Goal: Task Accomplishment & Management: Use online tool/utility

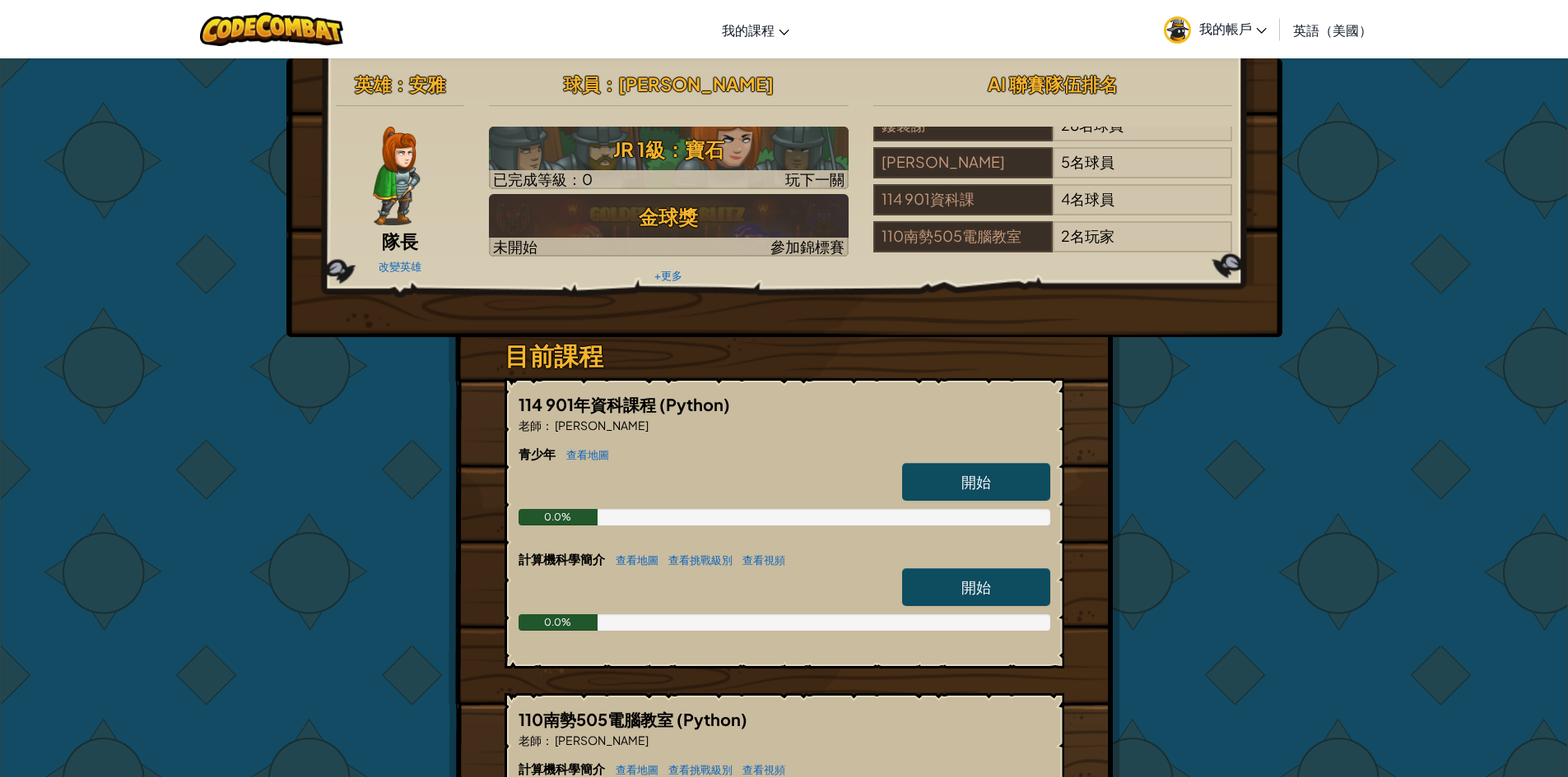
click at [982, 481] on font "開始" at bounding box center [976, 481] width 30 height 19
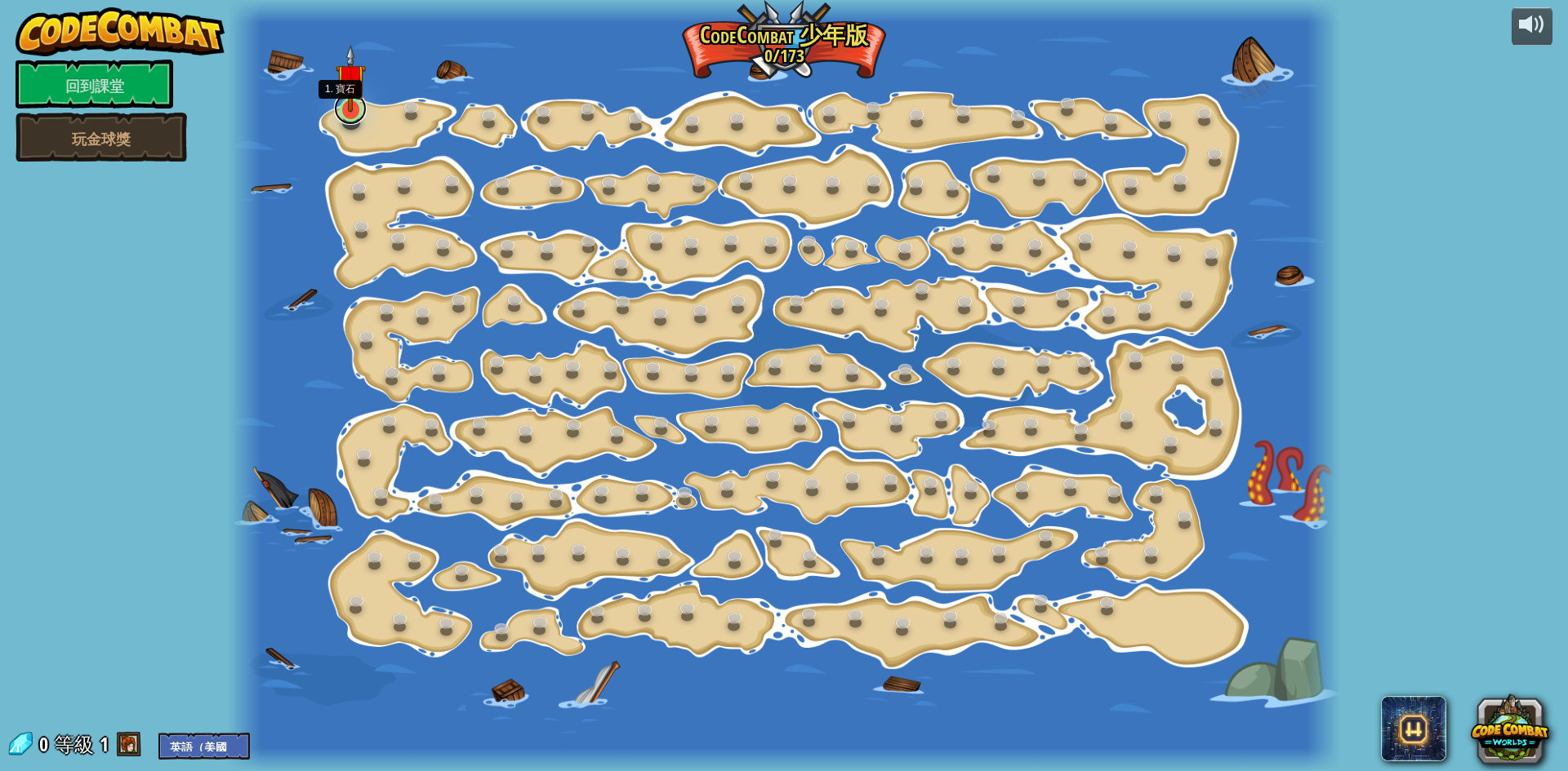
click at [349, 112] on link at bounding box center [351, 109] width 33 height 33
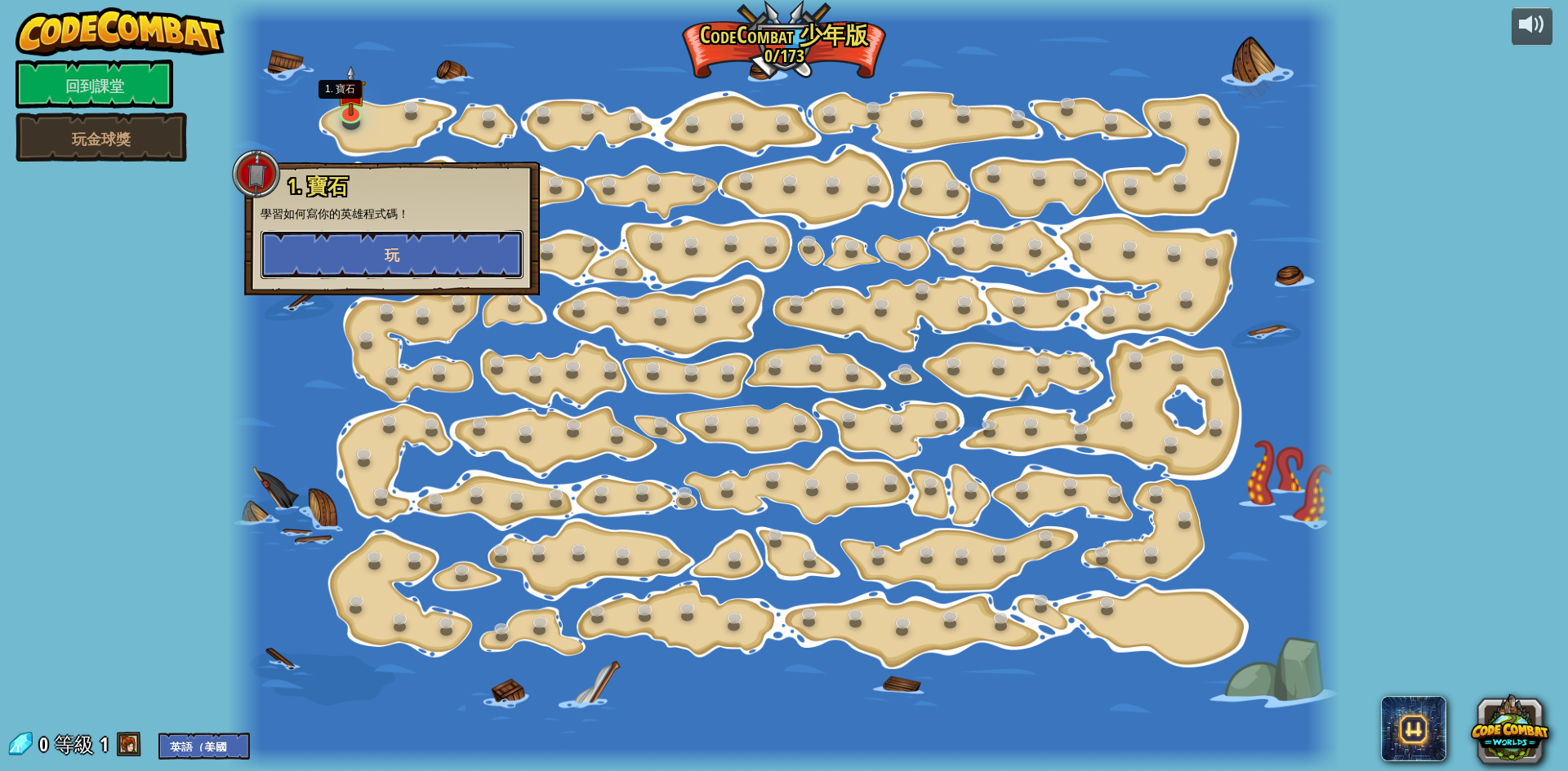
click at [400, 259] on button "玩" at bounding box center [392, 254] width 263 height 49
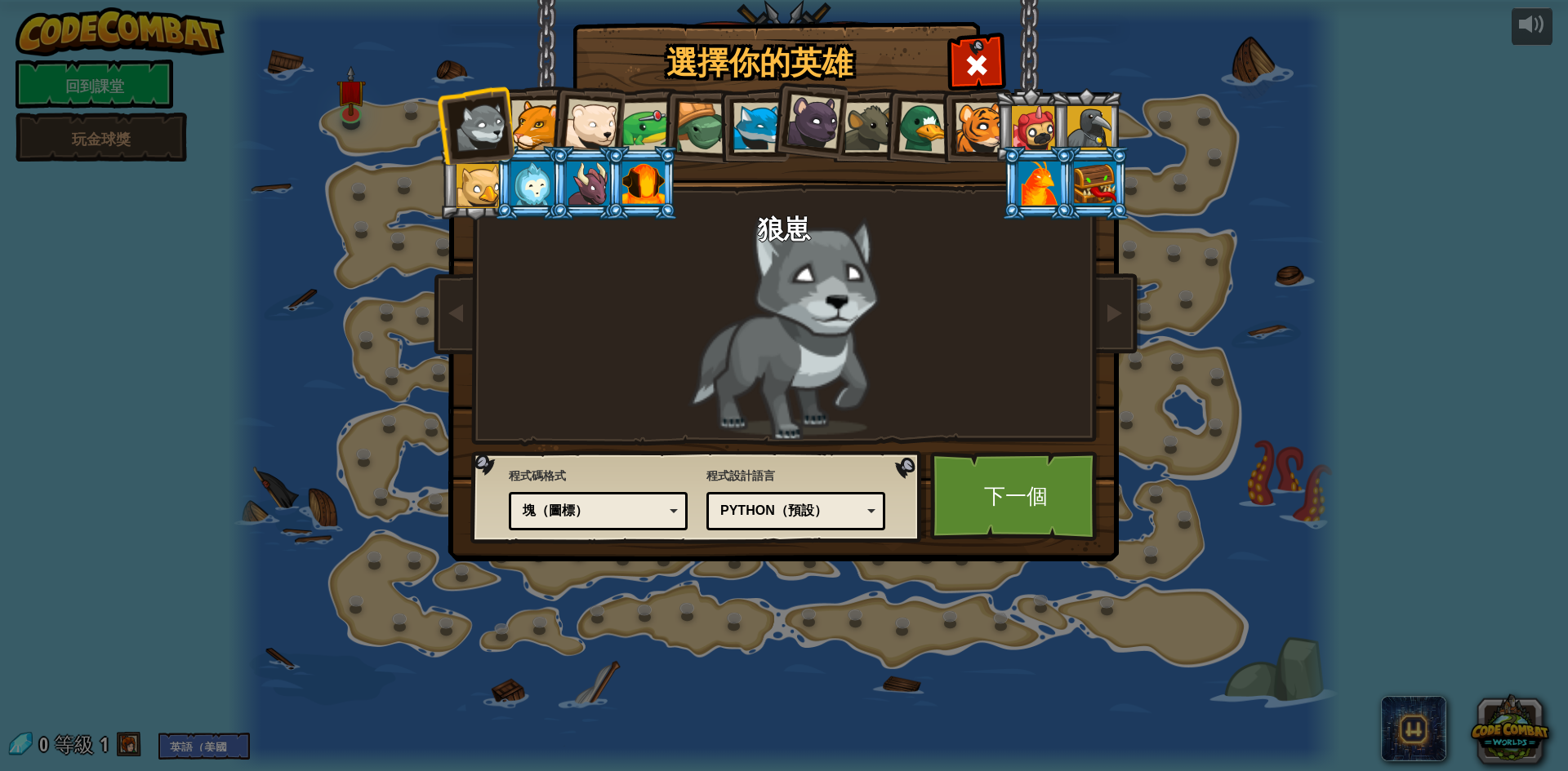
click at [550, 130] on li at bounding box center [586, 122] width 80 height 80
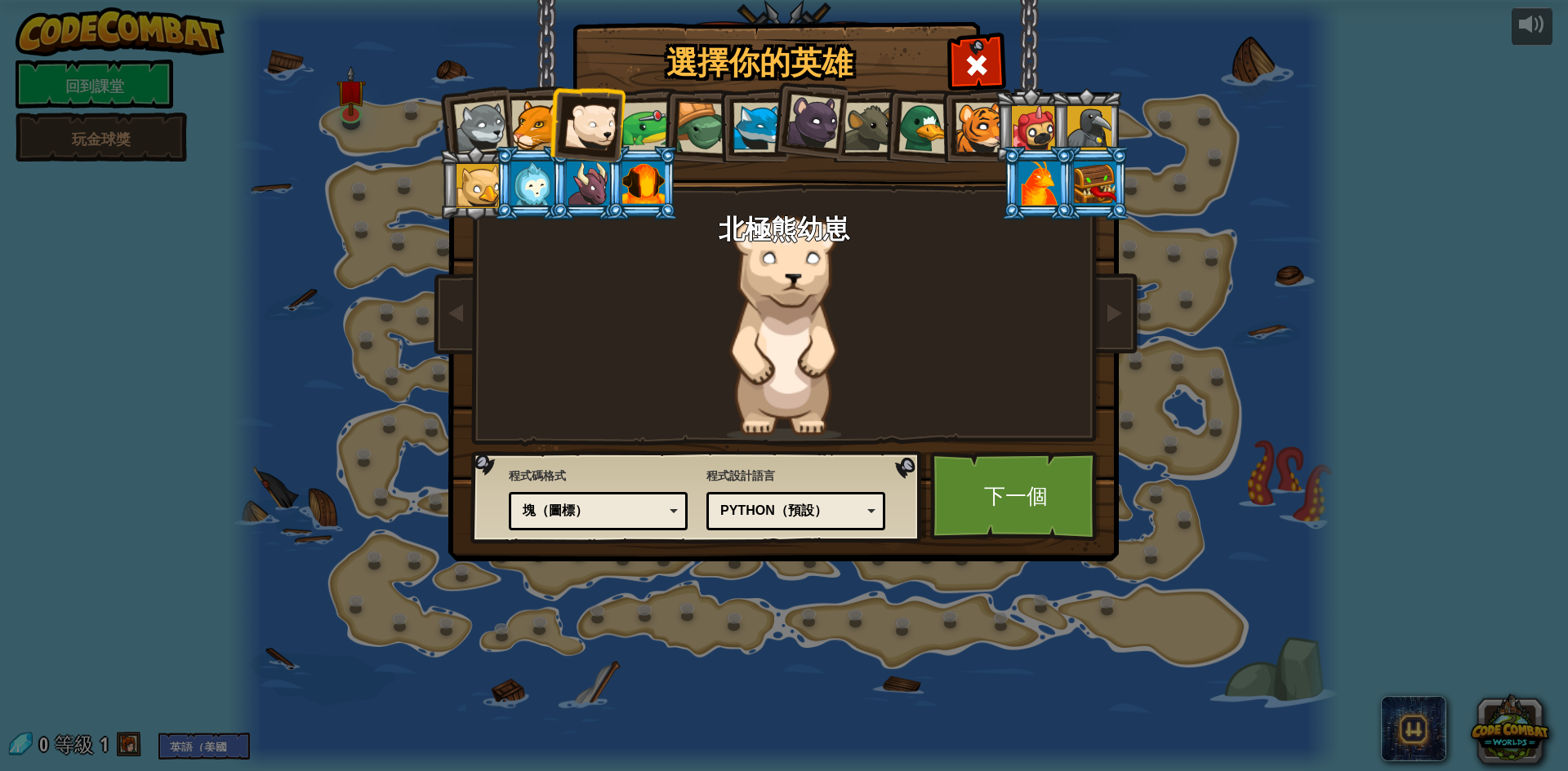
click at [599, 142] on div at bounding box center [591, 125] width 54 height 54
click at [697, 149] on div at bounding box center [702, 128] width 52 height 52
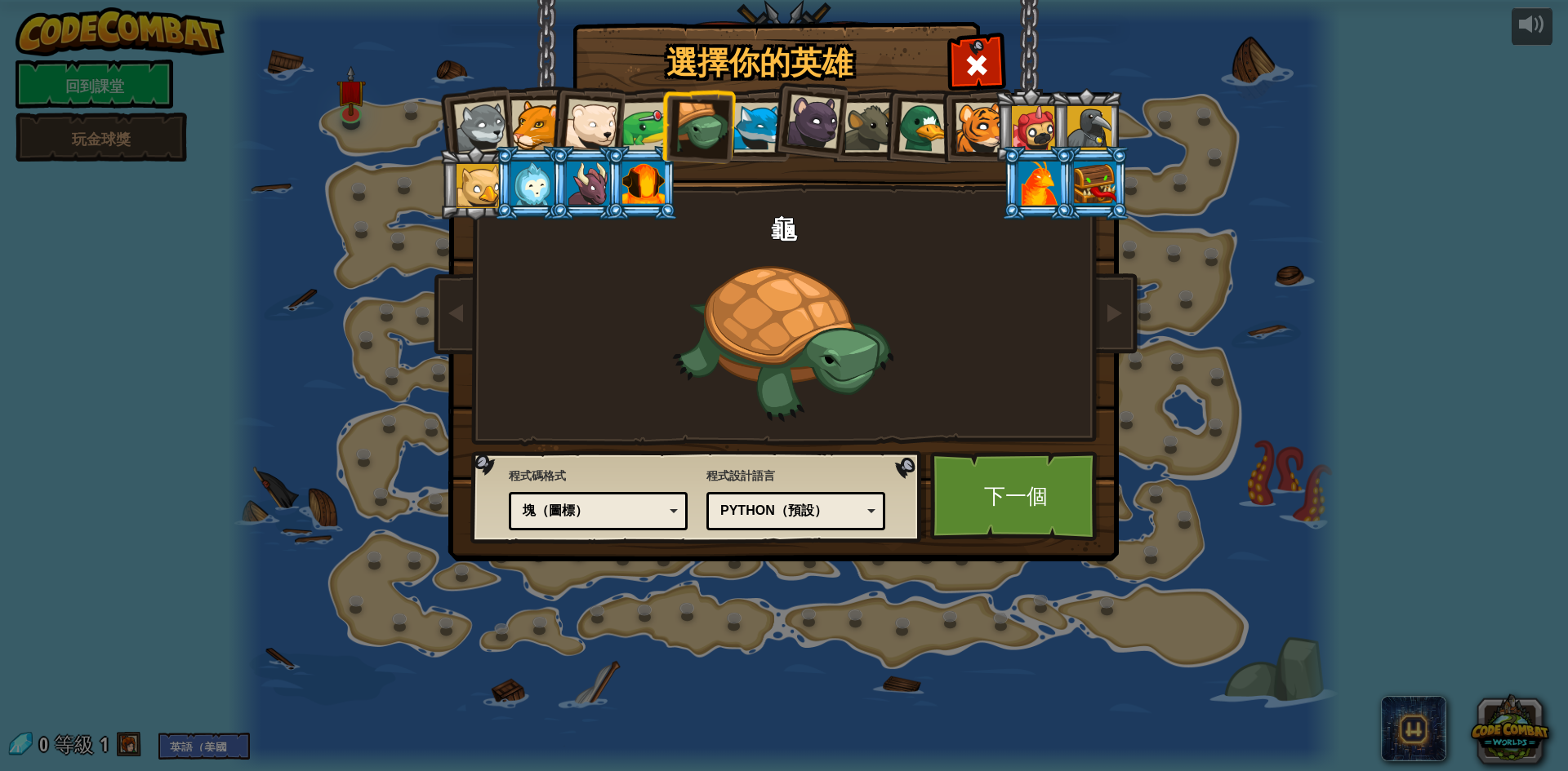
click at [848, 141] on div at bounding box center [869, 128] width 50 height 50
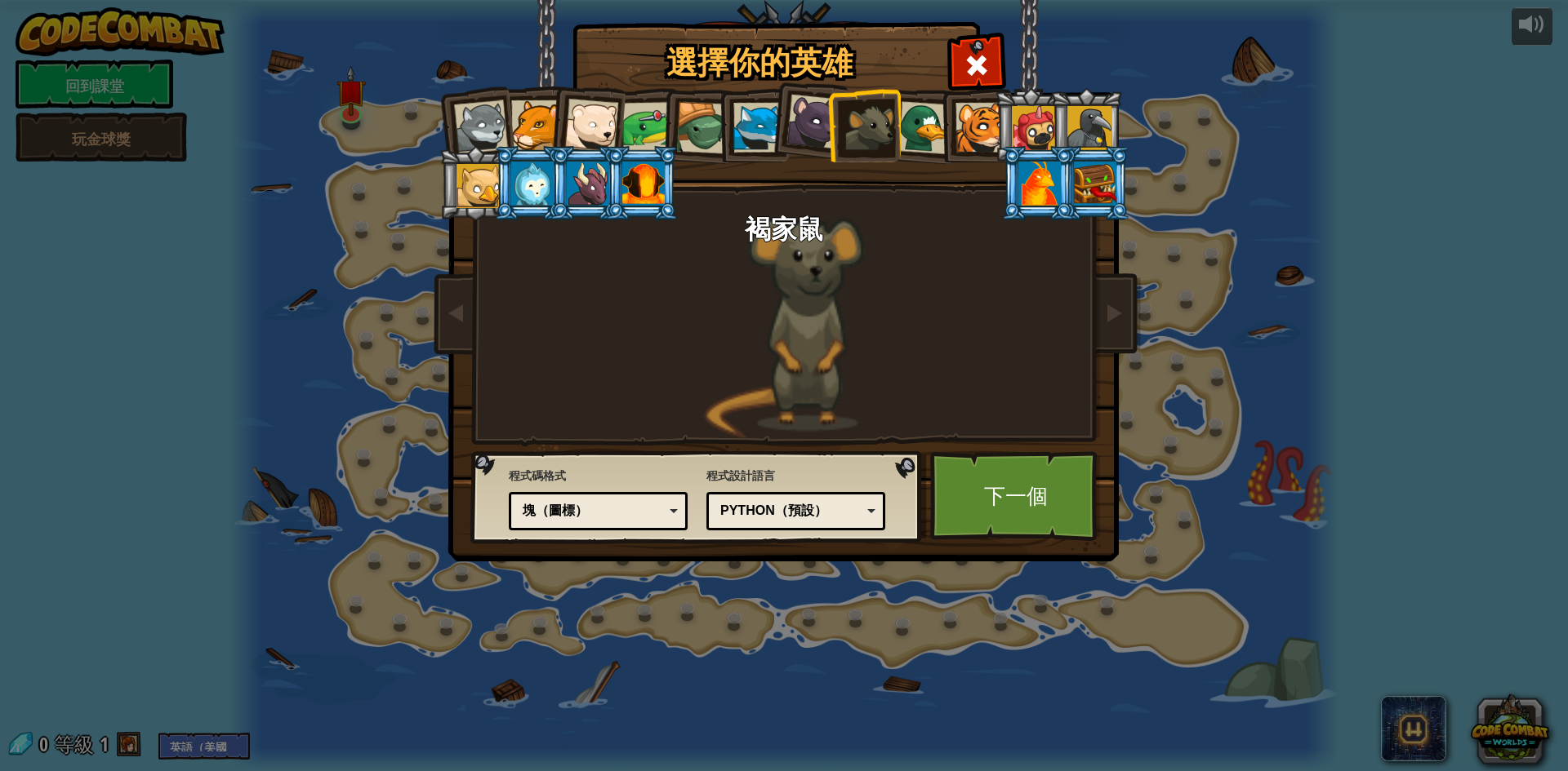
click at [1006, 129] on li at bounding box center [1030, 125] width 74 height 74
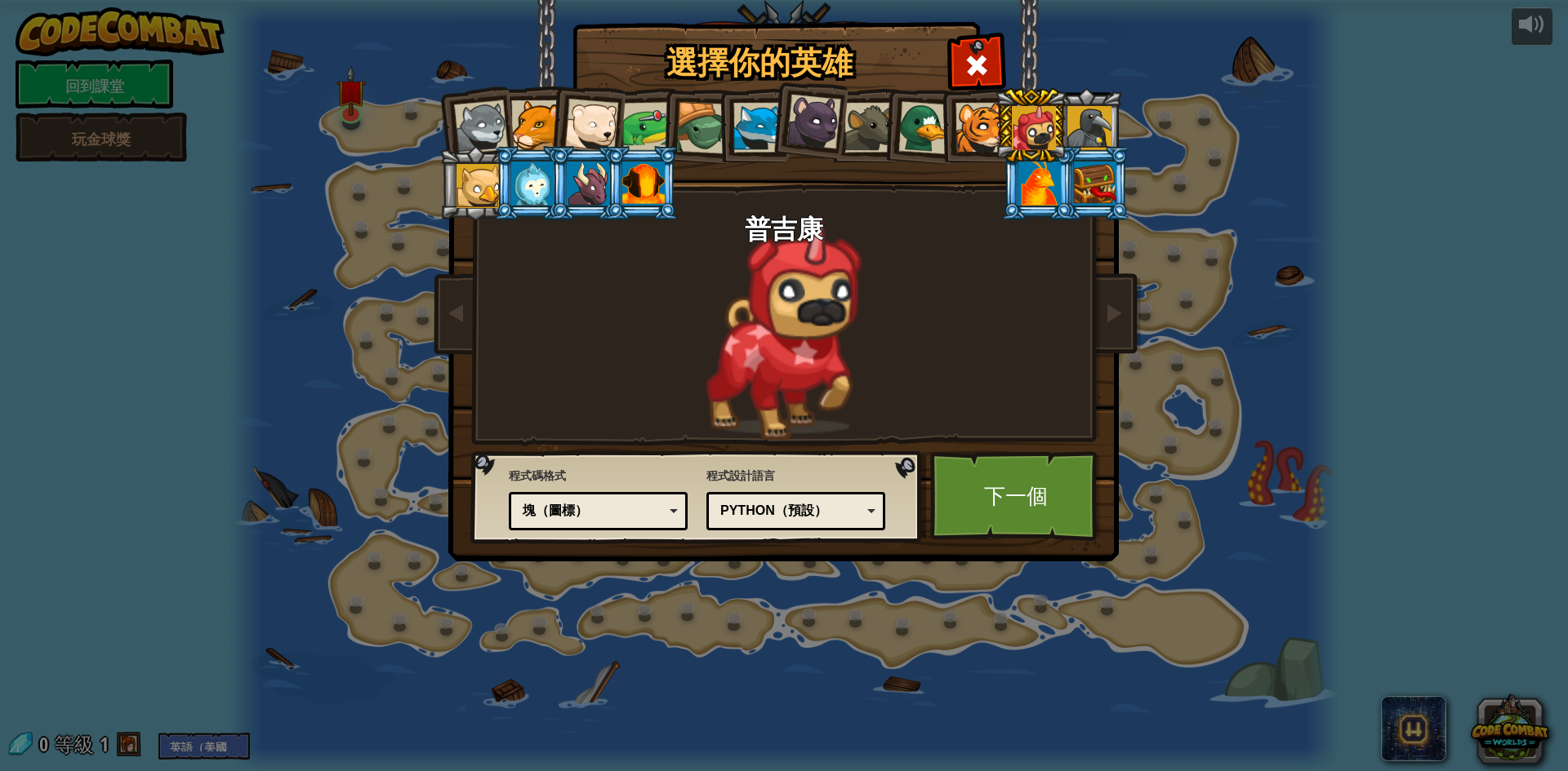
click at [999, 134] on li at bounding box center [1030, 125] width 74 height 74
click at [988, 137] on div at bounding box center [981, 128] width 50 height 50
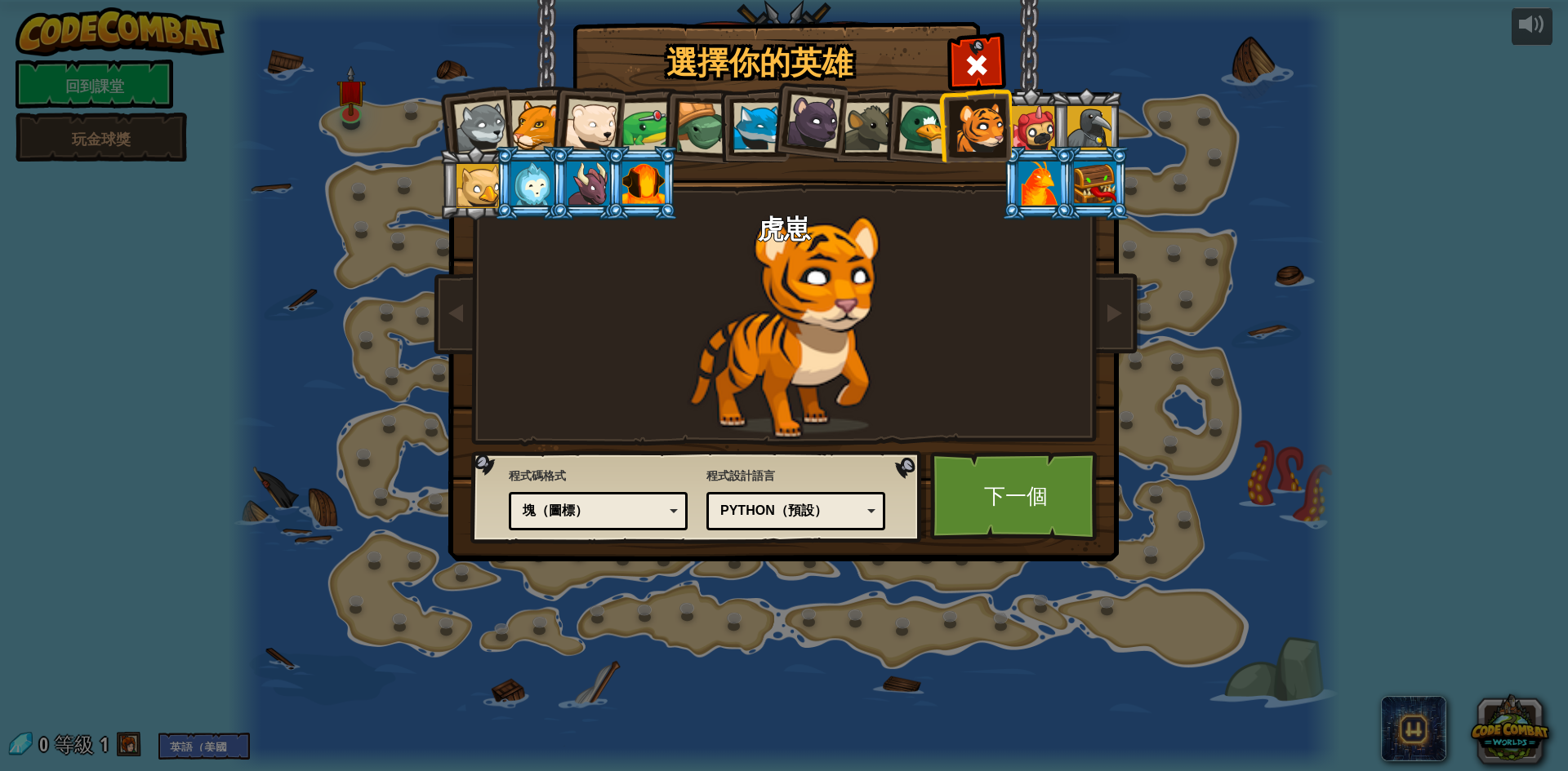
click at [1019, 122] on div at bounding box center [1034, 128] width 44 height 44
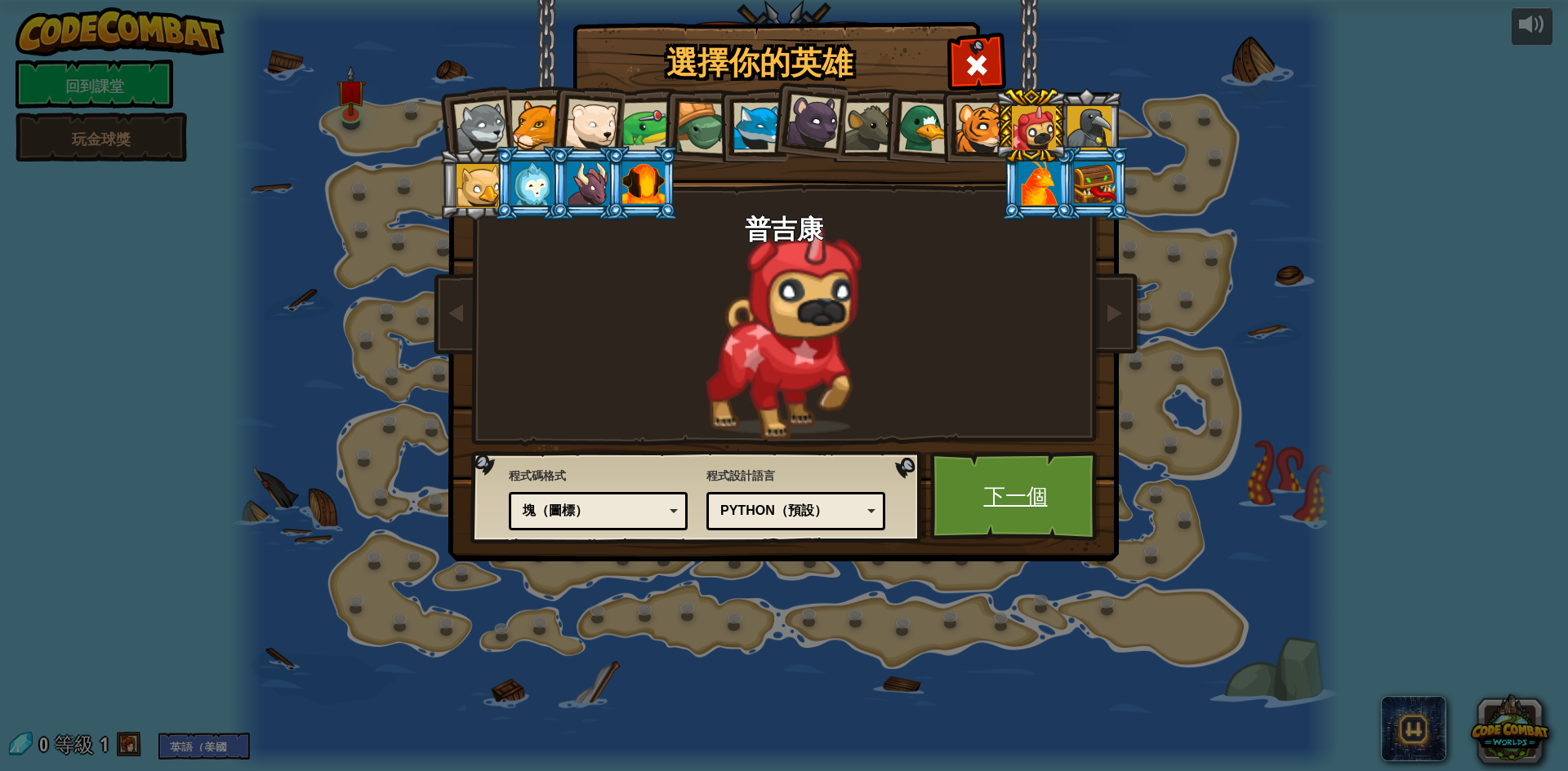
click at [1032, 502] on font "下一個" at bounding box center [1016, 496] width 64 height 29
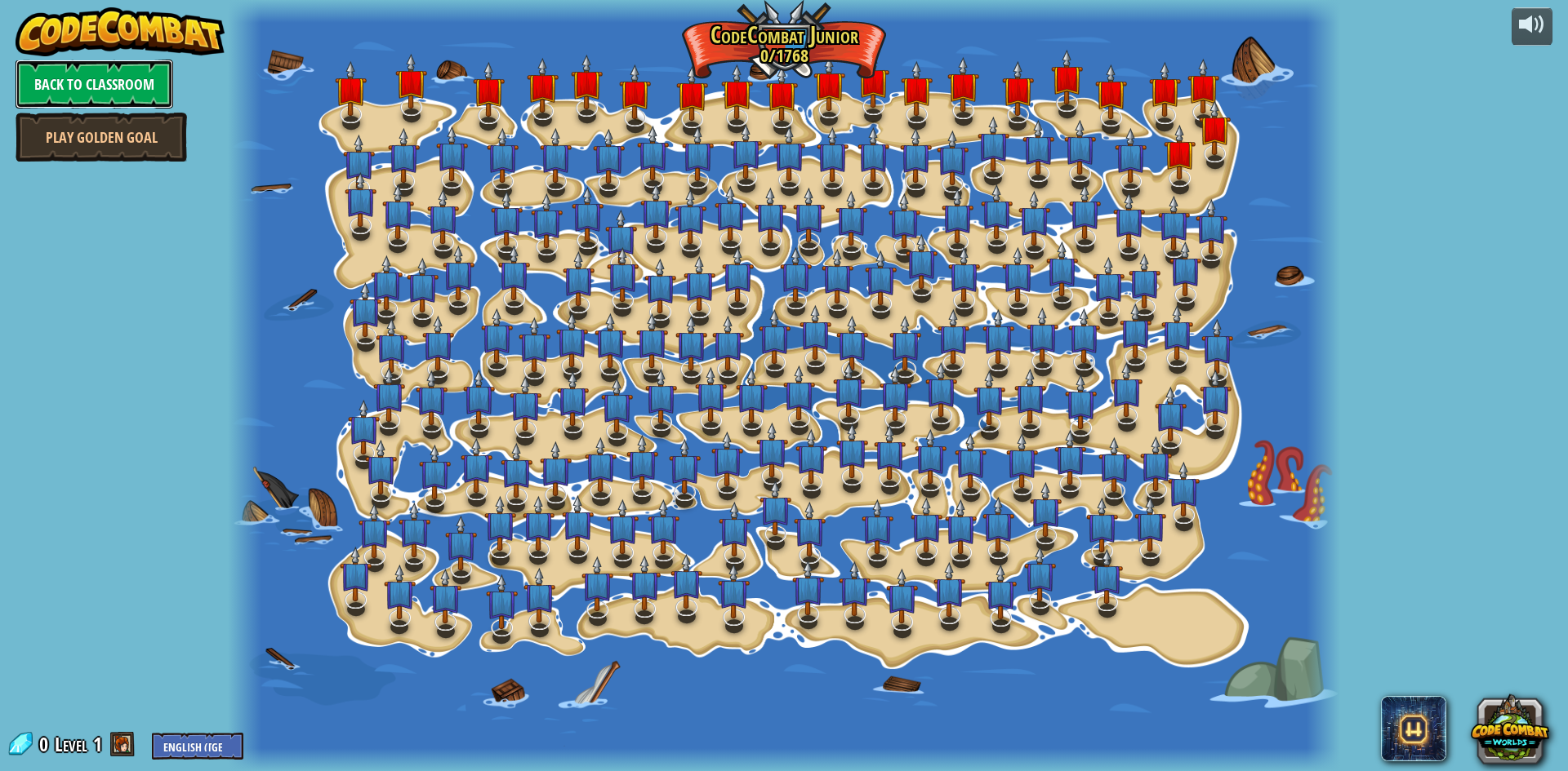
click at [68, 76] on link "Back to Classroom" at bounding box center [94, 84] width 158 height 49
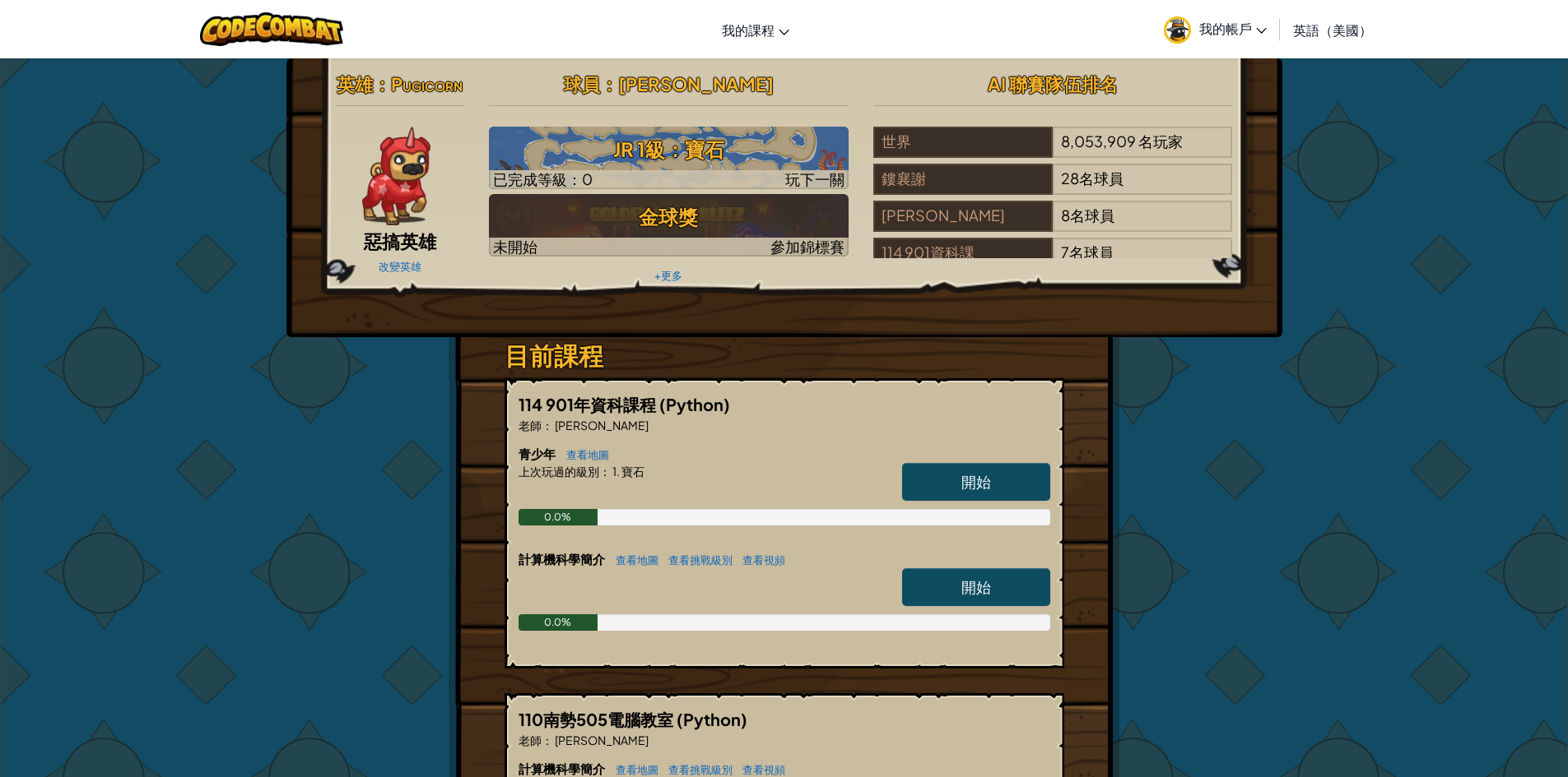
drag, startPoint x: 1323, startPoint y: 26, endPoint x: 1236, endPoint y: 51, distance: 90.5
click at [1323, 26] on font "英語（美國）" at bounding box center [1332, 31] width 79 height 17
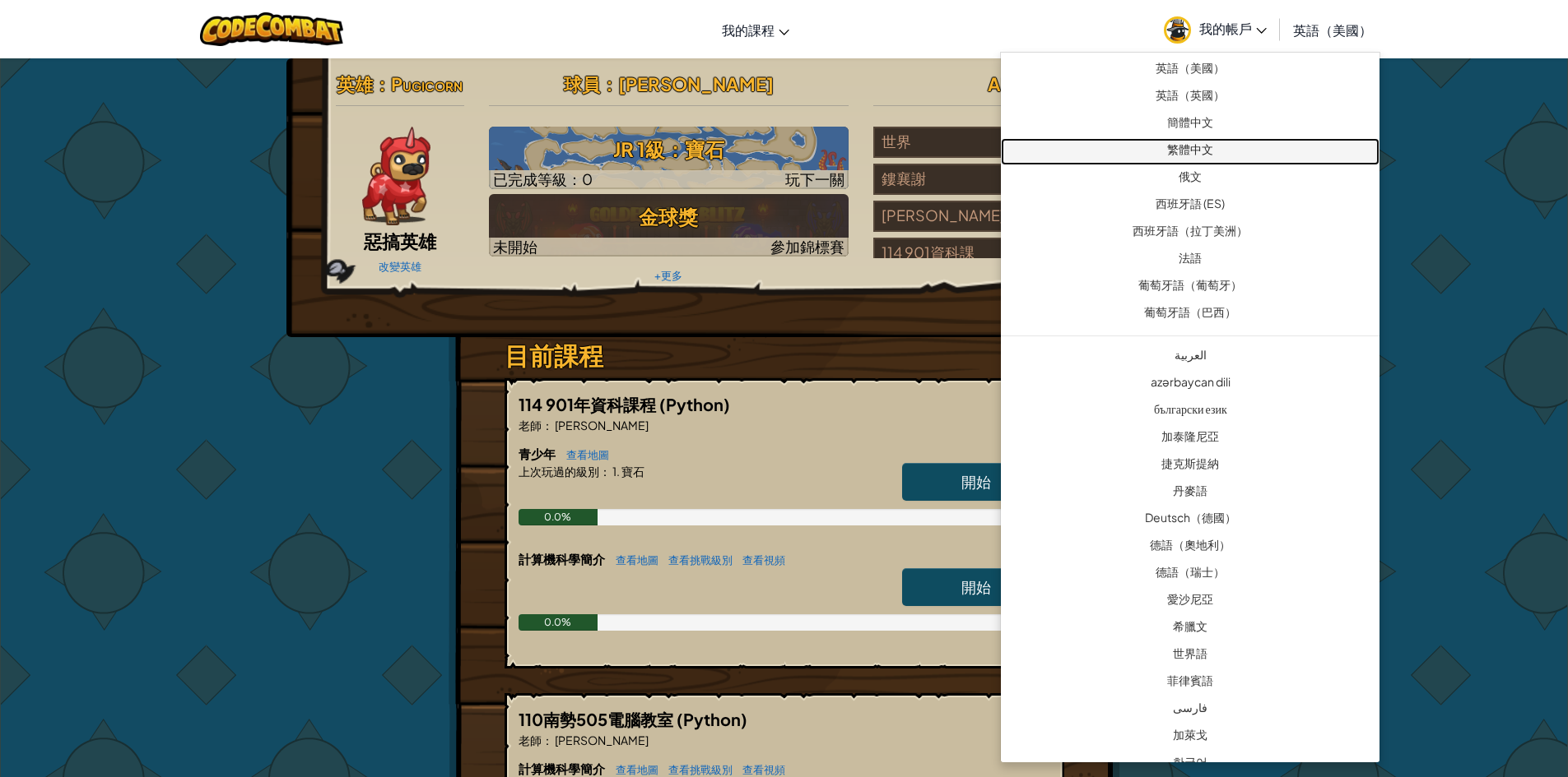
click at [1213, 150] on font "繁體中文" at bounding box center [1189, 148] width 46 height 15
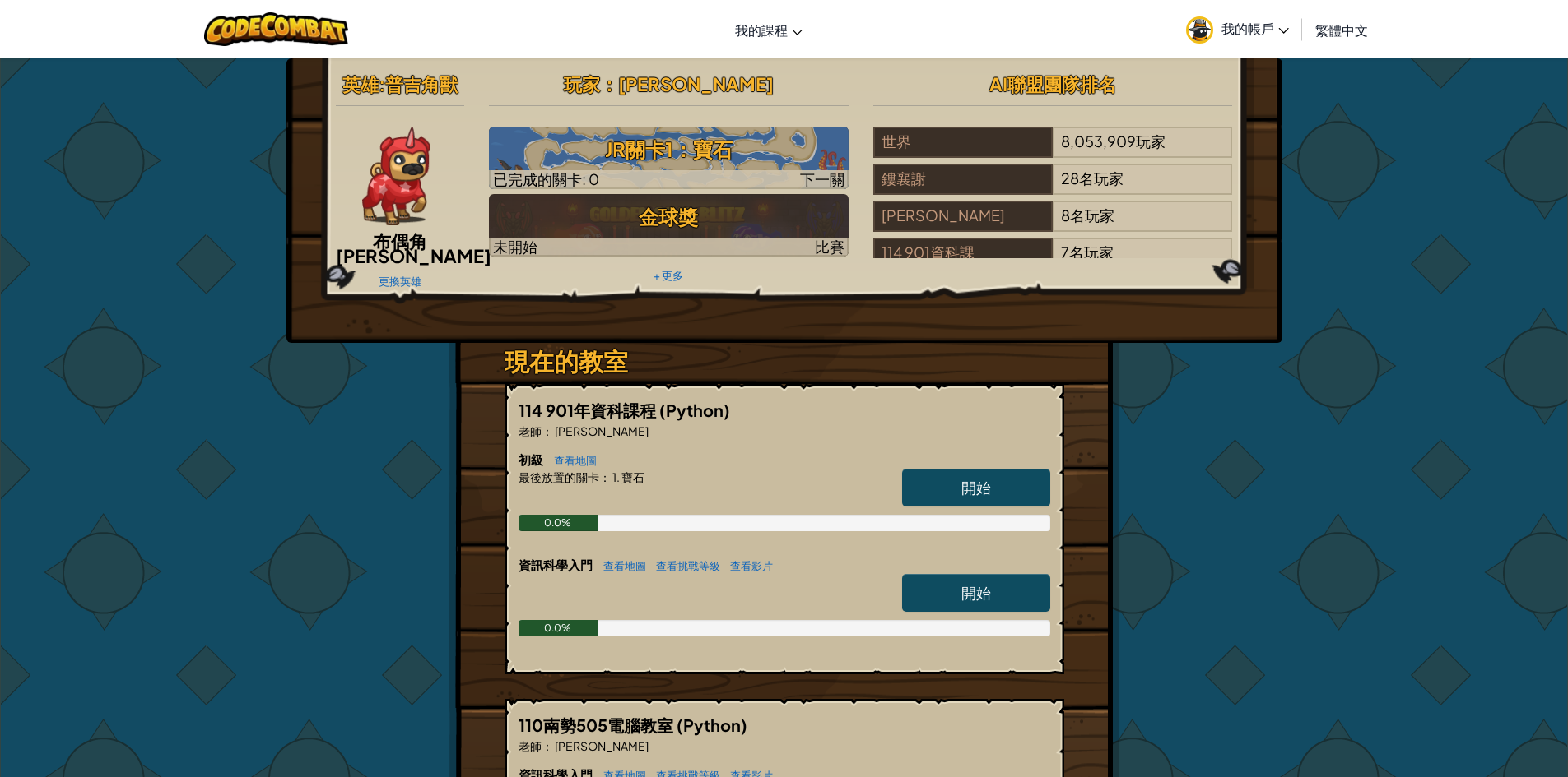
click at [1011, 596] on link "開始" at bounding box center [976, 592] width 148 height 37
select select "zh-HANT"
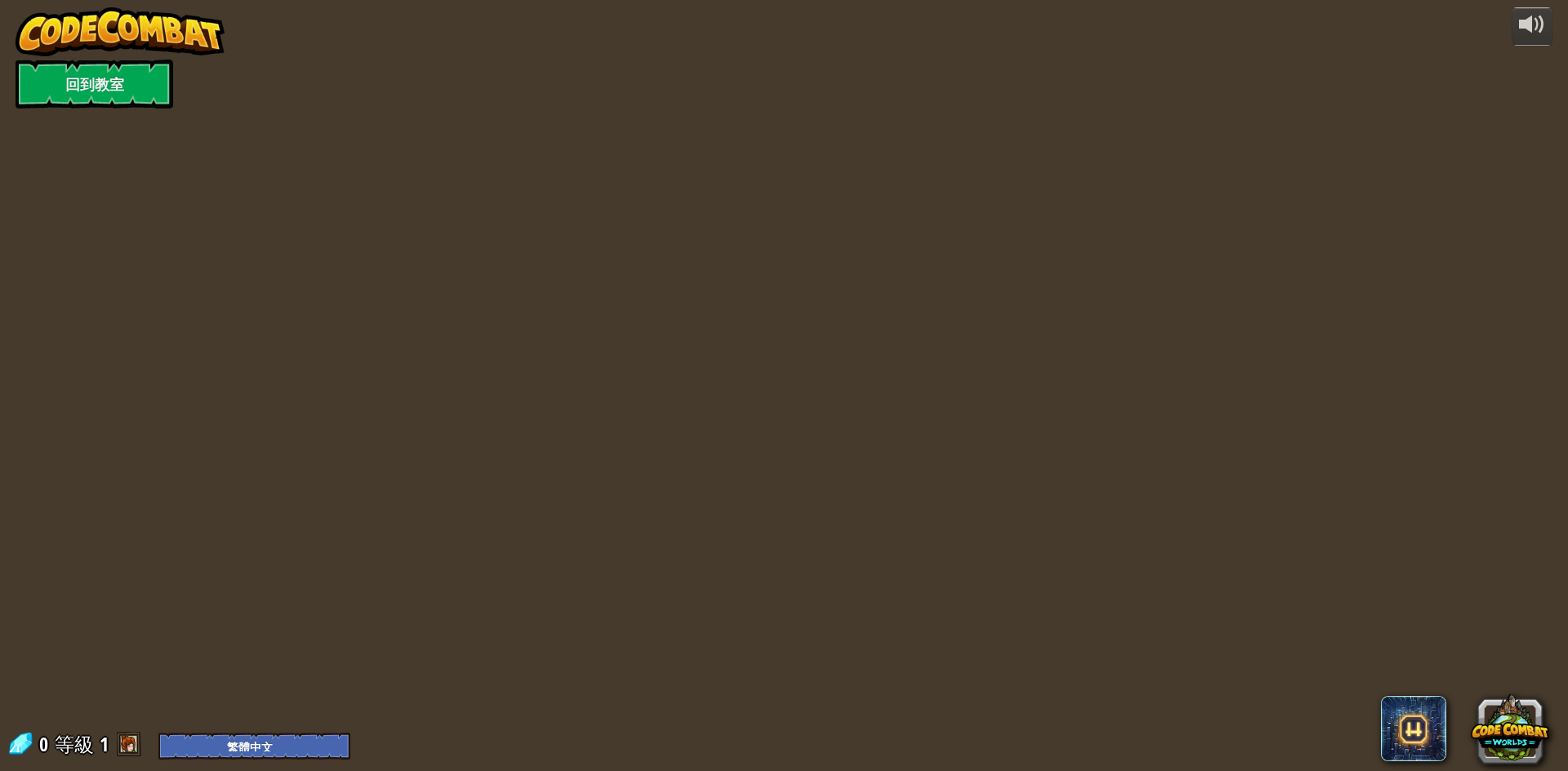
select select "zh-HANT"
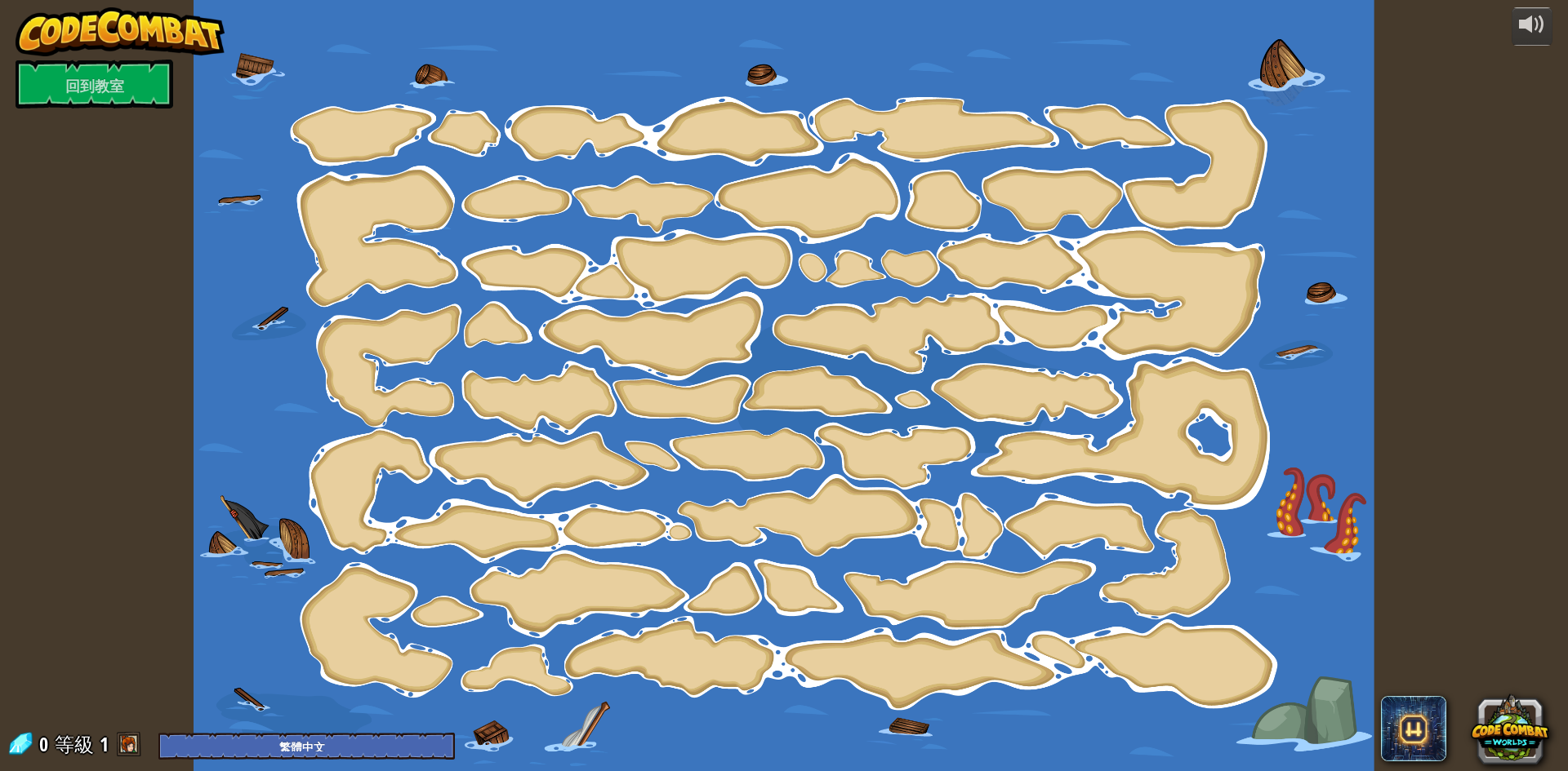
select select "zh-HANT"
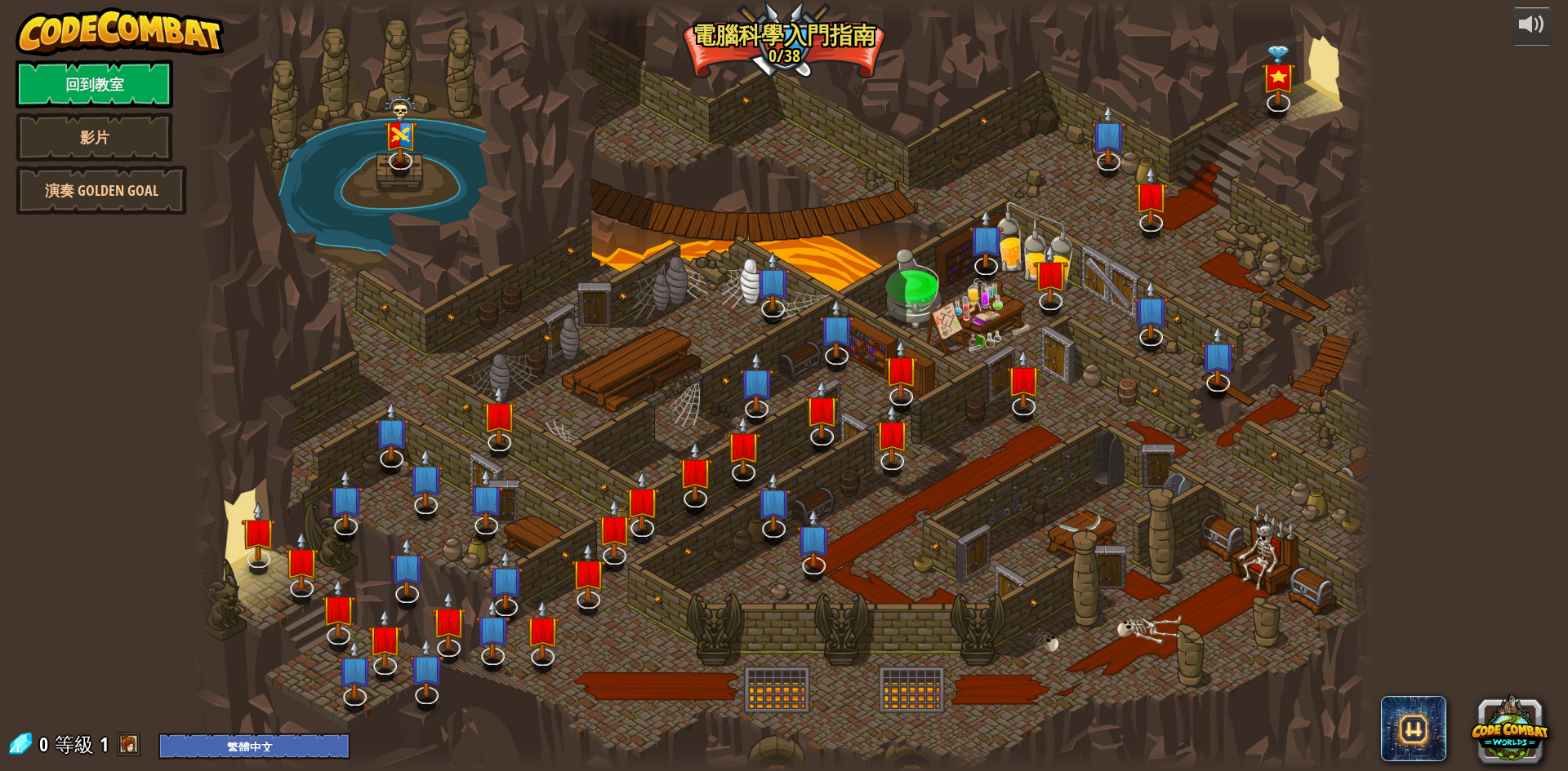
select select "zh-HANT"
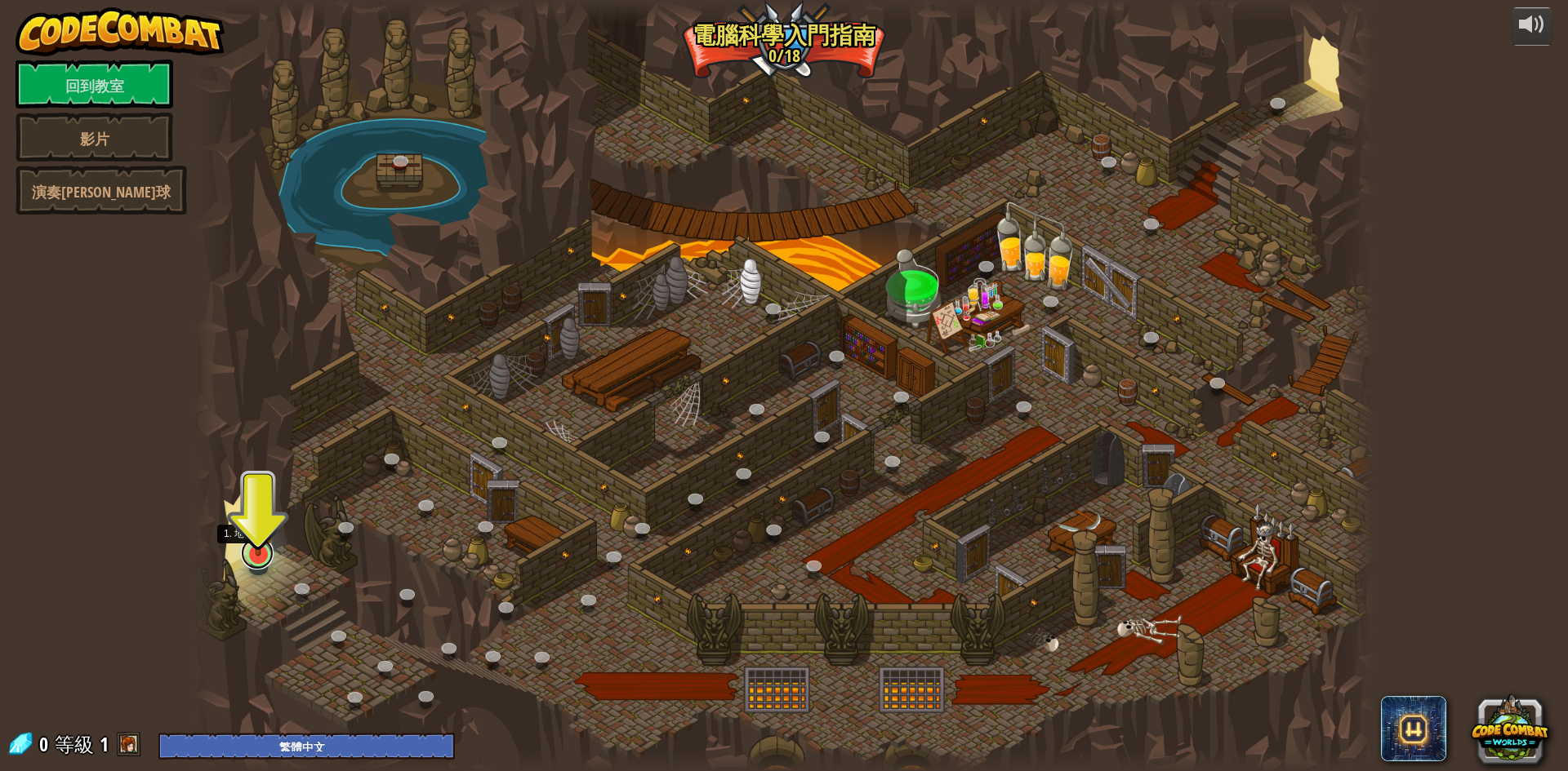
click at [263, 557] on link at bounding box center [257, 554] width 33 height 33
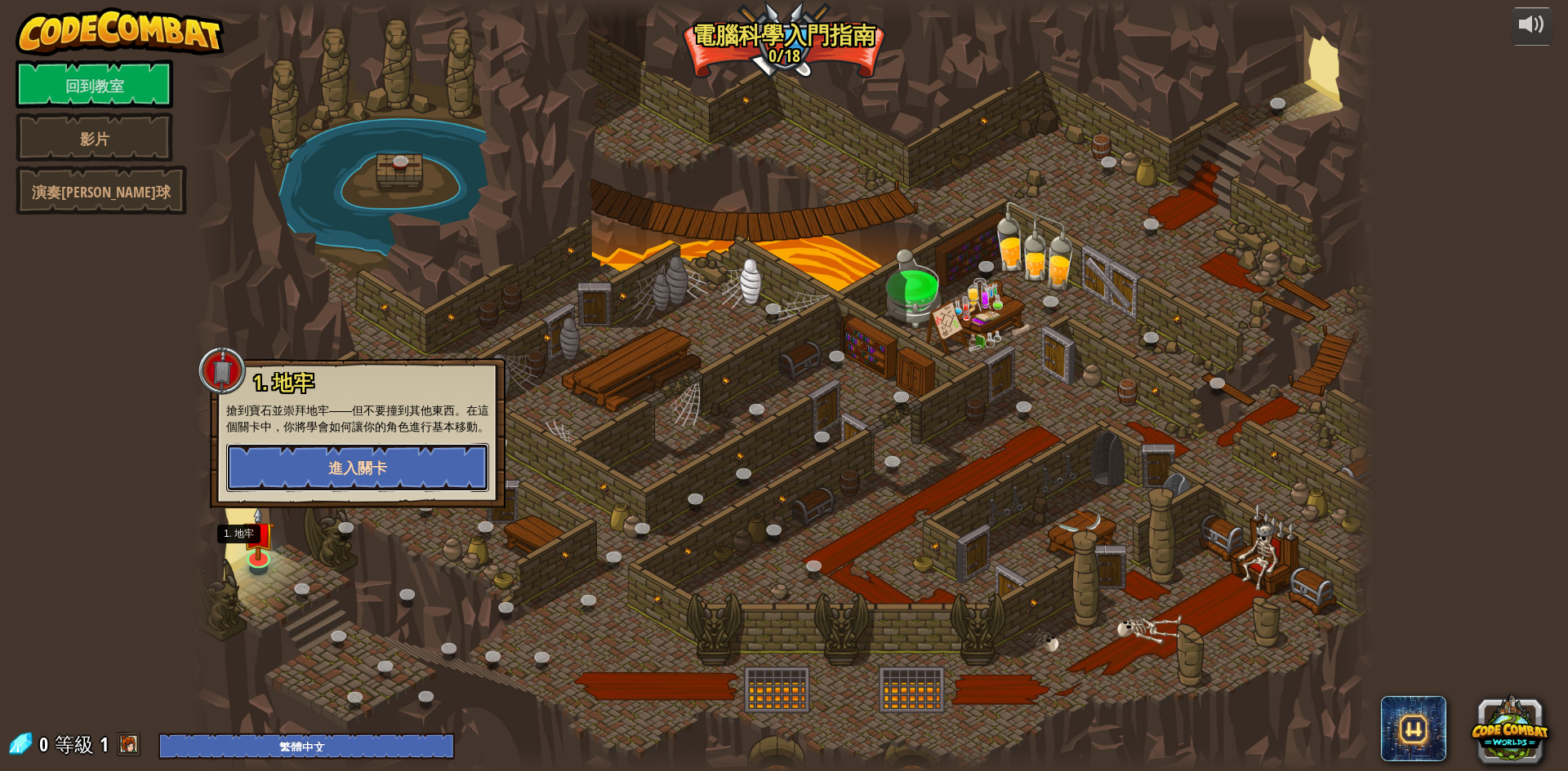
click at [282, 479] on button "進入關卡" at bounding box center [358, 467] width 263 height 49
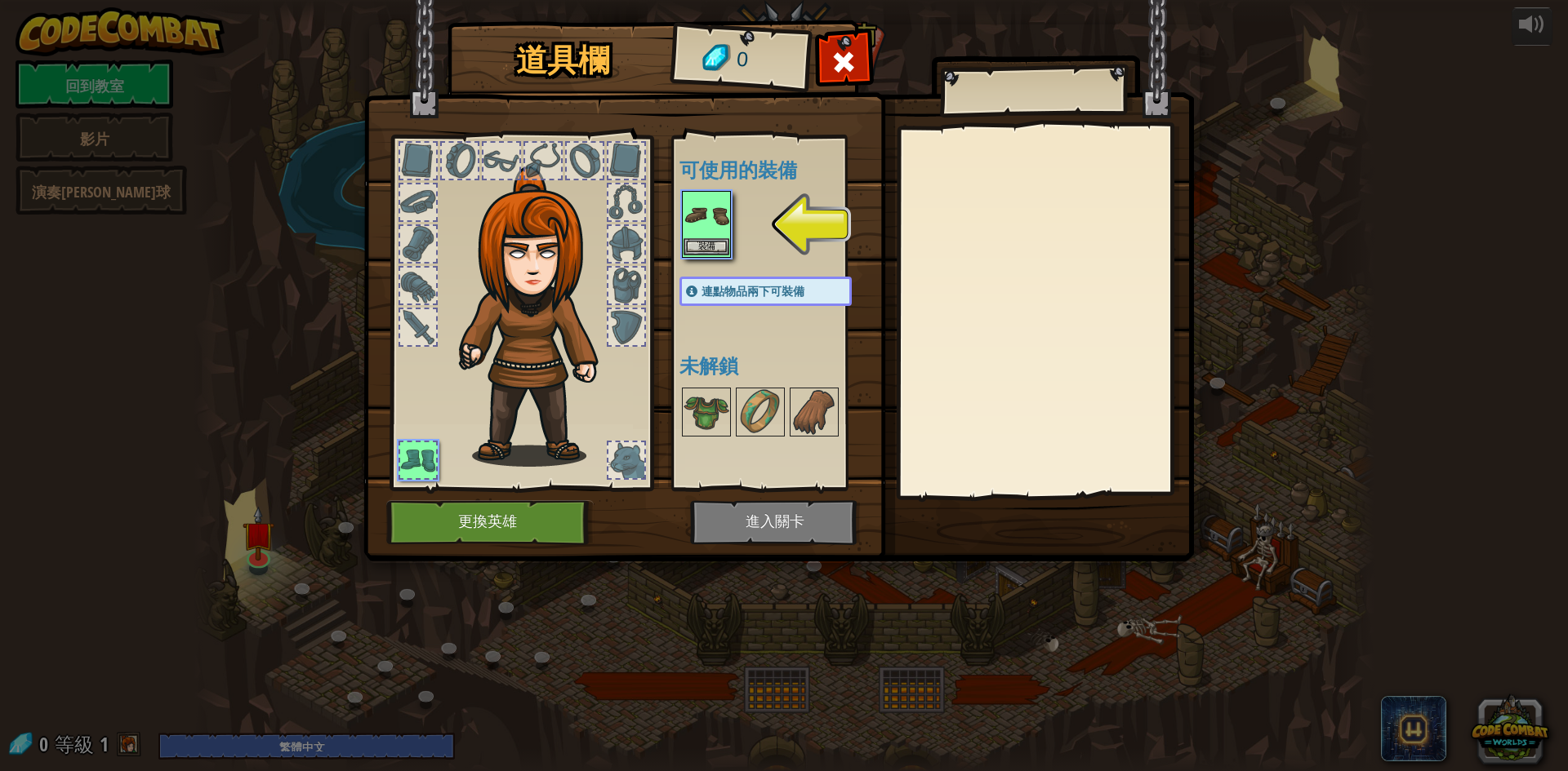
click at [701, 235] on img at bounding box center [706, 215] width 46 height 46
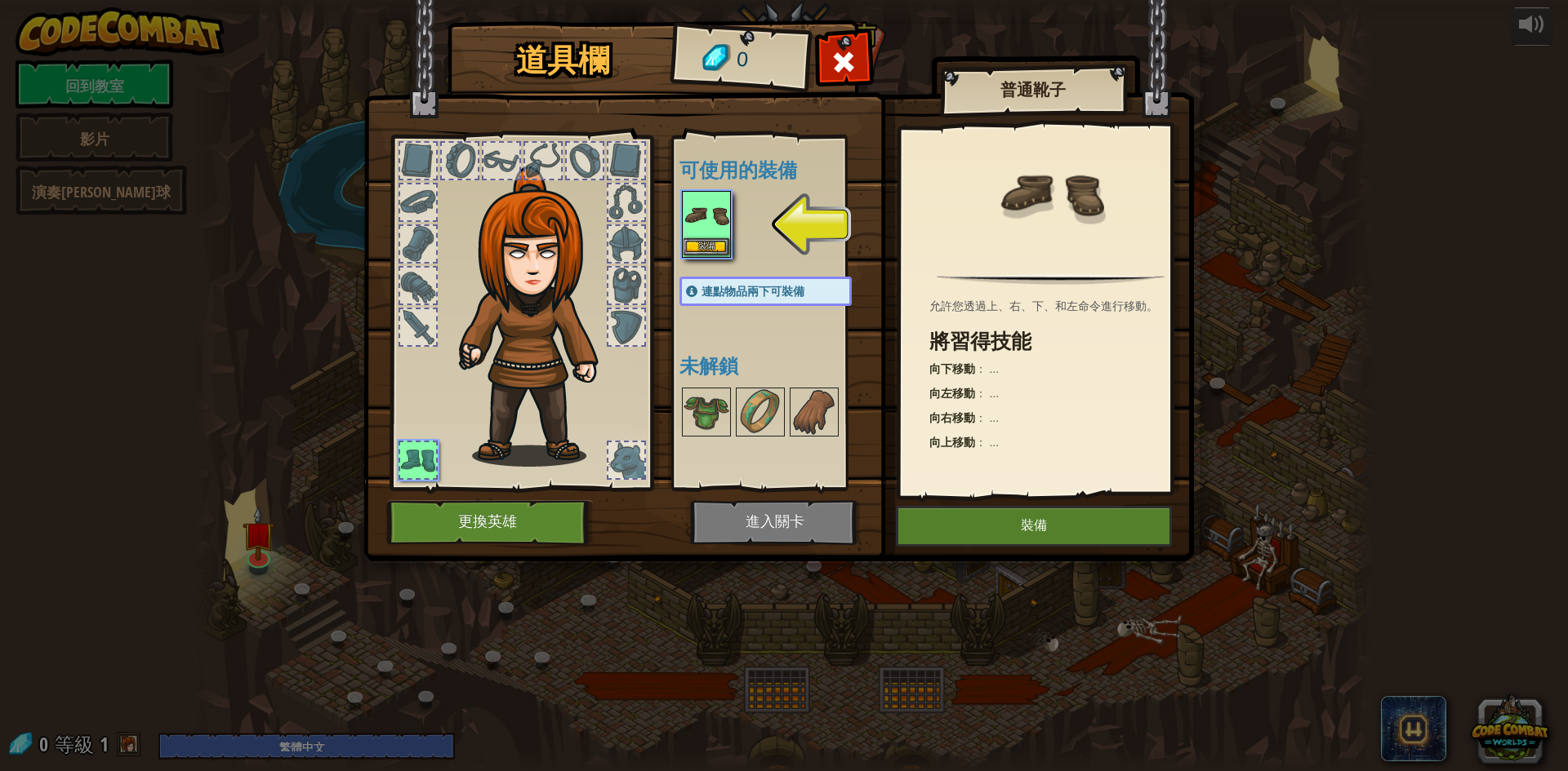
click at [701, 235] on img at bounding box center [706, 215] width 46 height 46
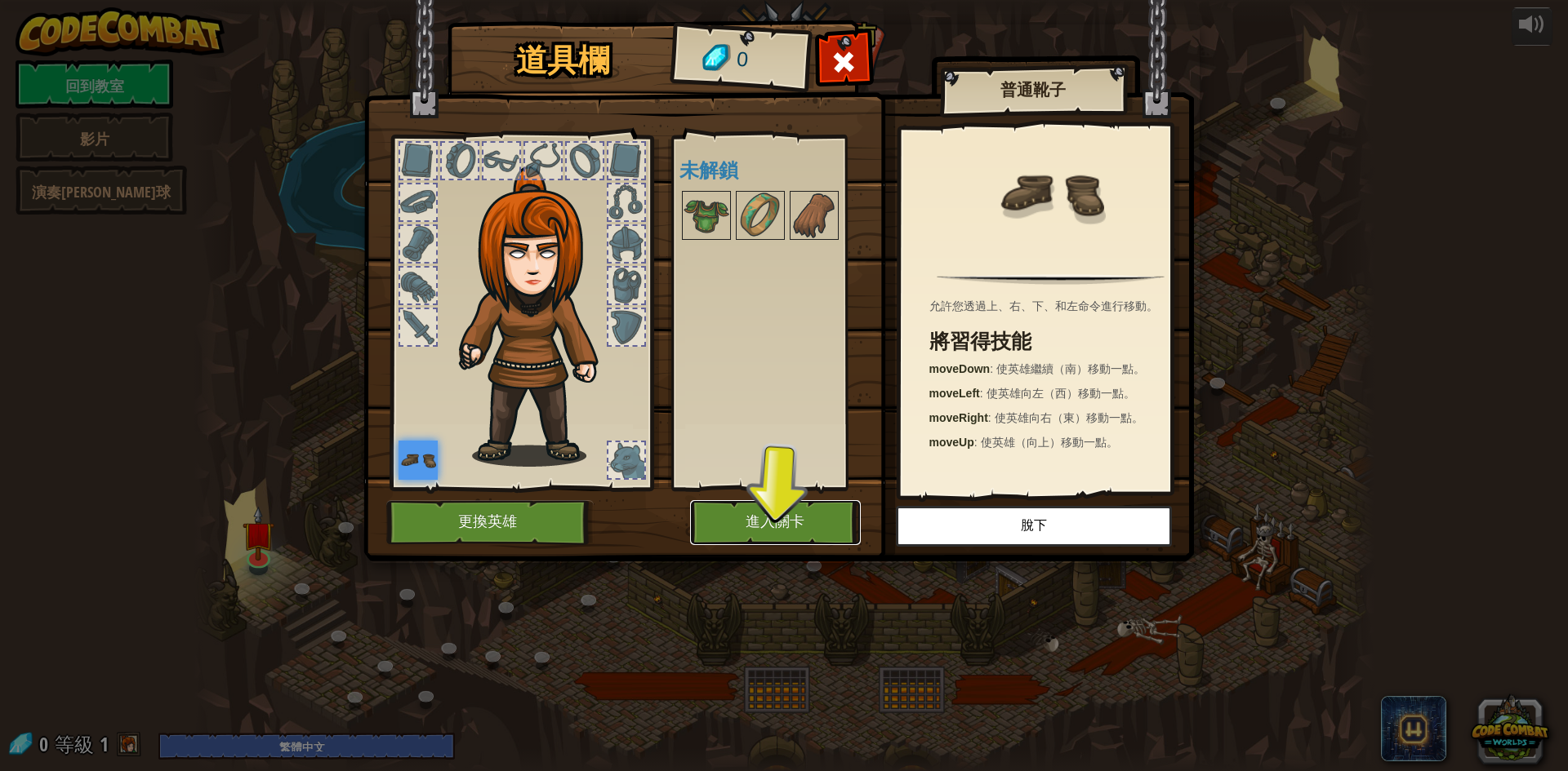
click at [781, 530] on font "進入關卡" at bounding box center [775, 522] width 59 height 16
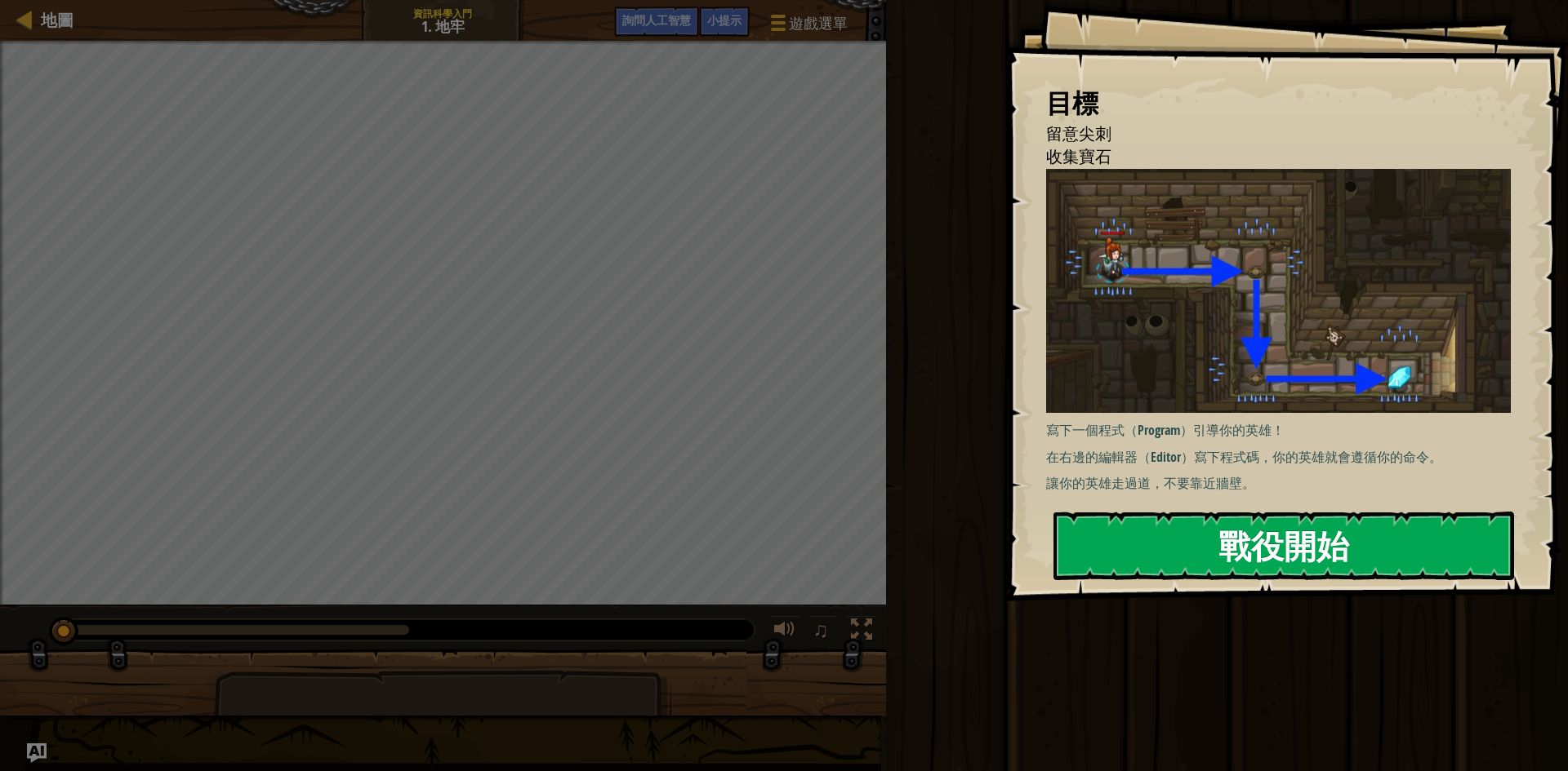
click at [1180, 550] on button "戰役開始" at bounding box center [1284, 545] width 461 height 68
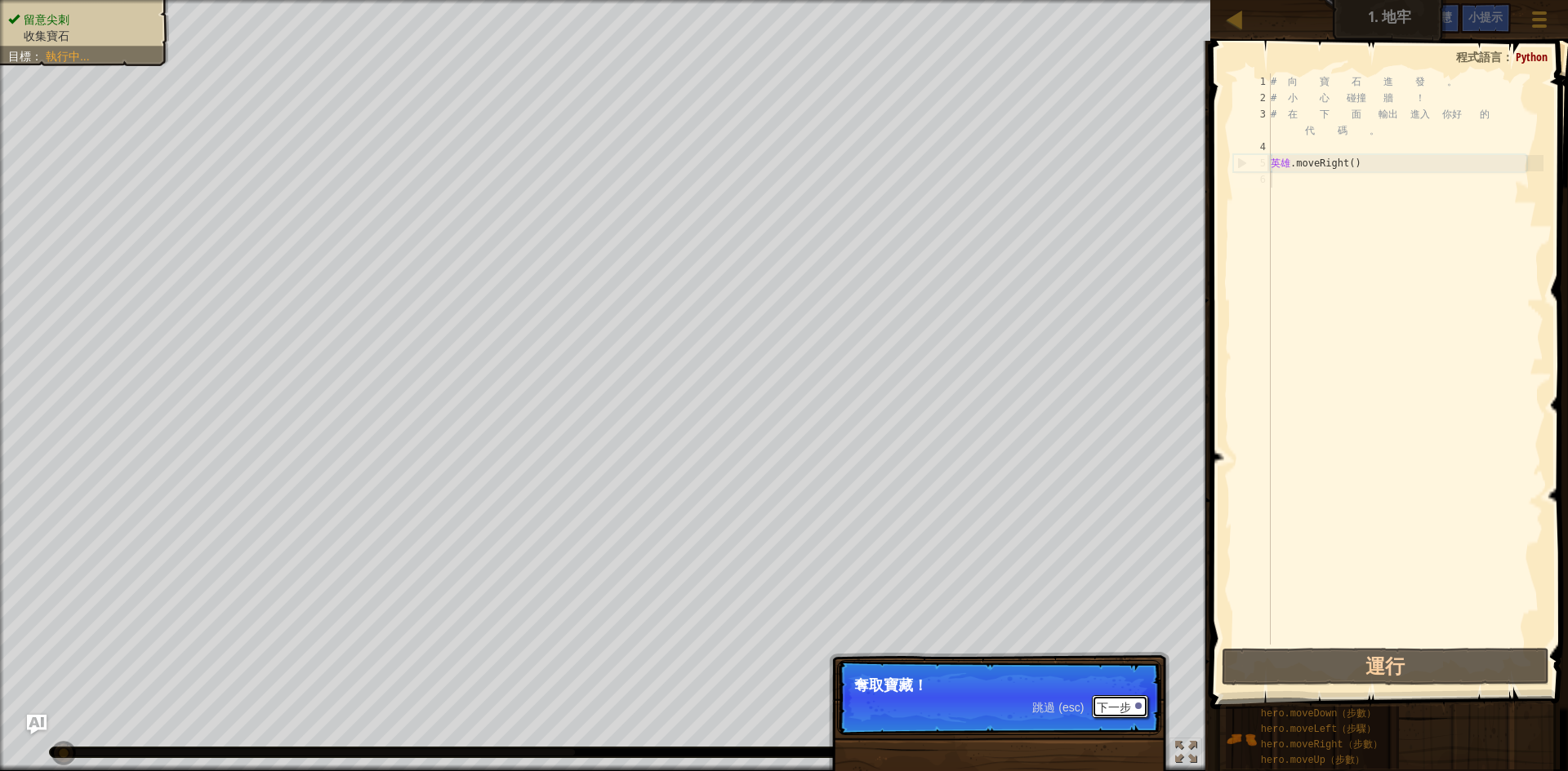
click at [1120, 710] on font "下一步" at bounding box center [1114, 707] width 35 height 13
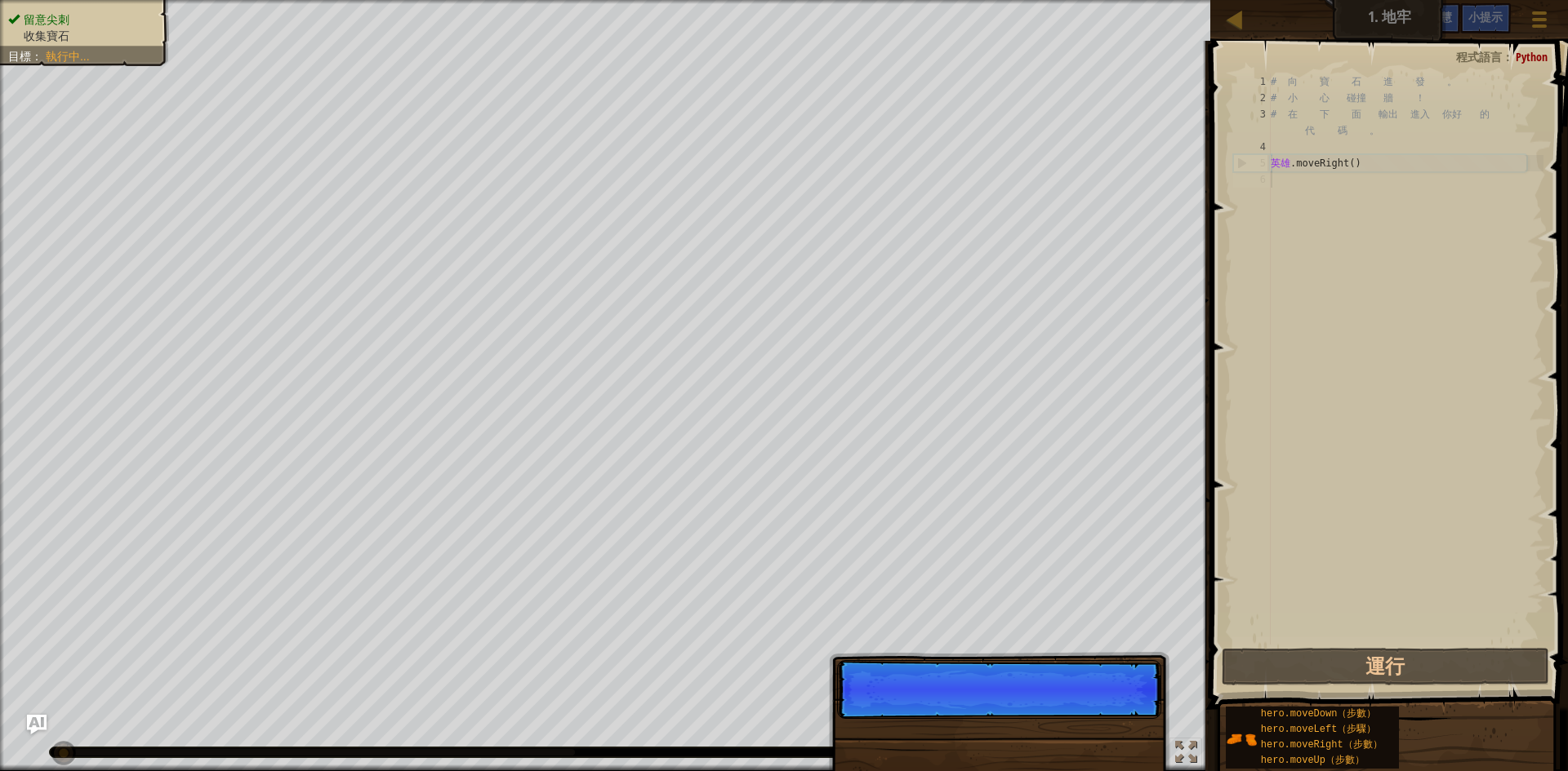
scroll to position [7, 0]
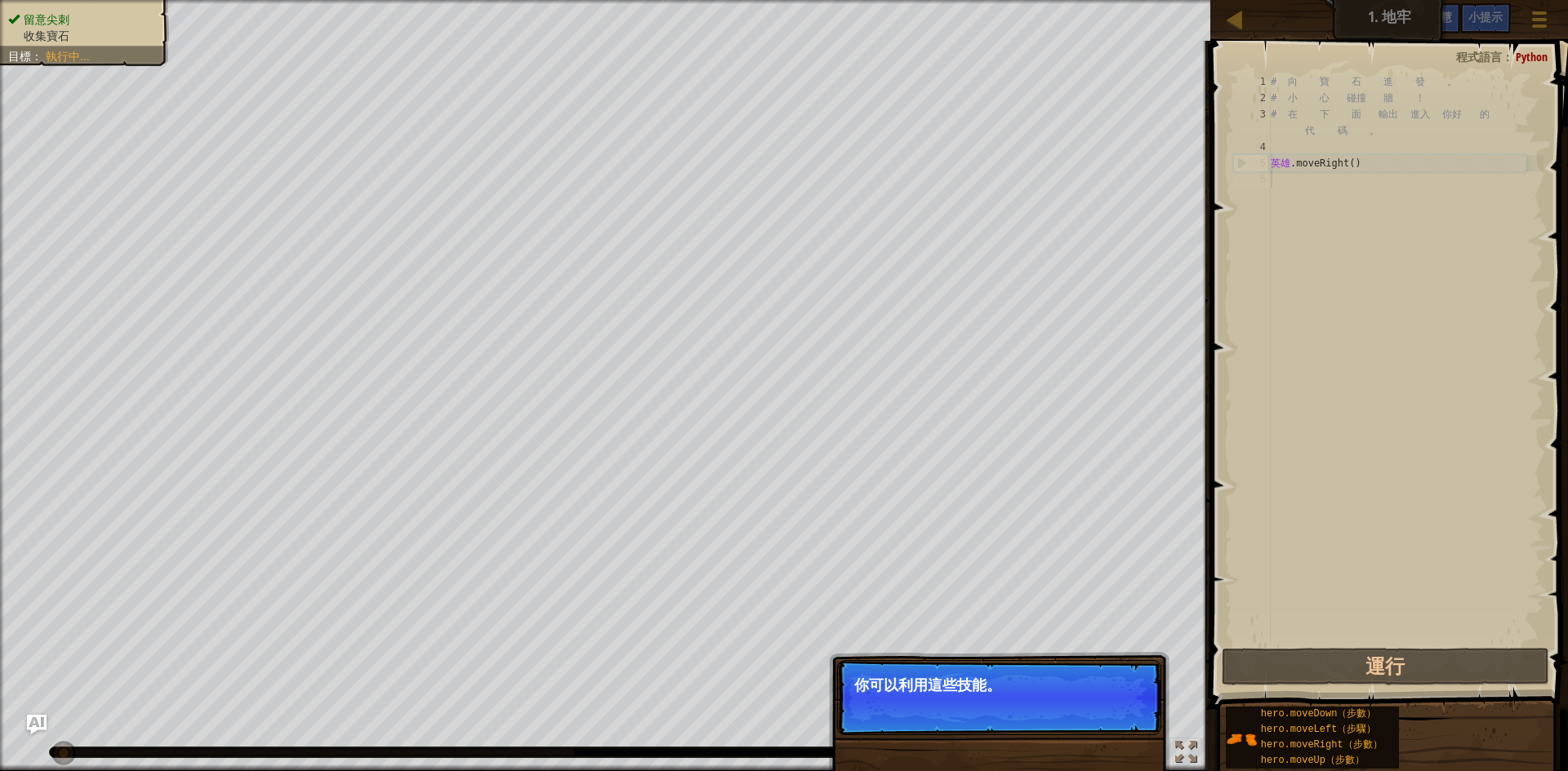
click at [1120, 710] on font "下一步" at bounding box center [1114, 707] width 35 height 13
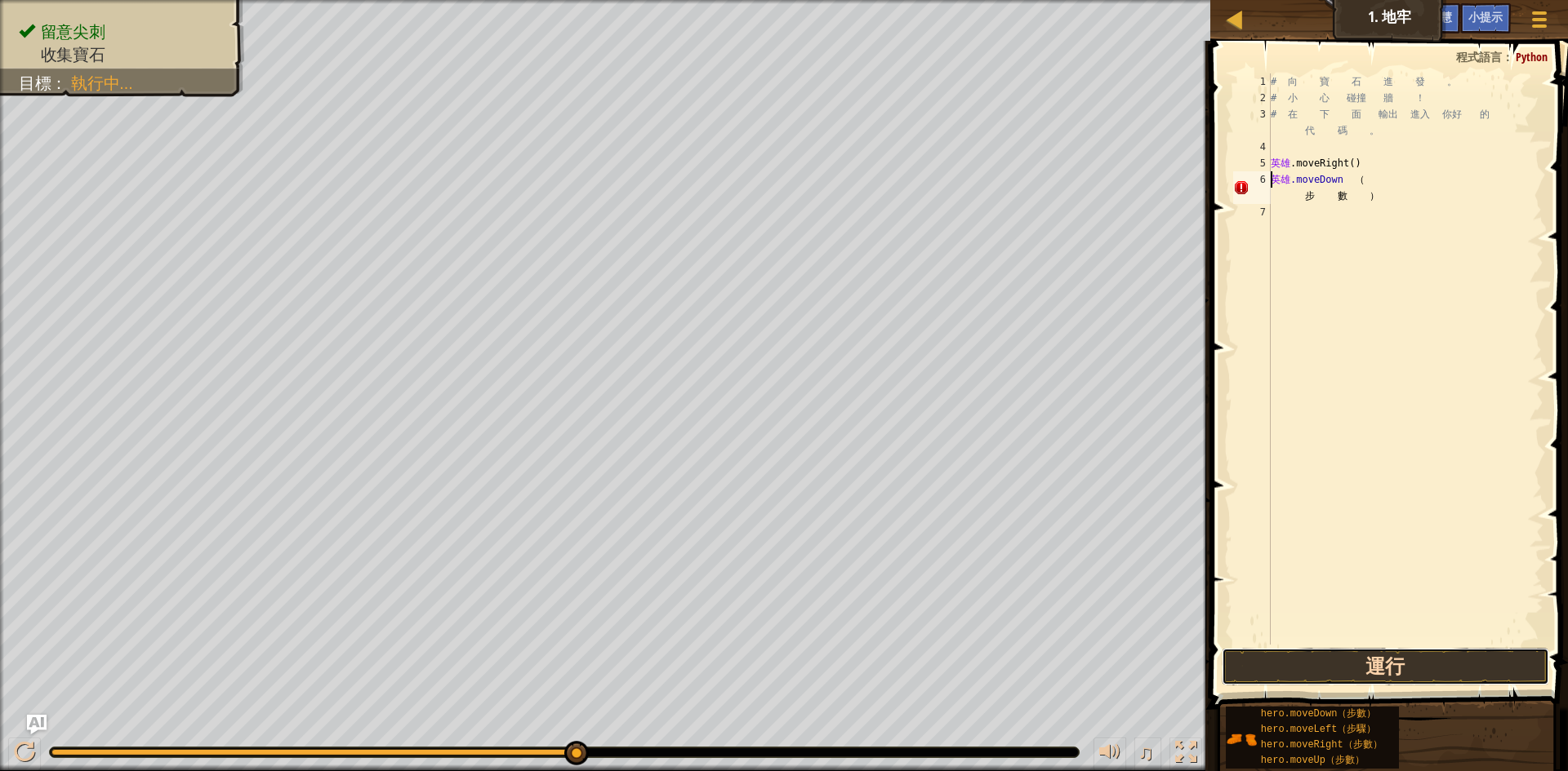
click at [1326, 673] on button "運行" at bounding box center [1385, 666] width 327 height 37
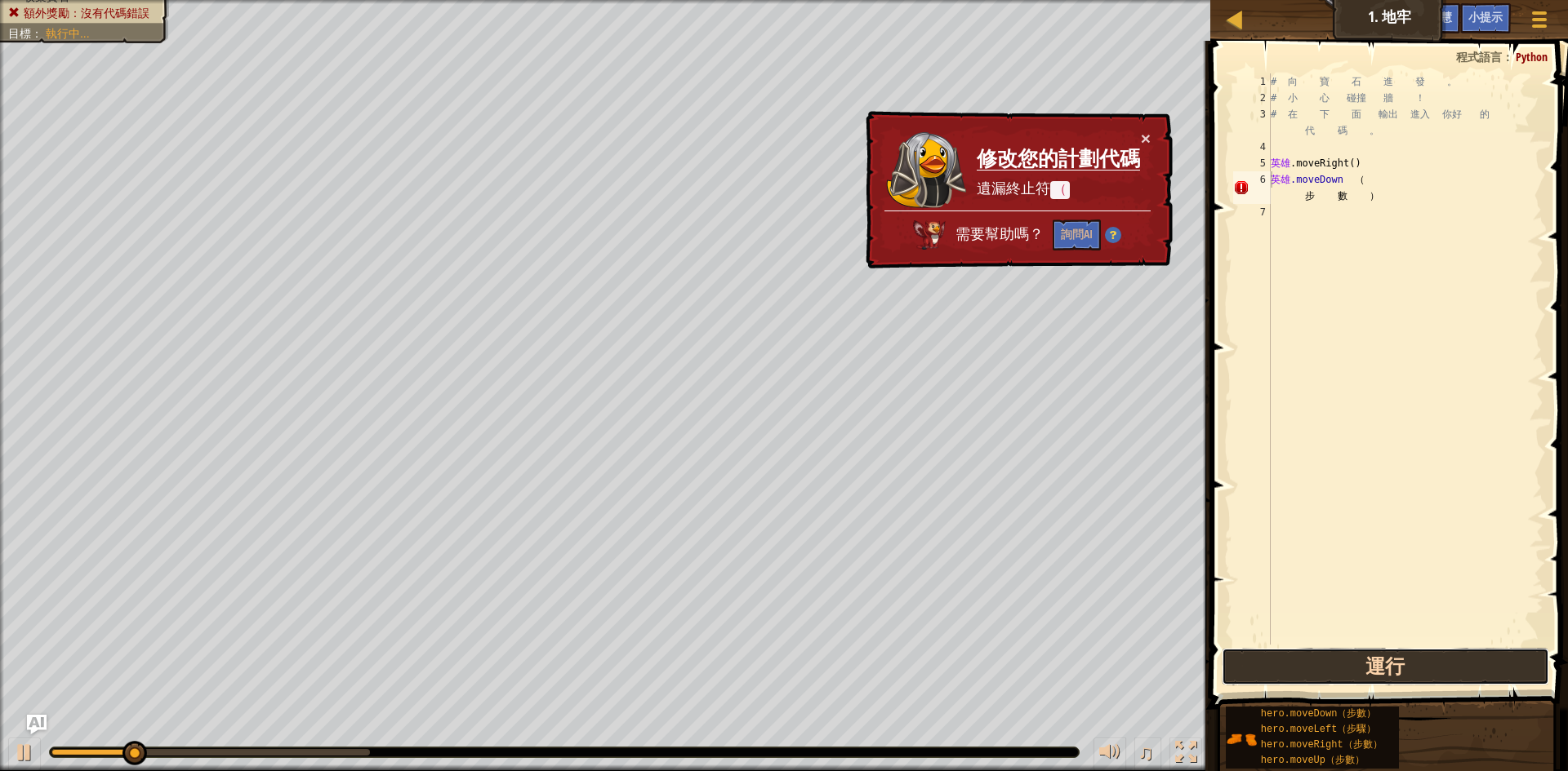
click at [1326, 673] on button "運行" at bounding box center [1385, 666] width 327 height 37
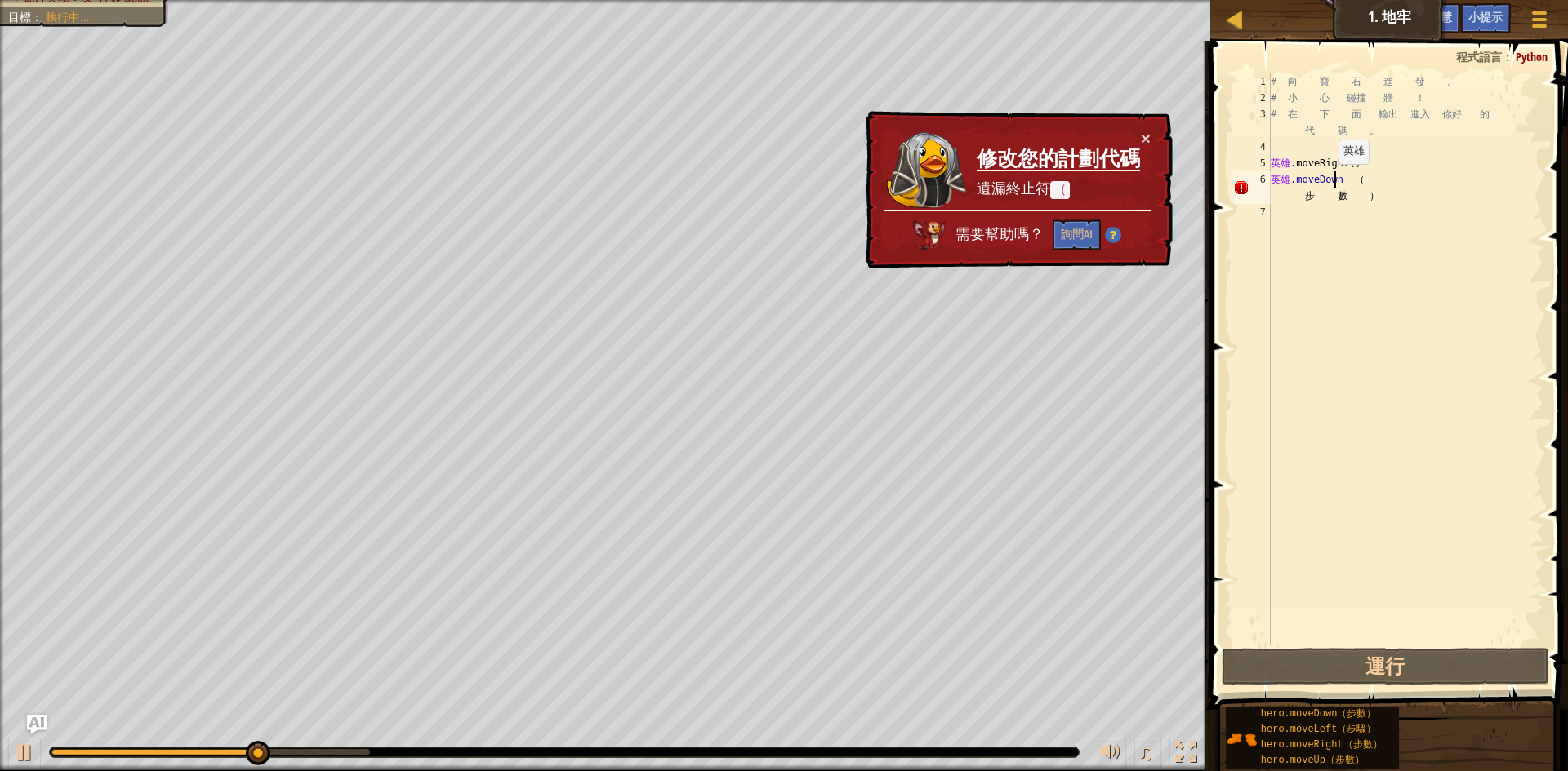
click at [1335, 180] on div "# 向 寶 石 進 發 。 # 小 心 碰撞 牆 ！ # 在 下 面 輸出 進入 你好 的 代 碼 。 英雄 .moveRight ( ) 英雄 .moveD…" at bounding box center [1405, 376] width 276 height 604
click at [1345, 179] on div "# 向 寶 石 進 發 。 # 小 心 碰撞 牆 ！ # 在 下 面 輸出 進入 你好 的 代 碼 。 英雄 .moveRight ( ) 英雄 .moveD…" at bounding box center [1405, 376] width 276 height 604
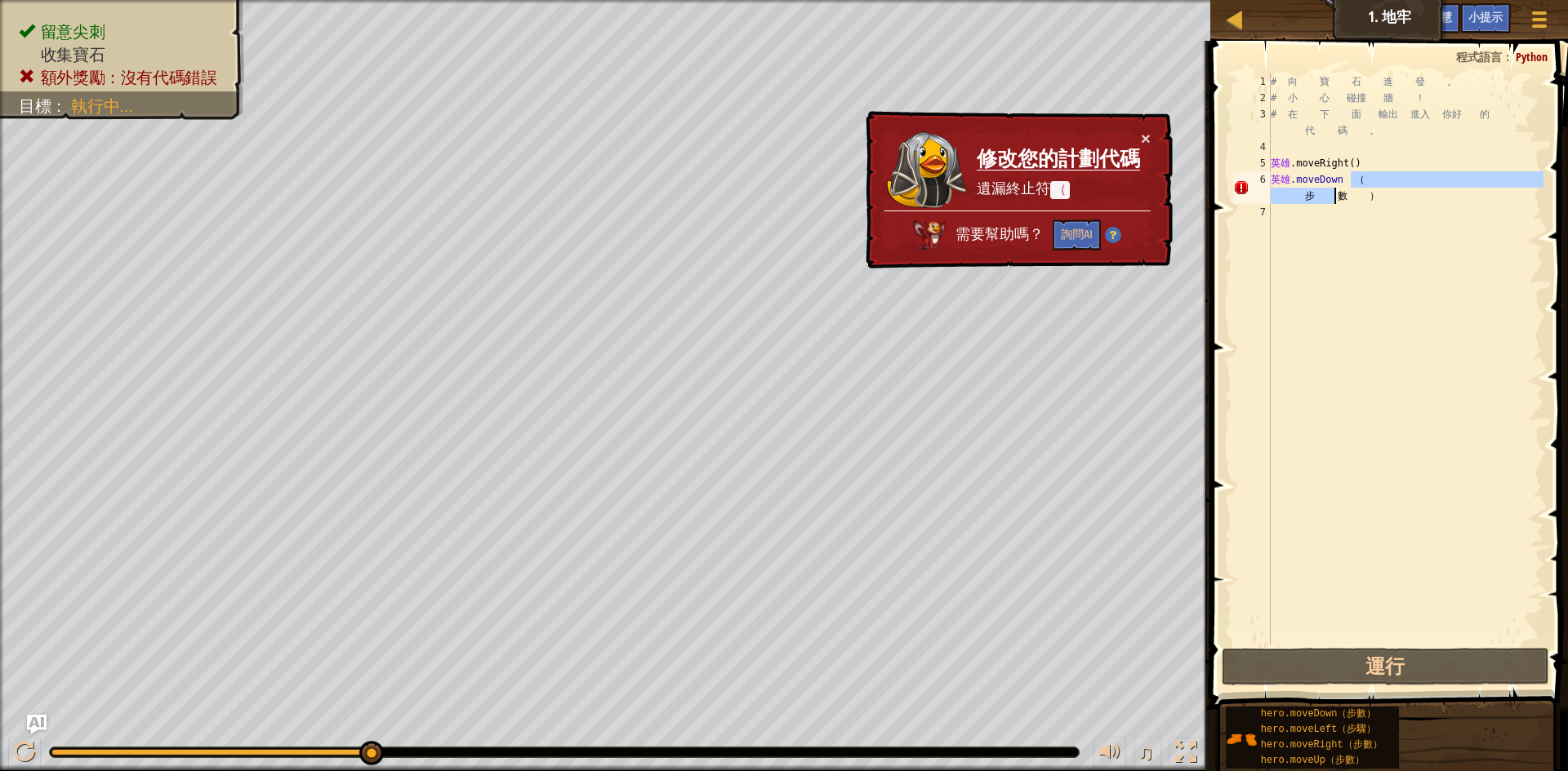
drag, startPoint x: 1345, startPoint y: 179, endPoint x: 1279, endPoint y: 217, distance: 76.2
click at [1279, 217] on div "# 向 寶 石 進 發 。 # 小 心 碰撞 牆 ！ # 在 下 面 輸出 進入 你好 的 代 碼 。 英雄 .moveRight ( ) 英雄 .moveD…" at bounding box center [1405, 376] width 276 height 604
click at [1373, 177] on div "# 向 寶 石 進 發 。 # 小 心 碰撞 牆 ！ # 在 下 面 輸出 進入 你好 的 代 碼 。 英雄 .moveRight ( ) 英雄 .moveD…" at bounding box center [1405, 359] width 276 height 571
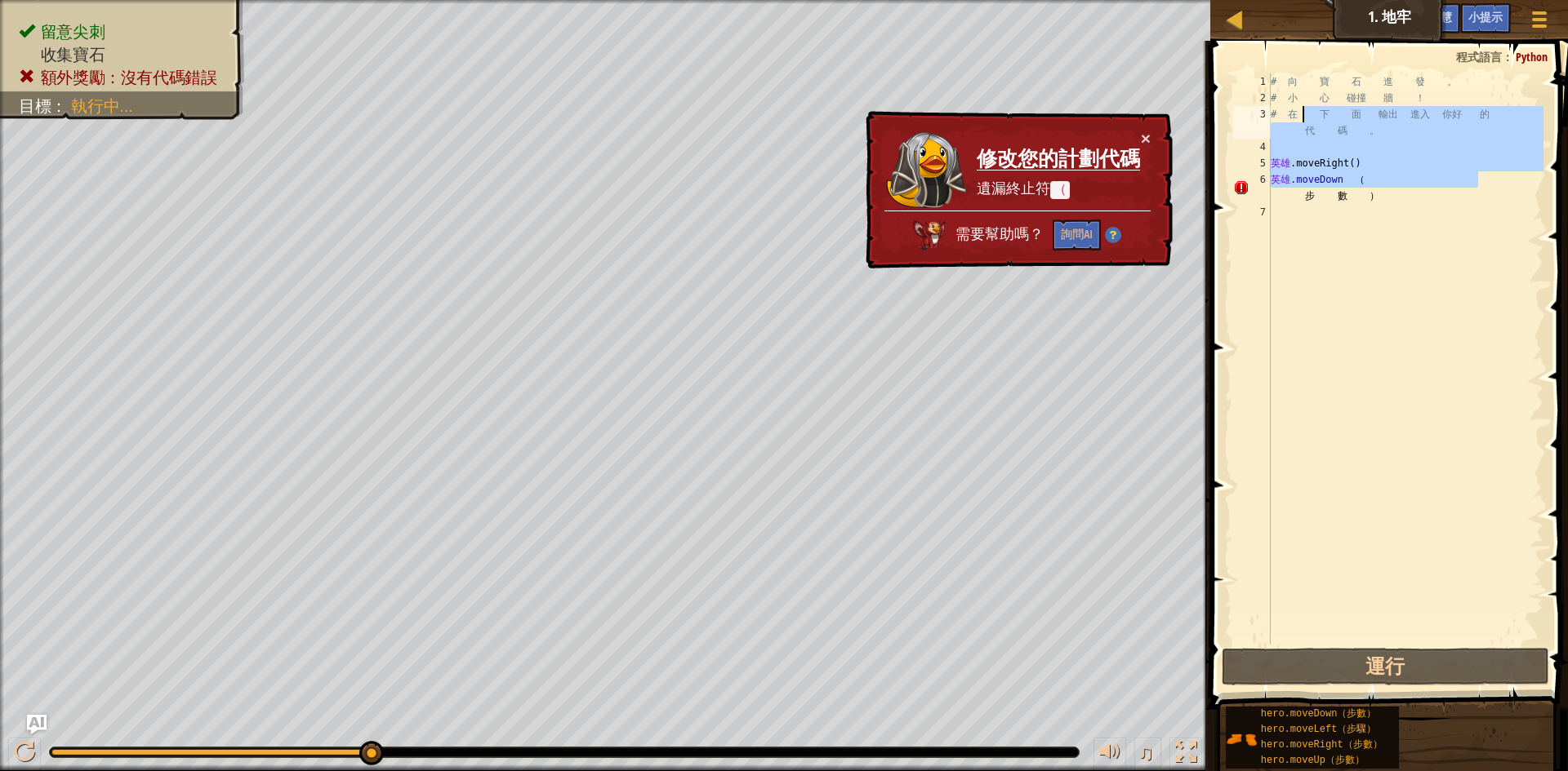
drag, startPoint x: 1373, startPoint y: 177, endPoint x: 1382, endPoint y: 111, distance: 66.6
click at [1382, 111] on div "# 向 寶 石 進 發 。 # 小 心 碰撞 牆 ！ # 在 下 面 輸出 進入 你好 的 代 碼 。 英雄 .moveRight ( ) 英雄 .moveD…" at bounding box center [1405, 376] width 276 height 604
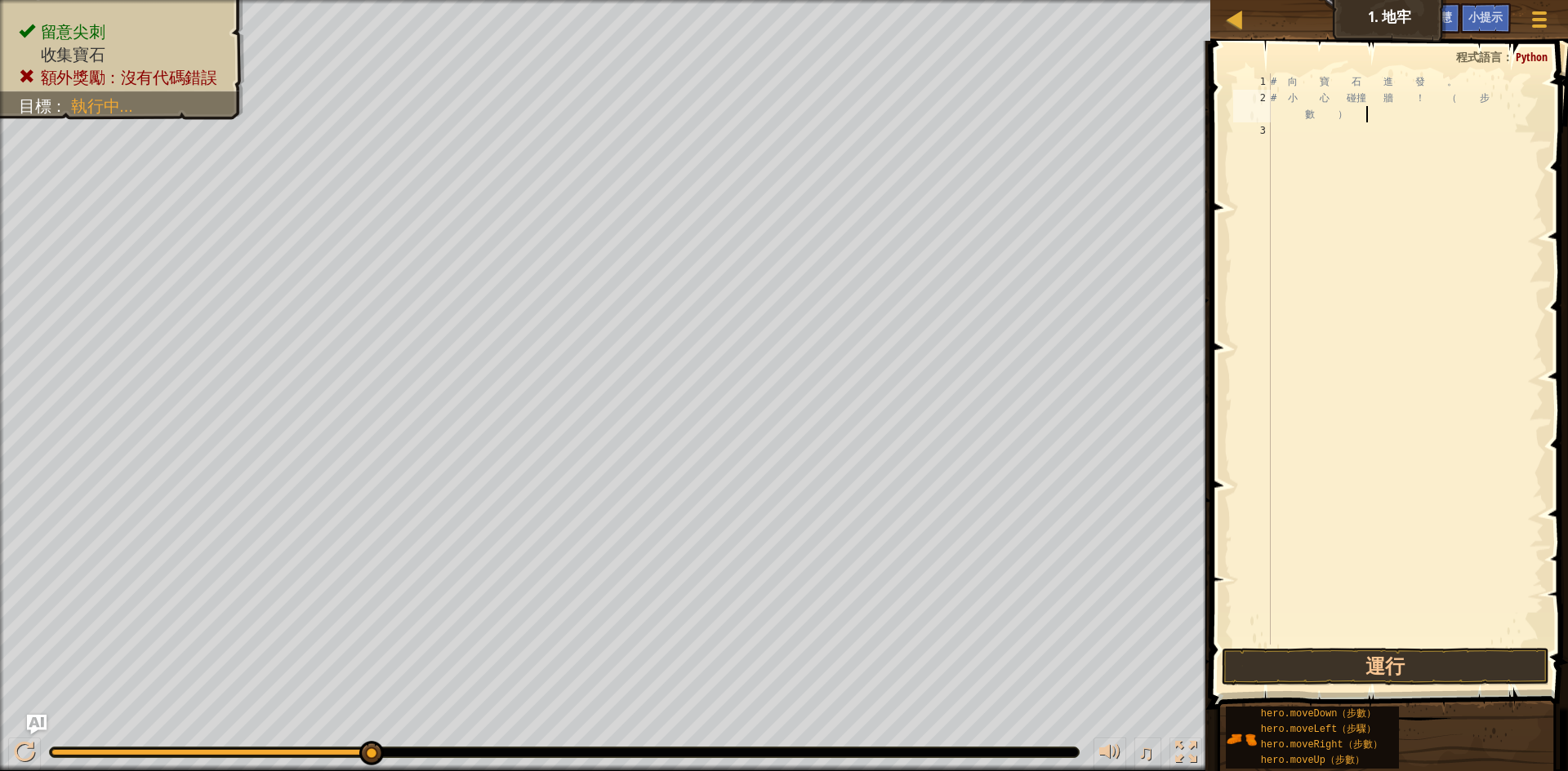
click at [1389, 117] on div "# 向 寶 石 進 發 。 # 小 心 碰撞 牆 ！ （ 步 數 ）" at bounding box center [1405, 376] width 276 height 604
click at [1389, 117] on div "# 向 寶 石 進 發 。 # 小 心 撞 牆 ！ （ 步" at bounding box center [1405, 376] width 276 height 604
type textarea "#"
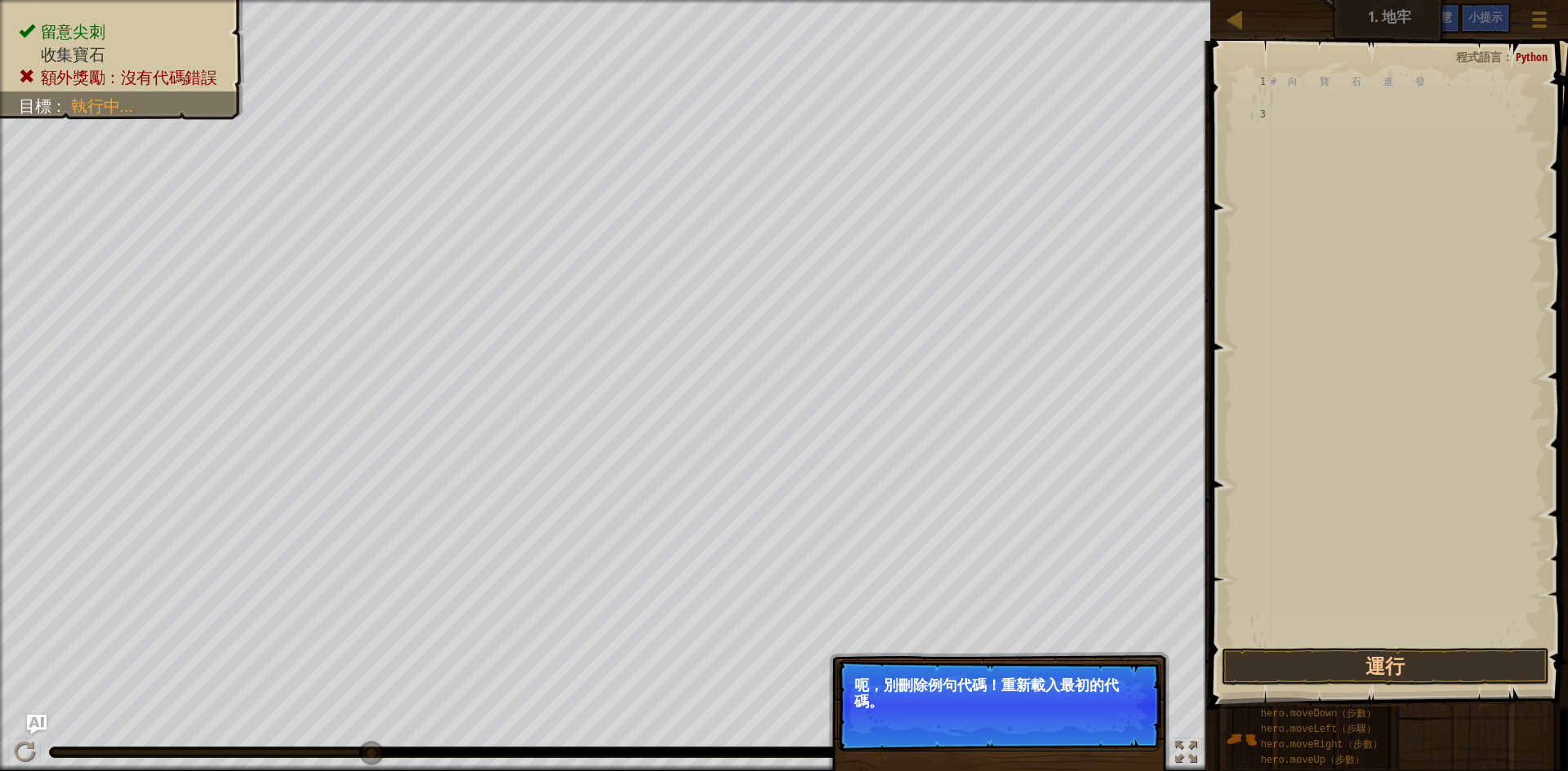
click at [1294, 510] on div "# 向 寶 石 進 發 。" at bounding box center [1405, 376] width 276 height 604
click at [1303, 564] on div "# 向 寶 石 進 發 。" at bounding box center [1405, 376] width 276 height 604
click at [1316, 597] on div "# 向 寶 石 進 發 。" at bounding box center [1405, 376] width 276 height 604
click at [1355, 696] on div "小提示 影片 1 2 3 # 向 寶 石 進 發 。 鋤頭鋤頭鋤頭 XXXXXXXXXXXXXXXXXXXXXXXXXXXXXXXXXXXXXXXXXXXXX…" at bounding box center [1386, 402] width 363 height 723
click at [1357, 666] on button "運行" at bounding box center [1385, 666] width 327 height 37
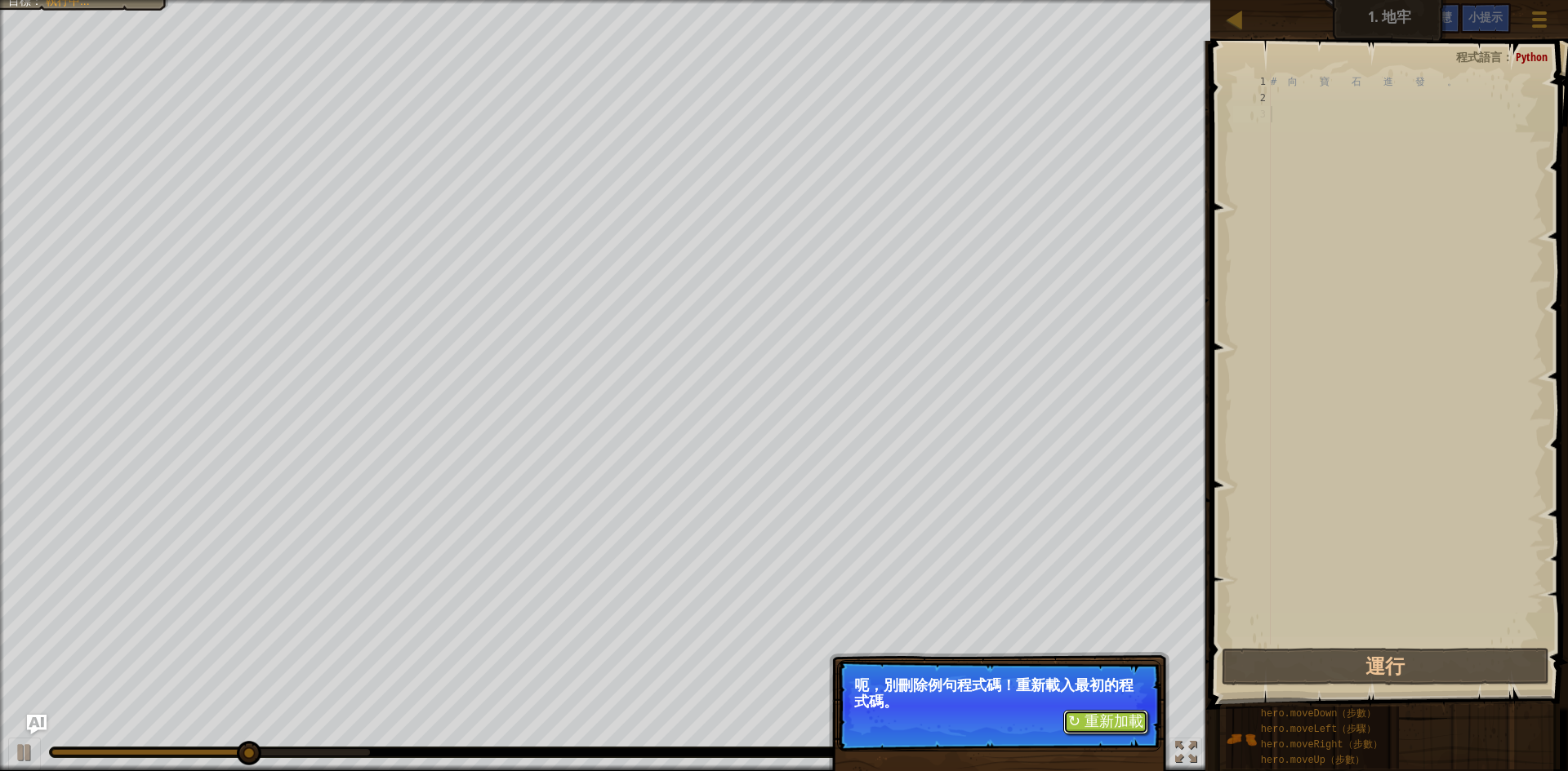
click at [1132, 728] on font "↻ 重新加載" at bounding box center [1106, 721] width 75 height 16
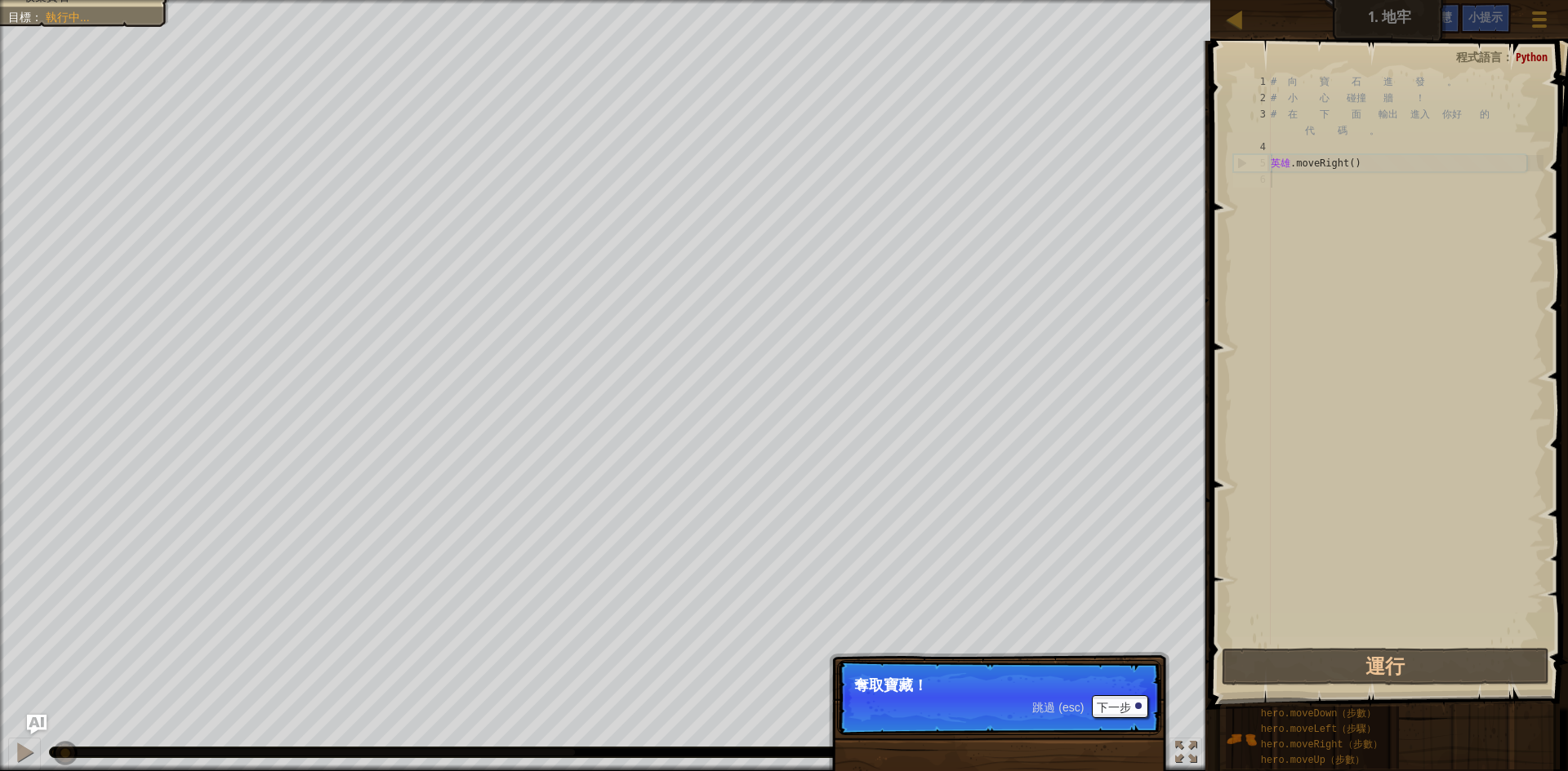
drag, startPoint x: 1045, startPoint y: 673, endPoint x: 1078, endPoint y: 699, distance: 42.0
click at [1050, 680] on p "跳過 (esc) 下一步 奪取寶藏！" at bounding box center [999, 697] width 324 height 75
click at [1112, 704] on font "下一步" at bounding box center [1114, 707] width 35 height 13
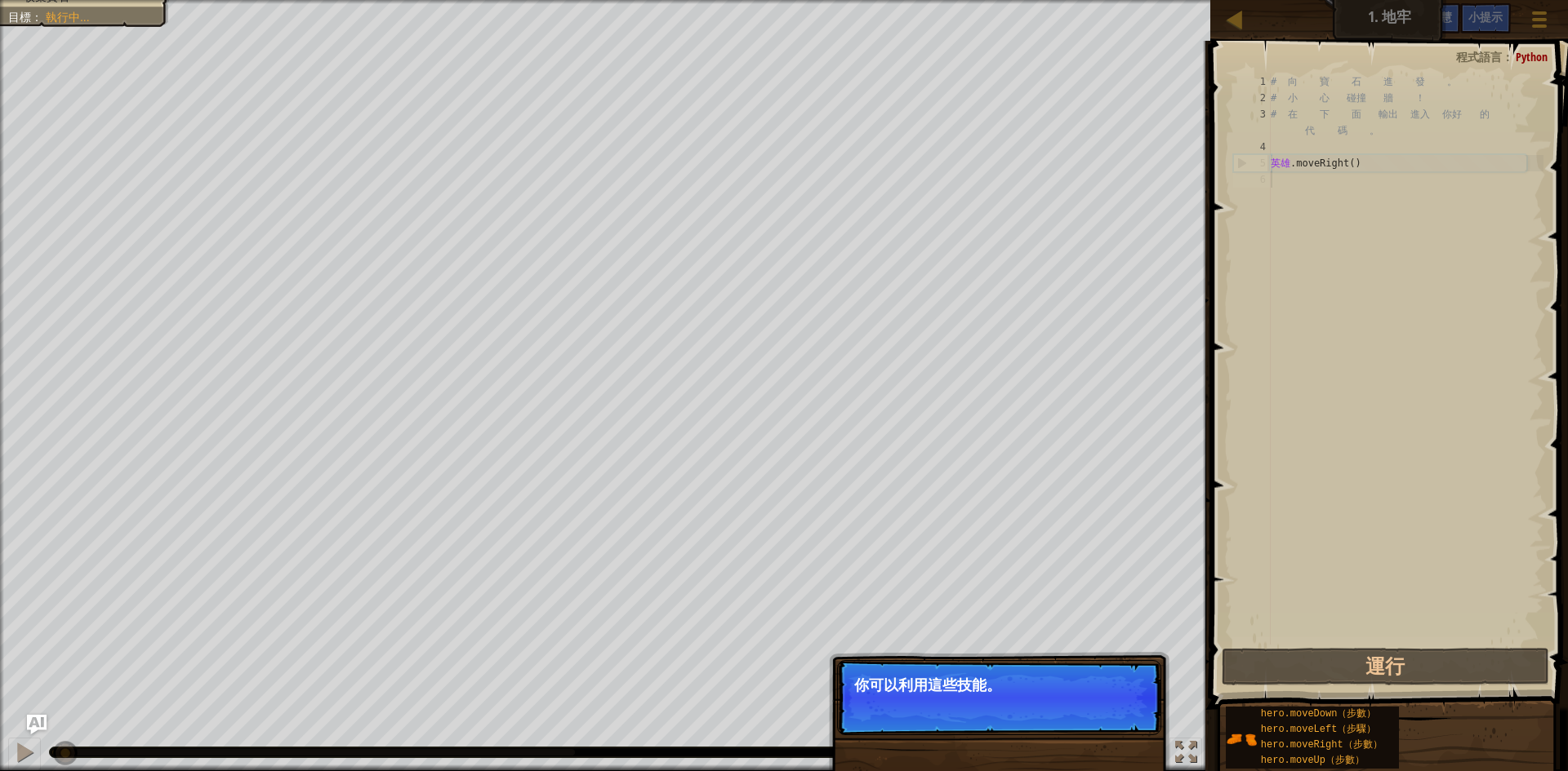
click at [1112, 704] on font "下一步" at bounding box center [1114, 707] width 35 height 13
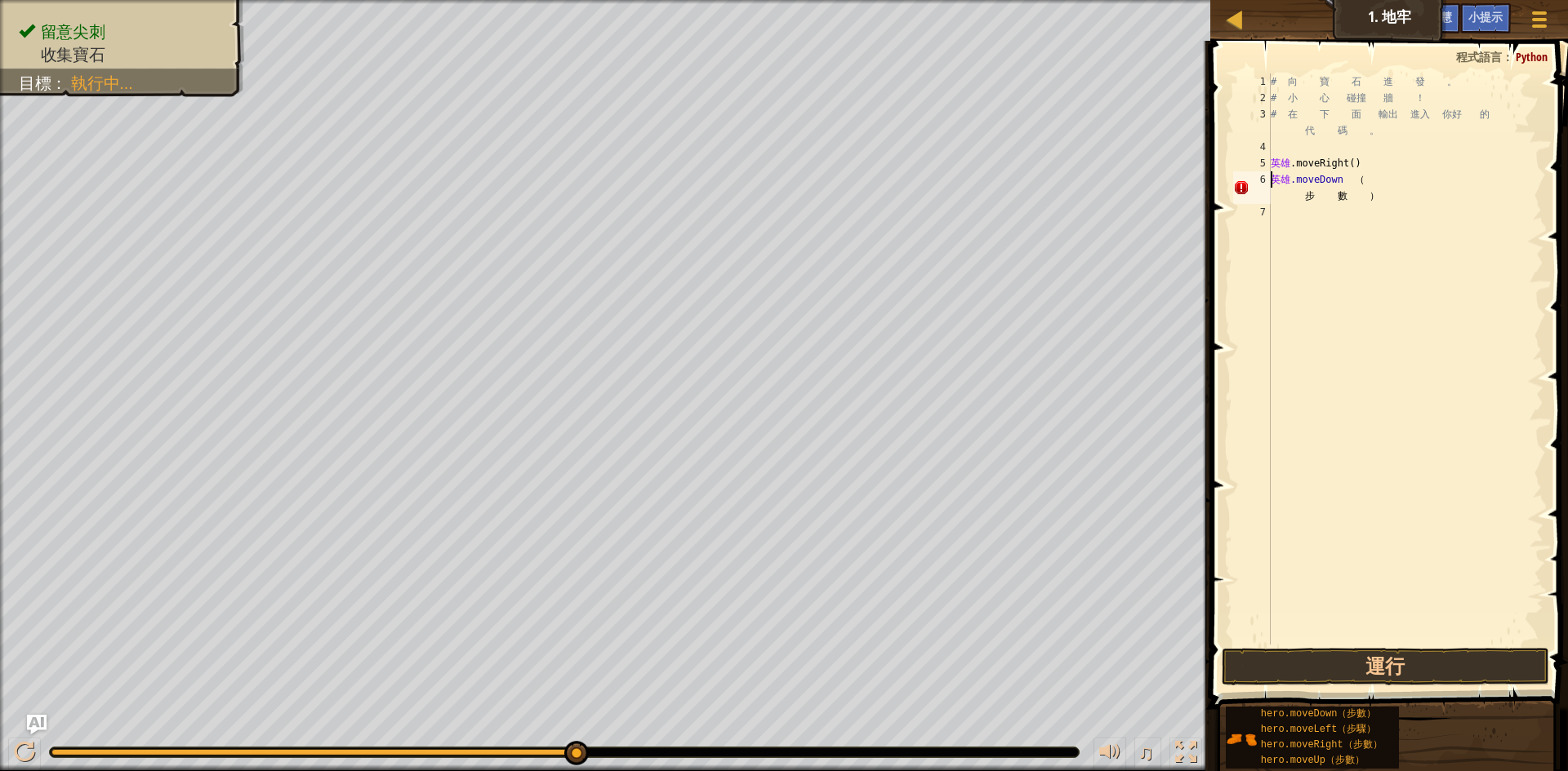
click at [1373, 194] on div "# 向 寶 石 進 發 。 # 小 心 碰撞 牆 ！ # 在 下 面 輸出 進入 你好 的 代 碼 。 英雄 .moveRight ( ) 英雄 .moveD…" at bounding box center [1405, 376] width 276 height 604
click at [1301, 674] on button "運行" at bounding box center [1385, 666] width 327 height 37
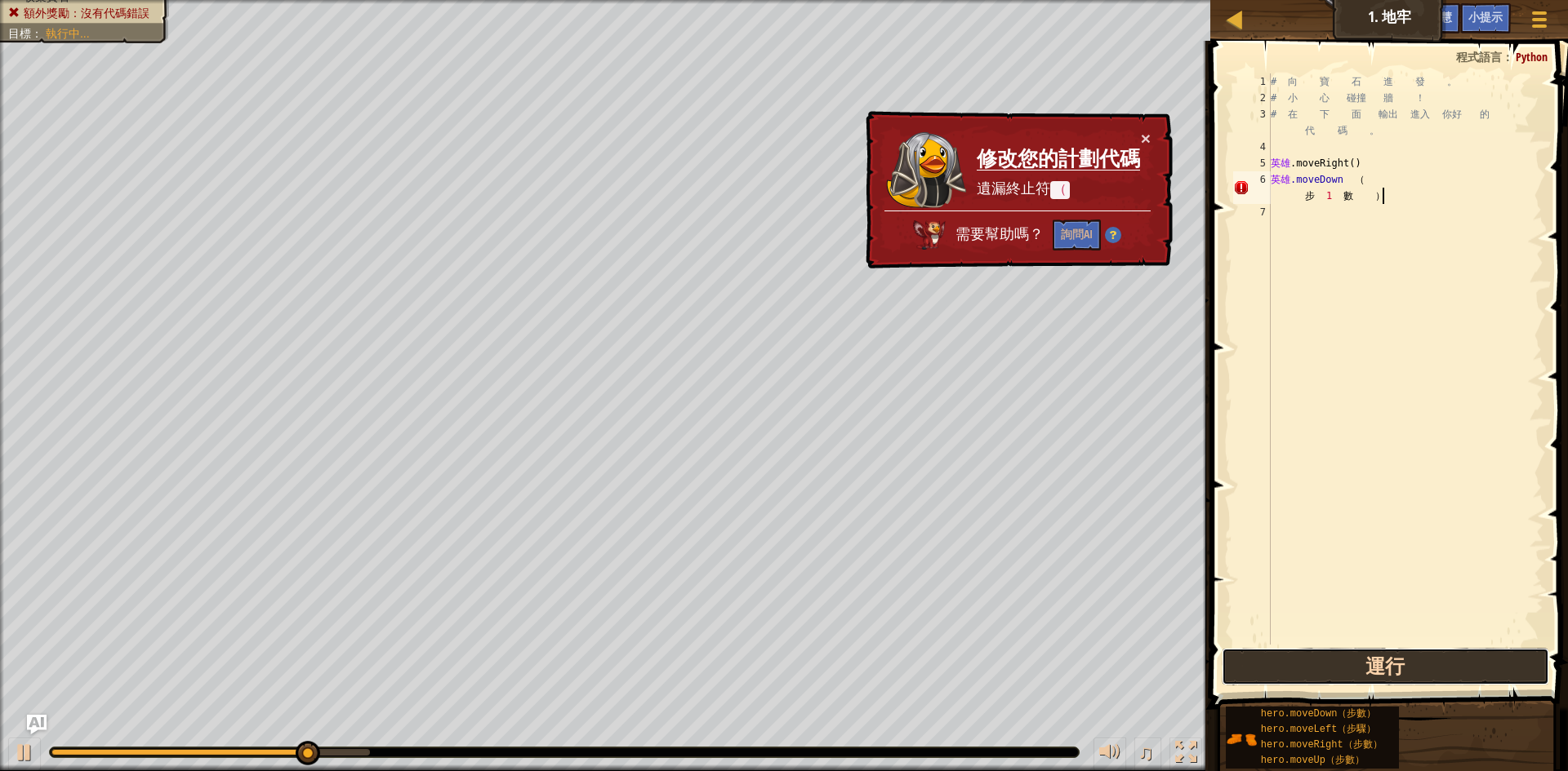
click at [1301, 674] on button "運行" at bounding box center [1385, 666] width 327 height 37
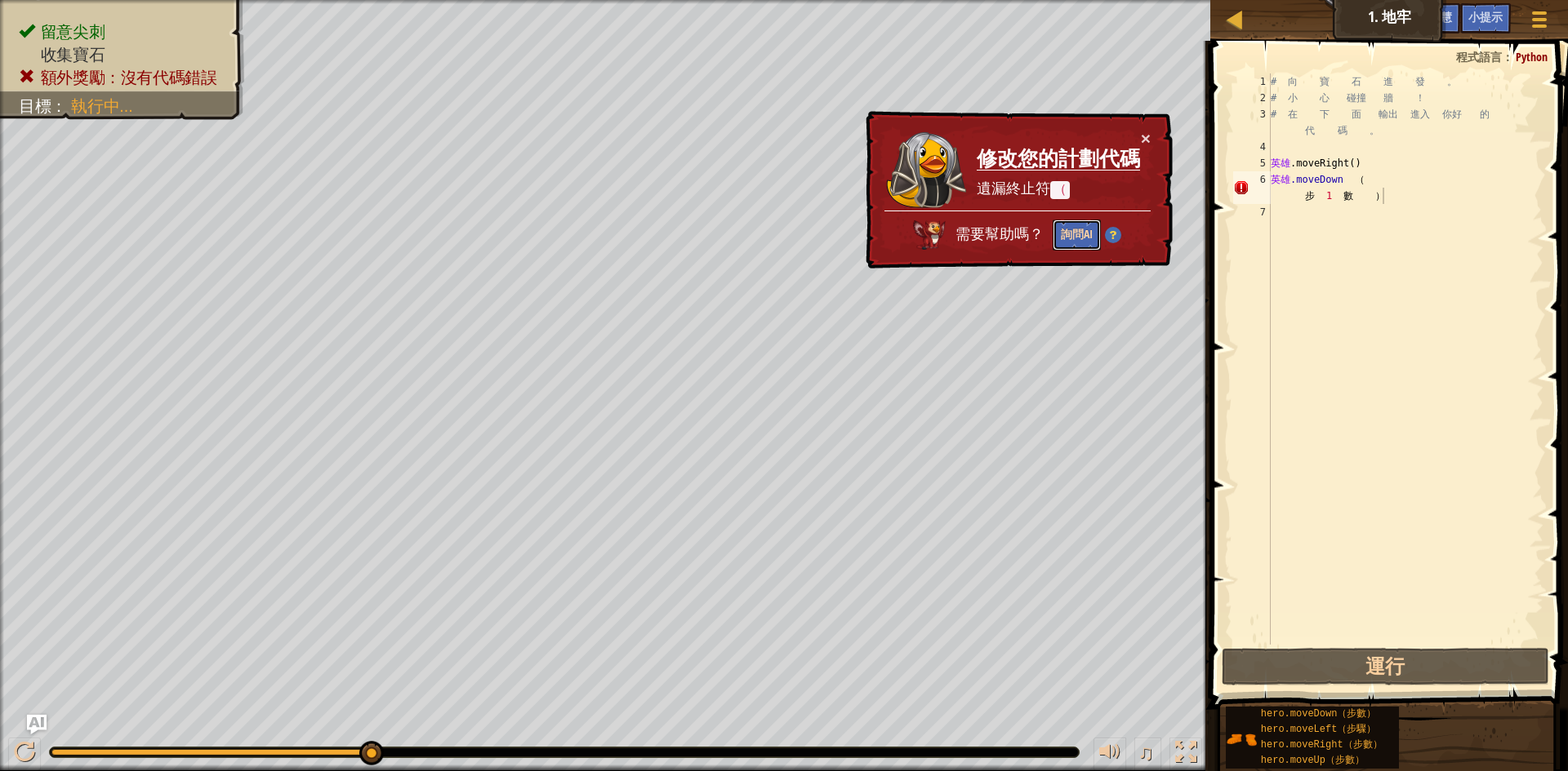
drag, startPoint x: 1065, startPoint y: 229, endPoint x: 1066, endPoint y: 244, distance: 15.0
click at [1065, 234] on font "詢問AI" at bounding box center [1076, 234] width 32 height 16
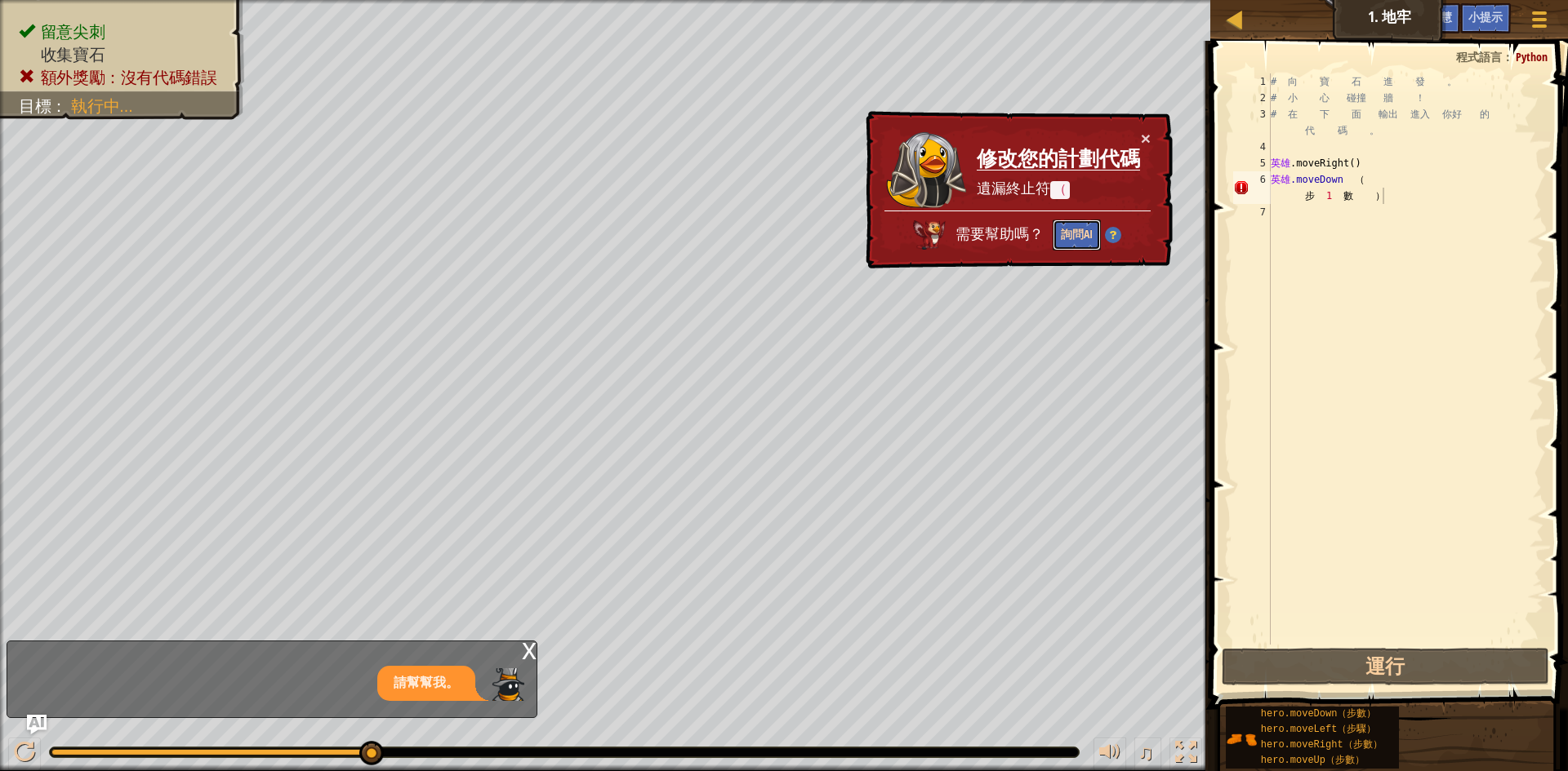
click at [1068, 241] on font "詢問AI" at bounding box center [1076, 235] width 32 height 16
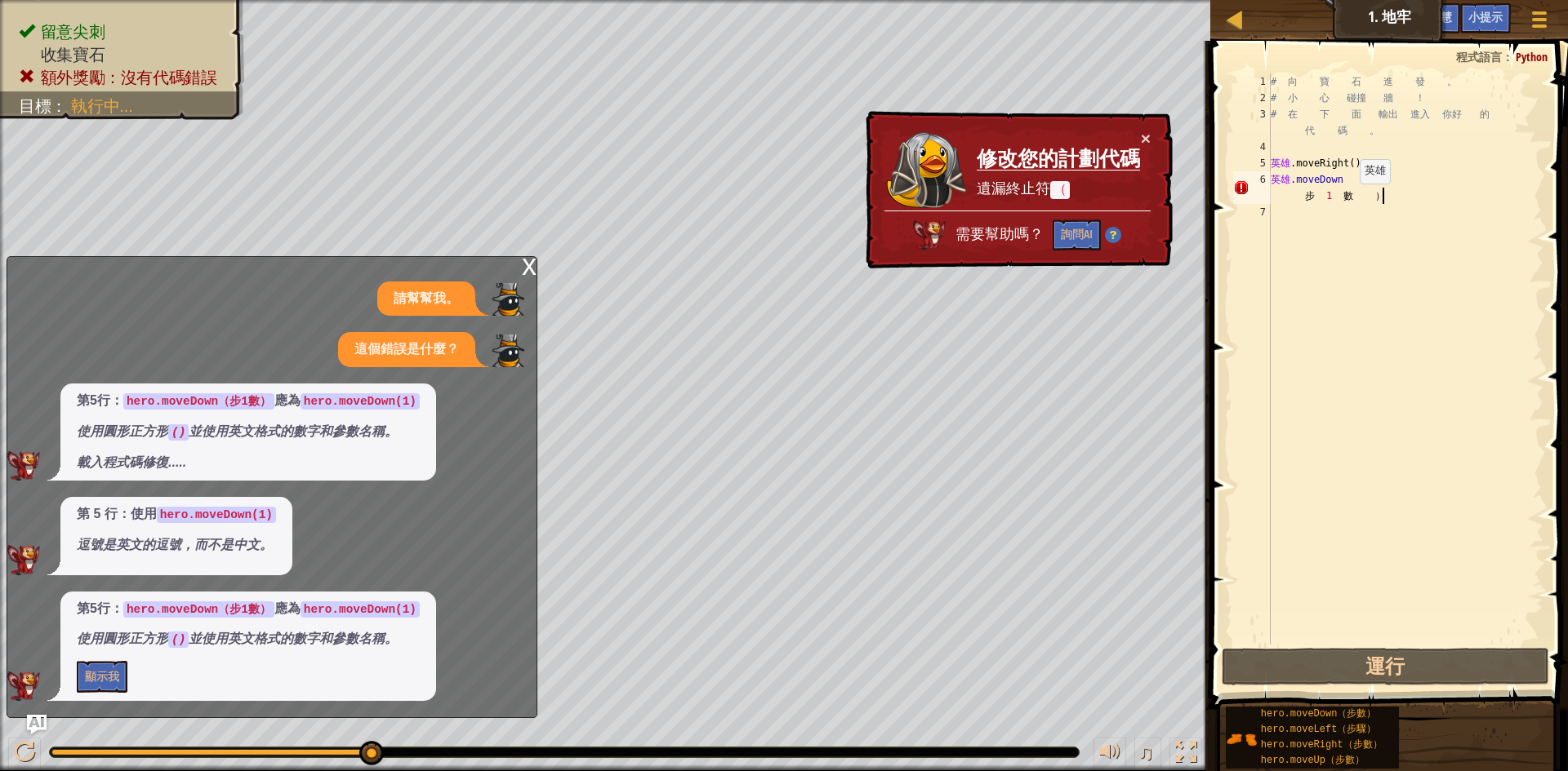
click at [1357, 200] on div "# 向 寶 石 進 發 。 # 小 心 碰撞 牆 ！ # 在 下 面 輸出 進入 你好 的 代 碼 。 英雄 .moveRight ( ) 英雄 .moveD…" at bounding box center [1405, 376] width 276 height 604
click at [1352, 198] on div "# 向 寶 石 進 發 。 # 小 心 碰撞 牆 ！ # 在 下 面 輸出 進入 你好 的 代 碼 。 英雄 .moveRight ( ) 英雄 .moveD…" at bounding box center [1405, 376] width 276 height 604
click at [1360, 193] on div "# 向 寶 石 進 發 。 # 小 心 碰撞 牆 ！ # 在 下 面 輸出 進入 你好 的 代 碼 。 英雄 .moveRight ( ) 英雄 .moveD…" at bounding box center [1405, 376] width 276 height 604
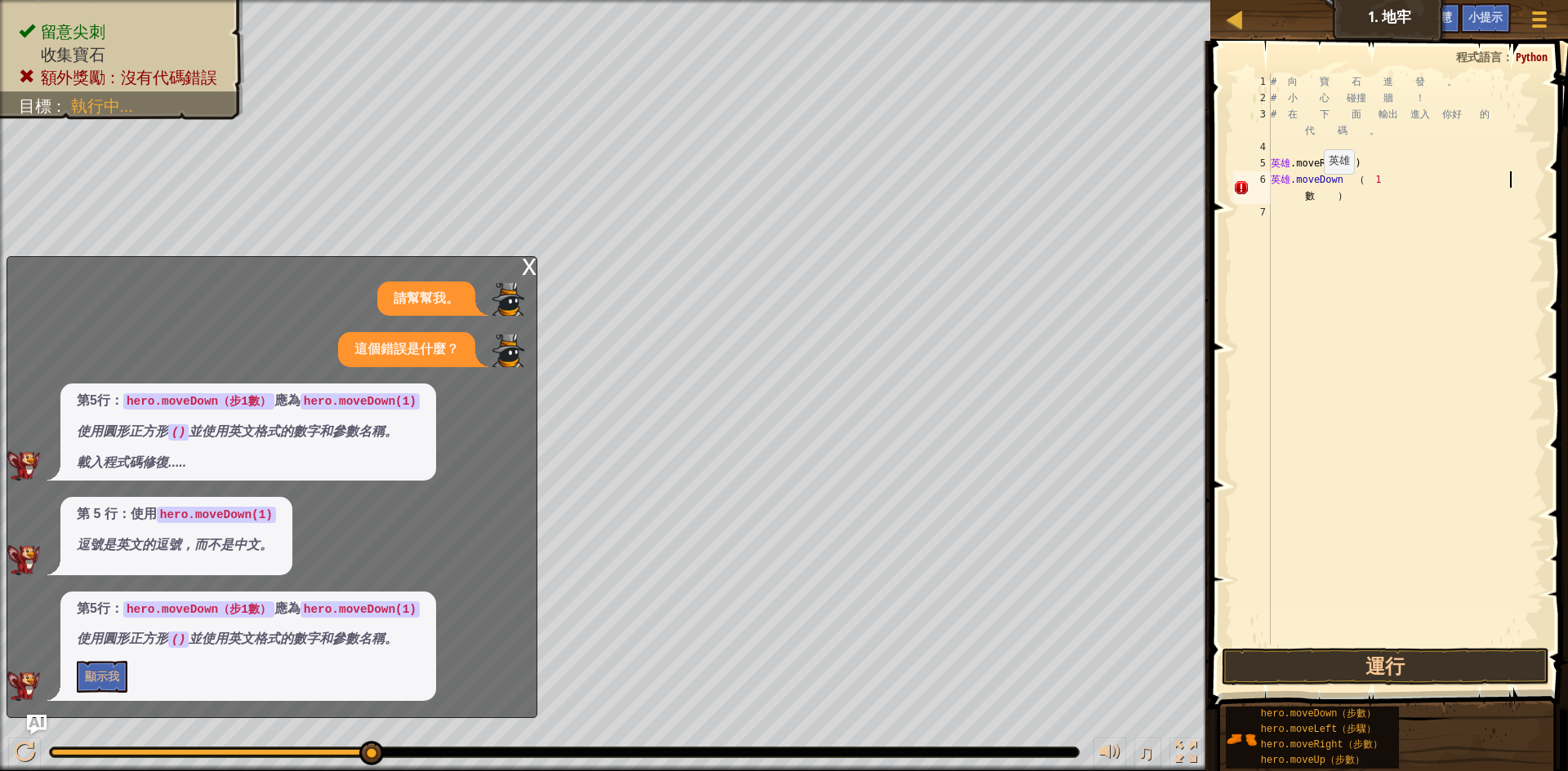
click at [1320, 190] on div "# 向 寶 石 進 發 。 # 小 心 碰撞 牆 ！ # 在 下 面 輸出 進入 你好 的 代 碼 。 英雄 .moveRight ( ) 英雄 .moveD…" at bounding box center [1405, 376] width 276 height 604
click at [1351, 196] on div "# 向 寶 石 進 發 。 # 小 心 碰撞 牆 ！ # 在 下 面 輸出 進入 你好 的 代 碼 。 英雄 .moveRight ( ) 英雄 .moveD…" at bounding box center [1405, 376] width 276 height 604
click at [1364, 180] on div "# 向 寶 石 進 發 。 # 小 心 碰撞 牆 ！ # 在 下 面 輸出 進入 你好 的 代 碼 。 英雄 .moveRight ( ) 英雄 .moveD…" at bounding box center [1405, 376] width 276 height 604
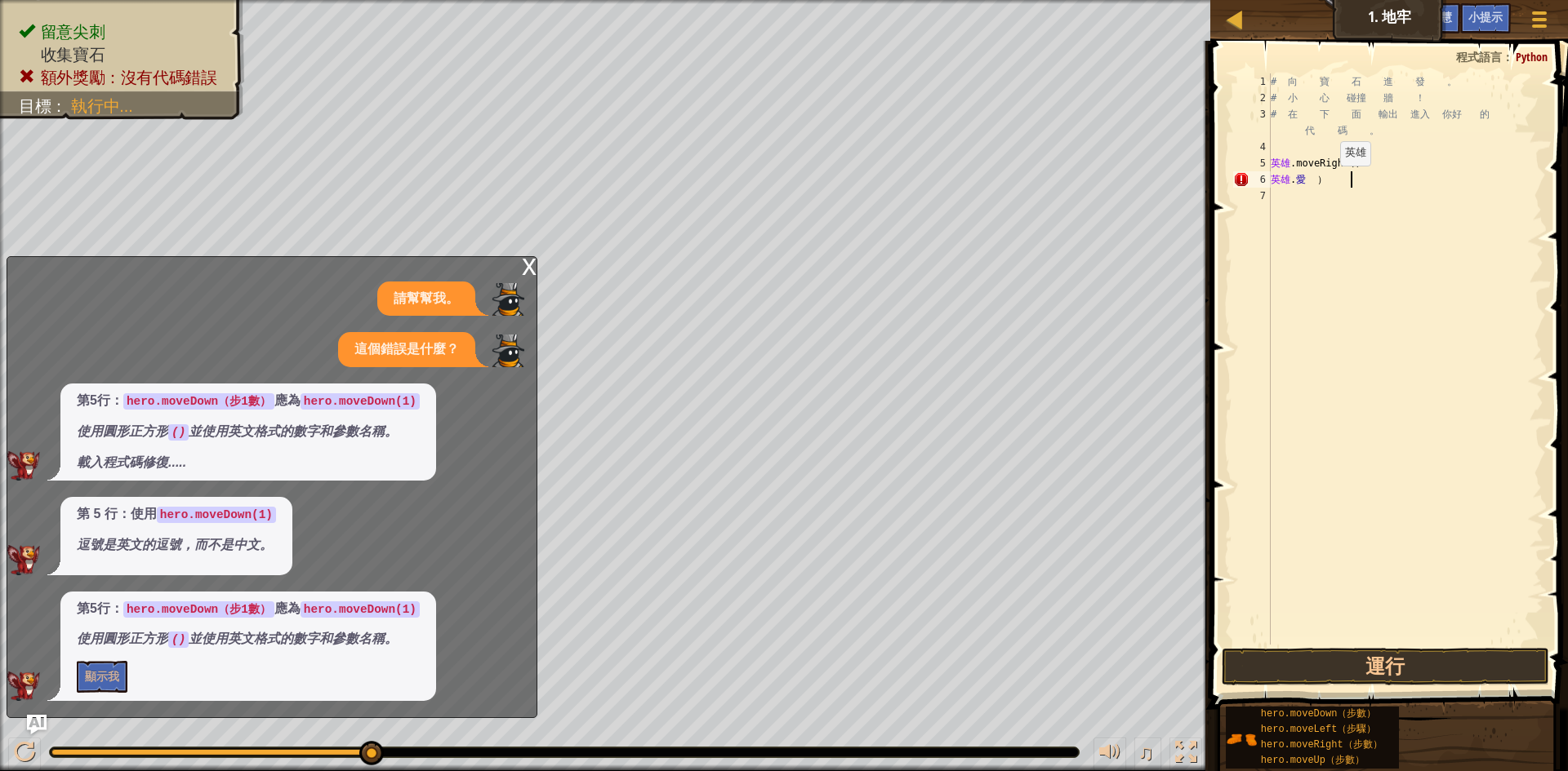
scroll to position [7, 5]
click at [1337, 182] on div "# 向 寶 石 進 發 。 # 小 心 碰撞 牆 ！ # 在 下 面 輸出 進入 你好 的 代 碼 。 英雄 .moveRight ( ) 英雄向下 ）" at bounding box center [1405, 376] width 276 height 604
click at [1337, 182] on div "# 向 寶 石 進 發 。 # 小 心 碰撞 牆 ！ # 在 下 面 輸出 進入 你好 的 代 碼 。 英雄 .moveRight ( ) heveDown ）" at bounding box center [1405, 376] width 276 height 604
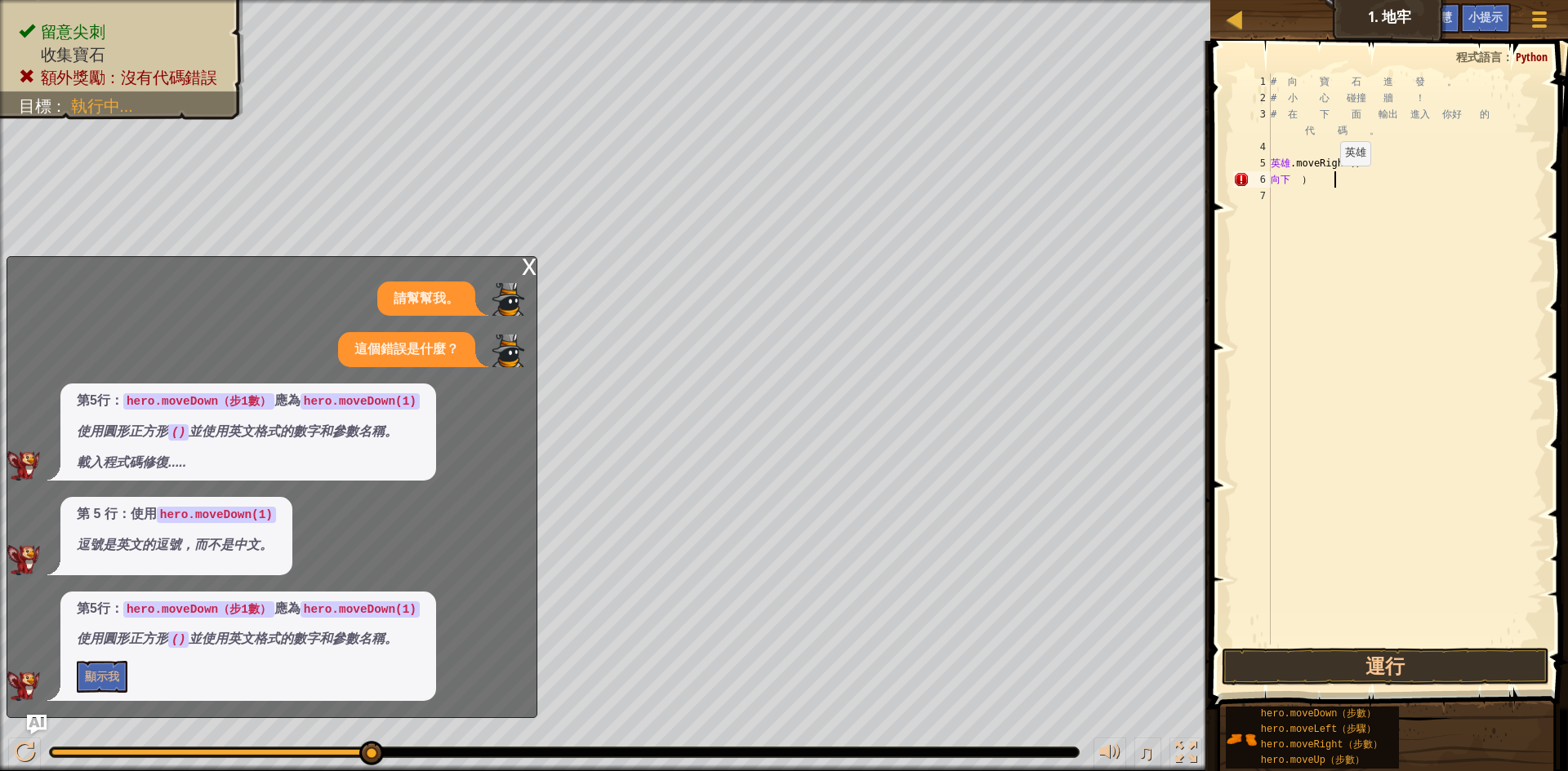
click at [1337, 182] on div "# 向 寶 石 進 發 。 # 小 心 碰撞 牆 ！ # 在 下 面 輸出 進入 你好 的 代 碼 。 英雄 .moveRight ( ) 向下 ）" at bounding box center [1405, 376] width 276 height 604
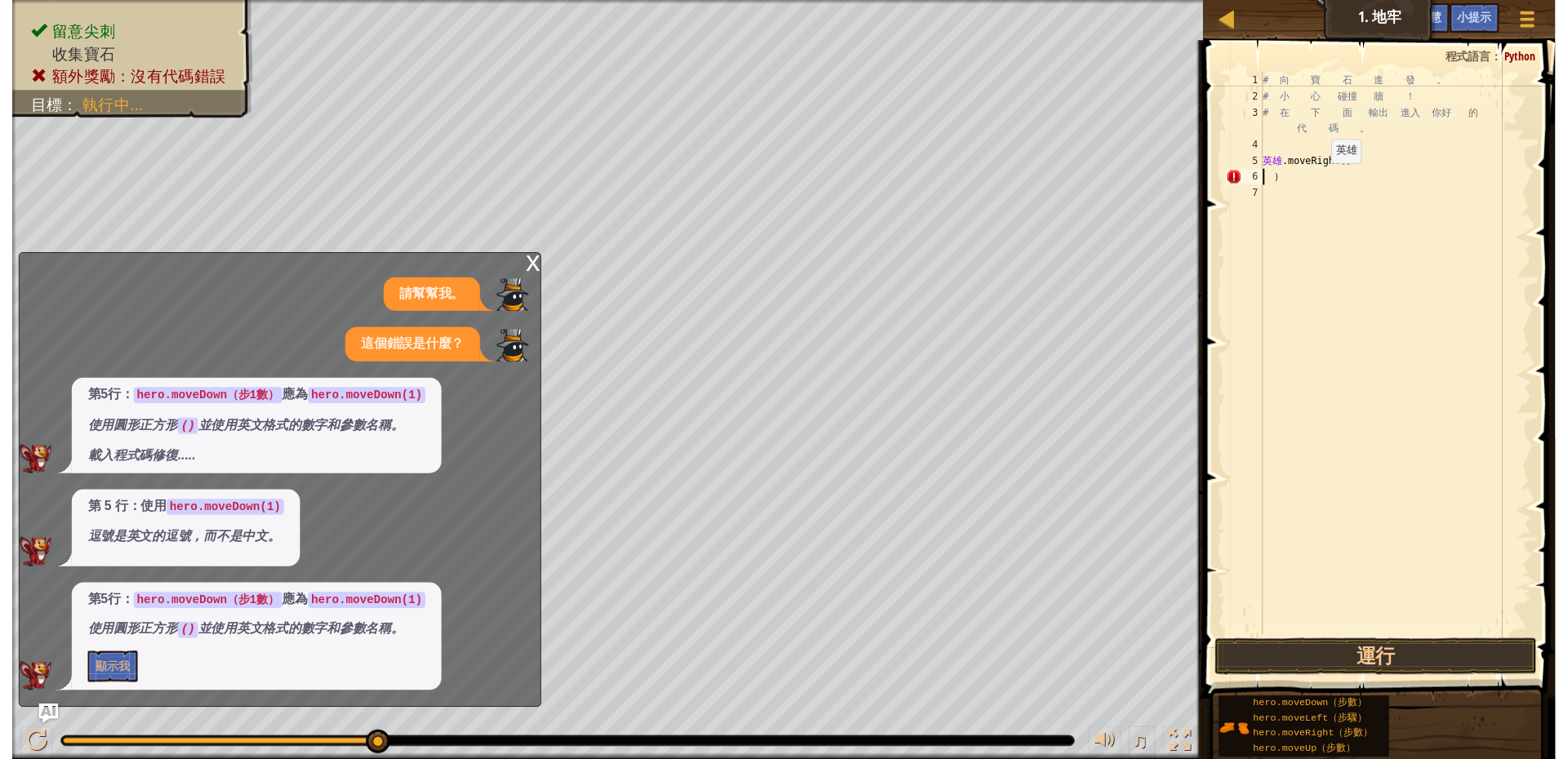
scroll to position [7, 0]
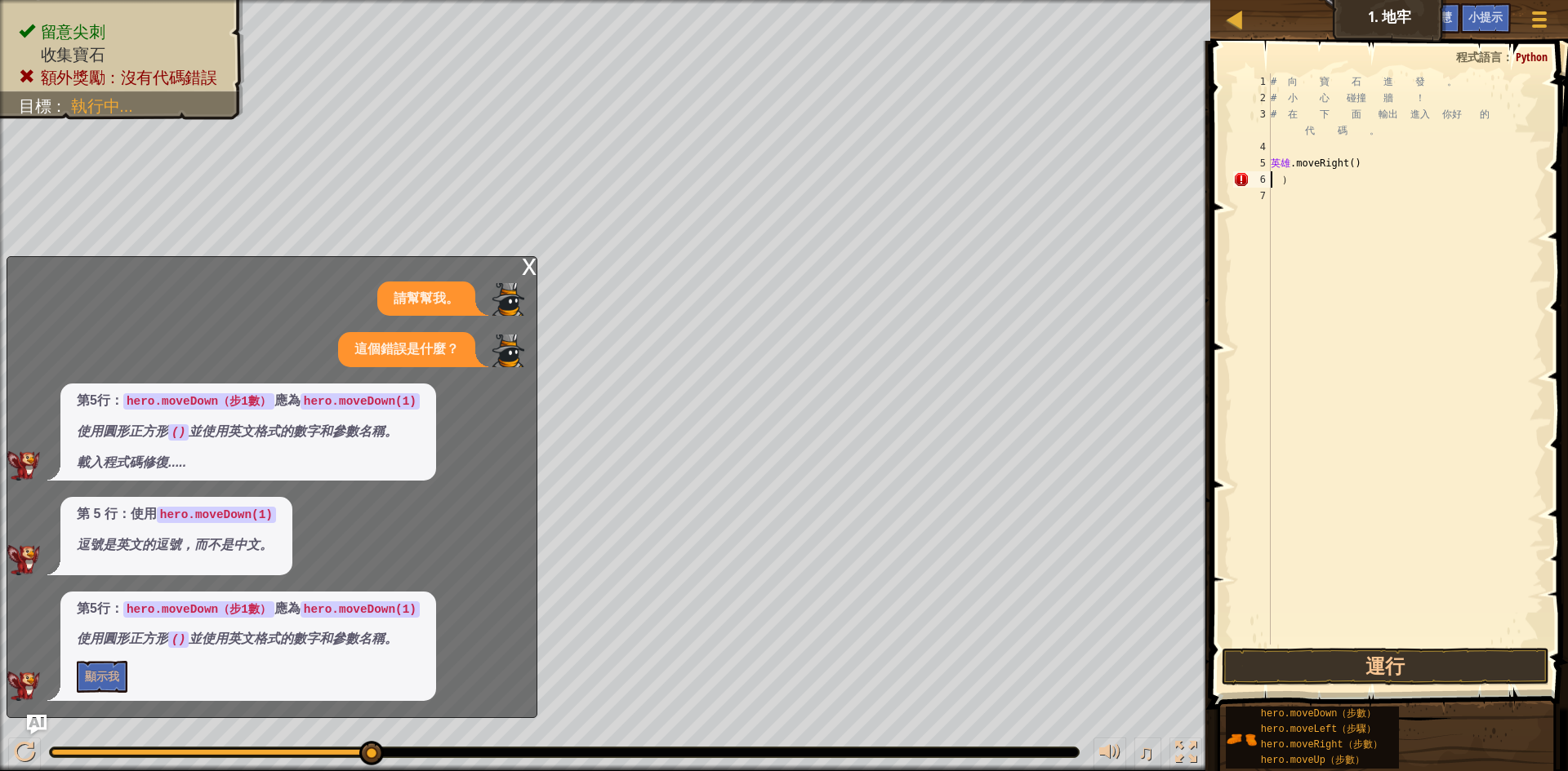
click at [1334, 190] on div "# 向 寶 石 進 發 。 # 小 心 碰撞 牆 ！ # 在 下 面 輸出 進入 你好 的 代 碼 。 英雄 .moveRight ( ) ）" at bounding box center [1405, 376] width 276 height 604
type textarea "）"
click at [1331, 186] on div "# 向 寶 石 進 發 。 # 小 心 碰撞 牆 ！ # 在 下 面 輸出 進入 你好 的 代 碼 。 英雄 .moveRight ( ) ）" at bounding box center [1405, 376] width 276 height 604
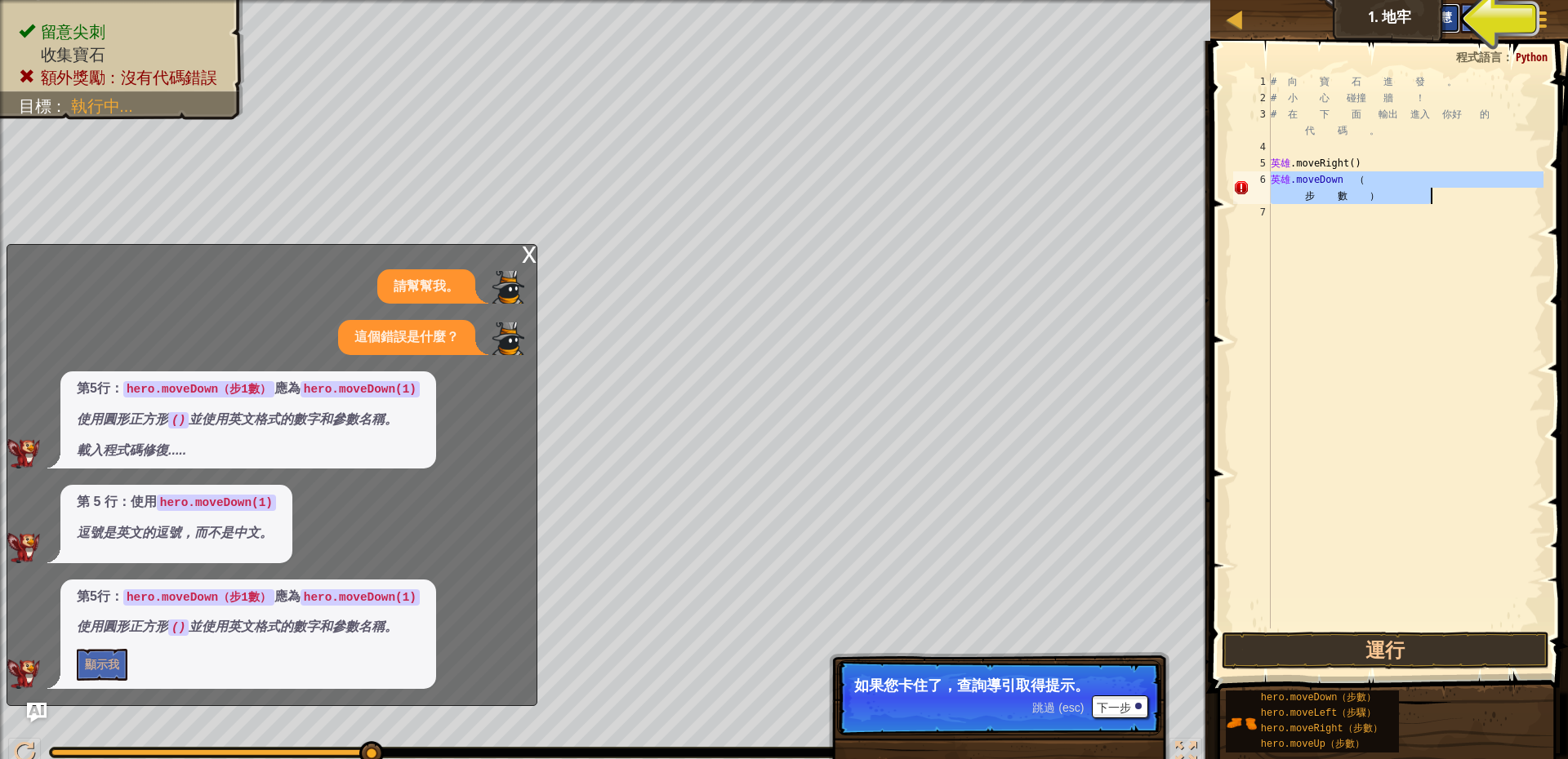
click at [1455, 15] on button "詢問人工智慧" at bounding box center [1417, 18] width 85 height 30
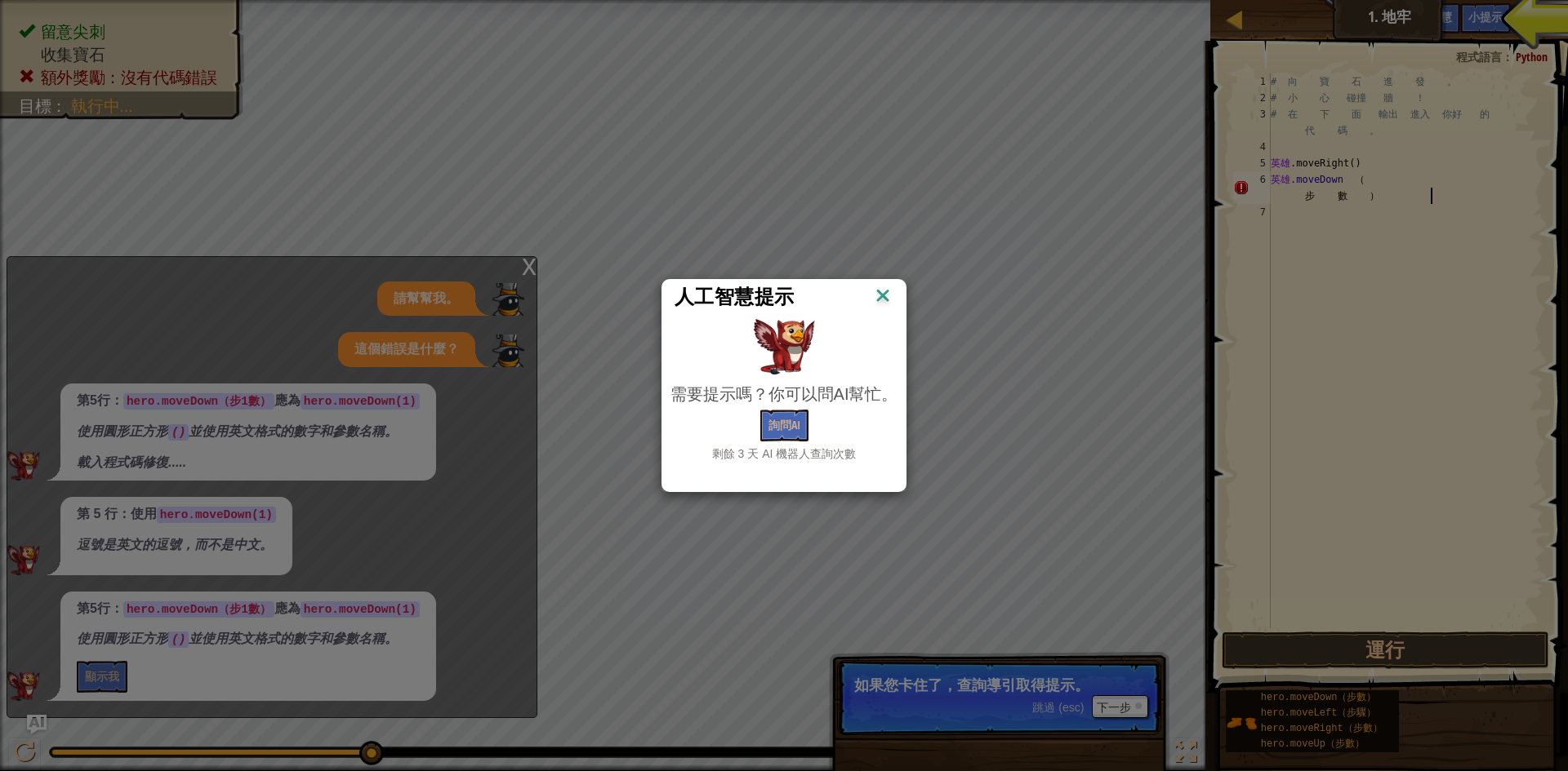
click at [869, 302] on div "人工智慧提示" at bounding box center [784, 297] width 220 height 26
click at [880, 299] on img at bounding box center [882, 297] width 22 height 24
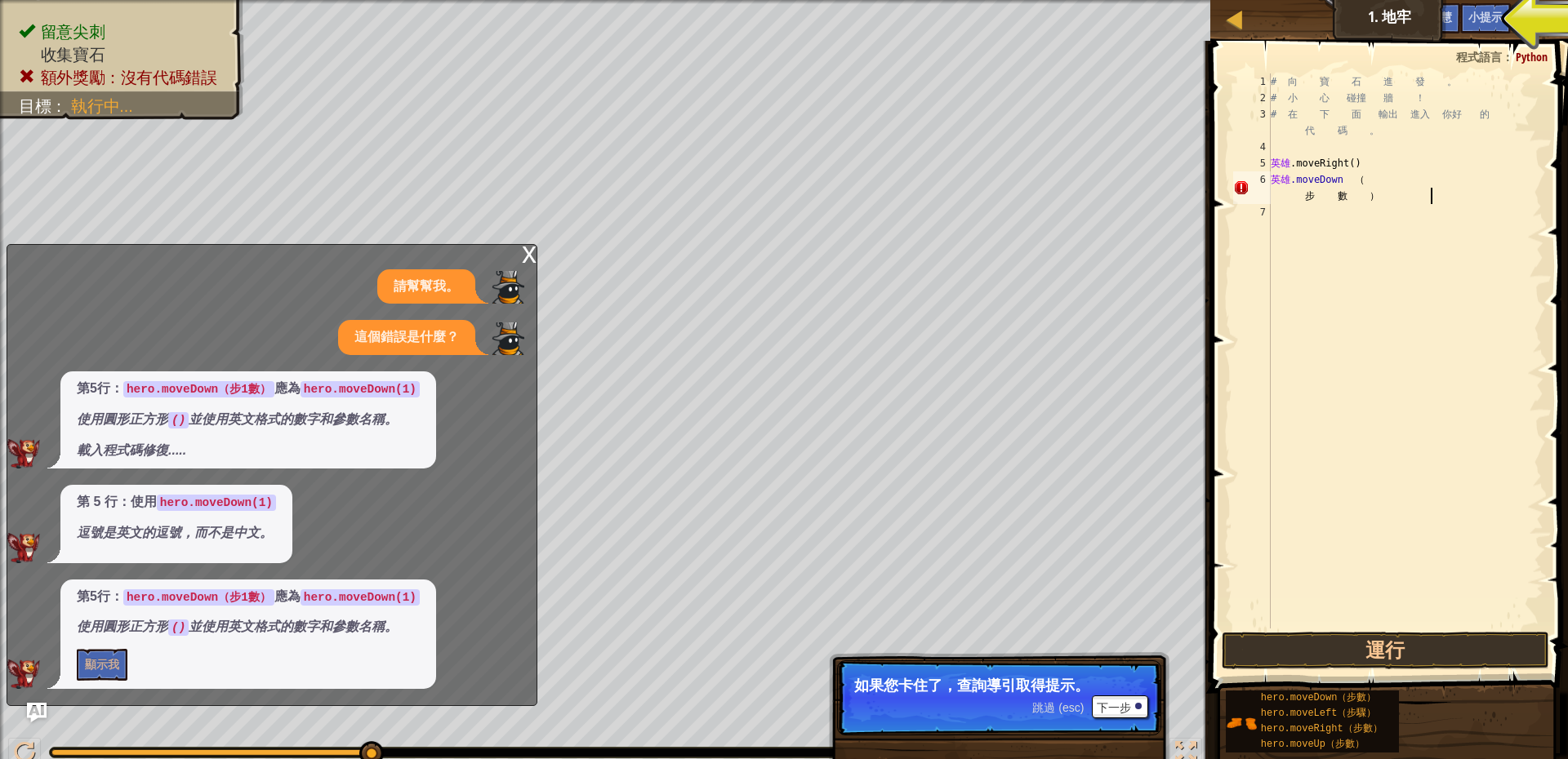
click at [1329, 195] on div "# 向 寶 石 進 發 。 # 小 心 碰撞 牆 ！ # 在 下 面 輸出 進入 你好 的 代 碼 。 英雄 .moveRight ( ) 英雄 .moveD…" at bounding box center [1405, 367] width 276 height 588
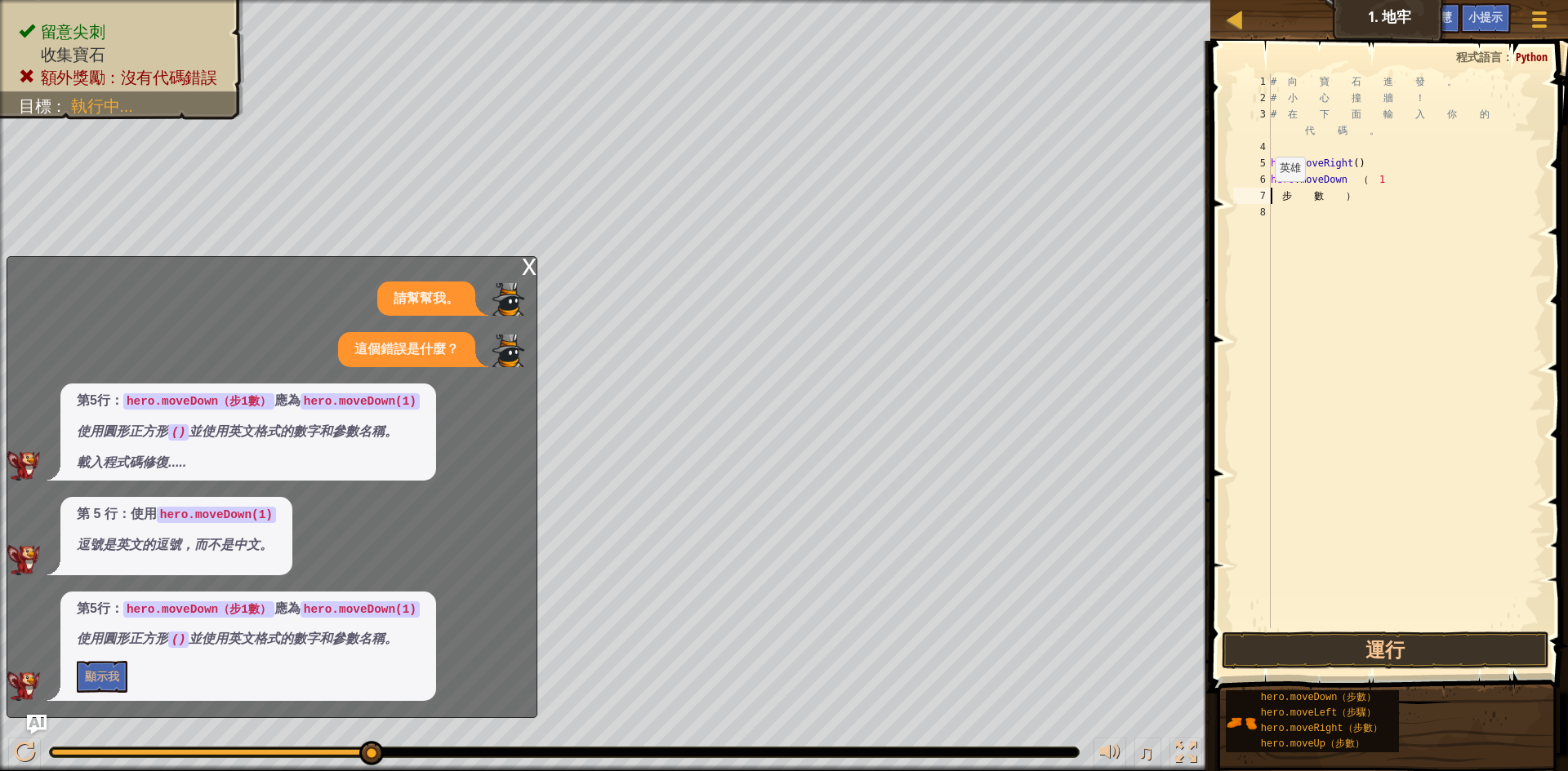
scroll to position [7, 2]
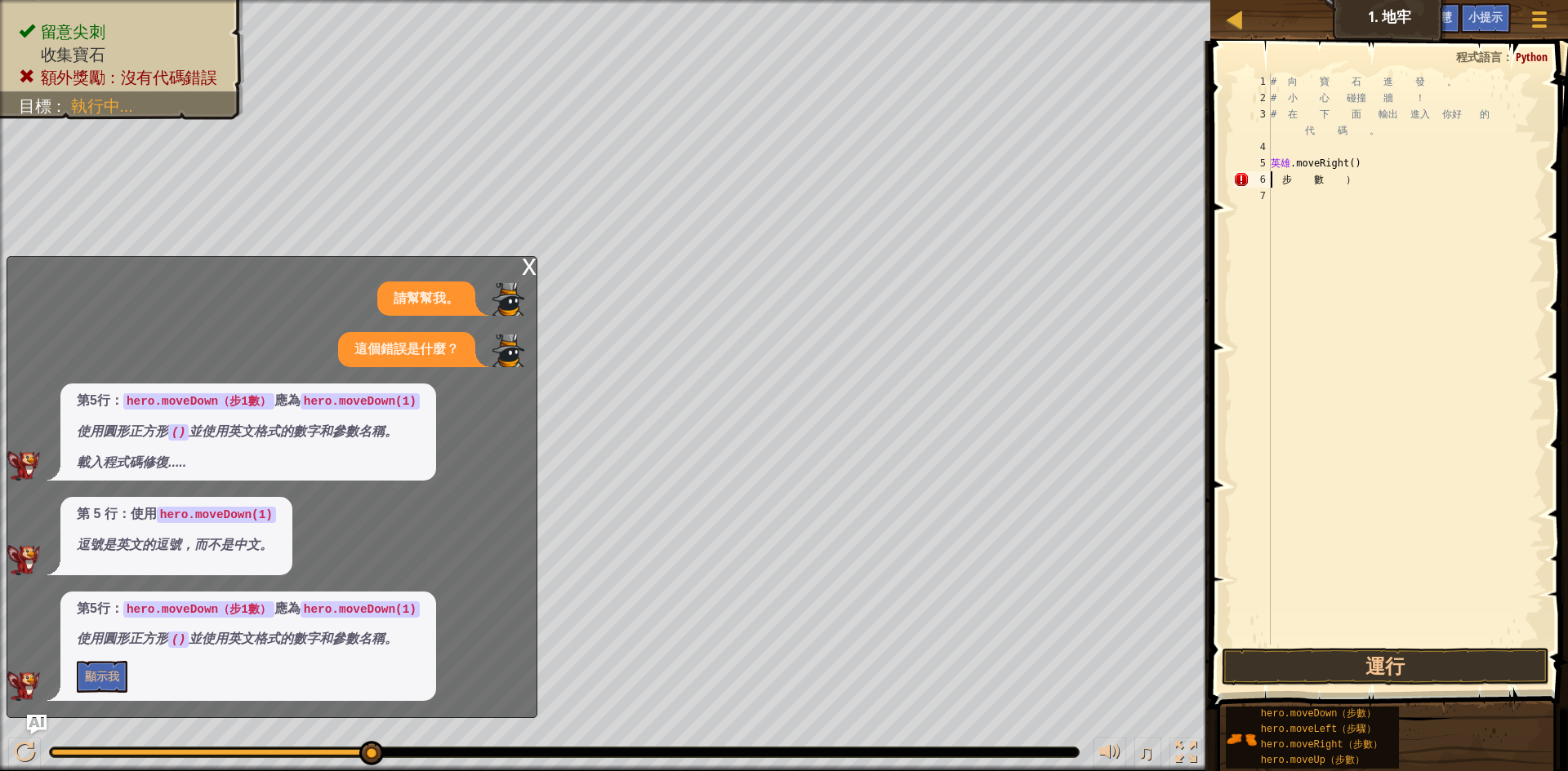
click at [1359, 187] on div "# 向 寶 石 進 發 。 # 小 心 碰撞 牆 ！ # 在 下 面 輸出 進入 你好 的 代 碼 。 英雄 .moveRight ( ) 步 數 ）" at bounding box center [1405, 376] width 276 height 604
type textarea "）"
click at [1359, 187] on div "# 向 寶 石 進 發 。 # 小 心 碰撞 牆 ！ # 在 下 面 輸出 進入 你好 的 代 碼 。 英雄 .moveRight ( ) ）" at bounding box center [1405, 376] width 276 height 604
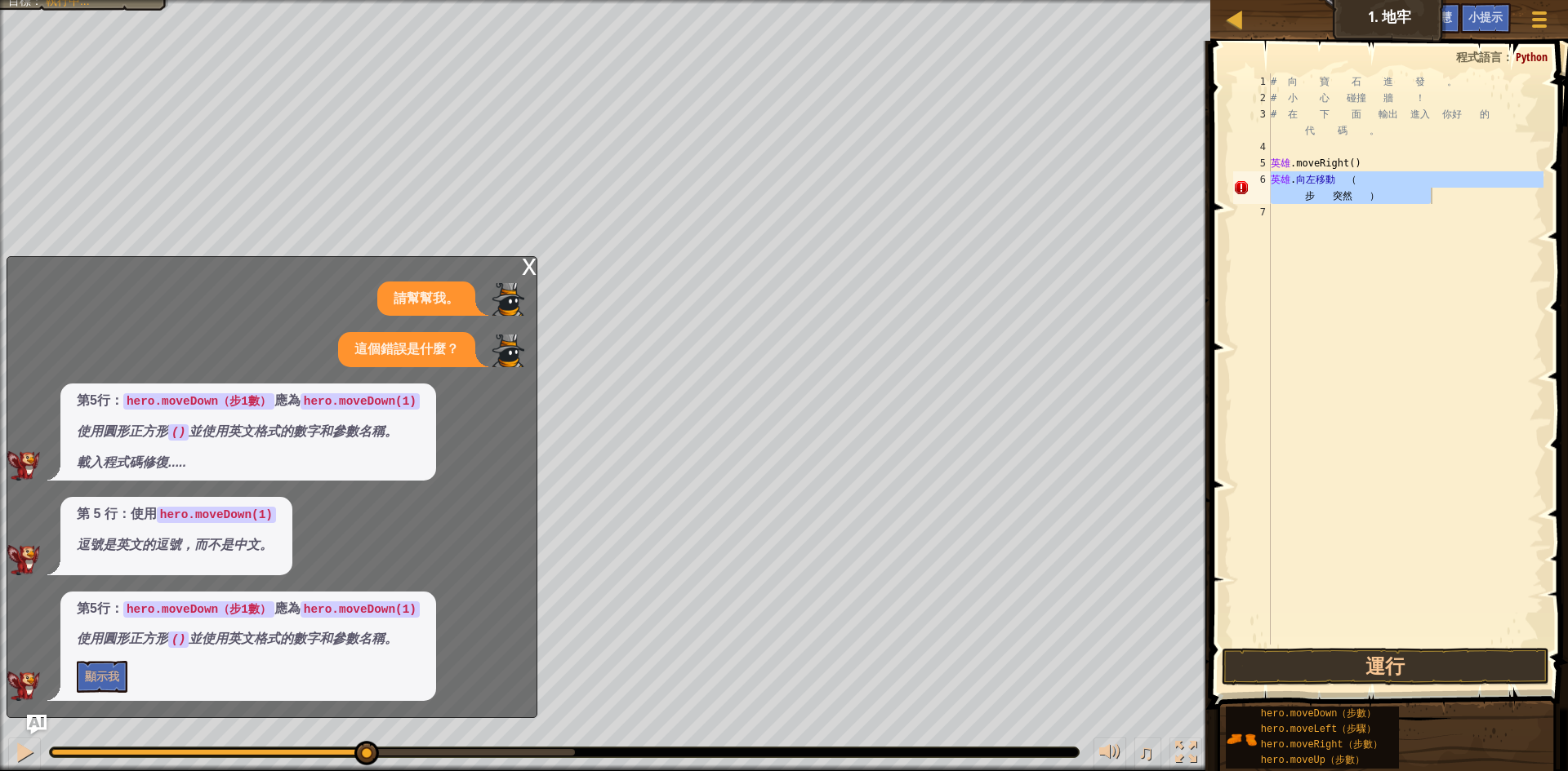
drag, startPoint x: 266, startPoint y: 654, endPoint x: 364, endPoint y: 650, distance: 98.1
click at [364, 650] on div "第5行： hero.moveDown（步1數） 應為 hero.moveDown(1) 使用圓形正方形 () 並使用英文格式的數字和參數名稱。 顯示我" at bounding box center [248, 646] width 376 height 109
drag, startPoint x: 364, startPoint y: 650, endPoint x: 230, endPoint y: 648, distance: 134.0
click at [235, 651] on div "第5行： hero.moveDown（步1數） 應為 hero.moveDown(1) 使用圓形正方形 () 並使用英文格式的數字和參數名稱。 顯示我" at bounding box center [248, 646] width 376 height 109
drag, startPoint x: 155, startPoint y: 621, endPoint x: 265, endPoint y: 592, distance: 113.8
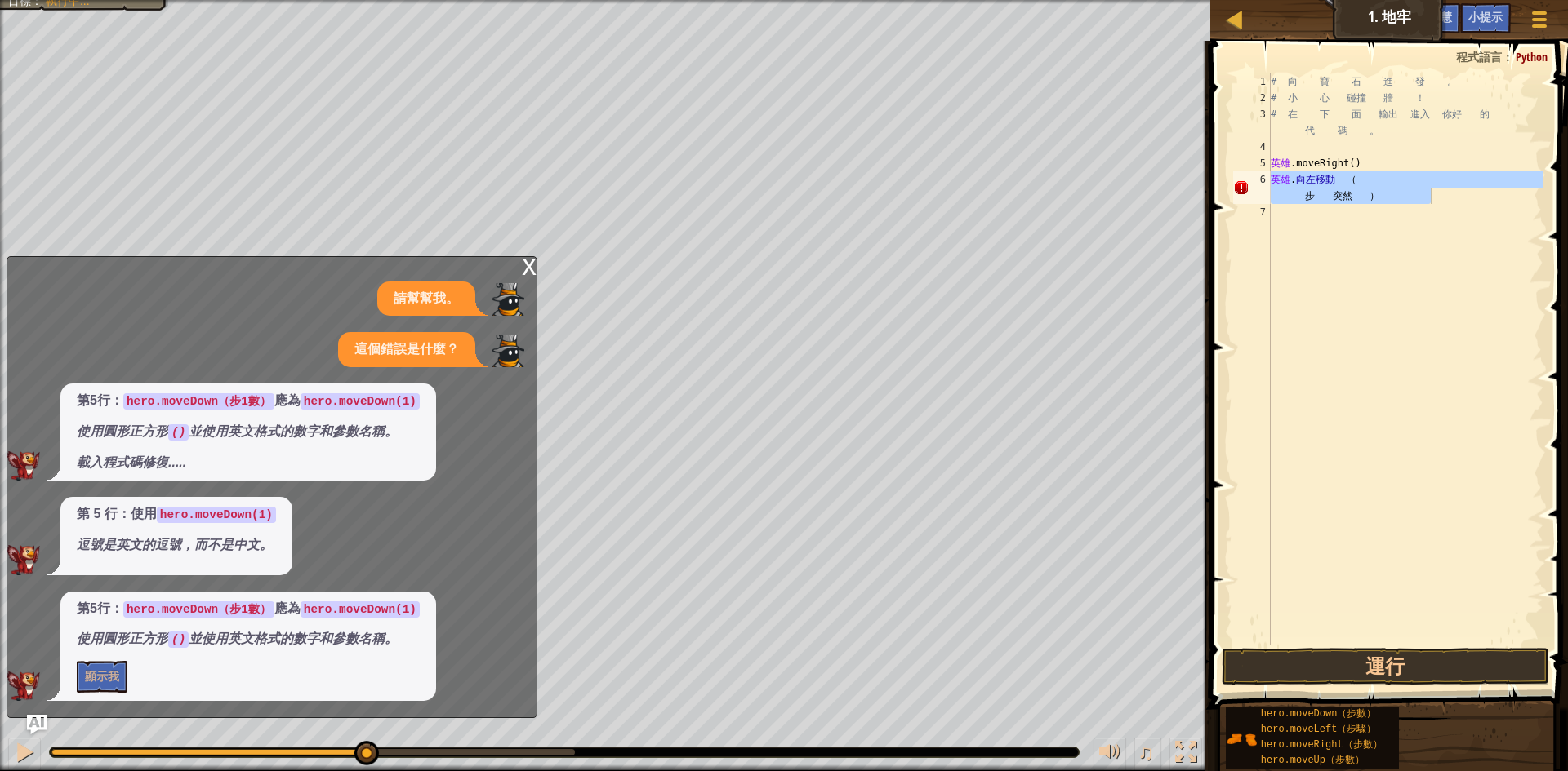
click at [265, 592] on div "第5行： hero.moveDown（步1數） 應為 hero.moveDown(1) 使用圓形正方形 () 並使用英文格式的數字和參數名稱。 顯示我" at bounding box center [248, 646] width 376 height 109
click at [320, 608] on code "hero.moveDown(1)" at bounding box center [360, 609] width 119 height 16
click at [209, 555] on div "第 5 行：使用 hero.moveDown(1) 逗號是英文的逗號，而不是中文。" at bounding box center [177, 536] width 232 height 79
click at [527, 265] on font "x" at bounding box center [529, 265] width 15 height 34
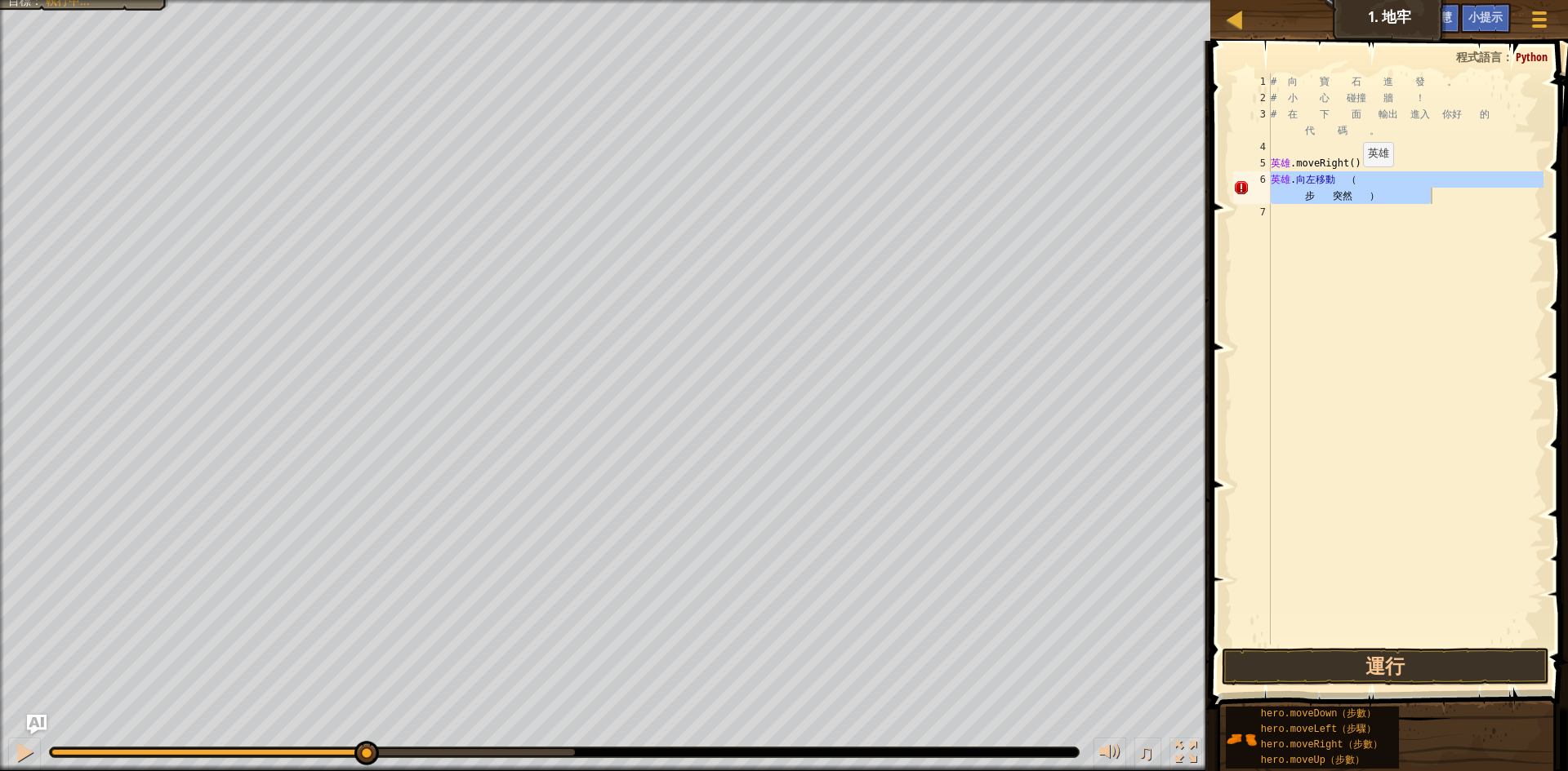
click at [1359, 183] on div "# 向 寶 石 進 發 。 # 小 心 碰撞 牆 ！ # 在 下 面 輸出 進入 你好 的 代 碼 。 英雄 .moveRight ( ) 英雄 . 向左移動…" at bounding box center [1405, 359] width 276 height 571
click at [1313, 195] on div "# 向 寶 石 進 發 。 # 小 心 碰撞 牆 ！ # 在 下 面 輸出 進入 你好 的 代 碼 。 英雄 .moveRight ( ) 英雄 . 向左移動…" at bounding box center [1405, 376] width 276 height 604
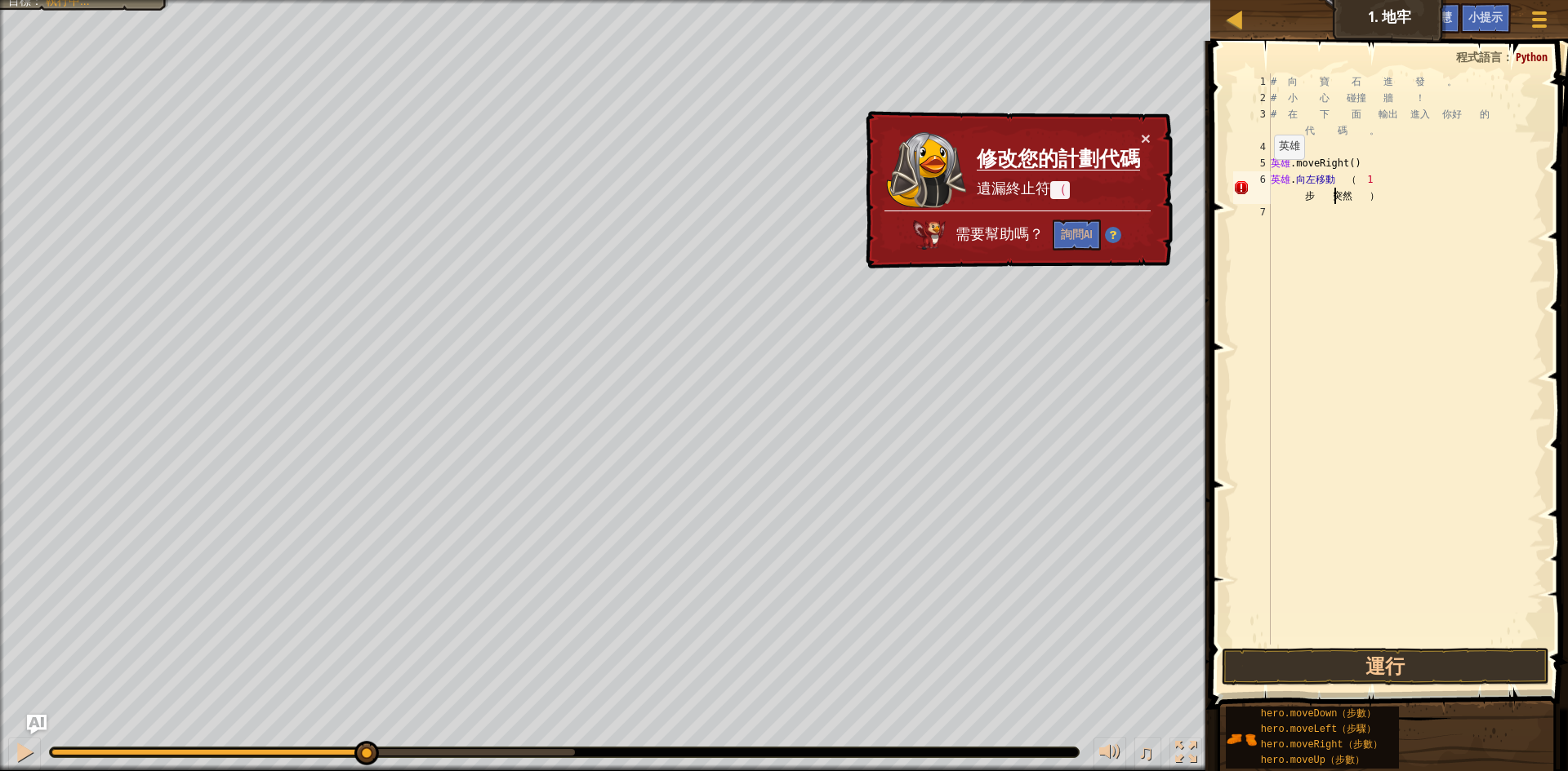
type textarea "hero.moveLeft（步驟）"
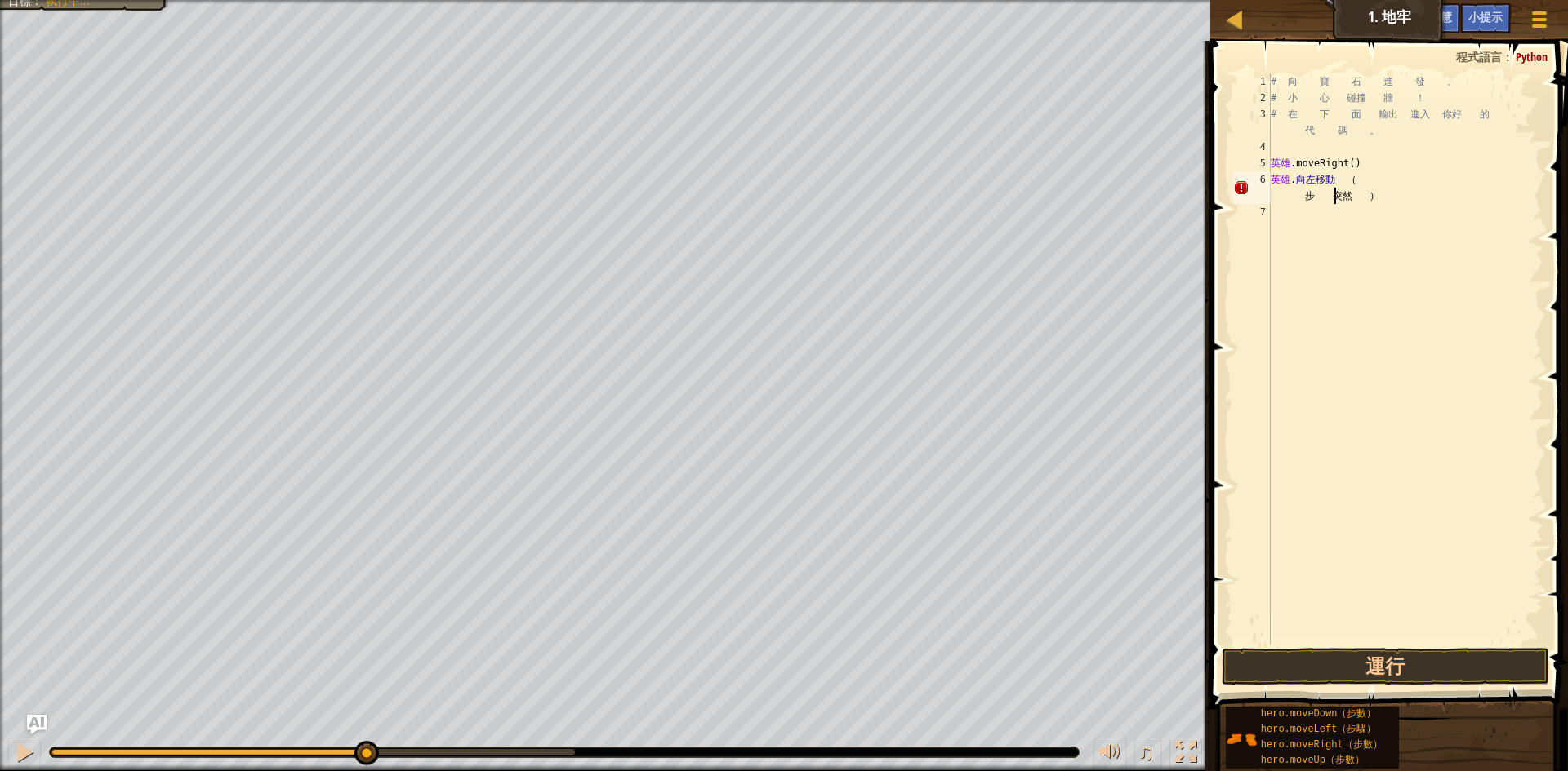
click at [1320, 188] on div "# 向 寶 石 進 發 。 # 小 心 碰撞 牆 ！ # 在 下 面 輸出 進入 你好 的 代 碼 。 英雄 .moveRight ( ) 英雄 . 向左移動…" at bounding box center [1405, 376] width 276 height 604
click at [1317, 202] on div "# 向 寶 石 進 發 。 # 小 心 碰撞 牆 ！ # 在 下 面 輸出 進入 你好 的 代 碼 。 英雄 .moveRight ( ) 英雄 . 向左移動…" at bounding box center [1405, 376] width 276 height 604
click at [1407, 670] on button "運行" at bounding box center [1385, 666] width 327 height 37
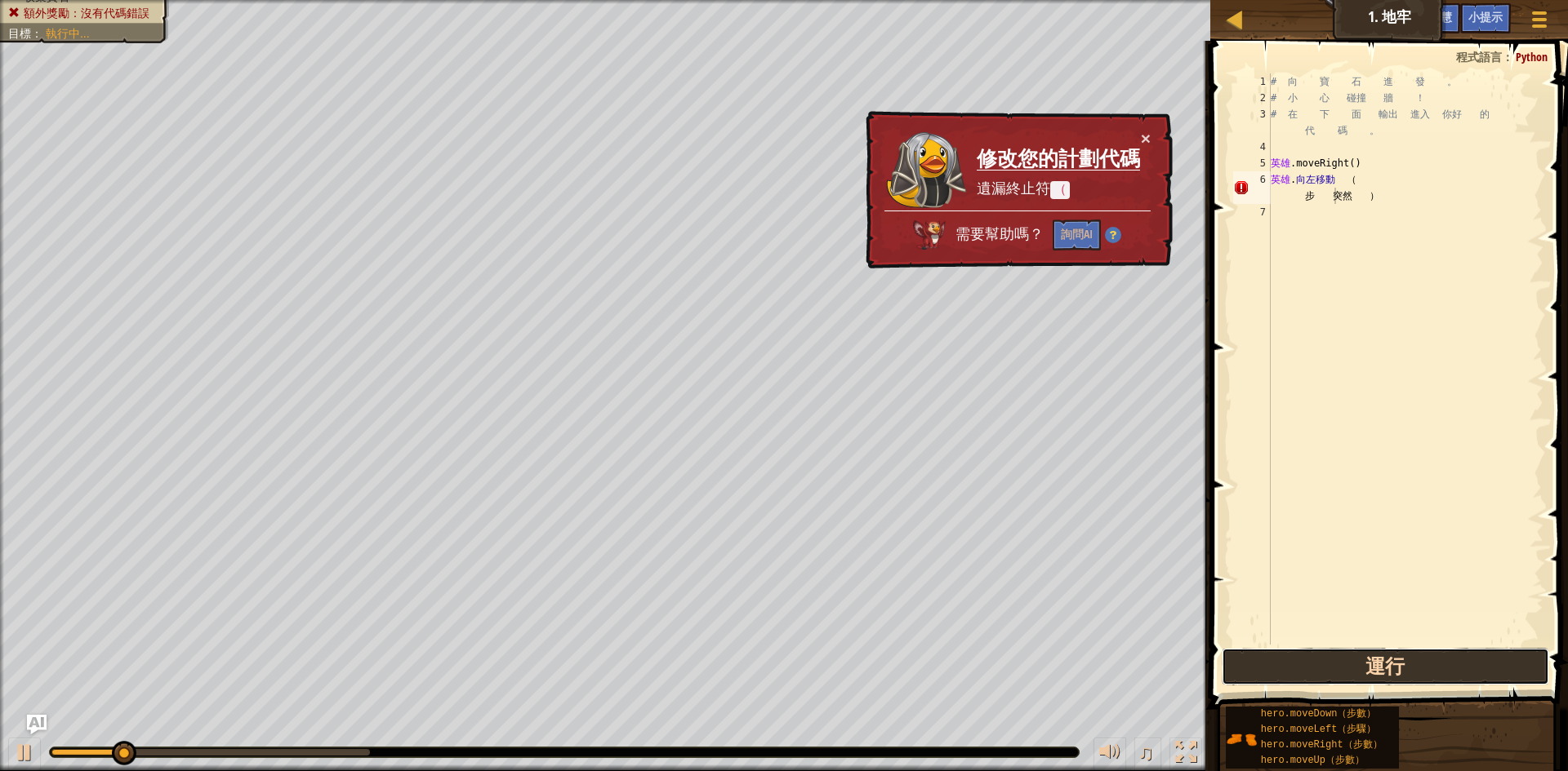
click at [1409, 668] on button "運行" at bounding box center [1385, 666] width 327 height 37
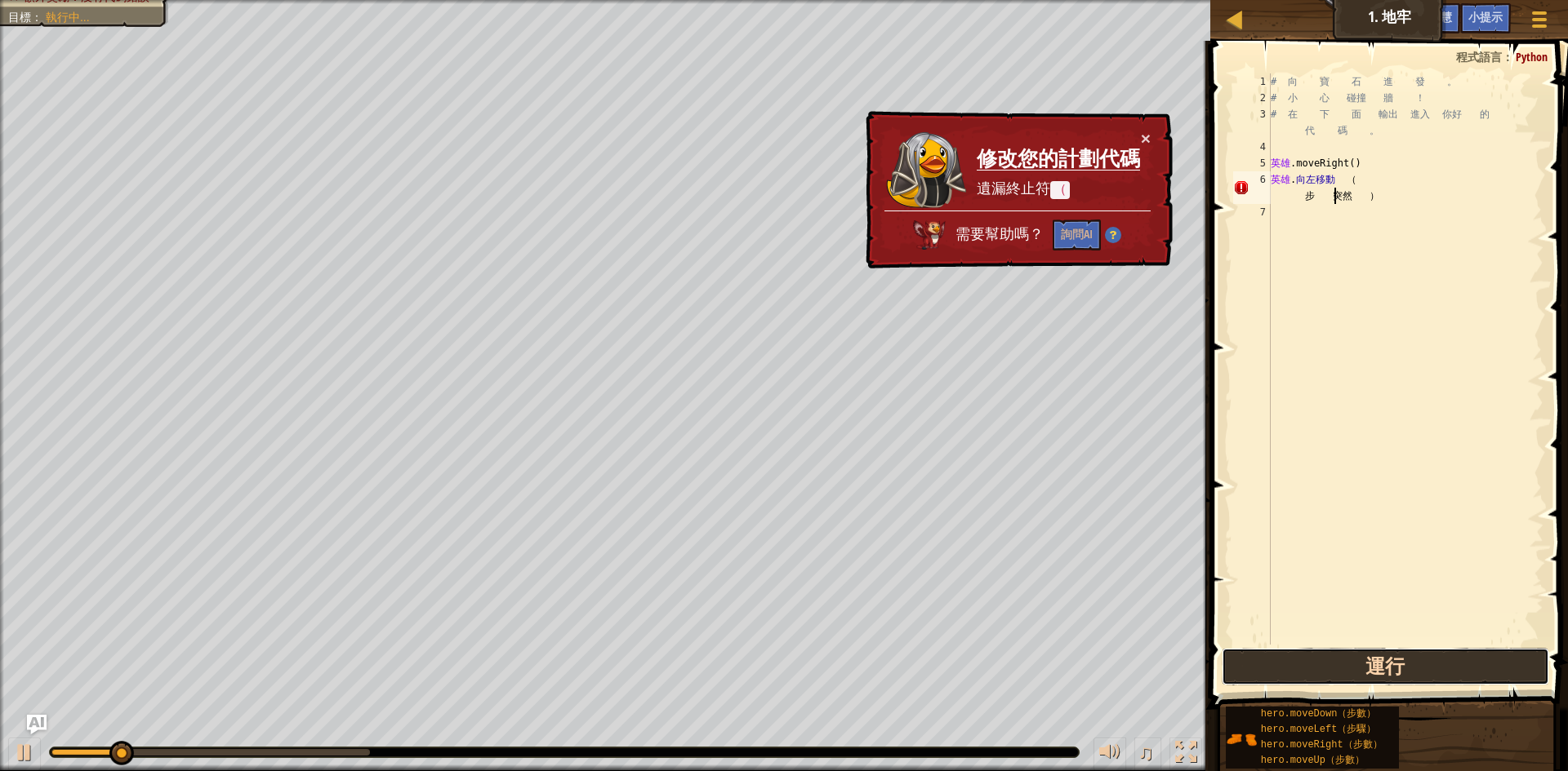
click at [1409, 668] on button "運行" at bounding box center [1385, 666] width 327 height 37
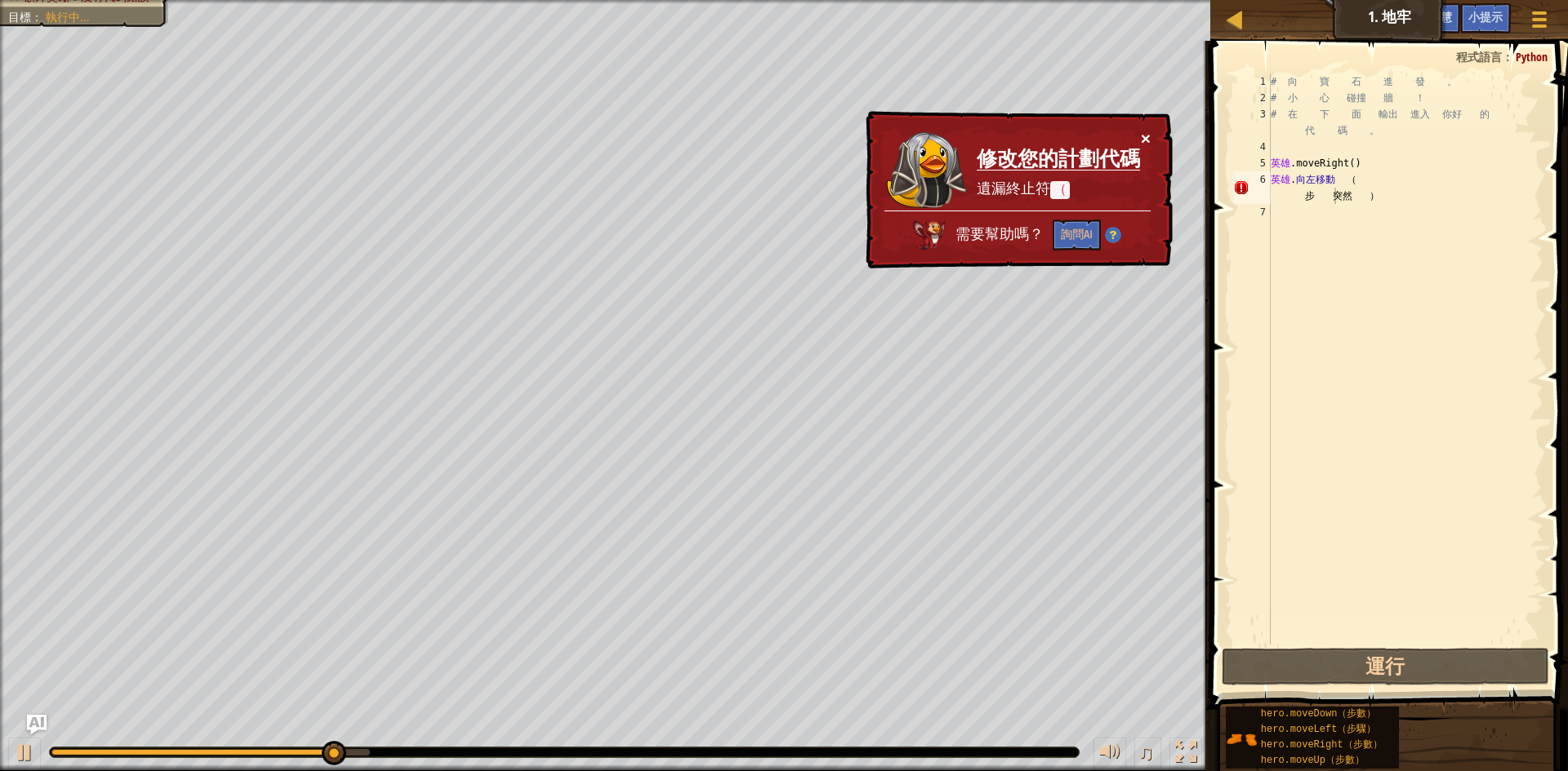
click at [1146, 141] on font "×" at bounding box center [1145, 138] width 10 height 19
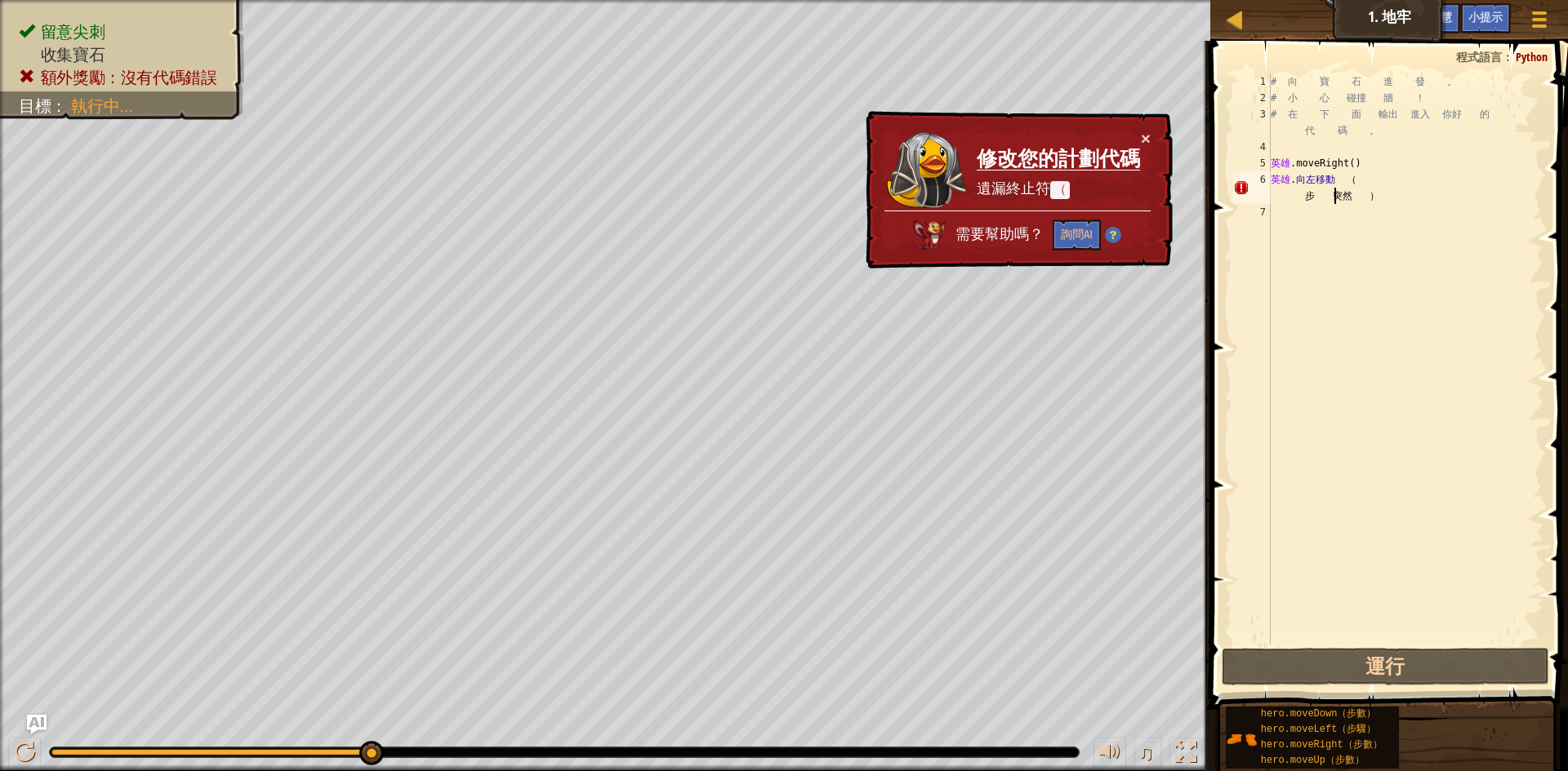
click at [1391, 212] on div "# 向 寶 石 進 發 。 # 小 心 碰撞 牆 ！ # 在 下 面 輸出 進入 你好 的 代 碼 。 英雄 .moveRight ( ) 英雄 . 向左移動…" at bounding box center [1405, 376] width 276 height 604
drag, startPoint x: 1391, startPoint y: 205, endPoint x: 1330, endPoint y: 205, distance: 61.0
click at [1387, 205] on div "# 向 寶 石 進 發 。 # 小 心 碰撞 牆 ！ # 在 下 面 輸出 進入 你好 的 代 碼 。 英雄 .moveRight ( ) 英雄 . 向左移動…" at bounding box center [1405, 376] width 276 height 604
drag, startPoint x: 1272, startPoint y: 175, endPoint x: 1431, endPoint y: 225, distance: 166.7
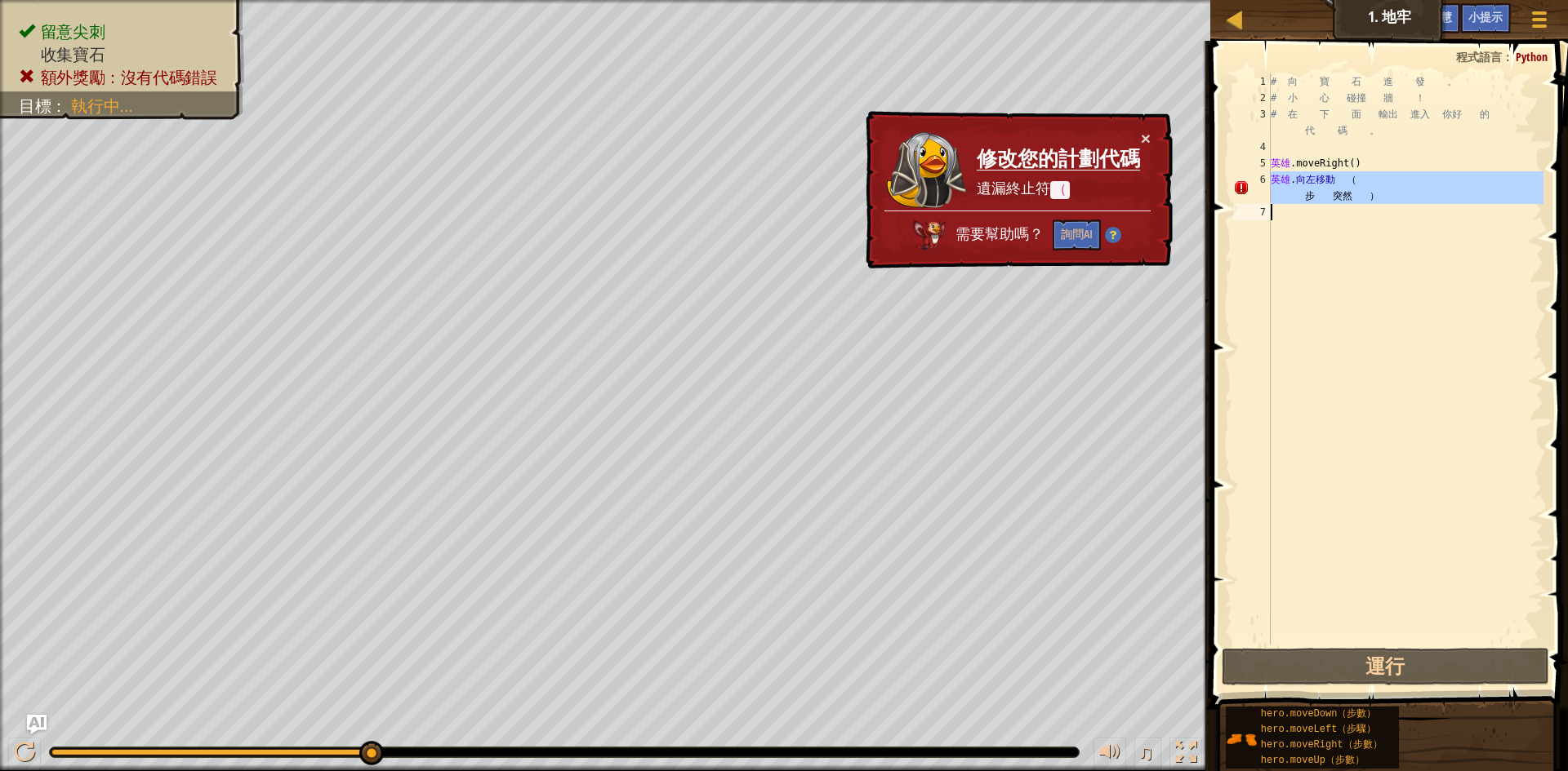
click at [1431, 225] on div "# 向 寶 石 進 發 。 # 小 心 碰撞 牆 ！ # 在 下 面 輸出 進入 你好 的 代 碼 。 英雄 .moveRight ( ) 英雄 . 向左移動…" at bounding box center [1405, 376] width 276 height 604
type textarea "hero.moveLeft（步驟）"
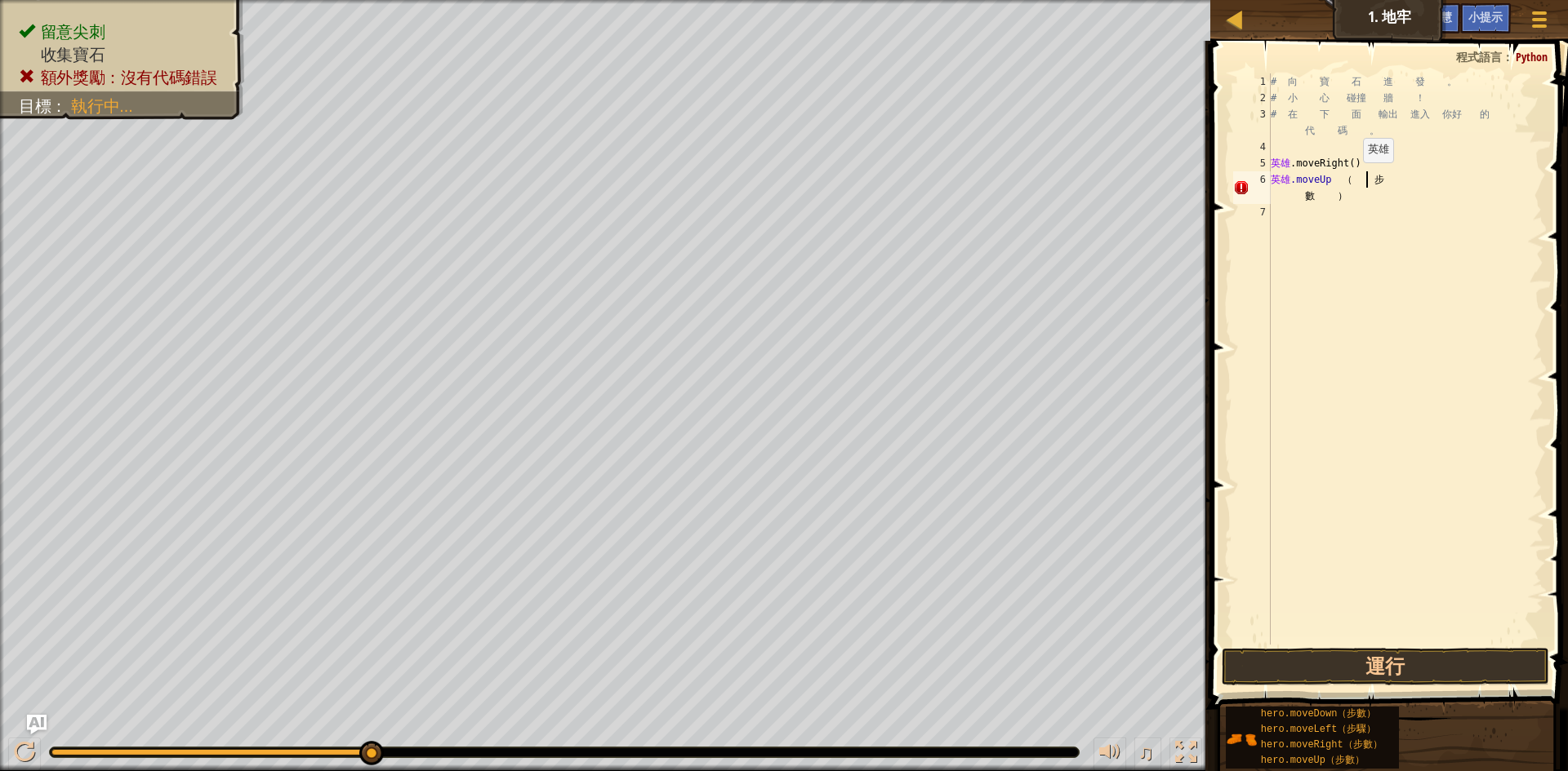
click at [1359, 179] on div "# 向 寶 石 進 發 。 # 小 心 碰撞 牆 ！ # 在 下 面 輸出 進入 你好 的 代 碼 。 英雄 .moveRight ( ) 英雄 .moveU…" at bounding box center [1405, 376] width 276 height 604
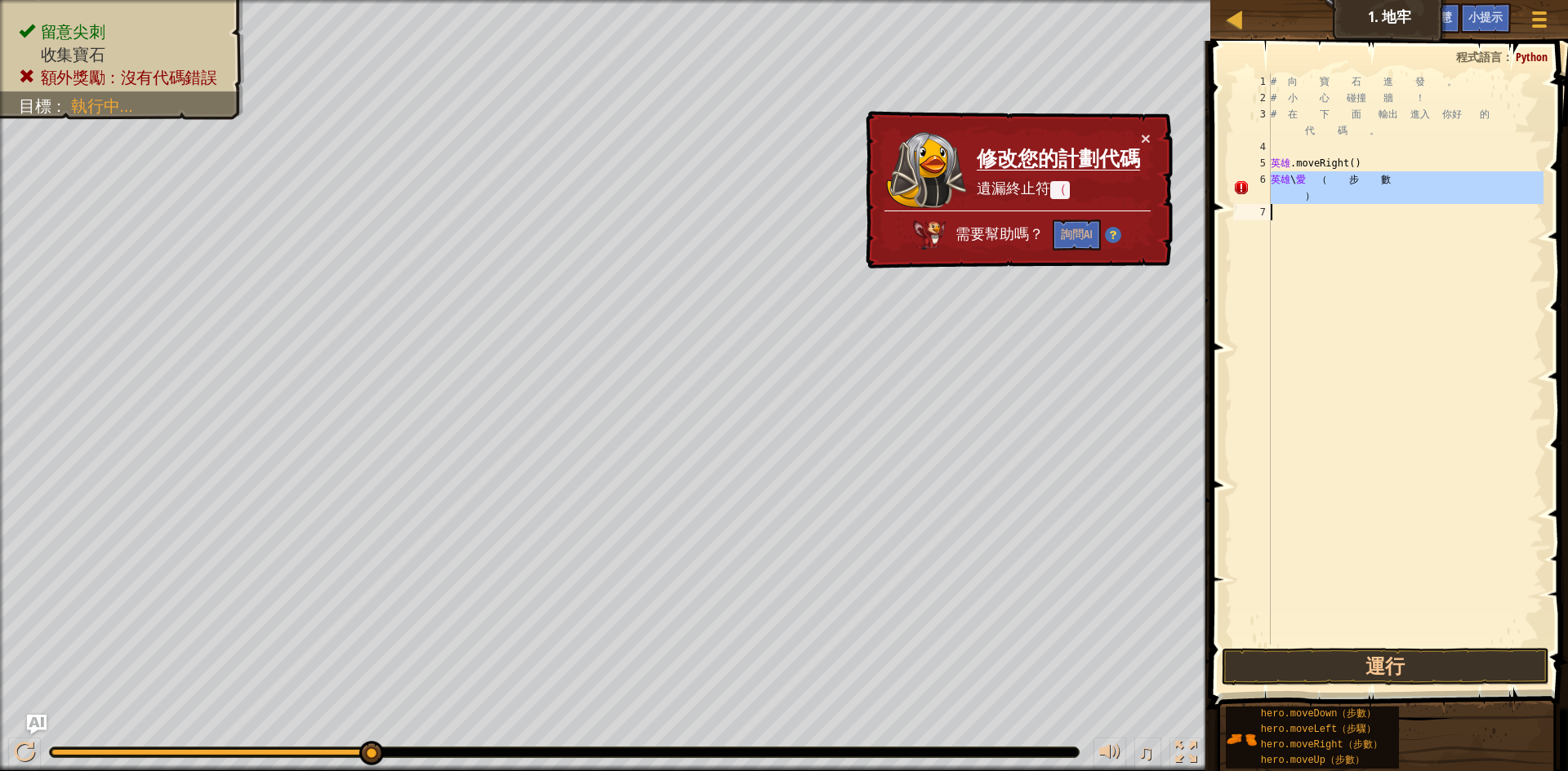
drag, startPoint x: 1266, startPoint y: 177, endPoint x: 1472, endPoint y: 281, distance: 230.8
click at [1472, 278] on div "hero\oveUp（步數） 1 2 3 4 5 6 7 # 向 寶 石 進 發 。 # 小 心 碰撞 牆 ！ # 在 下 面 輸出 進入 你好 的 代 碼 …" at bounding box center [1386, 359] width 313 height 571
type textarea "hero\oveUp（步數）"
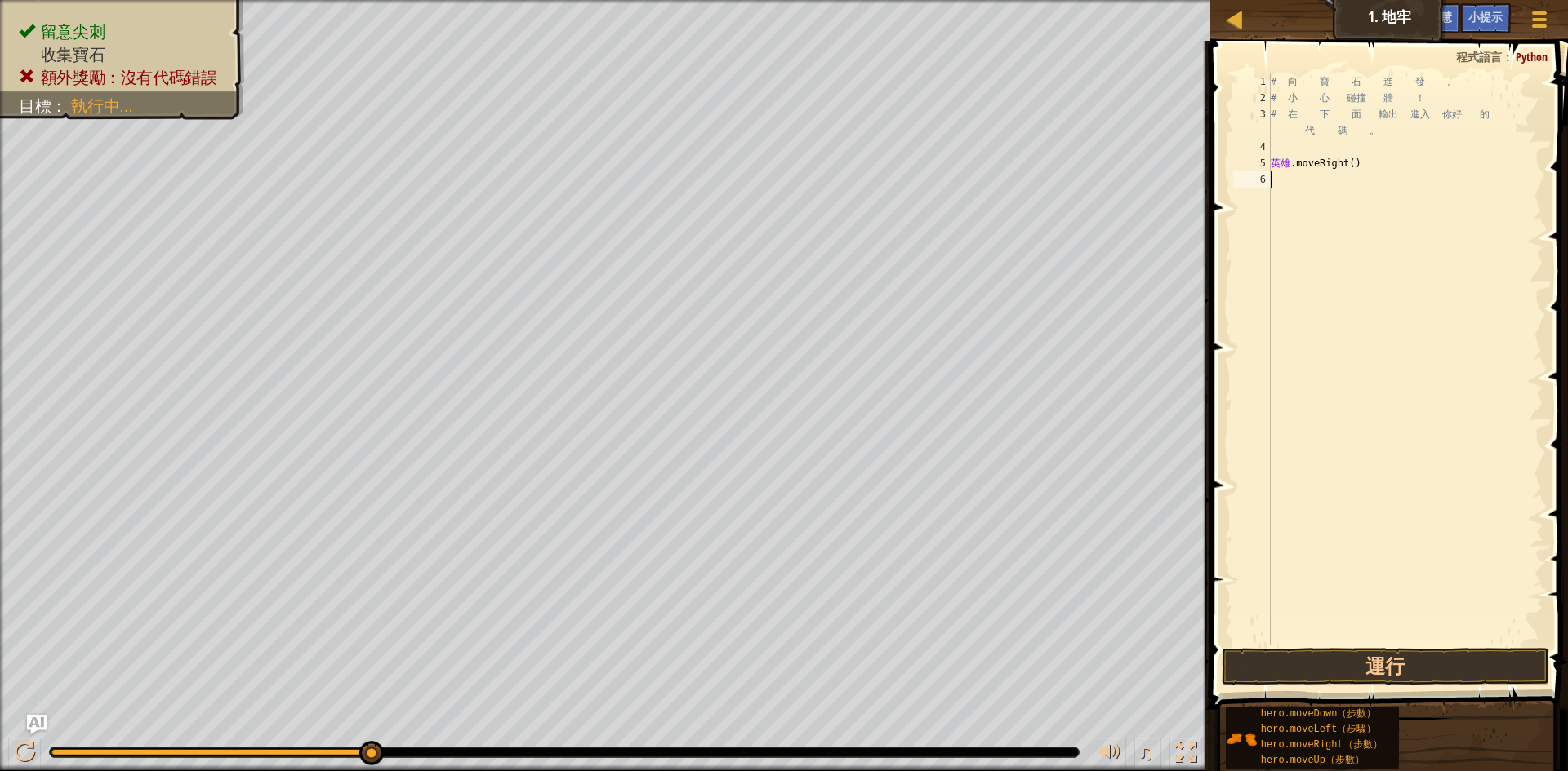
scroll to position [7, 0]
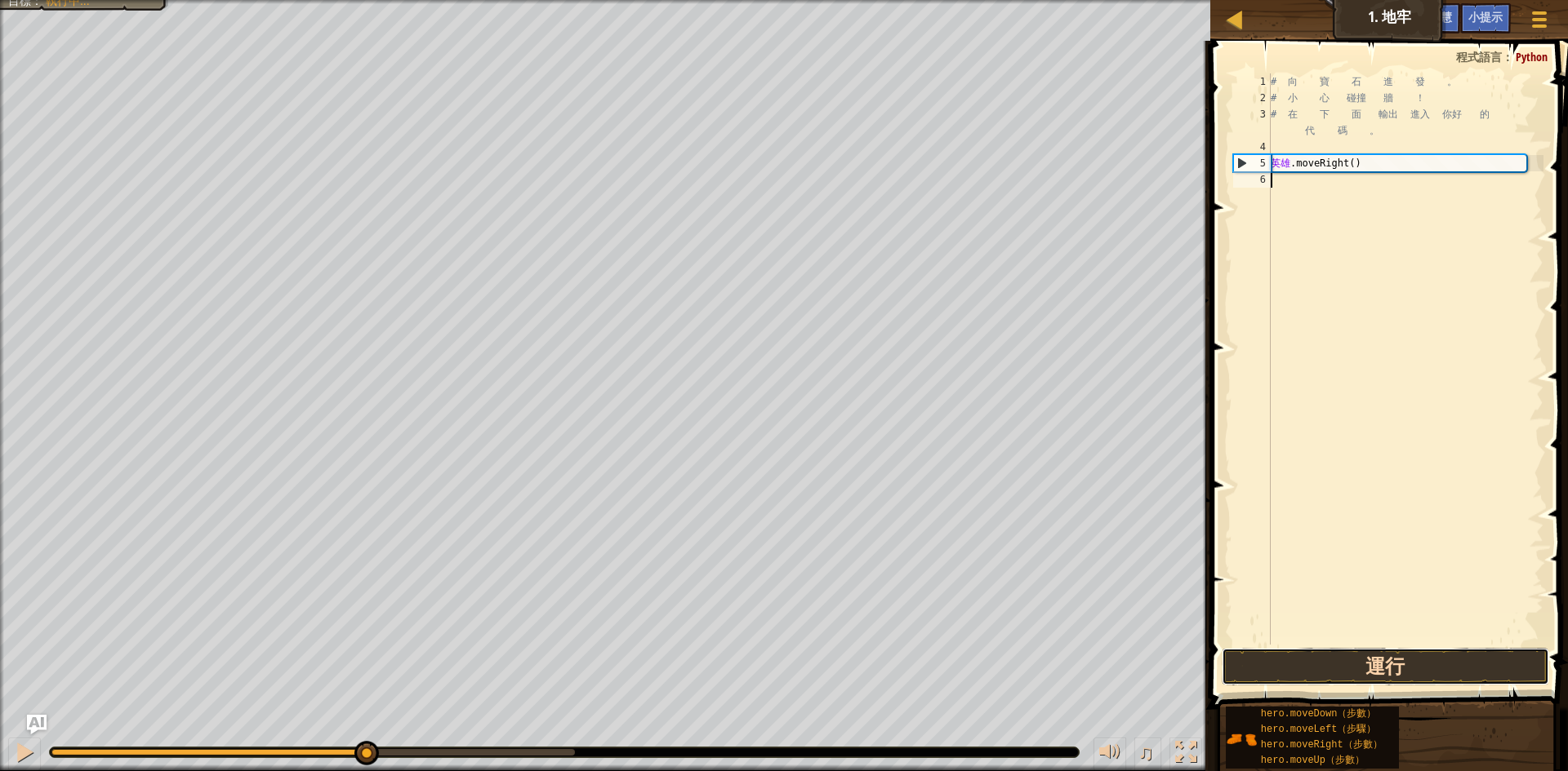
click at [1371, 654] on button "運行" at bounding box center [1385, 666] width 327 height 37
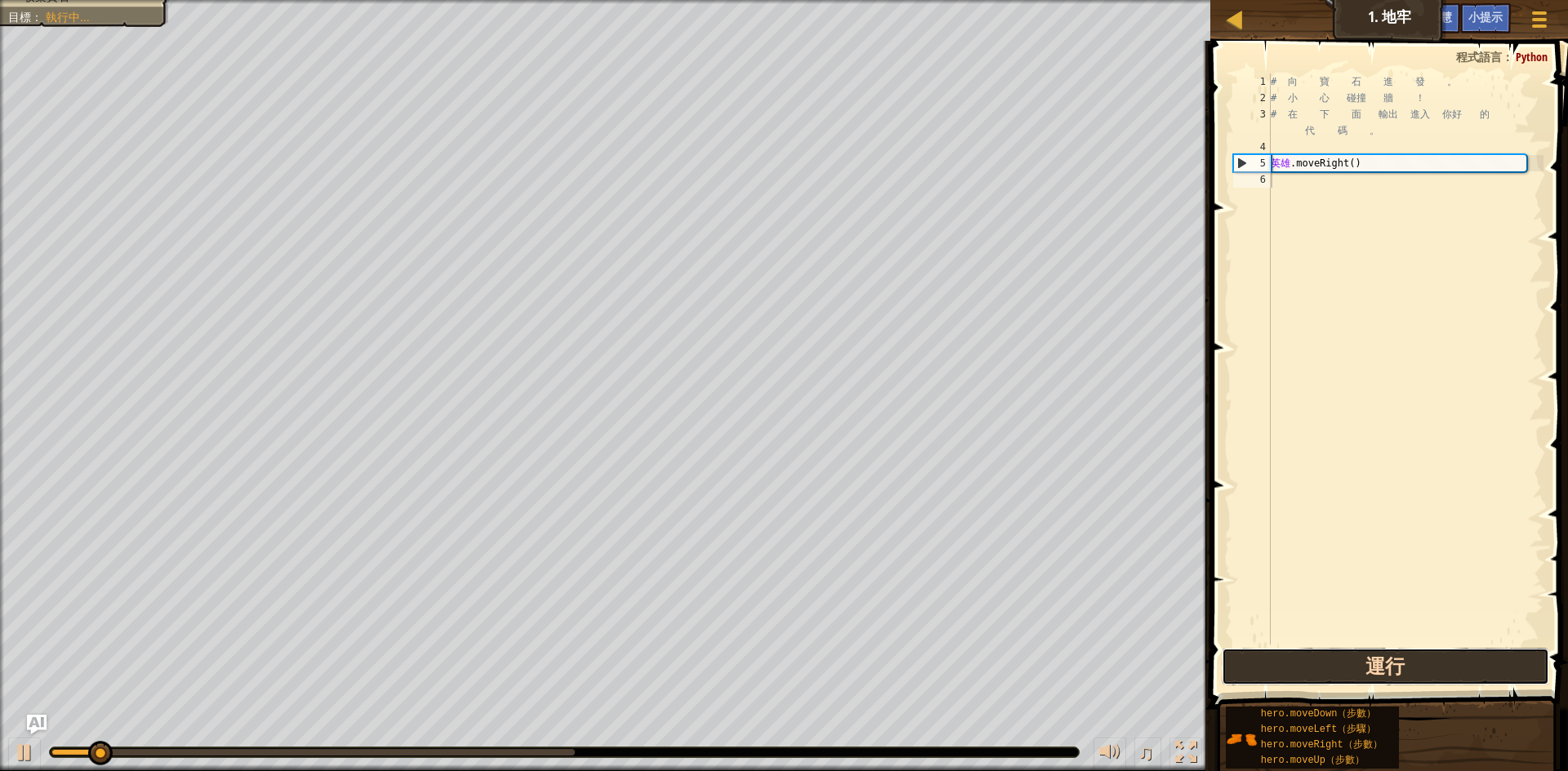
click at [1371, 654] on button "運行" at bounding box center [1385, 666] width 327 height 37
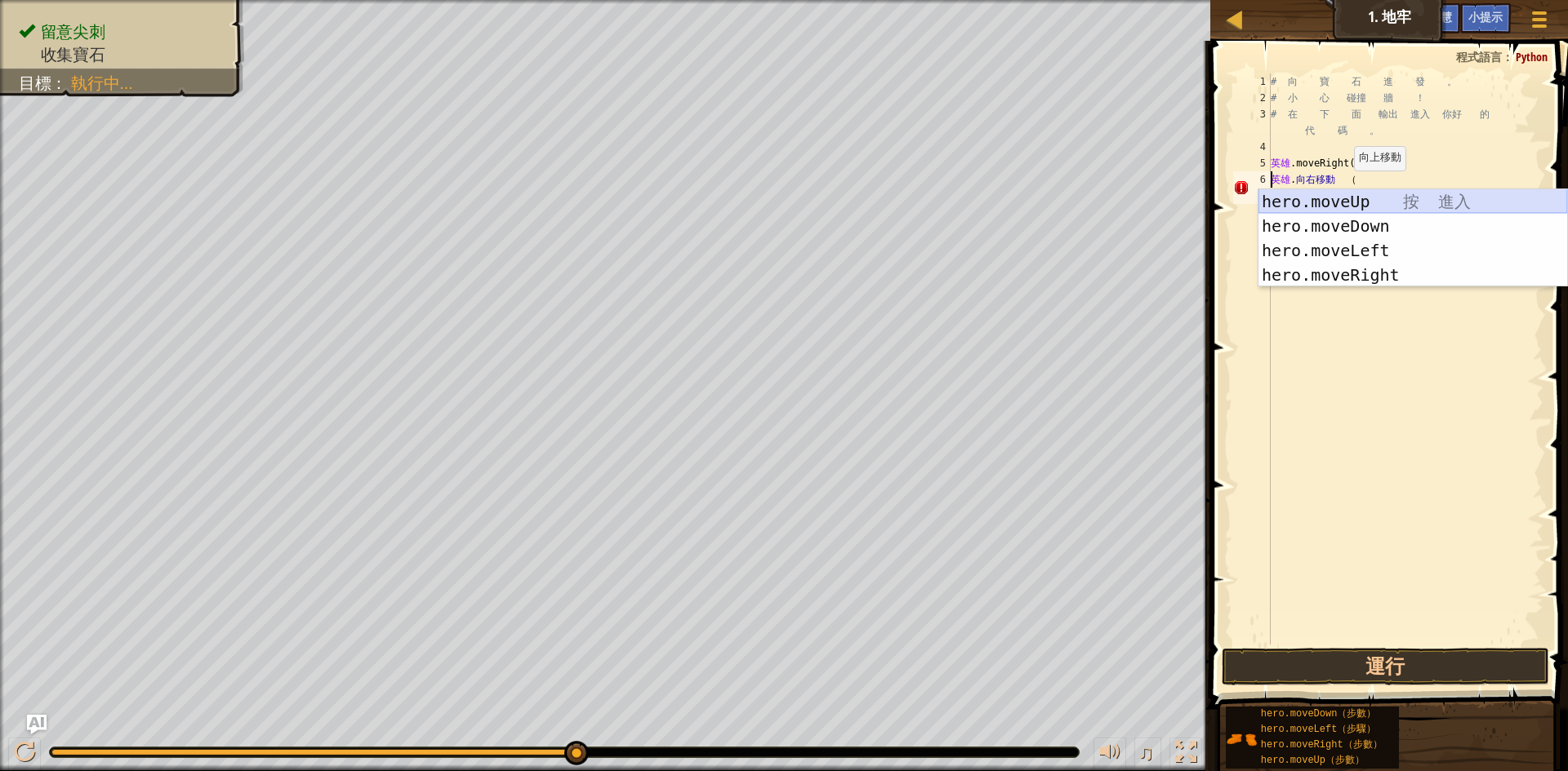
click at [1360, 202] on div "hero.moveUp 按 進入 hero.moveDown 按 進入 hero.moveLeft 按 進入 hero.moveRight 按 進入" at bounding box center [1412, 263] width 309 height 147
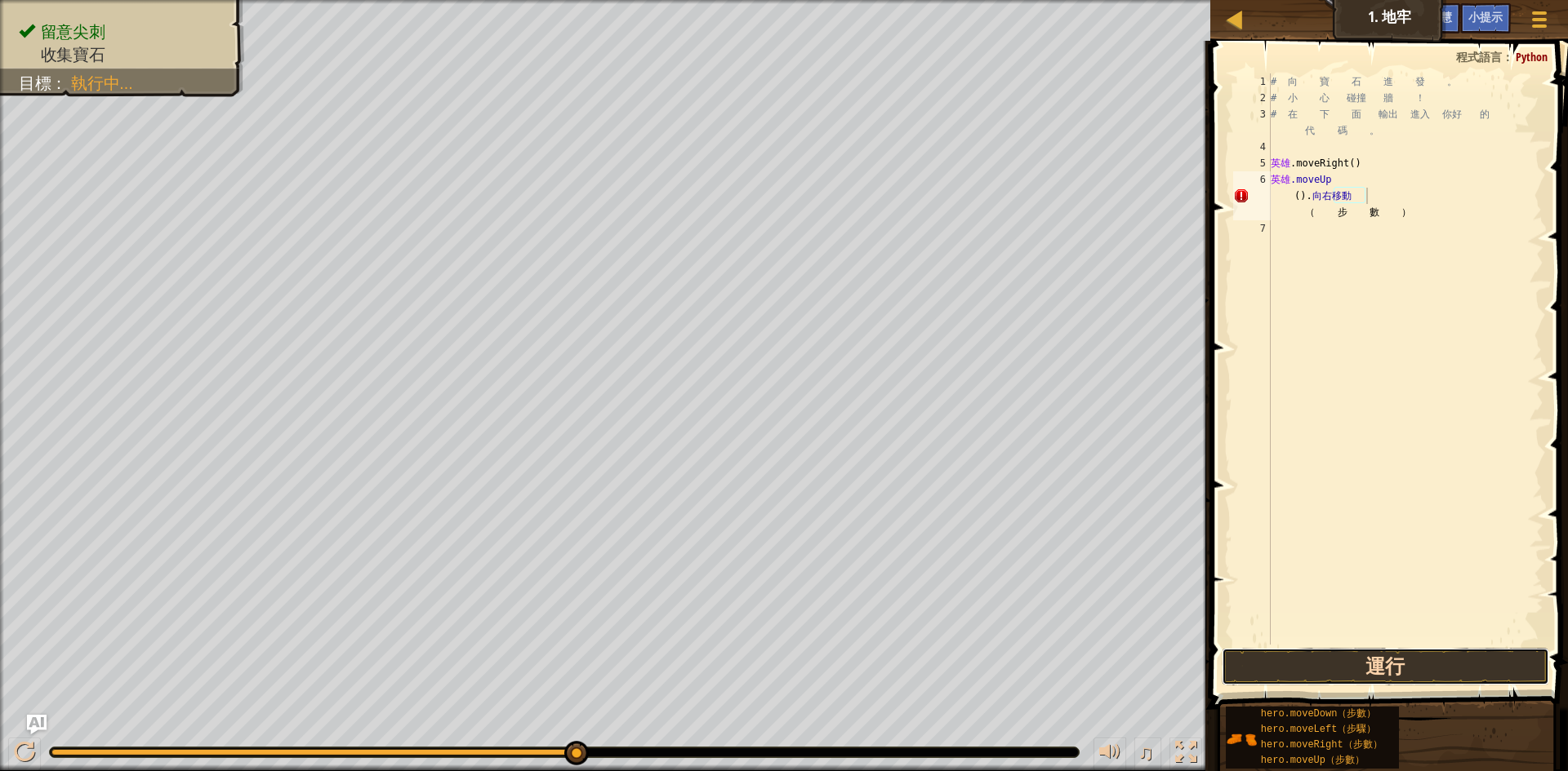
click at [1354, 669] on button "運行" at bounding box center [1385, 666] width 327 height 37
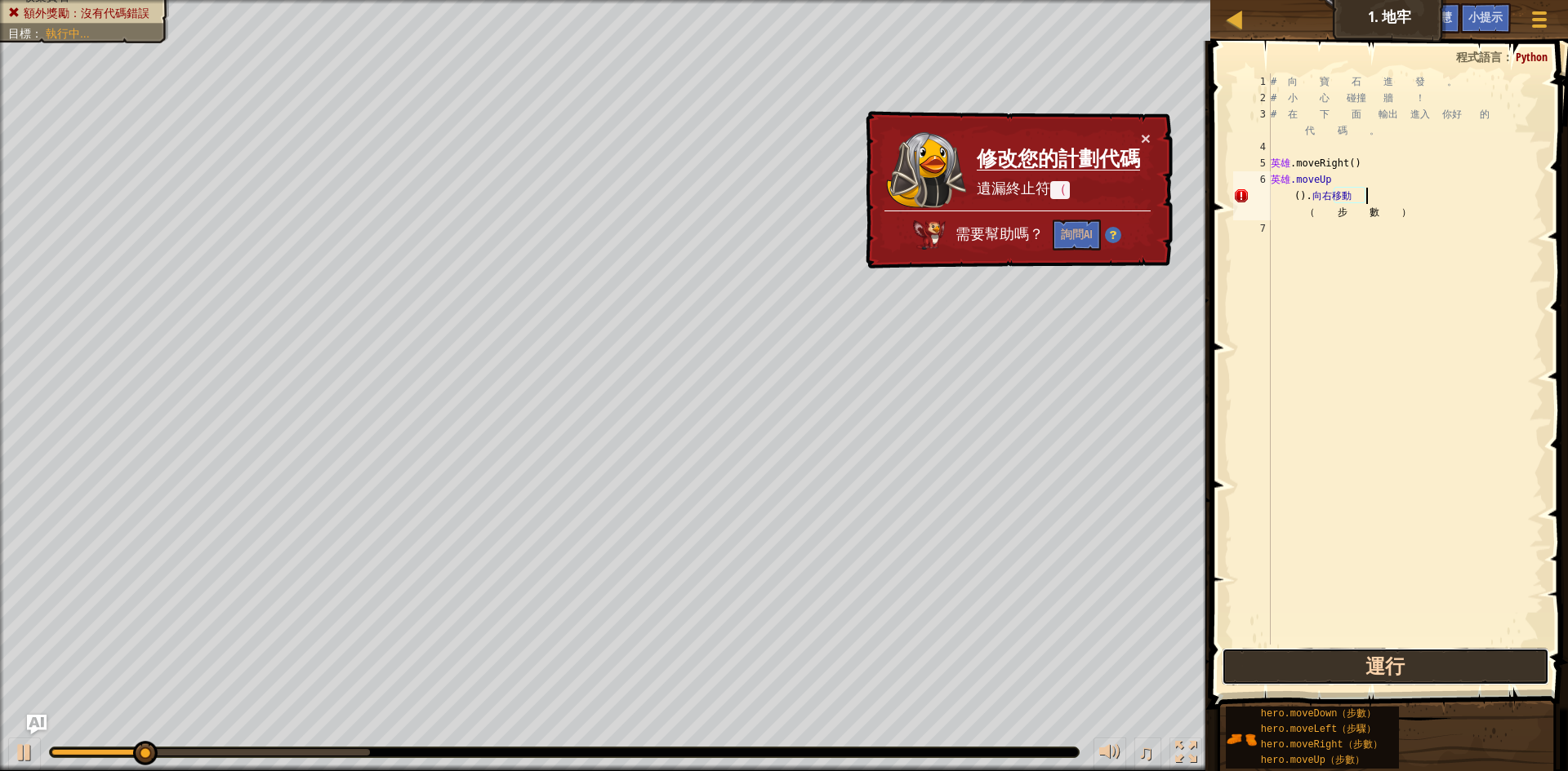
click at [1354, 669] on button "運行" at bounding box center [1385, 666] width 327 height 37
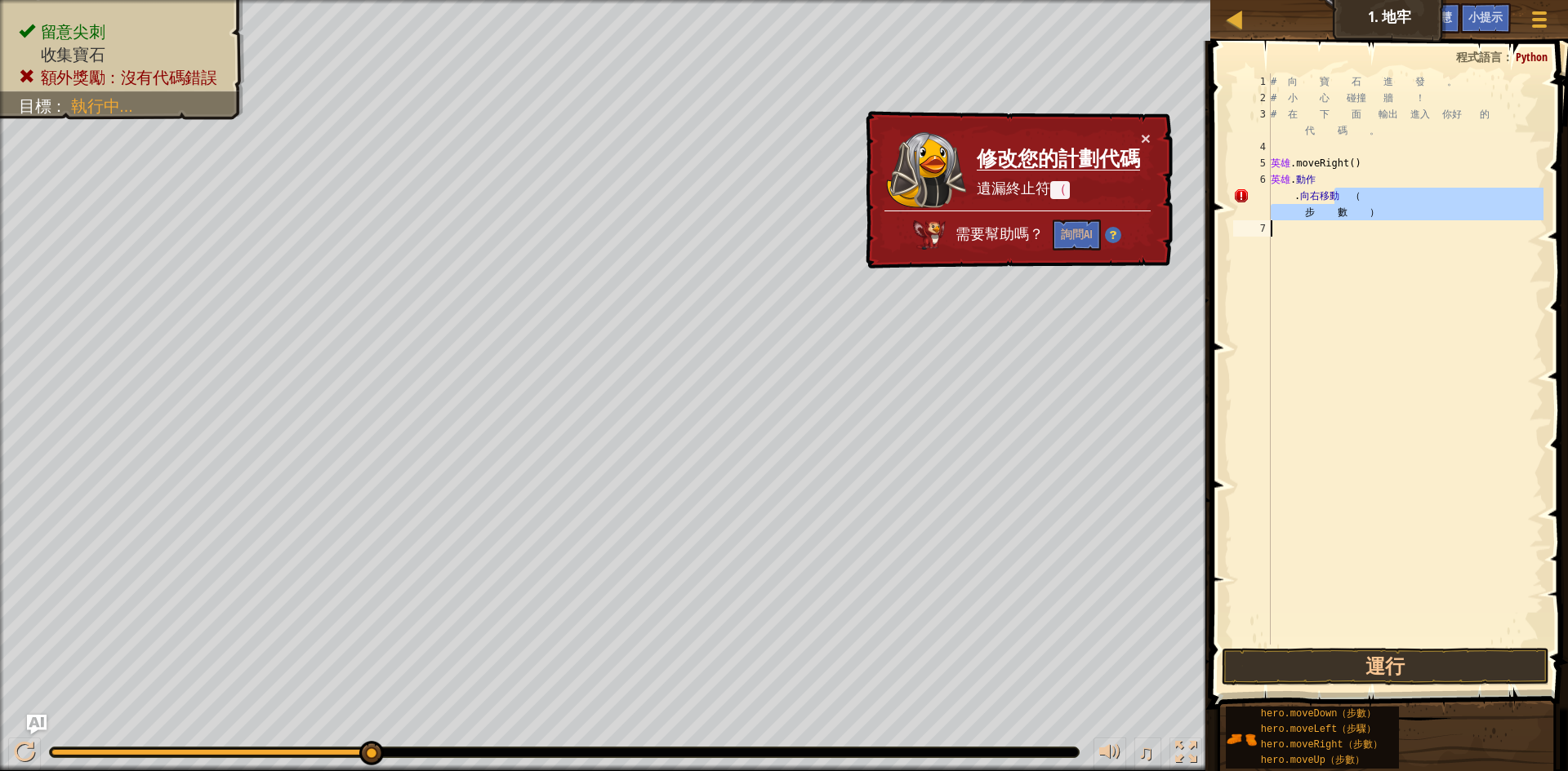
drag, startPoint x: 1279, startPoint y: 200, endPoint x: 1371, endPoint y: 225, distance: 95.3
click at [1371, 225] on div "# 向 寶 石 進 發 。 # 小 心 碰撞 牆 ！ # 在 下 面 輸出 進入 你好 的 代 碼 。 英雄 .moveRight ( ) 英雄 . 動作 .…" at bounding box center [1405, 376] width 276 height 604
drag, startPoint x: 1325, startPoint y: 200, endPoint x: 1277, endPoint y: 238, distance: 61.2
click at [1277, 238] on div "# 向 寶 石 進 發 。 # 小 心 碰撞 牆 ！ # 在 下 面 輸出 進入 你好 的 代 碼 。 英雄 .moveRight ( ) 英雄 . 動作 .…" at bounding box center [1405, 376] width 276 height 604
drag, startPoint x: 1325, startPoint y: 183, endPoint x: 1246, endPoint y: 183, distance: 79.0
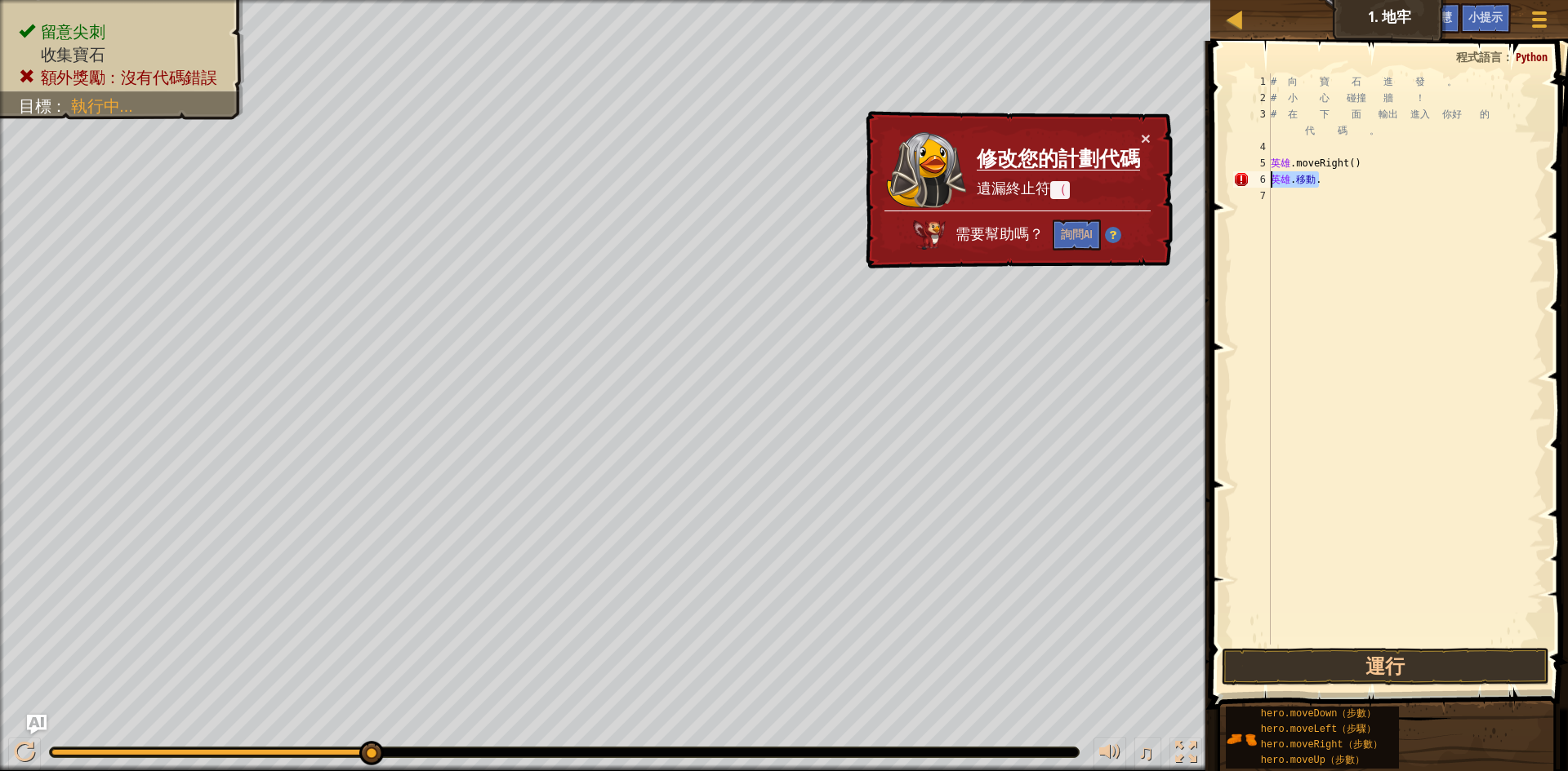
click at [1246, 183] on div "hero.move. 1 2 3 4 5 6 7 # 向 寶 石 進 發 。 # 小 心 碰撞 牆 ！ # 在 下 面 輸出 進入 你好 的 代 碼 。 英雄…" at bounding box center [1386, 359] width 313 height 571
click at [1079, 243] on button "詢問AI" at bounding box center [1077, 235] width 48 height 32
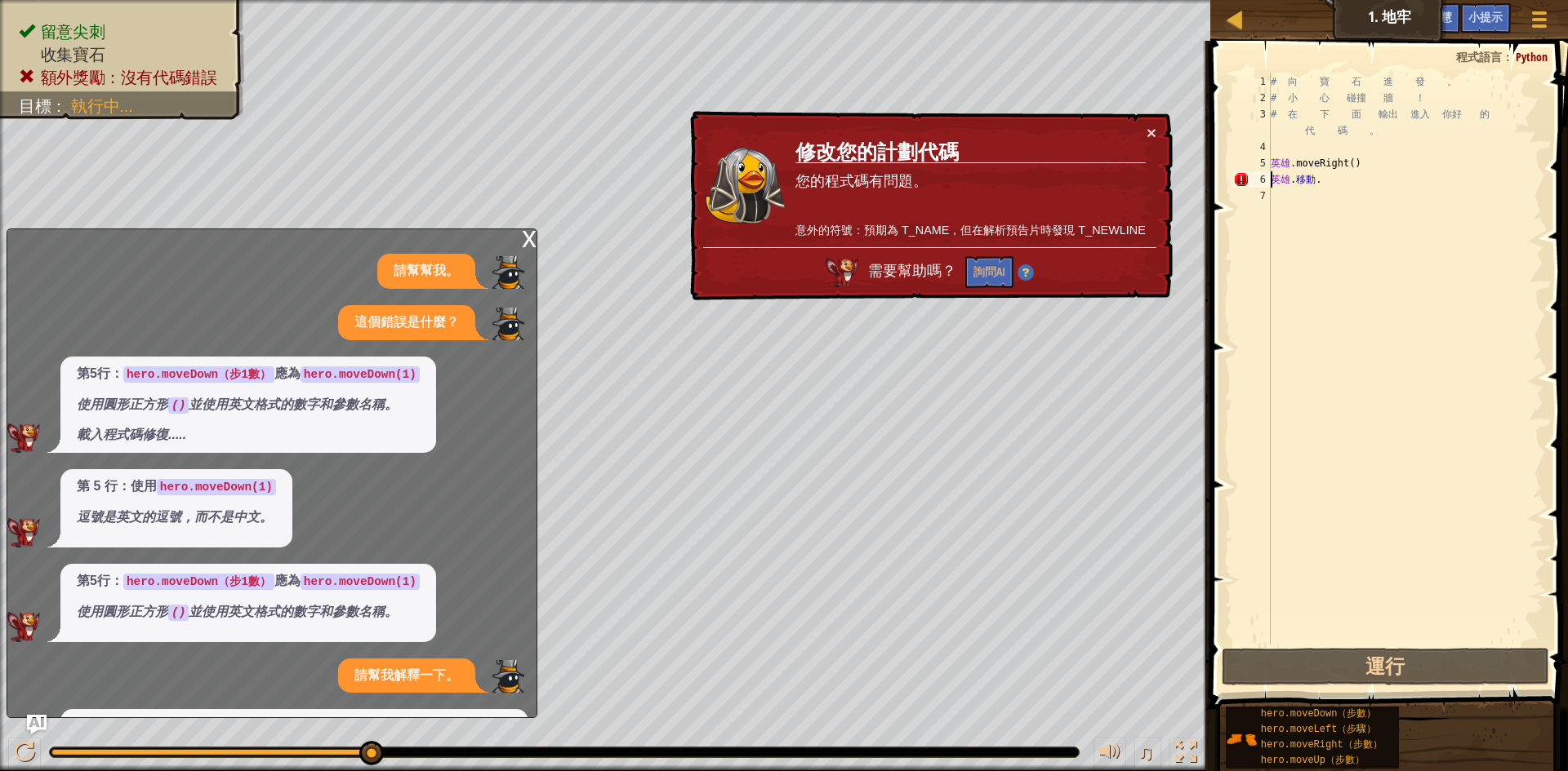
scroll to position [117, 0]
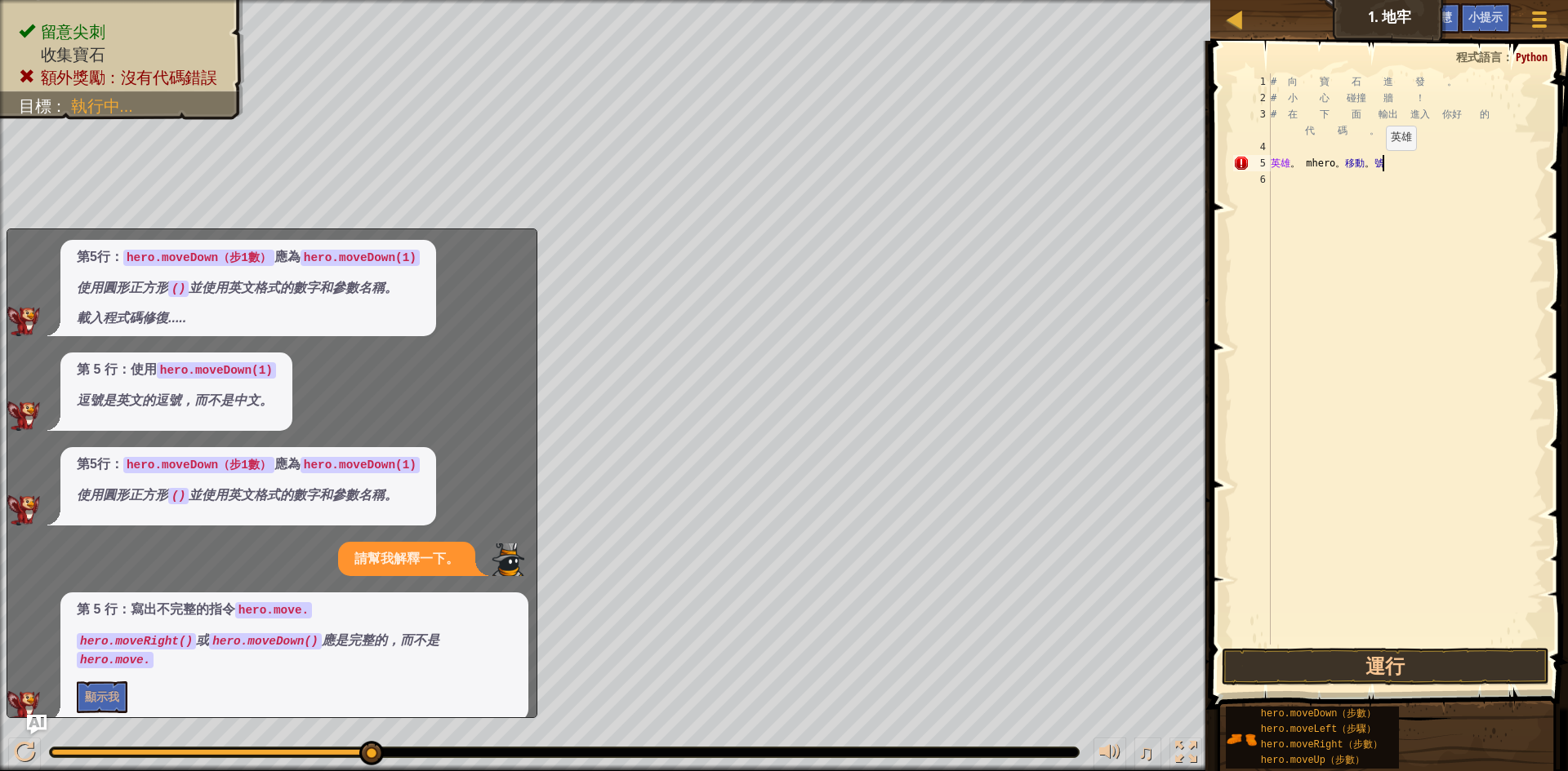
drag, startPoint x: 1383, startPoint y: 166, endPoint x: 1268, endPoint y: 199, distance: 119.6
click at [1268, 199] on div "hero.mhero.move. 1 2 3 4 5 6 # 向 寶 石 進 發 。 # 小 心 碰撞 牆 ！ # 在 下 面 輸出 進入 你好 的 代 碼 …" at bounding box center [1386, 359] width 313 height 571
type textarea "hero.mhero.move."
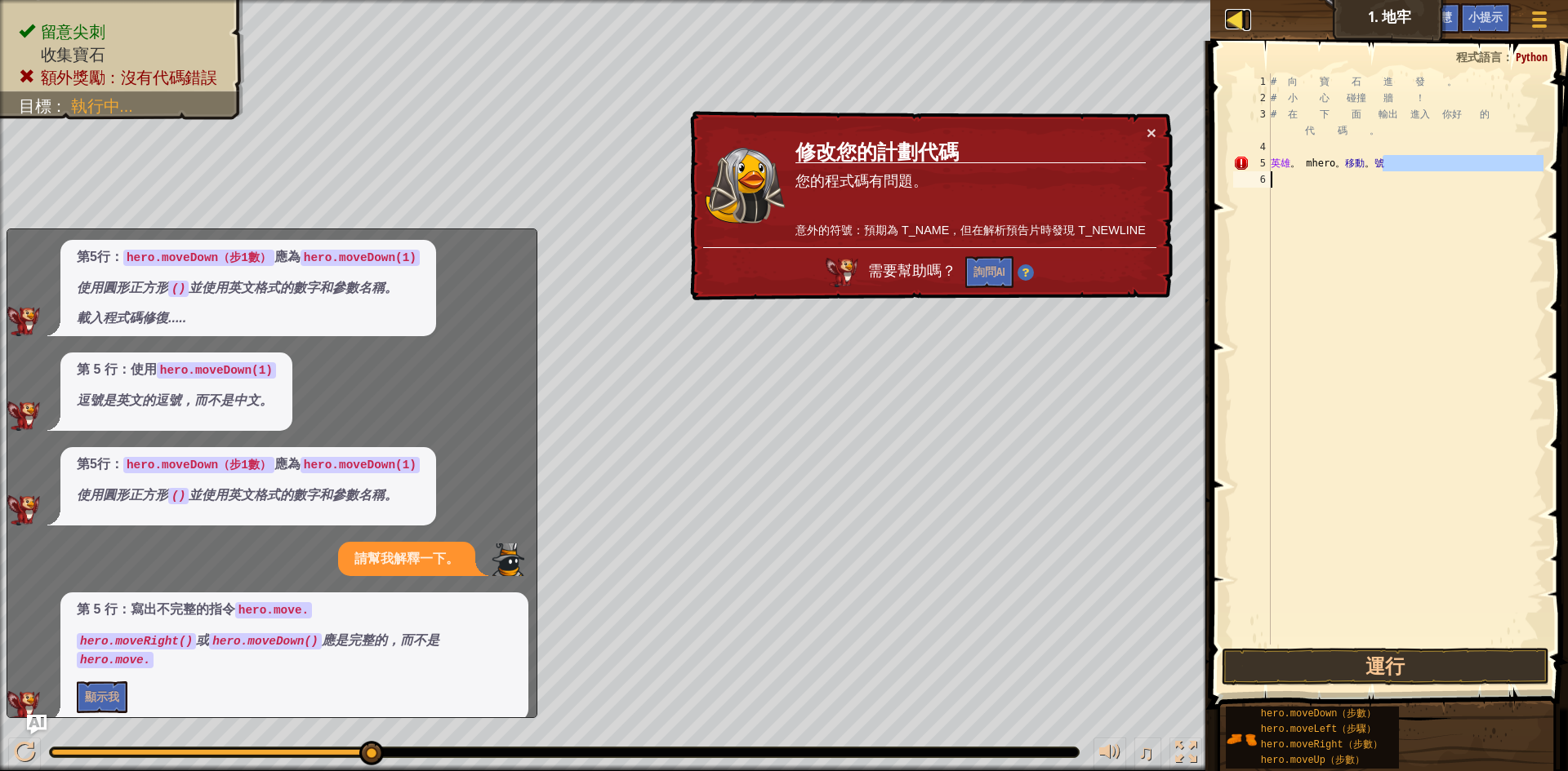
click at [1225, 16] on div at bounding box center [1236, 19] width 21 height 21
select select "zh-HANT"
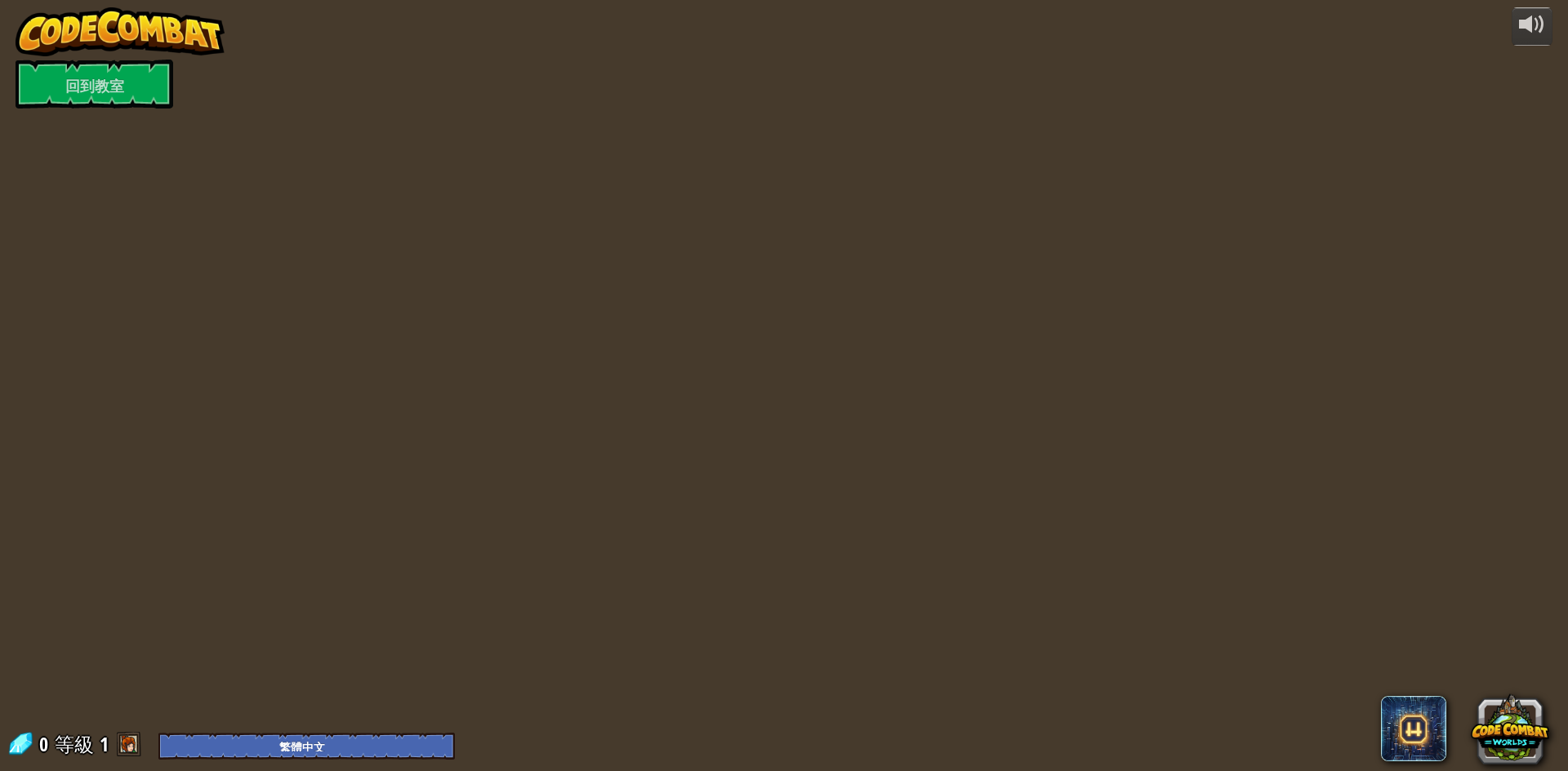
select select "zh-HANT"
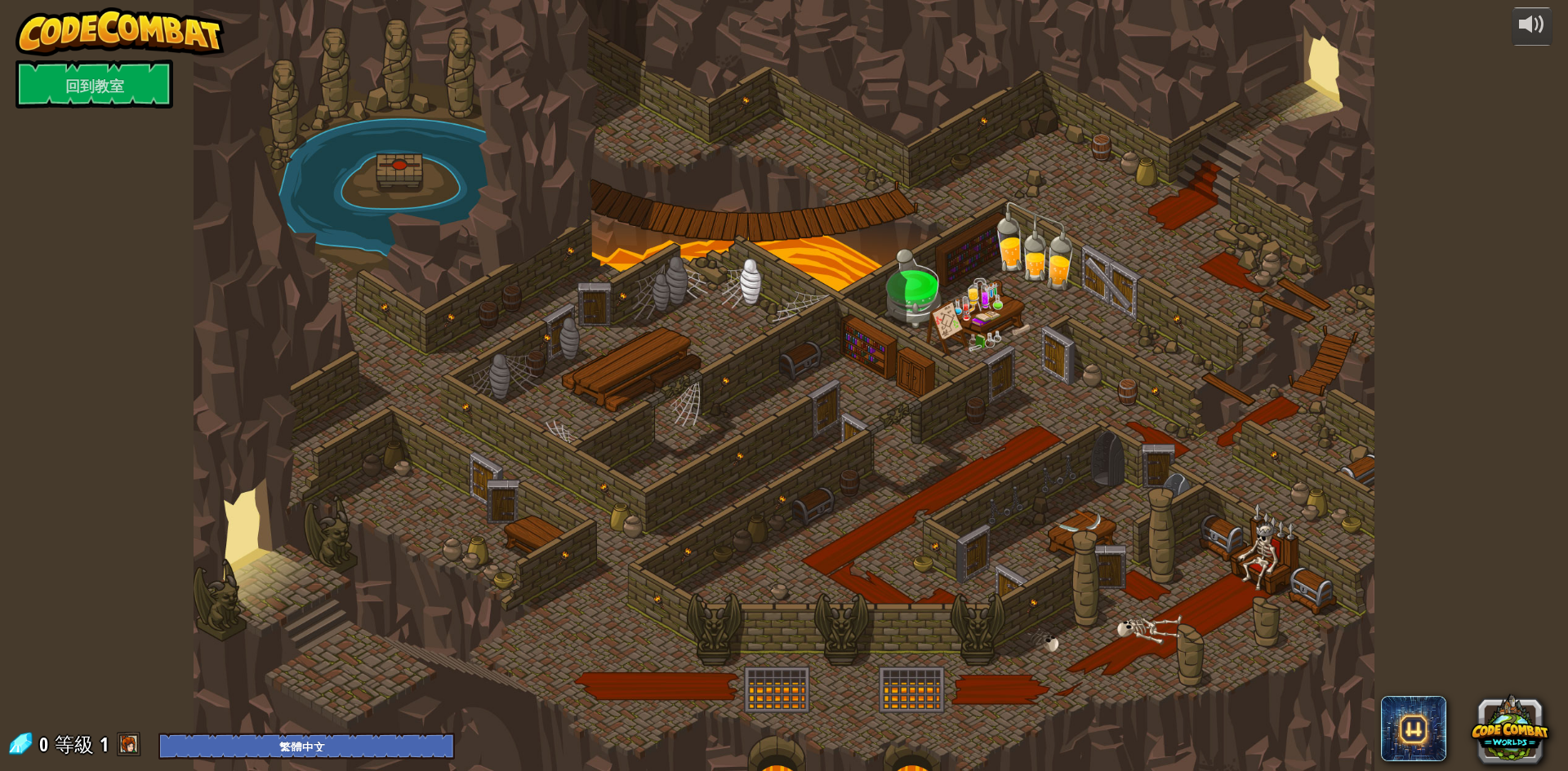
select select "zh-HANT"
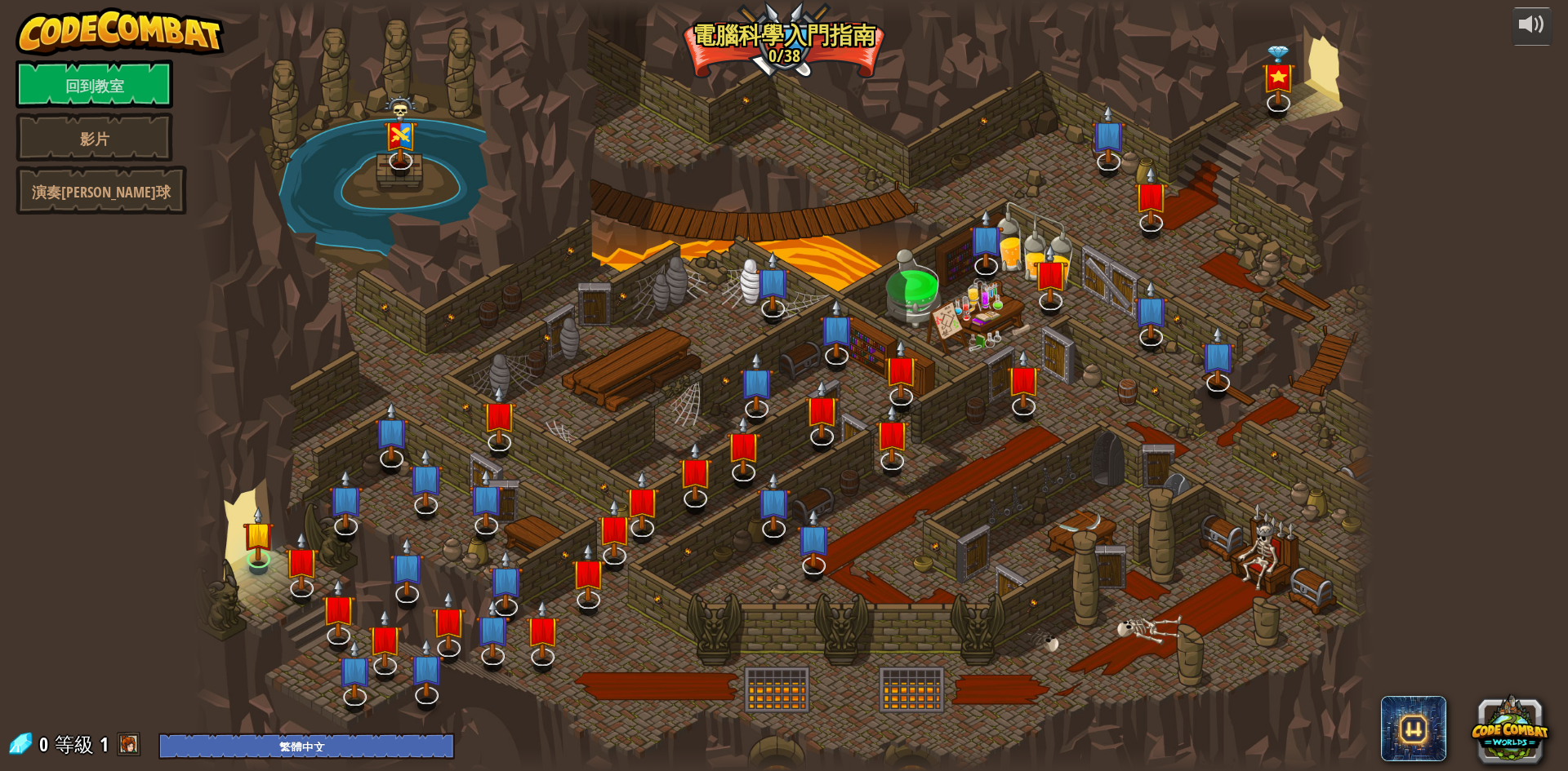
select select "zh-HANT"
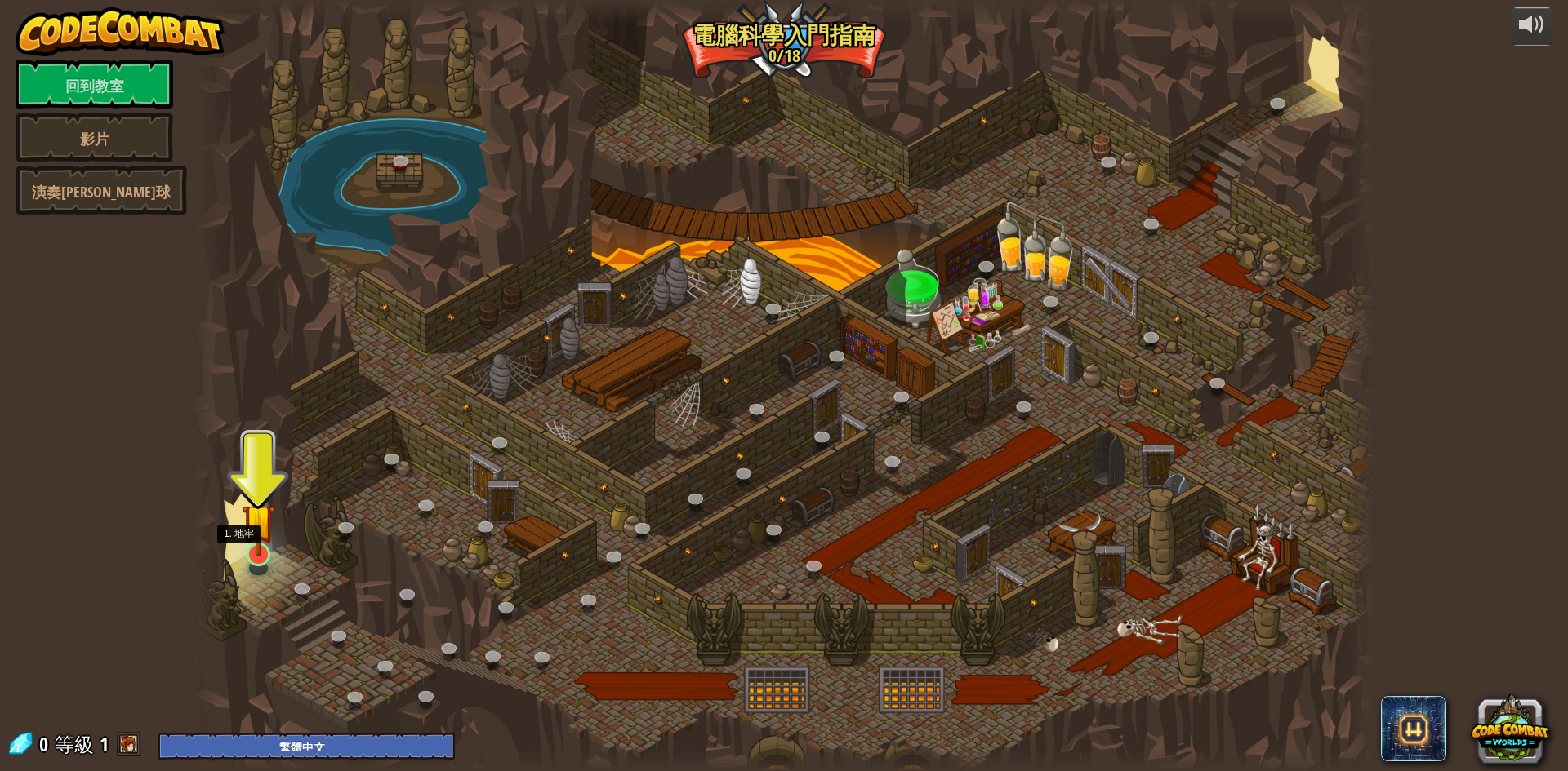
click at [255, 551] on img at bounding box center [258, 520] width 32 height 73
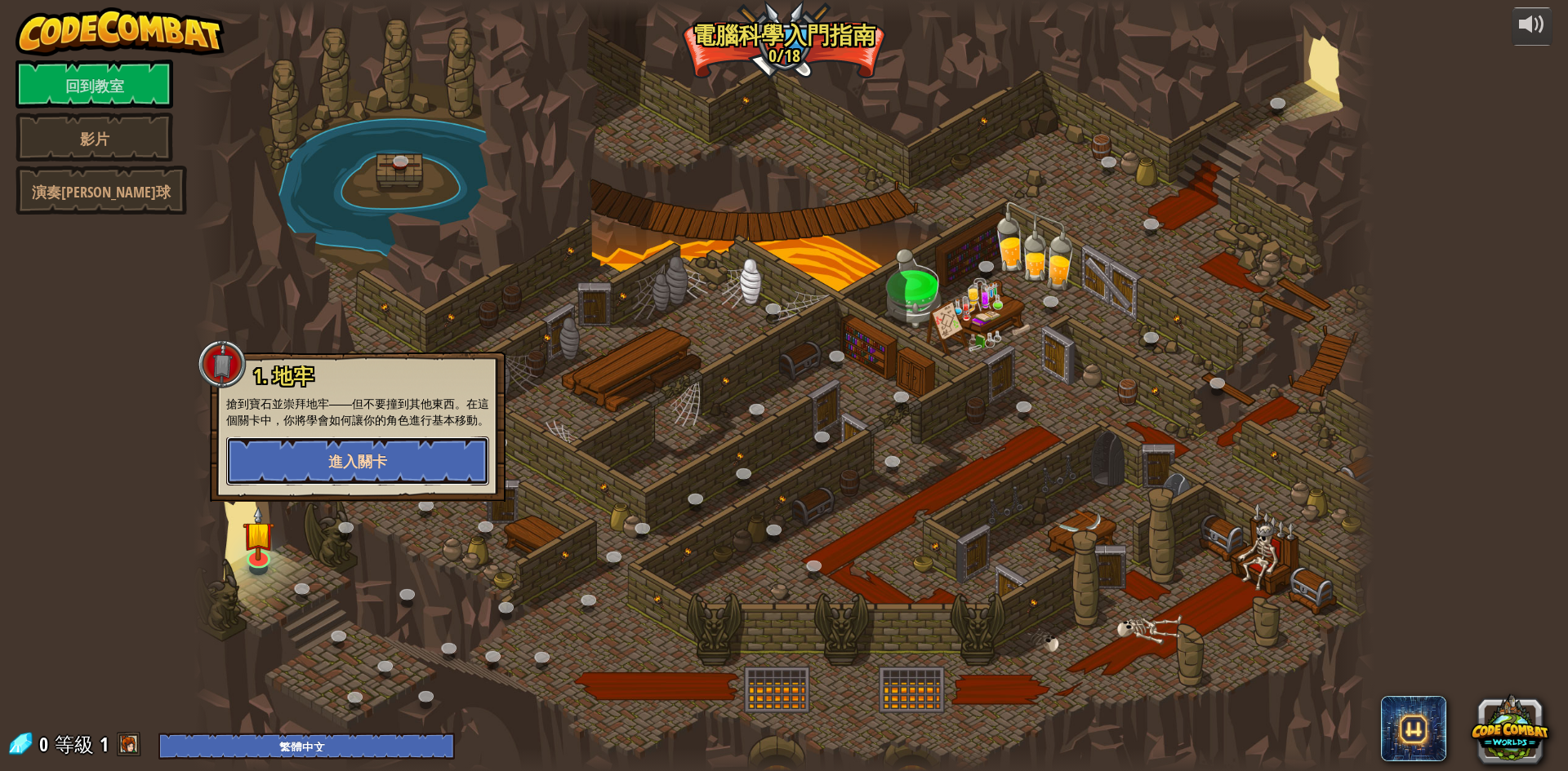
click at [280, 470] on button "進入關卡" at bounding box center [358, 461] width 263 height 49
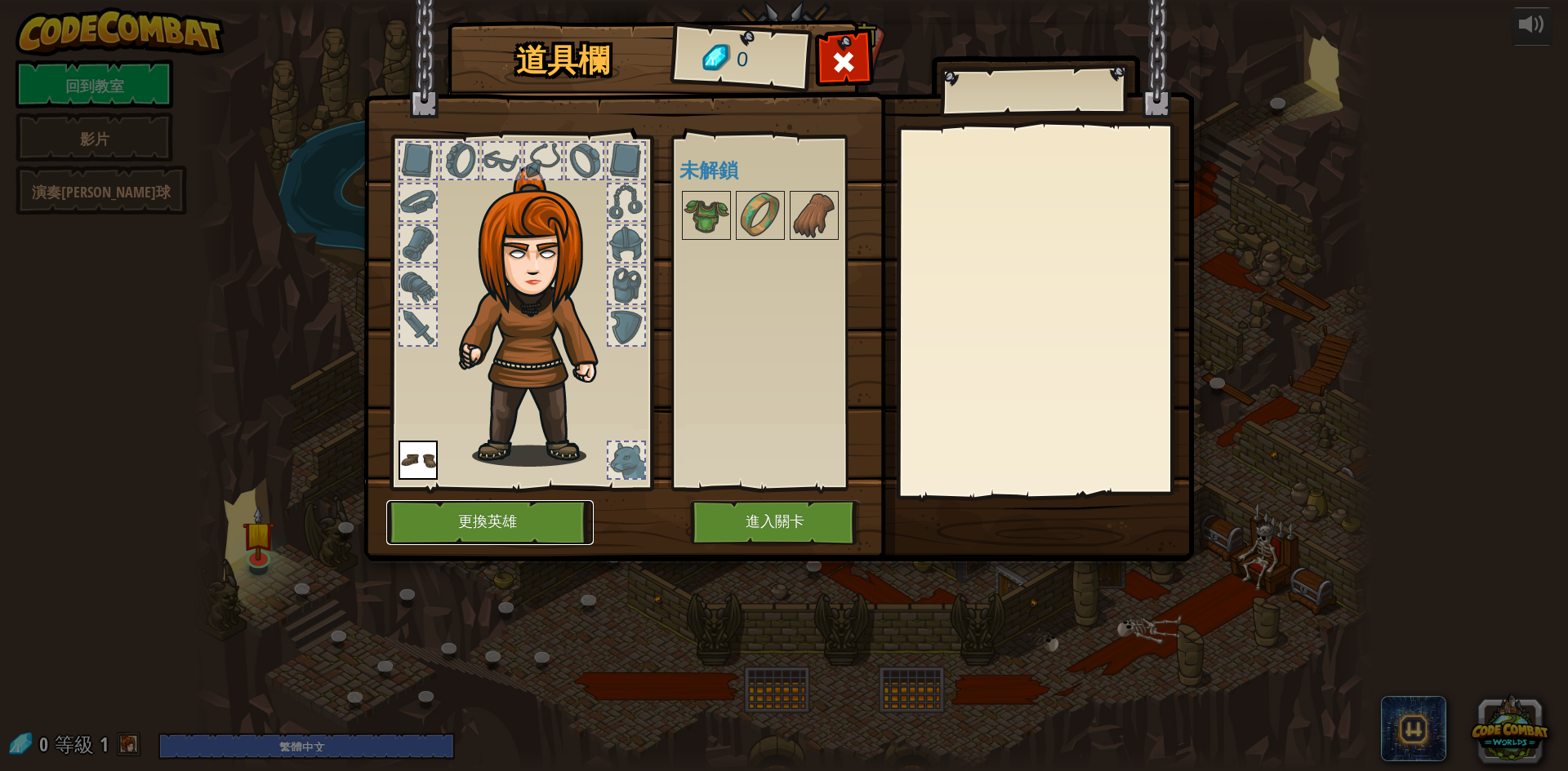
click at [446, 514] on button "更換英雄" at bounding box center [490, 523] width 208 height 45
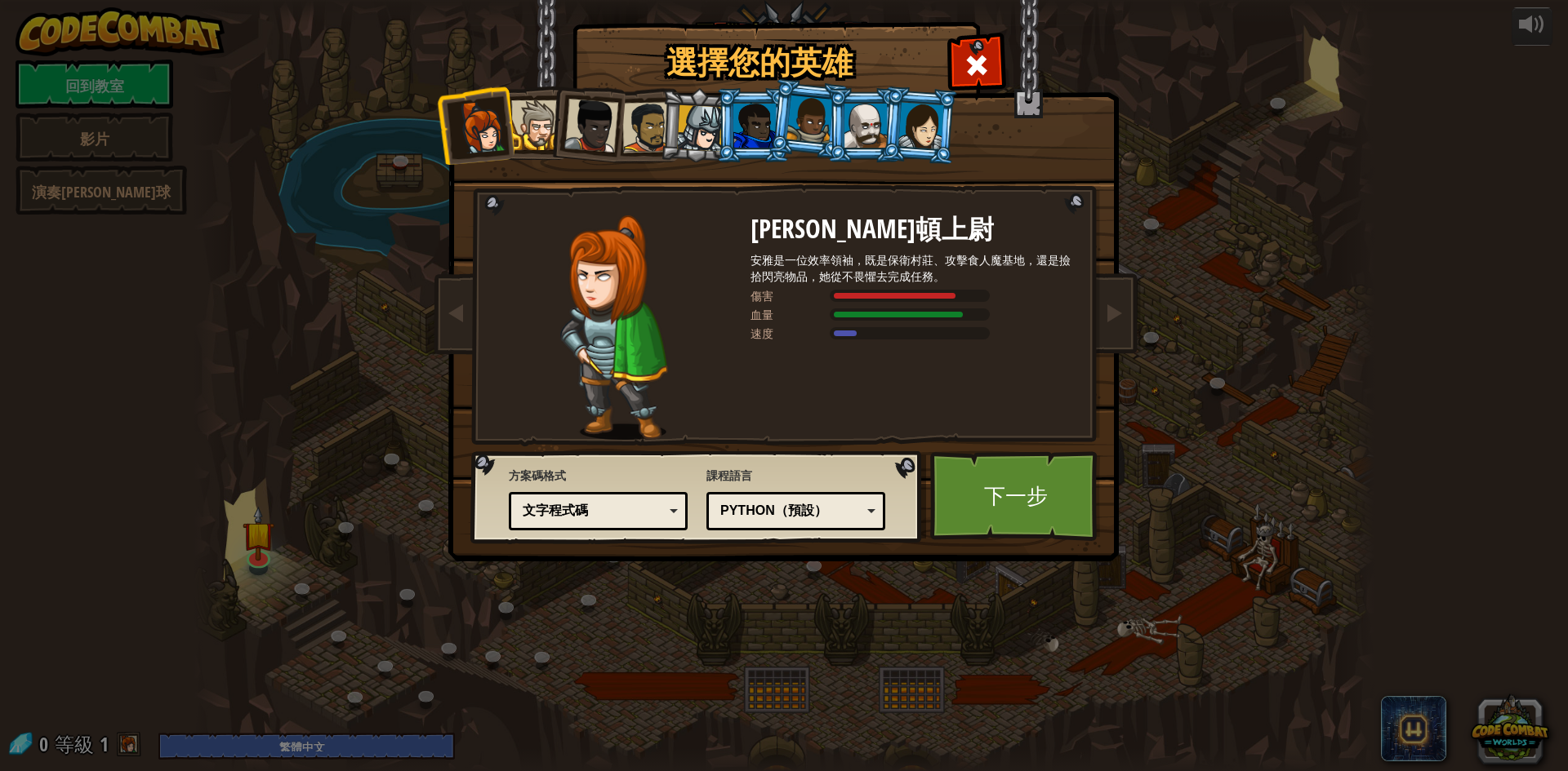
click at [590, 125] on div at bounding box center [591, 125] width 54 height 54
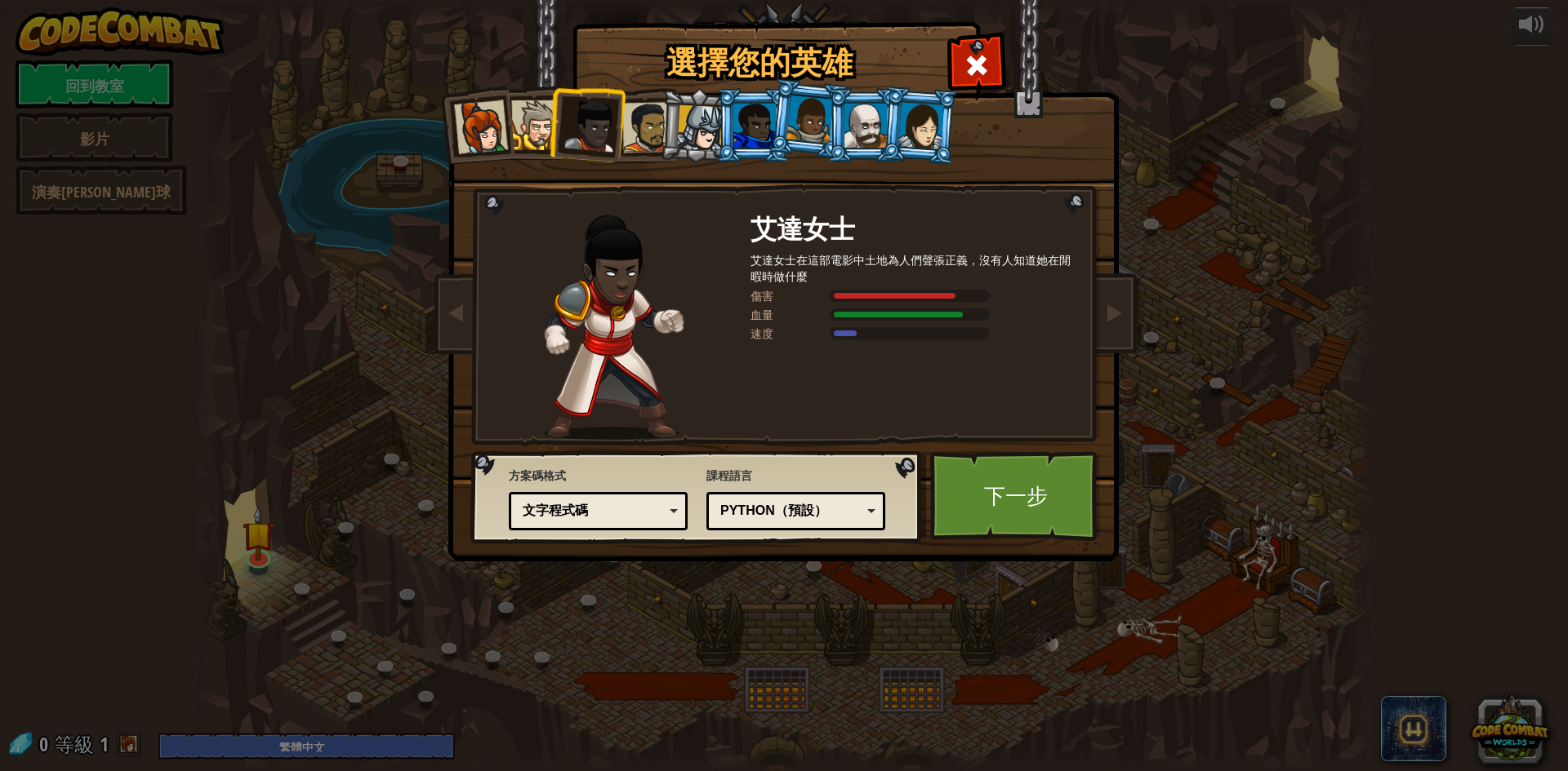
click at [636, 125] on div at bounding box center [648, 127] width 50 height 50
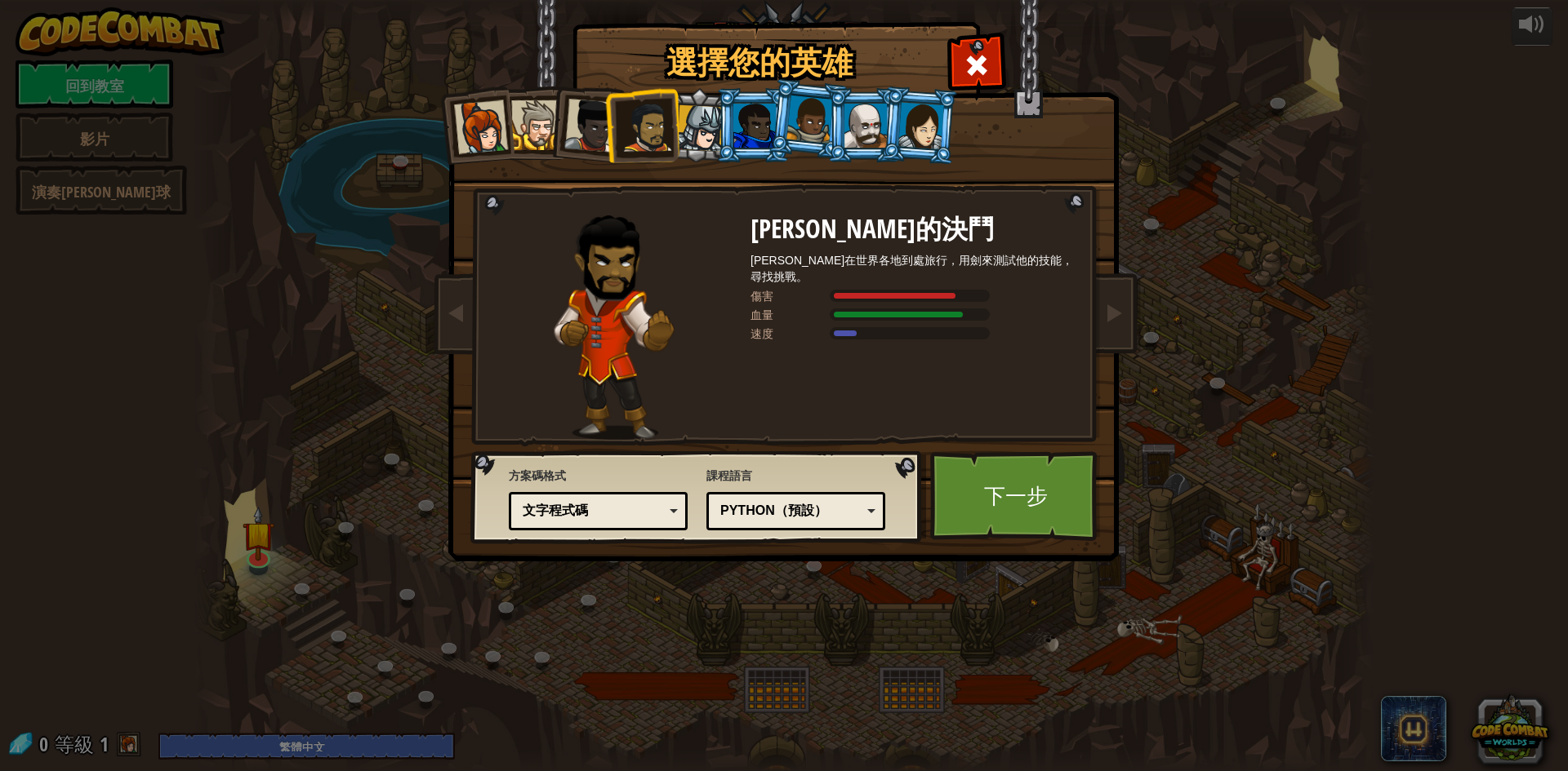
click at [868, 106] on div at bounding box center [865, 125] width 42 height 44
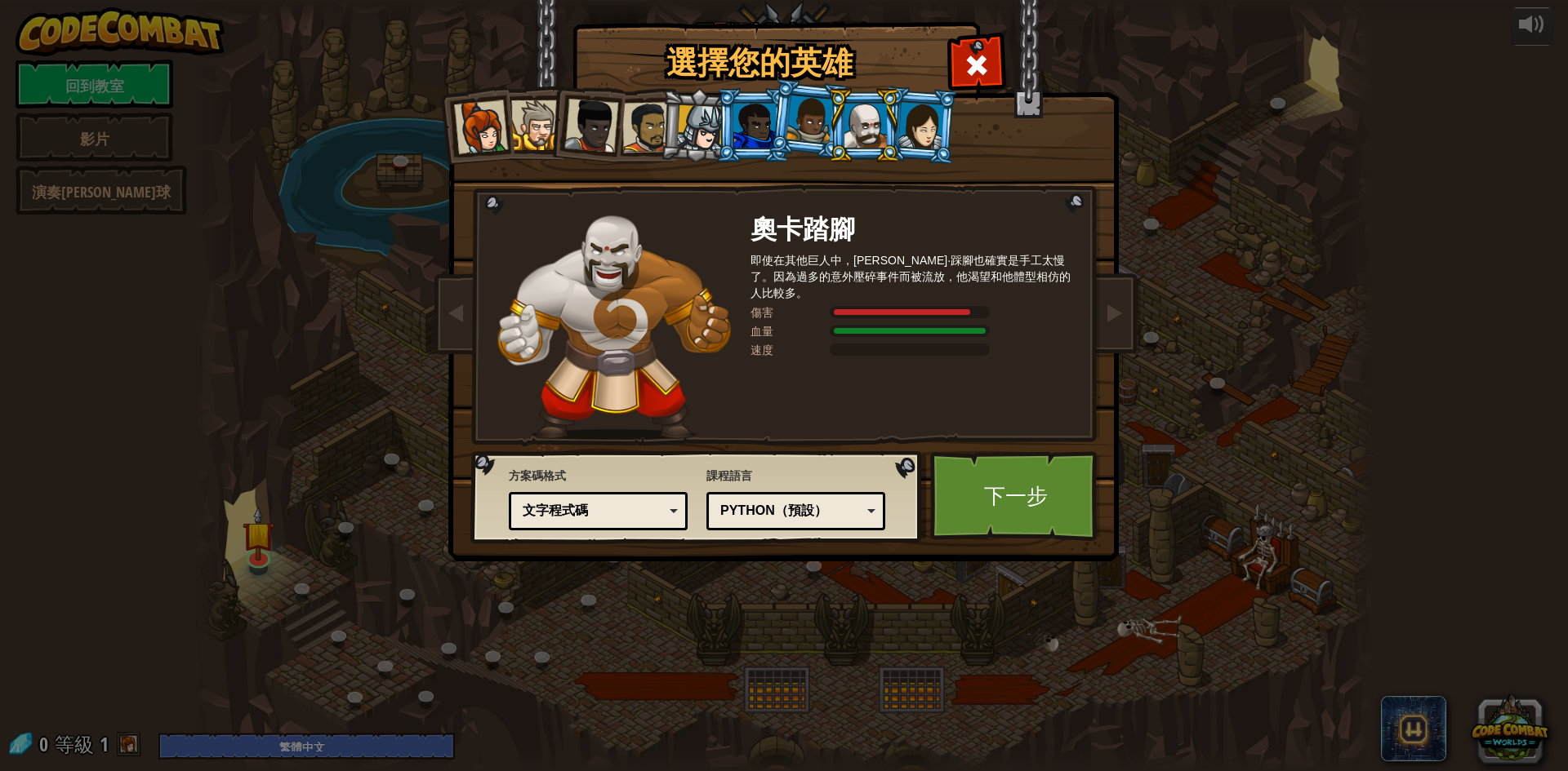
click at [897, 133] on li at bounding box center [863, 125] width 74 height 74
click at [909, 122] on div at bounding box center [921, 125] width 46 height 47
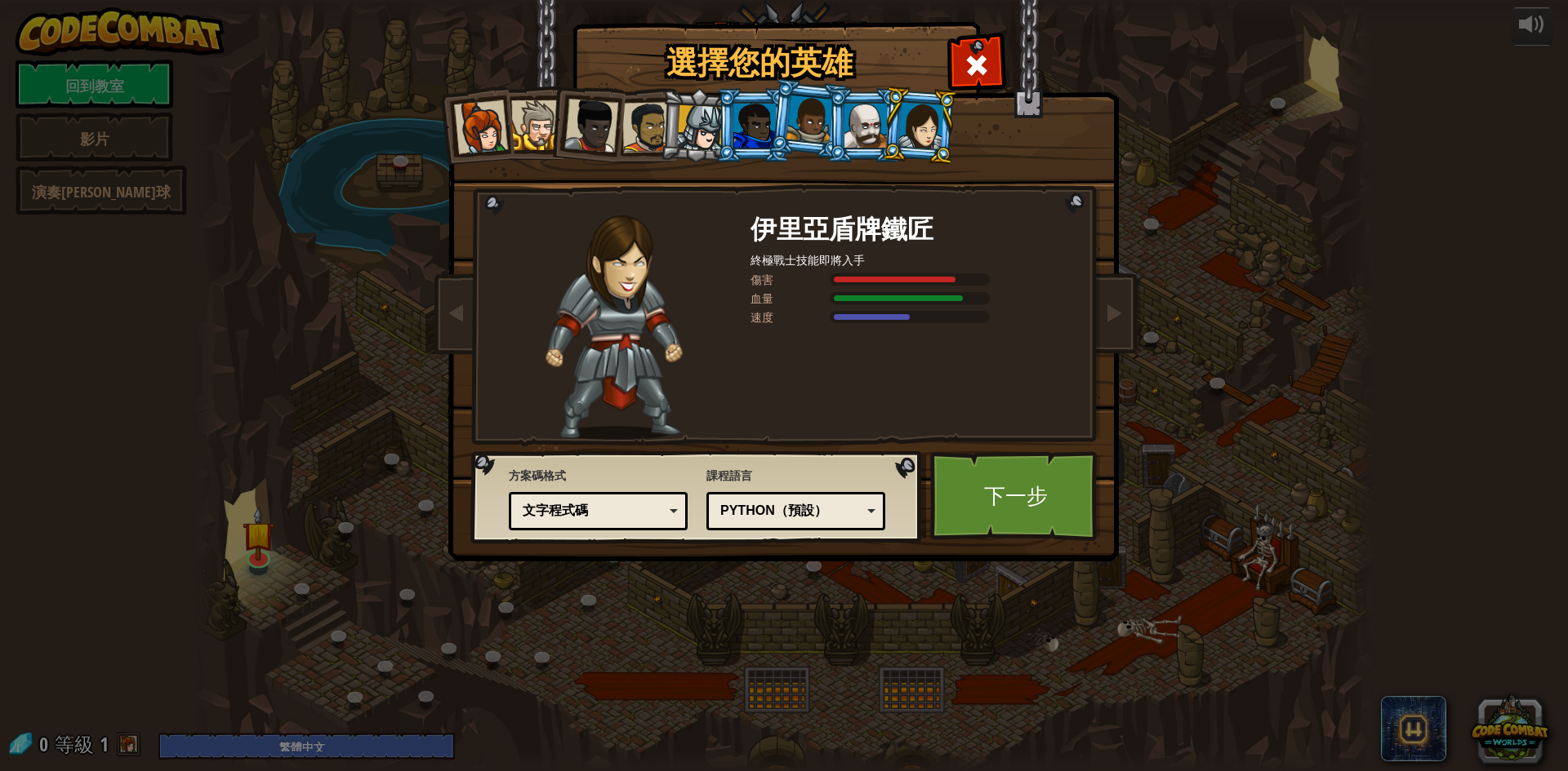
click at [526, 145] on div at bounding box center [536, 125] width 50 height 50
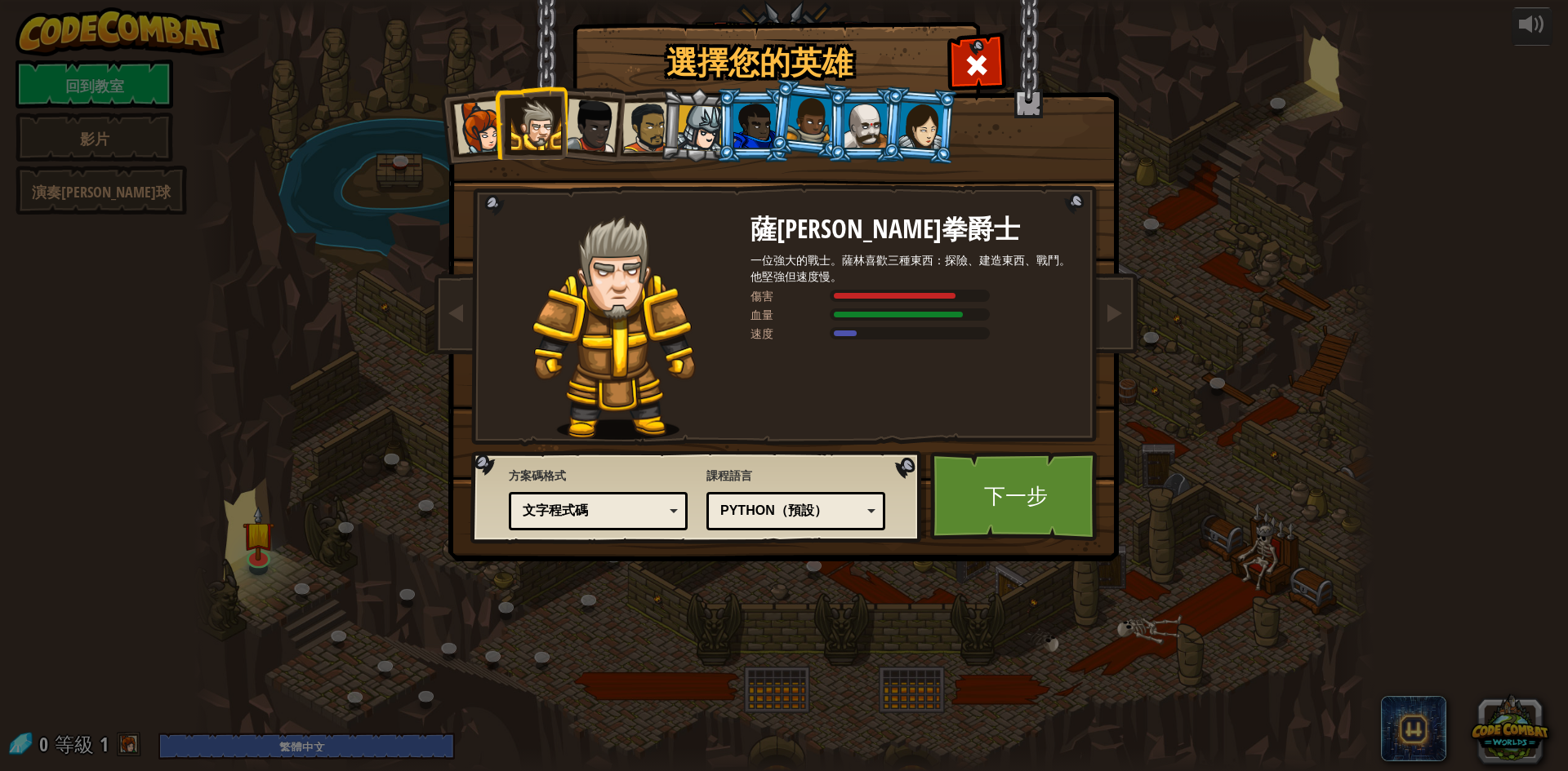
click at [623, 123] on li at bounding box center [586, 122] width 80 height 80
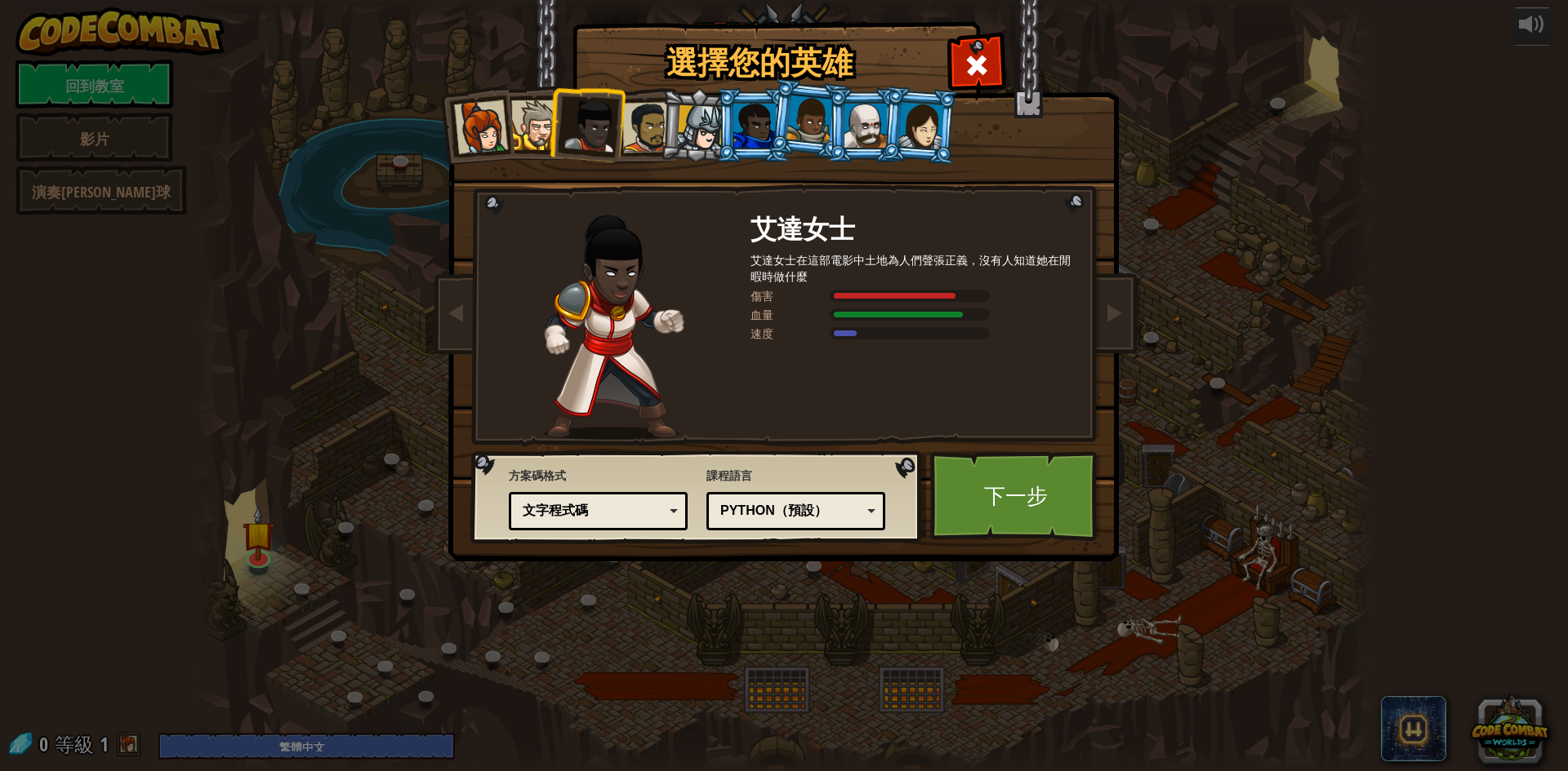
click at [644, 116] on div at bounding box center [648, 127] width 50 height 50
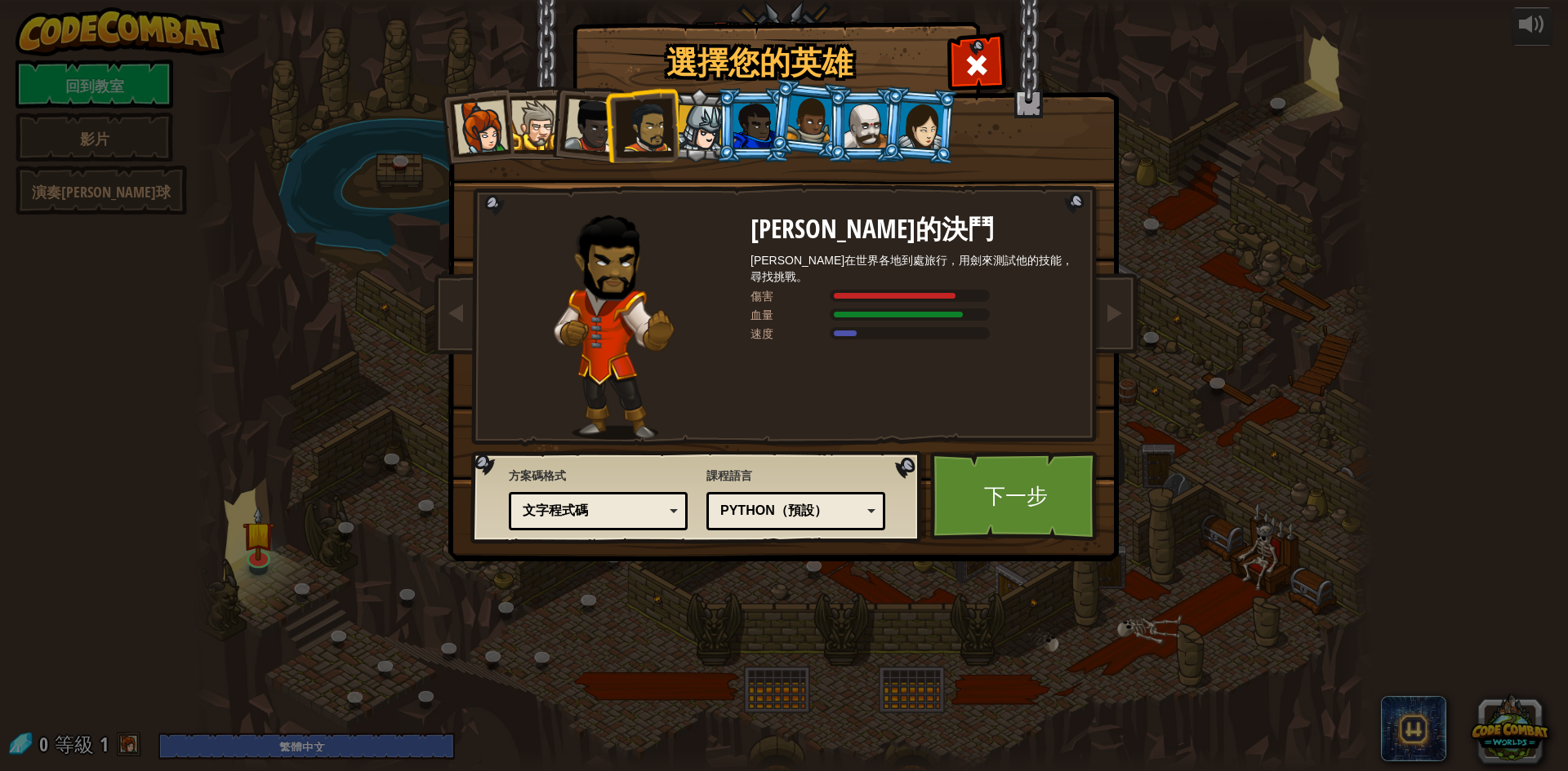
click at [719, 132] on li at bounding box center [752, 125] width 74 height 74
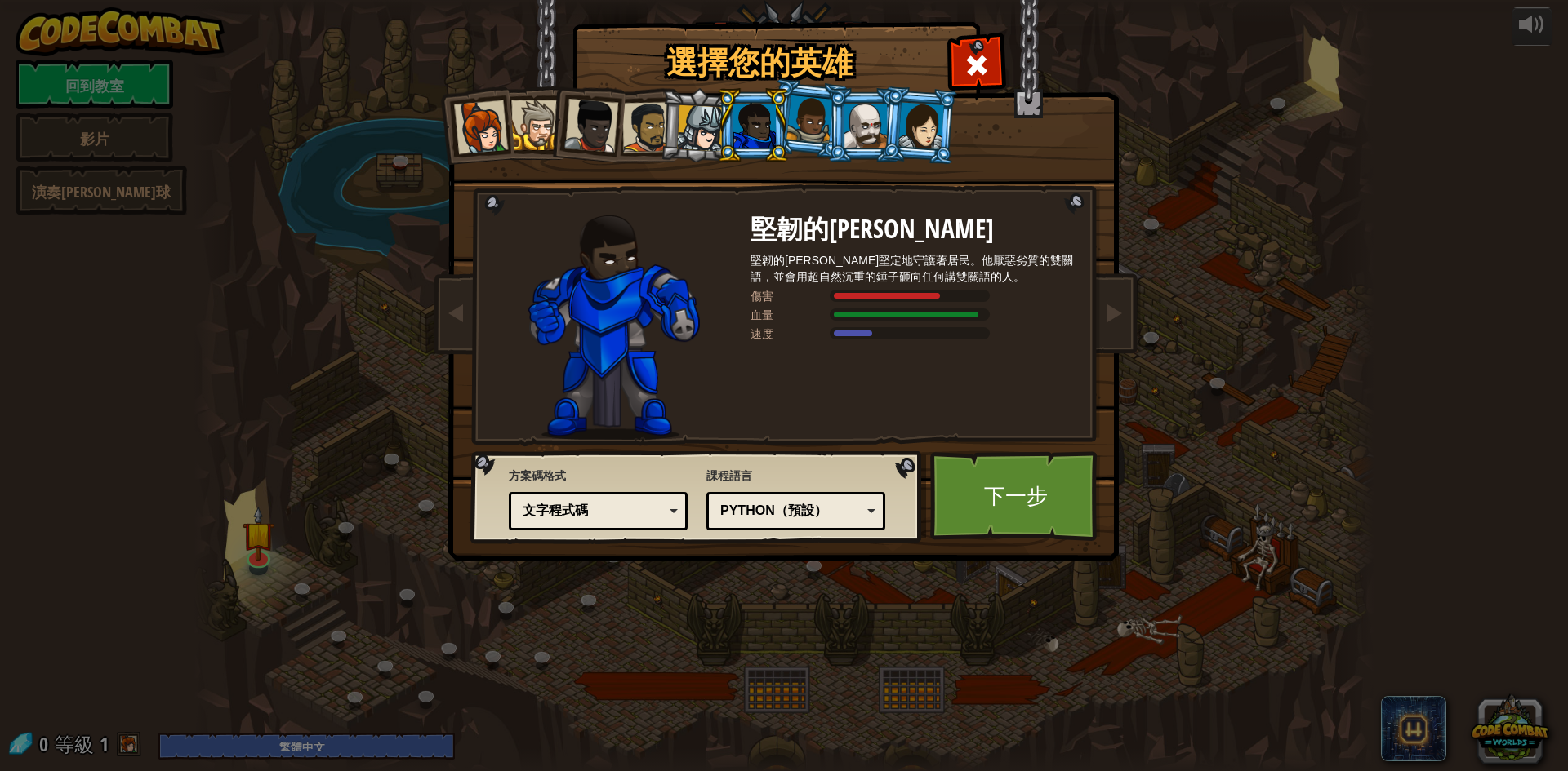
click at [682, 127] on div at bounding box center [700, 129] width 47 height 47
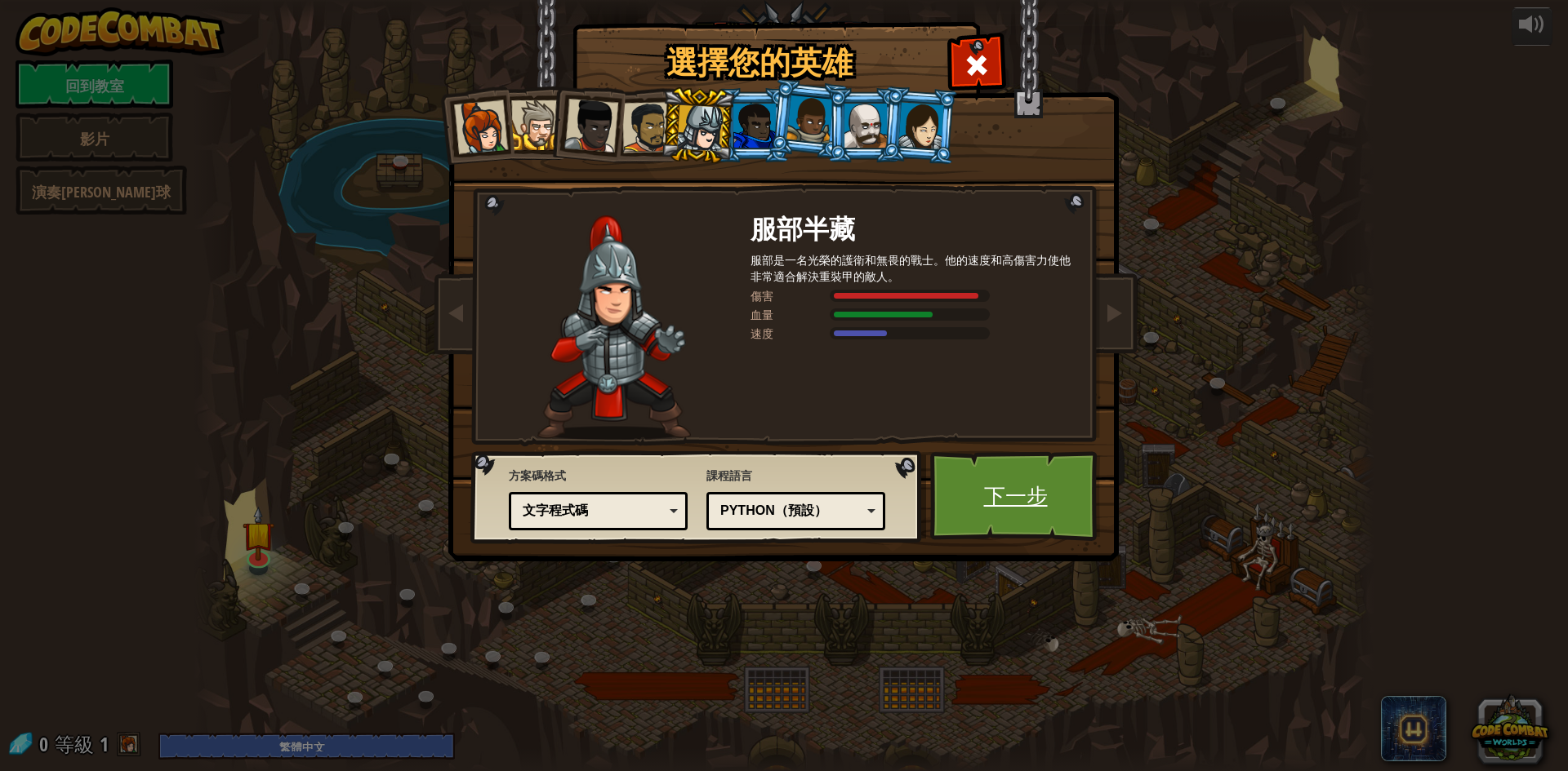
click at [1023, 506] on font "下一步" at bounding box center [1016, 496] width 64 height 29
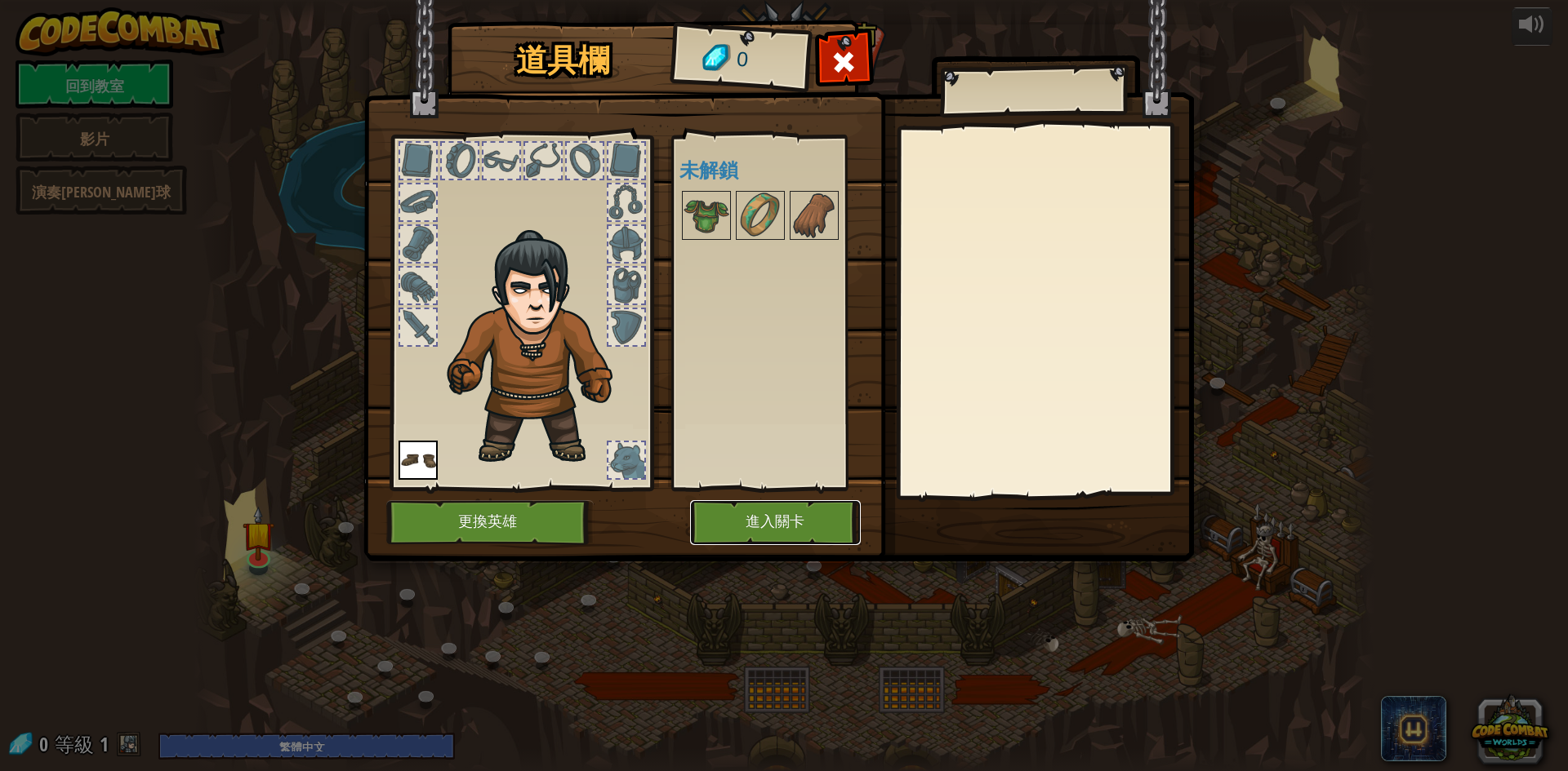
click at [784, 517] on font "進入關卡" at bounding box center [775, 522] width 59 height 16
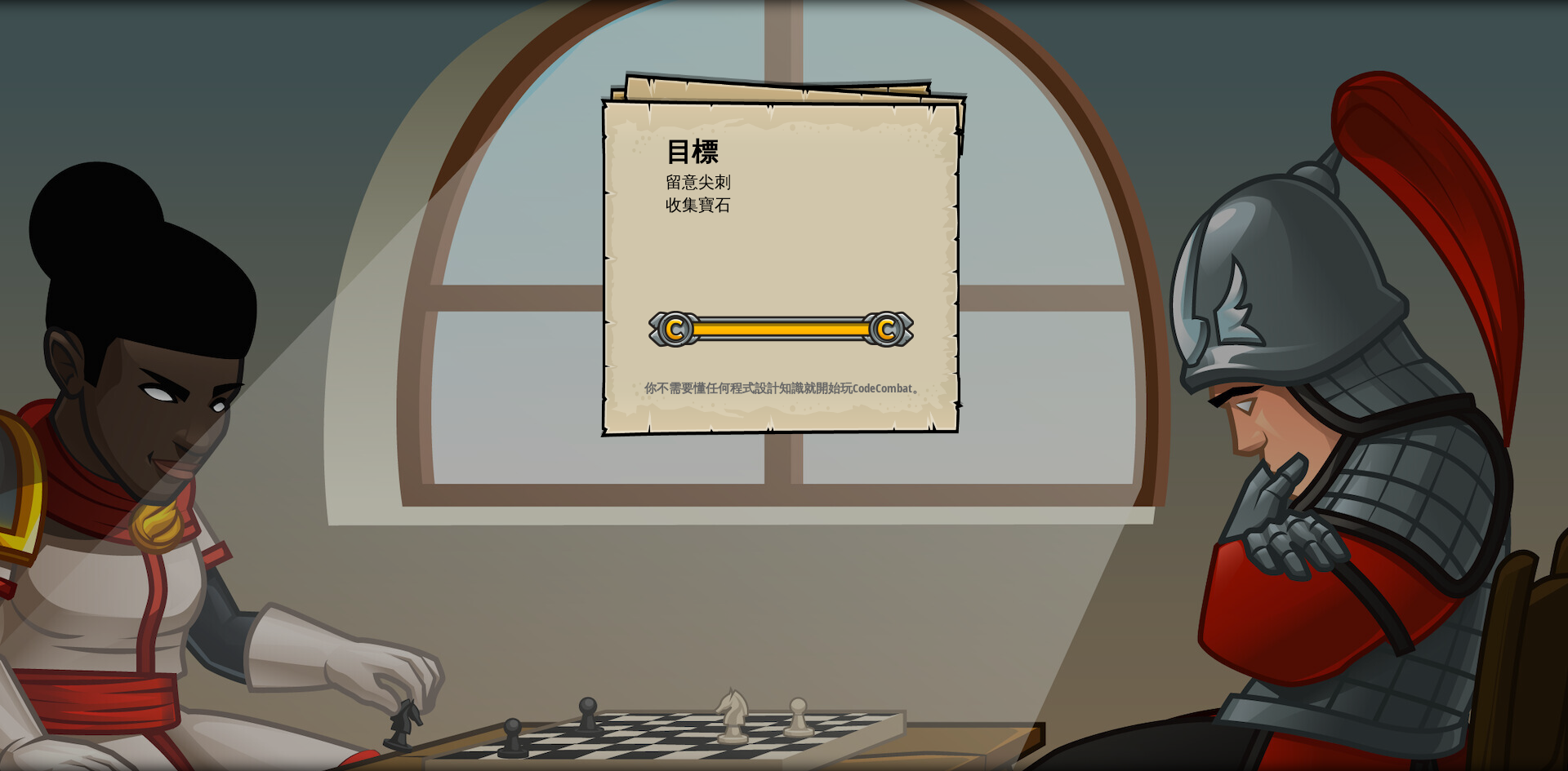
click at [759, 424] on div "目標 留意尖刺 收集寶石 戰役開始 從伺服器載入失敗 您將需要訂閱來開啟此關。 訂閱 您需要參加一個課程才能參加此關卡。 回到我的課程 詢問您的老師來分派授權…" at bounding box center [784, 254] width 367 height 367
drag, startPoint x: 759, startPoint y: 424, endPoint x: 752, endPoint y: 429, distance: 8.6
click at [752, 429] on div "目標 留意尖刺 收集寶石 戰役開始 從伺服器載入失敗 您將需要訂閱來開啟此關。 訂閱 您需要參加一個課程才能參加此關卡。 回到我的課程 詢問您的老師來分派授權…" at bounding box center [784, 254] width 367 height 367
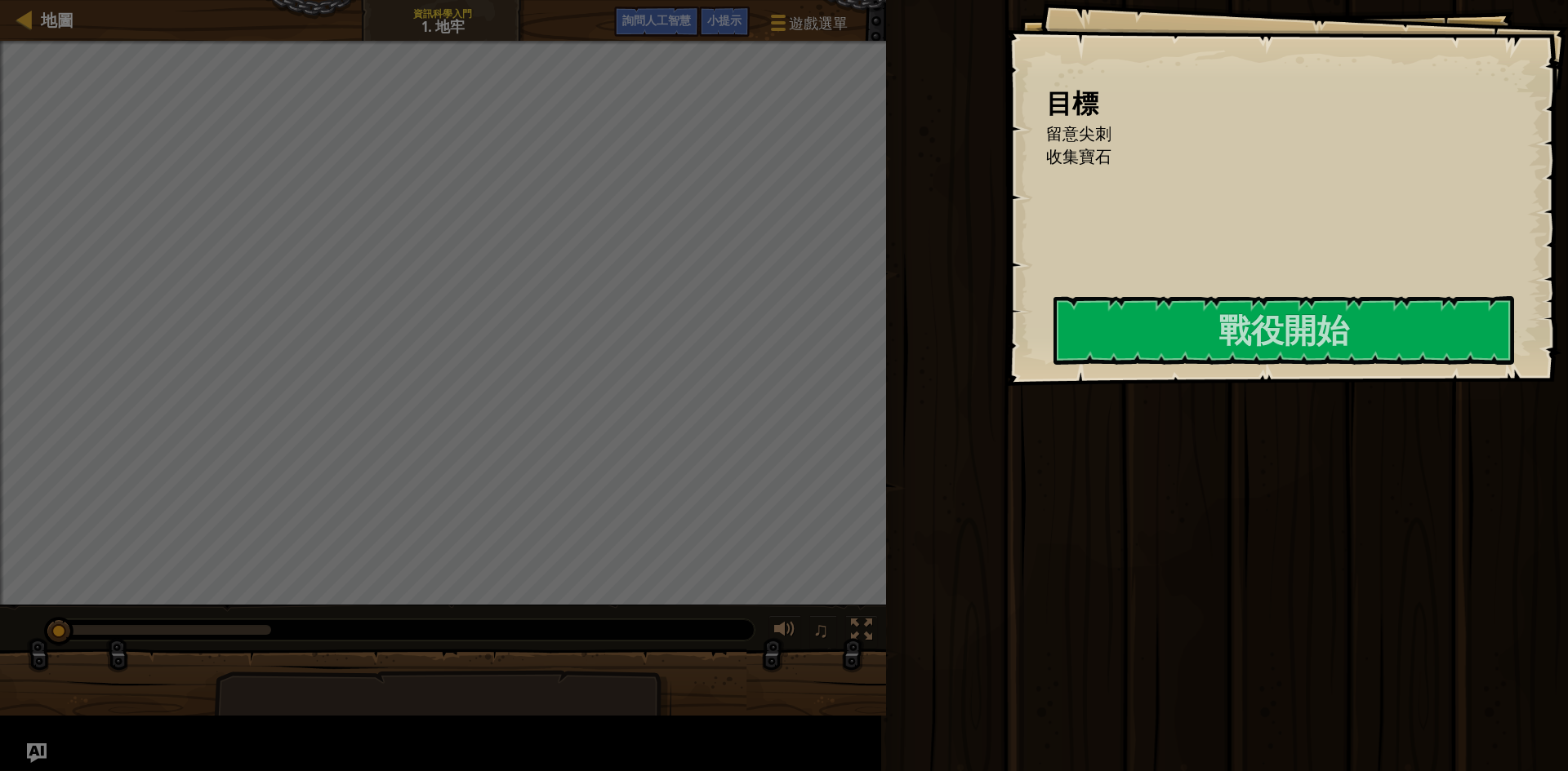
click at [1054, 418] on div at bounding box center [1284, 399] width 461 height 36
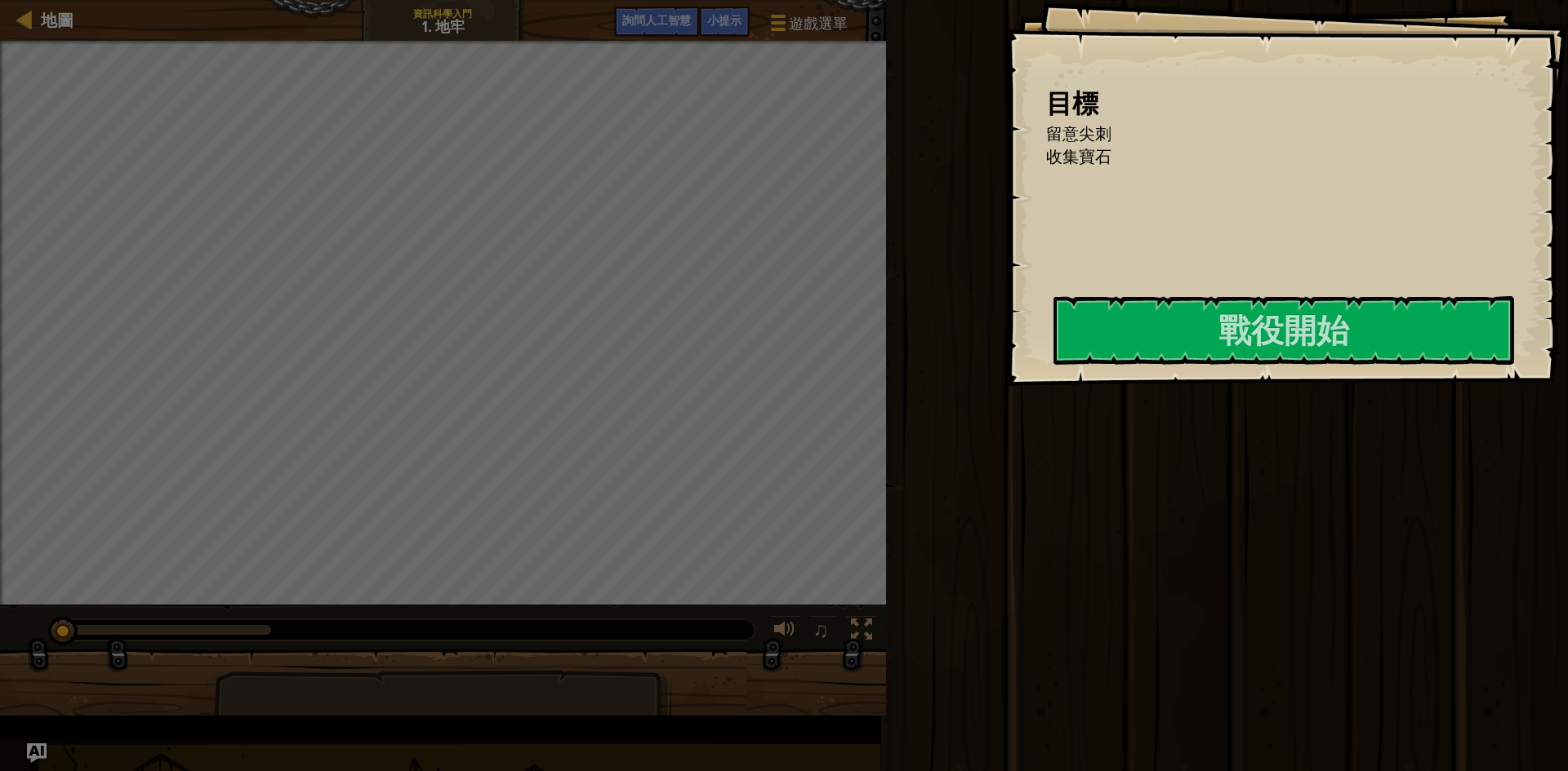
click at [1054, 418] on div at bounding box center [1284, 399] width 461 height 36
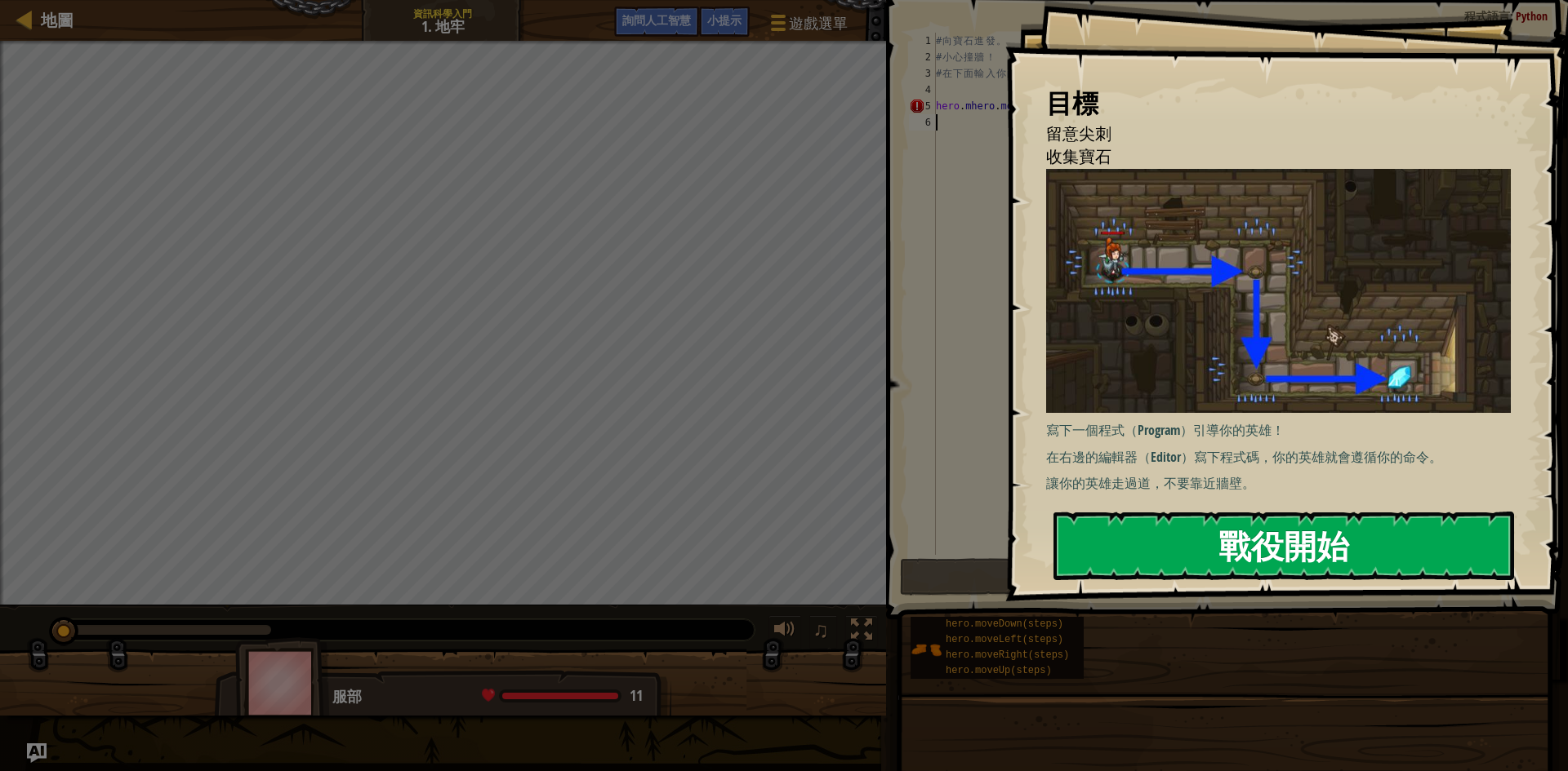
click at [1184, 550] on button "戰役開始" at bounding box center [1284, 545] width 461 height 68
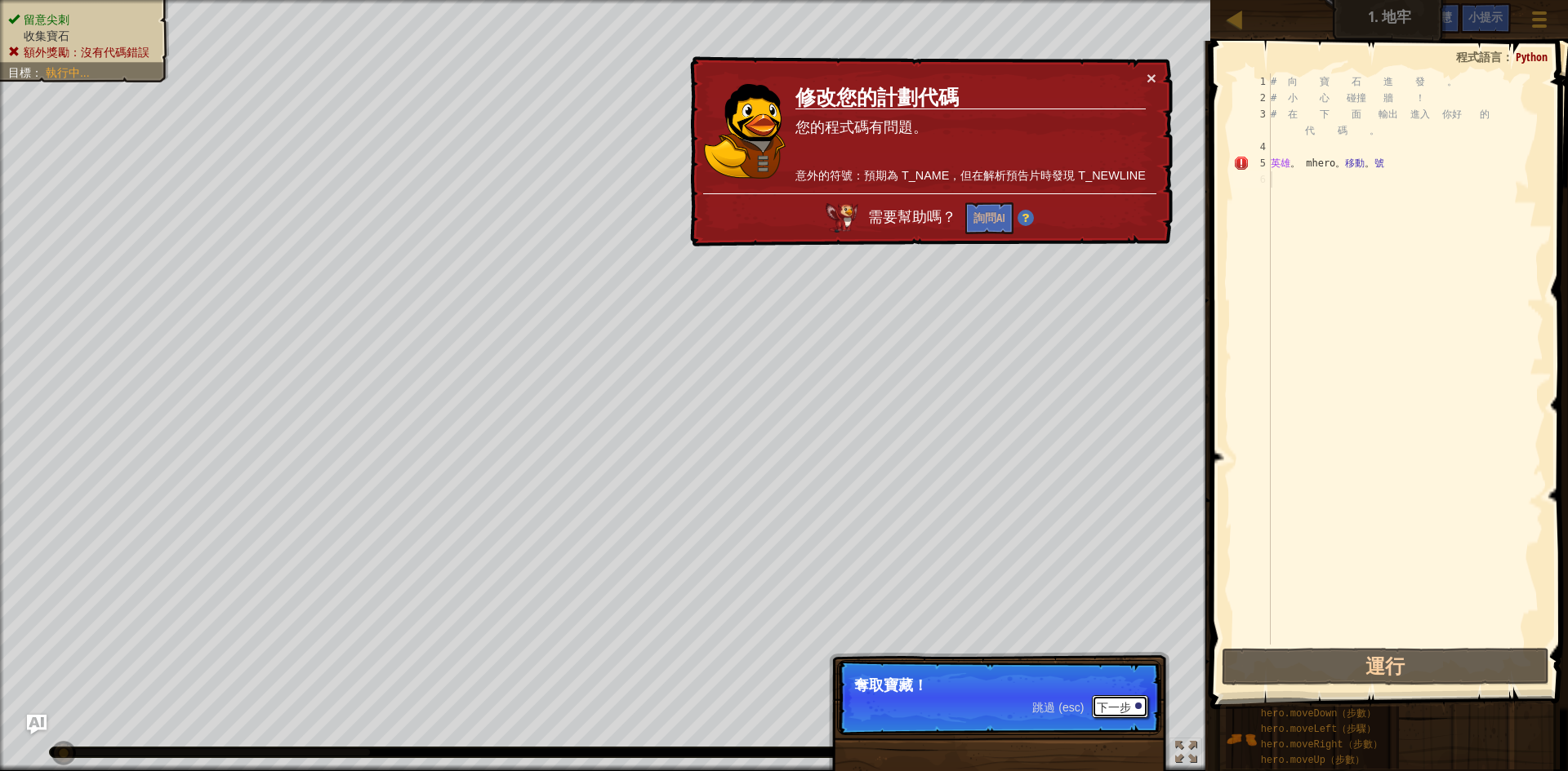
click at [1111, 710] on font "下一步" at bounding box center [1114, 707] width 35 height 13
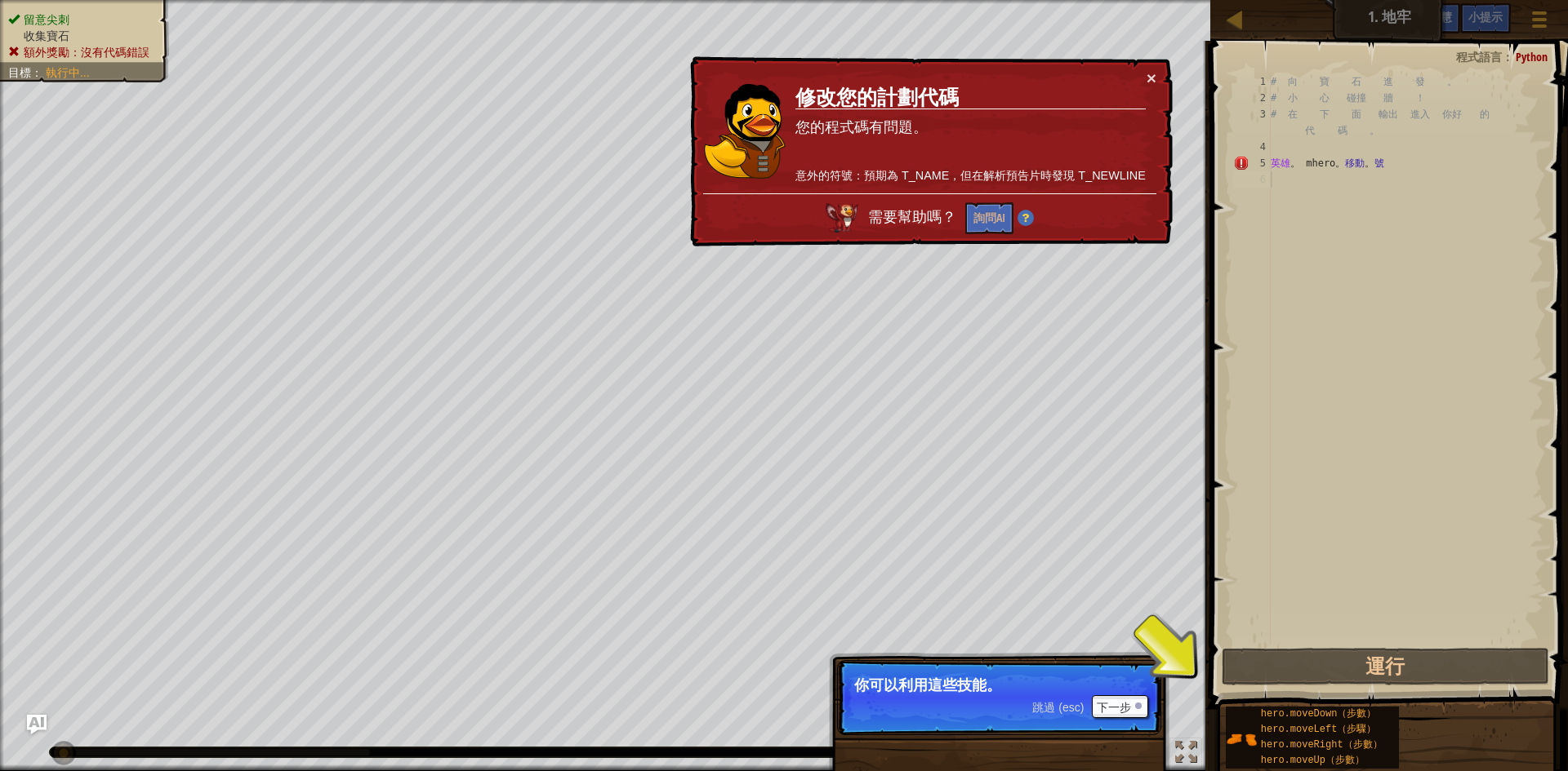
click at [1327, 200] on div "# 向 寶 石 進 發 。 # 小 心 碰撞 牆 ！ # 在 下 面 輸出 進入 你好 的 代 碼 。 英雄 。 mhero 。 移動 。 號" at bounding box center [1405, 376] width 276 height 604
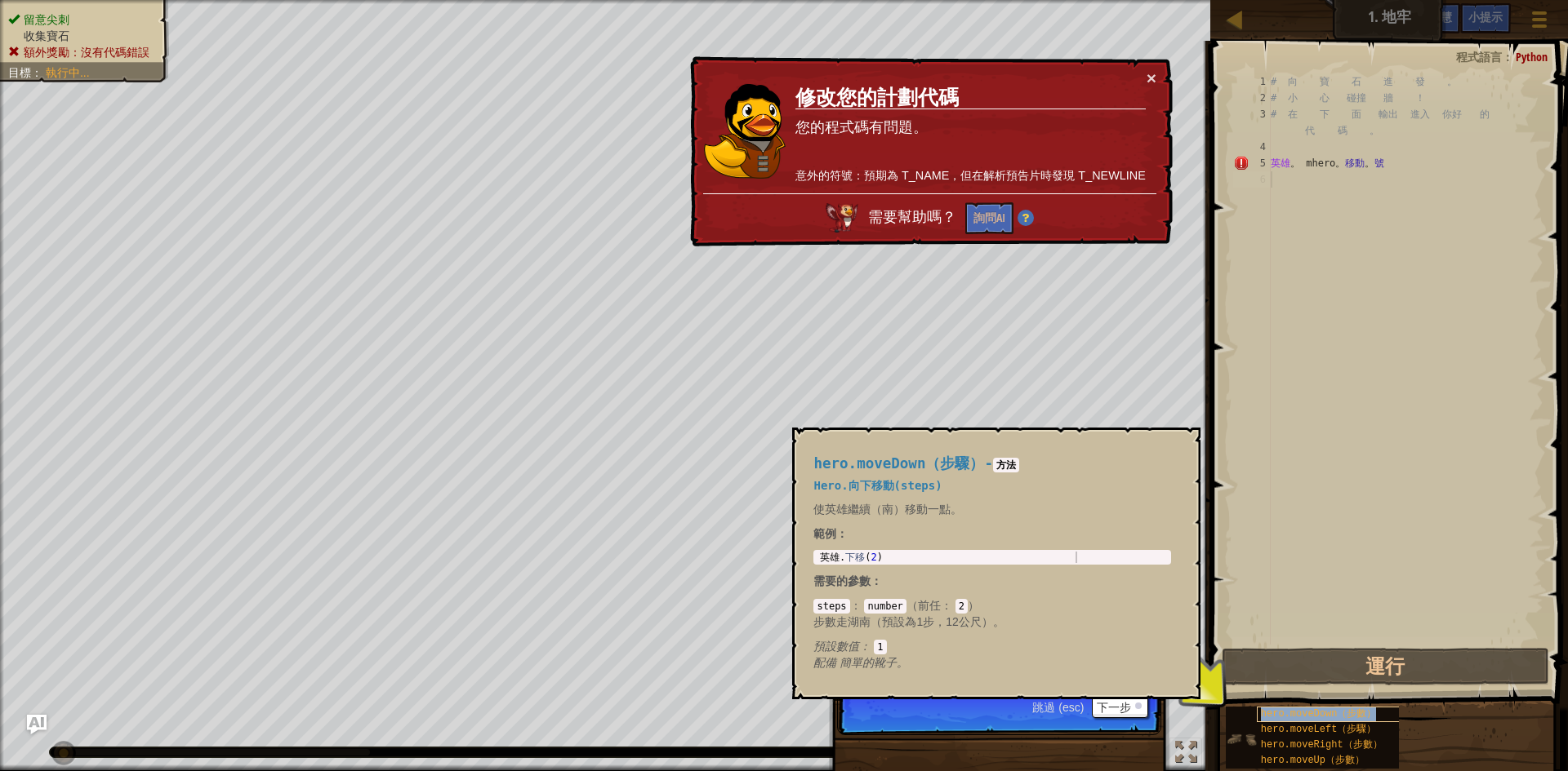
click at [1314, 711] on font "hero.moveDown（步數）" at bounding box center [1319, 714] width 116 height 11
click at [1304, 727] on font "hero.moveLeft（步驟）" at bounding box center [1319, 729] width 116 height 11
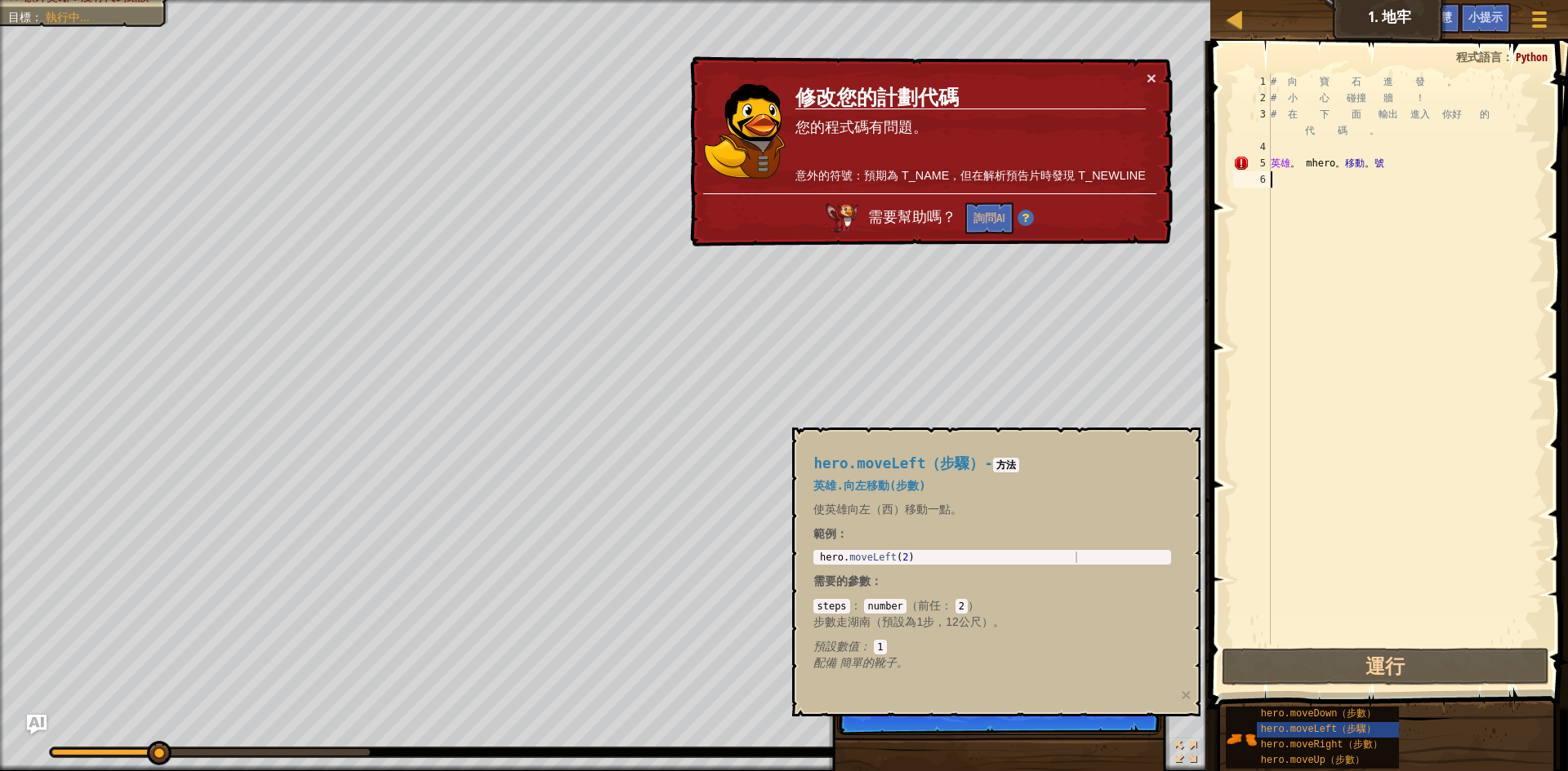
drag, startPoint x: 1353, startPoint y: 475, endPoint x: 1169, endPoint y: 456, distance: 185.0
click at [1352, 474] on div "# 向 寶 石 進 發 。 # 小 心 碰撞 牆 ！ # 在 下 面 輸出 進入 你好 的 代 碼 。 英雄 。 mhero 。 移動 。 號" at bounding box center [1405, 376] width 276 height 604
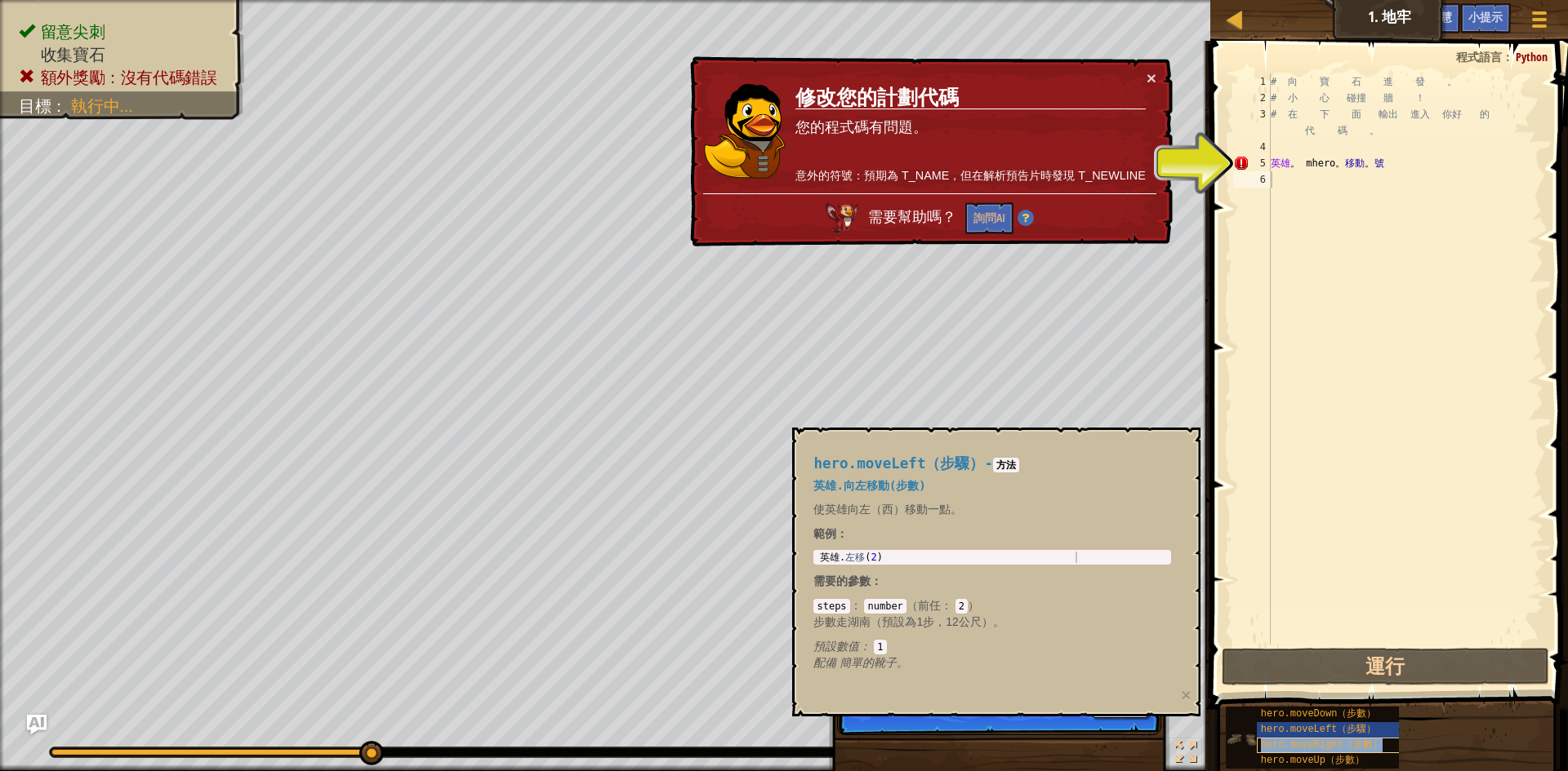
click at [1268, 747] on font "hero.moveRight（步數）" at bounding box center [1321, 745] width 122 height 11
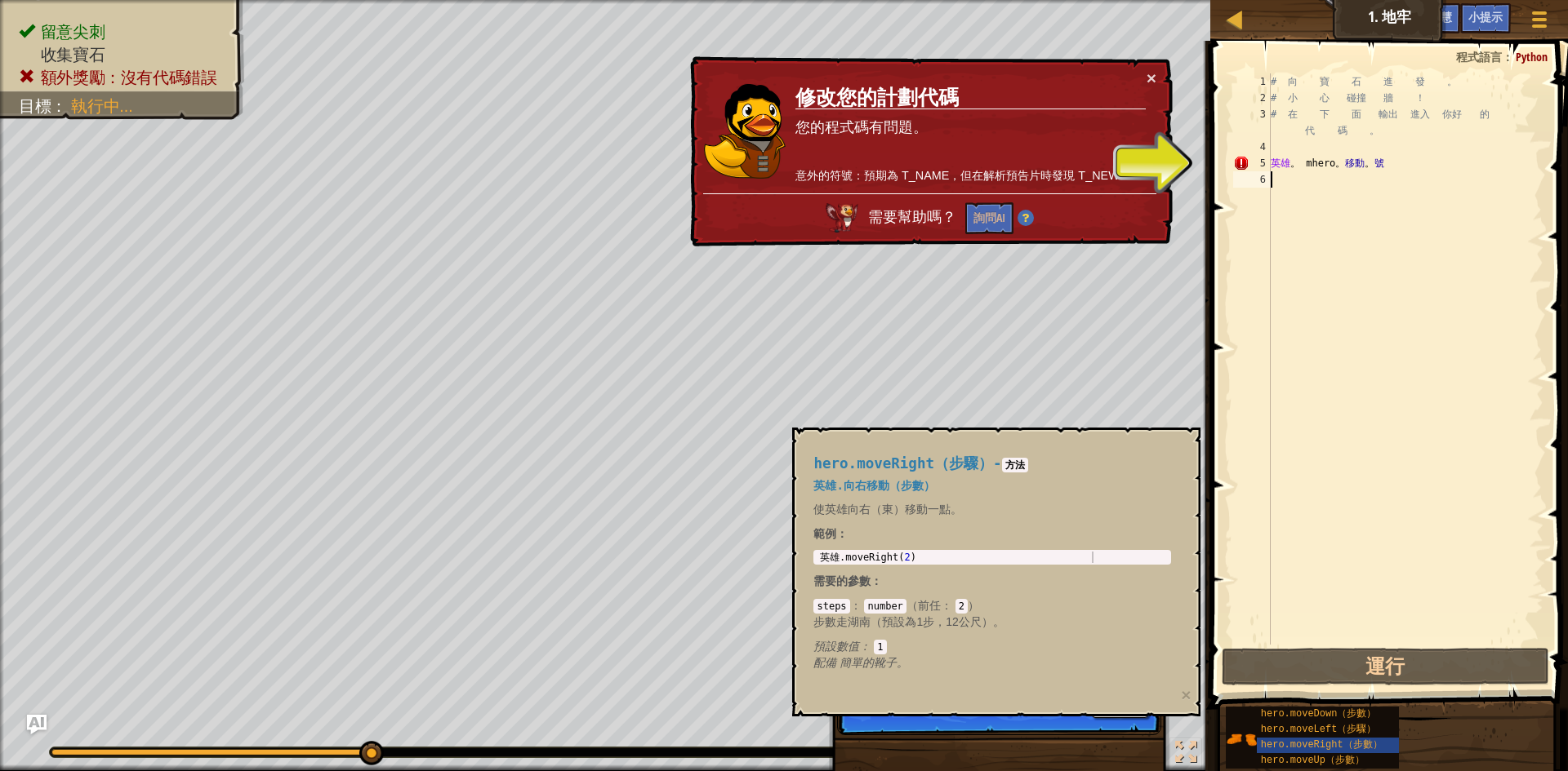
click at [1344, 172] on div "# 向 寶 石 進 發 。 # 小 心 碰撞 牆 ！ # 在 下 面 輸出 進入 你好 的 代 碼 。 英雄 。 mhero 。 移動 。 號" at bounding box center [1405, 376] width 276 height 604
click at [1345, 162] on div "# 向 寶 石 進 發 。 # 小 心 碰撞 牆 ！ # 在 下 面 輸出 進入 你好 的 代 碼 。 英雄 。 mhero 。 移動 。 號" at bounding box center [1405, 376] width 276 height 604
type textarea "hero.mhero.move."
click at [1424, 169] on div "# 向 寶 石 進 發 。 # 小 心 碰撞 牆 ！ # 在 下 面 輸出 進入 你好 的 代 碼 。 英雄 。 mhero 。 移動 。 號" at bounding box center [1405, 376] width 276 height 604
click at [1272, 519] on div "# 向 寶 石 進 發 。 # 小 心 碰撞 牆 ！ # 在 下 面 輸出 進入 你好 的 代 碼 。 英雄 。 mhero 。 移動 。 號" at bounding box center [1405, 376] width 276 height 604
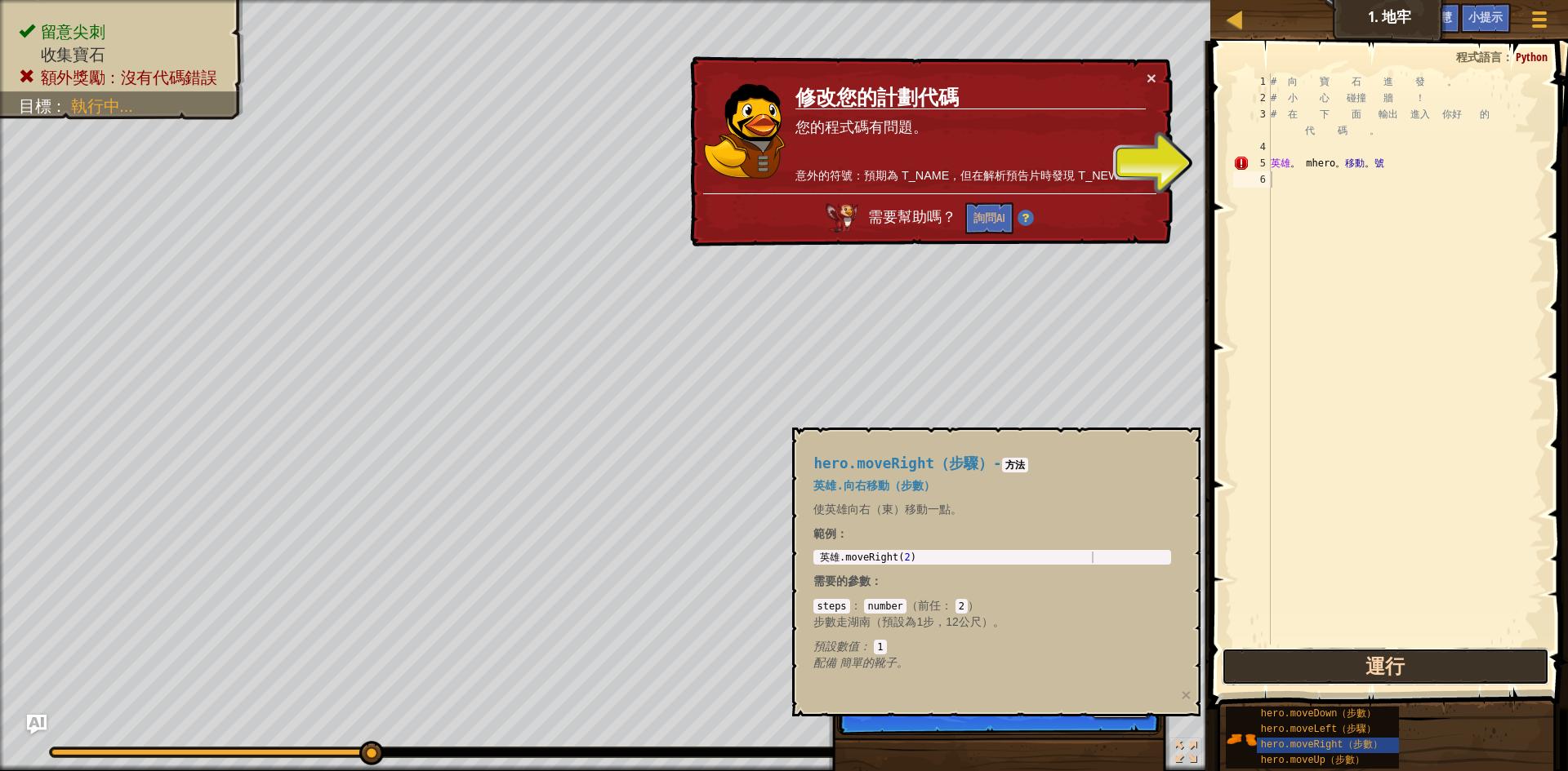
click at [1345, 672] on button "運行" at bounding box center [1385, 666] width 327 height 37
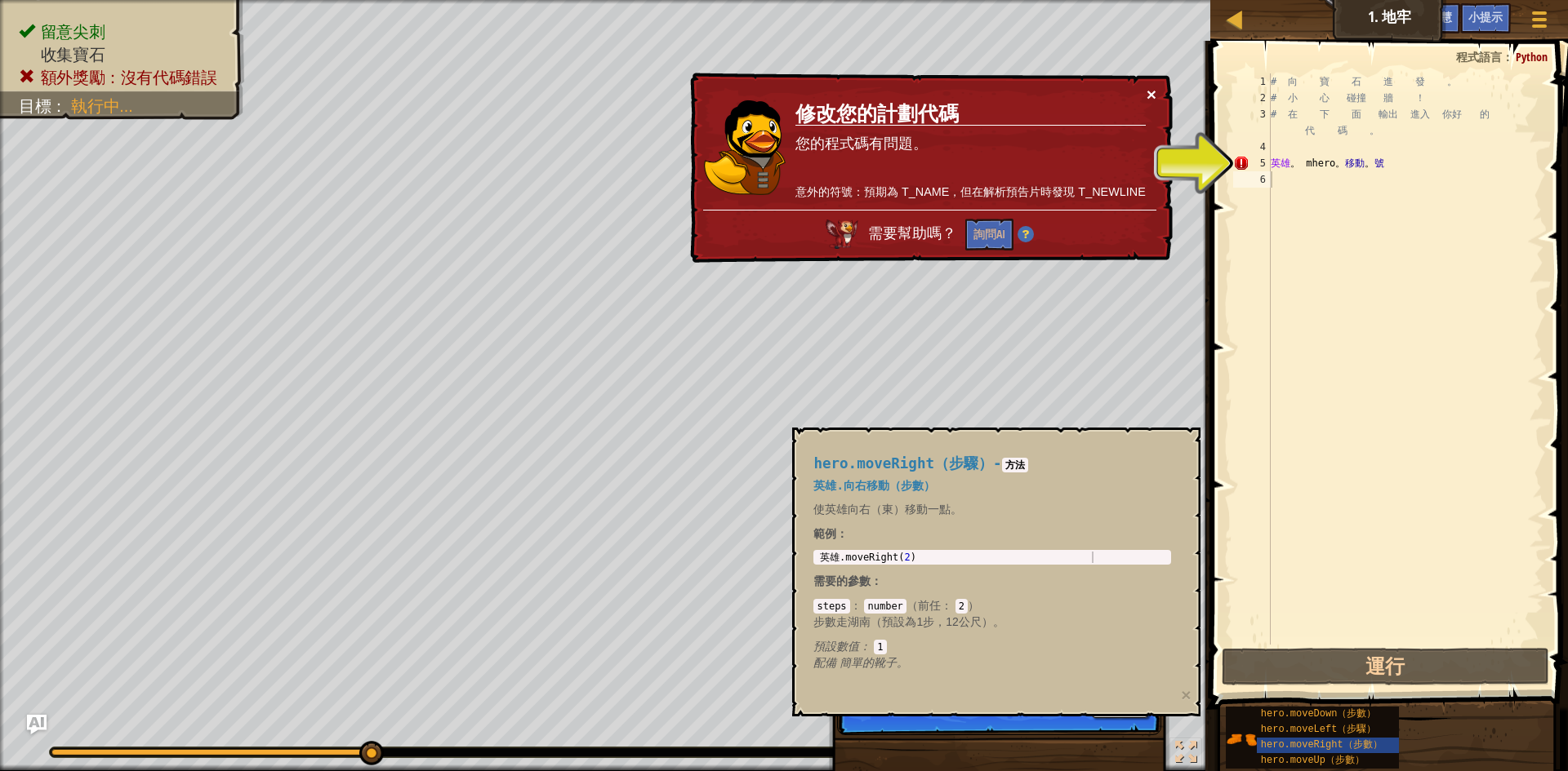
click at [1155, 94] on font "×" at bounding box center [1151, 94] width 10 height 19
drag, startPoint x: 1343, startPoint y: 173, endPoint x: 1264, endPoint y: 151, distance: 82.0
click at [1265, 151] on div "1 2 3 4 5 6 # 向 寶 石 進 發 。 # 小 心 碰撞 牆 ！ # 在 下 面 輸出 進入 你好 的 代 碼 。 英雄 。 mhero 。 移動…" at bounding box center [1386, 359] width 313 height 571
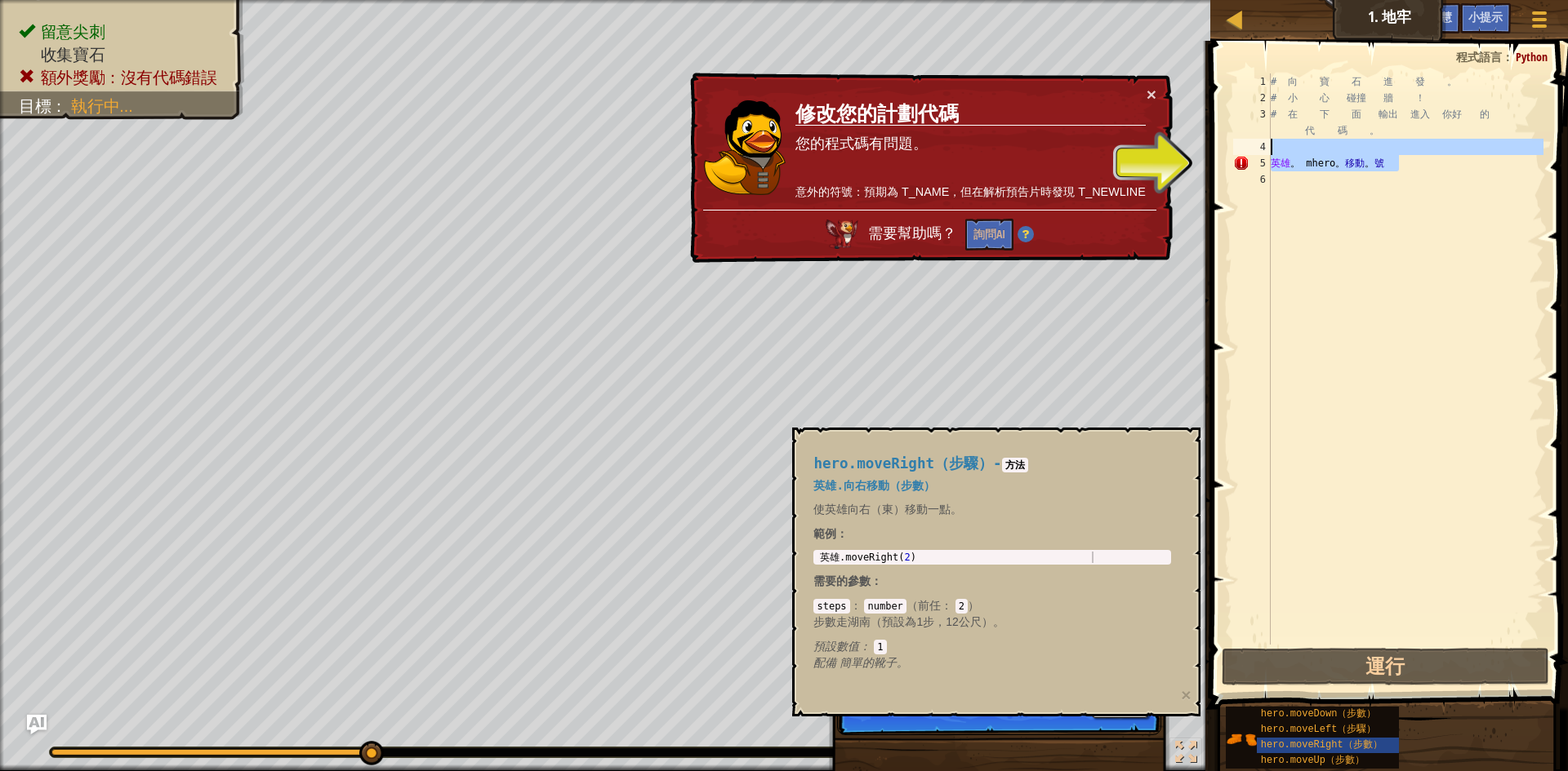
type textarea "ro.move."
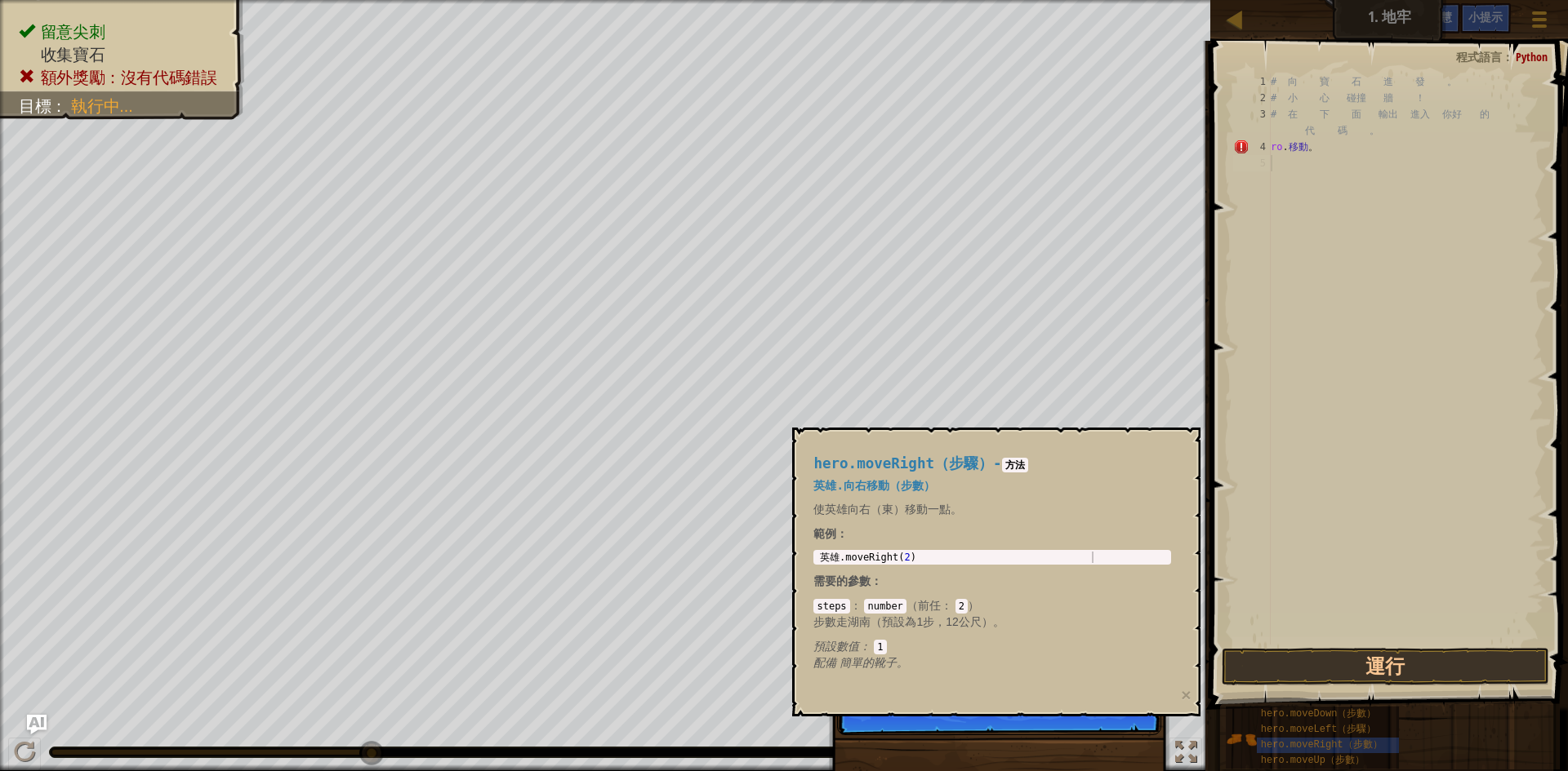
click at [1335, 157] on div "# 向 寶 石 進 發 。 # 小 心 碰撞 牆 ！ # 在 下 面 輸出 進入 你好 的 代 碼 。 ro . 移動 。" at bounding box center [1405, 376] width 276 height 604
click at [1101, 681] on div "hero.moveRight（步驟） - 方法 英雄.向右移動（步數） 使英雄向右（東）移動一點。 範例 ： 1 英雄 .moveRight ( 2 ) 鋤頭…" at bounding box center [992, 563] width 381 height 246
click at [1081, 698] on div "hero.moveRight（步驟） - 方法 英雄.向右移動（步數） 使英雄向右（東）移動一點。 範例 ： 1 英雄 .moveRight ( 2 ) 鋤頭…" at bounding box center [997, 572] width 409 height 289
drag, startPoint x: 1081, startPoint y: 698, endPoint x: 1085, endPoint y: 710, distance: 12.6
click at [1086, 707] on div "hero.moveRight（步驟） - 方法 英雄.向右移動（步數） 使英雄向右（東）移動一點。 範例 ： 1 英雄 .moveRight ( 2 ) 鋤頭…" at bounding box center [997, 572] width 409 height 289
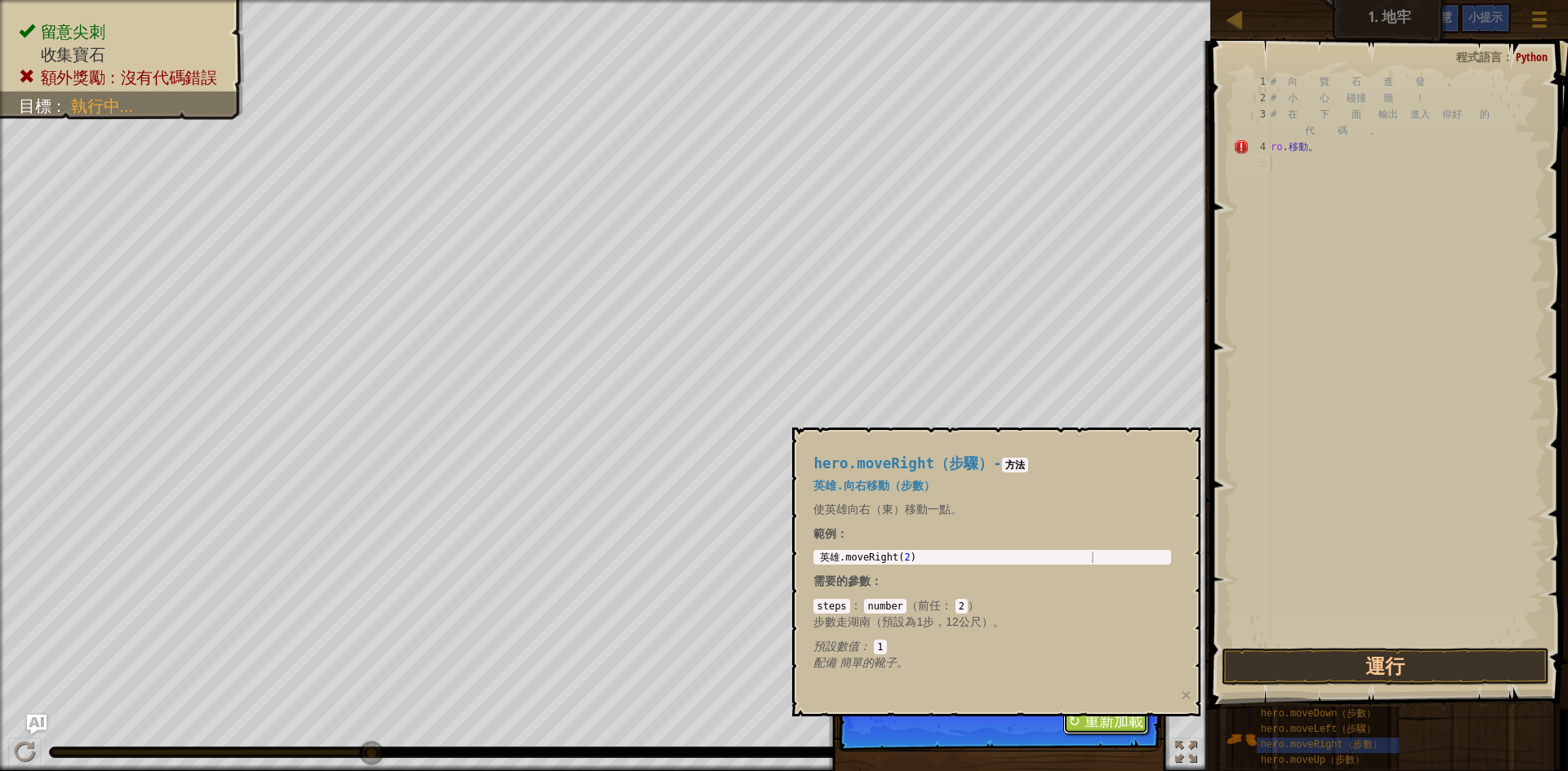
click at [1103, 716] on font "↻ 重新加載" at bounding box center [1106, 721] width 75 height 16
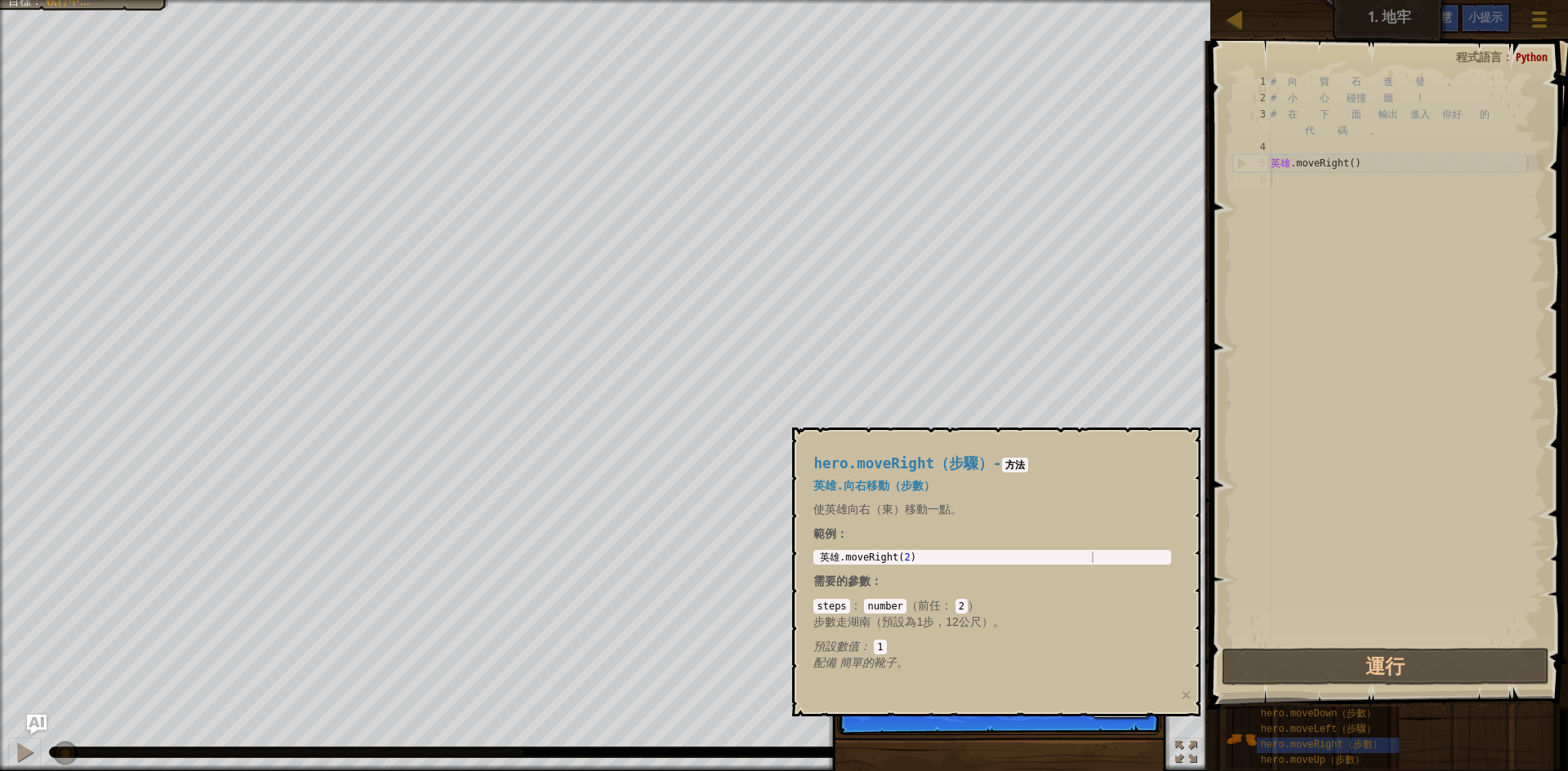
click at [1092, 722] on p "跳過 (esc) 下一步 奪取寶藏！" at bounding box center [999, 697] width 324 height 75
click at [1091, 727] on p "跳過 (esc) 下一步 奪取寶藏！" at bounding box center [999, 697] width 324 height 75
click at [1194, 695] on div "hero.moveRight（步驟） - 方法 英雄.向右移動（步數） 使英雄向右（東）移動一點。 範例 ： 1 英雄 .moveRight ( 2 ) 鋤頭…" at bounding box center [997, 572] width 409 height 289
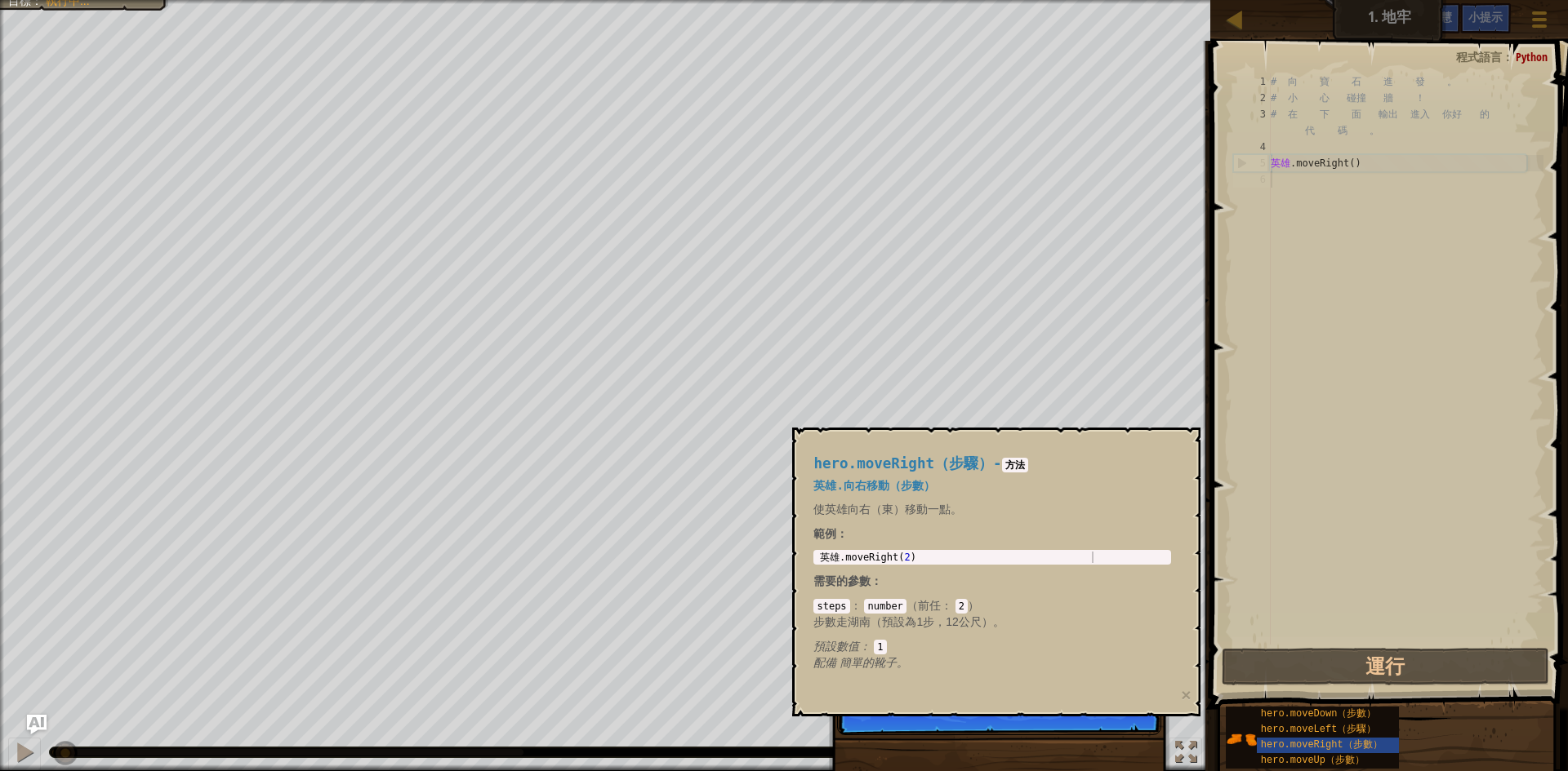
click at [1178, 696] on div "hero.moveRight（步驟） - 方法 英雄.向右移動（步數） 使英雄向右（東）移動一點。 範例 ： 1 英雄 .moveRight ( 2 ) 鋤頭…" at bounding box center [997, 572] width 409 height 289
click at [1186, 697] on font "×" at bounding box center [1185, 695] width 10 height 19
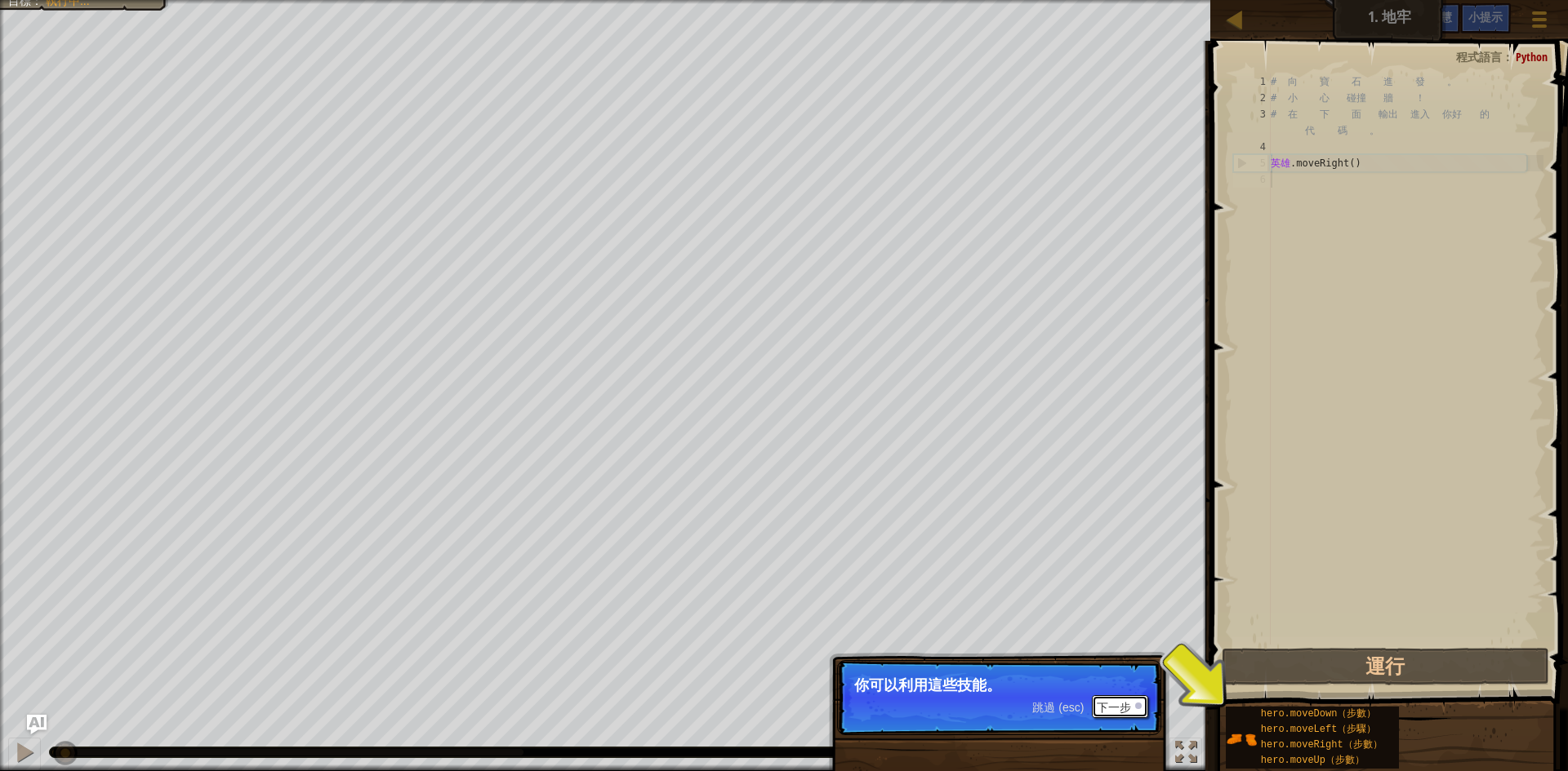
click at [1101, 705] on font "下一步" at bounding box center [1114, 707] width 35 height 13
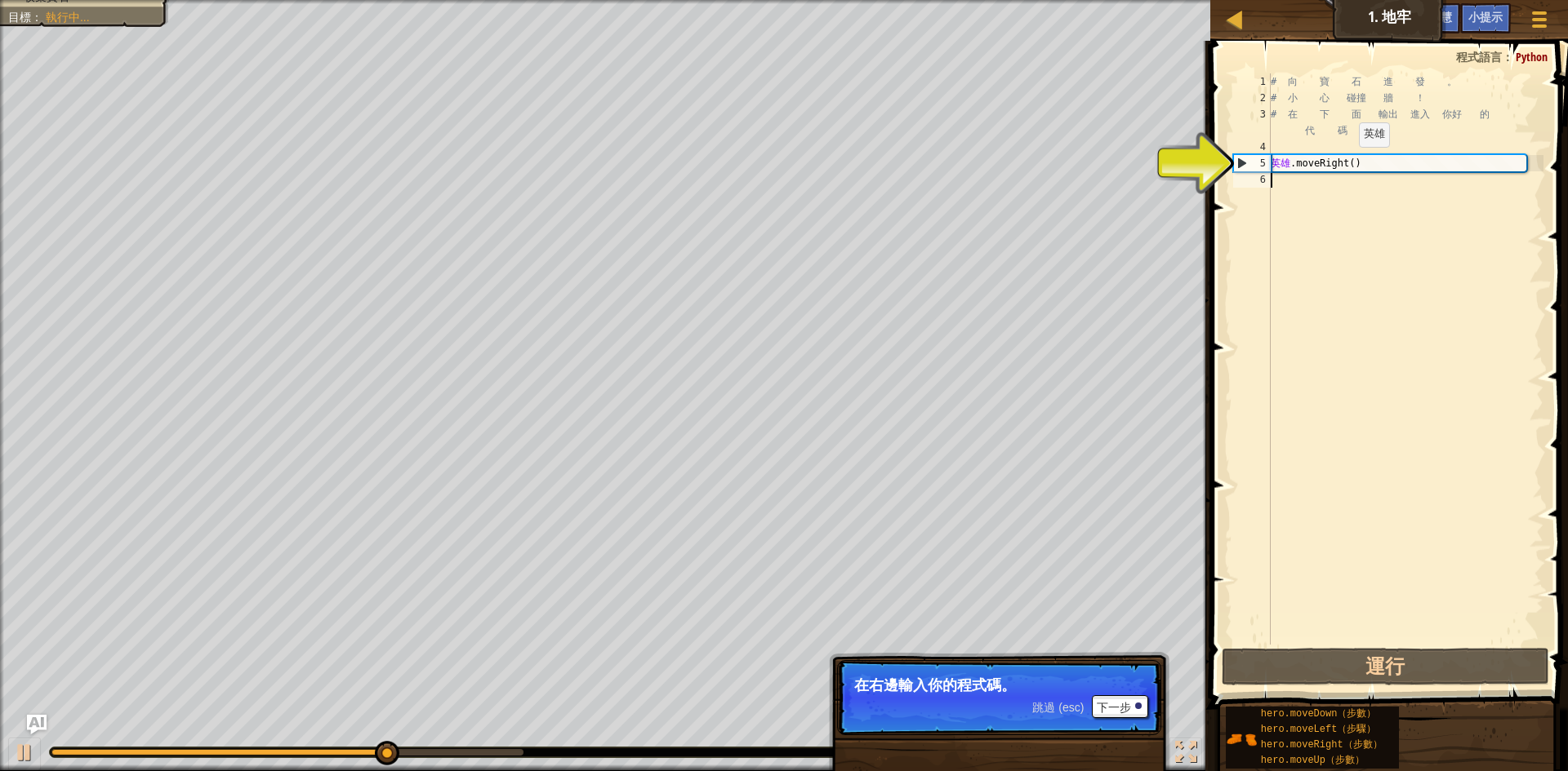
click at [1356, 164] on div "# 向 寶 石 進 發 。 # 小 心 碰撞 牆 ！ # 在 下 面 輸出 進入 你好 的 代 碼 。 英雄 .moveRight ( )" at bounding box center [1405, 376] width 276 height 604
type textarea "hero.moveRight()"
click at [1356, 164] on div "# 向 寶 石 進 發 。 # 小 心 碰撞 牆 ！ # 在 下 面 輸出 進入 你好 的 代 碼 。 英雄 .moveRight ( )" at bounding box center [1405, 376] width 276 height 604
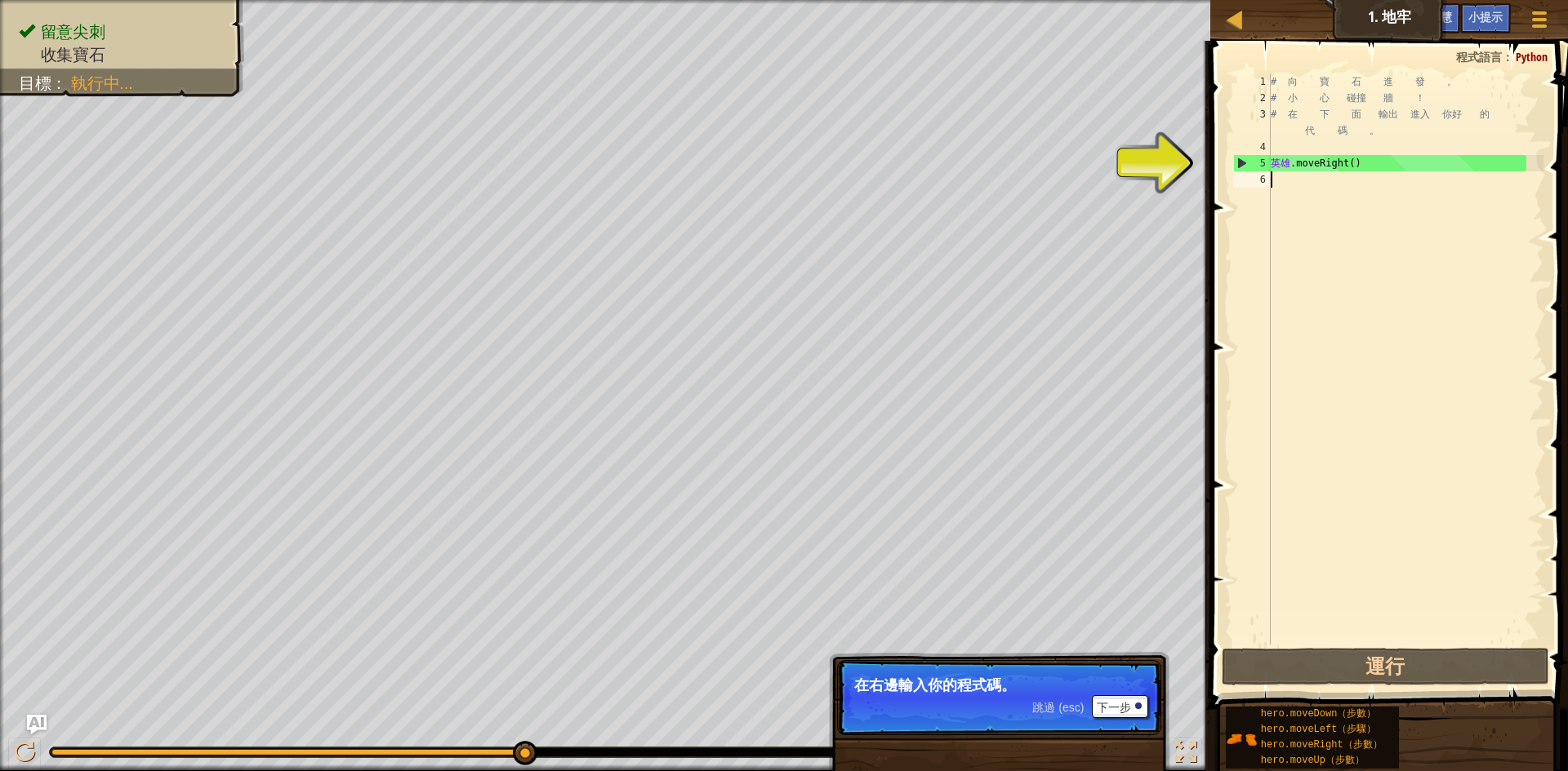
click at [1339, 398] on div "# 向 寶 石 進 發 。 # 小 心 碰撞 牆 ！ # 在 下 面 輸出 進入 你好 的 代 碼 。 英雄 .moveRight ( )" at bounding box center [1405, 376] width 276 height 604
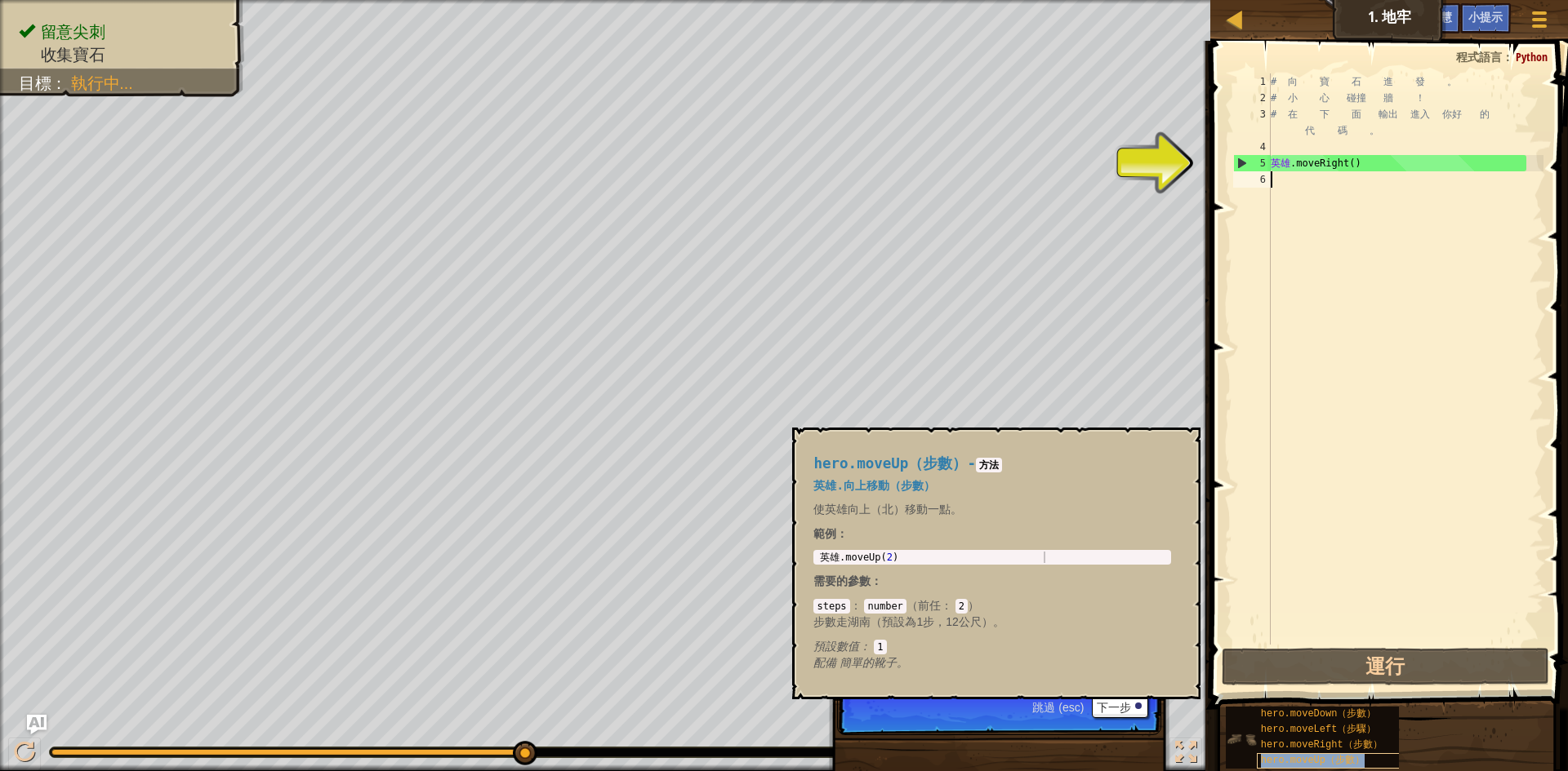
click at [1294, 758] on font "hero.moveUp（步數）" at bounding box center [1313, 760] width 104 height 11
click at [1300, 744] on font "hero.moveRight（步數）" at bounding box center [1321, 745] width 122 height 11
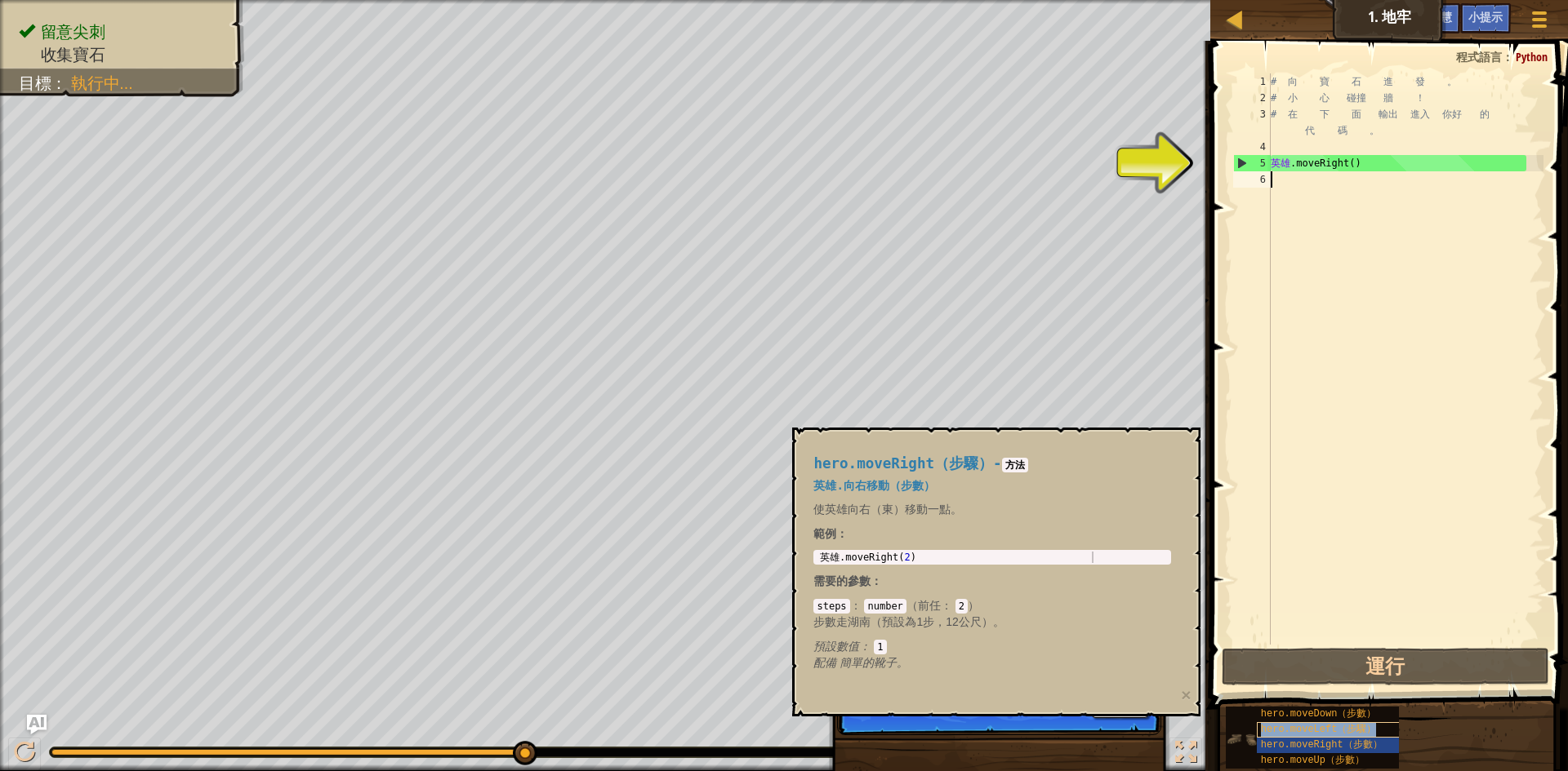
click at [1301, 735] on font "hero.moveLeft（步驟）" at bounding box center [1319, 729] width 116 height 11
click at [1317, 721] on div "hero.moveDown（步數）" at bounding box center [1335, 715] width 157 height 16
click at [1316, 729] on font "hero.moveLeft（步驟）" at bounding box center [1319, 729] width 116 height 11
click at [1317, 736] on div "hero.moveLeft（步驟）" at bounding box center [1335, 730] width 157 height 16
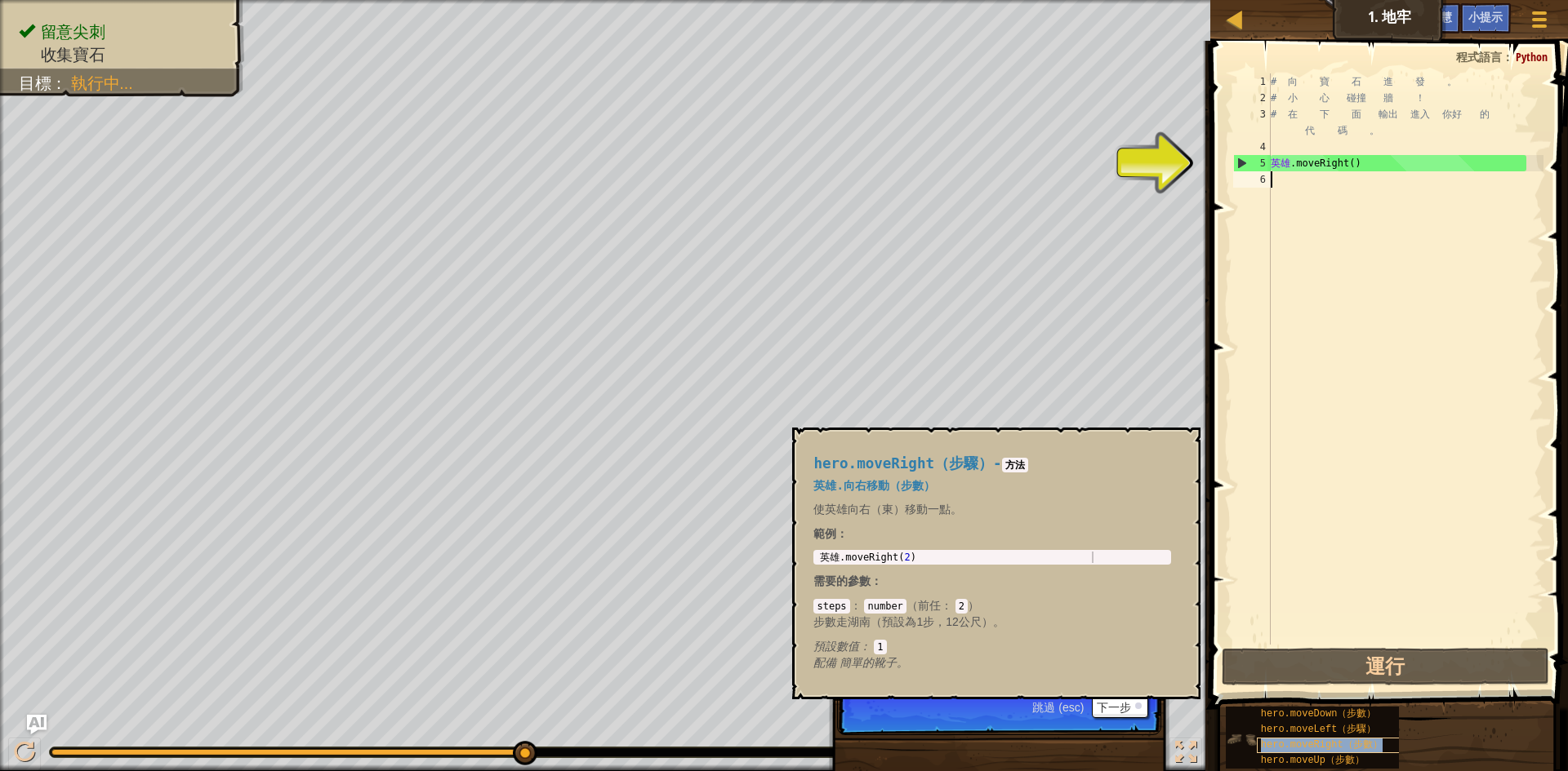
click at [1320, 743] on font "hero.moveRight（步數）" at bounding box center [1321, 745] width 122 height 11
type textarea "hero.moveRight(2)"
click at [913, 562] on div "英雄 .moveRight ( 2 )" at bounding box center [992, 569] width 352 height 35
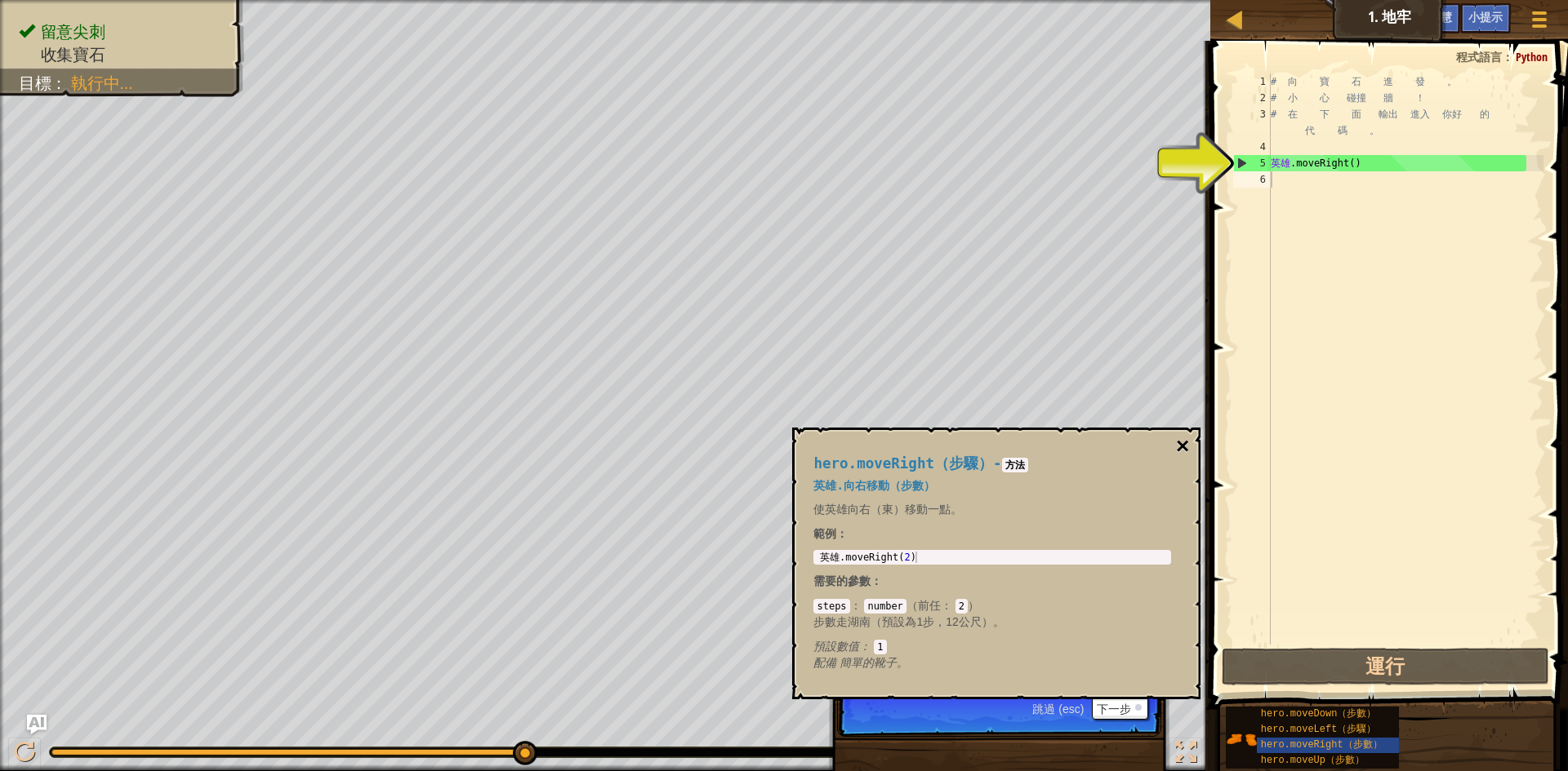
click at [1184, 440] on font "×" at bounding box center [1182, 446] width 13 height 25
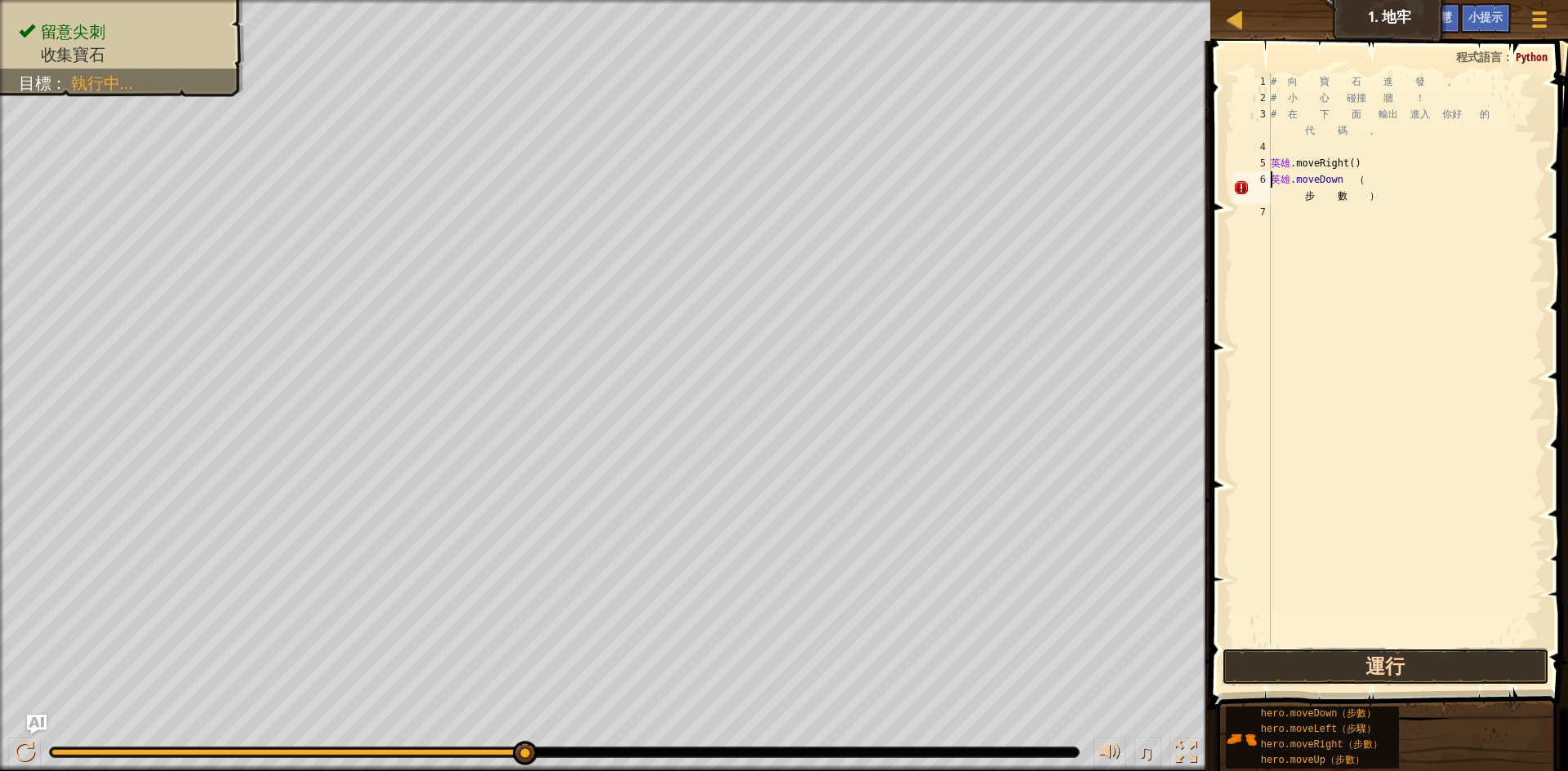
click at [1321, 668] on button "運行" at bounding box center [1385, 666] width 327 height 37
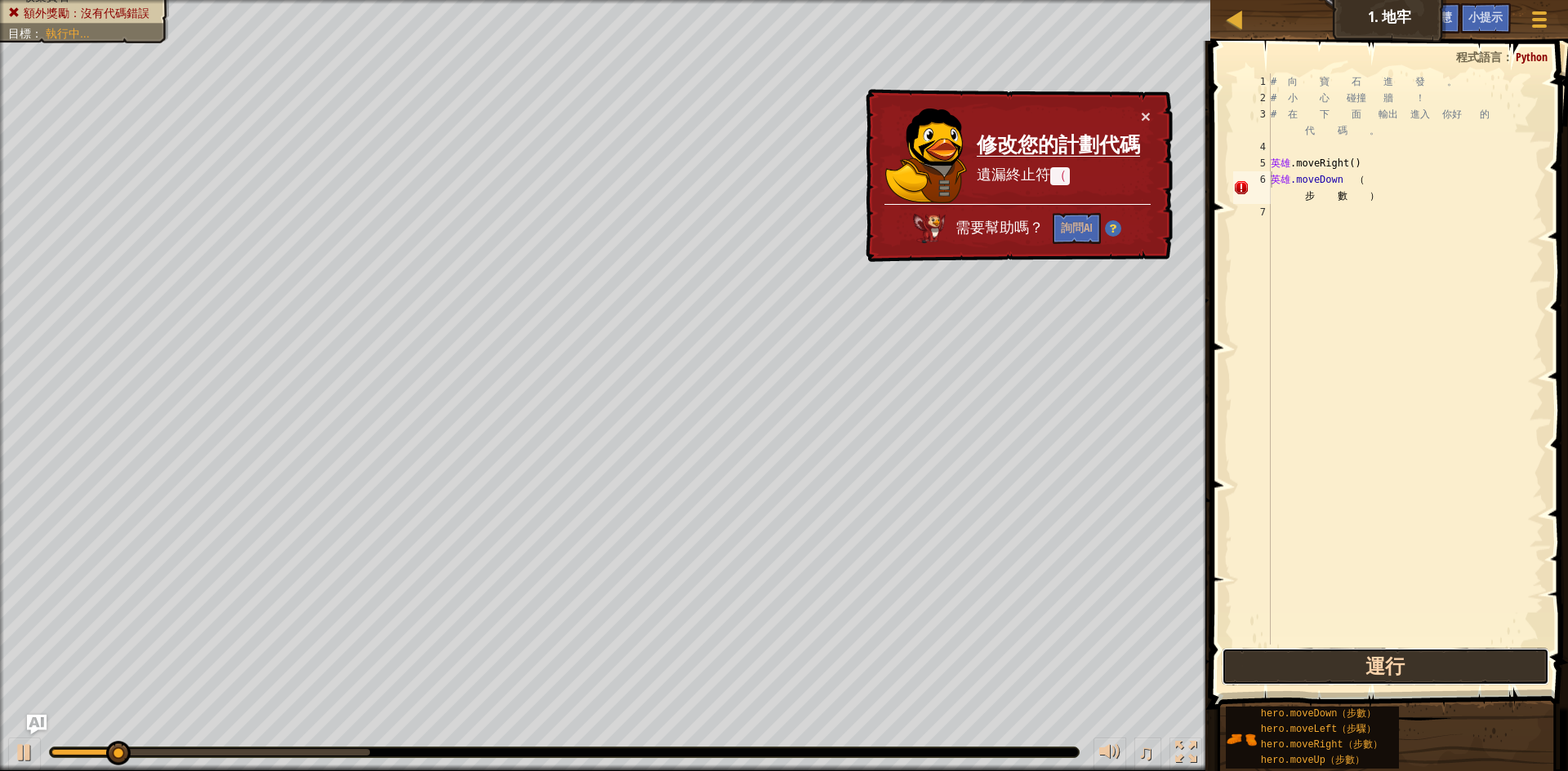
click at [1322, 667] on button "運行" at bounding box center [1385, 666] width 327 height 37
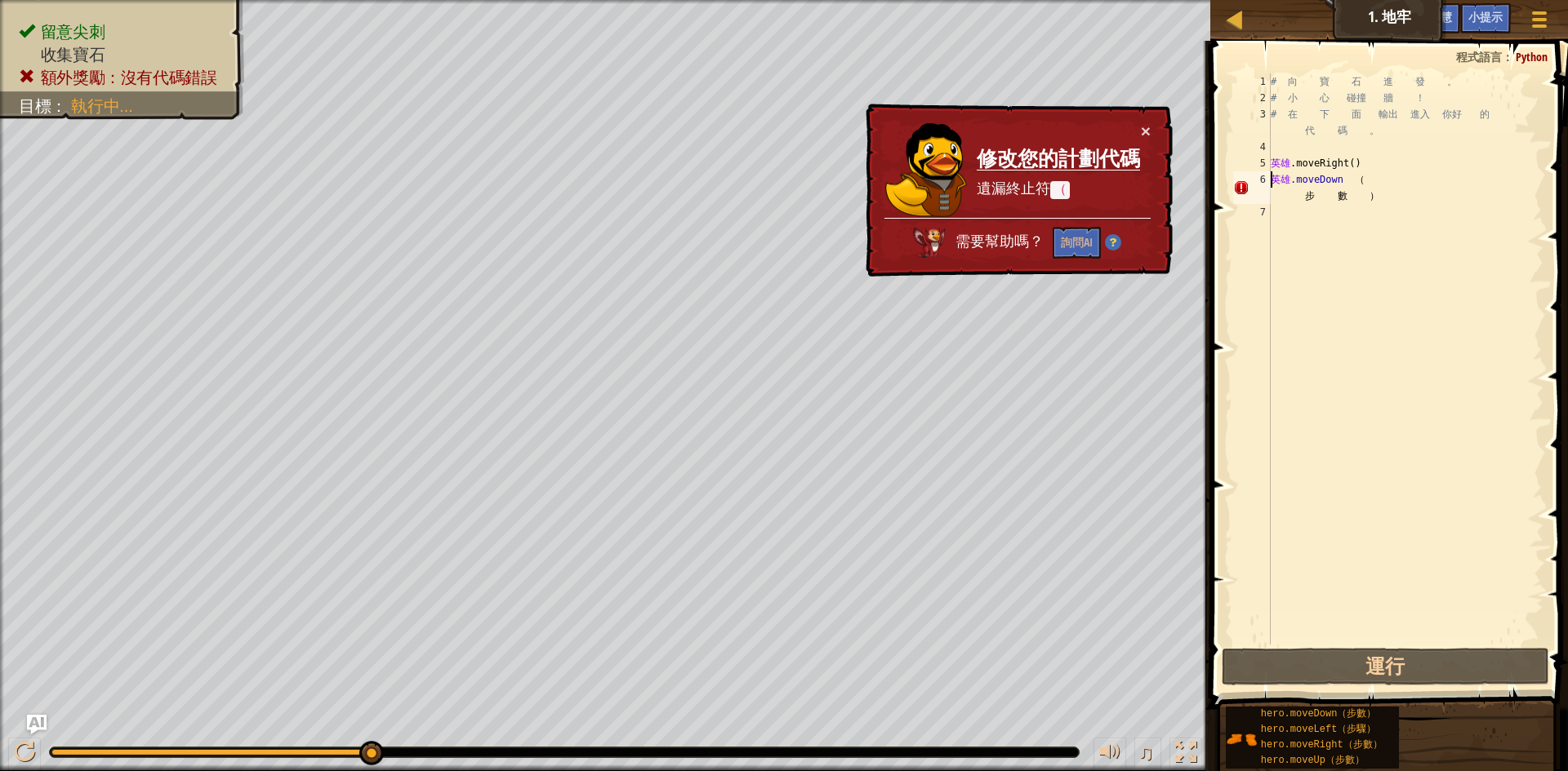
click at [1301, 201] on div "# 向 寶 石 進 發 。 # 小 心 碰撞 牆 ！ # 在 下 面 輸出 進入 你好 的 代 碼 。 英雄 .moveRight ( ) 英雄 .moveD…" at bounding box center [1405, 376] width 276 height 604
click at [1352, 197] on div "# 向 寶 石 進 發 。 # 小 心 碰撞 牆 ！ # 在 下 面 輸出 進入 你好 的 代 碼 。 英雄 .moveRight ( ) 英雄 .moveD…" at bounding box center [1405, 376] width 276 height 604
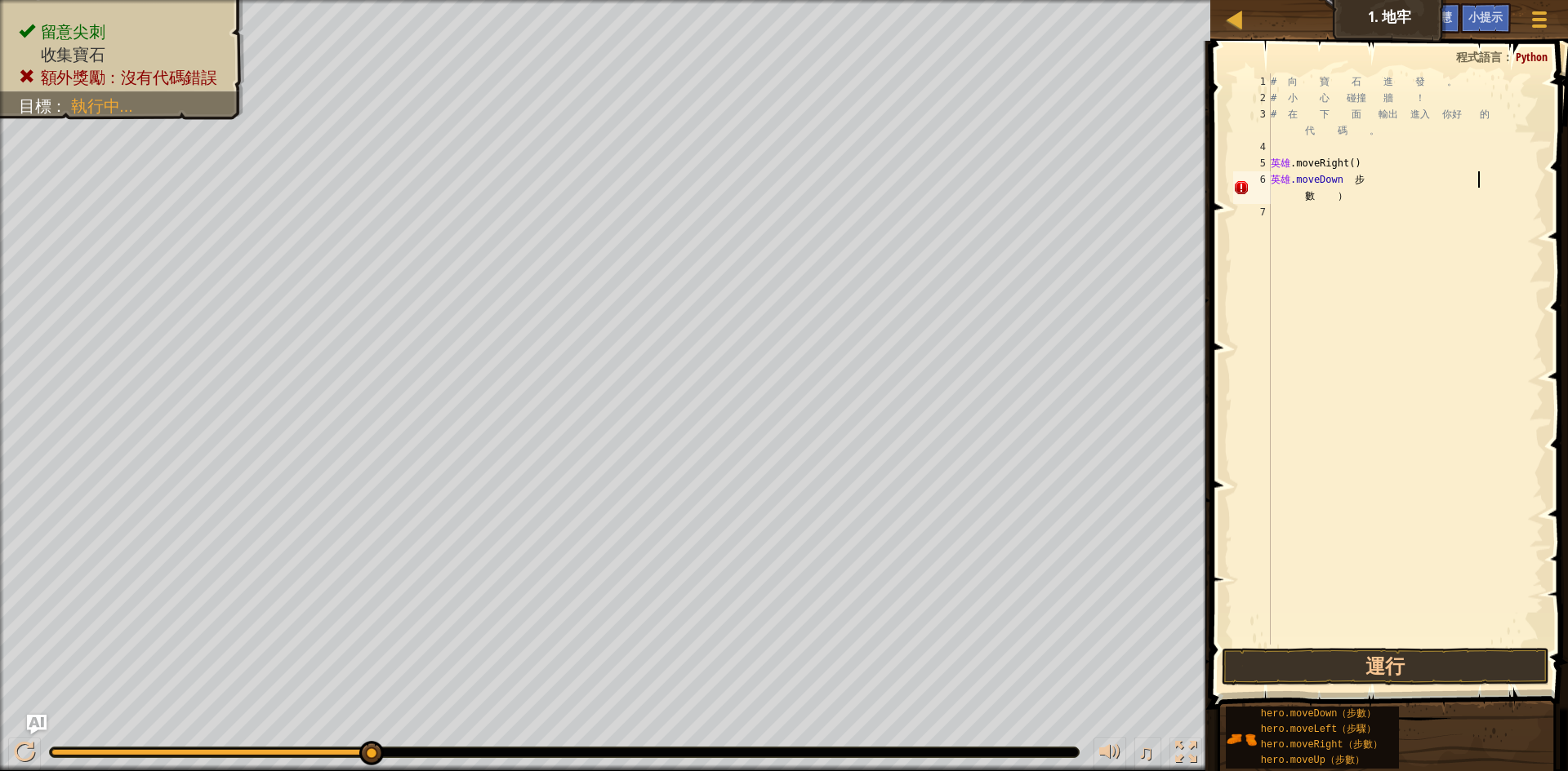
click at [1321, 201] on div "# 向 寶 石 進 發 。 # 小 心 碰撞 牆 ！ # 在 下 面 輸出 進入 你好 的 代 碼 。 英雄 .moveRight ( ) 英雄 .moveD…" at bounding box center [1405, 376] width 276 height 604
click at [1368, 181] on div "# 向 寶 石 進 發 。 # 小 心 碰撞 牆 ！ # 在 下 面 輸出 進入 你好 的 代 碼 。 英雄 .moveRight ( ) 英雄 .moveD…" at bounding box center [1405, 376] width 276 height 604
click at [1342, 181] on div "# 向 寶 石 進 發 。 # 小 心 碰撞 牆 ！ # 在 下 面 輸出 進入 你好 的 代 碼 。 英雄 .moveRight ( ) 英雄向下 數 ）" at bounding box center [1405, 376] width 276 height 604
click at [1342, 181] on div "# 向 寶 石 進 發 。 # 小 心 碰撞 牆 ！ # 在 下 面 輸出 進入 你好 的 代 碼 。 英雄 .moveRight ( ) 埃爾維唐 數 ）" at bounding box center [1405, 376] width 276 height 604
click at [1342, 183] on div "# 向 寶 石 進 發 。 # 小 心 碰撞 牆 ！ # 在 下 面 輸出 進入 你好 的 代 碼 。 英雄 .moveRight ( ) en 數 ）" at bounding box center [1405, 376] width 276 height 604
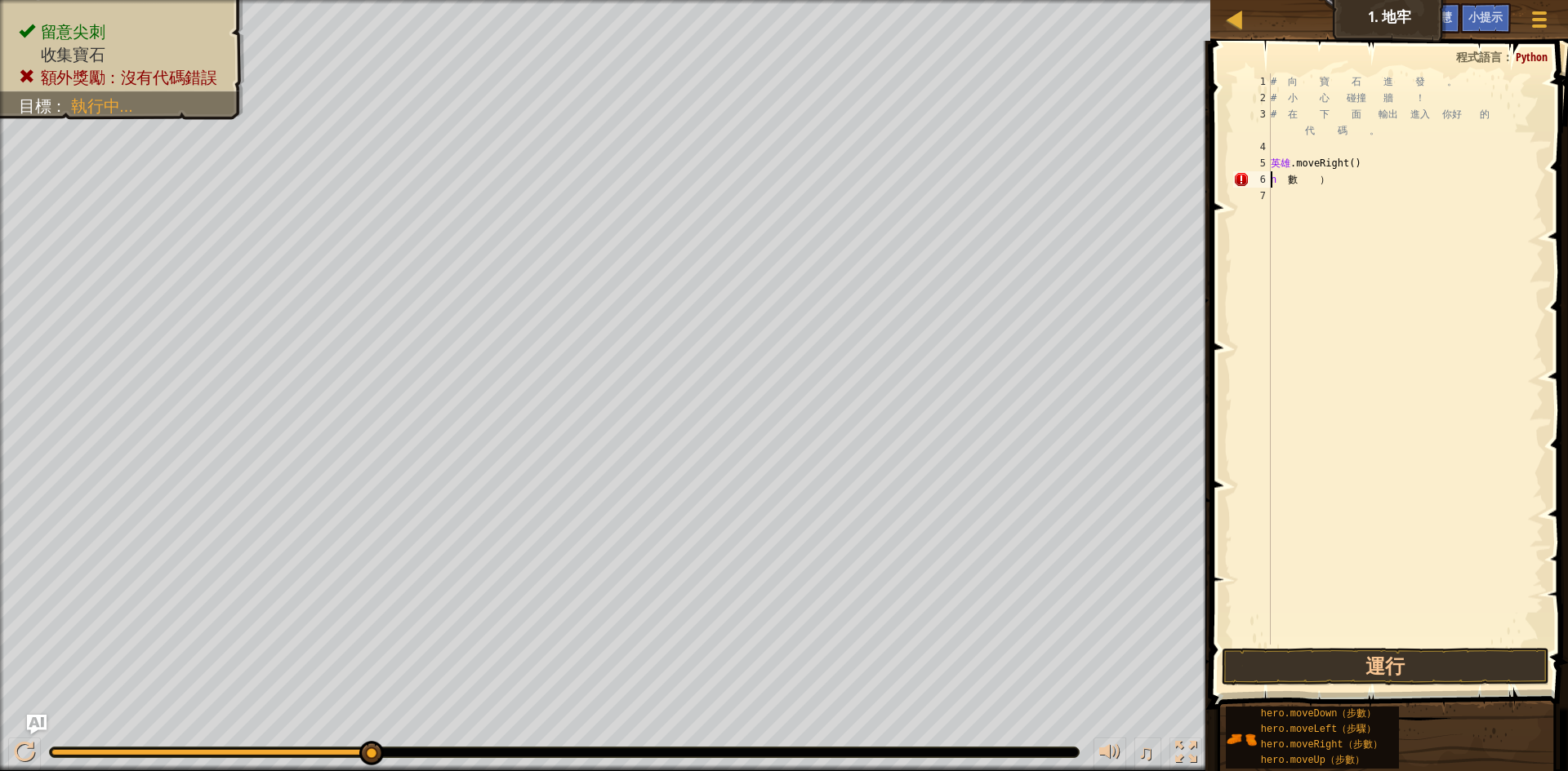
type textarea "hero.moveRight()n數）"
click at [1332, 194] on div "# 向 寶 石 進 發 。 # 小 心 碰撞 牆 ！ # 在 下 面 輸出 進入 你好 的 代 碼 。 英雄 . 向右移動 （ ） n 數 ）" at bounding box center [1405, 376] width 276 height 604
type textarea "h"
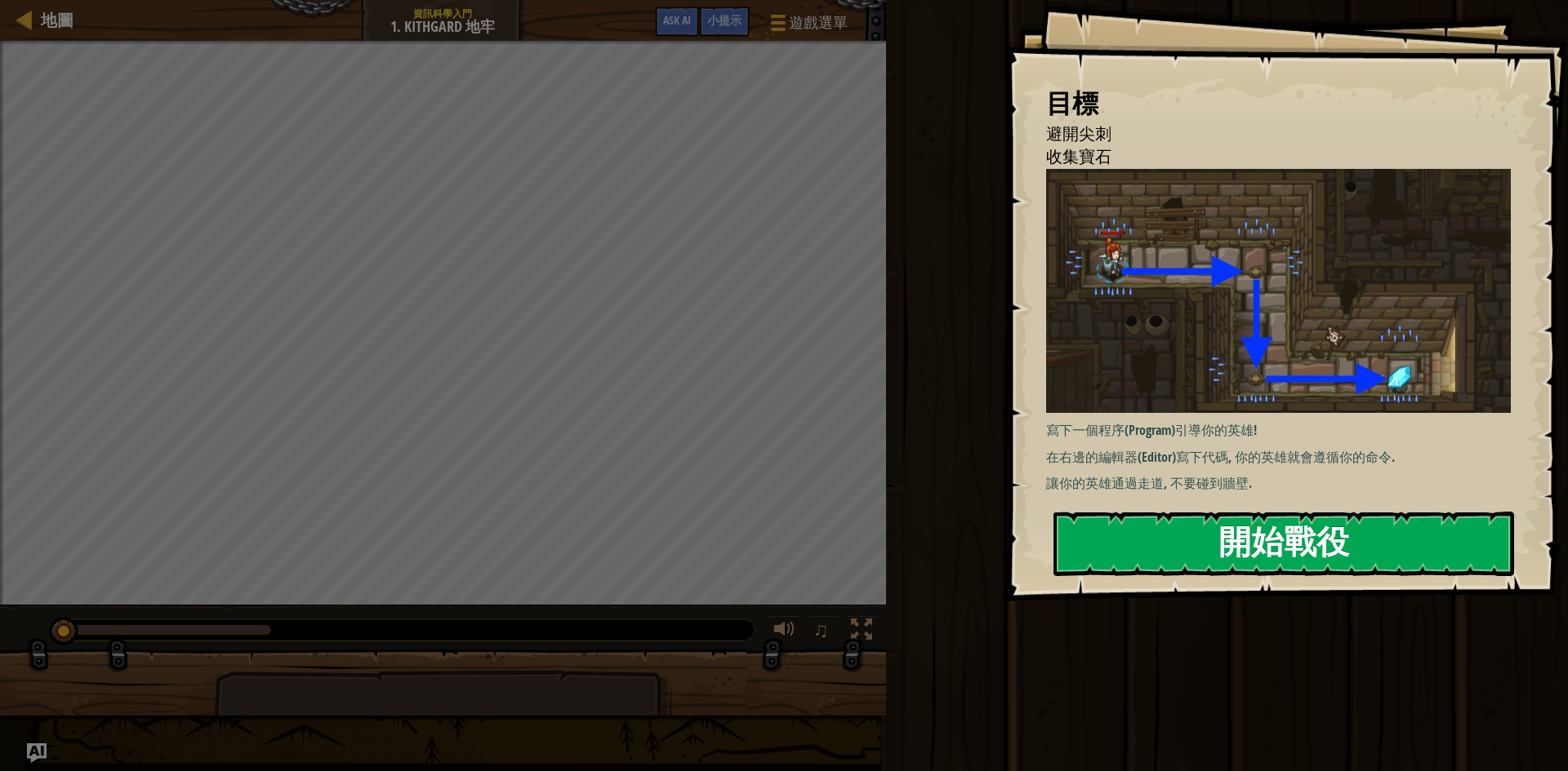
drag, startPoint x: 1227, startPoint y: 511, endPoint x: 1226, endPoint y: 537, distance: 26.0
click at [1228, 530] on div "目標 避開尖刺 收集寶石 寫下一個程序(Program)引導你的英雄! 在右邊的編輯器(Editor)寫下代碼, 你的英雄就會遵循你的命令. 讓你的英雄通過走…" at bounding box center [1287, 300] width 563 height 601
click at [1226, 537] on button "開始戰役" at bounding box center [1284, 543] width 461 height 65
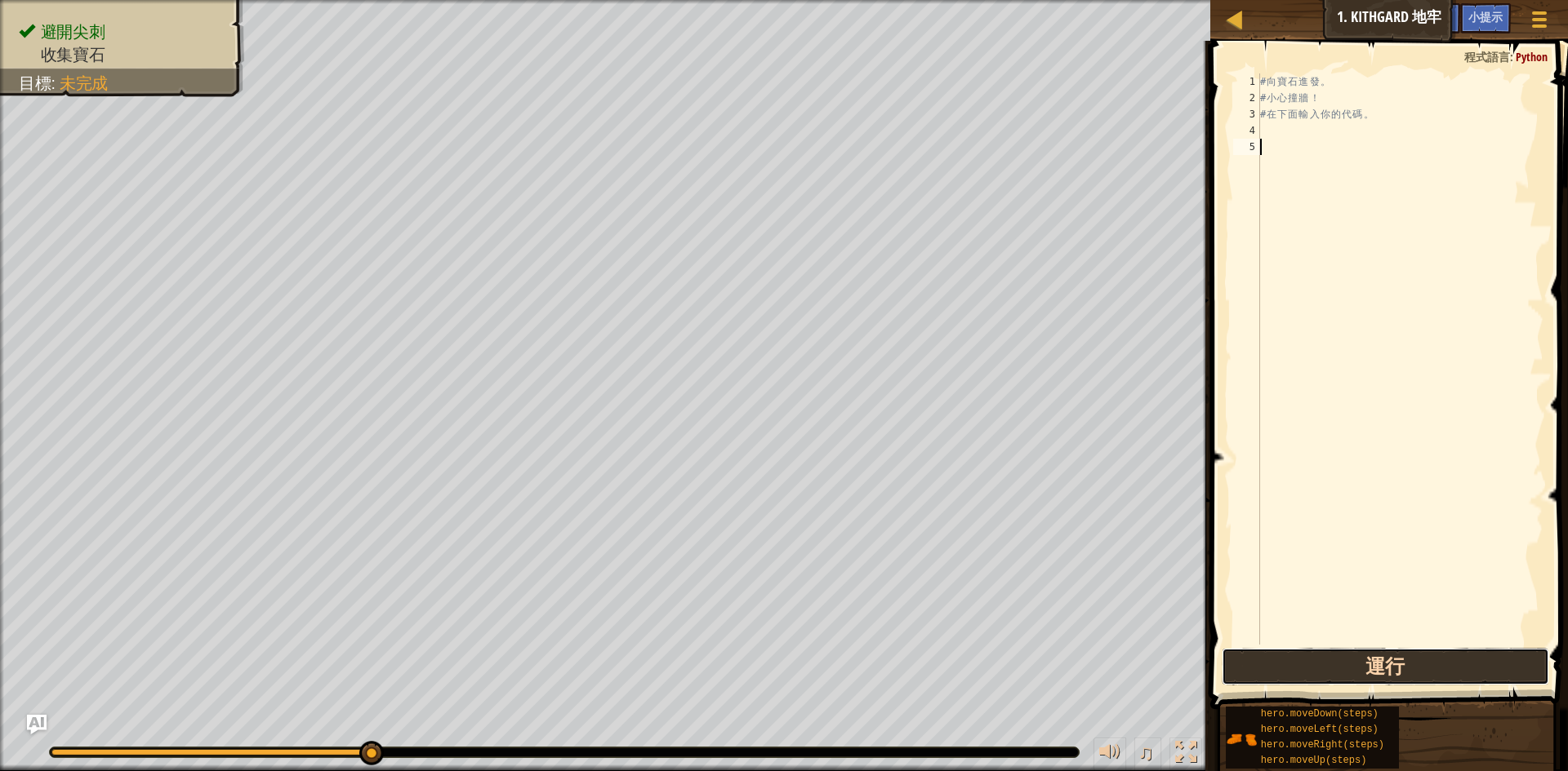
click at [1460, 681] on button "運行" at bounding box center [1385, 666] width 327 height 37
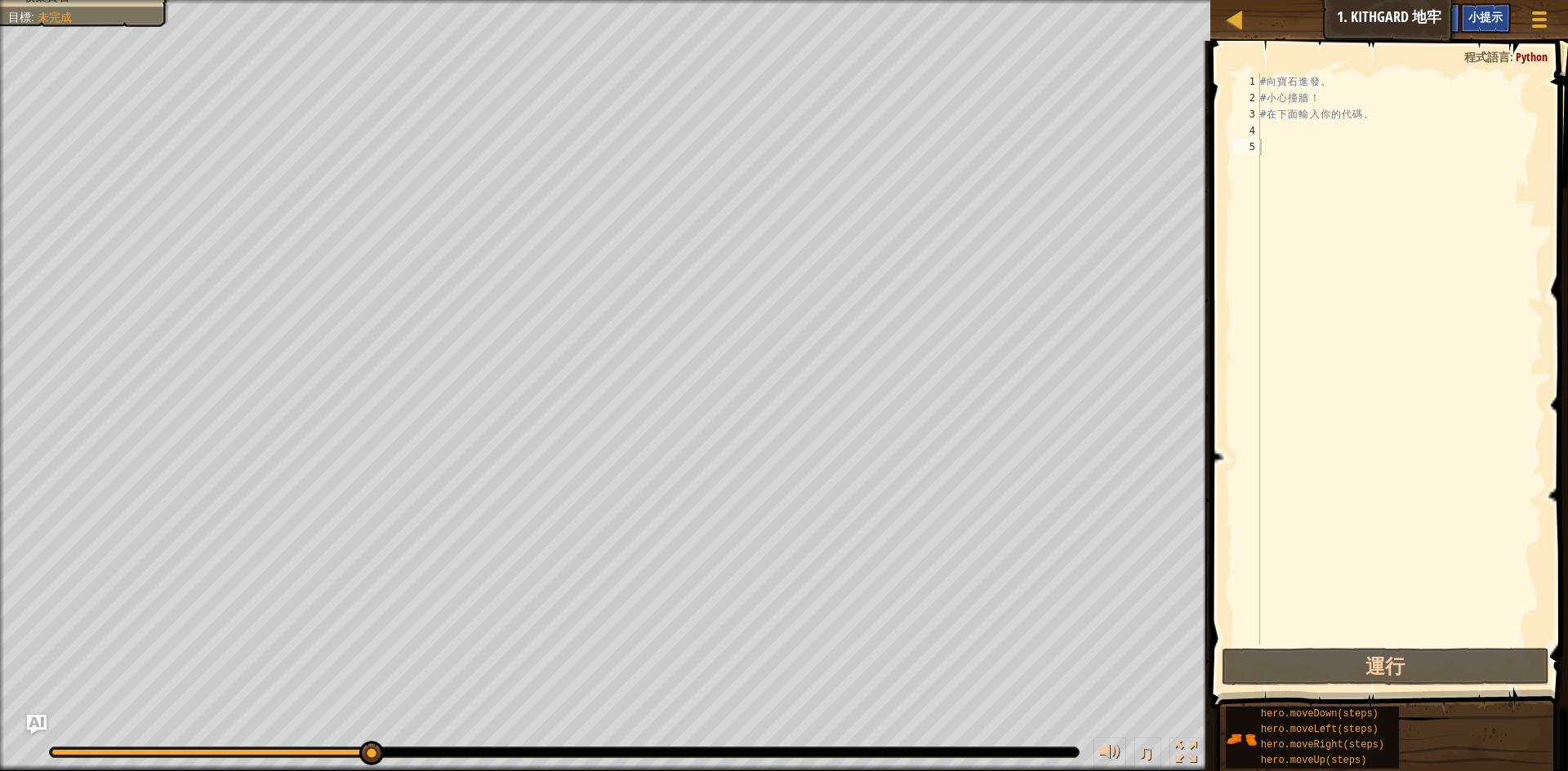
click at [1485, 15] on span "小提示" at bounding box center [1486, 16] width 35 height 16
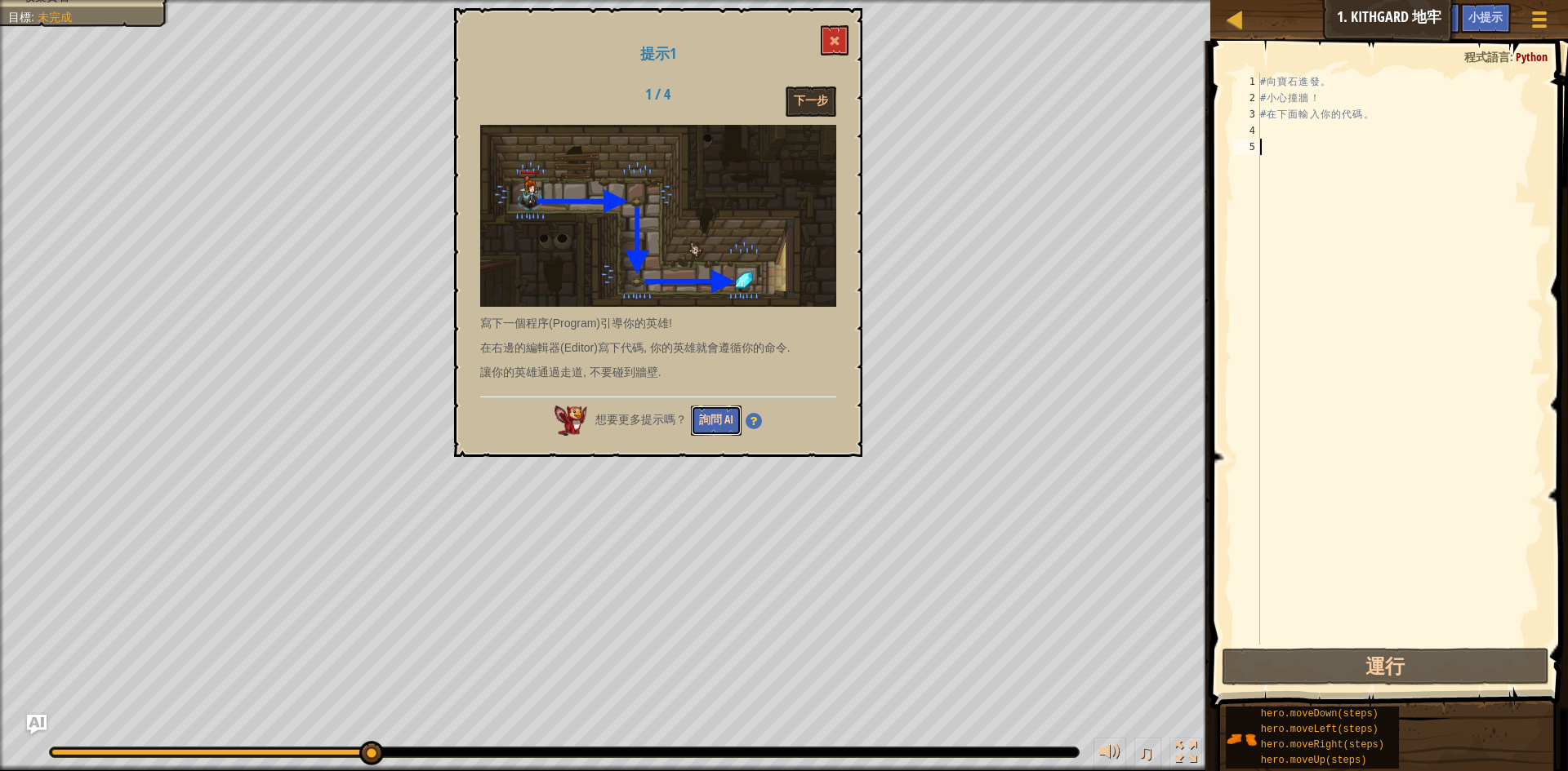
click at [726, 423] on button "詢問 AI" at bounding box center [716, 421] width 50 height 30
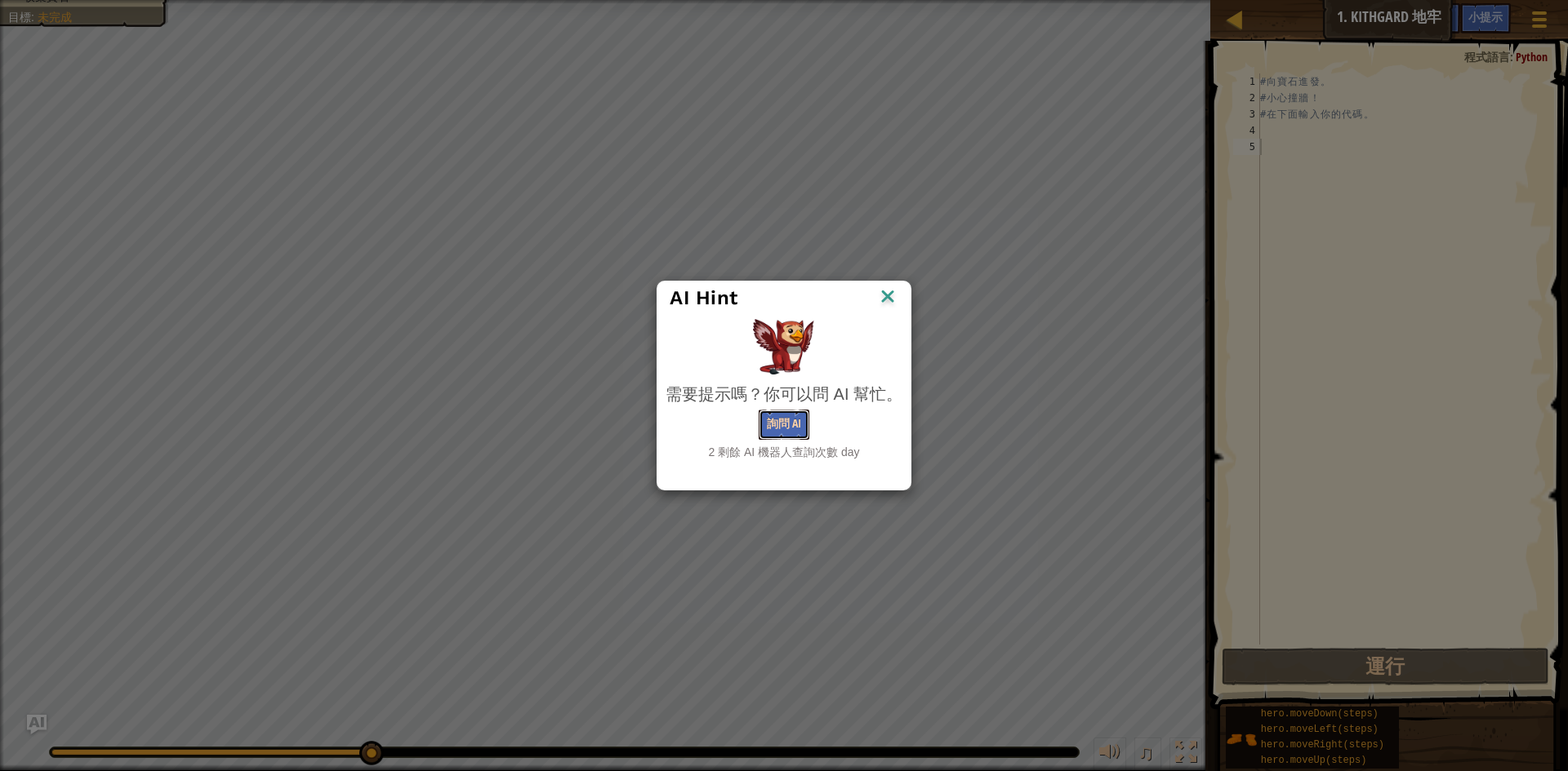
click at [776, 414] on button "詢問 AI" at bounding box center [784, 424] width 50 height 30
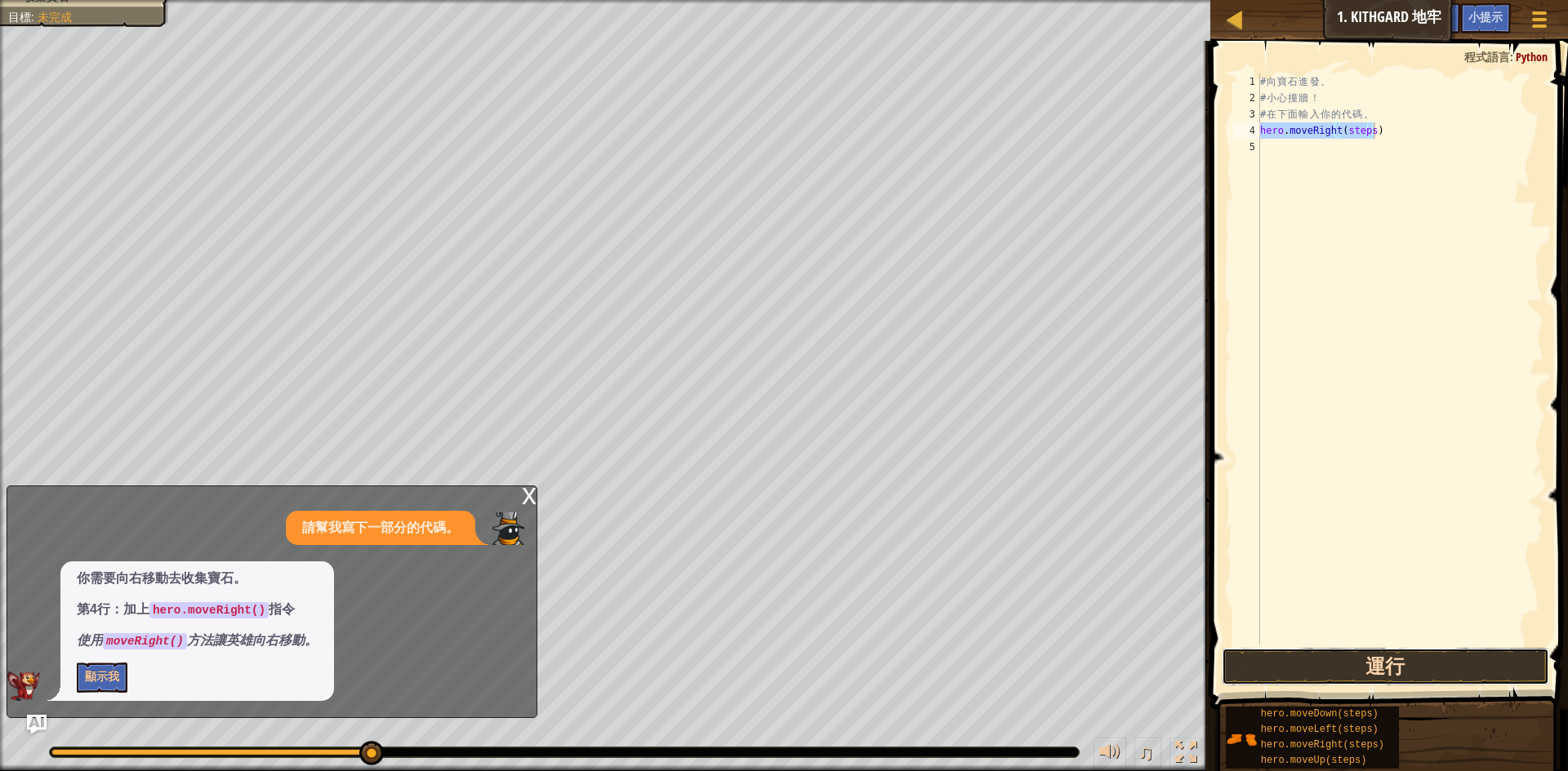
click at [1299, 668] on button "運行" at bounding box center [1385, 666] width 327 height 37
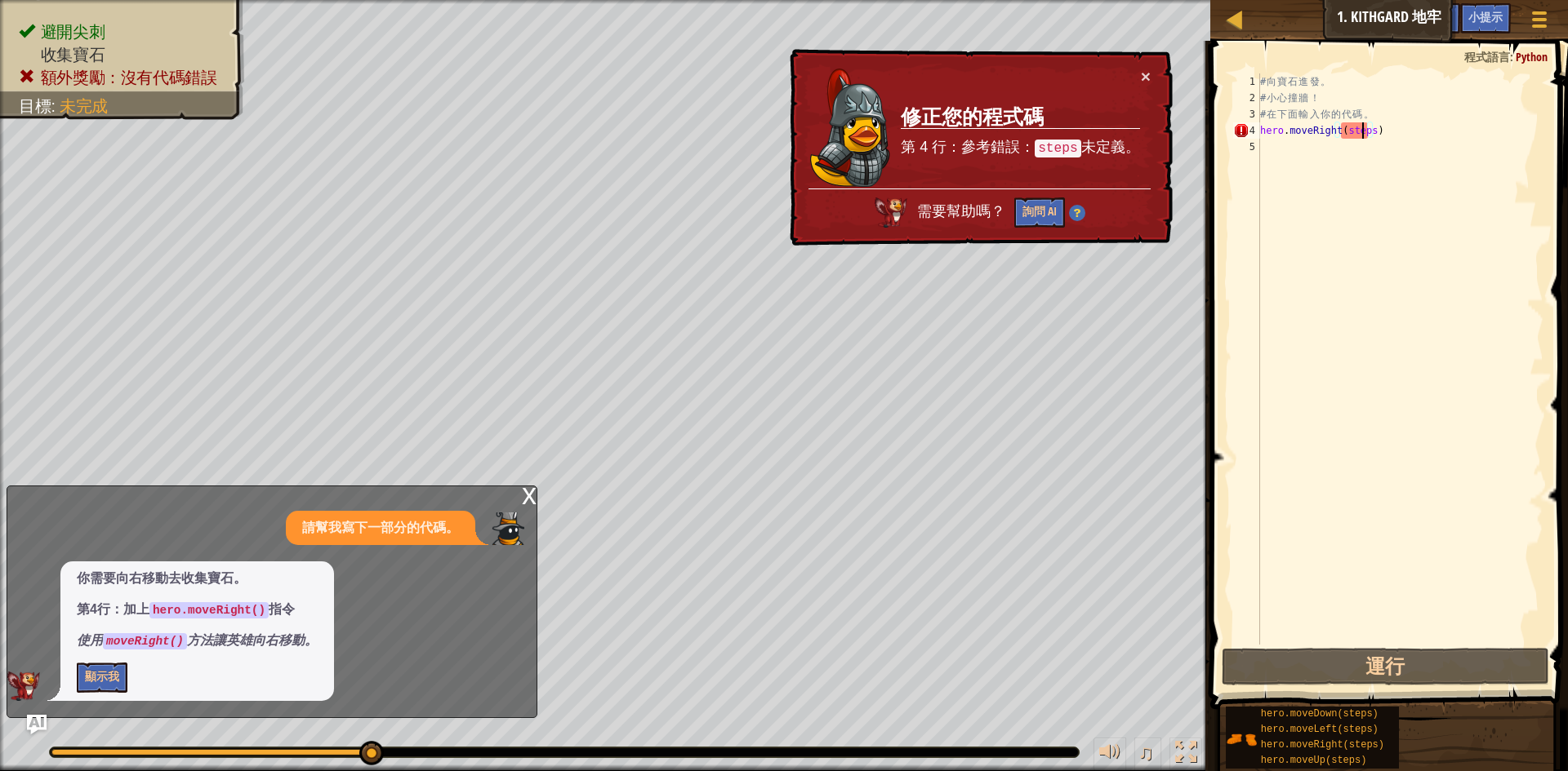
click at [1365, 135] on div "# 向 寶 石 進 發 。 # 小 心 撞 牆 ！ # 在 下 面 輸 入 你 的 代 碼 。 hero . moveRight ( steps )" at bounding box center [1400, 376] width 287 height 604
drag, startPoint x: 1345, startPoint y: 131, endPoint x: 1376, endPoint y: 131, distance: 31.0
click at [1376, 131] on div "# 向 寶 石 進 發 。 # 小 心 撞 牆 ！ # 在 下 面 輸 入 你 的 代 碼 。 hero . moveRight ( steps )" at bounding box center [1400, 376] width 287 height 604
click at [1339, 131] on div "# 向 寶 石 進 發 。 # 小 心 撞 牆 ！ # 在 下 面 輸 入 你 的 代 碼 。 hero . moveRight ( steps )" at bounding box center [1400, 376] width 287 height 604
drag, startPoint x: 1342, startPoint y: 134, endPoint x: 1366, endPoint y: 133, distance: 24.0
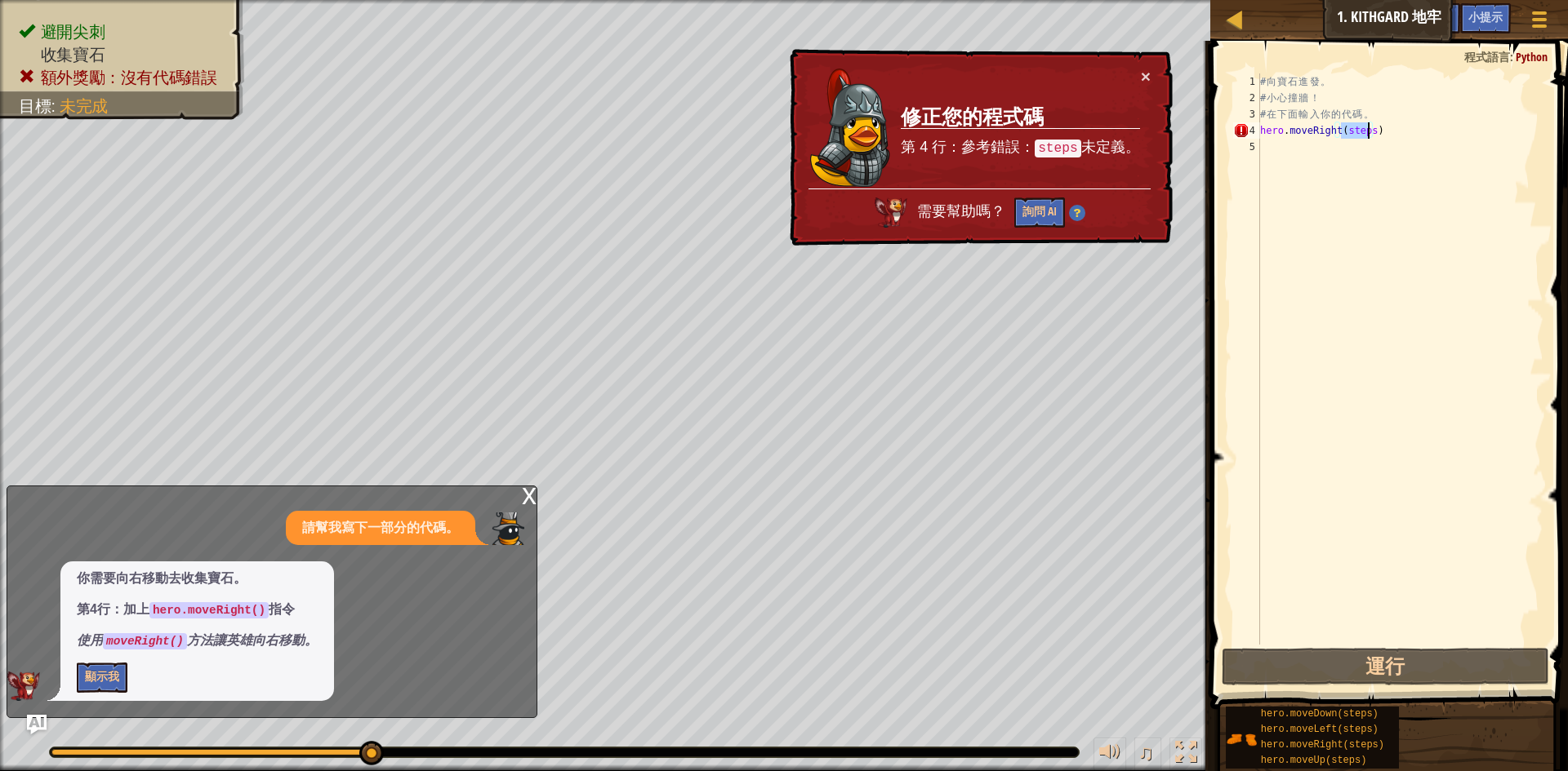
click at [1366, 133] on div "# 向 寶 石 進 發 。 # 小 心 撞 牆 ！ # 在 下 面 輸 入 你 的 代 碼 。 hero . moveRight ( steps )" at bounding box center [1400, 376] width 287 height 604
type textarea "hero.moveRight()"
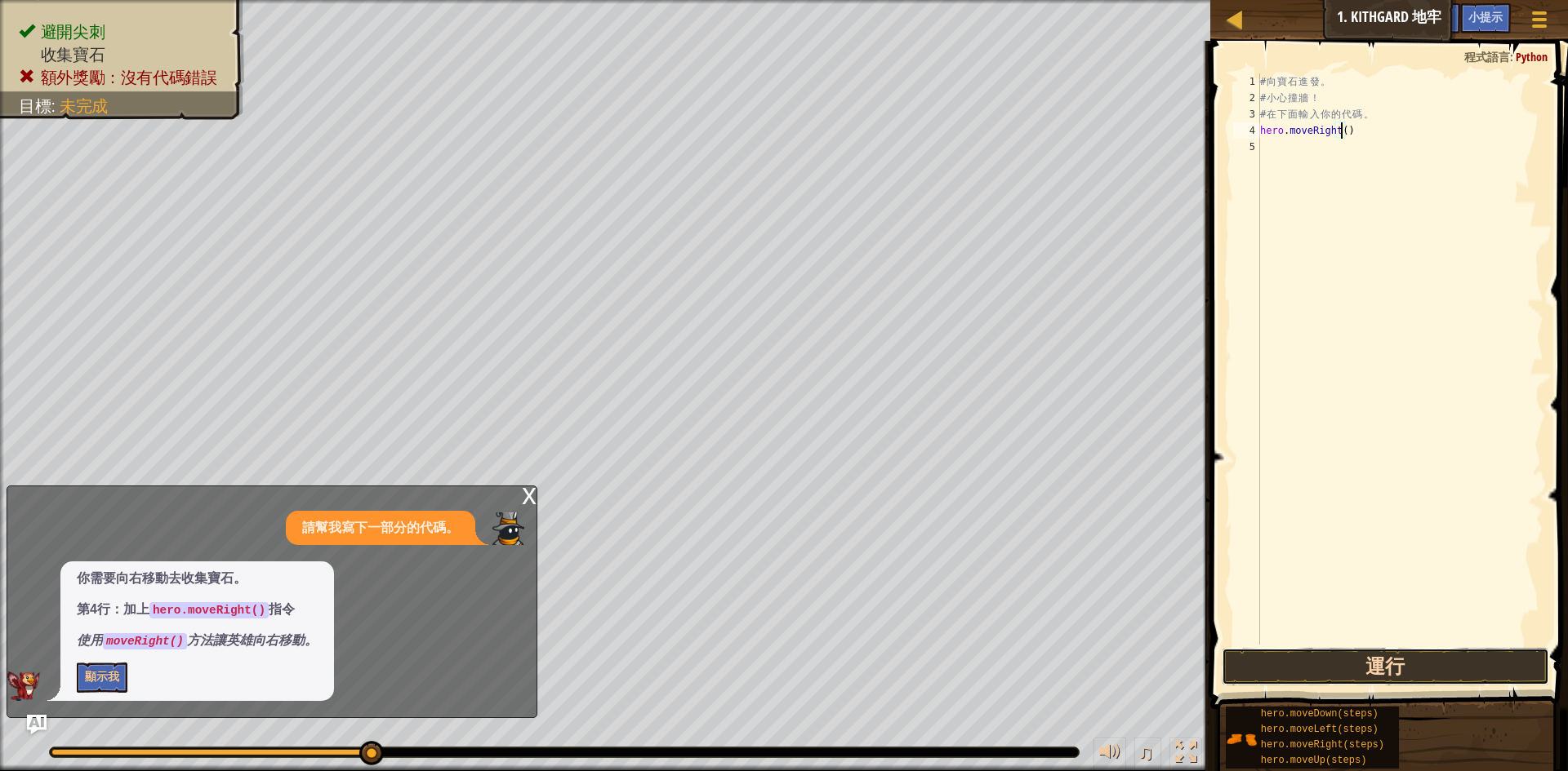
click at [1425, 673] on button "運行" at bounding box center [1385, 666] width 327 height 37
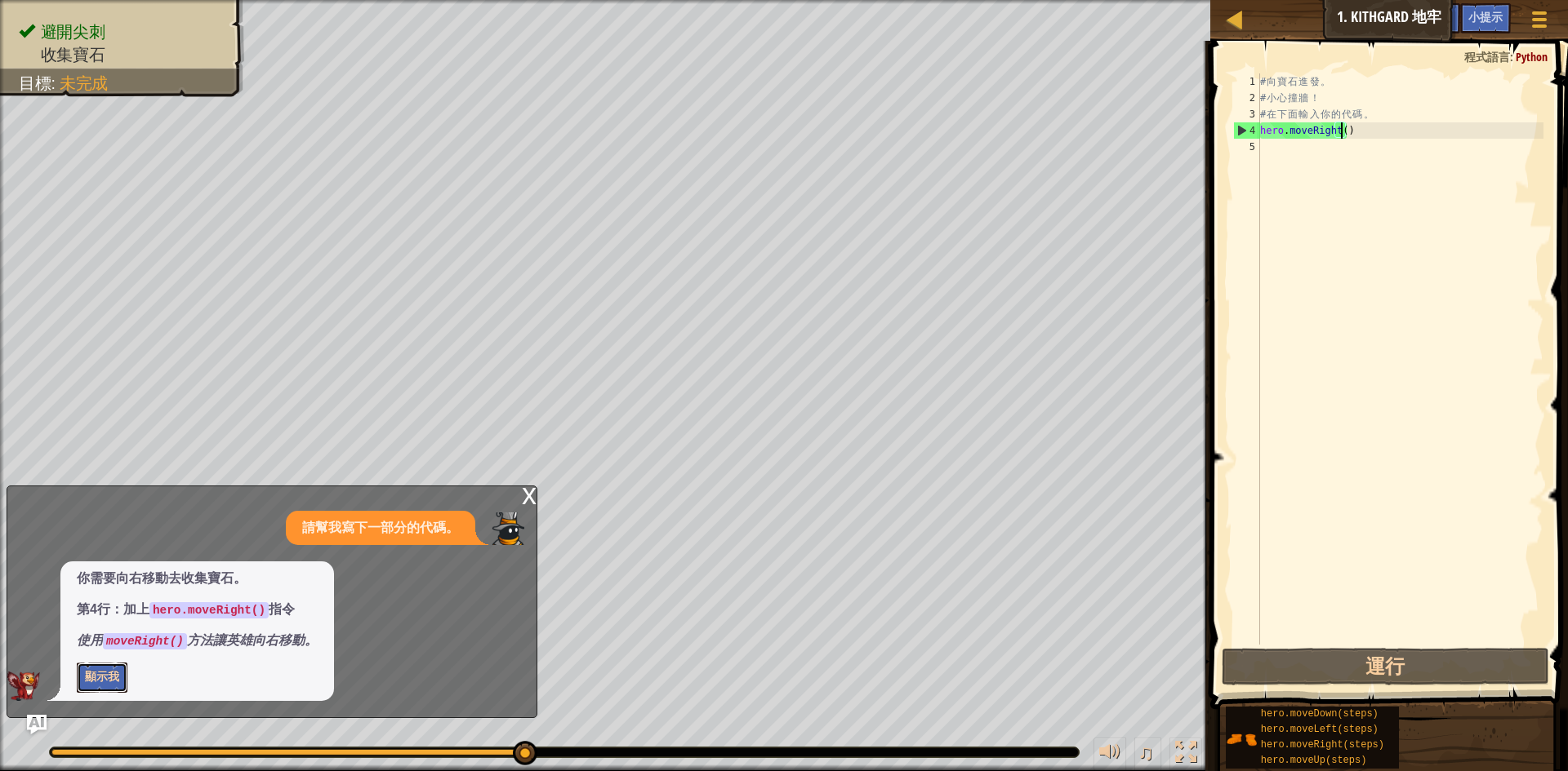
click at [108, 682] on button "顯示我" at bounding box center [102, 678] width 50 height 30
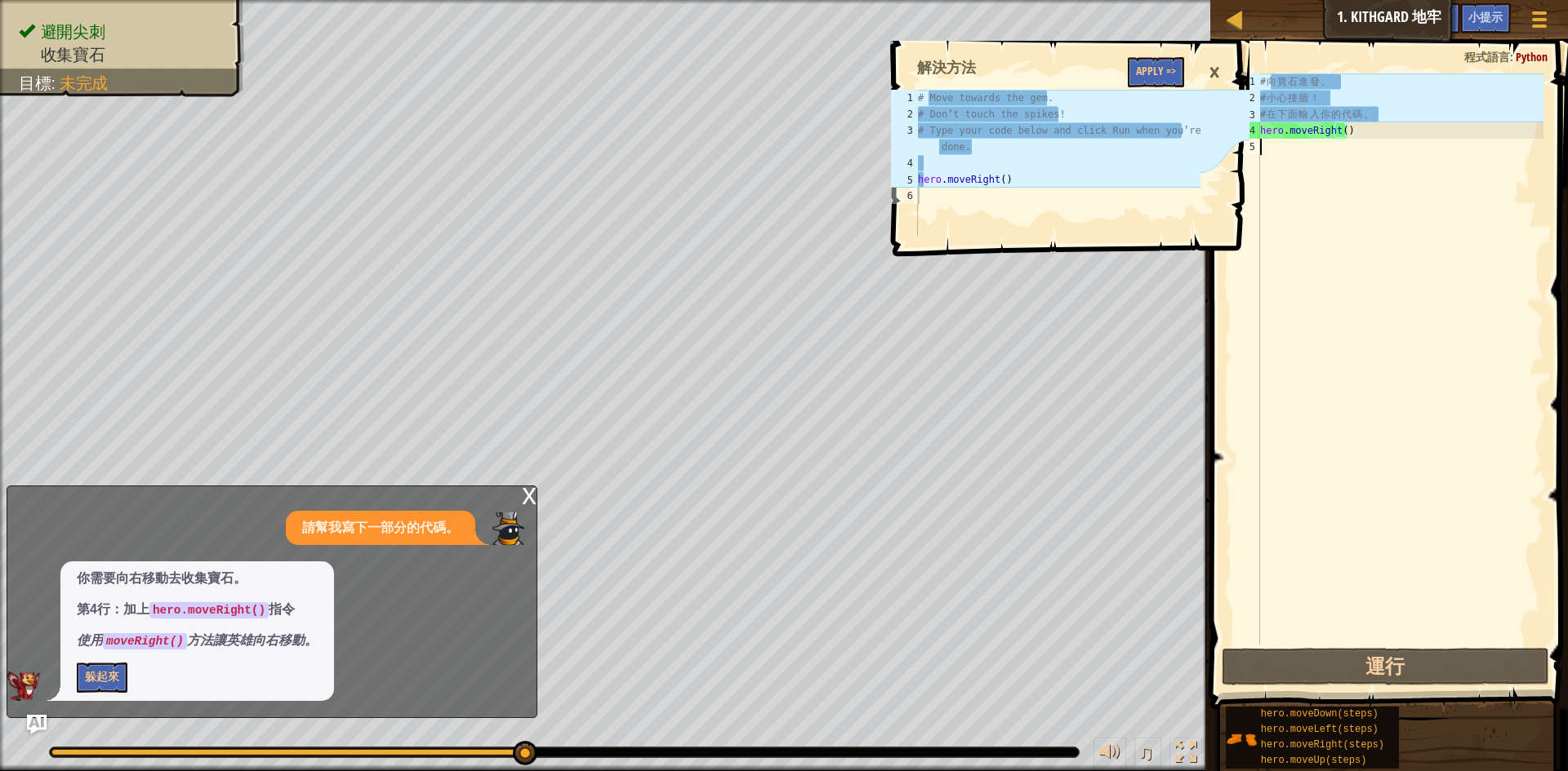
click at [1281, 453] on div "# 向 寶 石 進 發 。 # 小 心 撞 牆 ！ # 在 下 面 輸 入 你 的 代 碼 。 hero . moveRight ( )" at bounding box center [1400, 376] width 287 height 604
click at [1212, 69] on div "×" at bounding box center [1215, 72] width 28 height 37
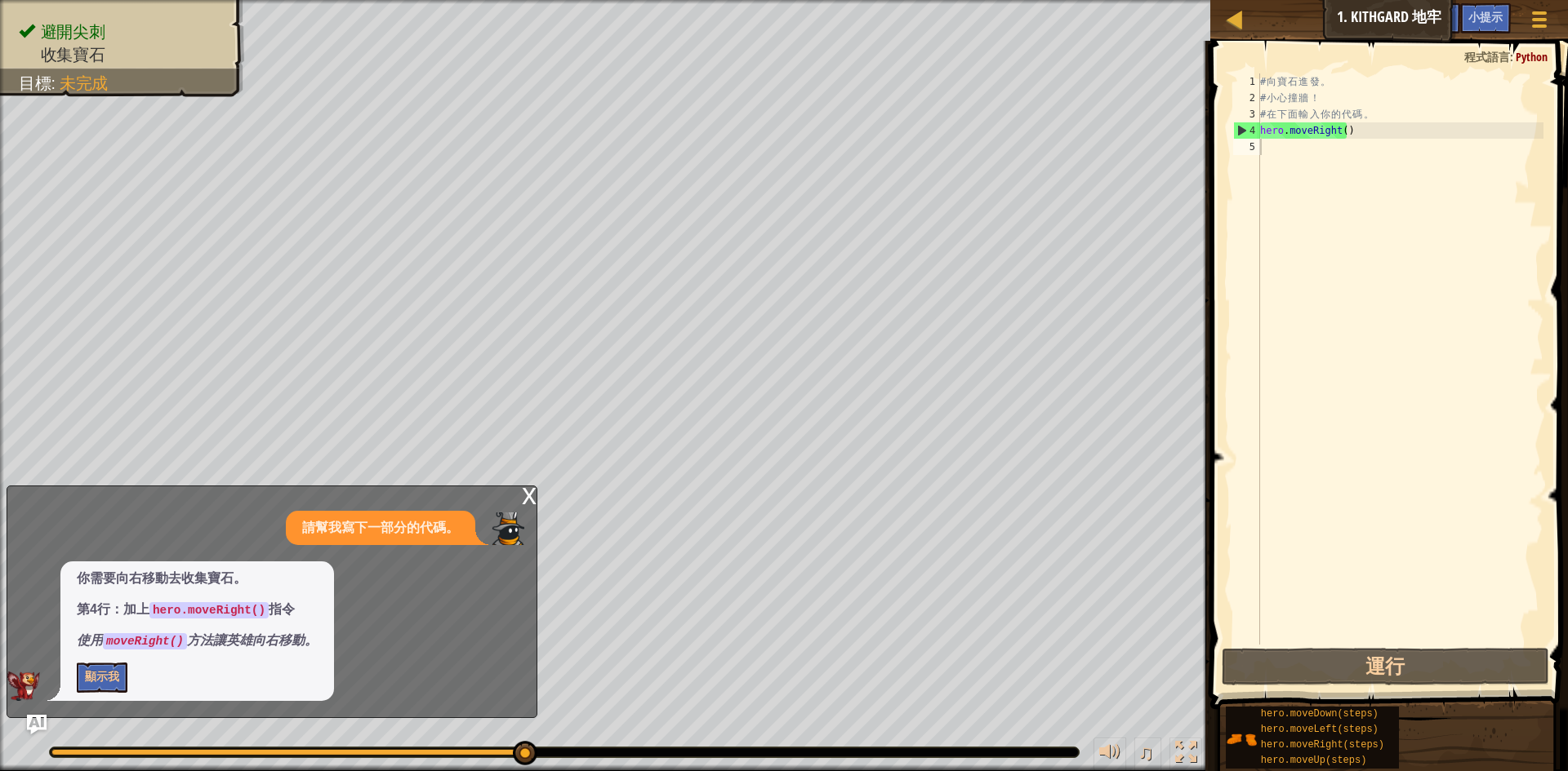
click at [1318, 439] on div "# 向 寶 石 進 發 。 # 小 心 撞 牆 ！ # 在 下 面 輸 入 你 的 代 碼 。 hero . moveRight ( )" at bounding box center [1400, 376] width 287 height 604
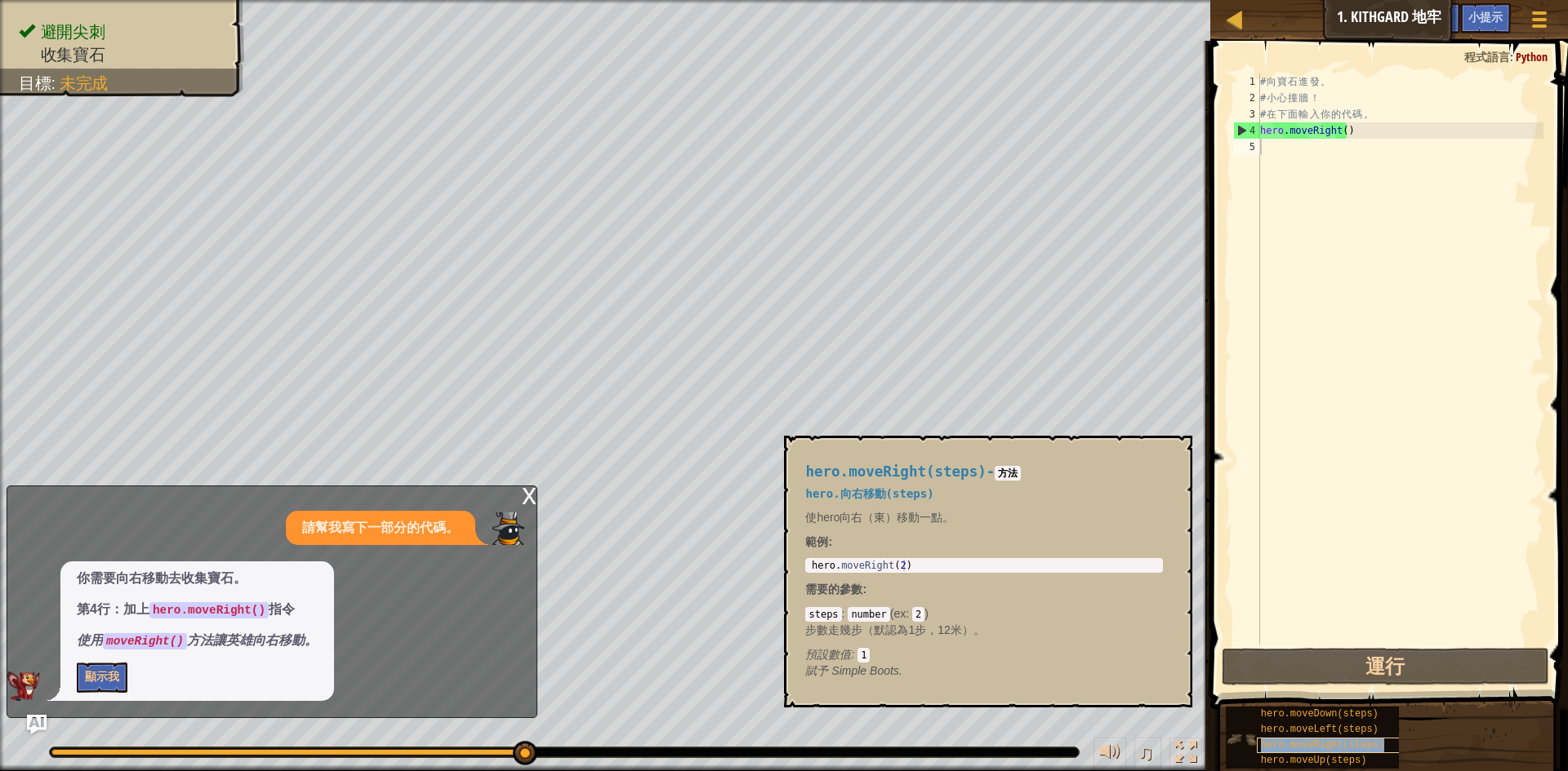
type textarea "hero.moveRight(steps)"
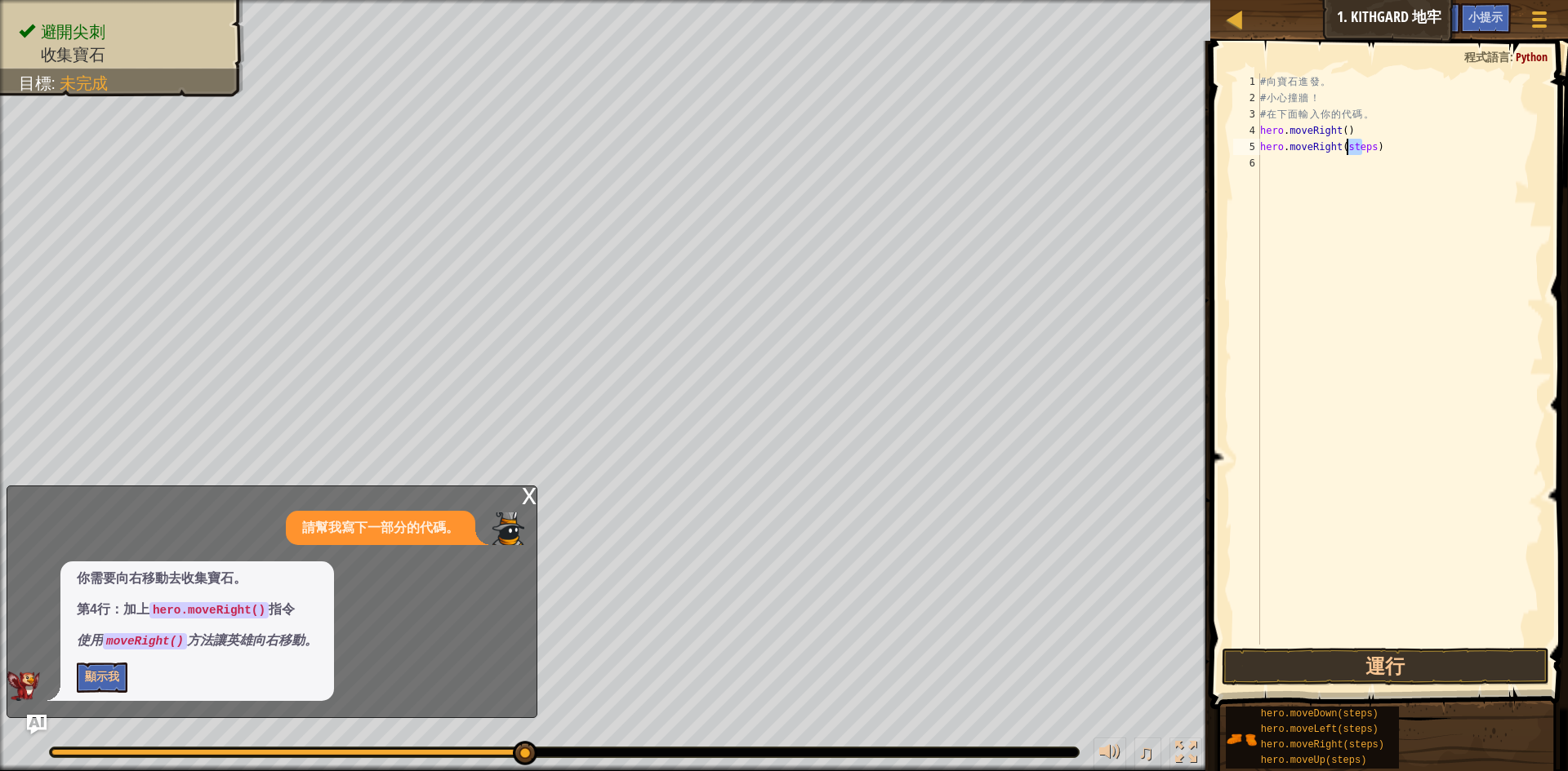
drag, startPoint x: 1365, startPoint y: 150, endPoint x: 1339, endPoint y: 153, distance: 26.2
click at [1339, 153] on div "# 向 寶 石 進 發 。 # 小 心 撞 牆 ！ # 在 下 面 輸 入 你 的 代 碼 。 hero . moveRight ( ) hero . mov…" at bounding box center [1400, 376] width 287 height 604
click at [1339, 222] on div "# 向 寶 石 進 發 。 # 小 心 撞 牆 ！ # 在 下 面 輸 入 你 的 代 碼 。 hero . moveRight ( ) hero . mov…" at bounding box center [1400, 376] width 287 height 604
drag, startPoint x: 1339, startPoint y: 151, endPoint x: 1358, endPoint y: 147, distance: 19.4
click at [1358, 147] on div "# 向 寶 石 進 發 。 # 小 心 撞 牆 ！ # 在 下 面 輸 入 你 的 代 碼 。 hero . moveRight ( ) hero . mov…" at bounding box center [1400, 376] width 287 height 604
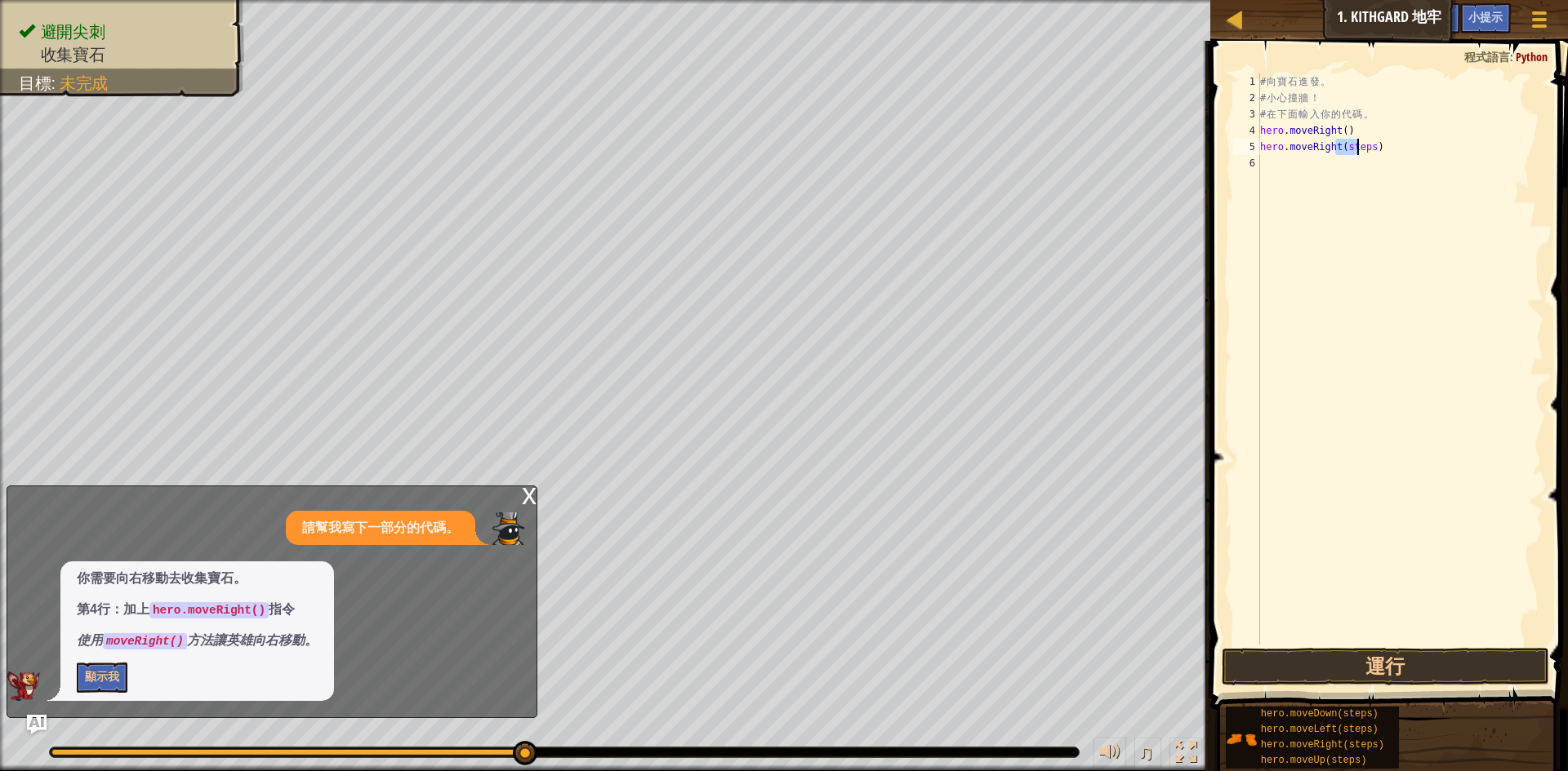
type textarea "hero.moveRight(steps)"
click at [1338, 209] on div "# 向 寶 石 進 發 。 # 小 心 撞 牆 ！ # 在 下 面 輸 入 你 的 代 碼 。 hero . moveRight ( ) hero . mov…" at bounding box center [1400, 376] width 287 height 604
drag, startPoint x: 1339, startPoint y: 151, endPoint x: 1367, endPoint y: 144, distance: 28.9
click at [1367, 144] on div "# 向 寶 石 進 發 。 # 小 心 撞 牆 ！ # 在 下 面 輸 入 你 的 代 碼 。 hero . moveRight ( ) hero . mov…" at bounding box center [1400, 376] width 287 height 604
type textarea "hero.moveRight()"
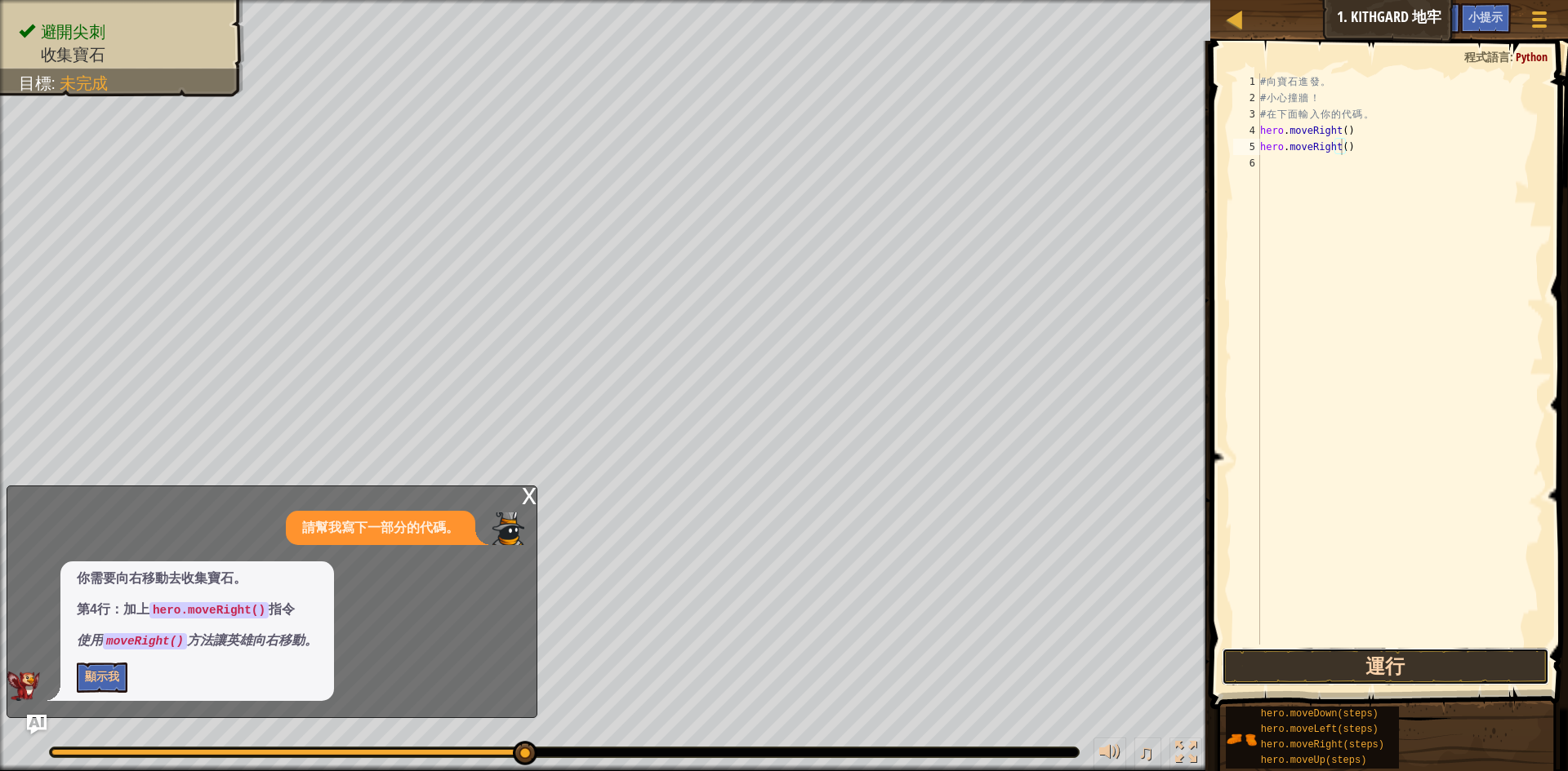
click at [1410, 668] on button "運行" at bounding box center [1385, 666] width 327 height 37
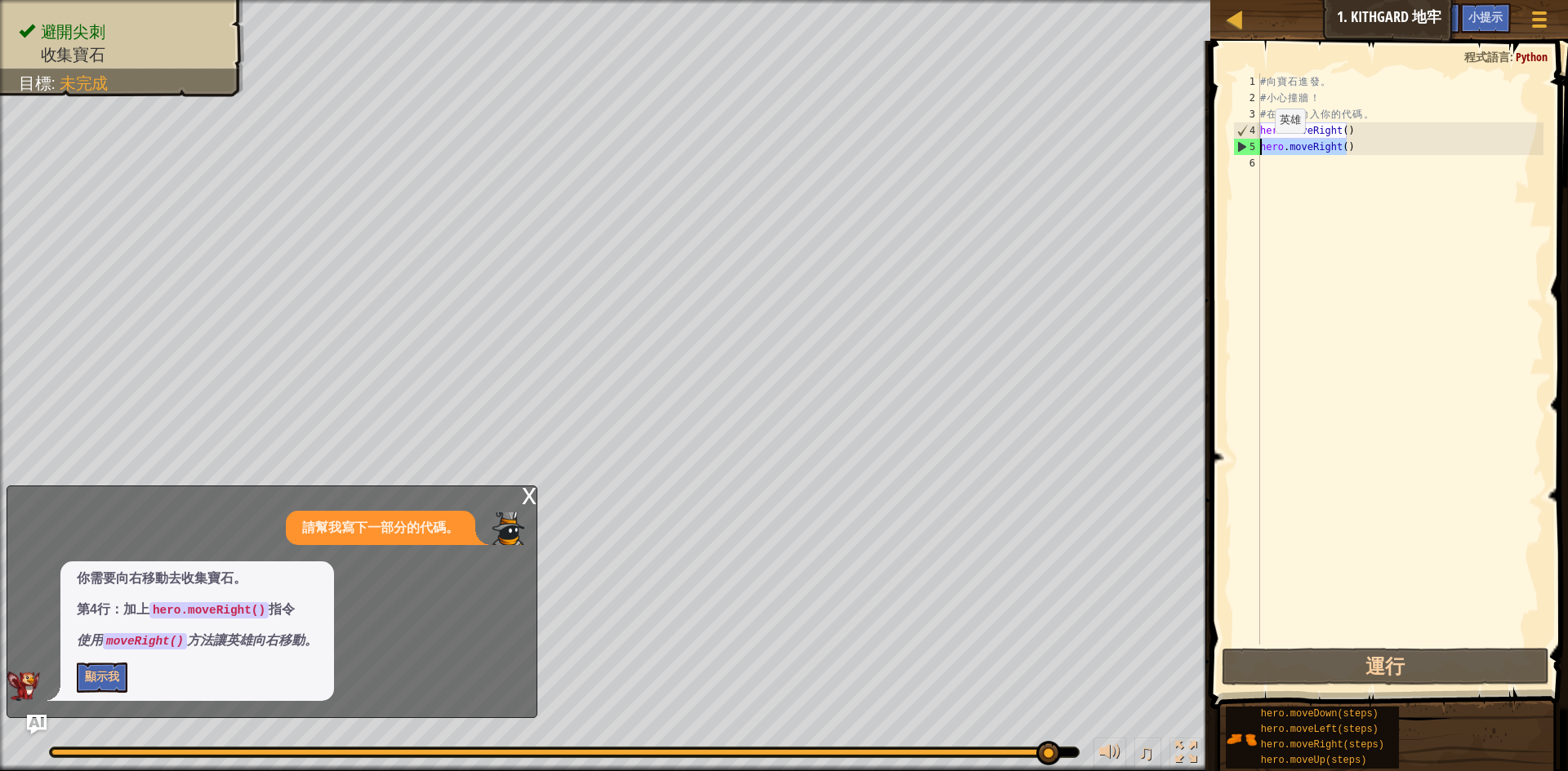
drag, startPoint x: 1349, startPoint y: 153, endPoint x: 1261, endPoint y: 150, distance: 88.1
click at [1261, 150] on div "# 向 寶 石 進 發 。 # 小 心 撞 牆 ！ # 在 下 面 輸 入 你 的 代 碼 。 hero . moveRight ( ) hero . mov…" at bounding box center [1400, 376] width 287 height 604
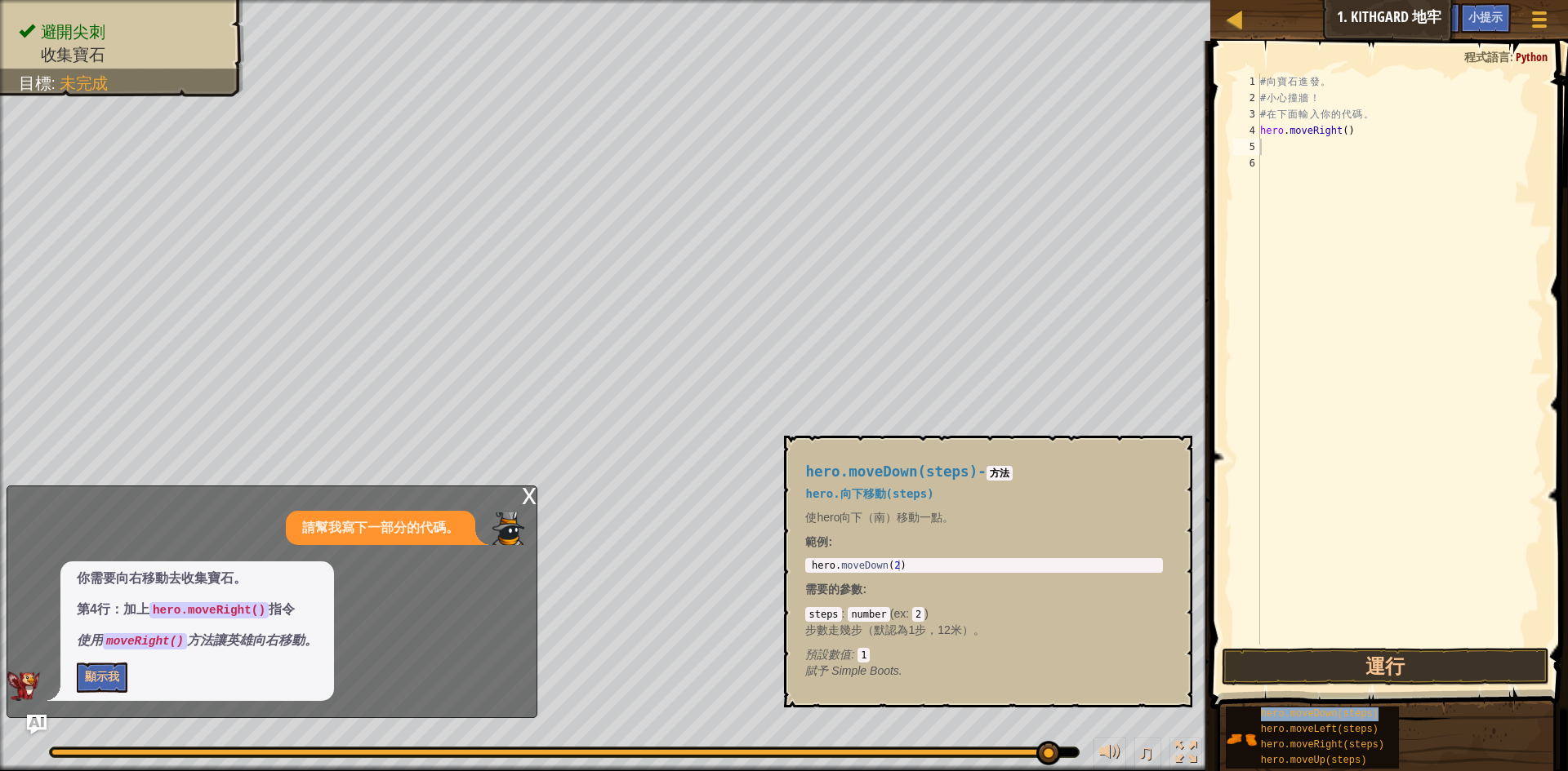
type textarea "hero.moveDown(steps)"
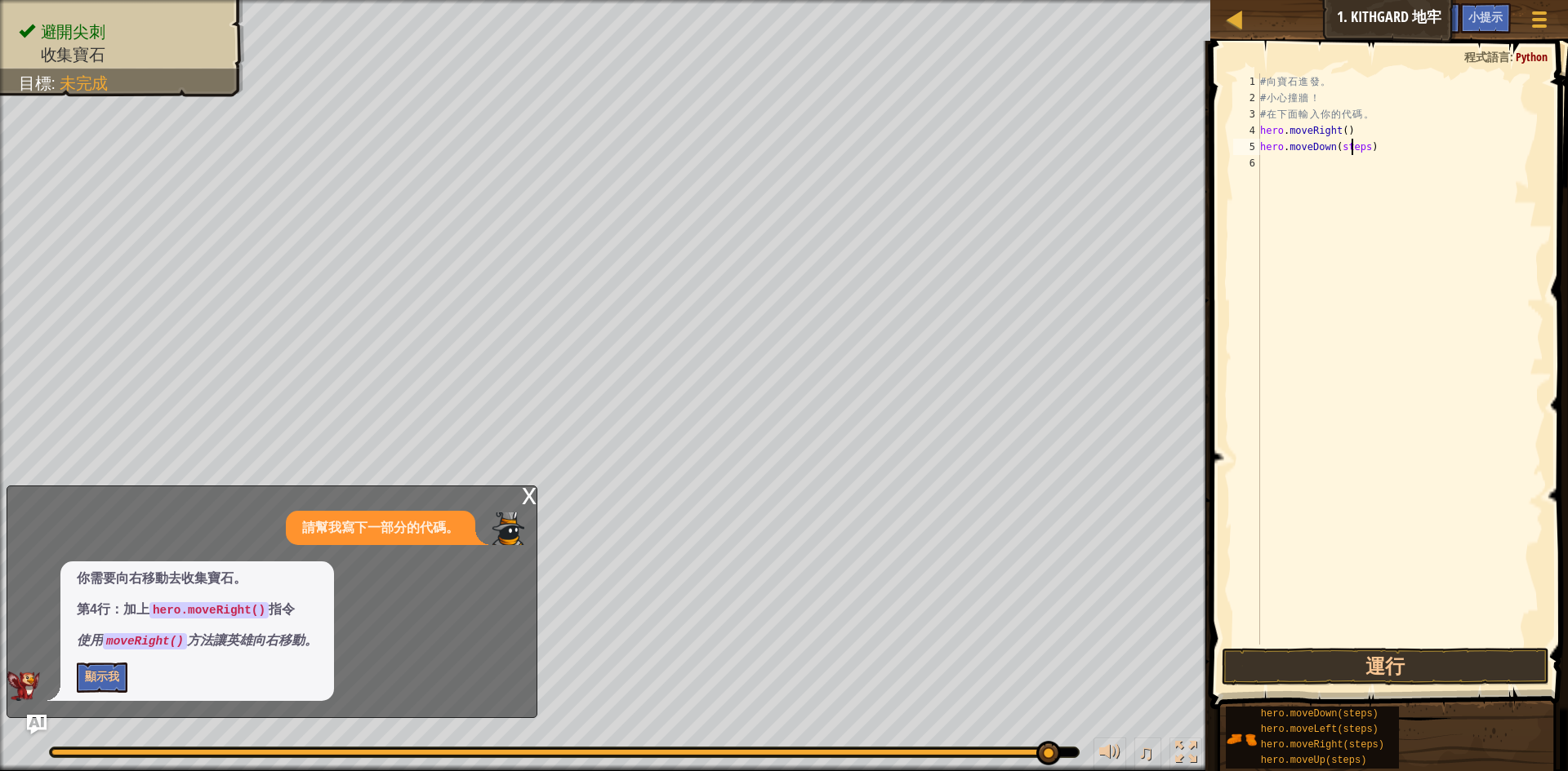
click at [1344, 194] on div "# 向 寶 石 進 發 。 # 小 心 撞 牆 ！ # 在 下 面 輸 入 你 的 代 碼 。 hero . moveRight ( ) hero . mov…" at bounding box center [1400, 376] width 287 height 604
drag, startPoint x: 1334, startPoint y: 145, endPoint x: 1363, endPoint y: 144, distance: 29.0
click at [1363, 144] on div "# 向 寶 石 進 發 。 # 小 心 撞 牆 ！ # 在 下 面 輸 入 你 的 代 碼 。 hero . moveRight ( ) hero . mov…" at bounding box center [1400, 376] width 287 height 604
click at [1409, 673] on button "運行" at bounding box center [1385, 666] width 327 height 37
drag, startPoint x: 1334, startPoint y: 162, endPoint x: 1361, endPoint y: 162, distance: 27.0
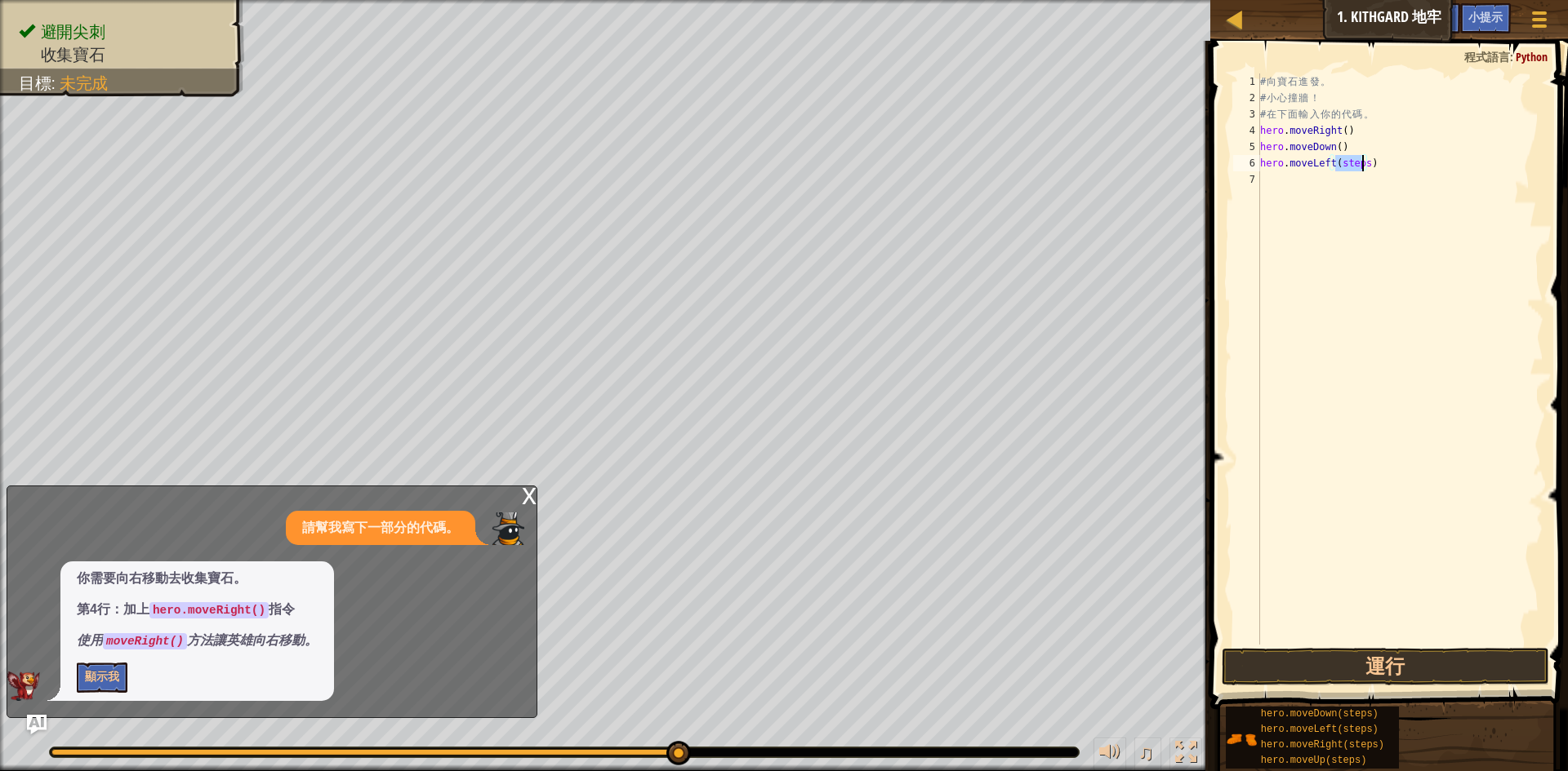
click at [1361, 162] on div "# 向 寶 石 進 發 。 # 小 心 撞 牆 ！ # 在 下 面 輸 入 你 的 代 碼 。 hero . moveRight ( ) hero . mov…" at bounding box center [1400, 376] width 287 height 604
type textarea "hero.moveLeft()"
click at [1312, 654] on button "運行" at bounding box center [1385, 666] width 327 height 37
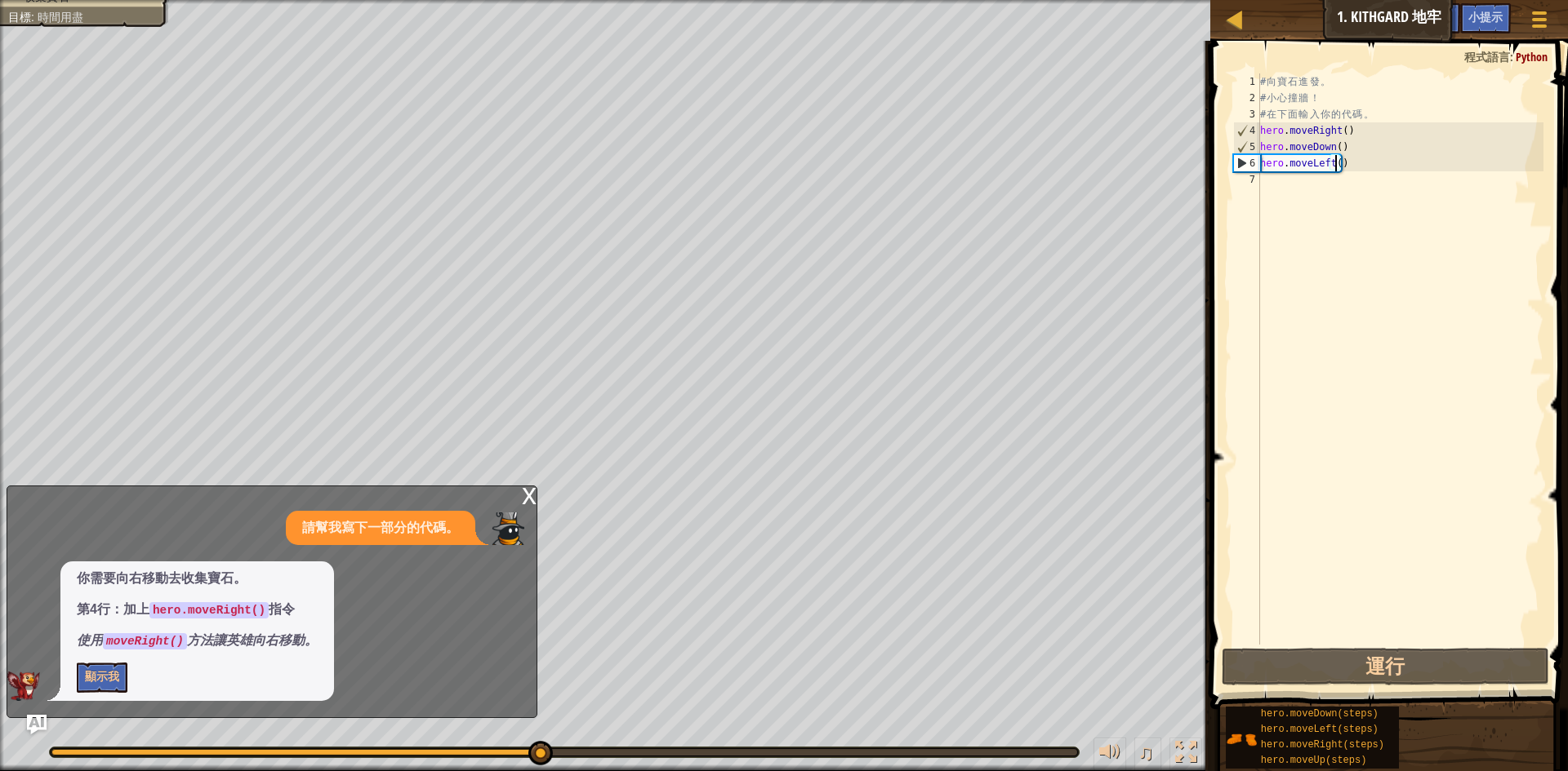
click at [1339, 167] on div "# 向 寶 石 進 發 。 # 小 心 撞 牆 ！ # 在 下 面 輸 入 你 的 代 碼 。 hero . moveRight ( ) hero . mov…" at bounding box center [1400, 376] width 287 height 604
drag, startPoint x: 1344, startPoint y: 167, endPoint x: 1257, endPoint y: 169, distance: 87.0
click at [1257, 169] on div "hero.moveLeft() 1 2 3 4 5 6 7 # 向 寶 石 進 發 。 # 小 心 撞 牆 ！ # 在 下 面 輸 入 你 的 代 碼 。 h…" at bounding box center [1386, 359] width 313 height 571
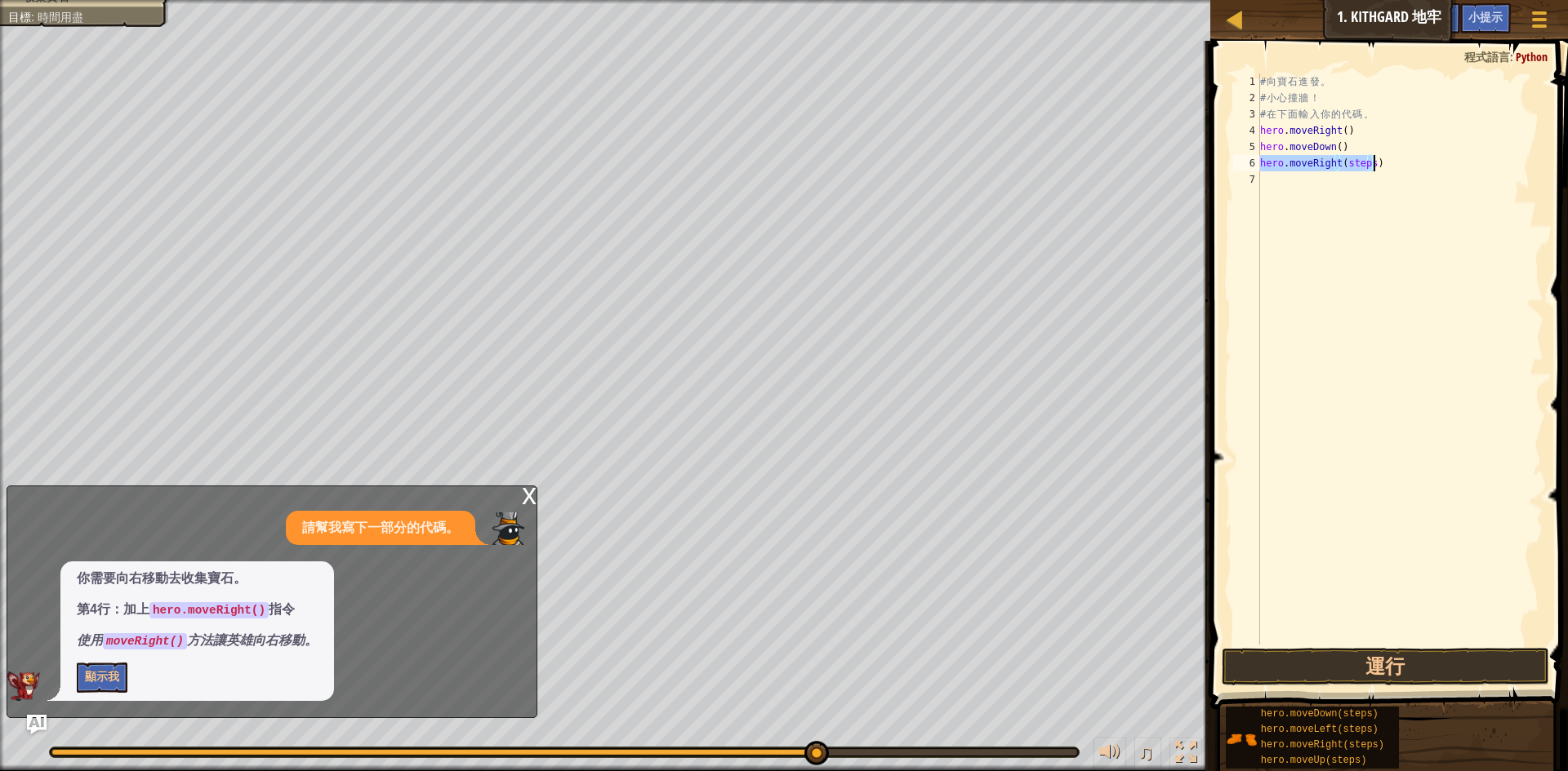
click at [1345, 164] on div "# 向 寶 石 進 發 。 # 小 心 撞 牆 ！ # 在 下 面 輸 入 你 的 代 碼 。 hero . moveRight ( ) hero . mov…" at bounding box center [1400, 359] width 287 height 571
drag, startPoint x: 1342, startPoint y: 168, endPoint x: 1368, endPoint y: 168, distance: 26.0
click at [1368, 168] on div "# 向 寶 石 進 發 。 # 小 心 撞 牆 ！ # 在 下 面 輸 入 你 的 代 碼 。 hero . moveRight ( ) hero . mov…" at bounding box center [1400, 376] width 287 height 604
type textarea "hero.moveRight()"
click at [1328, 680] on button "運行" at bounding box center [1385, 666] width 327 height 37
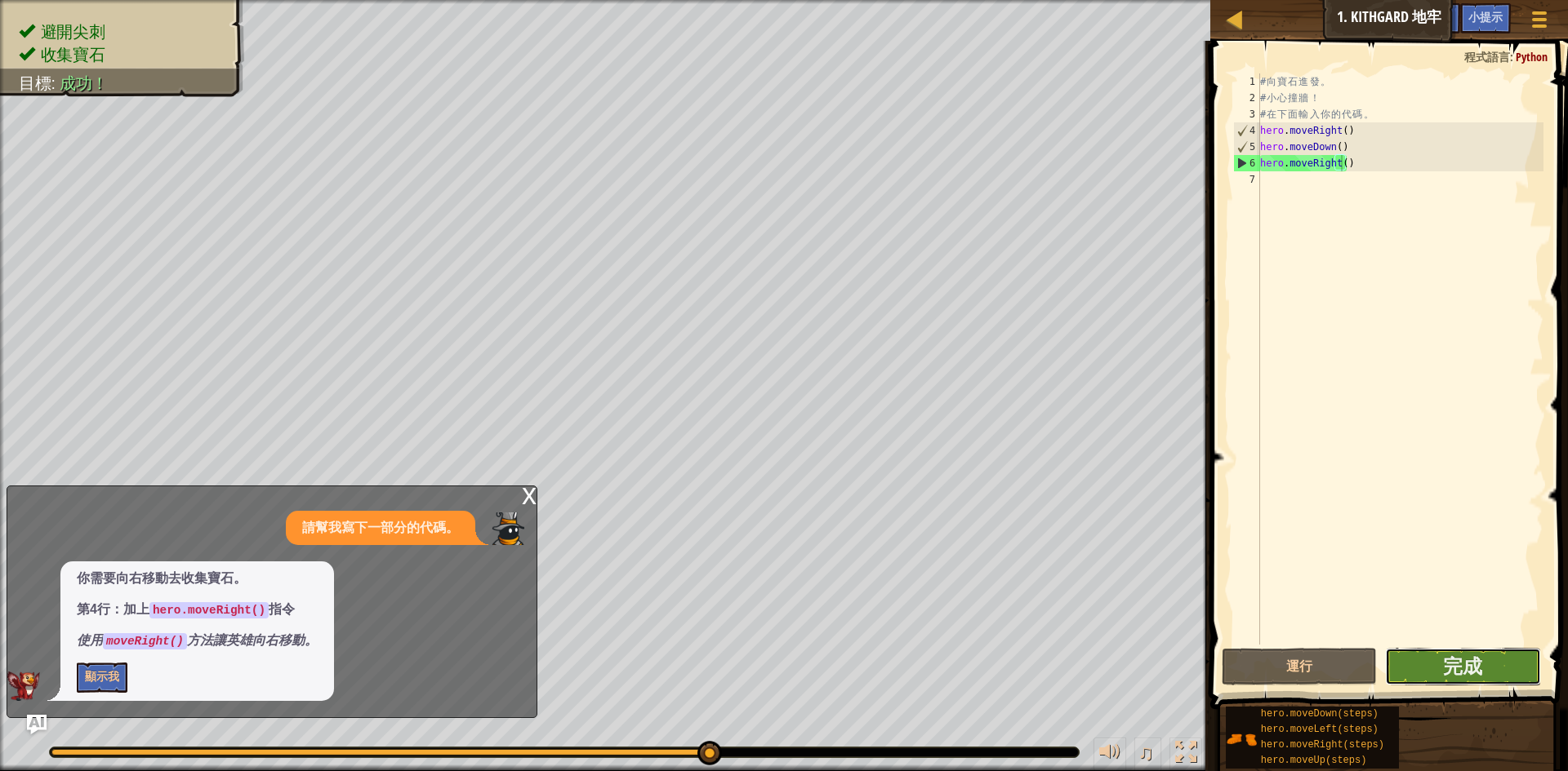
click at [1444, 680] on button "完成" at bounding box center [1463, 666] width 156 height 37
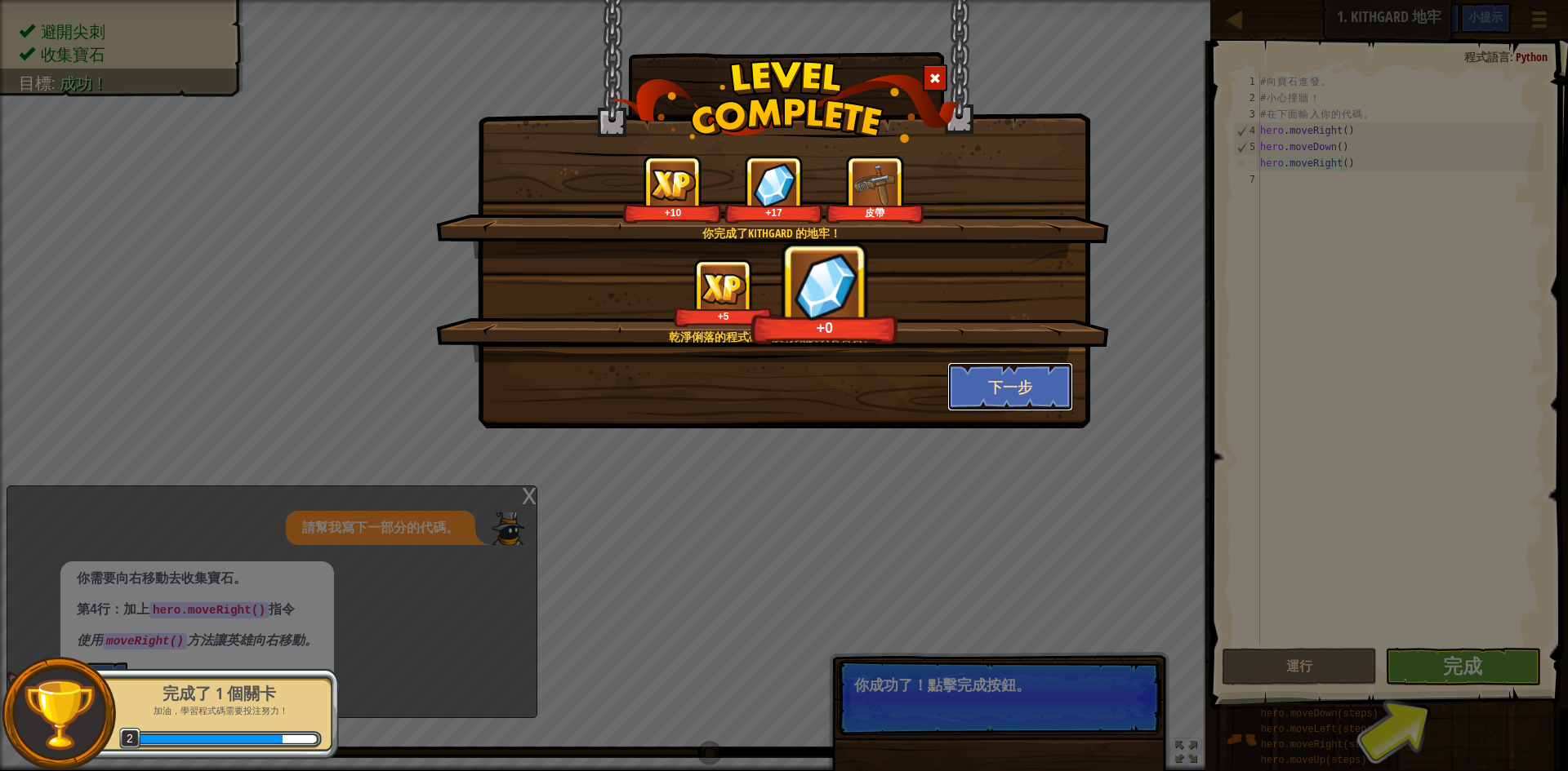
click at [1002, 387] on button "下一步" at bounding box center [1010, 387] width 126 height 49
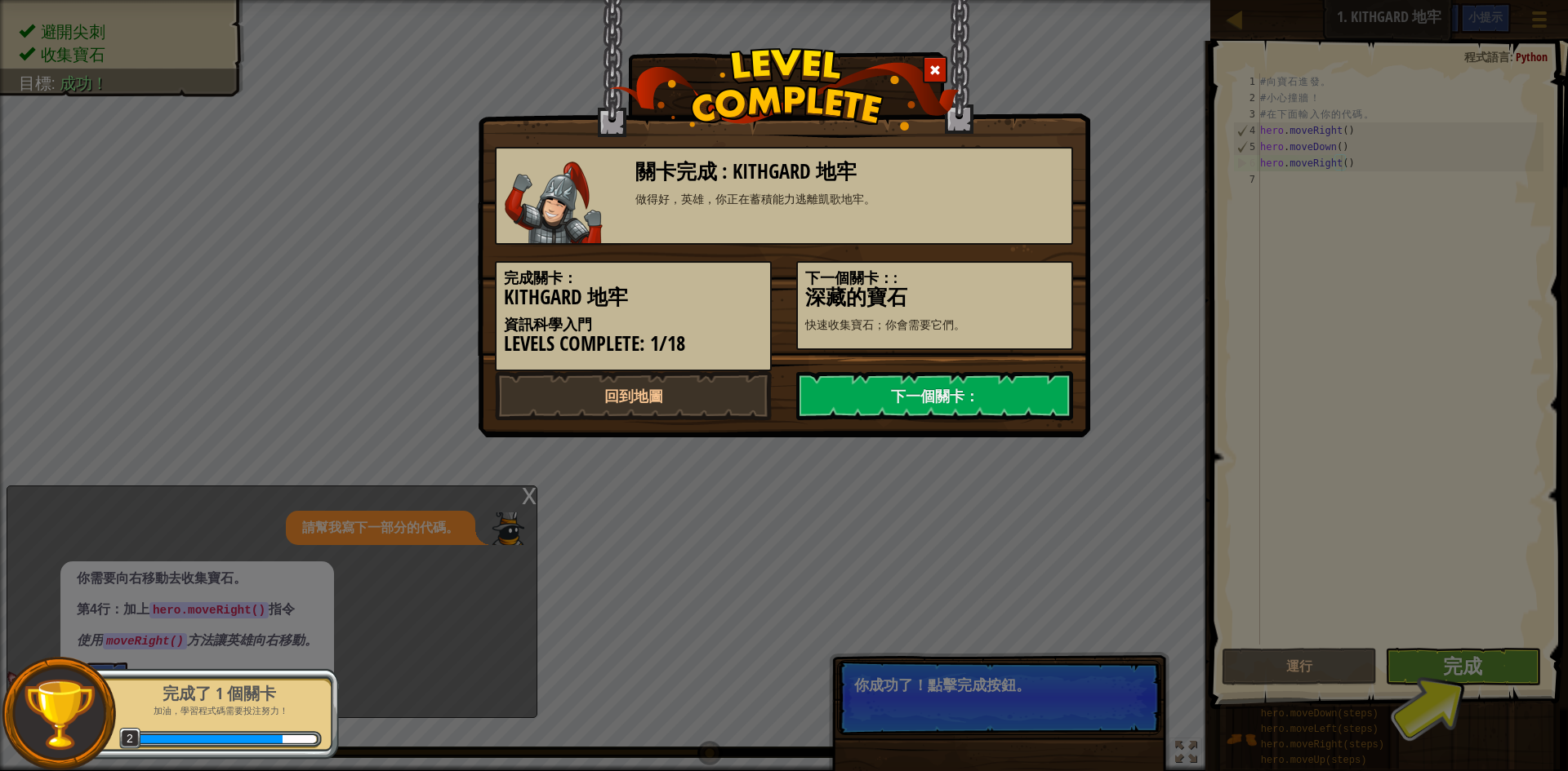
click at [1002, 387] on link "下一個關卡：" at bounding box center [935, 395] width 277 height 49
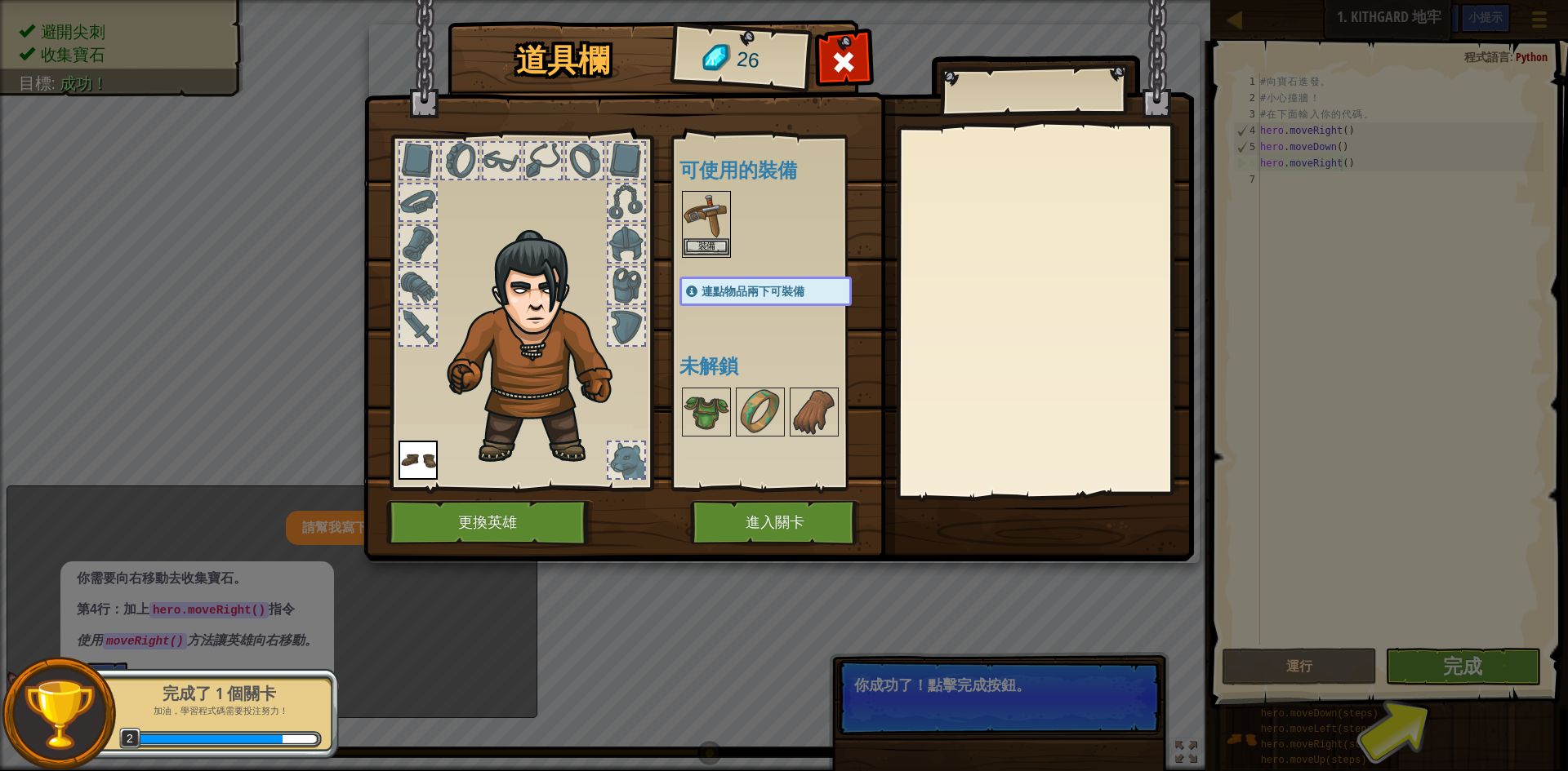
click at [712, 227] on img at bounding box center [706, 215] width 46 height 46
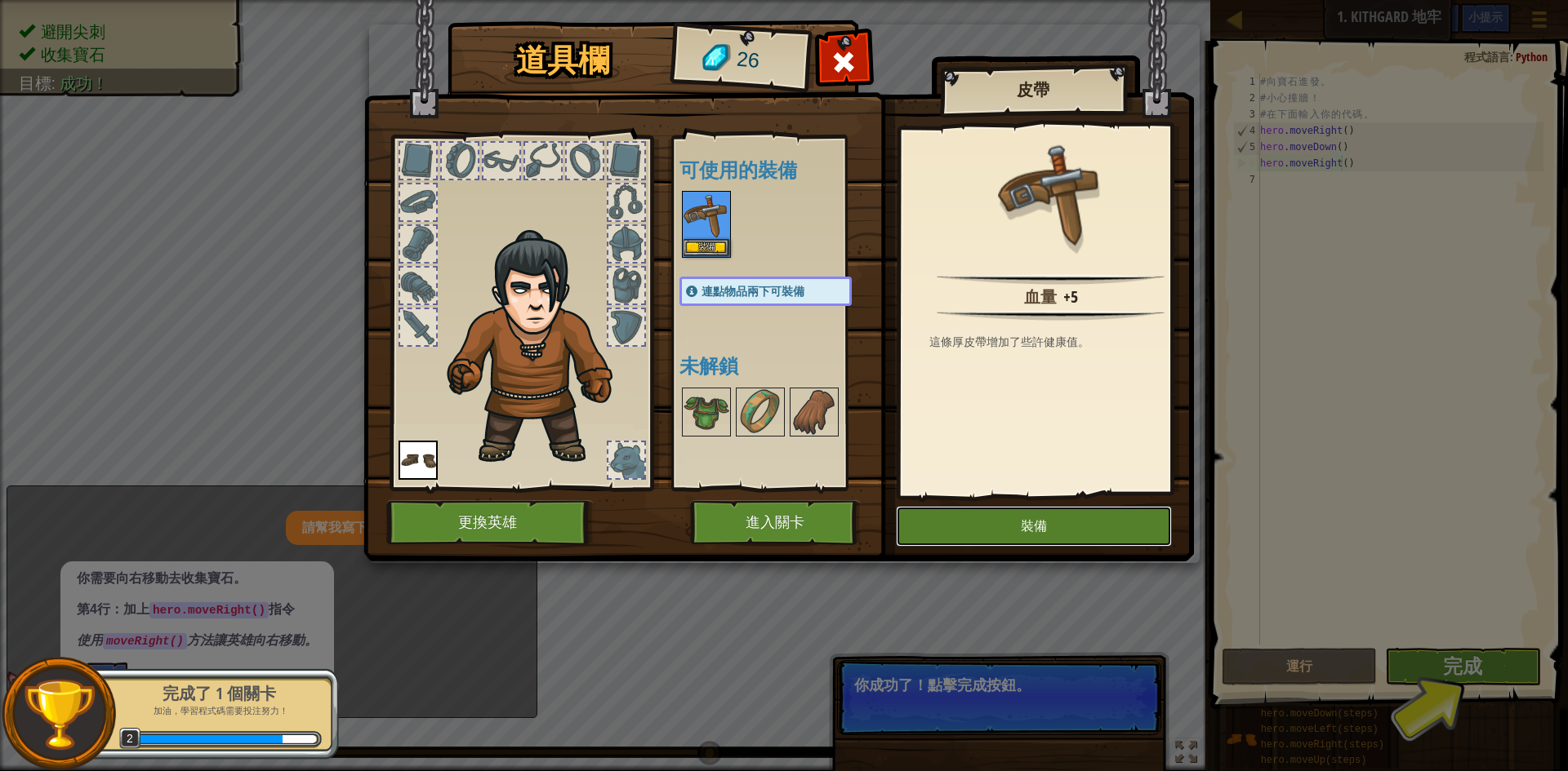
click at [993, 516] on button "裝備" at bounding box center [1034, 526] width 276 height 41
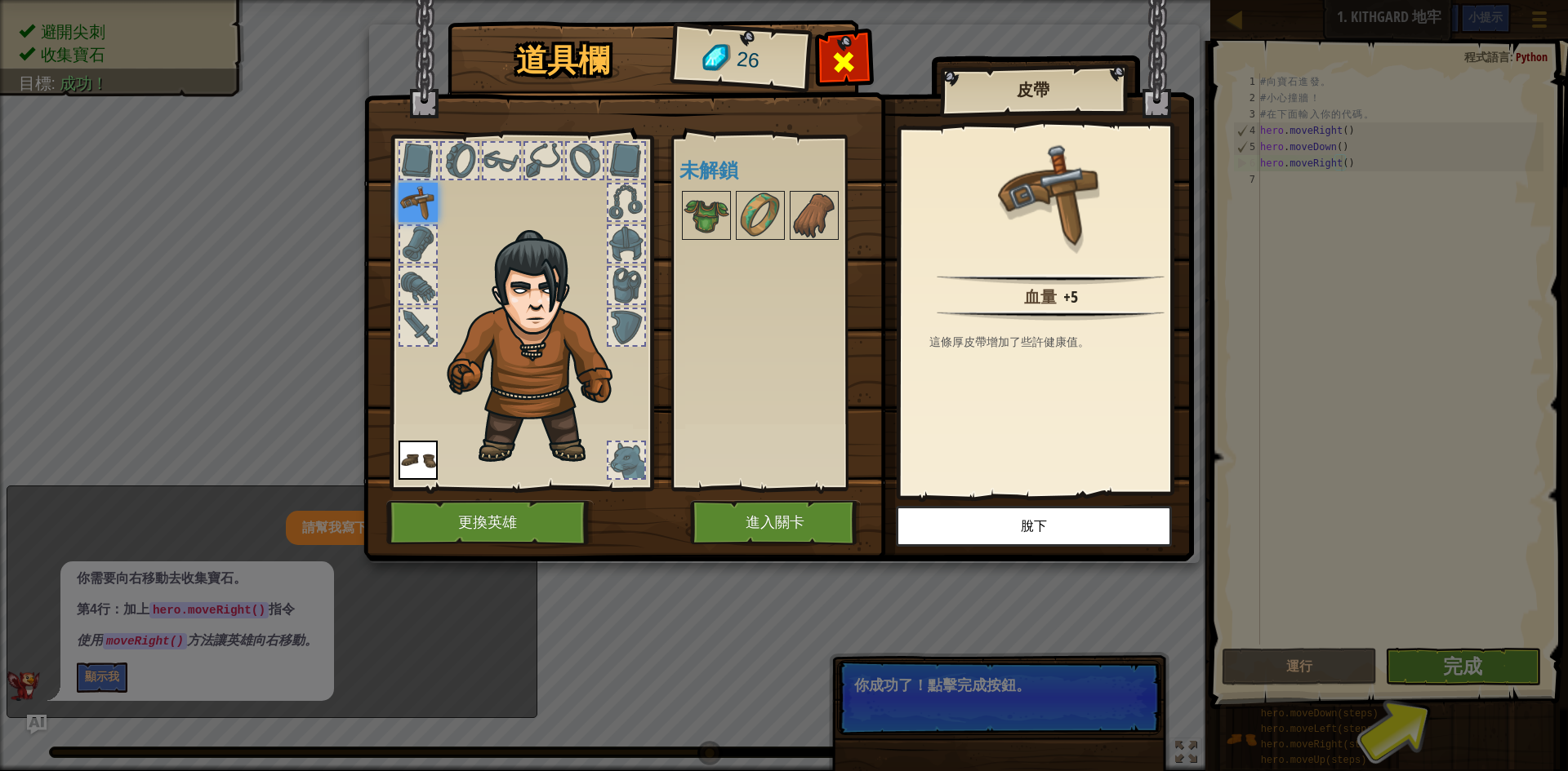
click at [823, 55] on div at bounding box center [843, 66] width 51 height 51
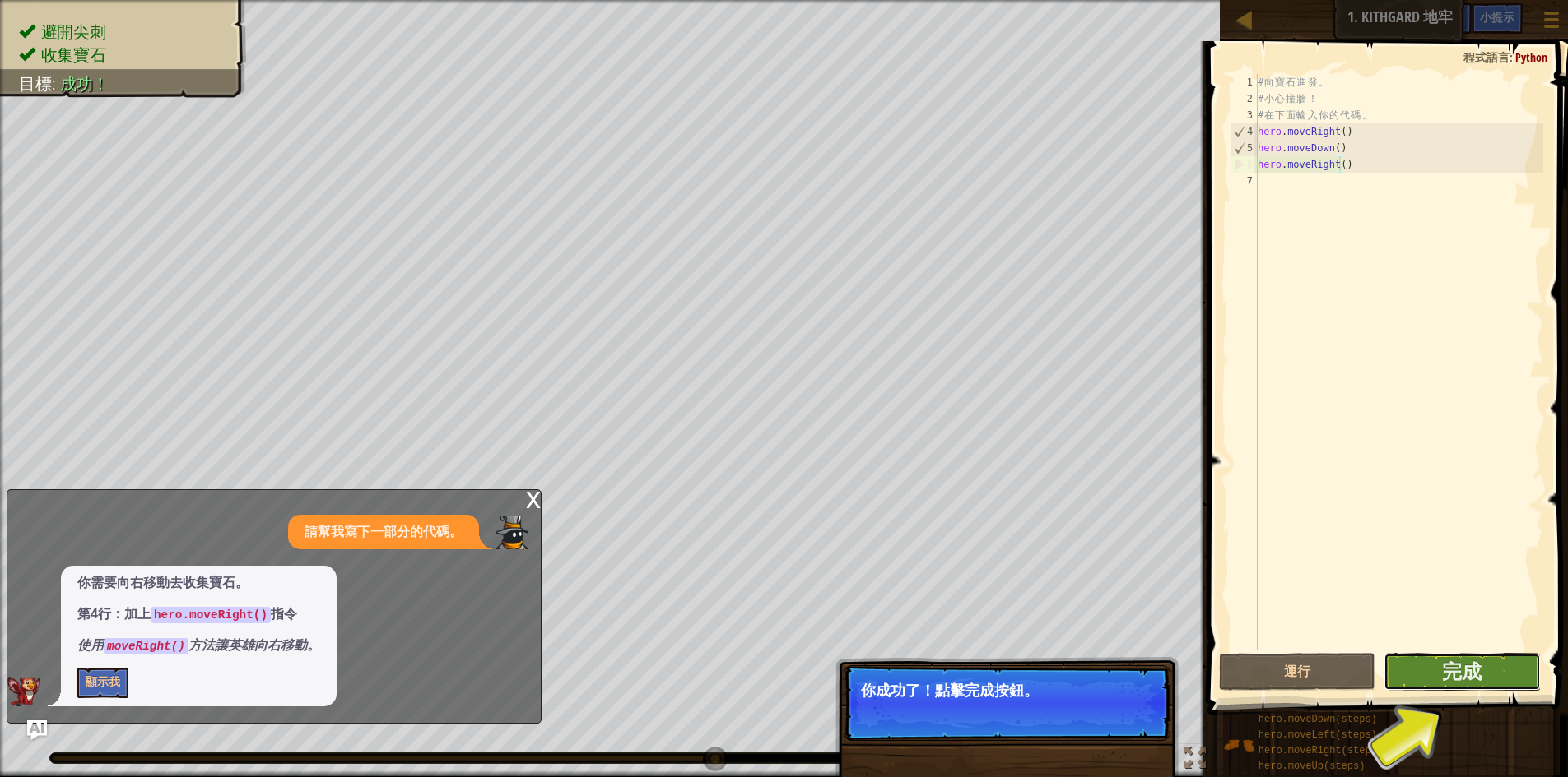
click at [1423, 683] on button "完成" at bounding box center [1462, 671] width 157 height 37
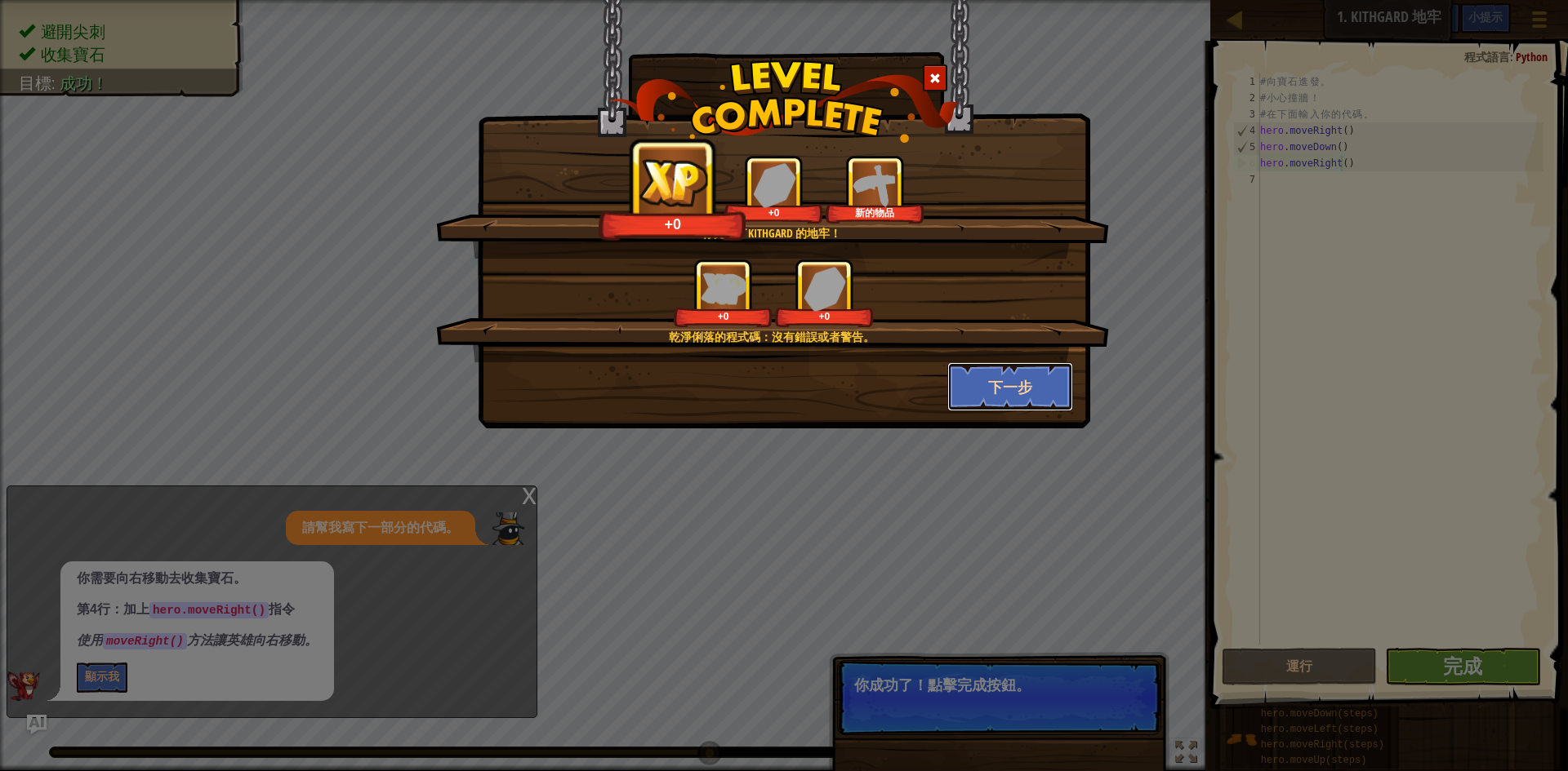
click at [1005, 382] on button "下一步" at bounding box center [1010, 387] width 126 height 49
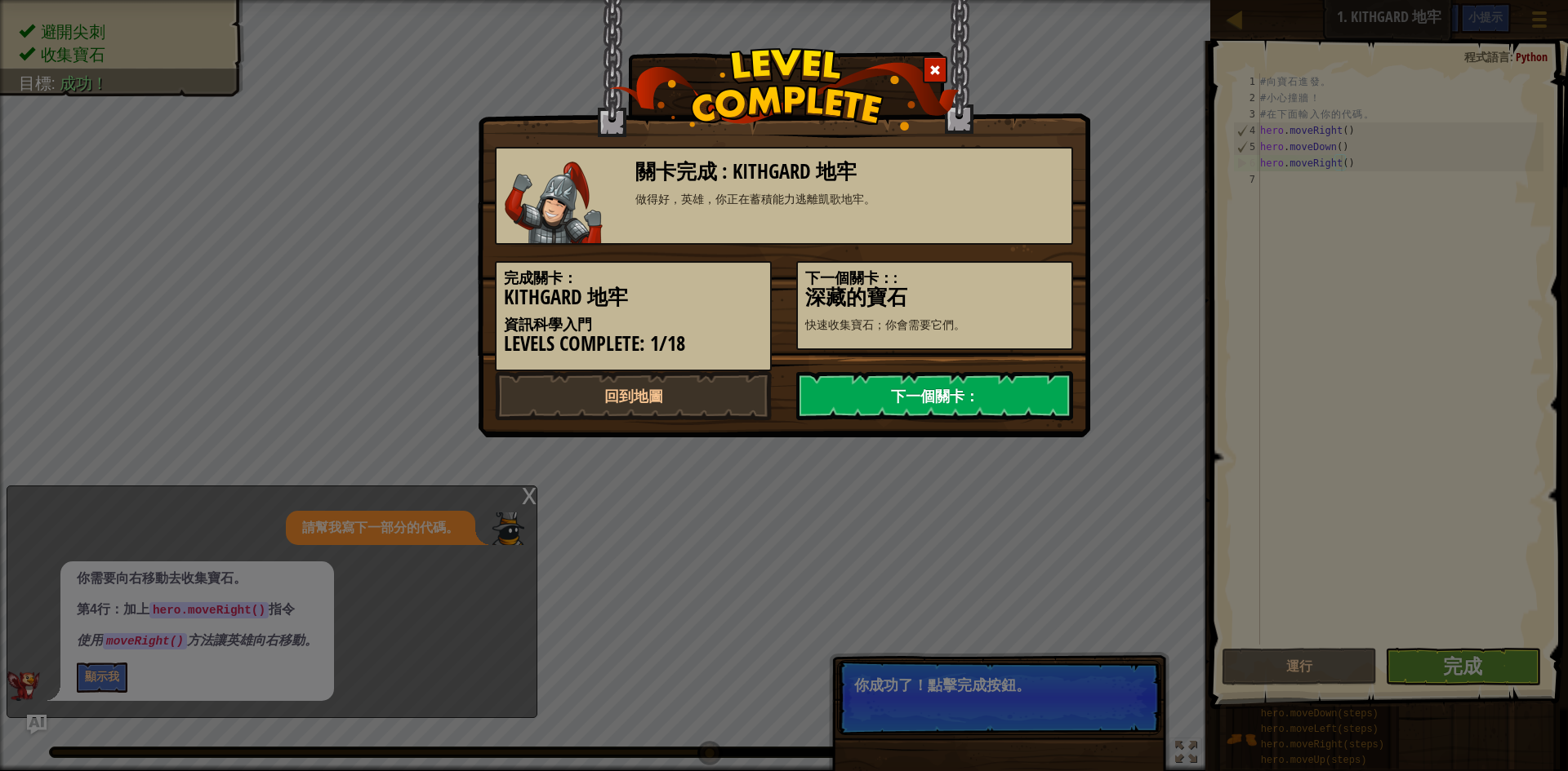
click at [1014, 395] on link "下一個關卡：" at bounding box center [935, 395] width 277 height 49
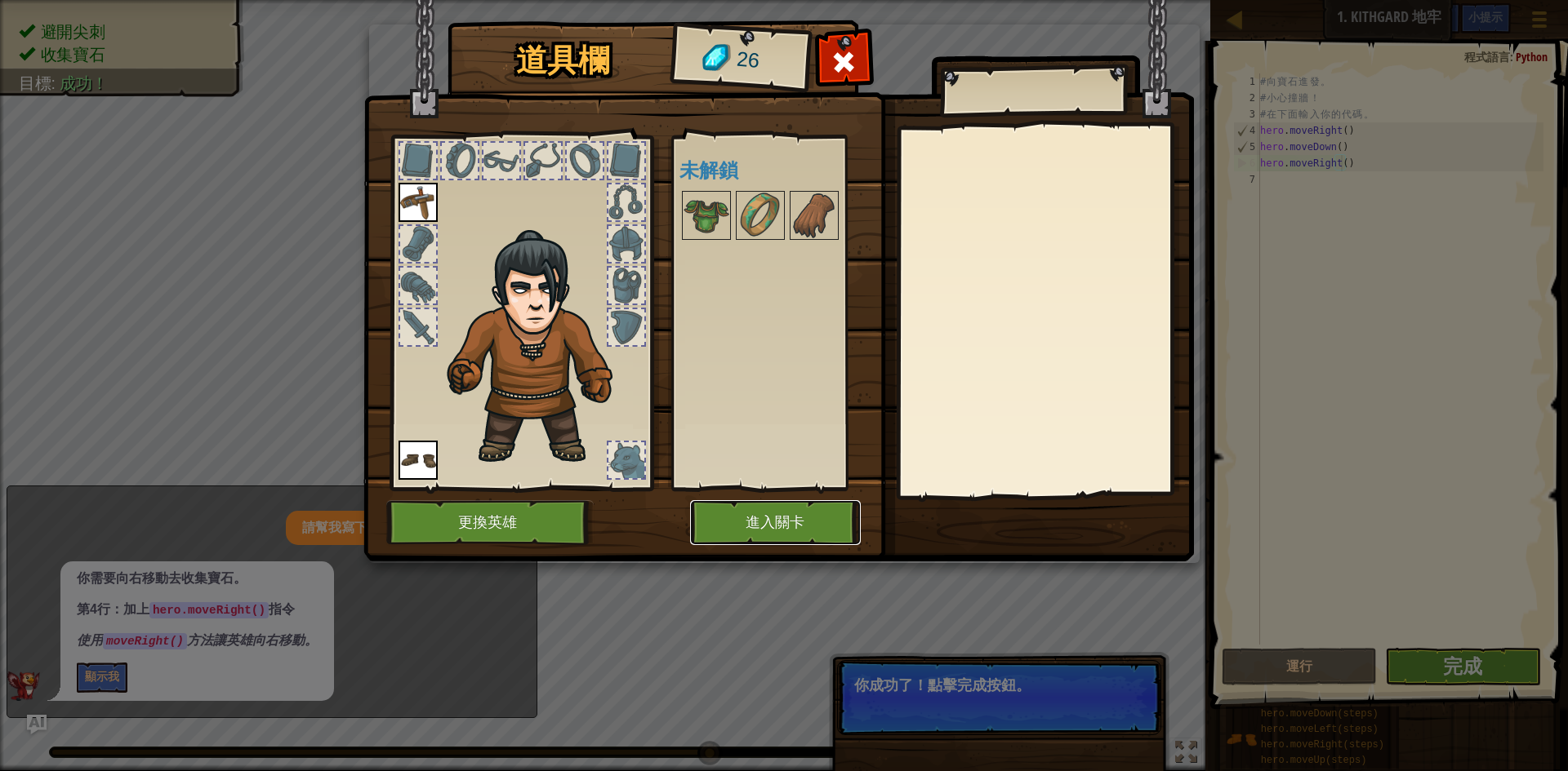
click at [768, 519] on button "進入關卡" at bounding box center [775, 523] width 171 height 45
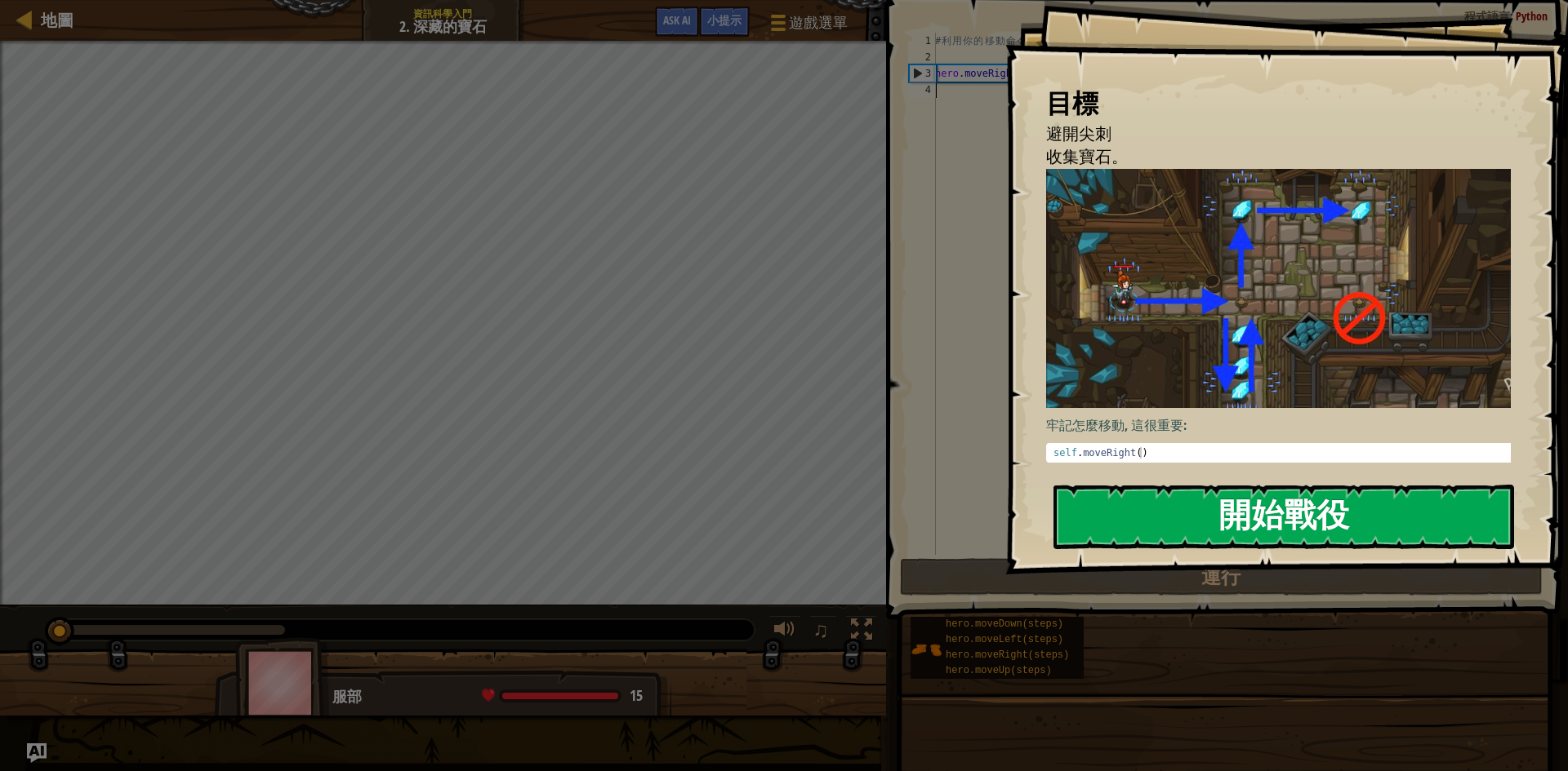
click at [1334, 536] on button "開始戰役" at bounding box center [1284, 517] width 461 height 65
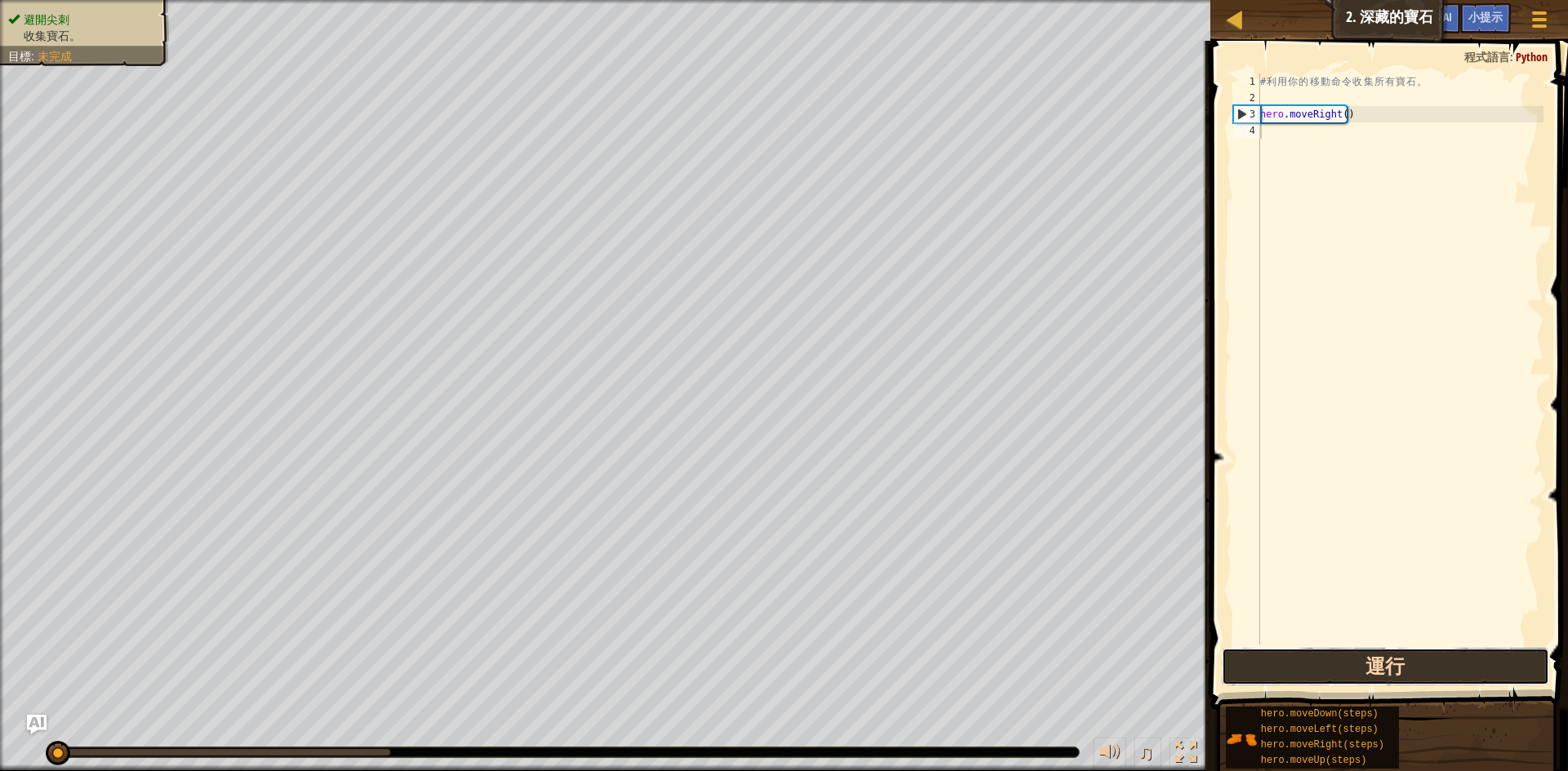
click at [1339, 668] on button "運行" at bounding box center [1385, 666] width 327 height 37
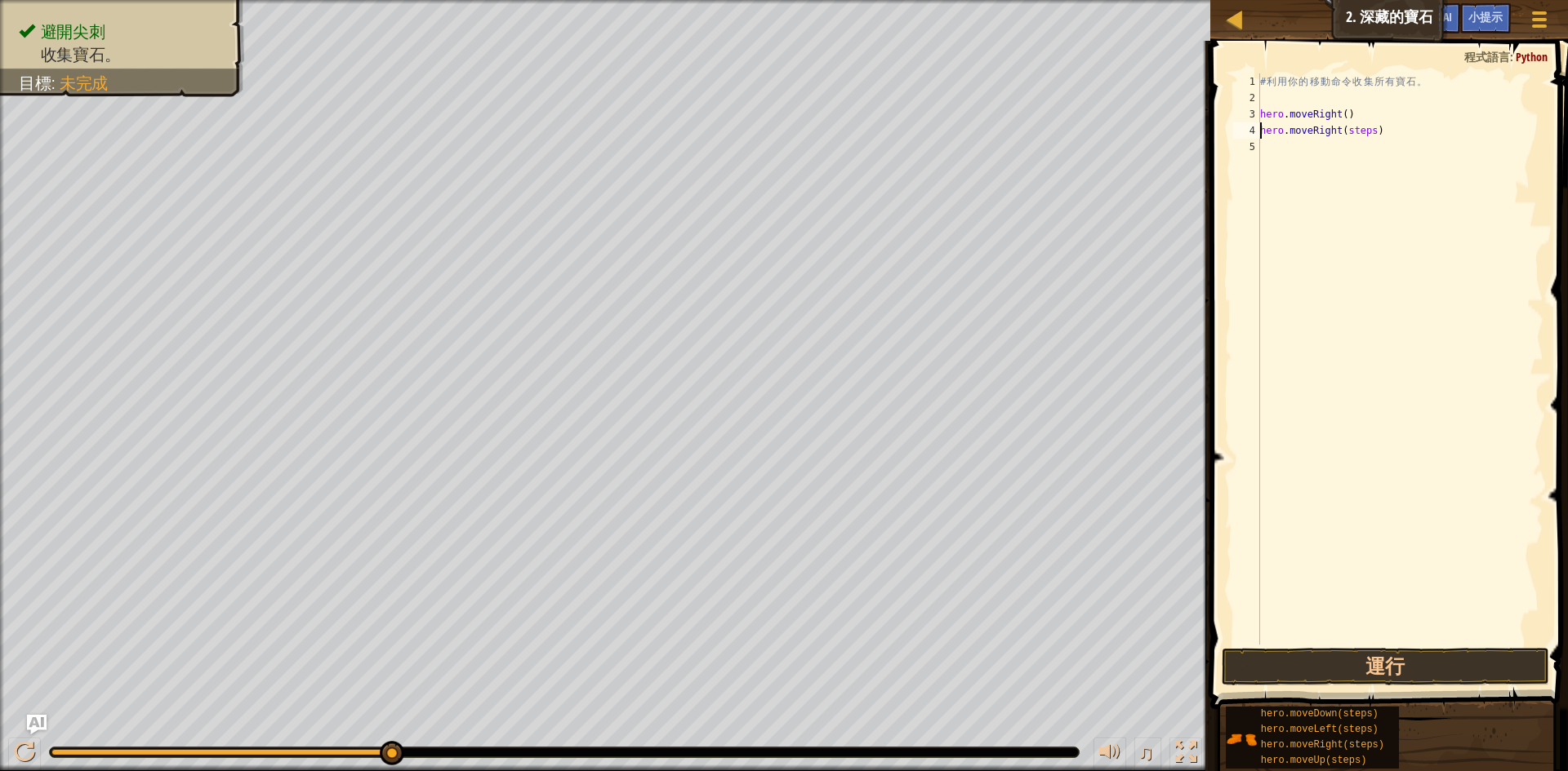
click at [1368, 129] on div "# 利 用 你 的 移 動 命 令 收 集 所 有 寶 石 。 hero . moveRight ( ) hero . moveRight ( steps )" at bounding box center [1400, 376] width 287 height 604
drag, startPoint x: 1368, startPoint y: 129, endPoint x: 1352, endPoint y: 134, distance: 16.8
click at [1352, 134] on div "# 利 用 你 的 移 動 命 令 收 集 所 有 寶 石 。 hero . moveRight ( ) hero . moveRight ( steps )" at bounding box center [1400, 376] width 287 height 604
click at [1381, 670] on button "運行" at bounding box center [1385, 666] width 327 height 37
drag, startPoint x: 1333, startPoint y: 148, endPoint x: 1365, endPoint y: 144, distance: 32.2
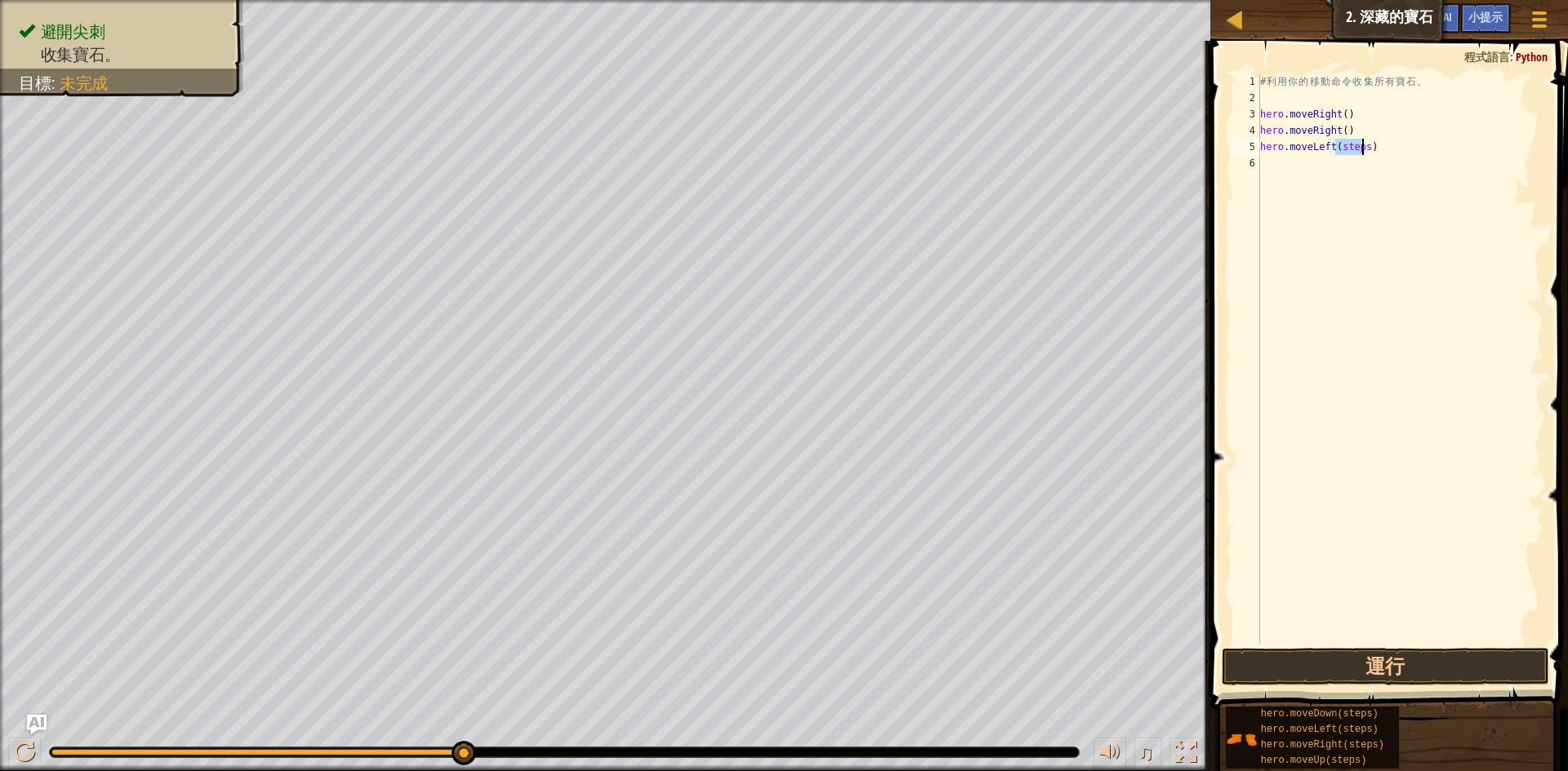
click at [1365, 144] on div "# 利 用 你 的 移 動 命 令 收 集 所 有 寶 石 。 hero . moveRight ( ) hero . moveRight ( ) hero …" at bounding box center [1400, 376] width 287 height 604
click at [1414, 671] on button "運行" at bounding box center [1385, 666] width 327 height 37
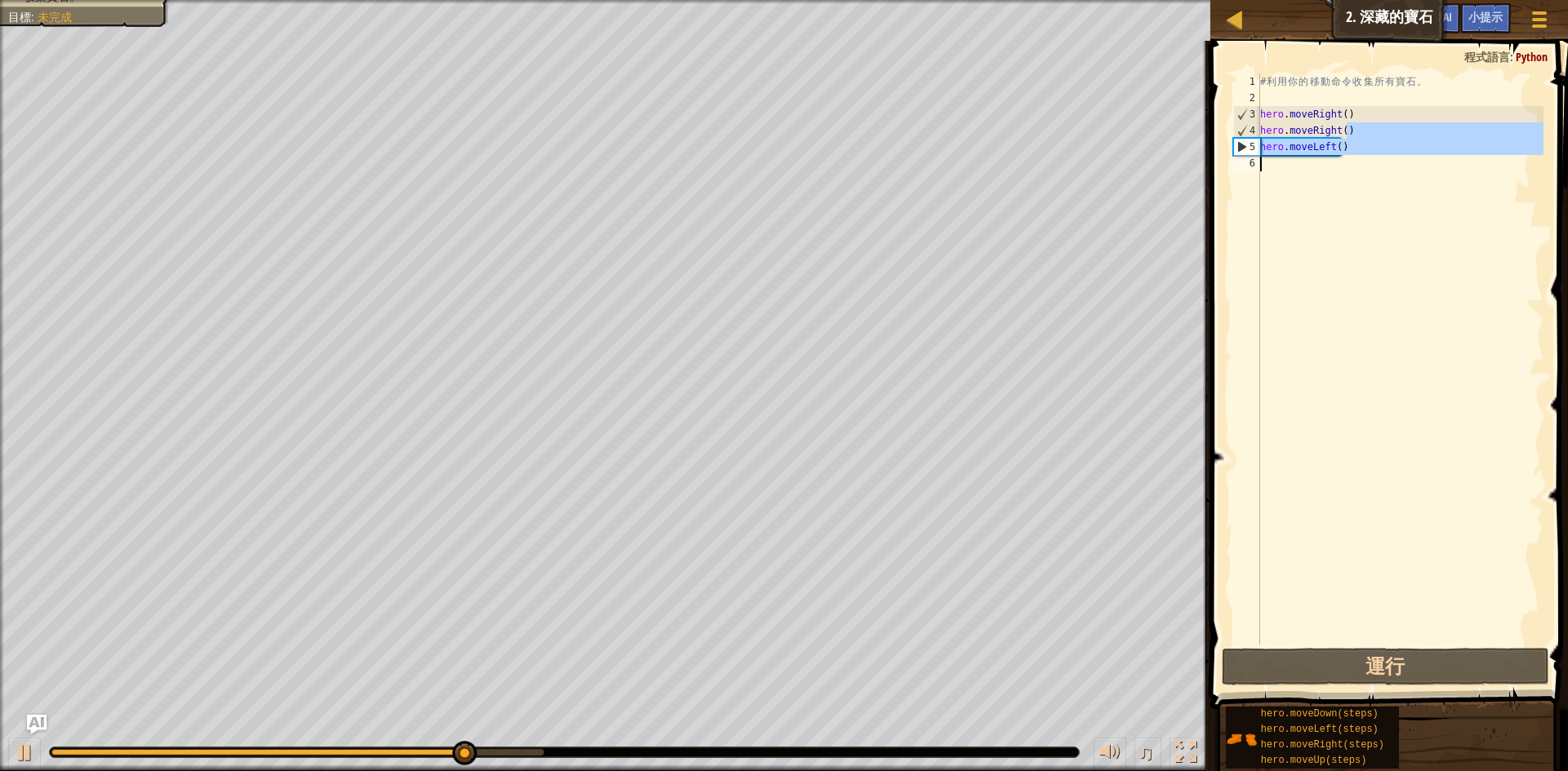
drag, startPoint x: 1351, startPoint y: 132, endPoint x: 1282, endPoint y: 157, distance: 73.4
click at [1282, 157] on div "# 利 用 你 的 移 動 命 令 收 集 所 有 寶 石 。 hero . moveRight ( ) hero . moveRight ( ) hero …" at bounding box center [1400, 376] width 287 height 604
type textarea "hero.moveRight()"
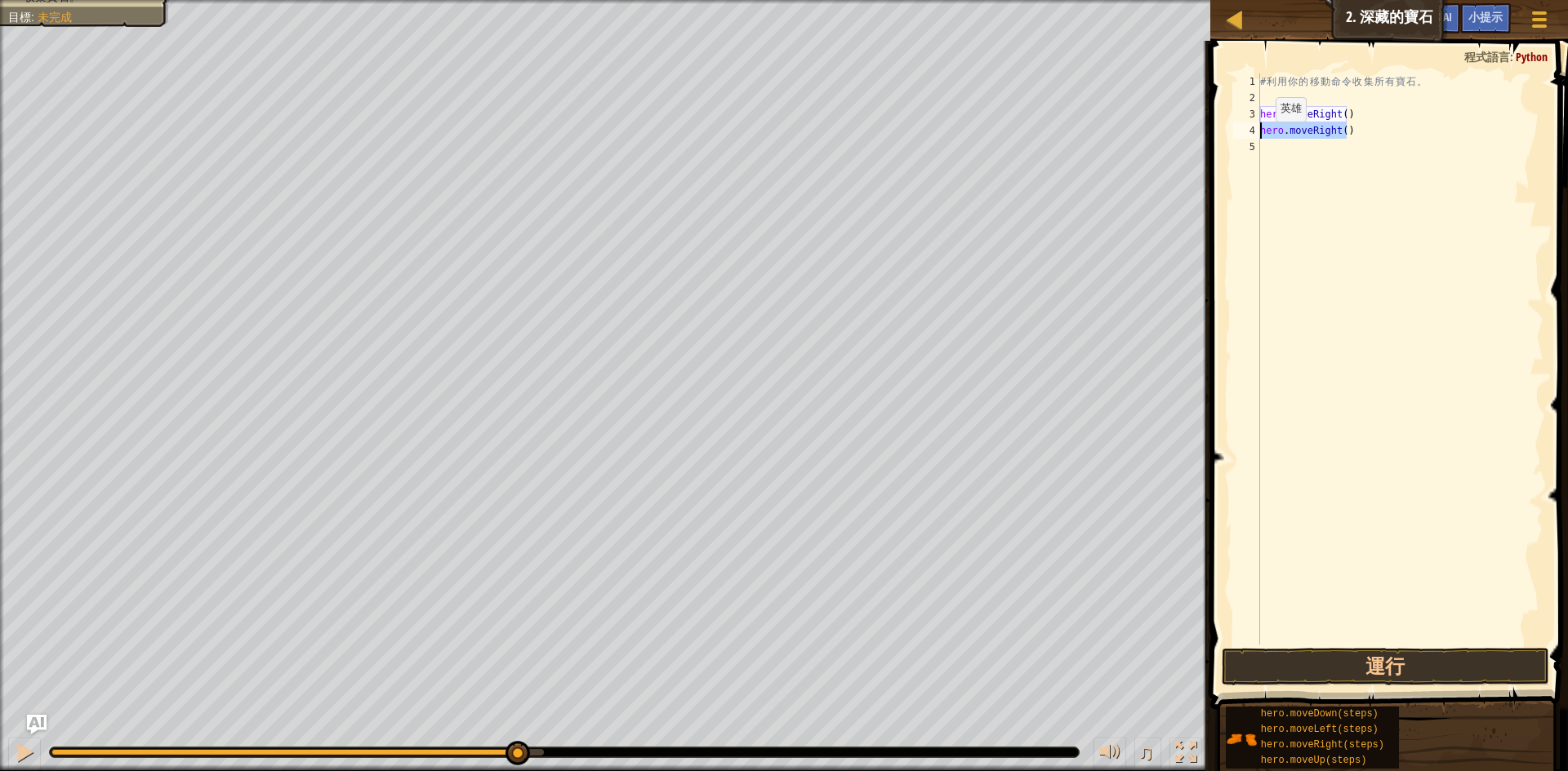
drag, startPoint x: 1326, startPoint y: 132, endPoint x: 1260, endPoint y: 138, distance: 66.3
click at [1260, 138] on div "# 利 用 你 的 移 動 命 令 收 集 所 有 寶 石 。 hero . moveRight ( ) hero . moveRight ( )" at bounding box center [1400, 376] width 287 height 604
click at [1326, 678] on button "運行" at bounding box center [1385, 666] width 327 height 37
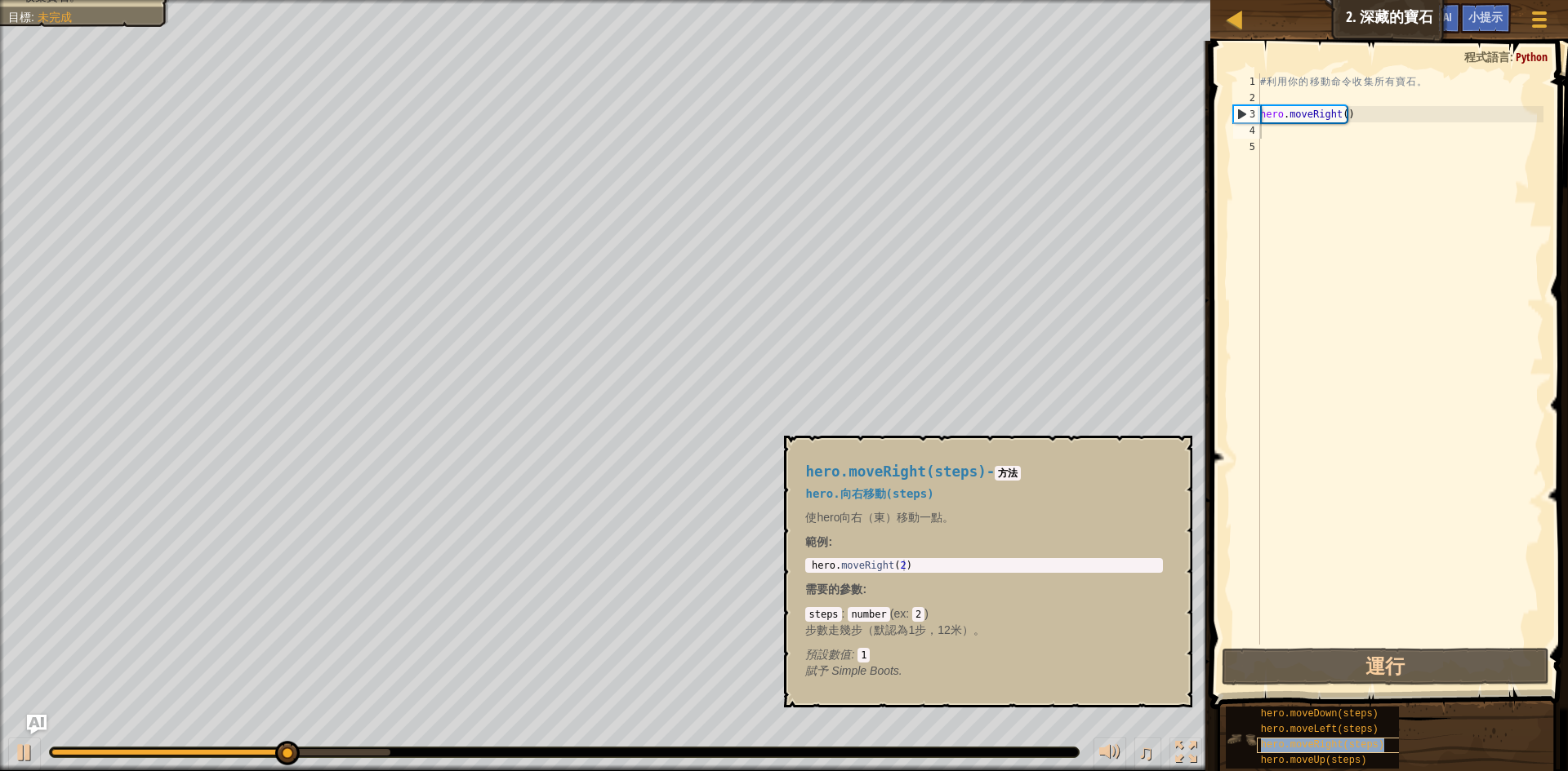
click at [1331, 741] on span "hero.moveRight(steps)" at bounding box center [1322, 745] width 123 height 11
click at [1331, 729] on span "hero.moveLeft(steps)" at bounding box center [1320, 729] width 118 height 11
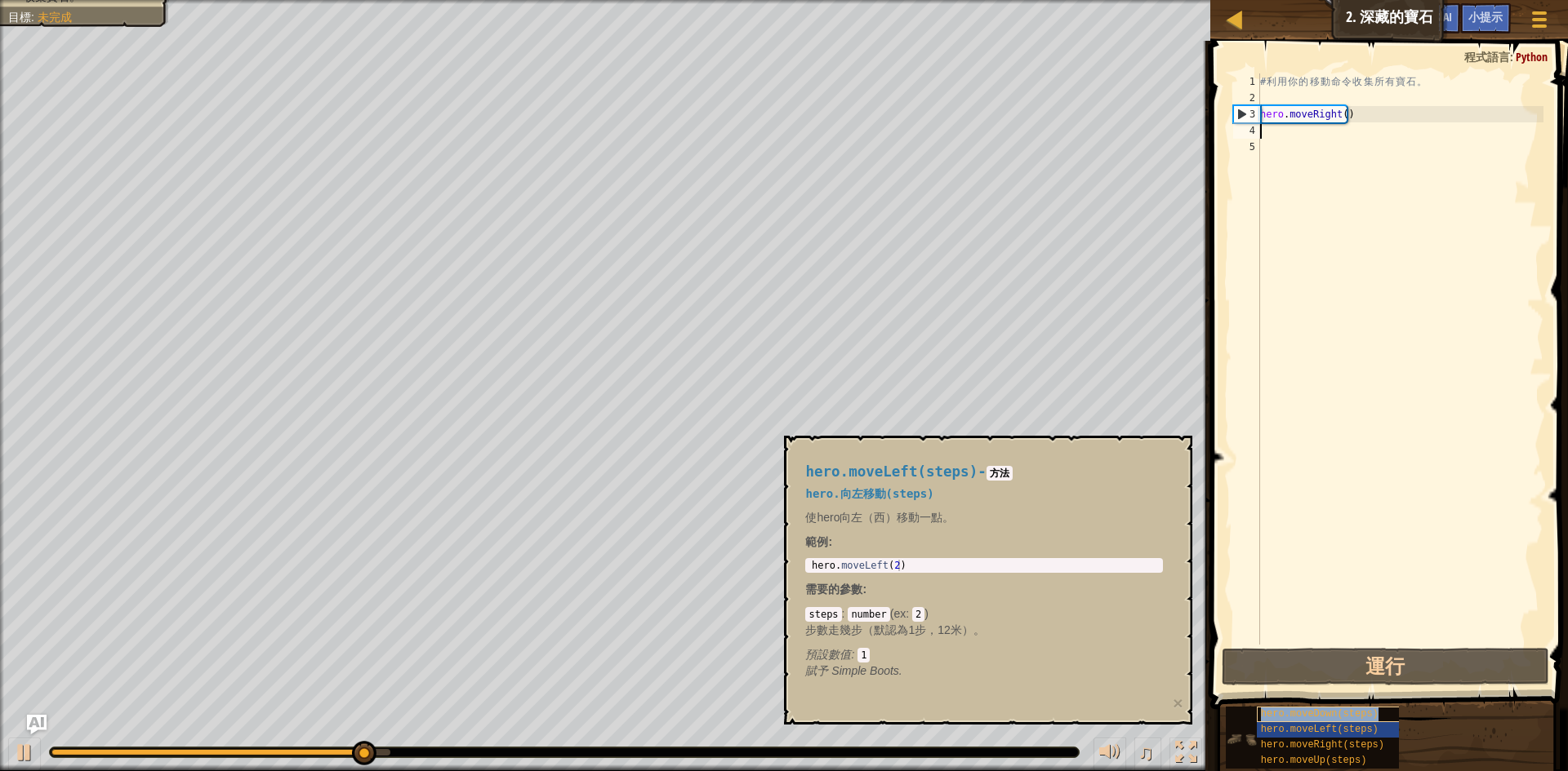
click at [1335, 714] on span "hero.moveDown(steps)" at bounding box center [1320, 714] width 118 height 11
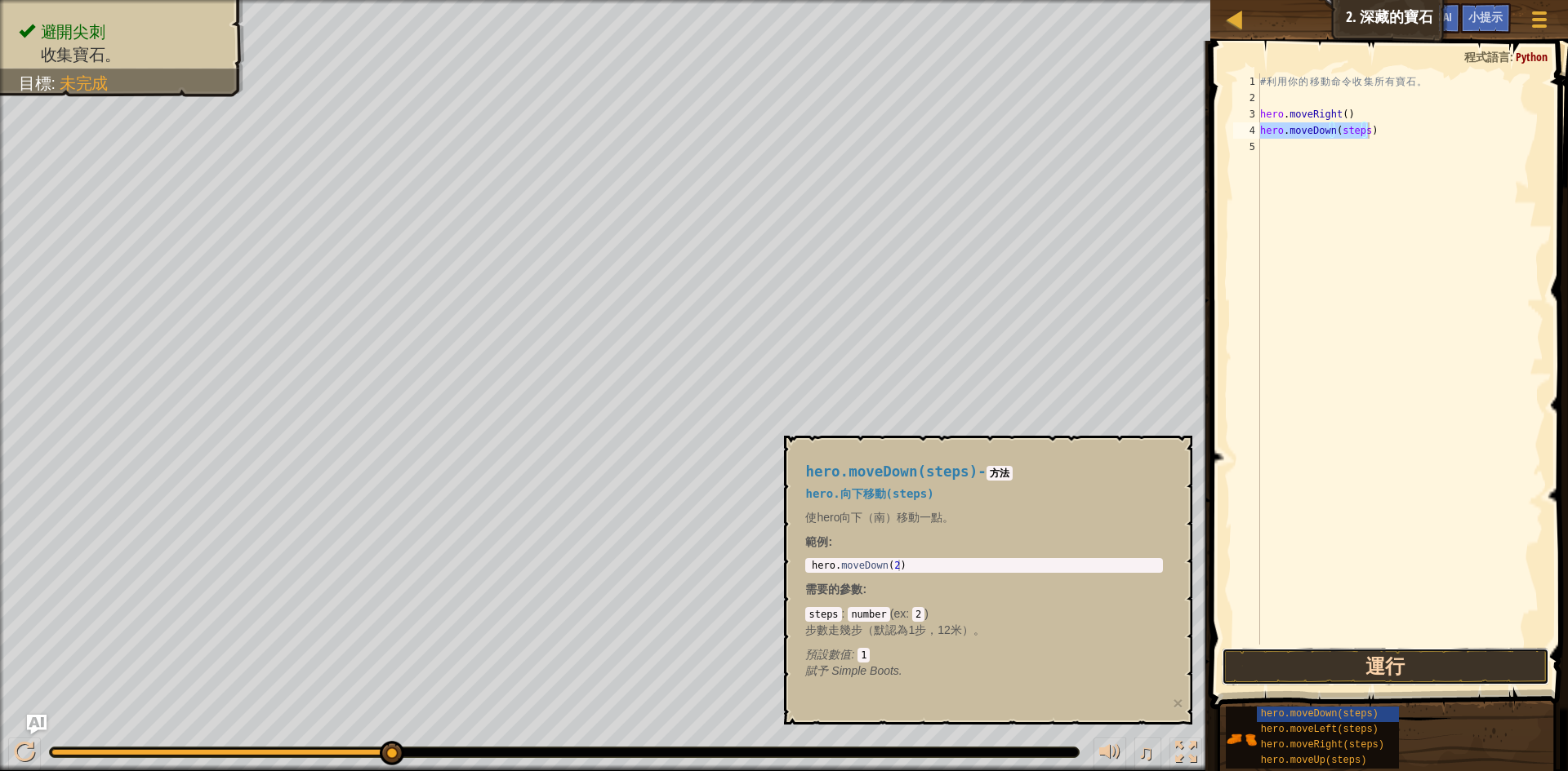
click at [1346, 653] on button "運行" at bounding box center [1385, 666] width 327 height 37
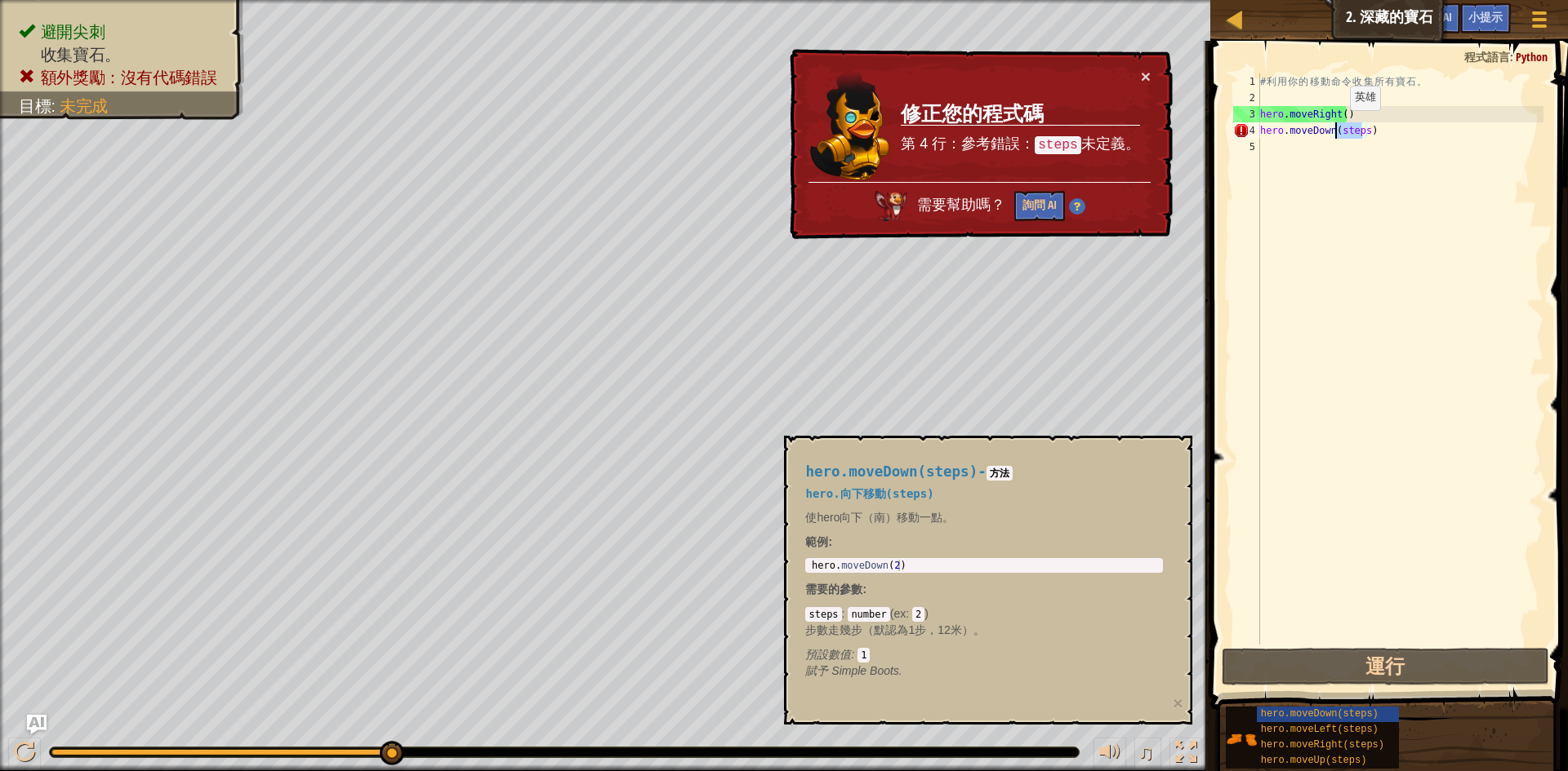
drag, startPoint x: 1362, startPoint y: 126, endPoint x: 1336, endPoint y: 126, distance: 26.0
click at [1336, 126] on div "# 利 用 你 的 移 動 命 令 收 集 所 有 寶 石 。 hero . moveRight ( ) hero . moveDown ( steps )" at bounding box center [1400, 376] width 287 height 604
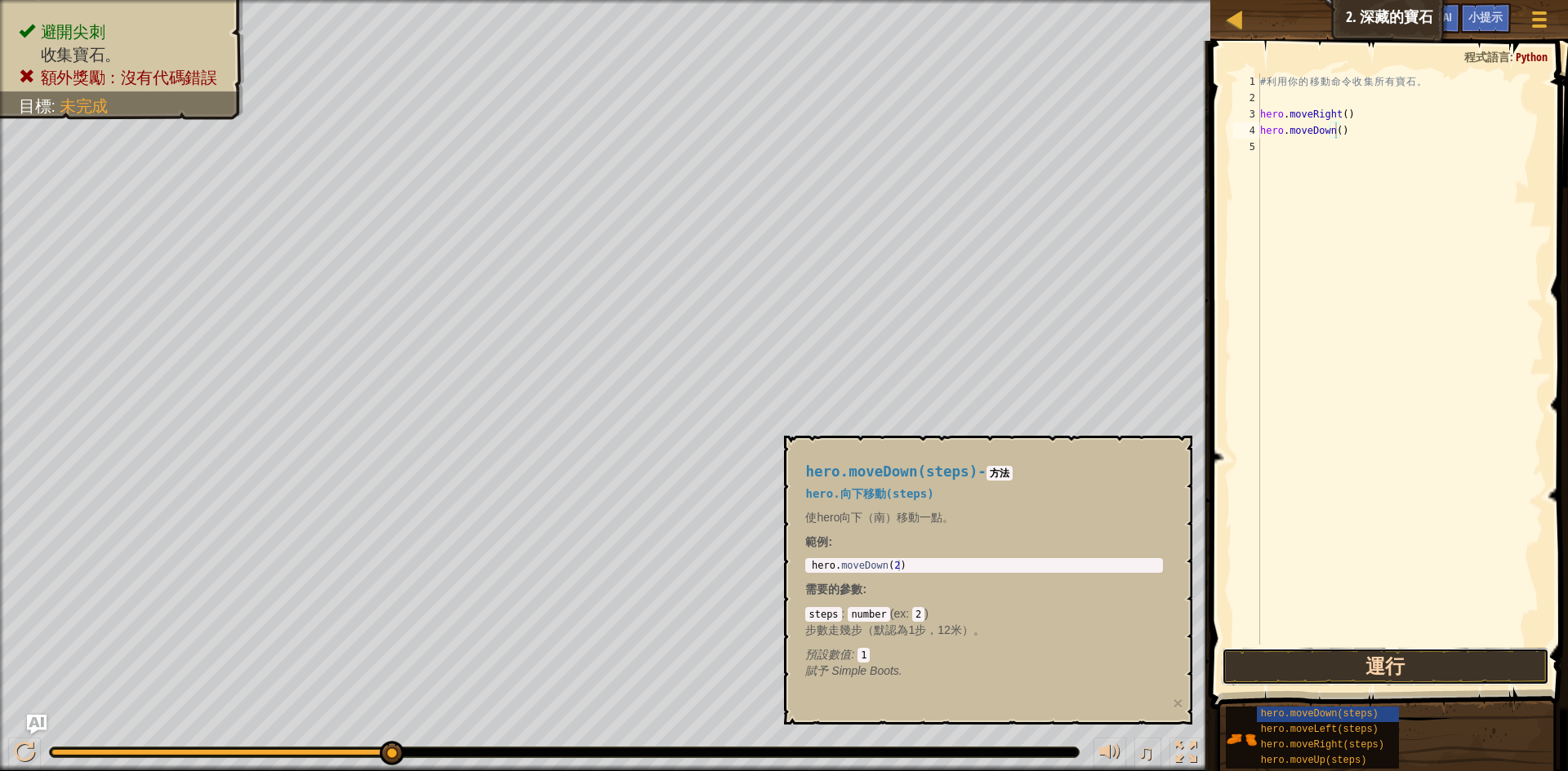
click at [1324, 665] on button "運行" at bounding box center [1385, 666] width 327 height 37
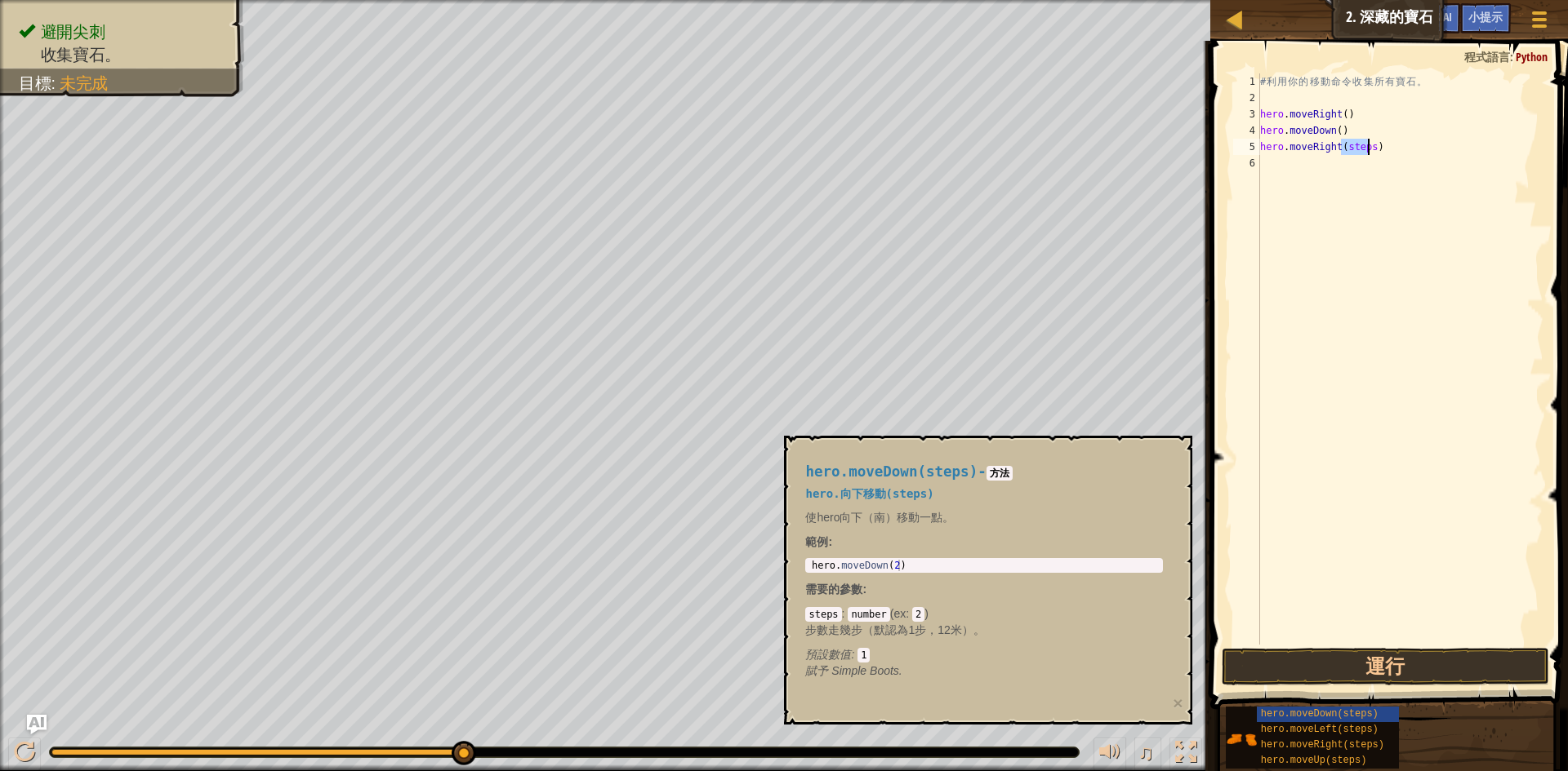
drag, startPoint x: 1341, startPoint y: 146, endPoint x: 1366, endPoint y: 150, distance: 25.3
click at [1366, 150] on div "# 利 用 你 的 移 動 命 令 收 集 所 有 寶 石 。 hero . moveRight ( ) hero . moveDown ( ) hero .…" at bounding box center [1400, 376] width 287 height 604
click at [1343, 654] on button "運行" at bounding box center [1385, 666] width 327 height 37
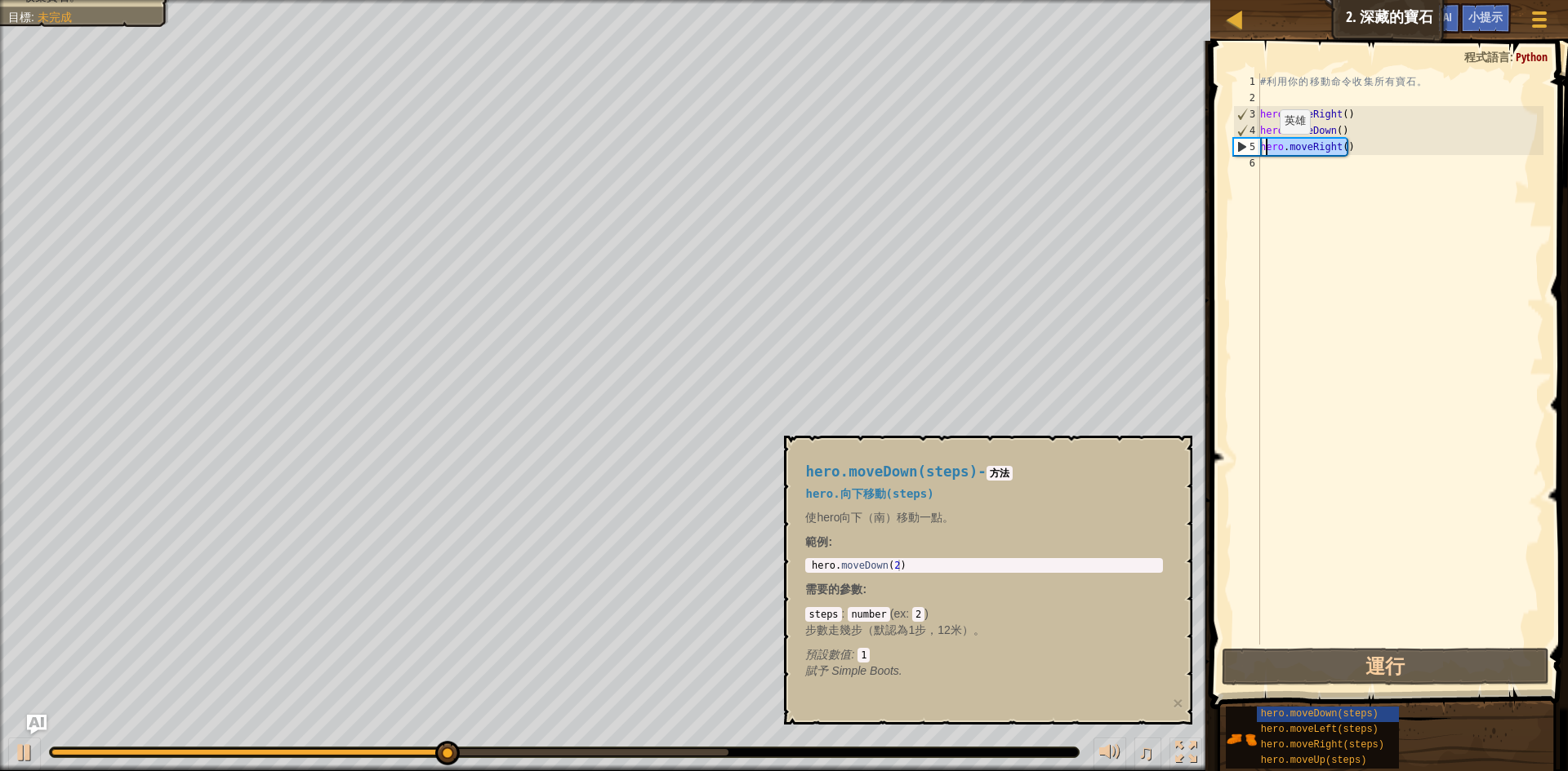
drag, startPoint x: 1353, startPoint y: 148, endPoint x: 1266, endPoint y: 151, distance: 87.1
click at [1266, 151] on div "# 利 用 你 的 移 動 命 令 收 集 所 有 寶 石 。 hero . moveRight ( ) hero . moveDown ( ) hero .…" at bounding box center [1400, 376] width 287 height 604
type textarea "h"
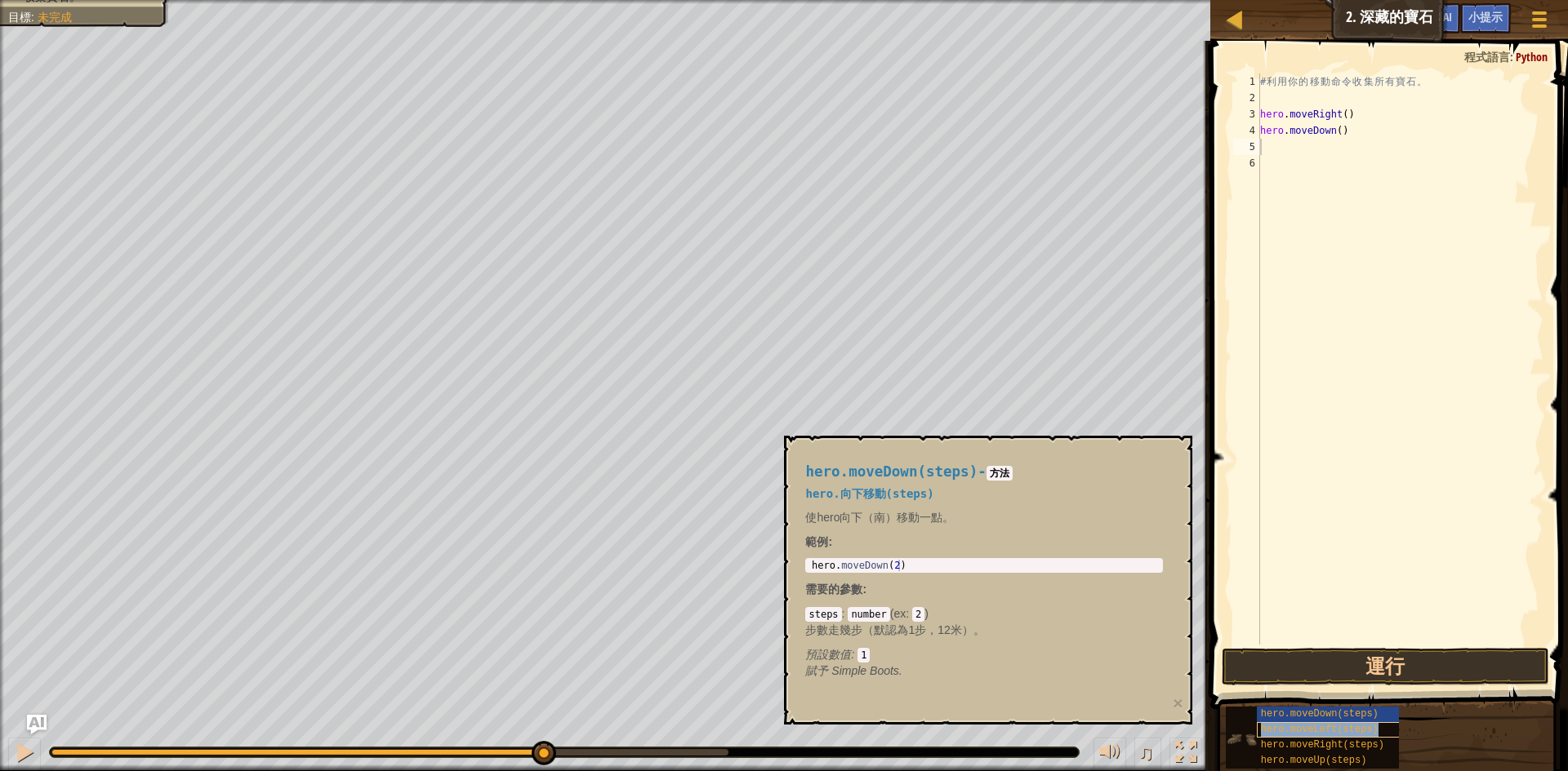
click at [1330, 730] on span "hero.moveLeft(steps)" at bounding box center [1320, 729] width 118 height 11
click at [1327, 749] on span "hero.moveRight(steps)" at bounding box center [1322, 745] width 123 height 11
click at [1326, 722] on div "hero.moveDown(steps)" at bounding box center [1335, 715] width 157 height 16
click at [1326, 730] on span "hero.moveLeft(steps)" at bounding box center [1320, 729] width 118 height 11
click at [1328, 744] on span "hero.moveRight(steps)" at bounding box center [1322, 745] width 123 height 11
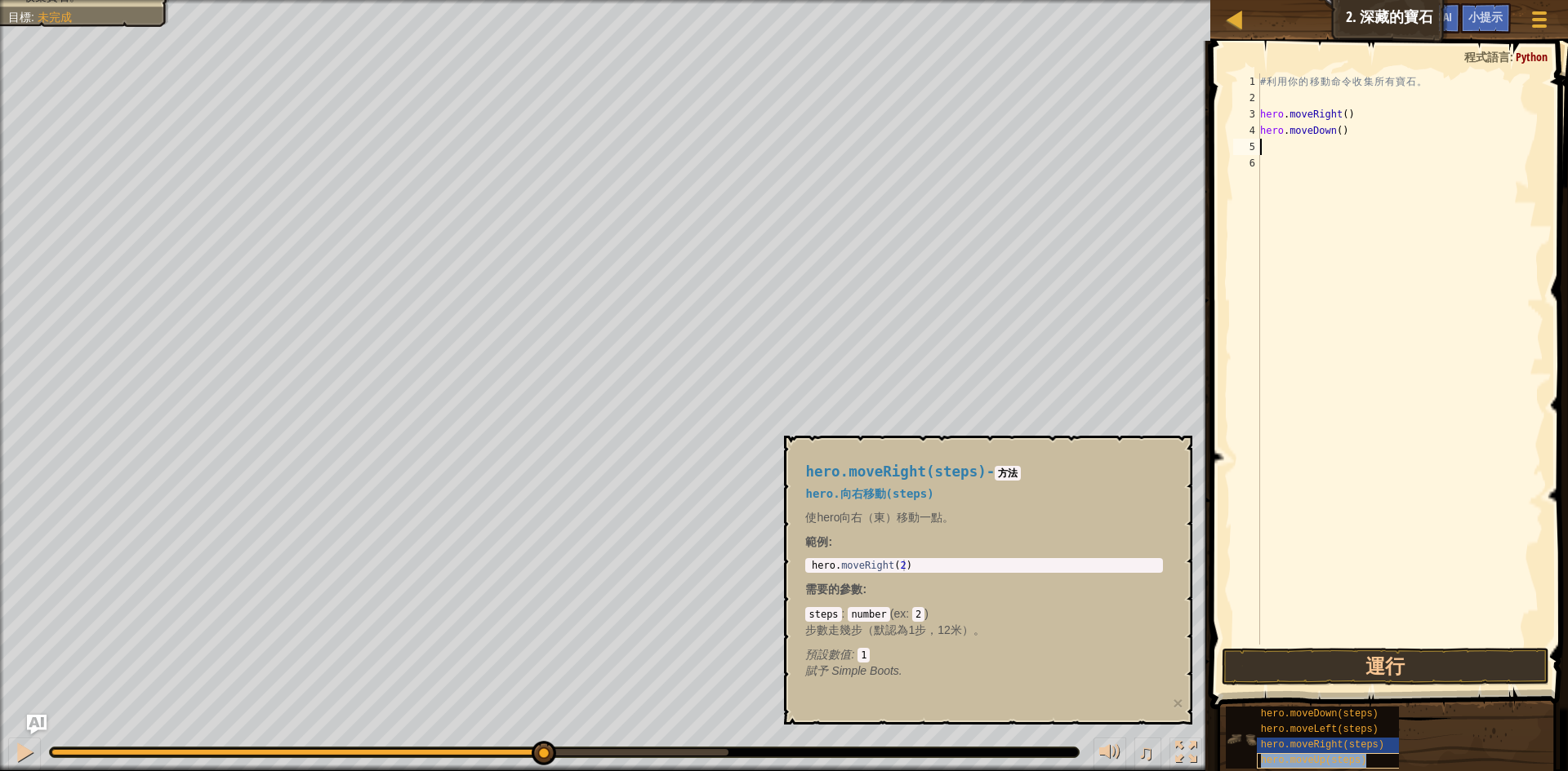
click at [1330, 759] on span "hero.moveUp(steps)" at bounding box center [1313, 760] width 106 height 11
drag, startPoint x: 1330, startPoint y: 759, endPoint x: 1381, endPoint y: 625, distance: 143.4
click at [1280, 329] on div "小提示 影片 1 2 3 4 5 6 # 利 用 你 的 移 動 命 令 收 集 所 有 寶 石 。 hero . moveRight ( ) hero . …" at bounding box center [1386, 402] width 363 height 723
click at [1354, 145] on div "# 利 用 你 的 移 動 命 令 收 集 所 有 寶 石 。 hero . moveRight ( ) hero . moveDown ( ) hero .…" at bounding box center [1400, 359] width 287 height 571
drag, startPoint x: 1354, startPoint y: 145, endPoint x: 1323, endPoint y: 150, distance: 31.4
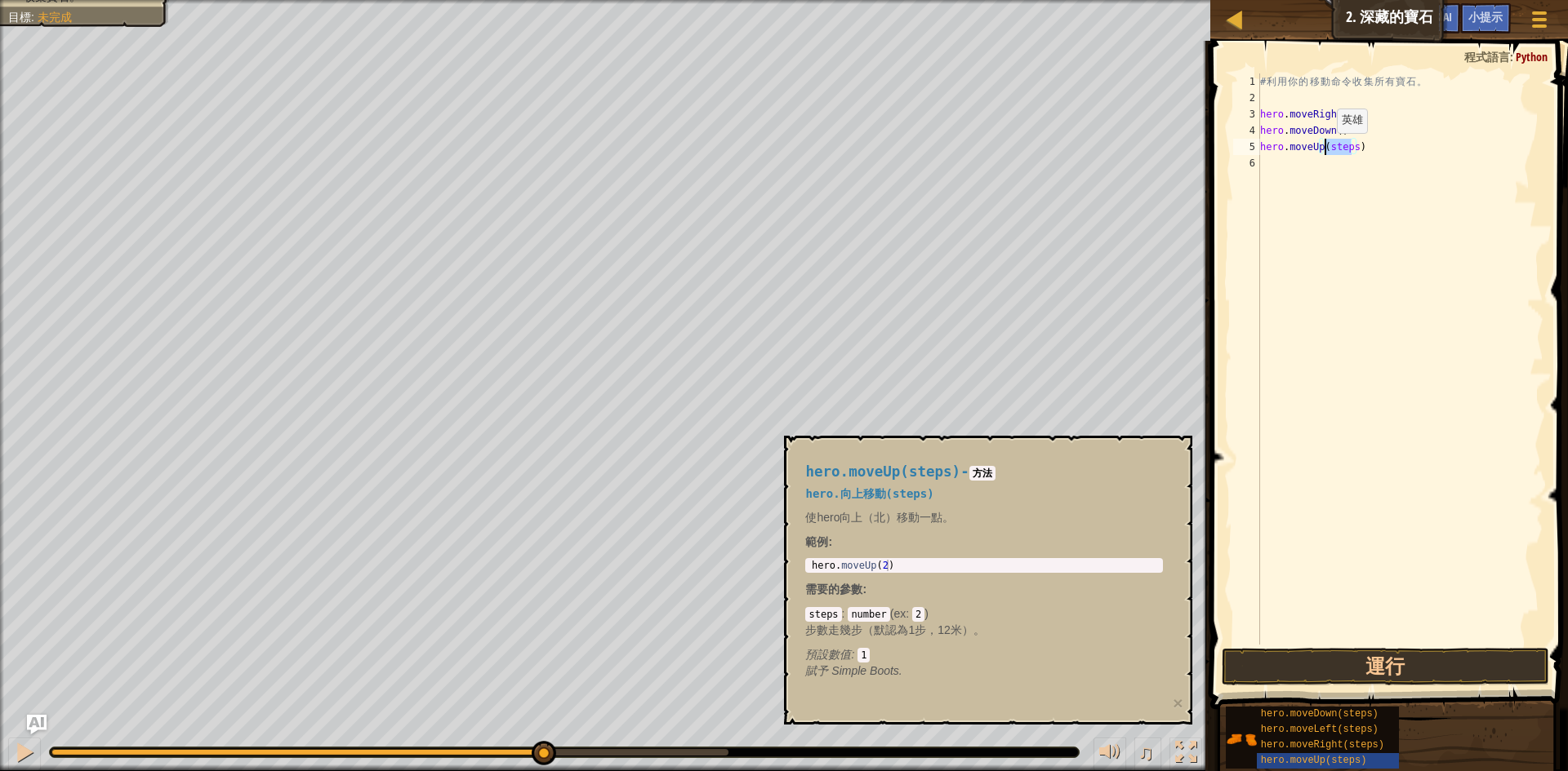
click at [1323, 150] on div "# 利 用 你 的 移 動 命 令 收 集 所 有 寶 石 。 hero . moveRight ( ) hero . moveDown ( ) hero .…" at bounding box center [1400, 376] width 287 height 604
click at [1353, 683] on button "運行" at bounding box center [1385, 666] width 327 height 37
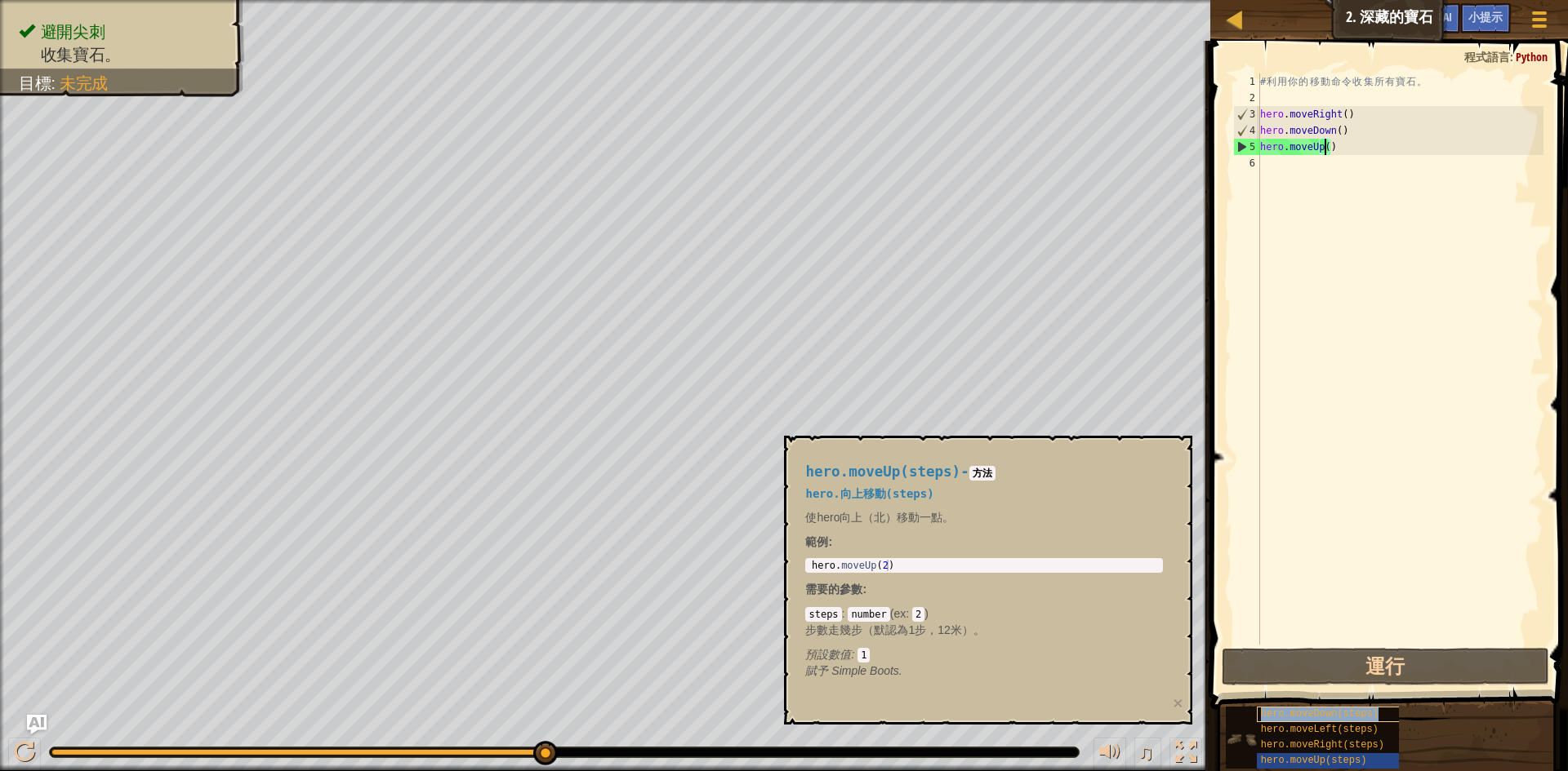
click at [1288, 711] on span "hero.moveDown(steps)" at bounding box center [1320, 714] width 118 height 11
click at [1284, 722] on div "hero.moveDown(steps)" at bounding box center [1335, 715] width 157 height 16
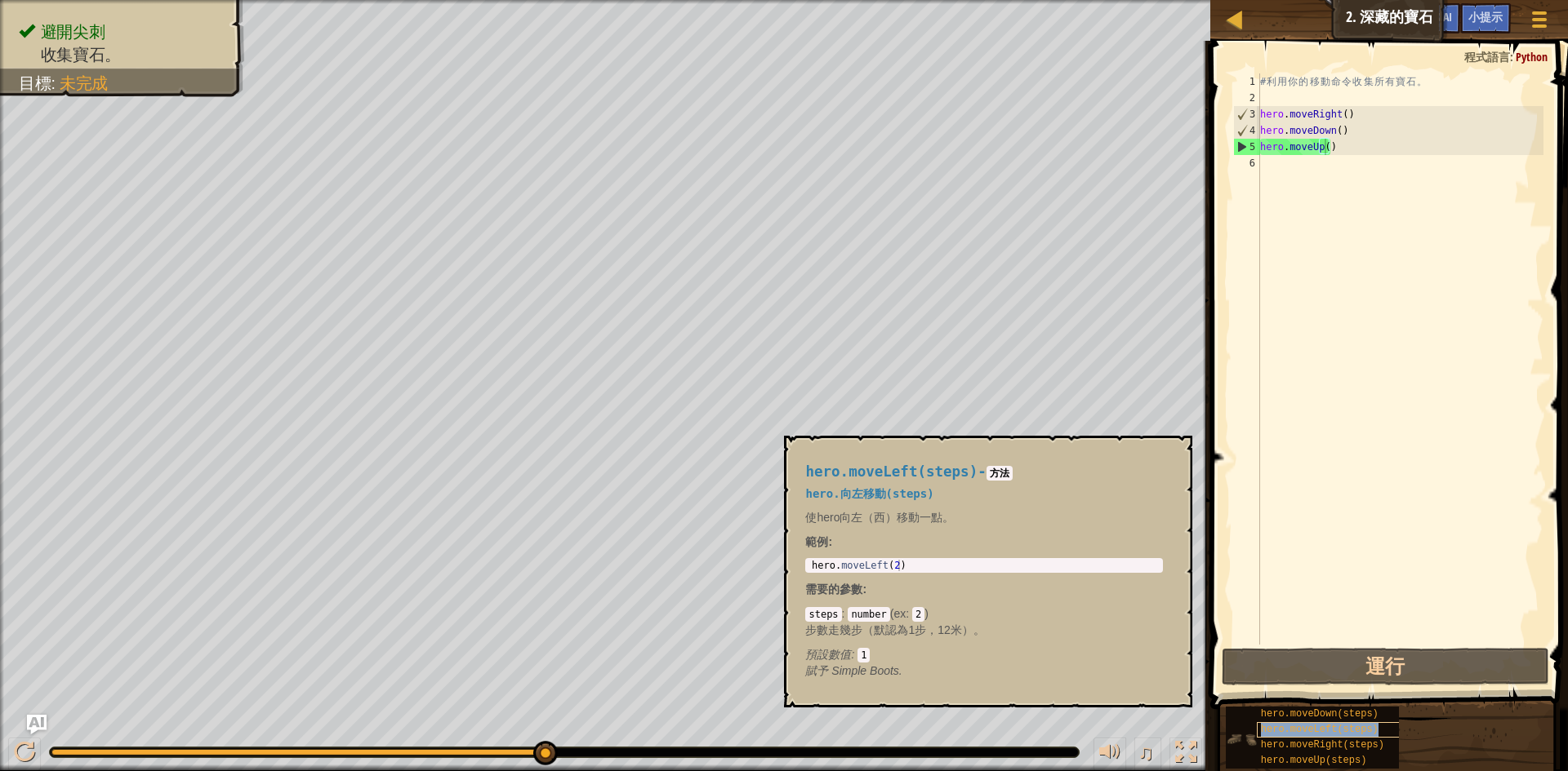
click at [1281, 736] on div "hero.moveLeft(steps)" at bounding box center [1335, 730] width 157 height 16
click at [1283, 725] on span "hero.moveLeft(steps)" at bounding box center [1320, 729] width 118 height 11
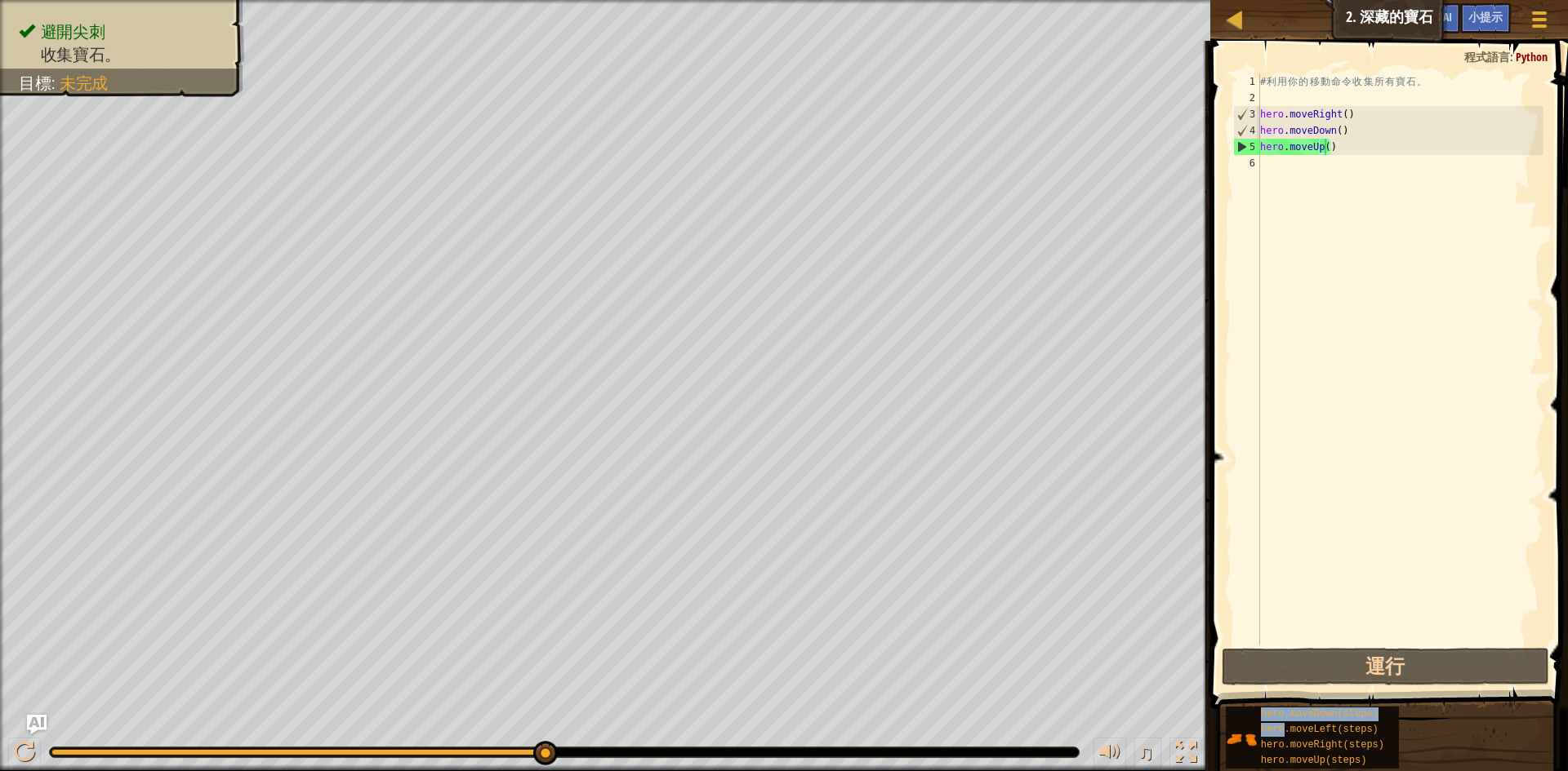
drag, startPoint x: 1283, startPoint y: 725, endPoint x: 1287, endPoint y: 164, distance: 561.0
click at [1287, 163] on div "小提示 影片 hero.moveUp() 1 2 3 4 5 6 # 利 用 你 的 移 動 命 令 收 集 所 有 寶 石 。 hero . moveRig…" at bounding box center [1386, 402] width 363 height 723
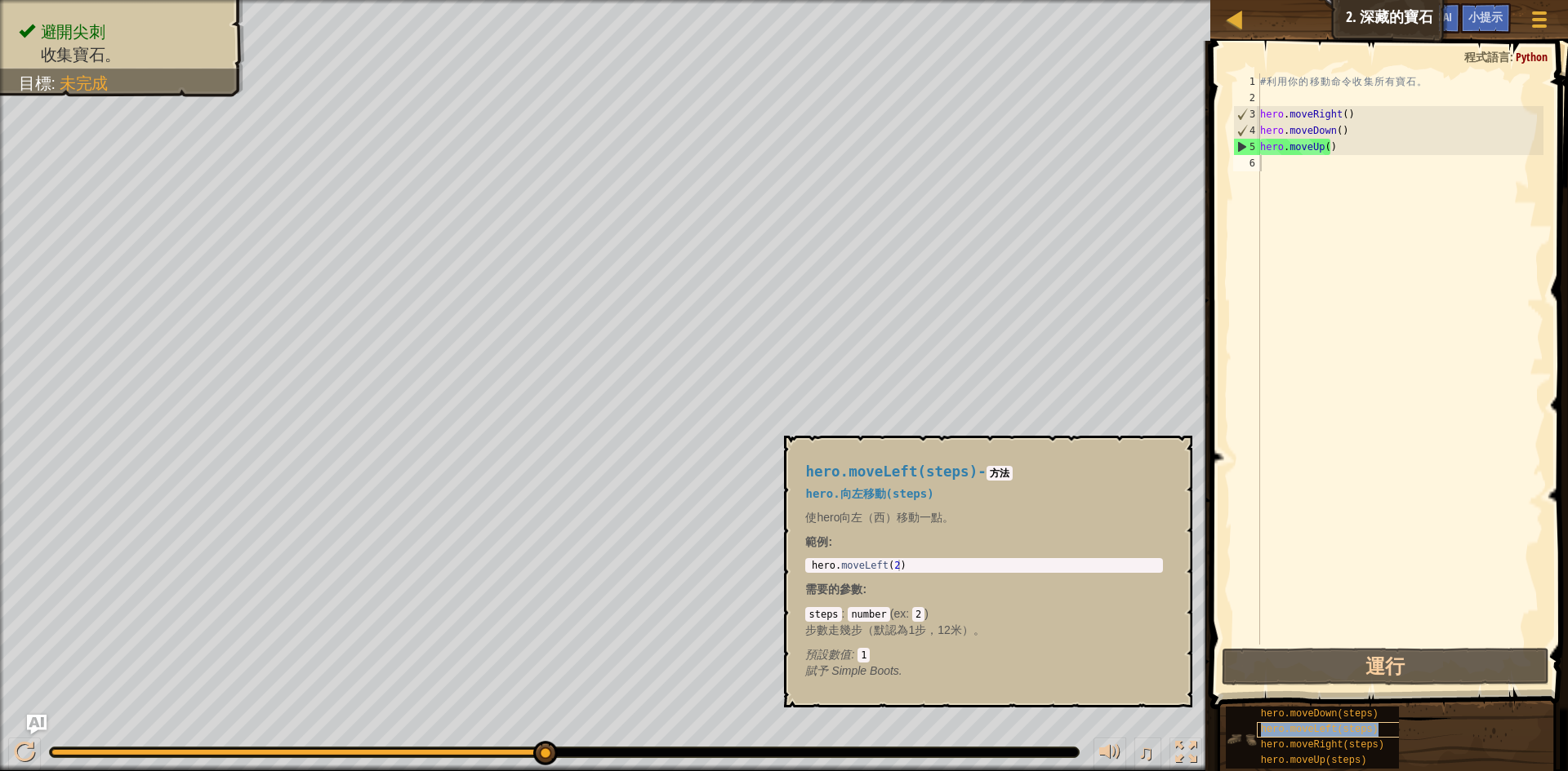
type textarea "hero.moveLeft(steps)"
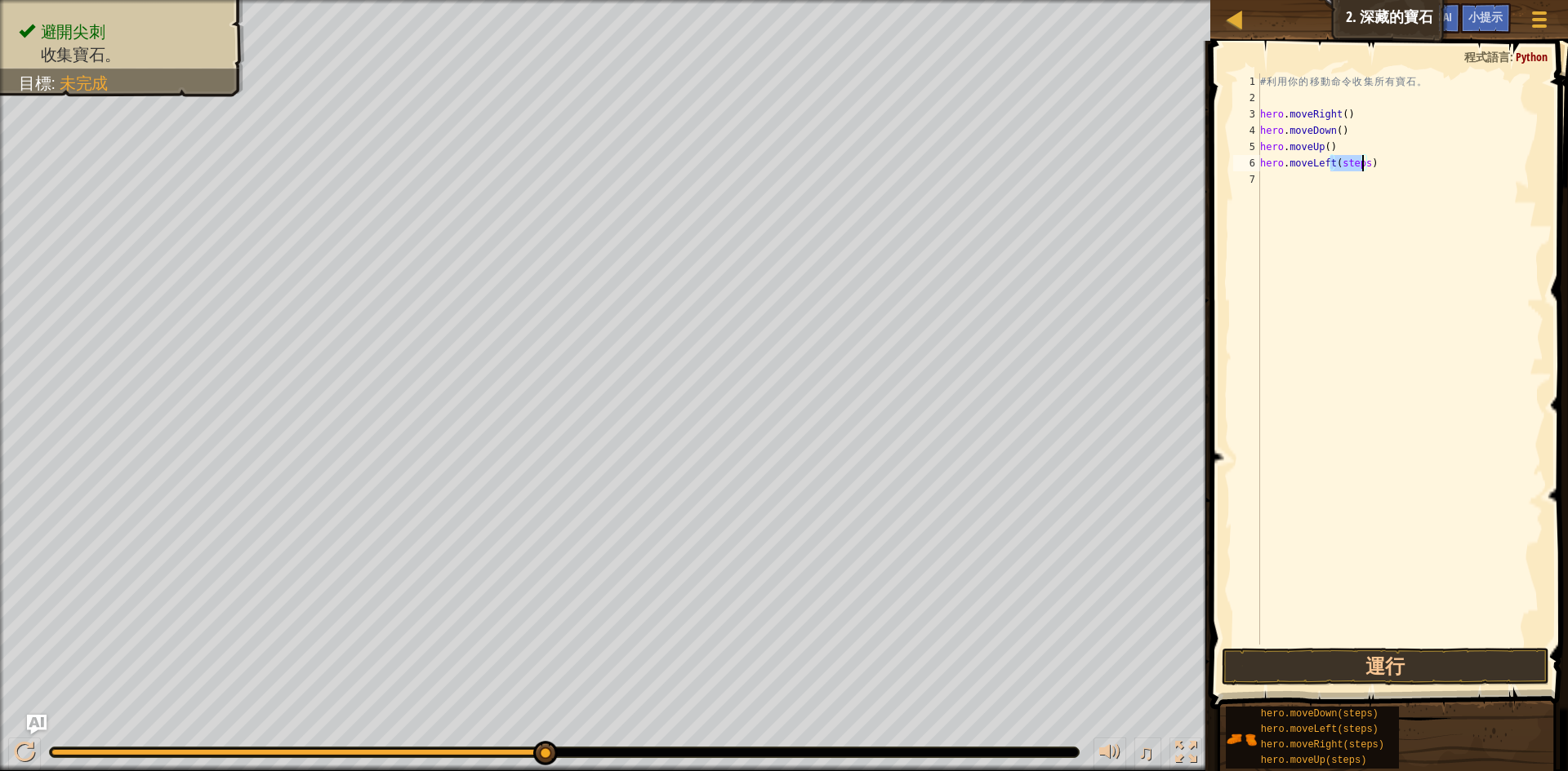
drag, startPoint x: 1332, startPoint y: 165, endPoint x: 1363, endPoint y: 165, distance: 31.0
click at [1363, 165] on div "# 利 用 你 的 移 動 命 令 收 集 所 有 寶 石 。 hero . moveRight ( ) hero . moveDown ( ) hero .…" at bounding box center [1400, 376] width 287 height 604
click at [1326, 270] on div "# 利 用 你 的 移 動 命 令 收 集 所 有 寶 石 。 hero . moveRight ( ) hero . moveDown ( ) hero .…" at bounding box center [1400, 376] width 287 height 604
drag, startPoint x: 1335, startPoint y: 163, endPoint x: 1361, endPoint y: 168, distance: 26.5
click at [1361, 168] on div "# 利 用 你 的 移 動 命 令 收 集 所 有 寶 石 。 hero . moveRight ( ) hero . moveDown ( ) hero .…" at bounding box center [1400, 376] width 287 height 604
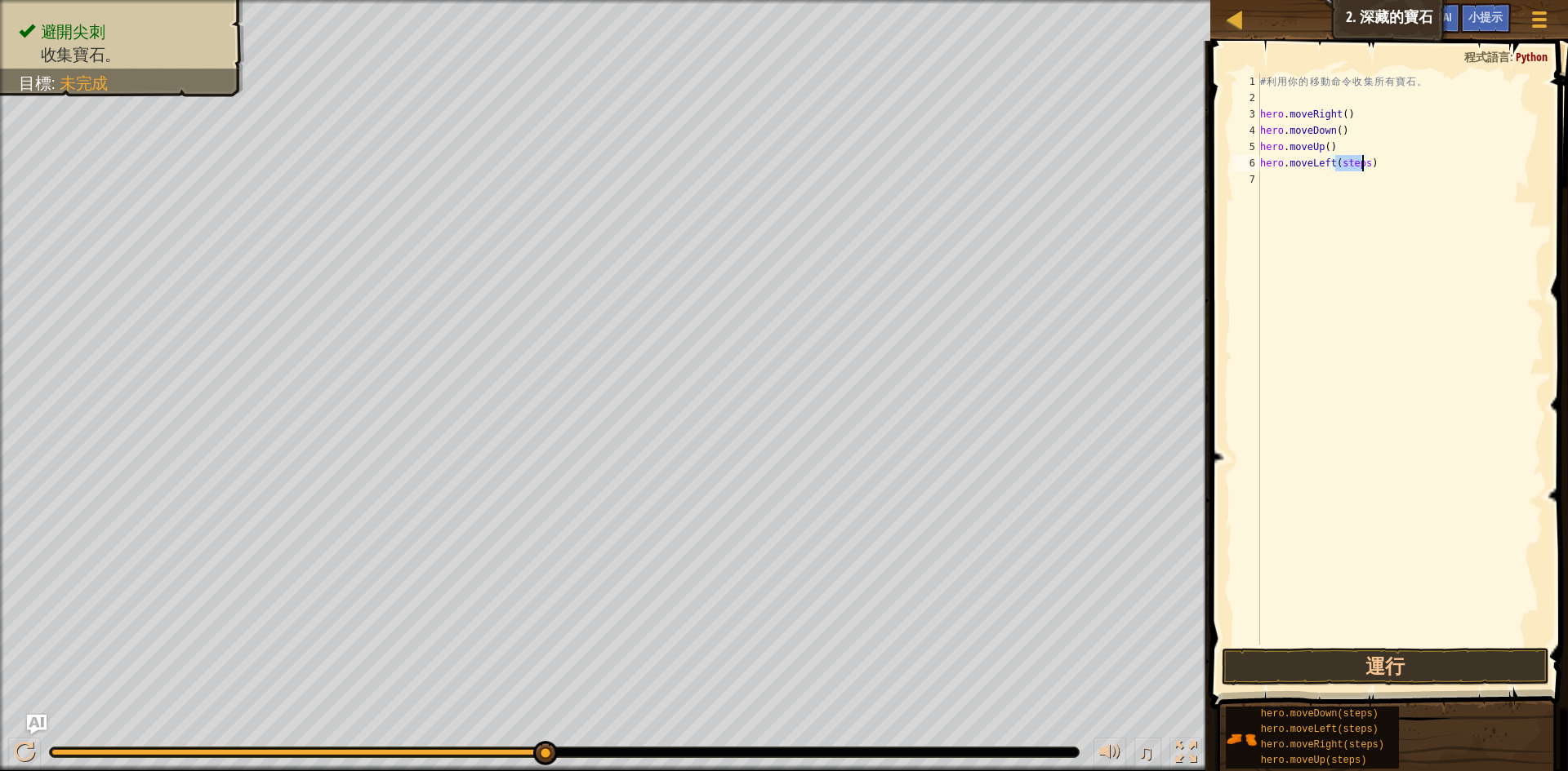
type textarea "hero.moveLeft()"
click at [1365, 673] on button "運行" at bounding box center [1385, 666] width 327 height 37
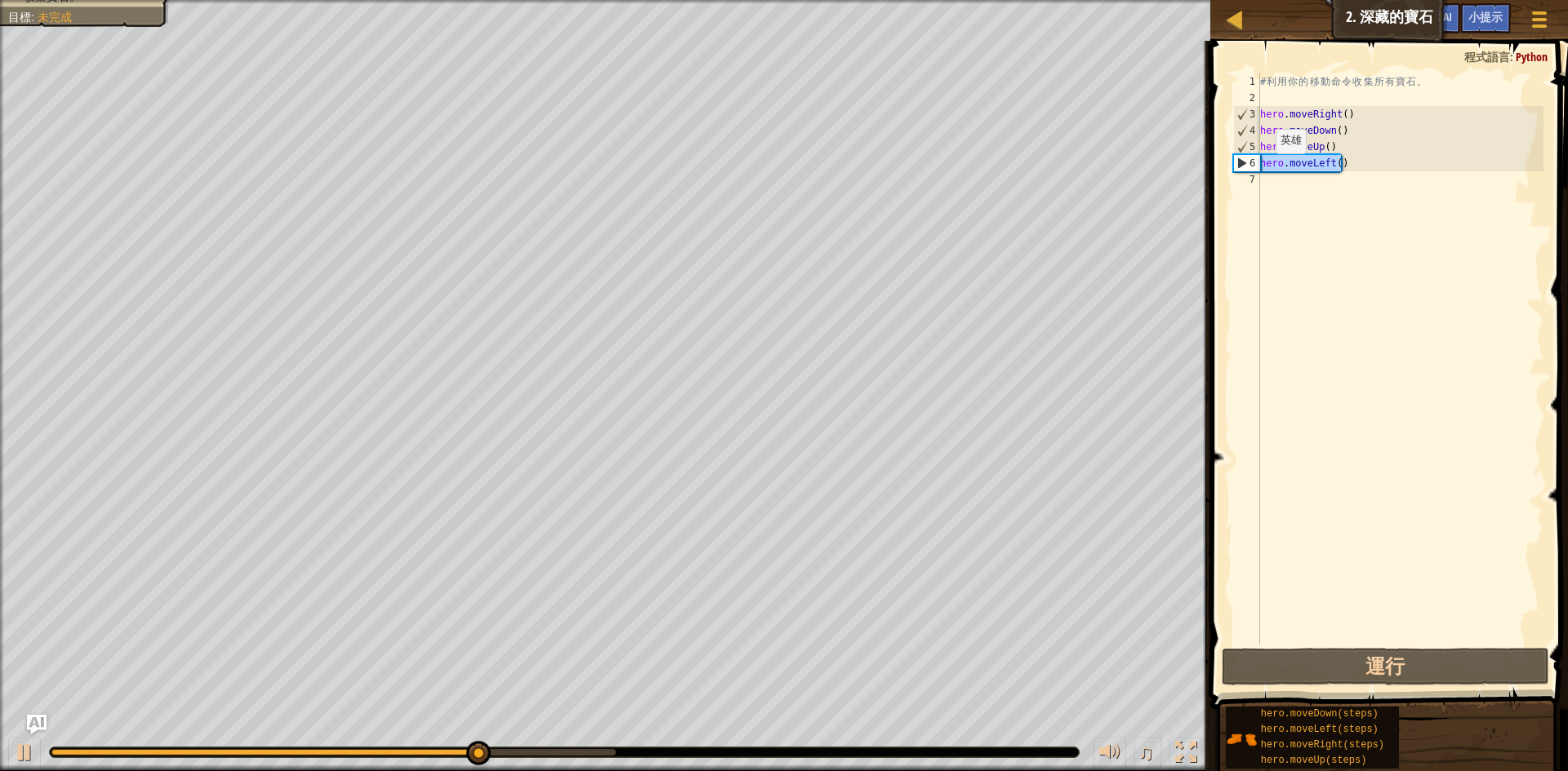
drag, startPoint x: 1358, startPoint y: 166, endPoint x: 1256, endPoint y: 169, distance: 102.0
click at [1256, 169] on div "hero.moveLeft() 1 2 3 4 5 6 7 # 利 用 你 的 移 動 命 令 收 集 所 有 寶 石 。 hero . moveRight …" at bounding box center [1386, 359] width 313 height 571
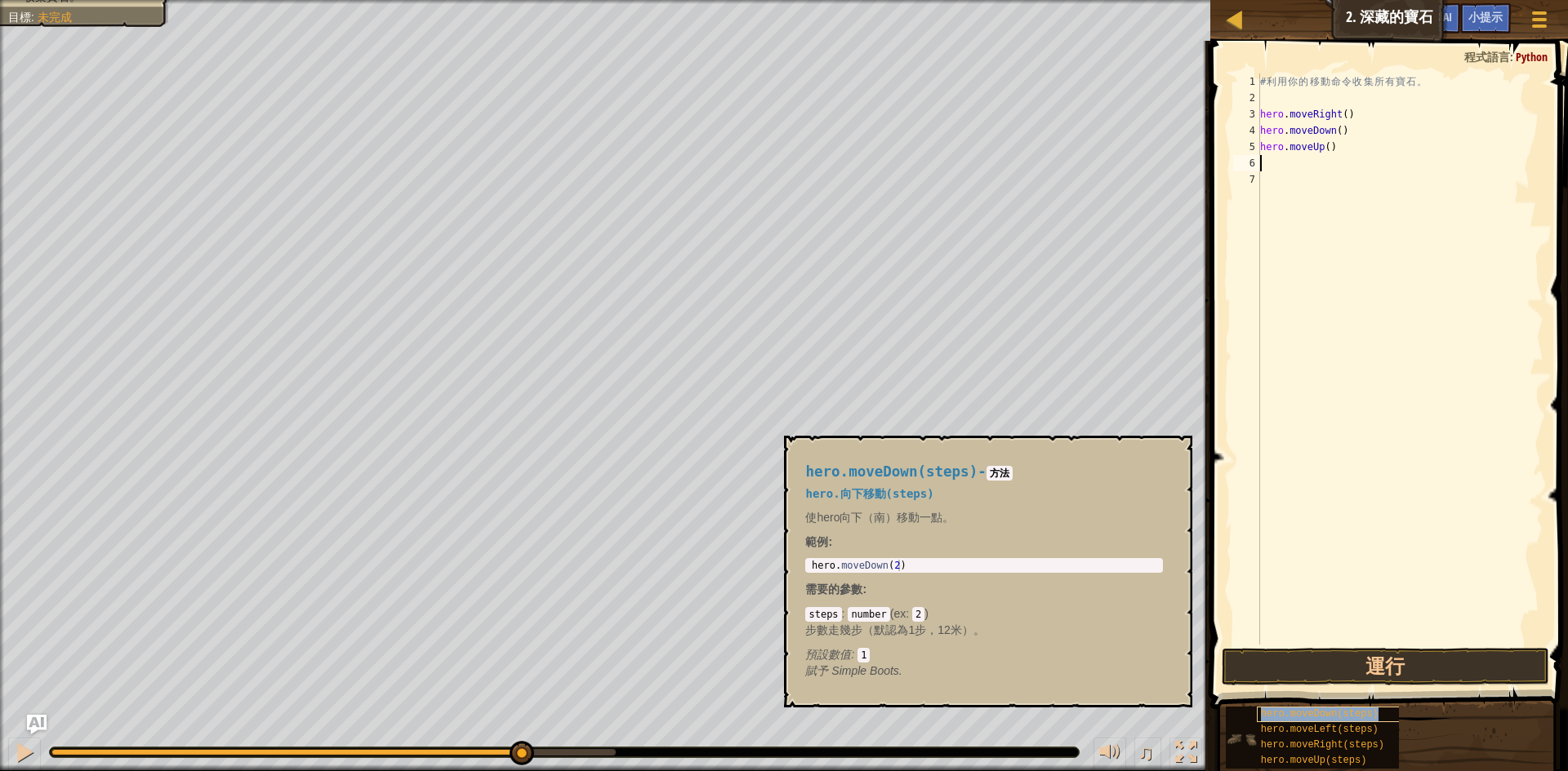
click at [1362, 715] on span "hero.moveDown(steps)" at bounding box center [1320, 714] width 118 height 11
click at [1350, 736] on div "hero.moveLeft(steps)" at bounding box center [1335, 730] width 157 height 16
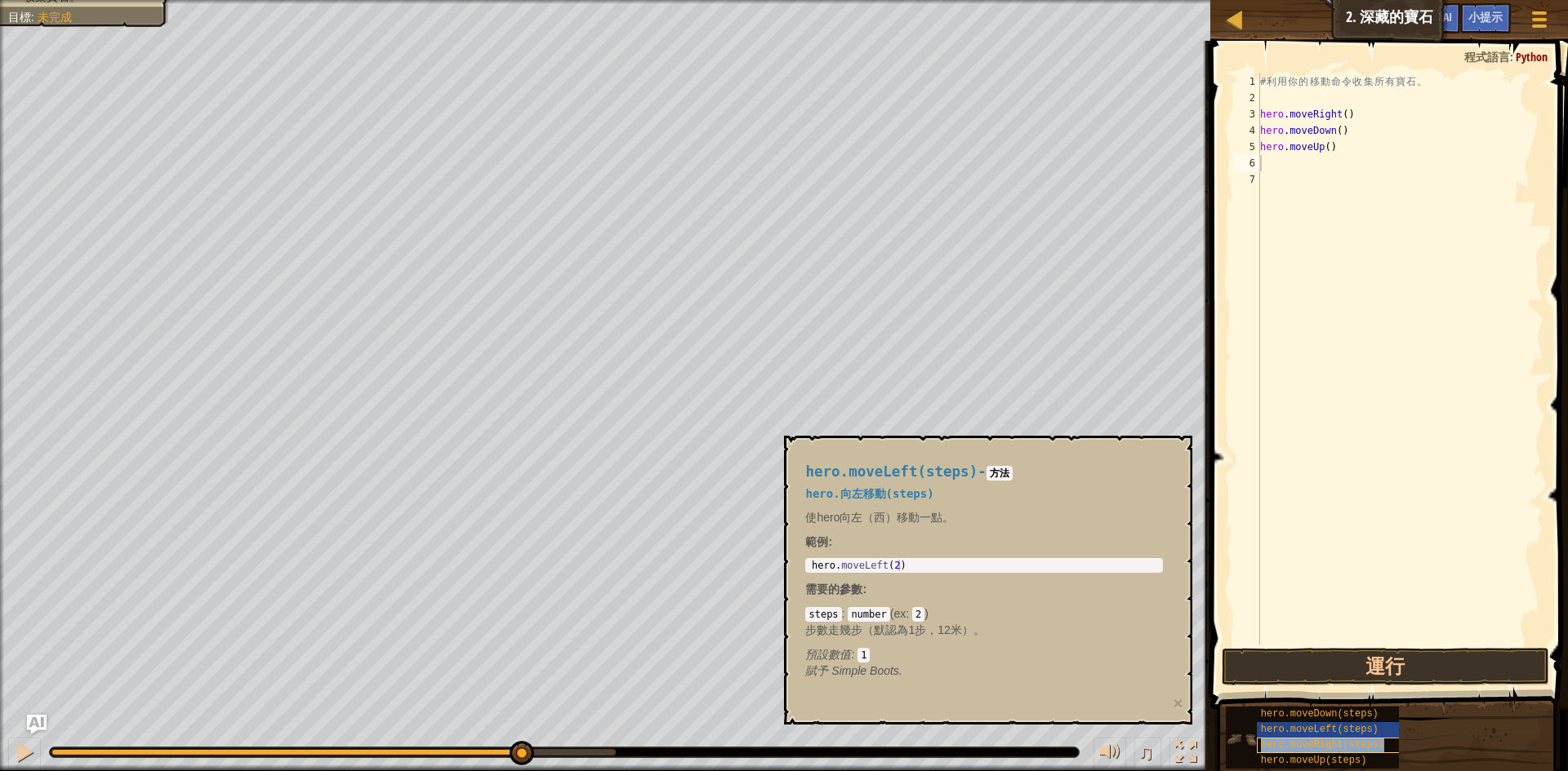
click at [1339, 749] on span "hero.moveRight(steps)" at bounding box center [1322, 745] width 123 height 11
drag, startPoint x: 1341, startPoint y: 164, endPoint x: 1366, endPoint y: 168, distance: 25.3
click at [1366, 168] on div "# 利 用 你 的 移 動 命 令 收 集 所 有 寶 石 。 hero . moveRight ( ) hero . moveDown ( ) hero .…" at bounding box center [1400, 376] width 287 height 604
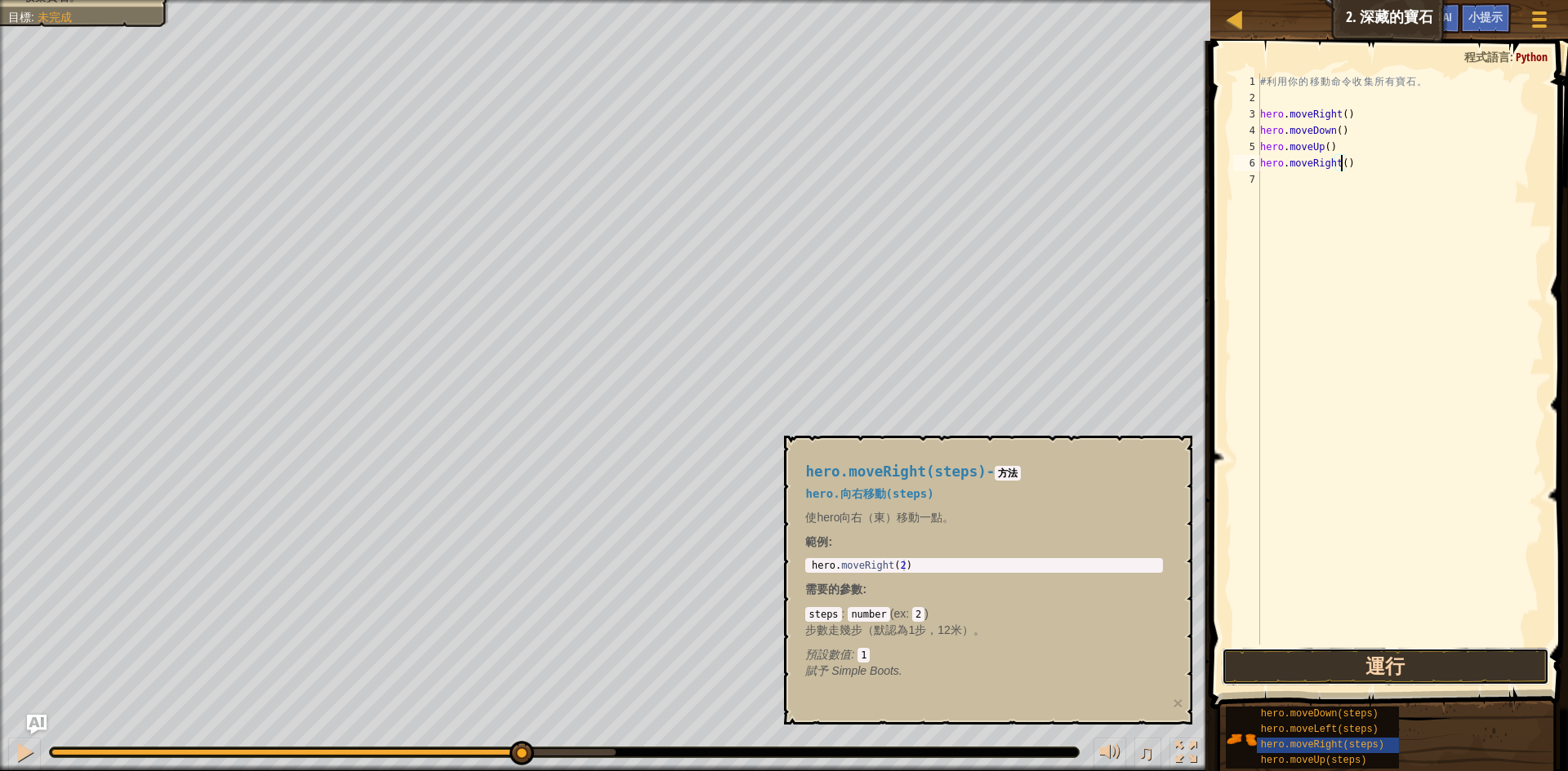
click at [1336, 659] on button "運行" at bounding box center [1385, 666] width 327 height 37
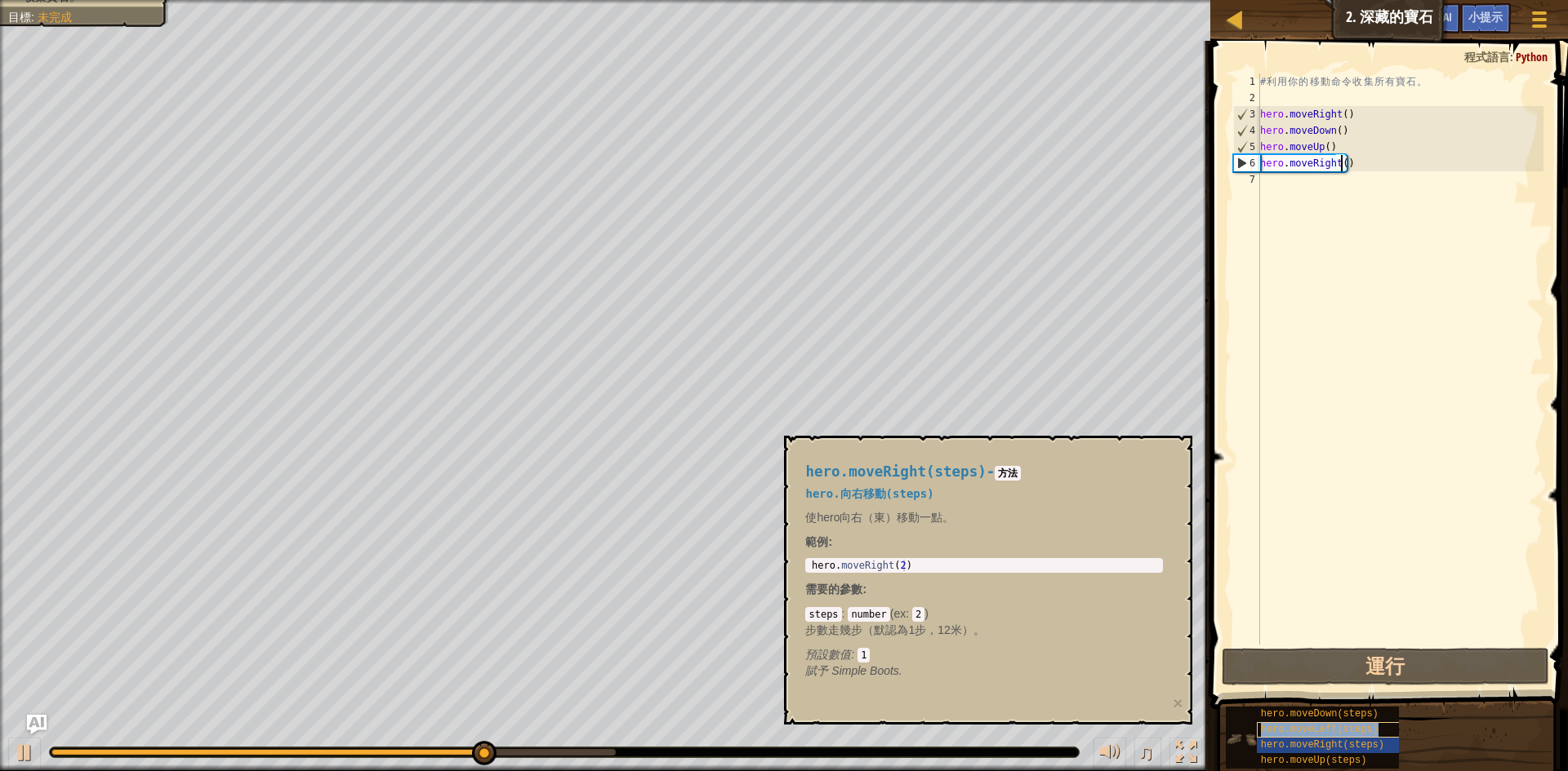
click at [1315, 730] on span "hero.moveLeft(steps)" at bounding box center [1320, 729] width 118 height 11
type textarea "hero.moveLeft(steps)"
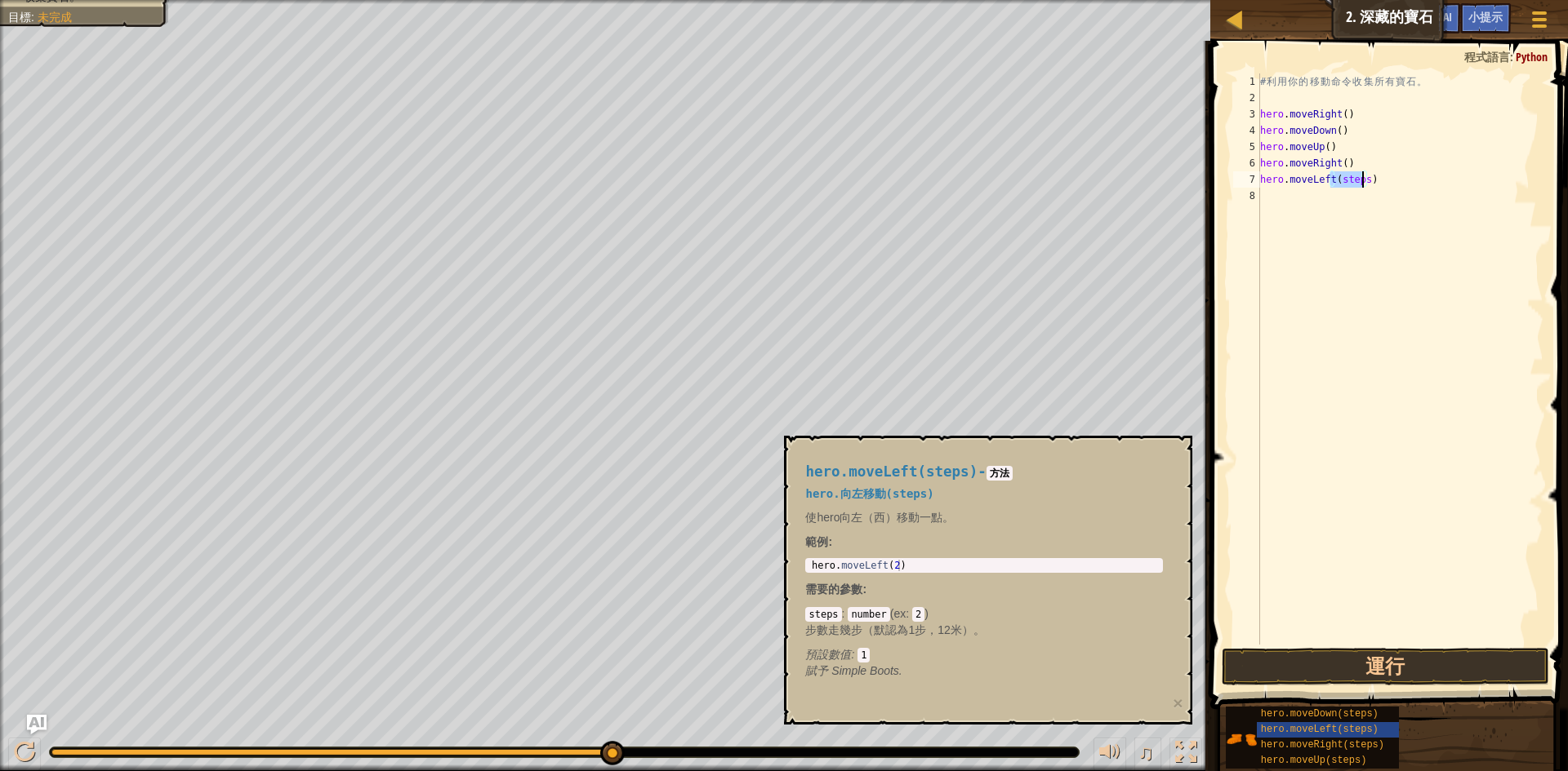
drag, startPoint x: 1332, startPoint y: 178, endPoint x: 1363, endPoint y: 182, distance: 31.3
click at [1363, 182] on div "# 利 用 你 的 移 動 命 令 收 集 所 有 寶 石 。 hero . moveRight ( ) hero . moveDown ( ) hero .…" at bounding box center [1400, 376] width 287 height 604
drag, startPoint x: 1339, startPoint y: 261, endPoint x: 1327, endPoint y: 201, distance: 61.2
click at [1337, 251] on div "# 利 用 你 的 移 動 命 令 收 集 所 有 寶 石 。 hero . moveRight ( ) hero . moveDown ( ) hero .…" at bounding box center [1400, 376] width 287 height 604
drag, startPoint x: 1335, startPoint y: 179, endPoint x: 1362, endPoint y: 185, distance: 27.7
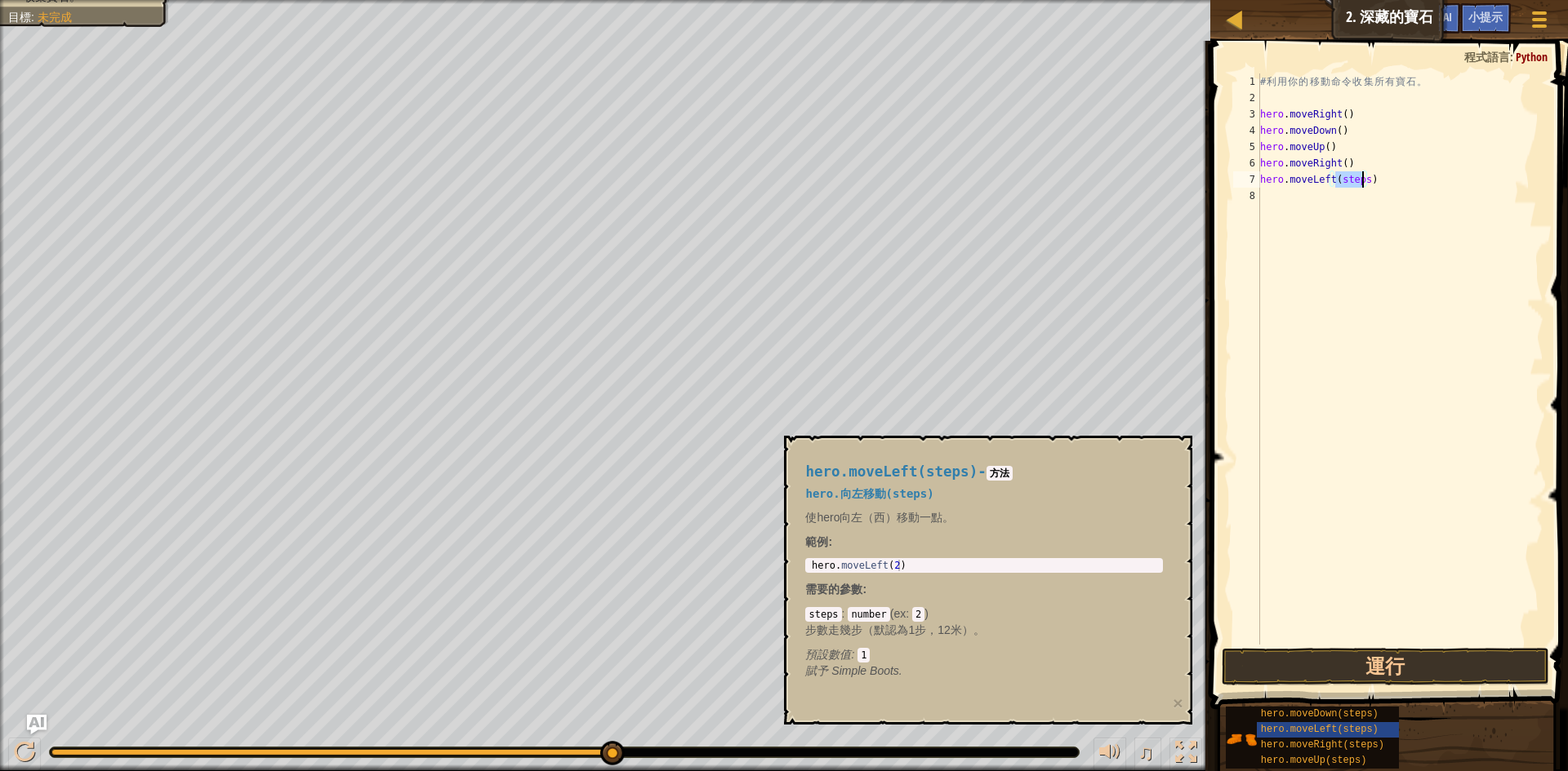
click at [1362, 185] on div "# 利 用 你 的 移 動 命 令 收 集 所 有 寶 石 。 hero . moveRight ( ) hero . moveDown ( ) hero .…" at bounding box center [1400, 376] width 287 height 604
type textarea "hero.moveLeft()"
click at [1352, 660] on button "運行" at bounding box center [1385, 666] width 327 height 37
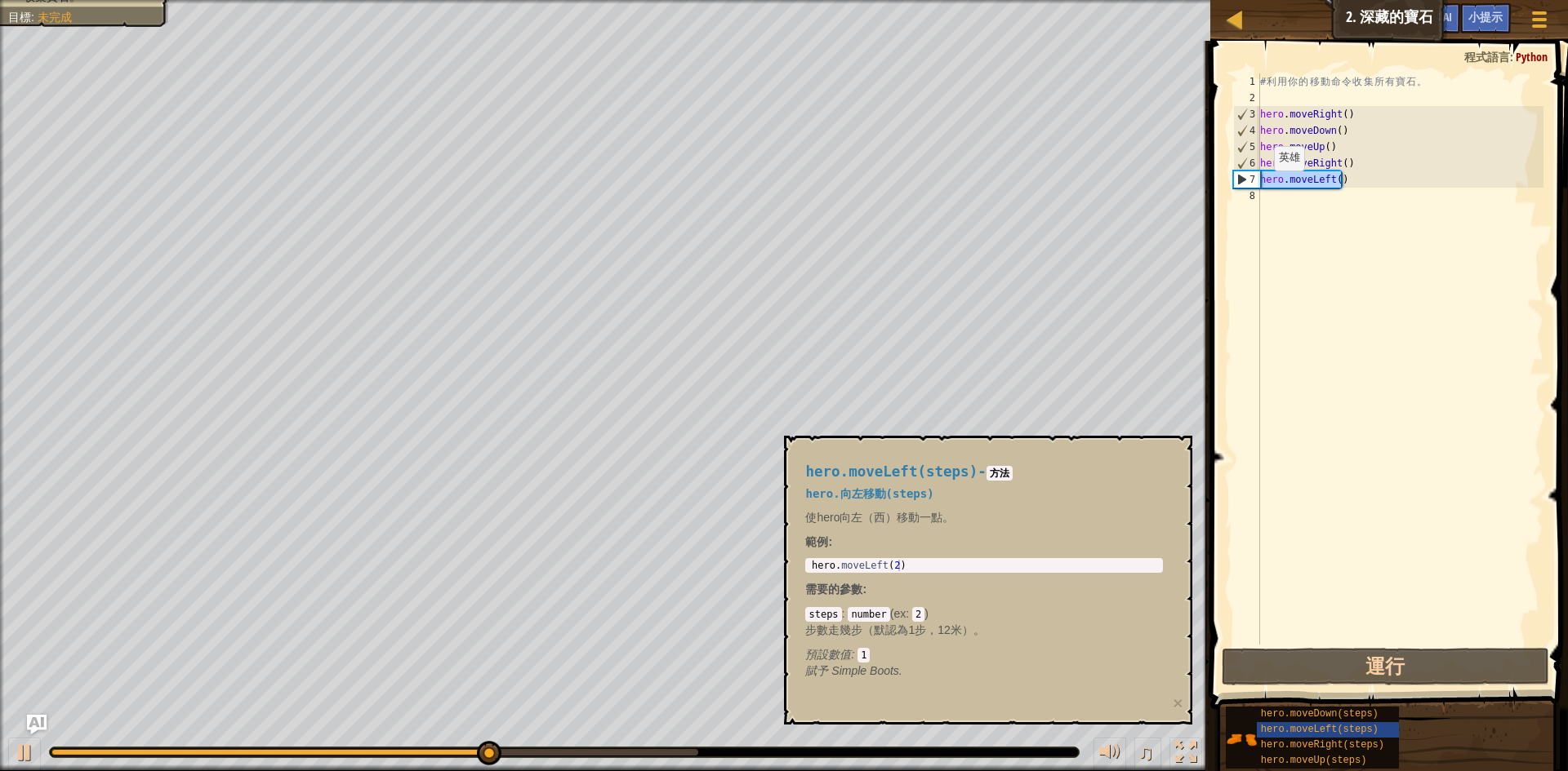
drag, startPoint x: 1356, startPoint y: 176, endPoint x: 1260, endPoint y: 187, distance: 96.6
click at [1260, 187] on div "# 利 用 你 的 移 動 命 令 收 集 所 有 寶 石 。 hero . moveRight ( ) hero . moveDown ( ) hero .…" at bounding box center [1400, 376] width 287 height 604
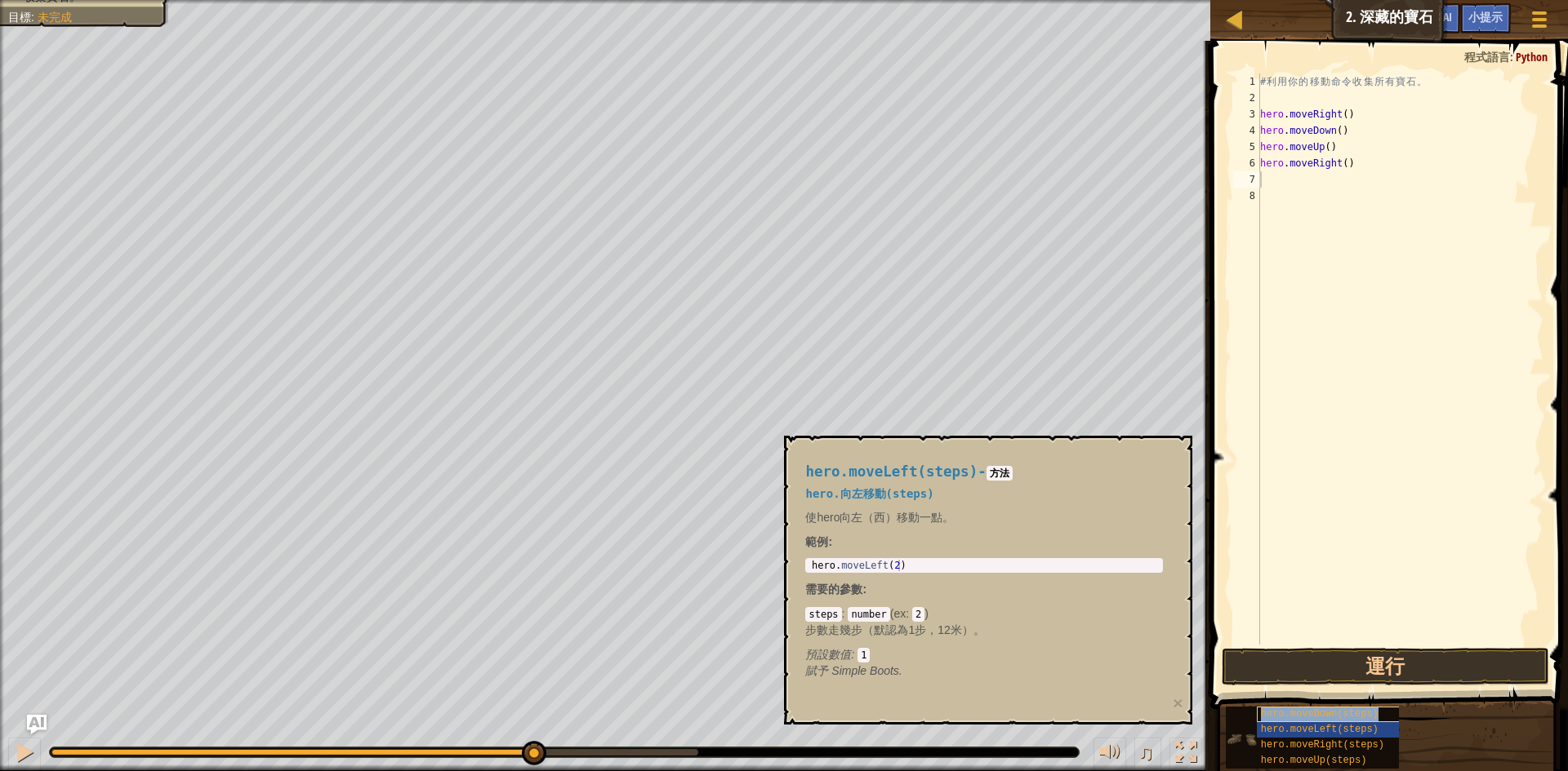
click at [1341, 713] on span "hero.moveDown(steps)" at bounding box center [1320, 714] width 118 height 11
click at [1323, 741] on span "hero.moveRight(steps)" at bounding box center [1322, 745] width 123 height 11
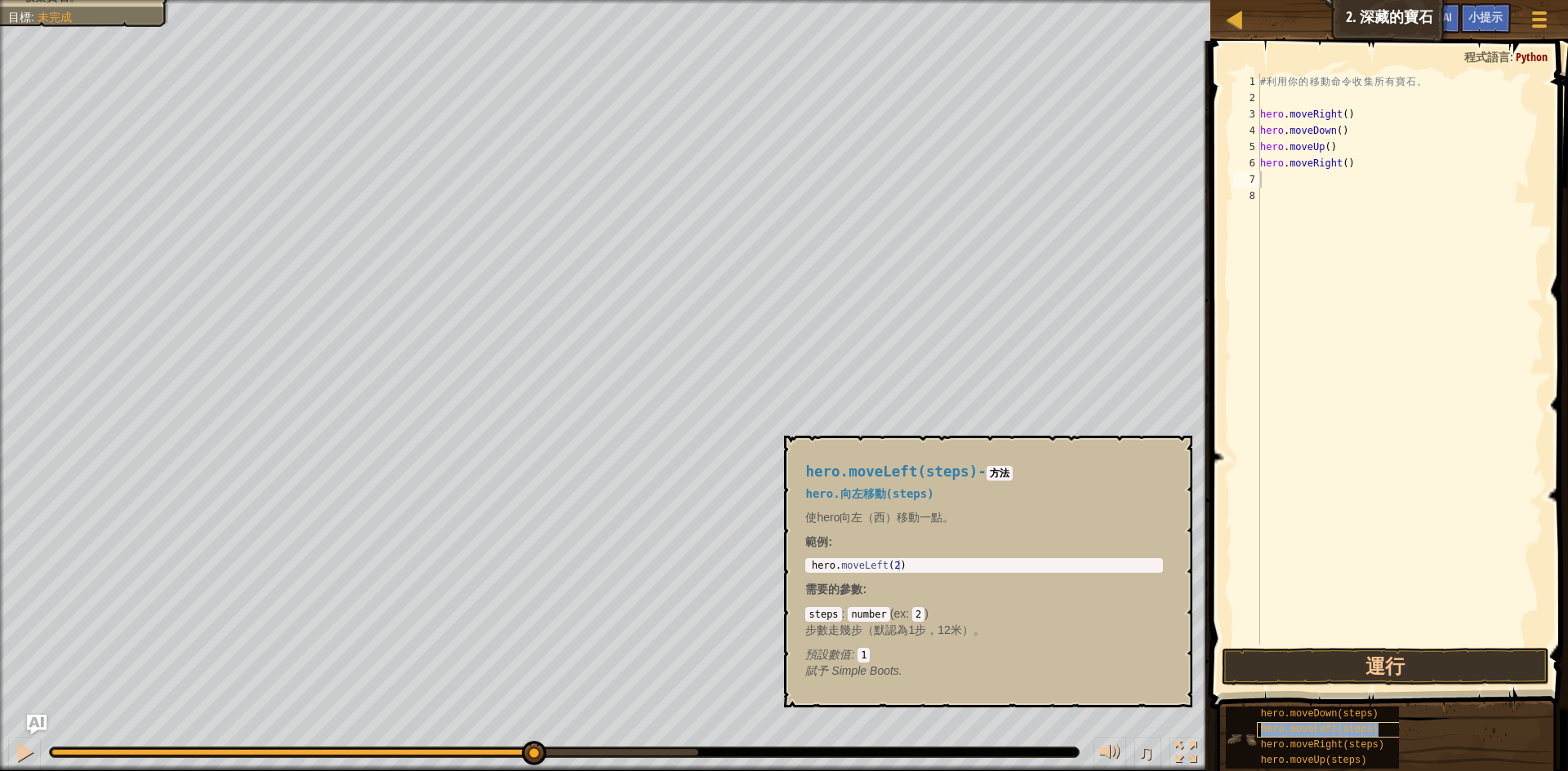
click at [1323, 728] on span "hero.moveLeft(steps)" at bounding box center [1320, 729] width 118 height 11
click at [1317, 753] on div "hero.moveRight(steps)" at bounding box center [1335, 746] width 157 height 16
click at [1315, 760] on span "hero.moveUp(steps)" at bounding box center [1313, 760] width 106 height 11
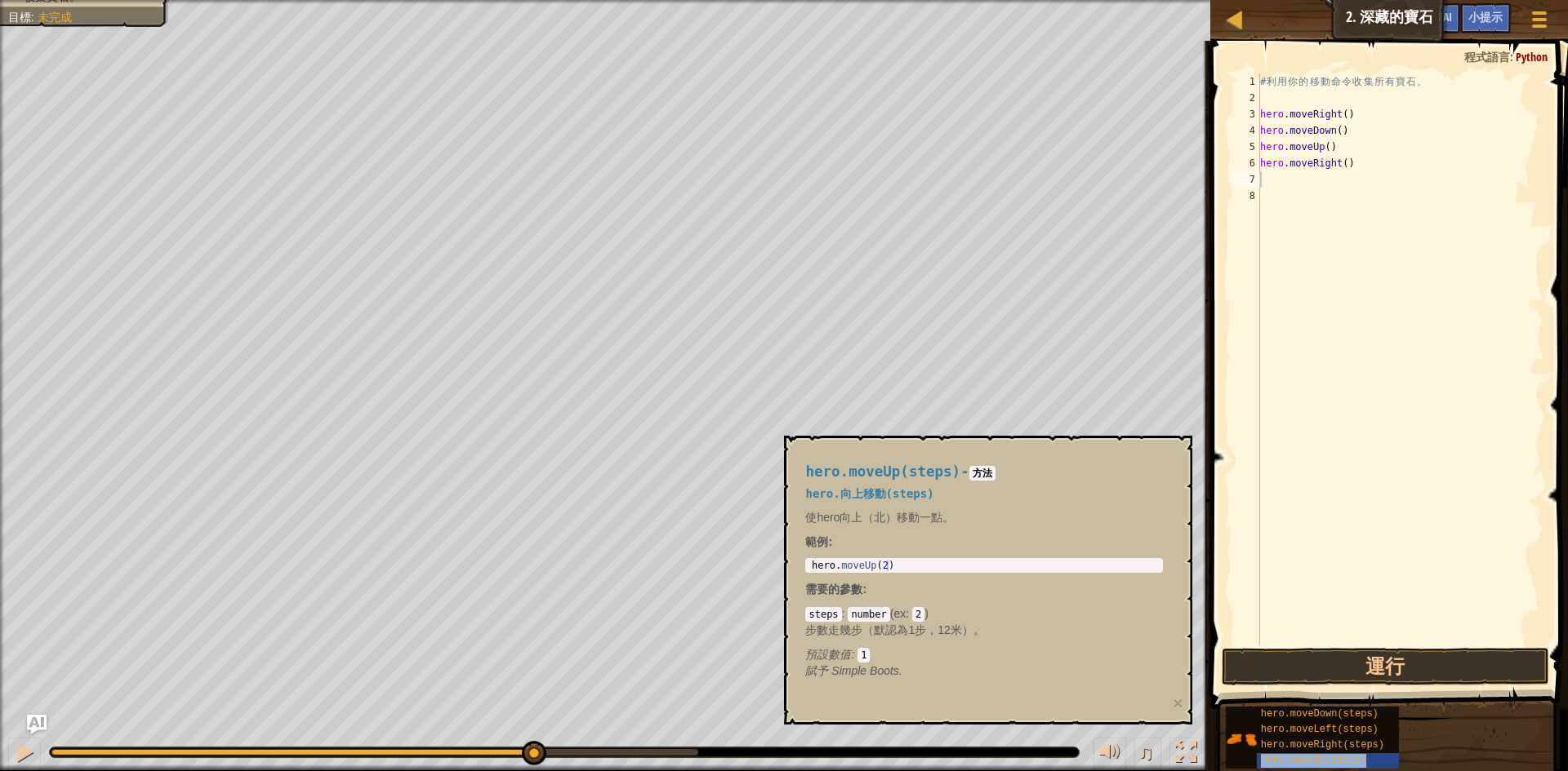
type textarea "hero.moveUp(steps)"
click at [1320, 235] on div "# 利 用 你 的 移 動 命 令 收 集 所 有 寶 石 。 hero . moveRight ( ) hero . moveDown ( ) hero .…" at bounding box center [1400, 376] width 287 height 604
drag, startPoint x: 1321, startPoint y: 183, endPoint x: 1348, endPoint y: 187, distance: 27.3
click at [1348, 187] on div "# 利 用 你 的 移 動 命 令 收 集 所 有 寶 石 。 hero . moveRight ( ) hero . moveDown ( ) hero .…" at bounding box center [1400, 376] width 287 height 604
type textarea "hero.moveUp(steps)"
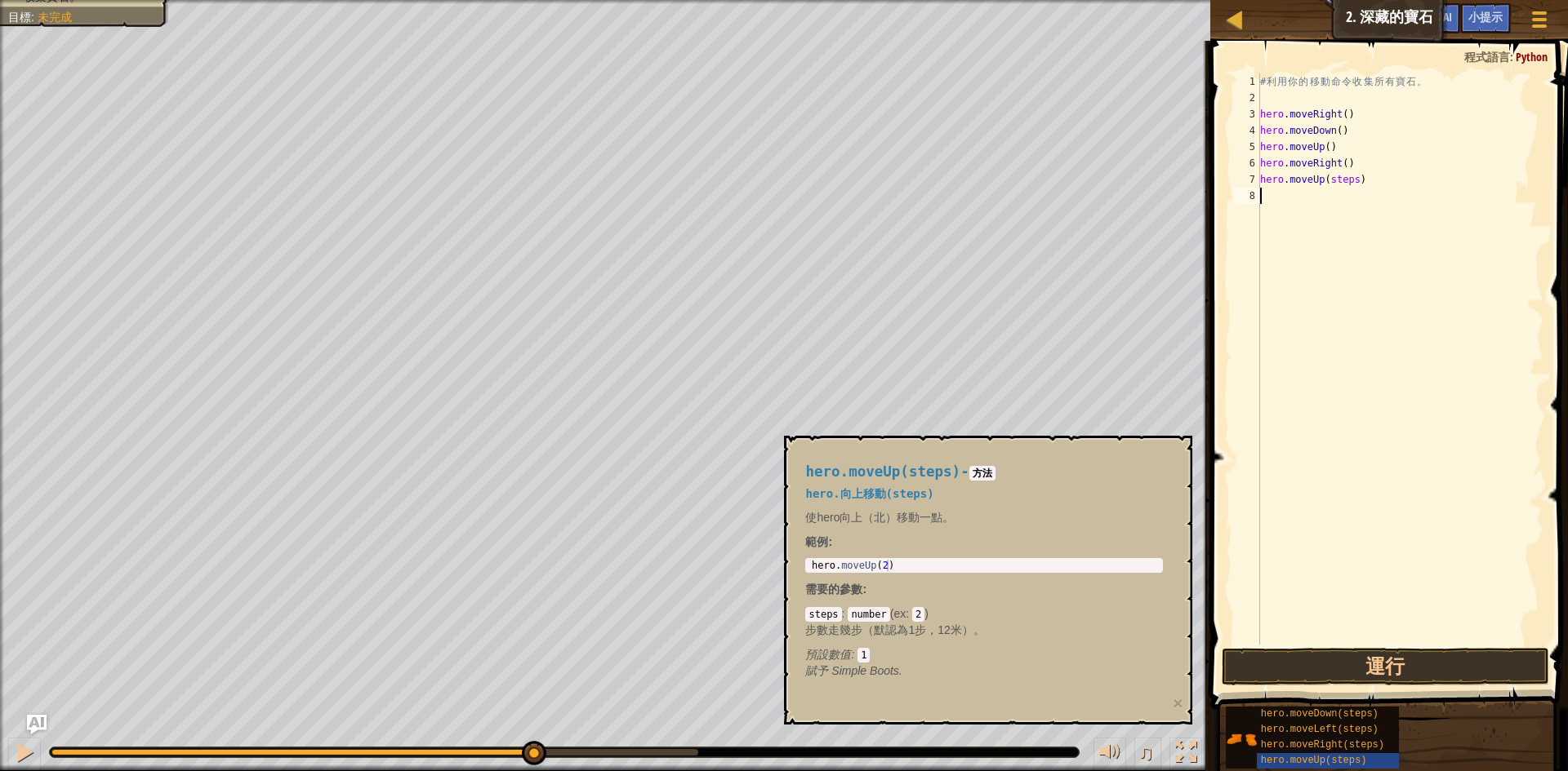
click at [1316, 247] on div "# 利 用 你 的 移 動 命 令 收 集 所 有 寶 石 。 hero . moveRight ( ) hero . moveDown ( ) hero .…" at bounding box center [1400, 376] width 287 height 604
drag, startPoint x: 1324, startPoint y: 180, endPoint x: 1351, endPoint y: 186, distance: 27.7
click at [1351, 186] on div "# 利 用 你 的 移 動 命 令 收 集 所 有 寶 石 。 hero . moveRight ( ) hero . moveDown ( ) hero .…" at bounding box center [1400, 376] width 287 height 604
click at [1450, 667] on button "運行" at bounding box center [1385, 666] width 327 height 37
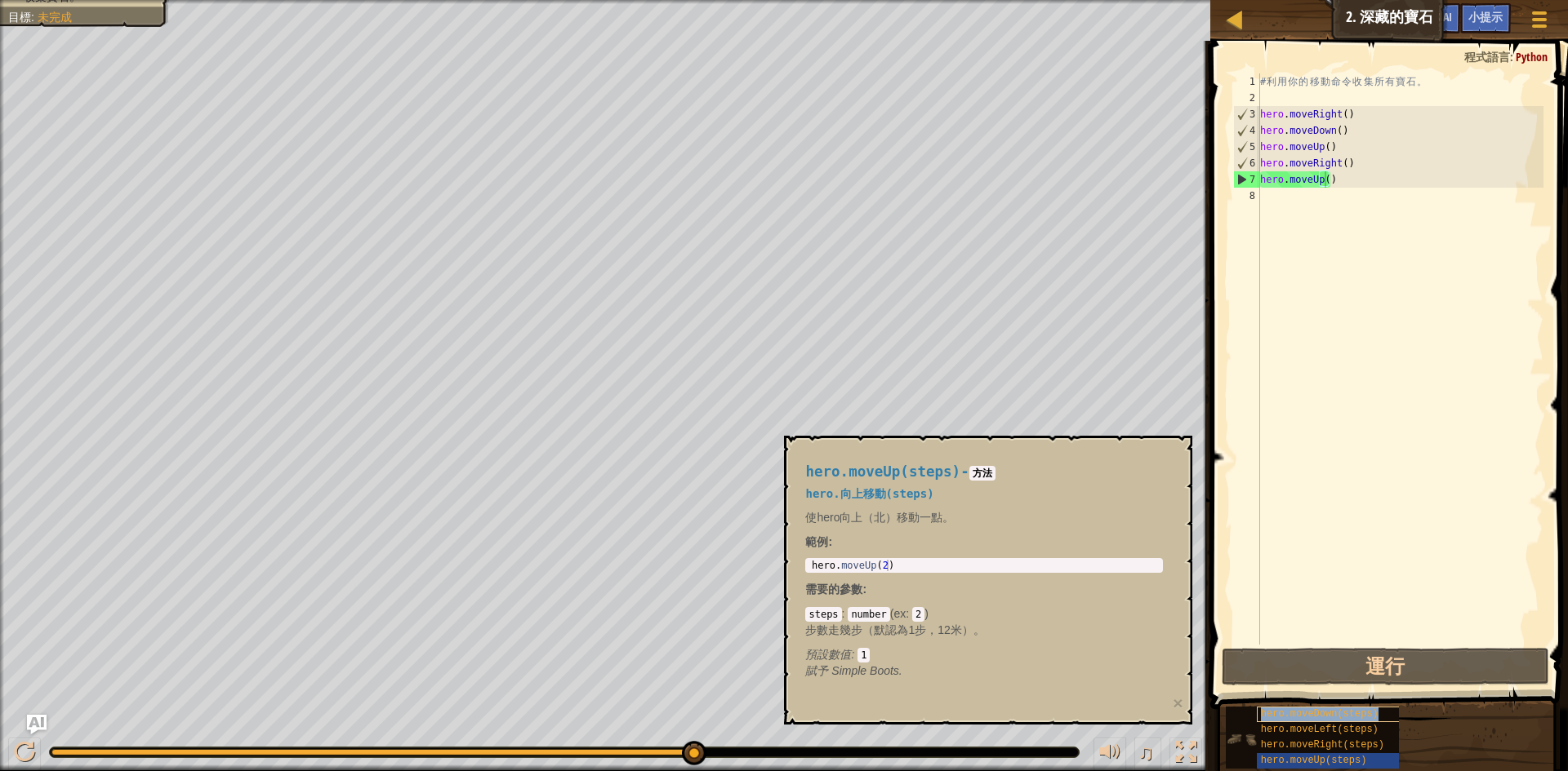
click at [1326, 713] on span "hero.moveDown(steps)" at bounding box center [1320, 714] width 118 height 11
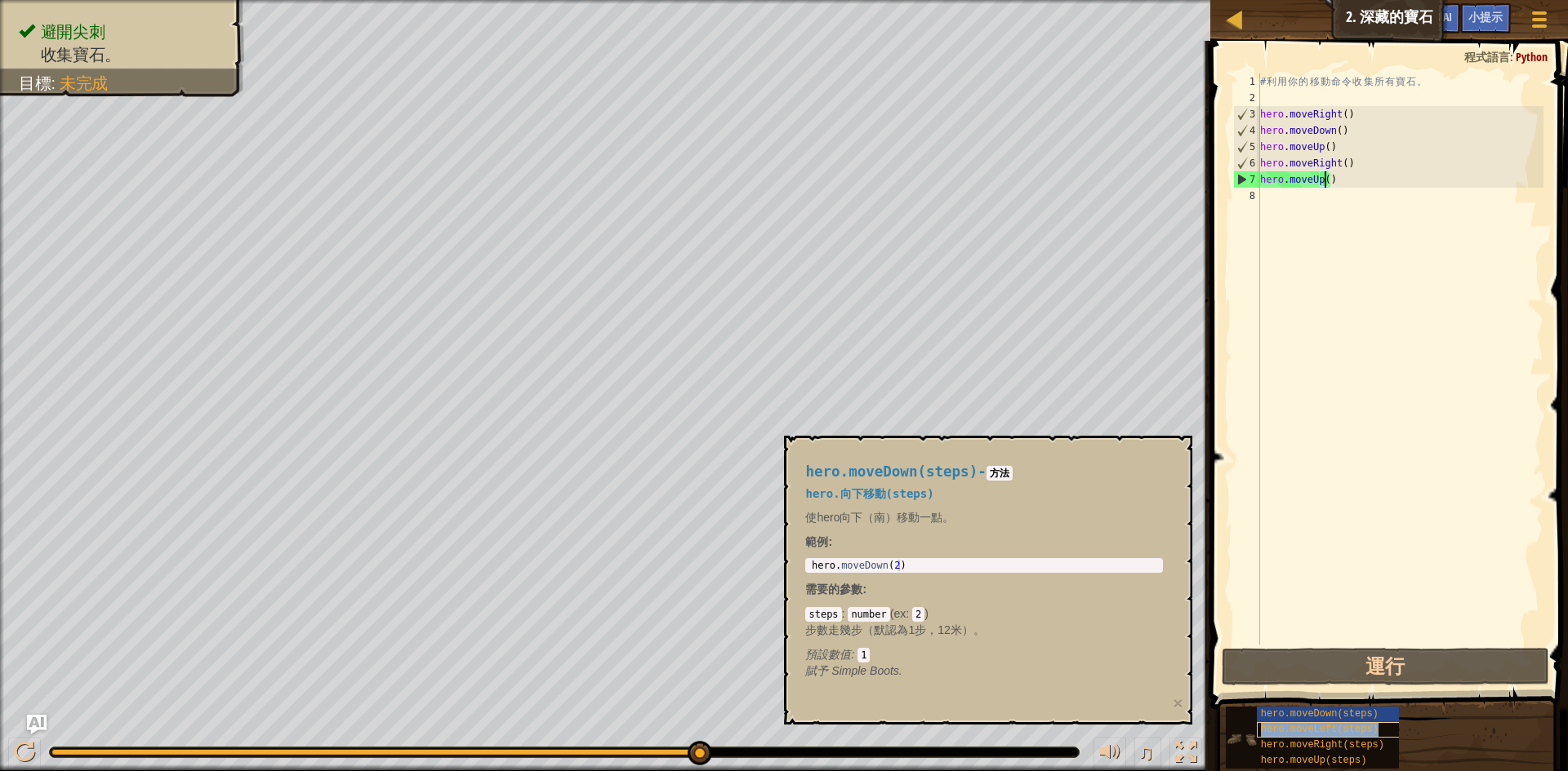
click at [1321, 729] on span "hero.moveLeft(steps)" at bounding box center [1320, 729] width 118 height 11
click at [1320, 732] on span "hero.moveLeft(steps)" at bounding box center [1320, 729] width 118 height 11
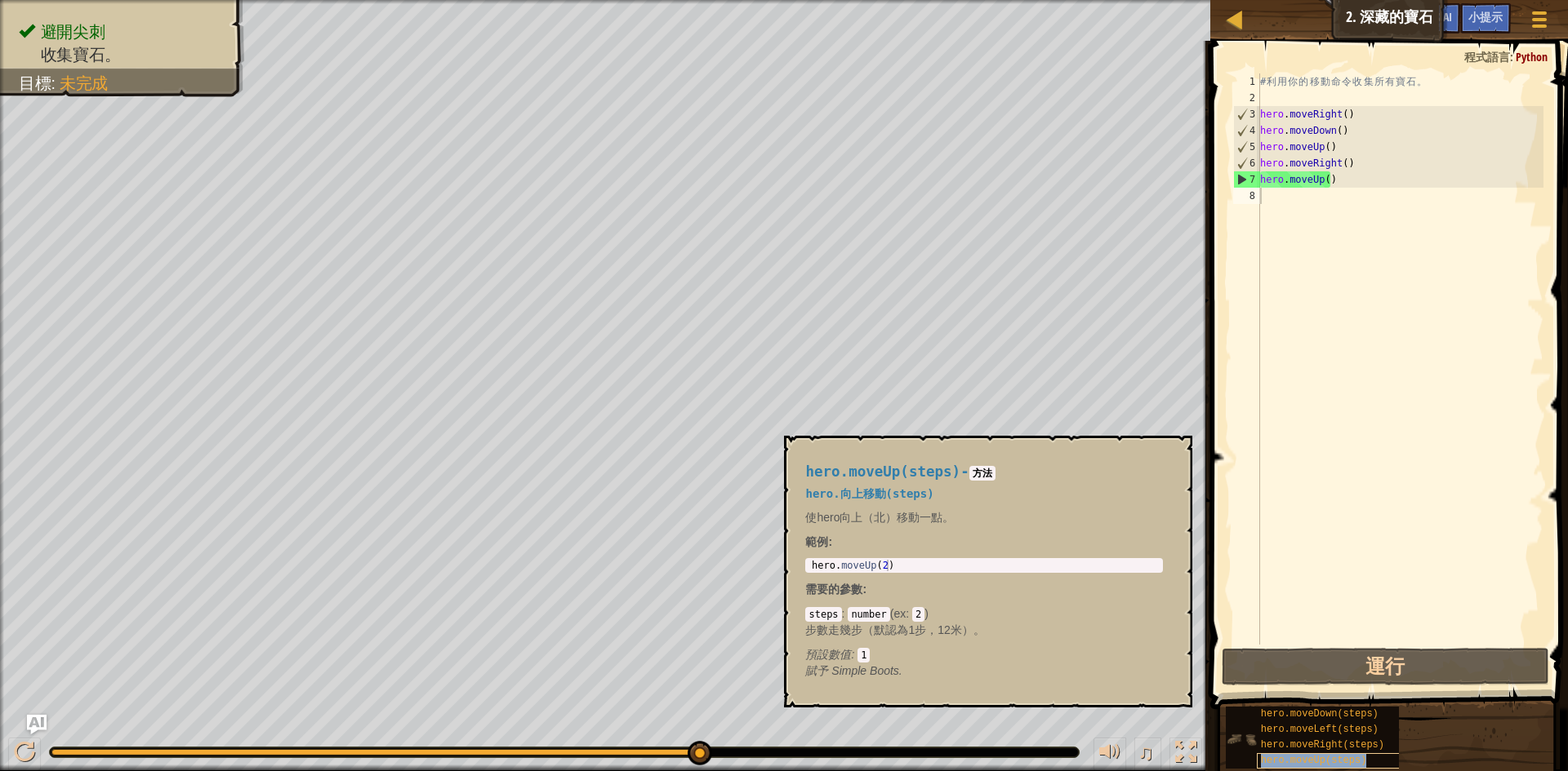
type textarea "hero.moveUp(steps)"
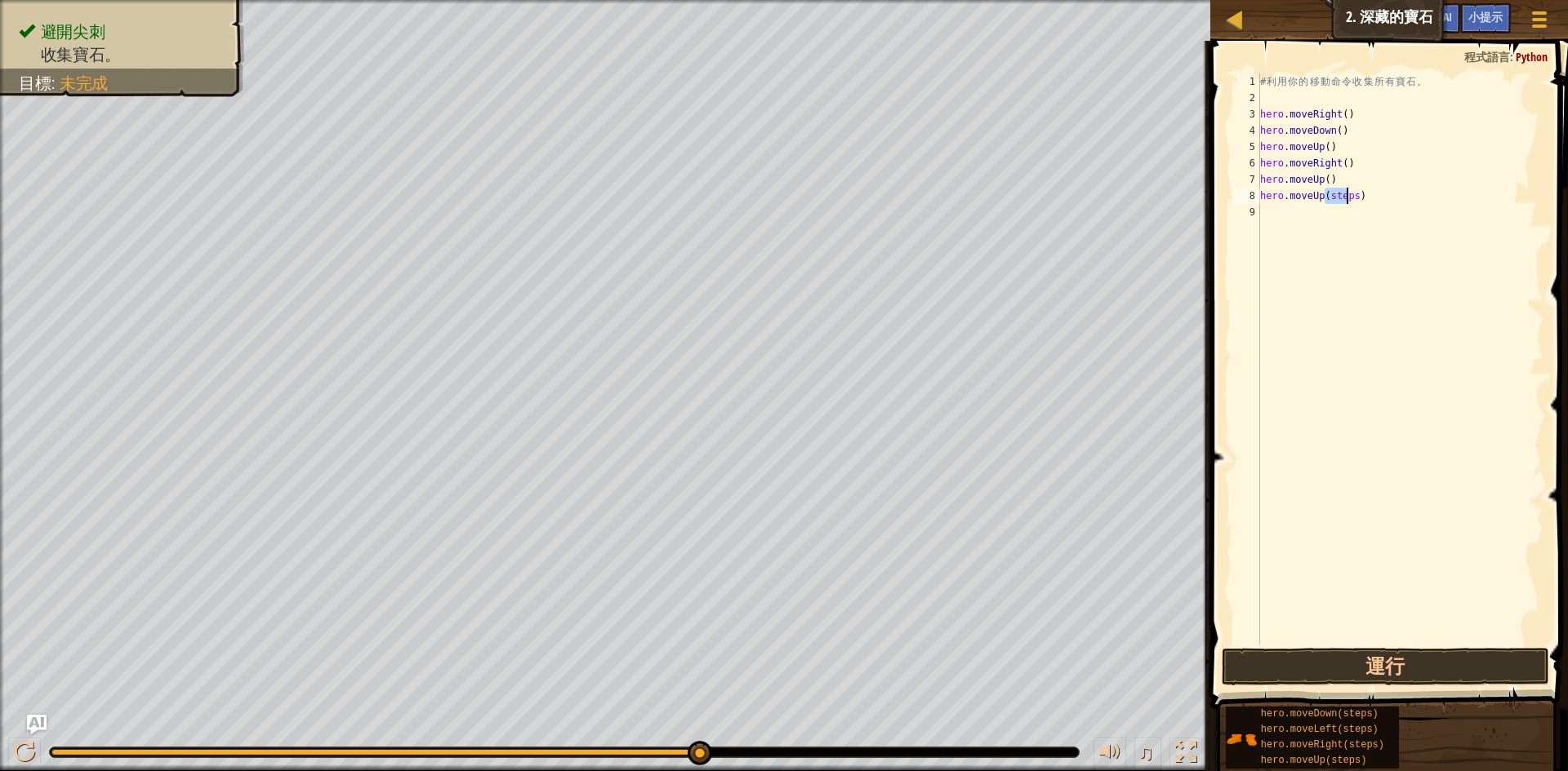
drag, startPoint x: 1324, startPoint y: 196, endPoint x: 1348, endPoint y: 196, distance: 24.0
click at [1348, 196] on div "# 利 用 你 的 移 動 命 令 收 集 所 有 寶 石 。 hero . moveRight ( ) hero . moveDown ( ) hero .…" at bounding box center [1400, 376] width 287 height 604
click at [1351, 337] on div "# 利 用 你 的 移 動 命 令 收 集 所 有 寶 石 。 hero . moveRight ( ) hero . moveDown ( ) hero .…" at bounding box center [1400, 376] width 287 height 604
drag, startPoint x: 1324, startPoint y: 195, endPoint x: 1354, endPoint y: 196, distance: 30.0
click at [1354, 196] on div "# 利 用 你 的 移 動 命 令 收 集 所 有 寶 石 。 hero . moveRight ( ) hero . moveDown ( ) hero .…" at bounding box center [1400, 376] width 287 height 604
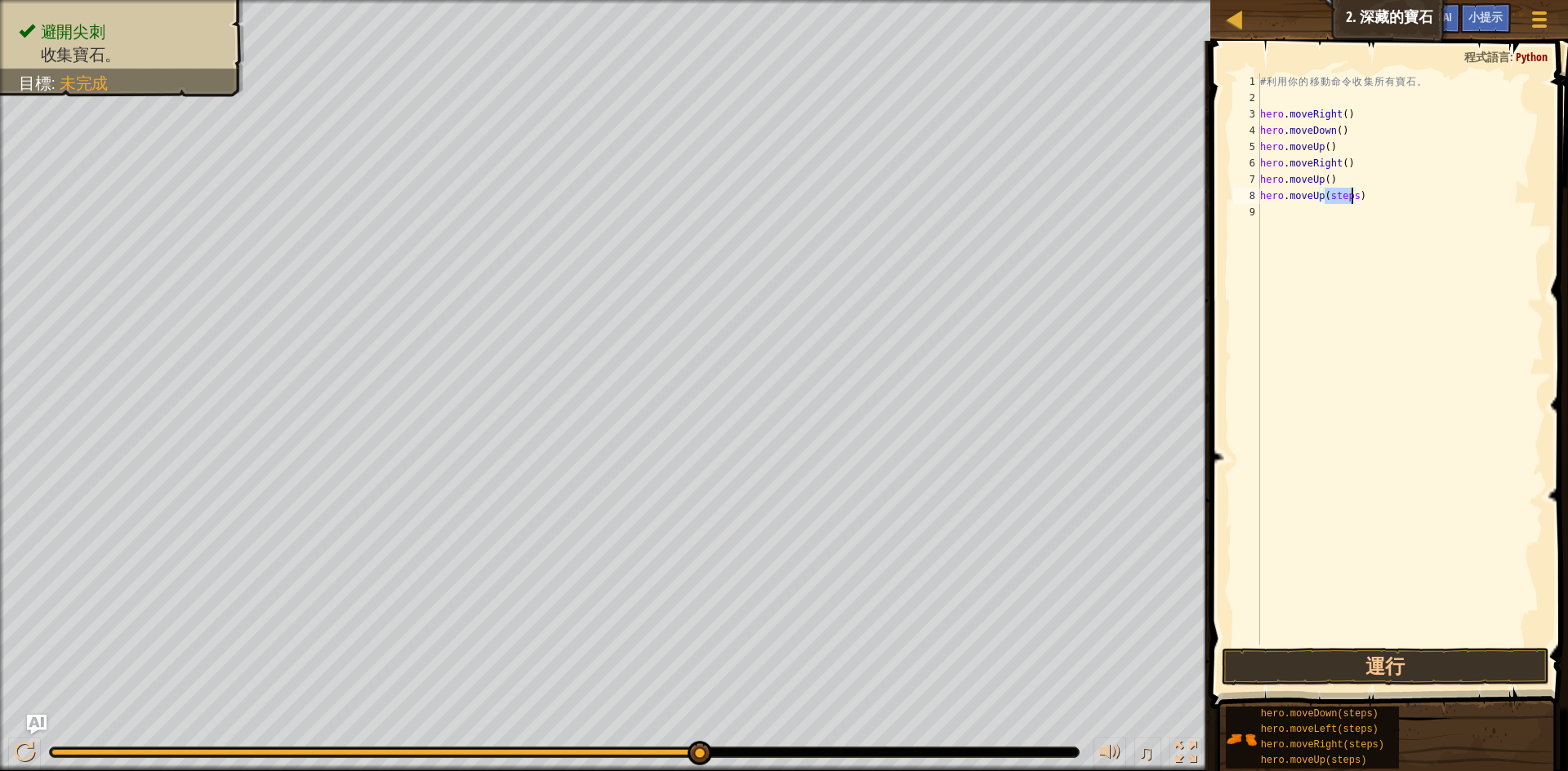
type textarea "hero.moveUp()"
click at [1393, 657] on button "運行" at bounding box center [1385, 666] width 327 height 37
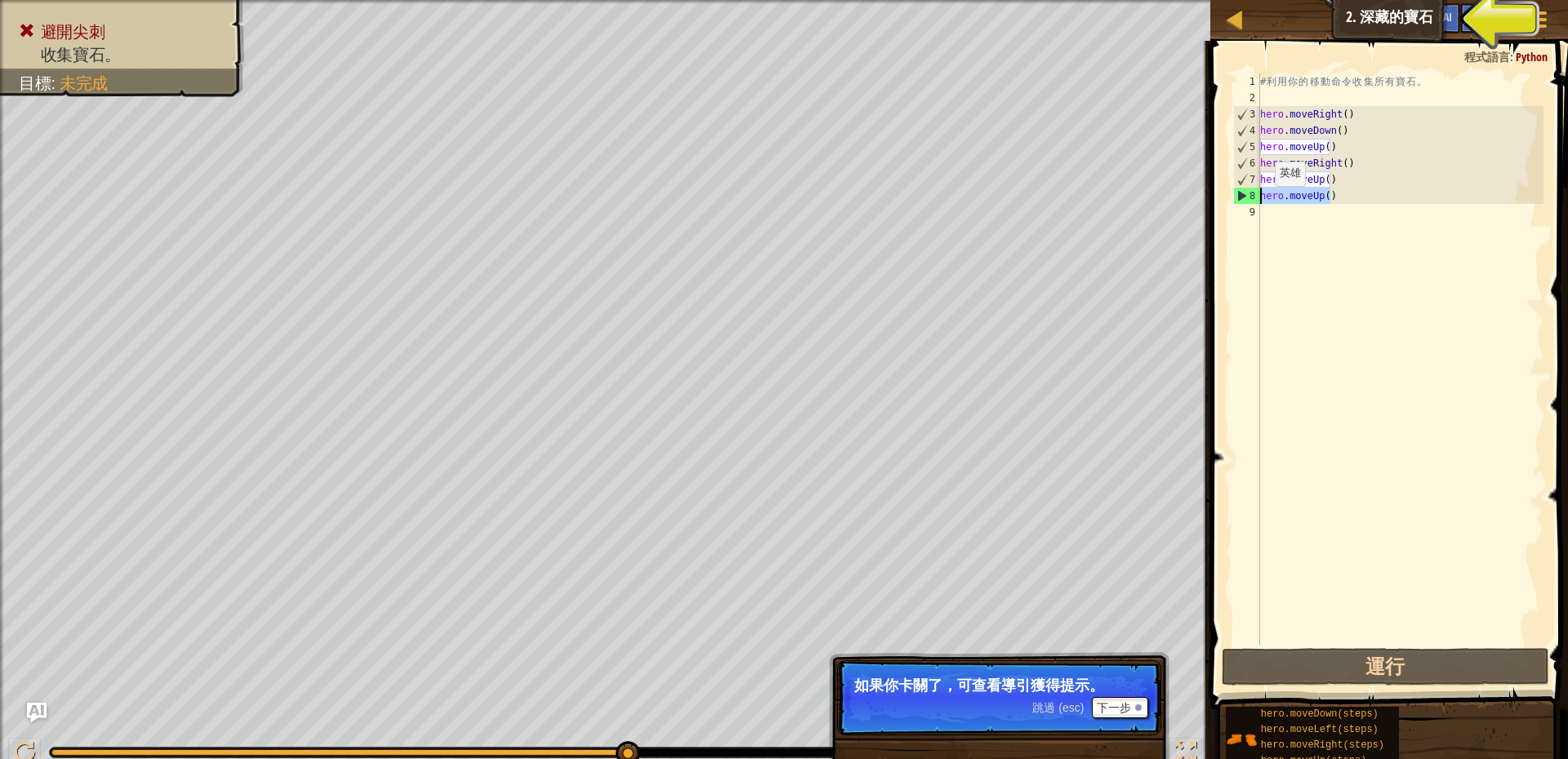
drag, startPoint x: 1348, startPoint y: 200, endPoint x: 1255, endPoint y: 202, distance: 93.0
click at [1255, 202] on div "hero.moveUp() 1 2 3 4 5 6 7 8 9 # 利 用 你 的 移 動 命 令 收 集 所 有 寶 石 。 hero . moveRigh…" at bounding box center [1386, 359] width 313 height 571
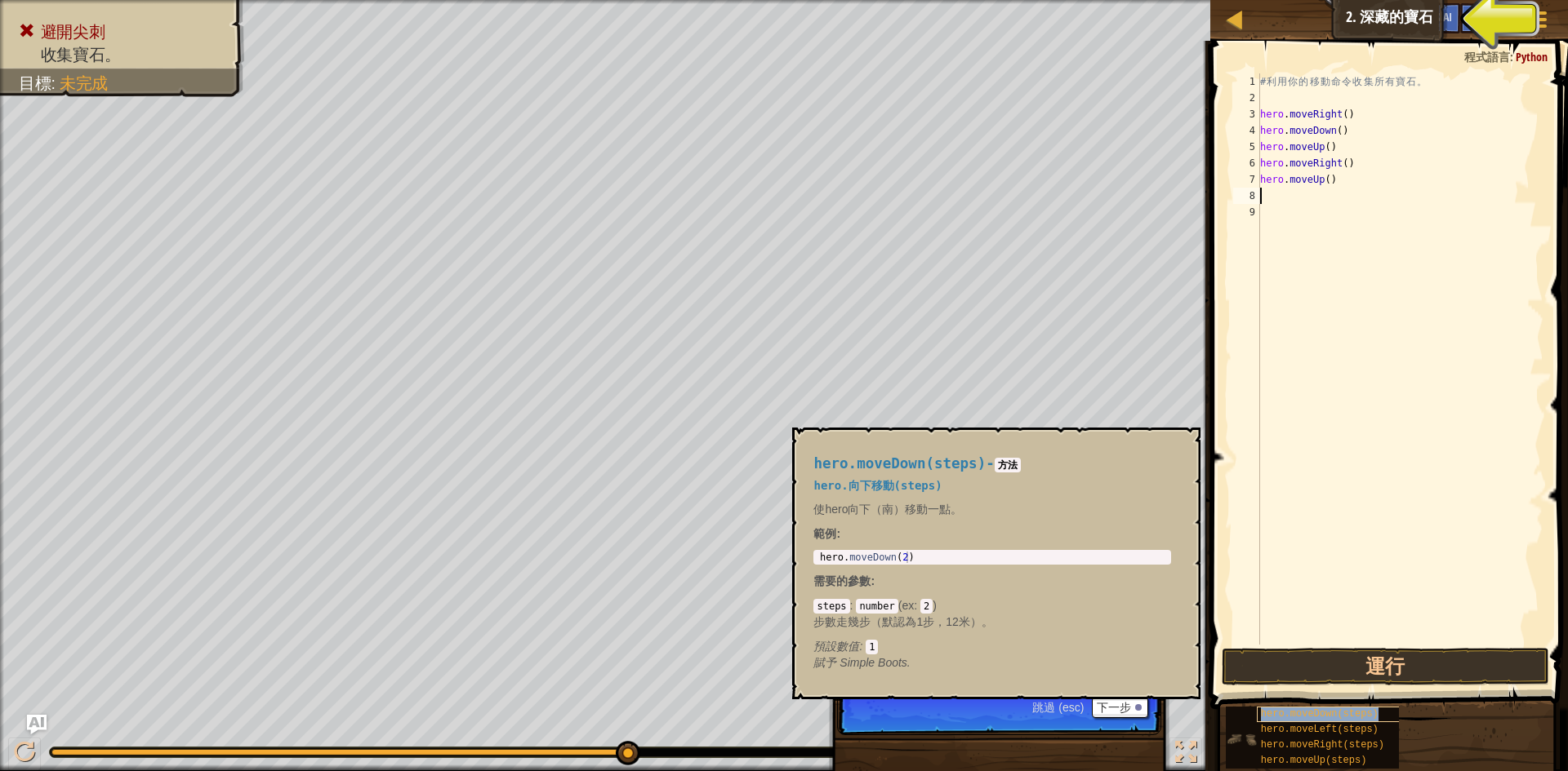
click at [1316, 717] on span "hero.moveDown(steps)" at bounding box center [1320, 714] width 118 height 11
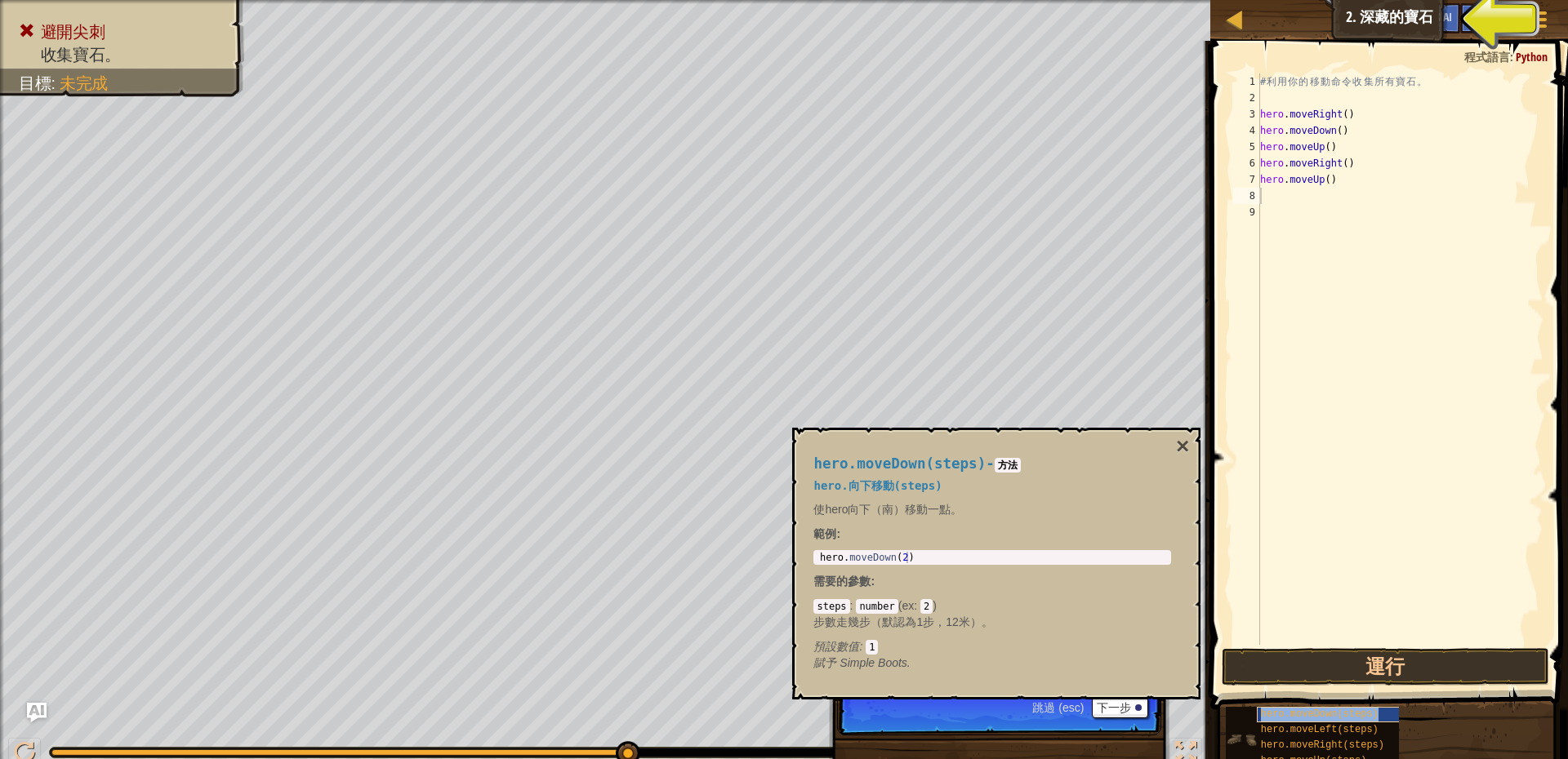
click at [1316, 721] on div "hero.moveDown(steps)" at bounding box center [1335, 715] width 157 height 16
click at [1316, 726] on span "hero.moveLeft(steps)" at bounding box center [1320, 730] width 118 height 11
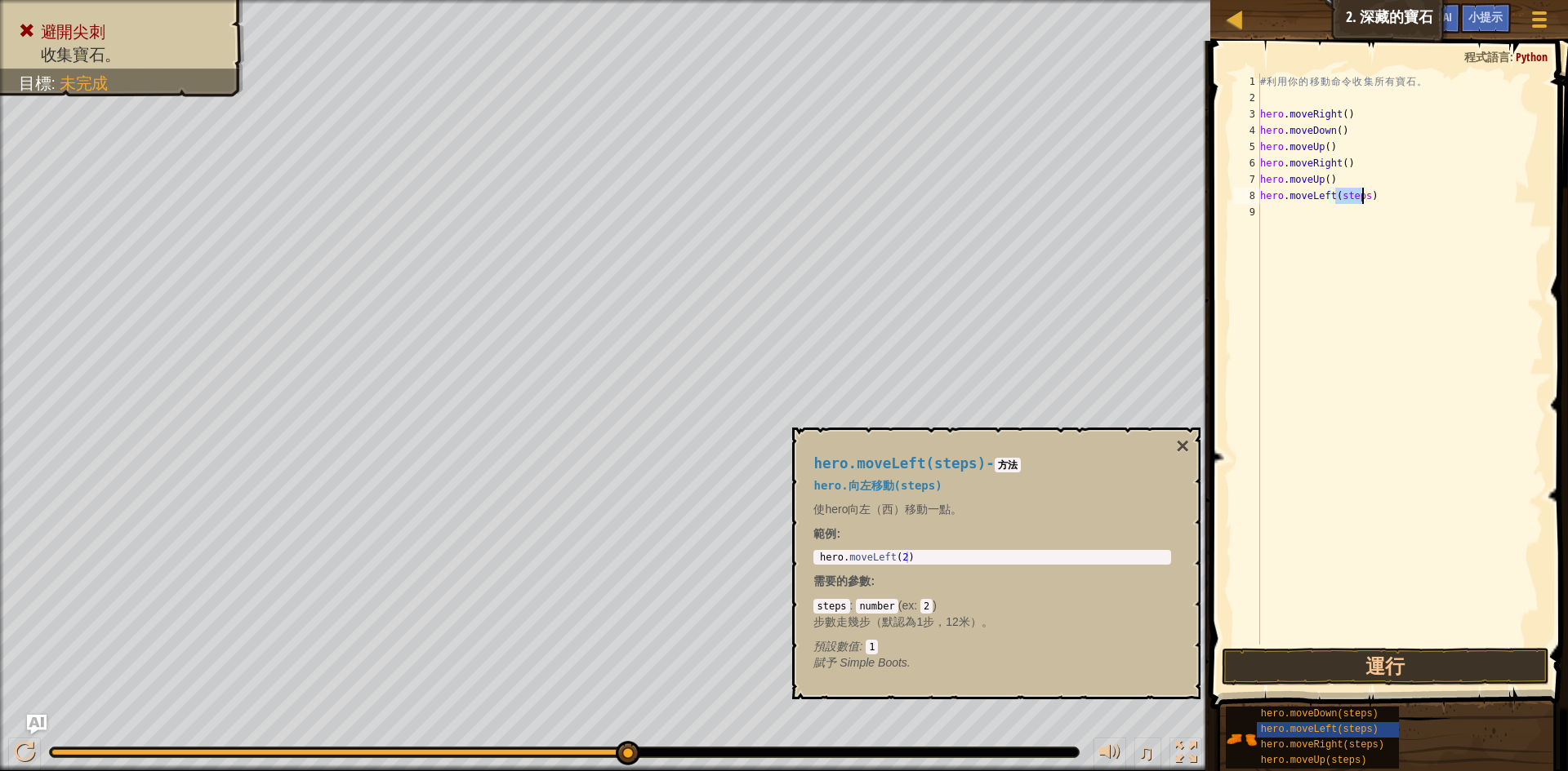
drag, startPoint x: 1334, startPoint y: 198, endPoint x: 1363, endPoint y: 202, distance: 29.3
click at [1363, 202] on div "# 利 用 你 的 移 動 命 令 收 集 所 有 寶 石 。 hero . moveRight ( ) hero . moveDown ( ) hero .…" at bounding box center [1400, 376] width 287 height 604
type textarea "hero.moveLeft()"
click at [1300, 668] on button "運行" at bounding box center [1385, 666] width 327 height 37
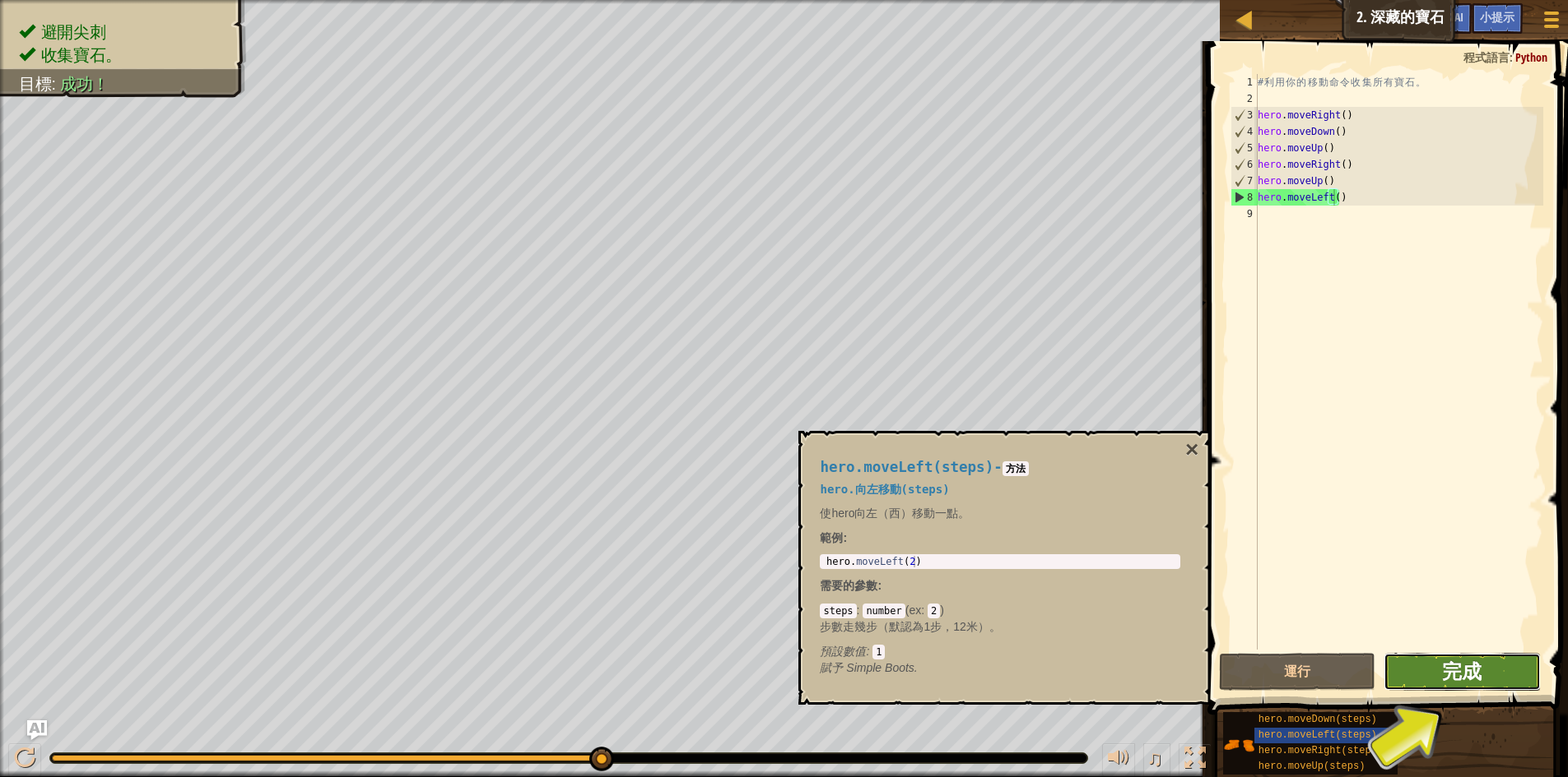
click at [1483, 668] on button "完成" at bounding box center [1462, 671] width 157 height 37
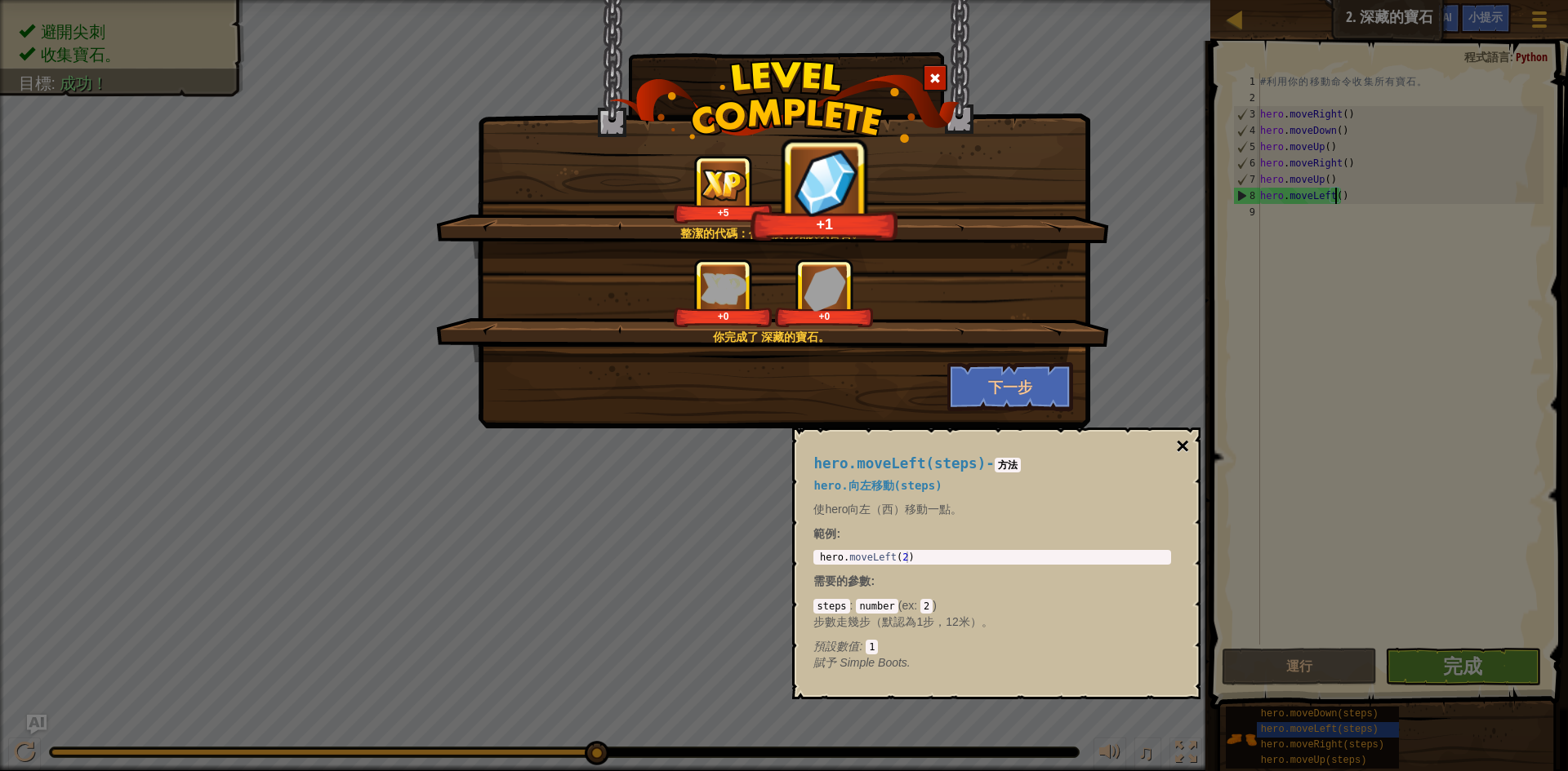
click at [1182, 451] on button "×" at bounding box center [1182, 447] width 13 height 22
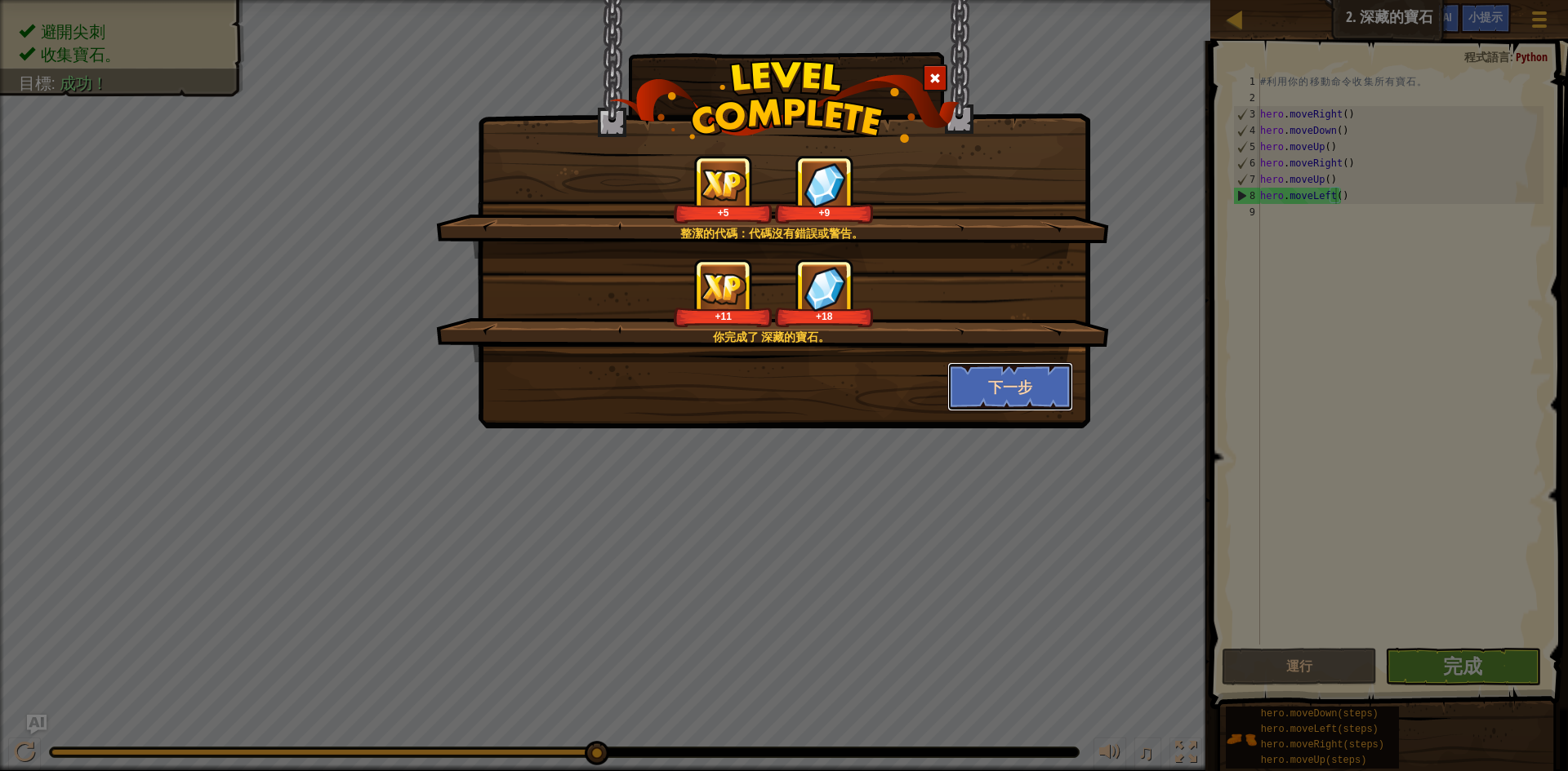
click at [997, 381] on button "下一步" at bounding box center [1010, 387] width 126 height 49
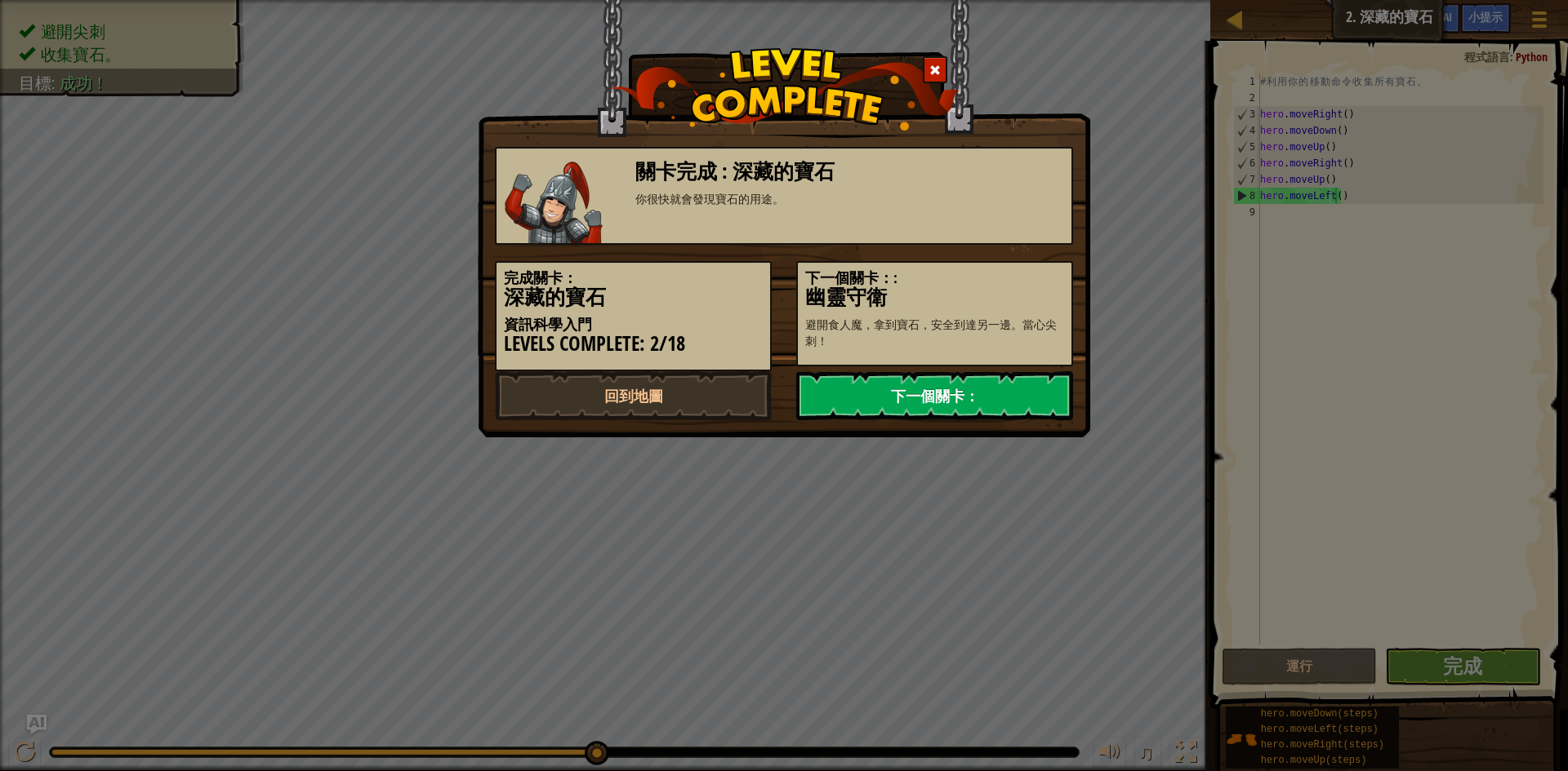
click at [995, 395] on link "下一個關卡：" at bounding box center [935, 395] width 277 height 49
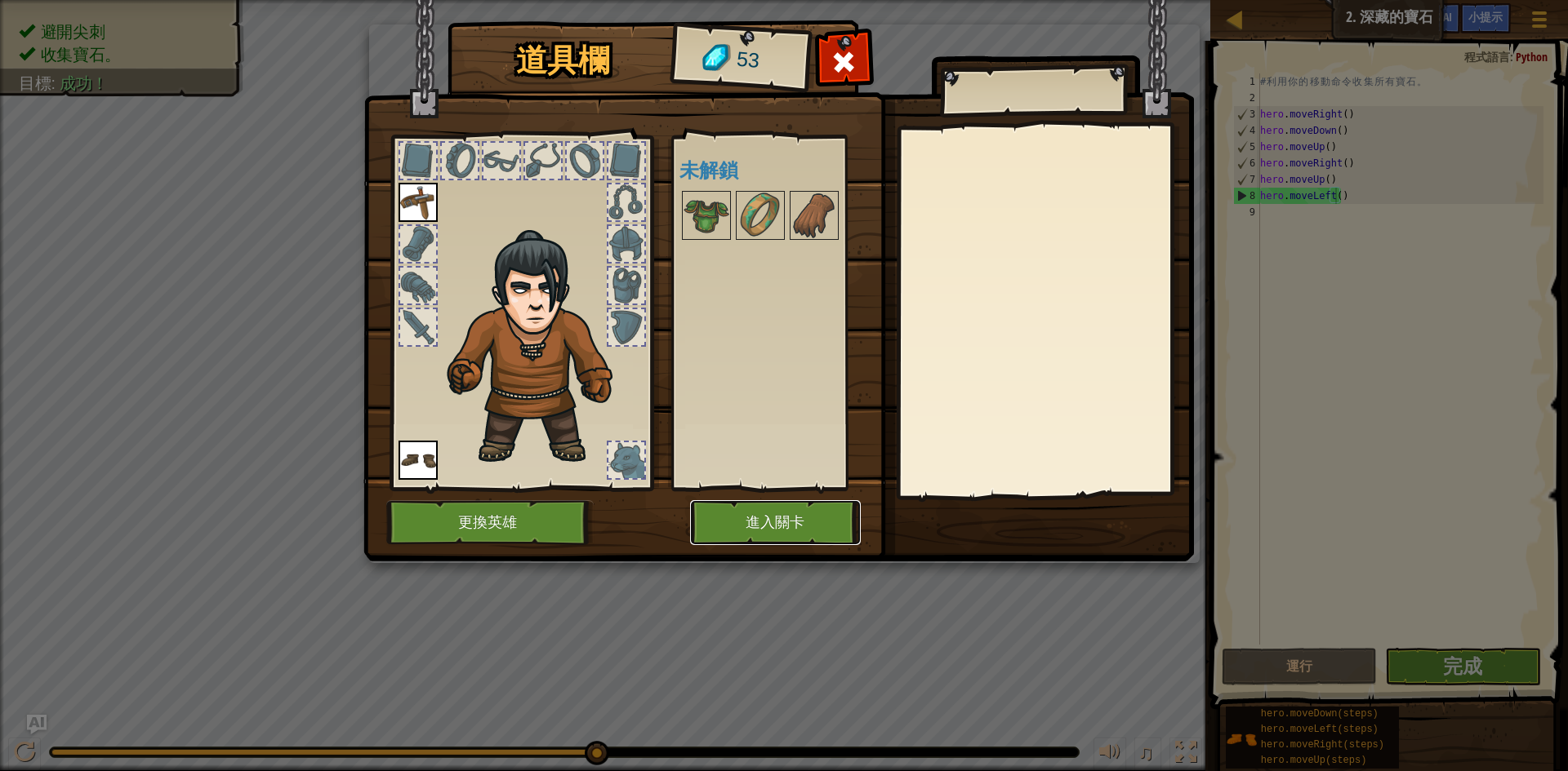
click at [790, 524] on button "進入關卡" at bounding box center [775, 523] width 171 height 45
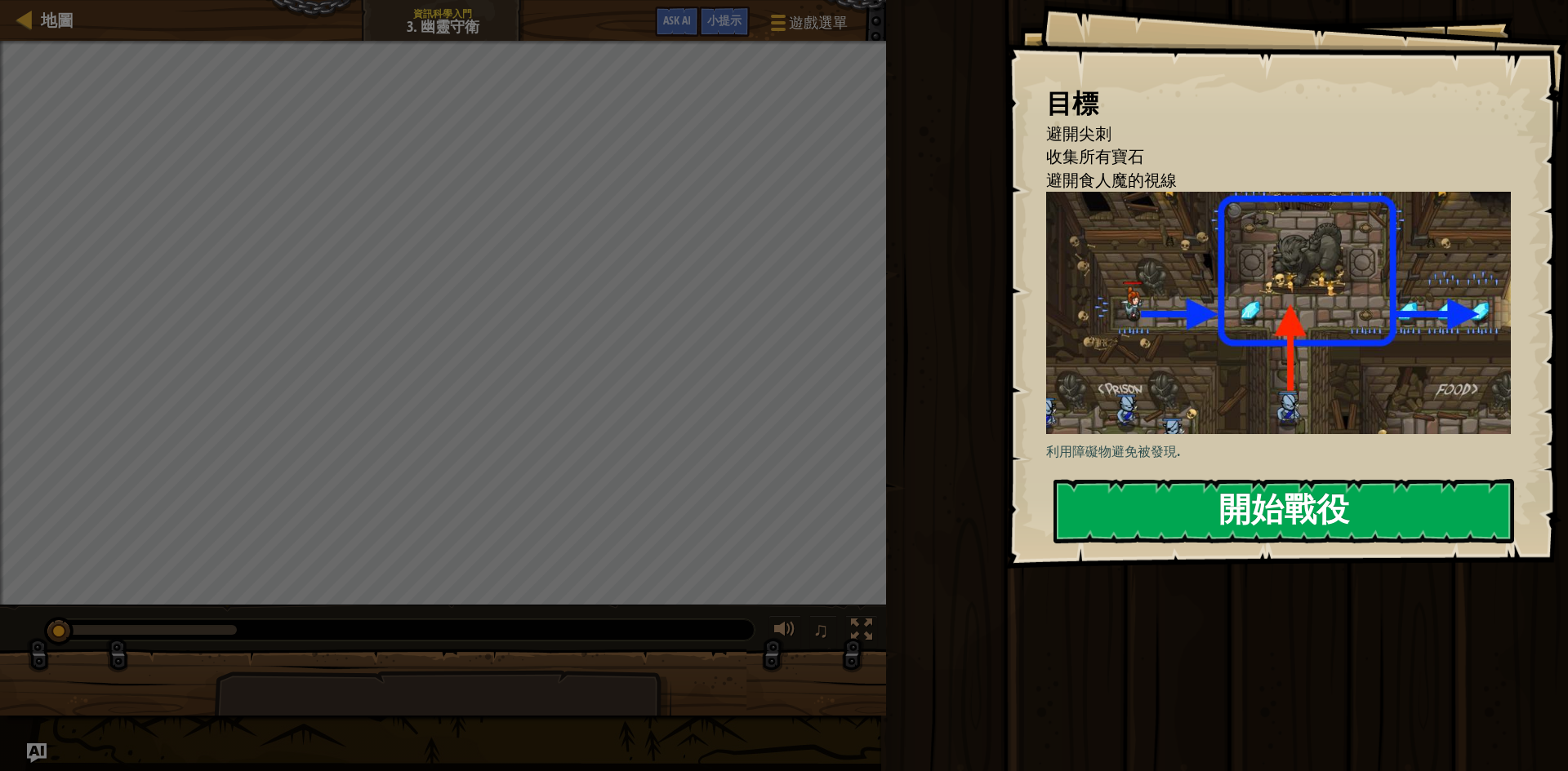
click at [1312, 479] on button "開始戰役" at bounding box center [1284, 511] width 461 height 65
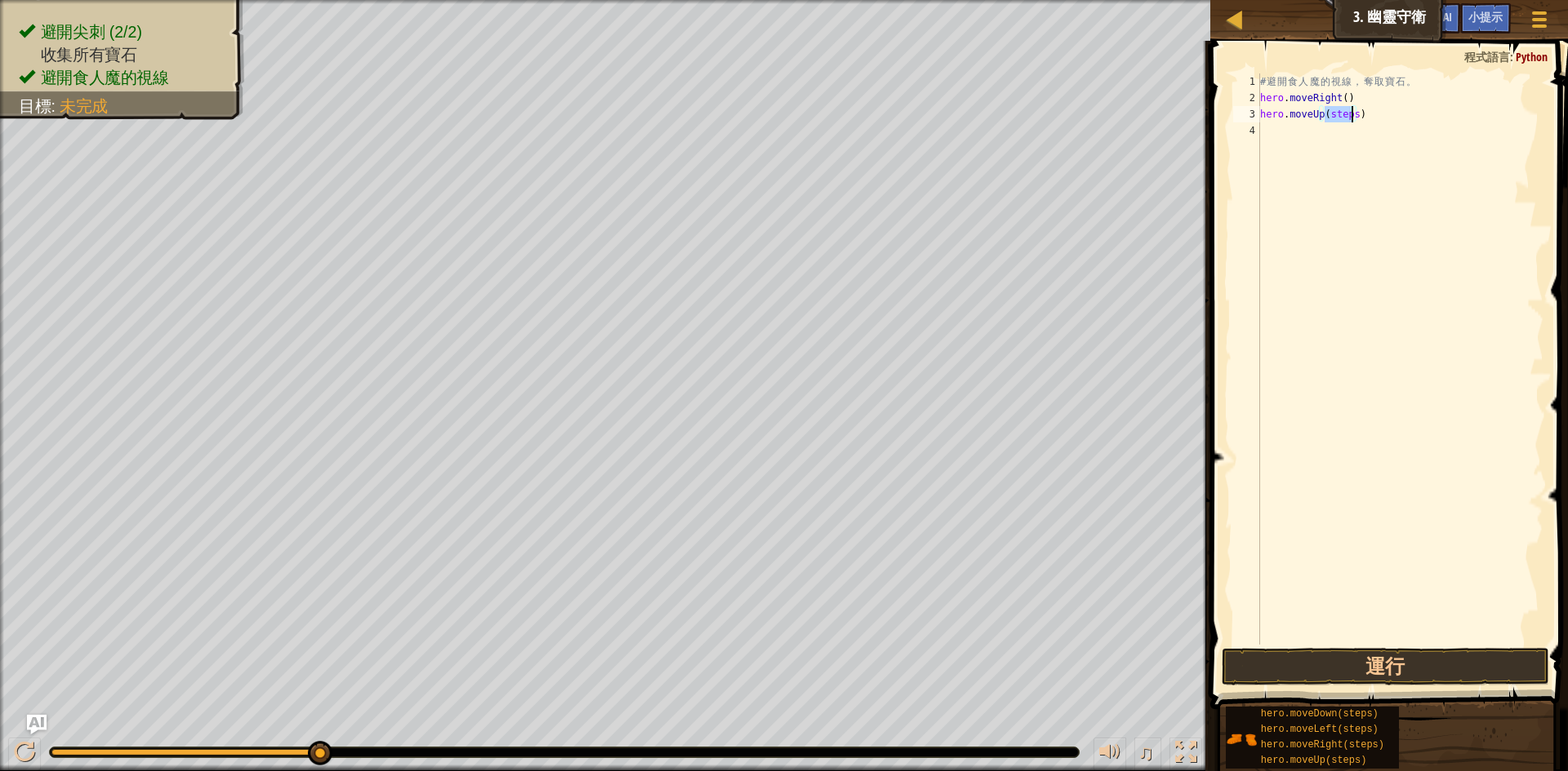
drag, startPoint x: 1326, startPoint y: 115, endPoint x: 1351, endPoint y: 122, distance: 26.0
click at [1351, 122] on div "# 避 開 食 人 魔 的 視 線 ， 奪 取 寶 石 。 hero . moveRight ( ) hero . moveUp ( steps )" at bounding box center [1400, 376] width 287 height 604
type textarea "hero.moveUp()"
click at [1390, 648] on button "運行" at bounding box center [1385, 666] width 327 height 37
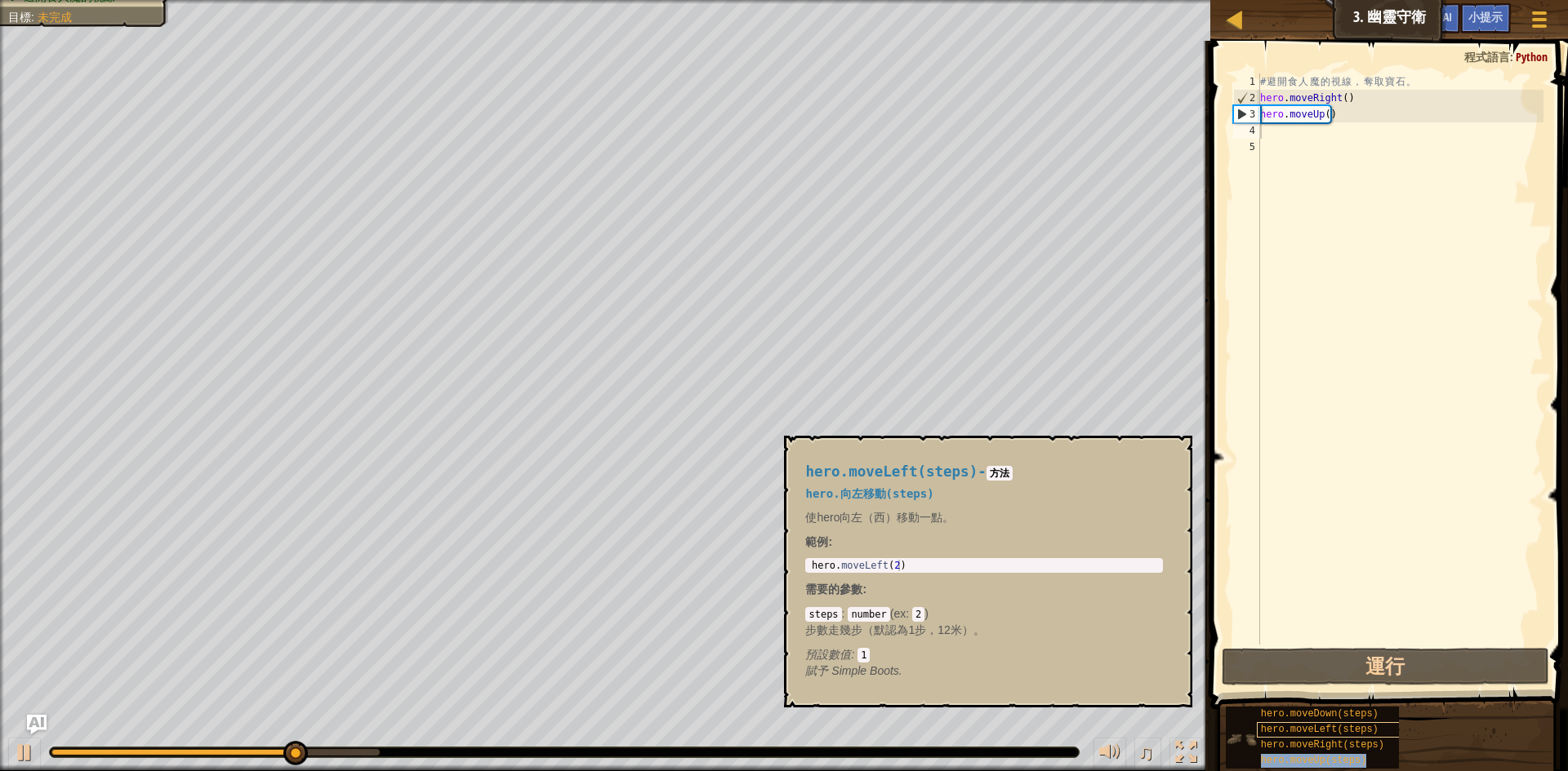
type textarea "hero.moveUp(steps)"
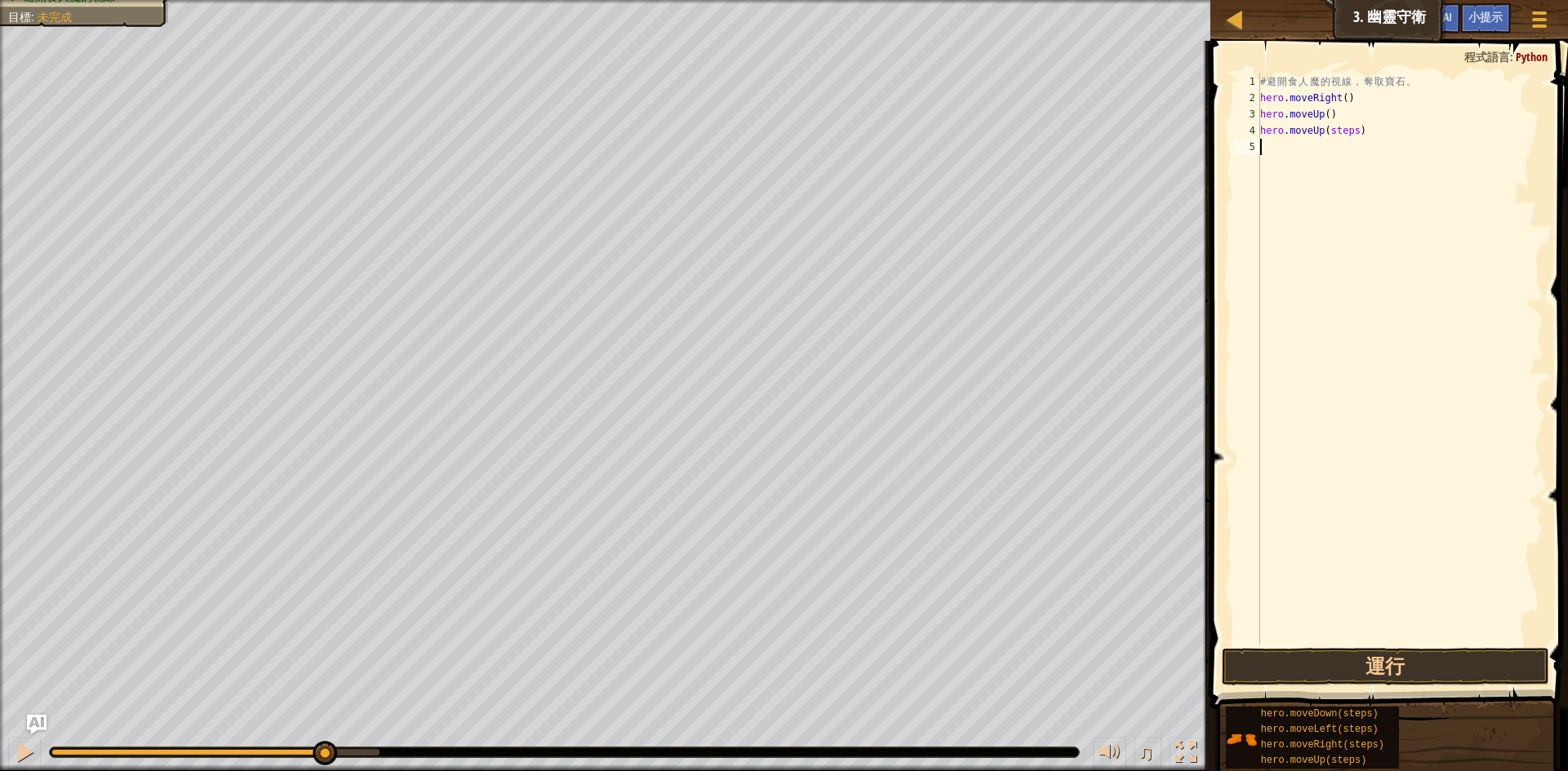
click at [1332, 158] on div "# 避 開 食 人 魔 的 視 線 ， 奪 取 寶 石 。 hero . moveRight ( ) hero . moveUp ( ) hero . mov…" at bounding box center [1400, 376] width 287 height 604
drag, startPoint x: 1325, startPoint y: 130, endPoint x: 1352, endPoint y: 138, distance: 28.2
click at [1352, 138] on div "# 避 開 食 人 魔 的 視 線 ， 奪 取 寶 石 。 hero . moveRight ( ) hero . moveUp ( ) hero . mov…" at bounding box center [1400, 376] width 287 height 604
type textarea "hero.moveUp(steps)"
click at [1352, 138] on div "# 避 開 食 人 魔 的 視 線 ， 奪 取 寶 石 。 hero . moveRight ( ) hero . moveUp ( ) hero . mov…" at bounding box center [1400, 359] width 287 height 571
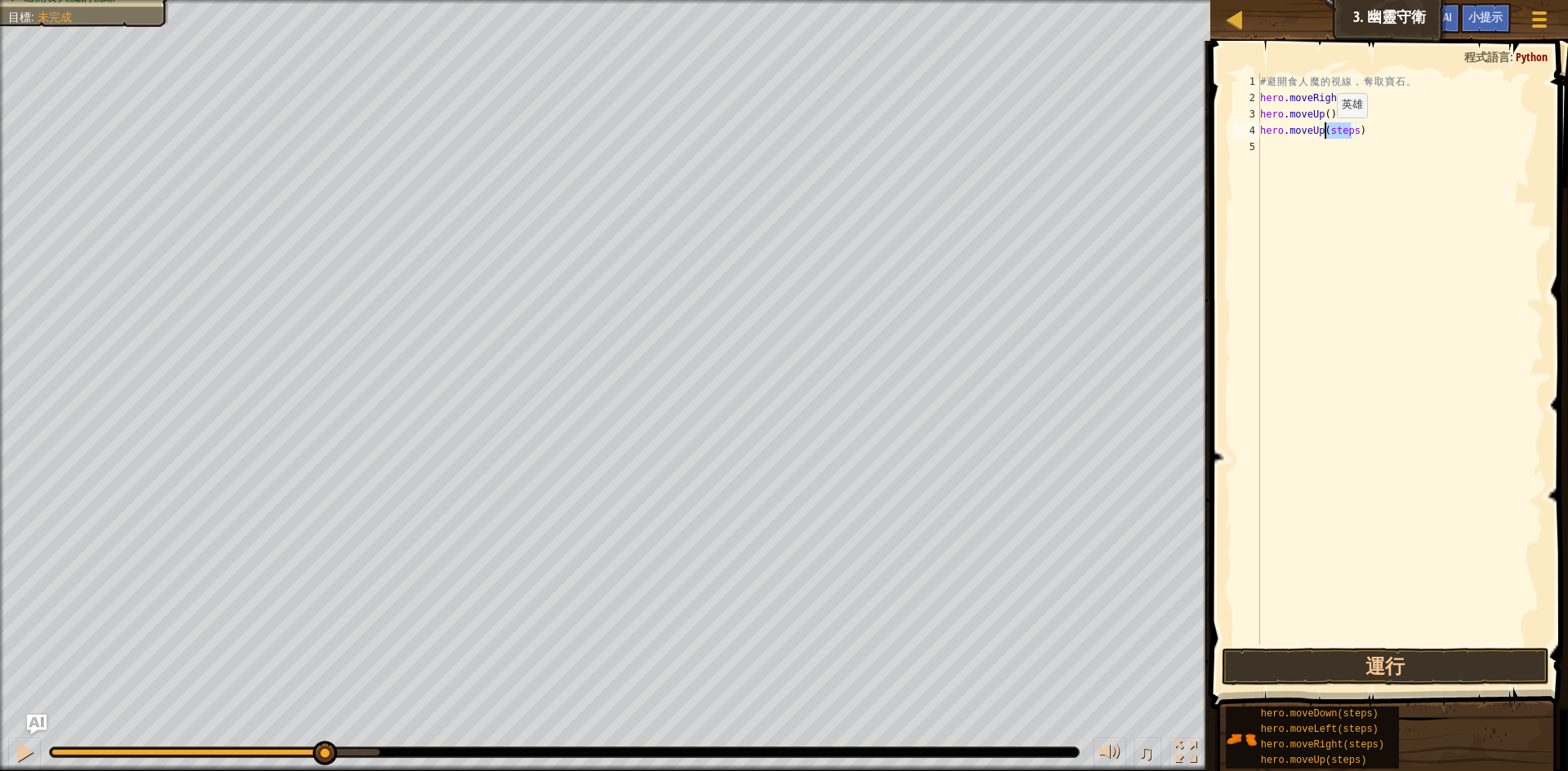
drag, startPoint x: 1351, startPoint y: 133, endPoint x: 1322, endPoint y: 133, distance: 29.0
click at [1322, 133] on div "# 避 開 食 人 魔 的 視 線 ， 奪 取 寶 石 。 hero . moveRight ( ) hero . moveUp ( ) hero . mov…" at bounding box center [1400, 376] width 287 height 604
type textarea "hero.moveUp(steps)"
click at [1330, 167] on div "# 避 開 食 人 魔 的 視 線 ， 奪 取 寶 石 。 hero . moveRight ( ) hero . moveUp ( ) hero . mov…" at bounding box center [1400, 376] width 287 height 604
drag, startPoint x: 1324, startPoint y: 129, endPoint x: 1351, endPoint y: 136, distance: 27.9
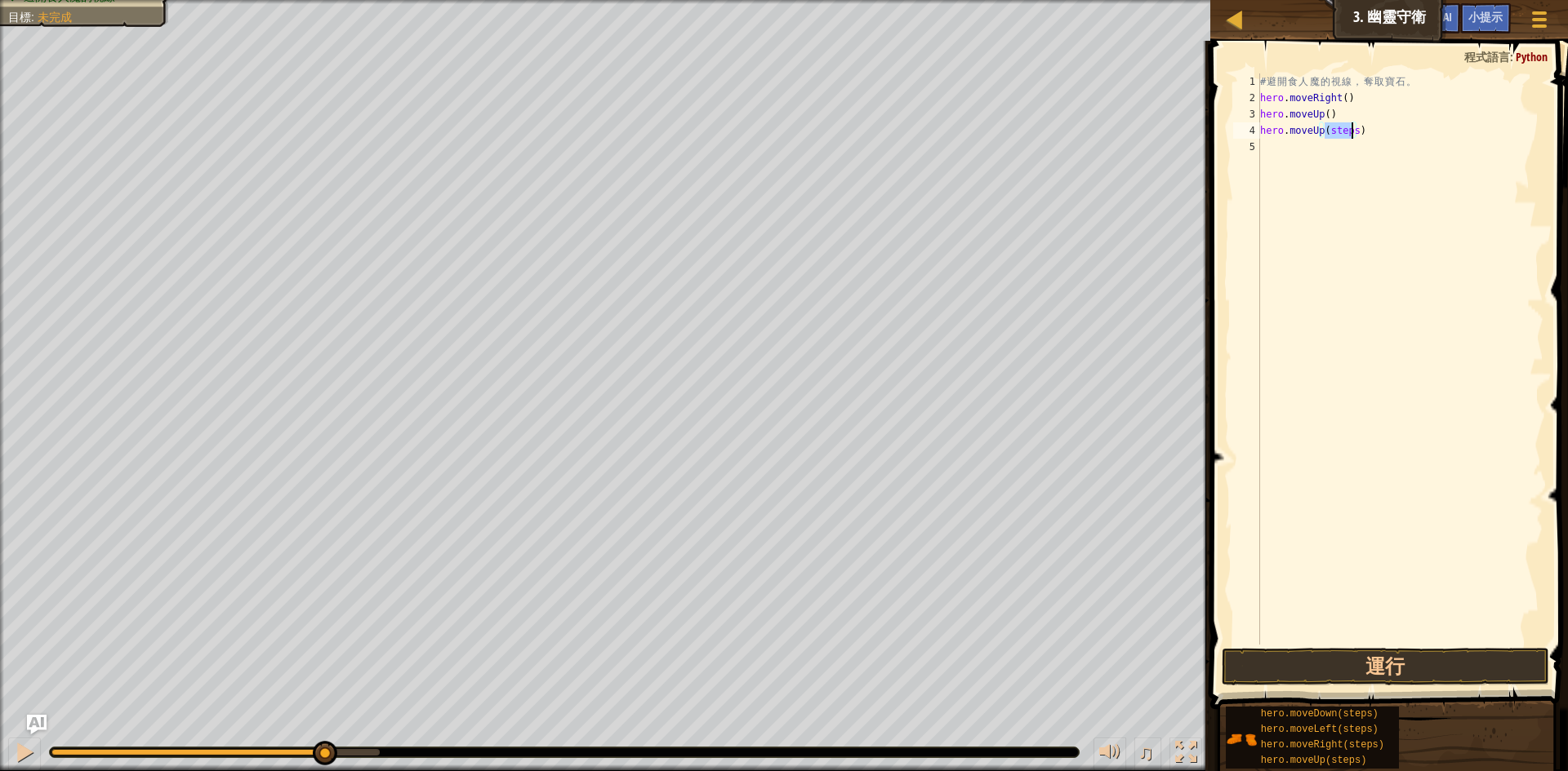
click at [1351, 136] on div "# 避 開 食 人 魔 的 視 線 ， 奪 取 寶 石 。 hero . moveRight ( ) hero . moveUp ( ) hero . mov…" at bounding box center [1400, 376] width 287 height 604
type textarea "hero.moveUp()"
click at [1358, 662] on button "運行" at bounding box center [1385, 666] width 327 height 37
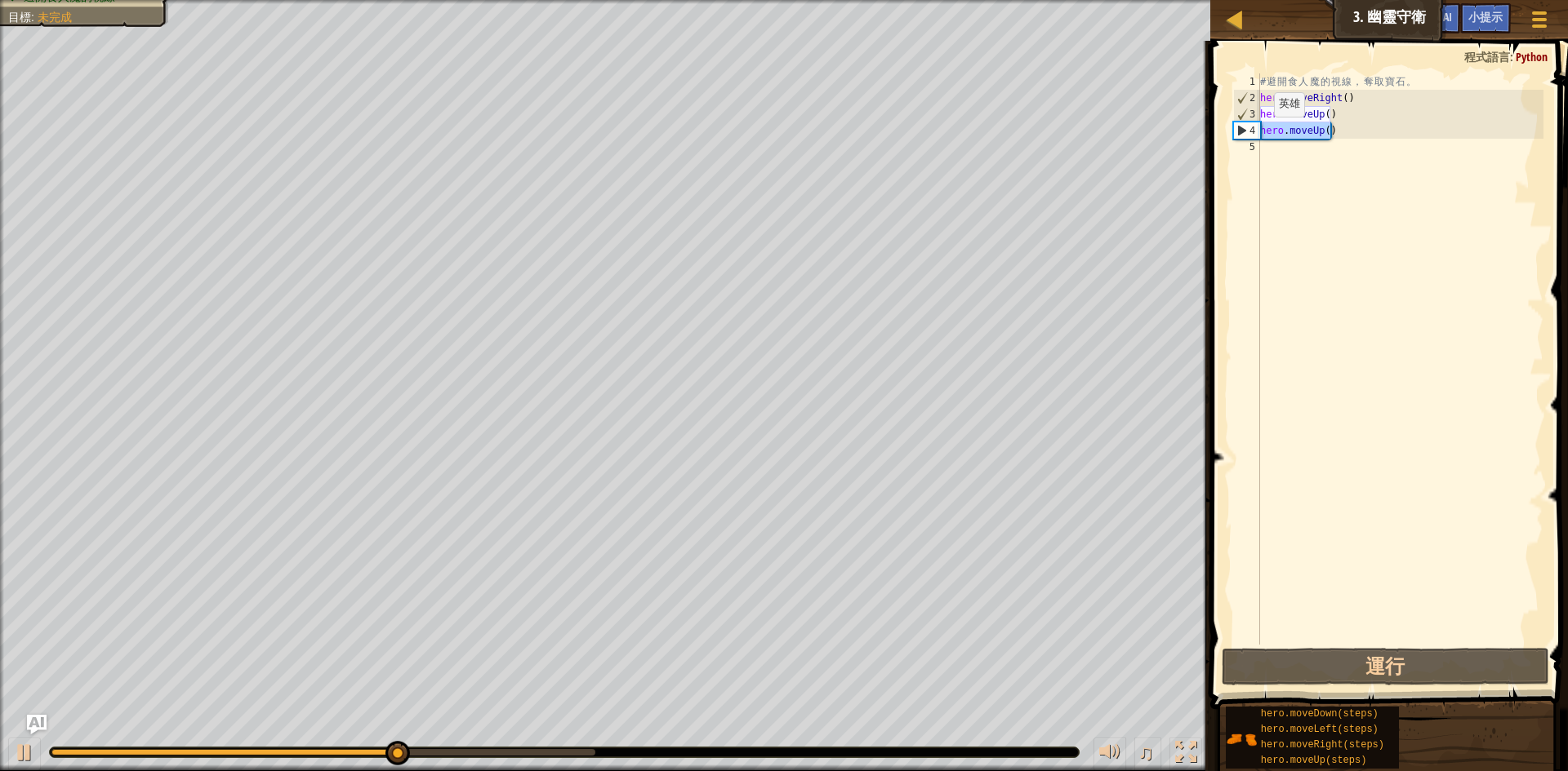
drag, startPoint x: 1339, startPoint y: 135, endPoint x: 1260, endPoint y: 133, distance: 79.0
click at [1260, 133] on div "# 避 開 食 人 魔 的 視 線 ， 奪 取 寶 石 。 hero . moveRight ( ) hero . moveUp ( ) hero . mov…" at bounding box center [1400, 376] width 287 height 604
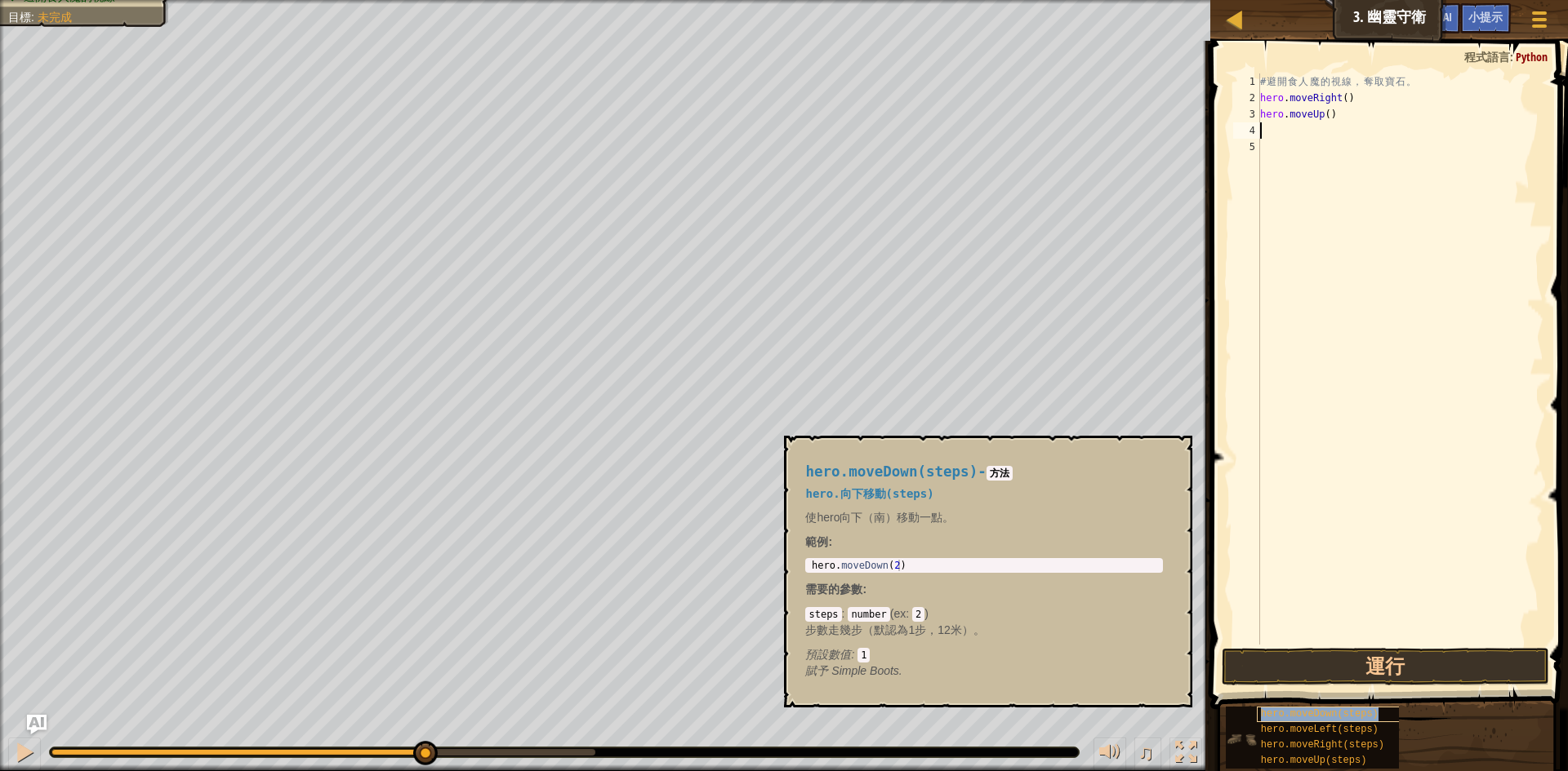
click at [1294, 711] on span "hero.moveDown(steps)" at bounding box center [1320, 714] width 118 height 11
click at [1295, 726] on span "hero.moveLeft(steps)" at bounding box center [1320, 729] width 118 height 11
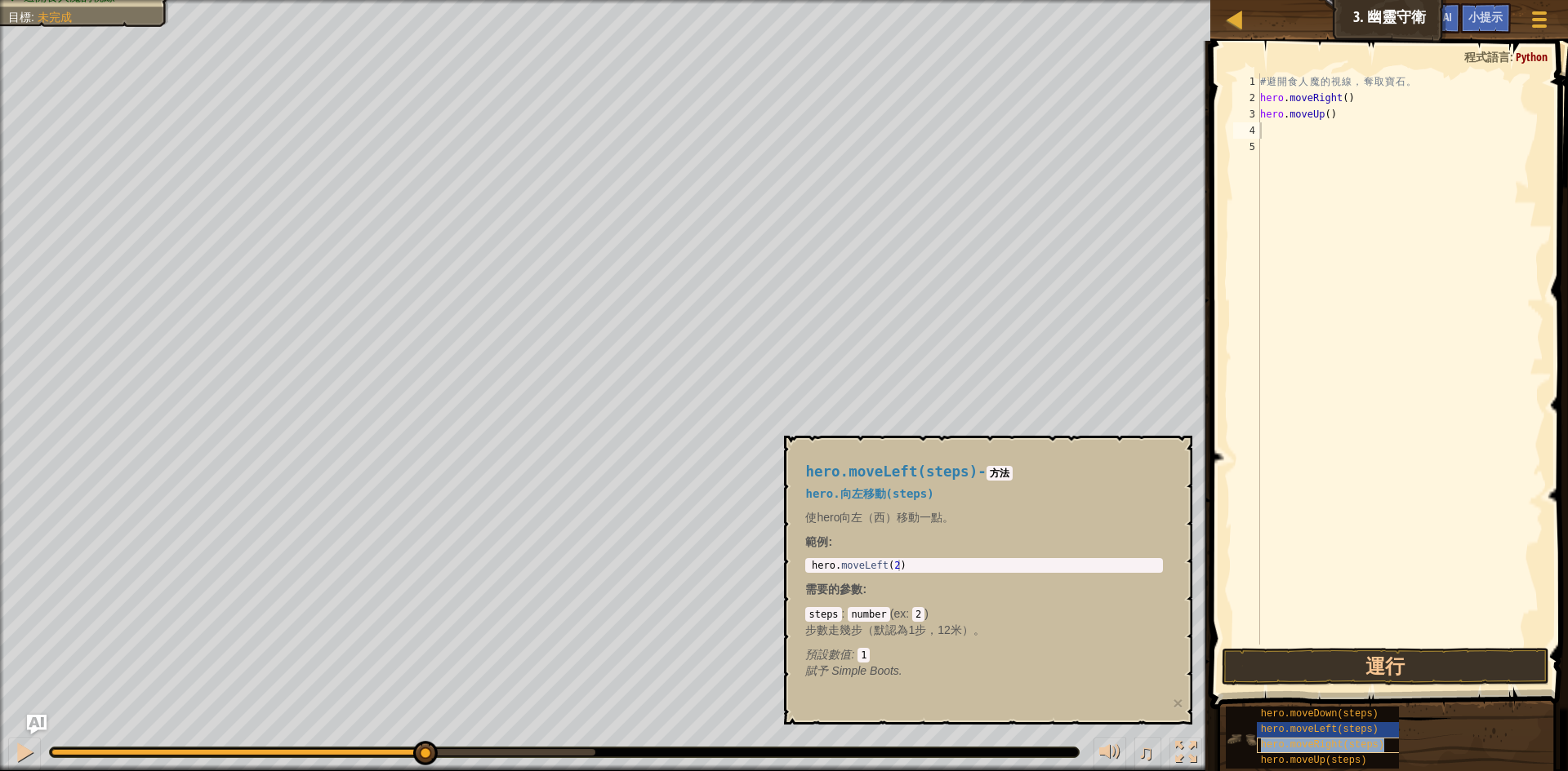
click at [1295, 746] on span "hero.moveRight(steps)" at bounding box center [1322, 745] width 123 height 11
type textarea "hero.moveRight(steps)"
click at [1358, 196] on div "# 避 開 食 人 魔 的 視 線 ， 奪 取 寶 石 。 hero . moveRight ( ) hero . moveUp ( ) hero . mov…" at bounding box center [1400, 376] width 287 height 604
drag, startPoint x: 1339, startPoint y: 131, endPoint x: 1368, endPoint y: 138, distance: 29.8
click at [1368, 138] on div "# 避 開 食 人 魔 的 視 線 ， 奪 取 寶 石 。 hero . moveRight ( ) hero . moveUp ( ) hero . mov…" at bounding box center [1400, 376] width 287 height 604
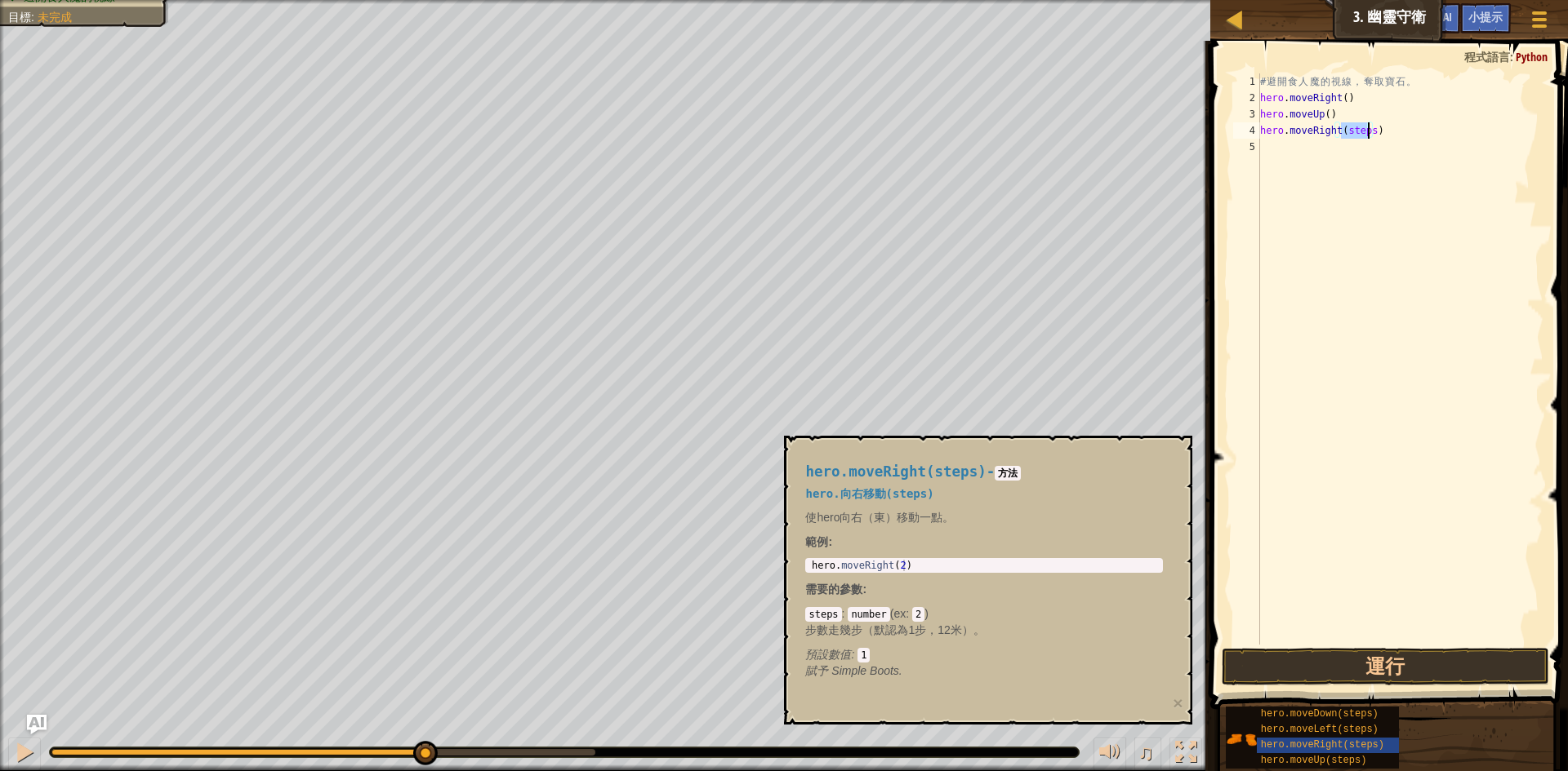
scroll to position [7, 7]
click at [1358, 666] on button "運行" at bounding box center [1385, 666] width 327 height 37
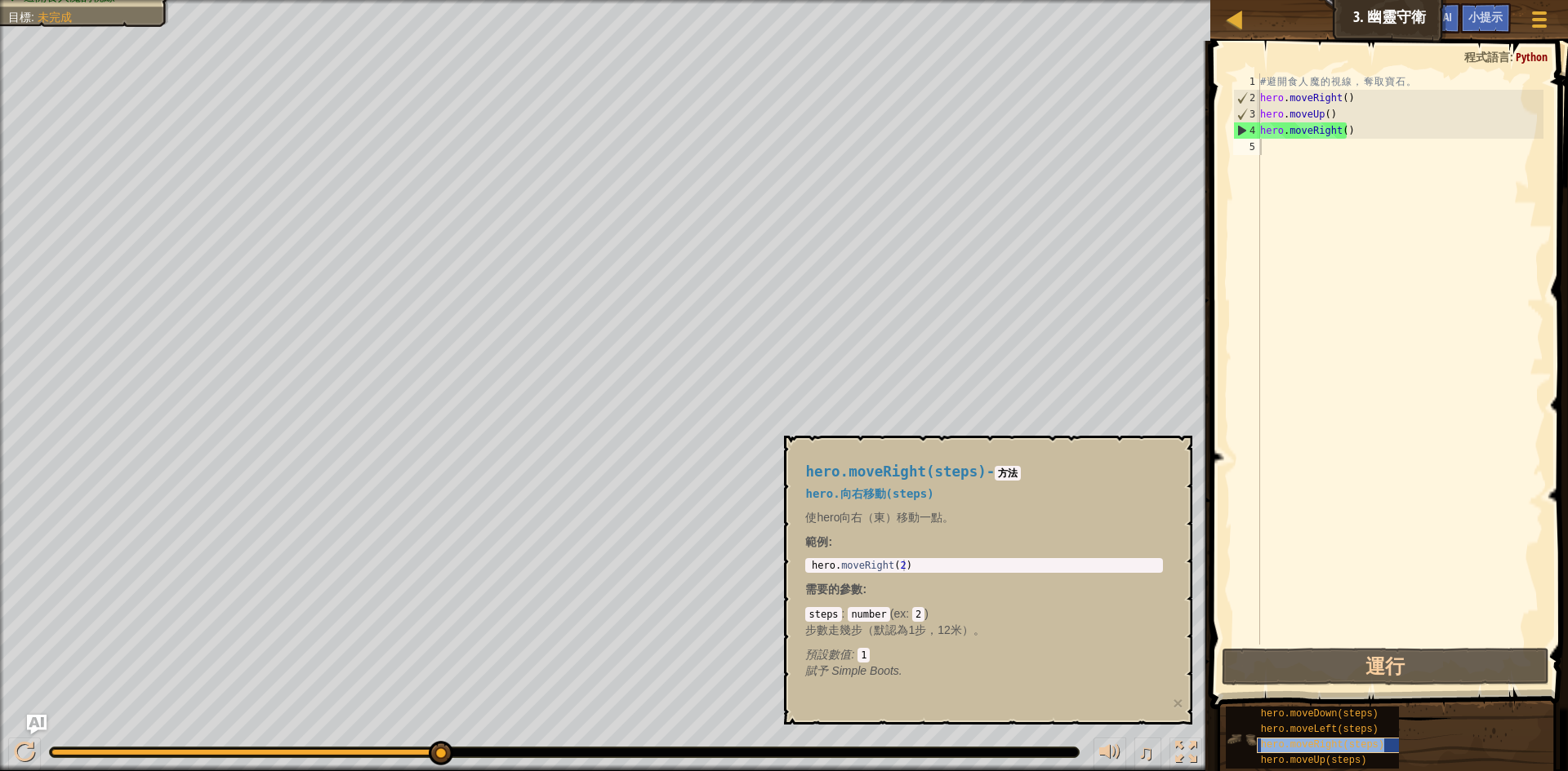
type textarea "hero.moveRight(steps)"
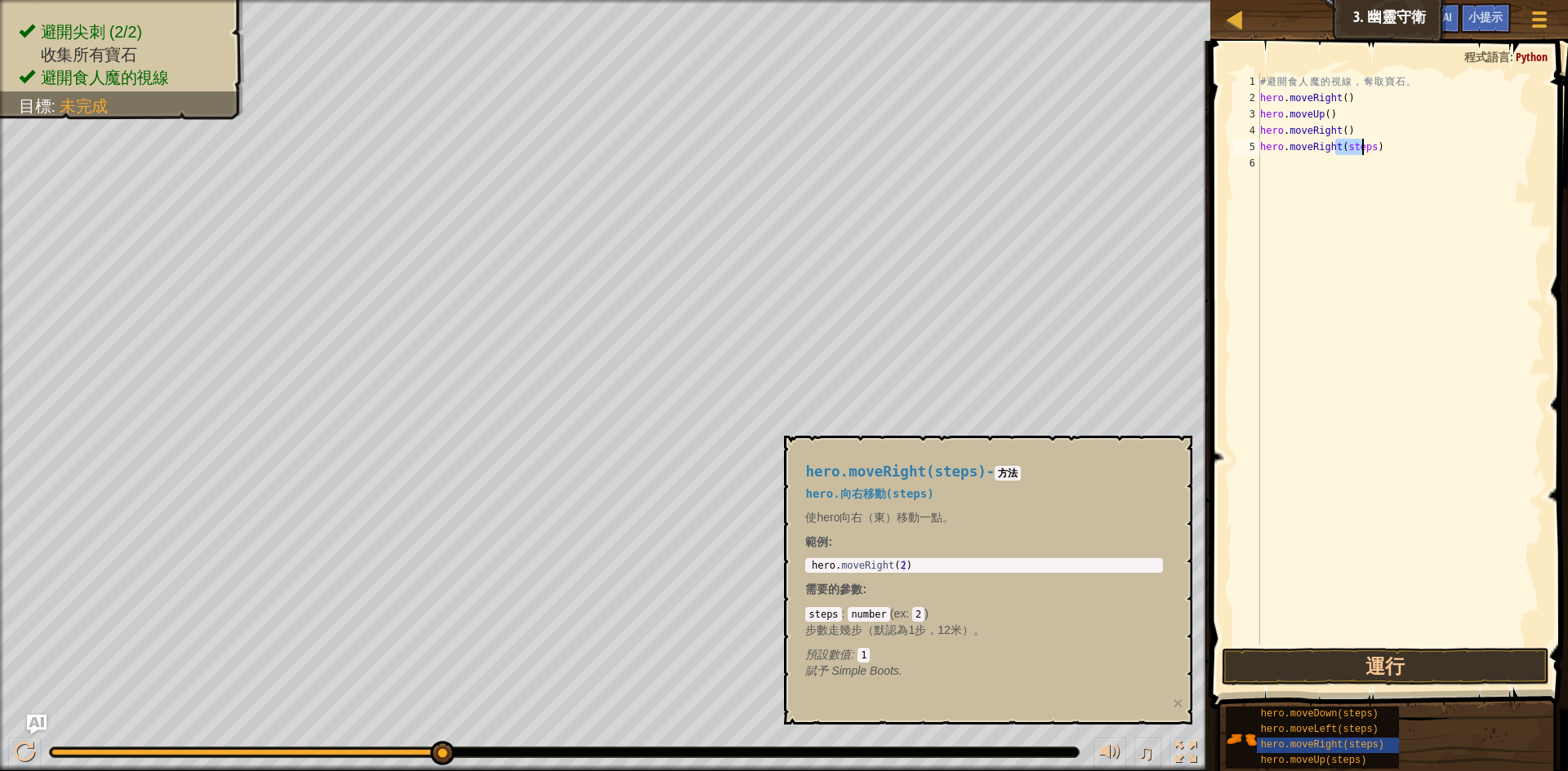
drag, startPoint x: 1338, startPoint y: 150, endPoint x: 1362, endPoint y: 152, distance: 24.1
click at [1362, 152] on div "# 避 開 食 人 魔 的 視 線 ， 奪 取 寶 石 。 hero . moveRight ( ) hero . moveUp ( ) hero . mov…" at bounding box center [1400, 376] width 287 height 604
drag, startPoint x: 1347, startPoint y: 196, endPoint x: 1347, endPoint y: 160, distance: 36.0
click at [1347, 192] on div "# 避 開 食 人 魔 的 視 線 ， 奪 取 寶 石 。 hero . moveRight ( ) hero . moveUp ( ) hero . mov…" at bounding box center [1400, 376] width 287 height 604
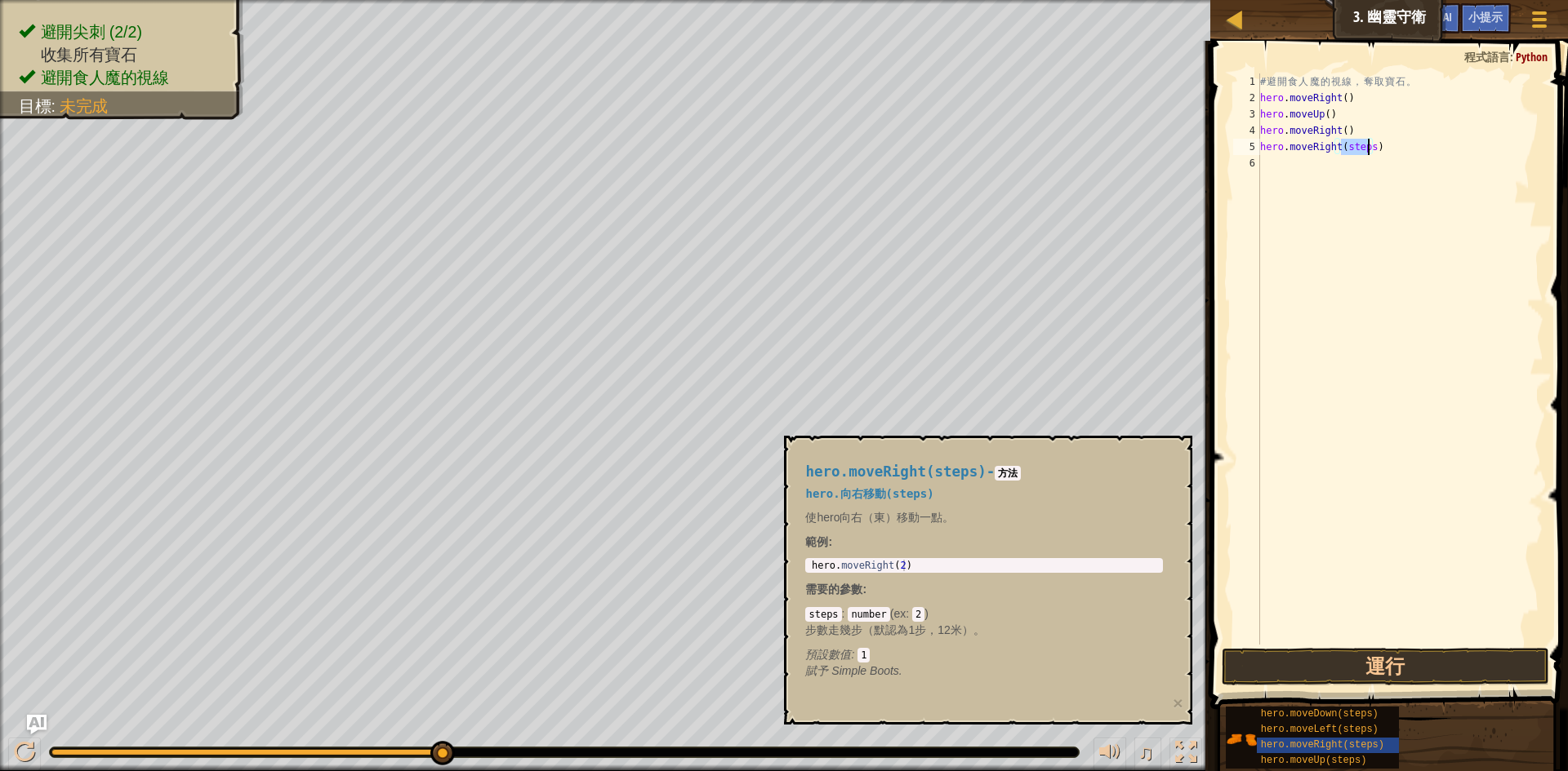
drag, startPoint x: 1341, startPoint y: 145, endPoint x: 1366, endPoint y: 150, distance: 25.5
click at [1366, 150] on div "# 避 開 食 人 魔 的 視 線 ， 奪 取 寶 石 。 hero . moveRight ( ) hero . moveUp ( ) hero . mov…" at bounding box center [1400, 376] width 287 height 604
click at [1342, 665] on button "運行" at bounding box center [1385, 666] width 327 height 37
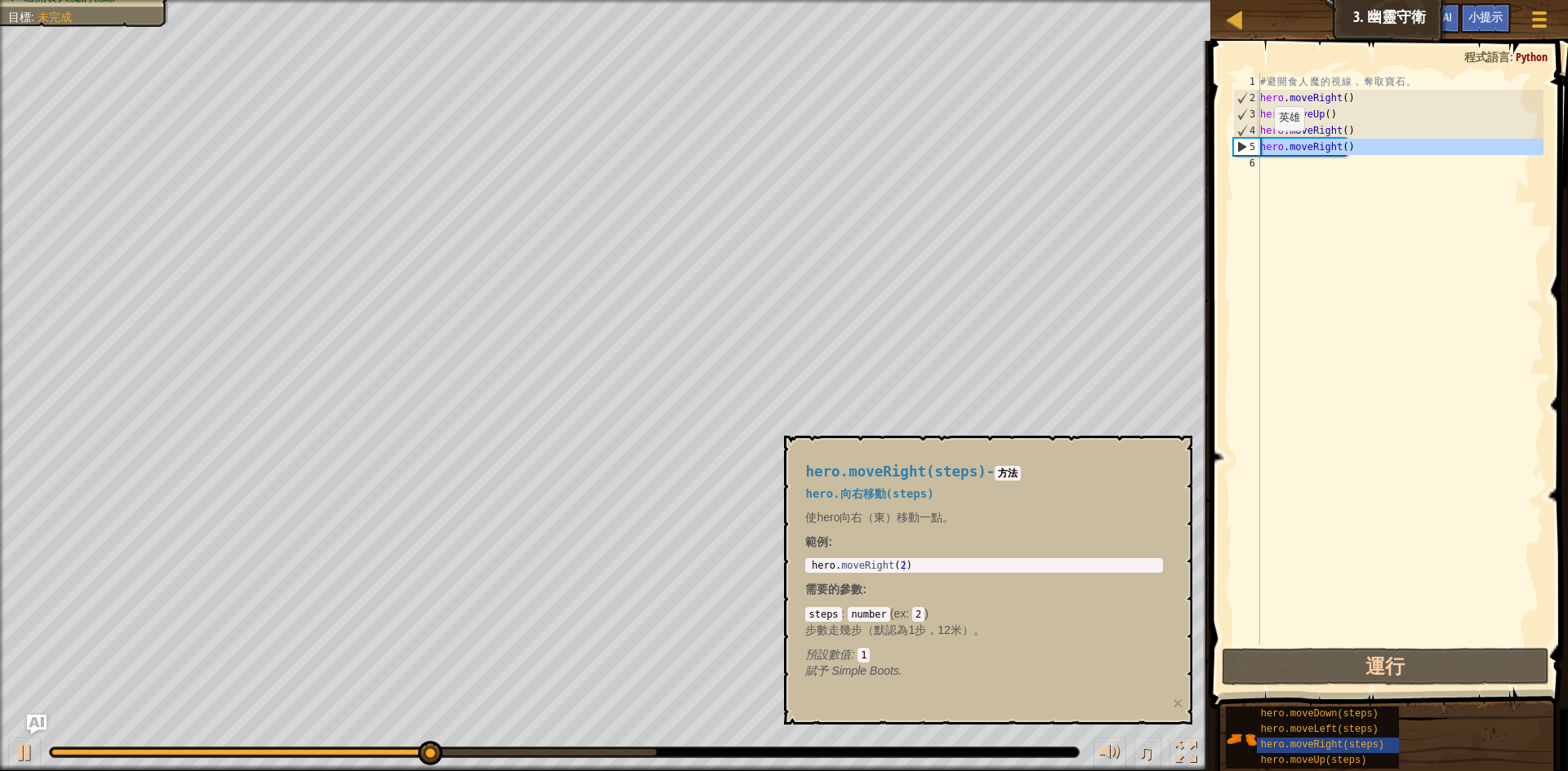
drag, startPoint x: 1363, startPoint y: 156, endPoint x: 1260, endPoint y: 147, distance: 103.4
click at [1260, 147] on div "# 避 開 食 人 魔 的 視 線 ， 奪 取 寶 石 。 hero . moveRight ( ) hero . moveUp ( ) hero . mov…" at bounding box center [1400, 376] width 287 height 604
type textarea "hero.moveRight()"
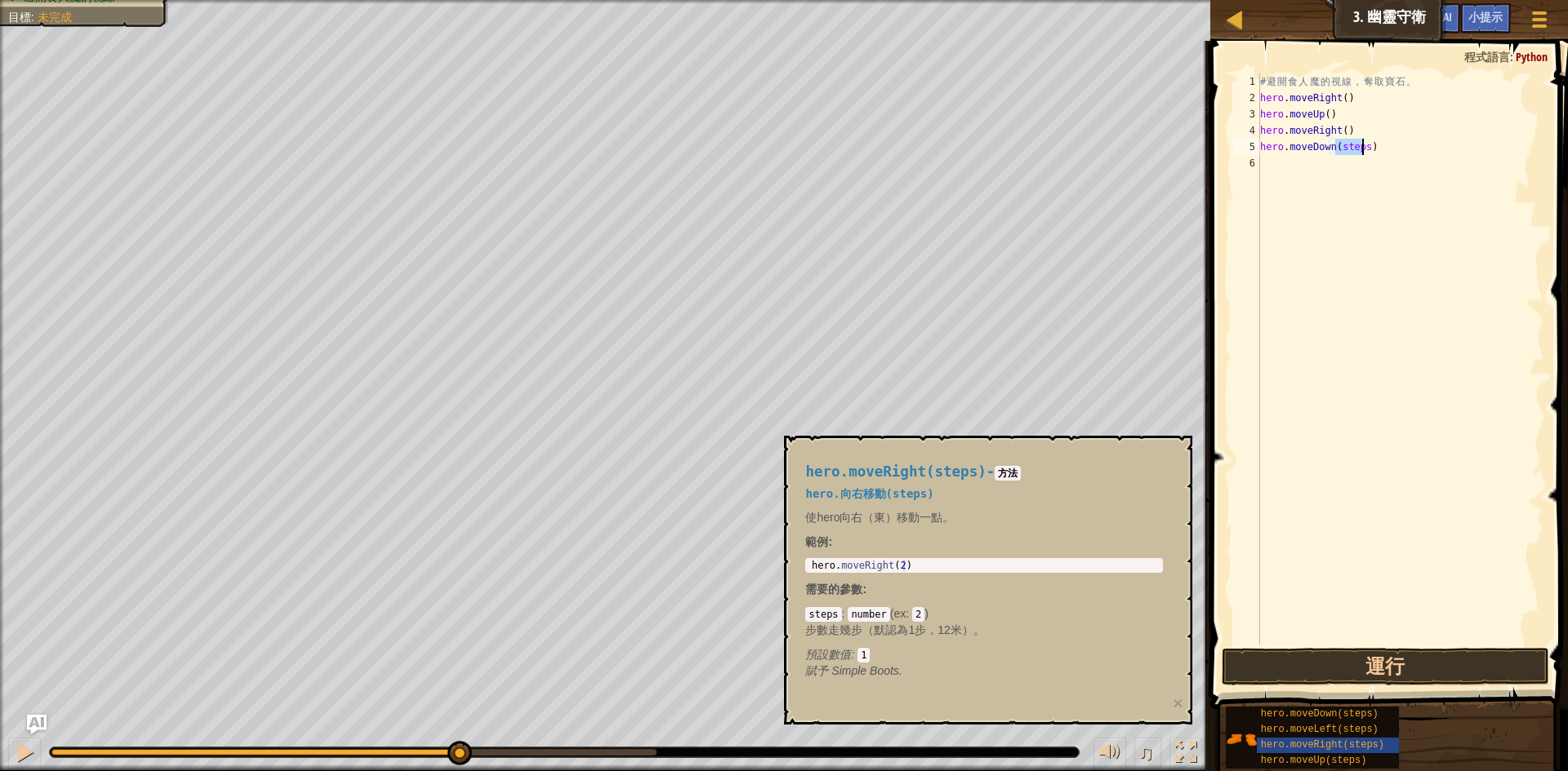
drag, startPoint x: 1336, startPoint y: 145, endPoint x: 1365, endPoint y: 151, distance: 29.6
click at [1365, 151] on div "# 避 開 食 人 魔 的 視 線 ， 奪 取 寶 石 。 hero . moveRight ( ) hero . moveUp ( ) hero . mov…" at bounding box center [1400, 376] width 287 height 604
click at [1297, 650] on button "運行" at bounding box center [1385, 666] width 327 height 37
drag, startPoint x: 1324, startPoint y: 164, endPoint x: 1352, endPoint y: 170, distance: 28.6
click at [1352, 170] on div "# 避 開 食 人 魔 的 視 線 ， 奪 取 寶 石 。 hero . moveRight ( ) hero . moveUp ( ) hero . mov…" at bounding box center [1400, 376] width 287 height 604
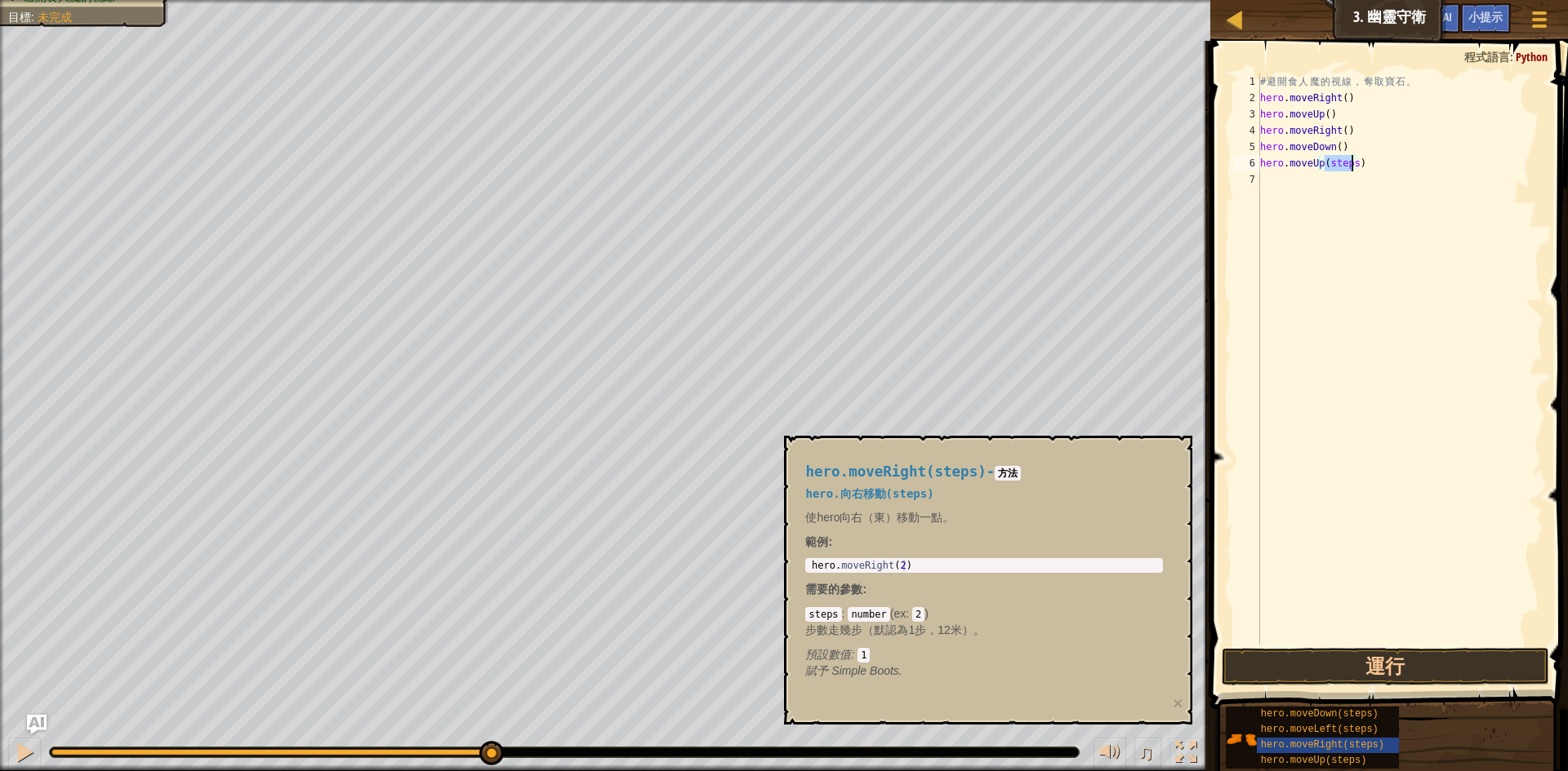
type textarea "hero.moveUp()"
click at [1455, 664] on button "運行" at bounding box center [1385, 666] width 327 height 37
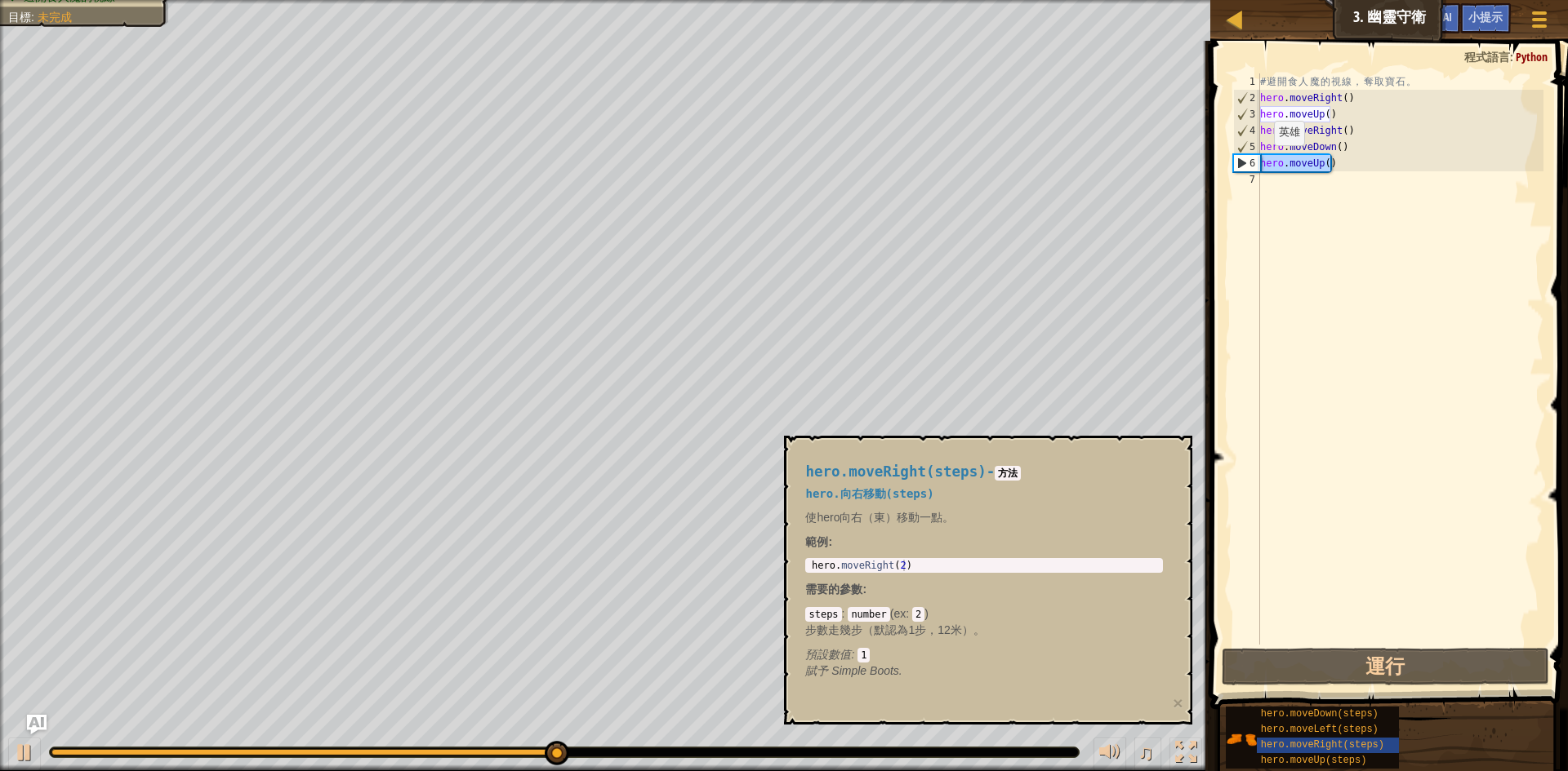
drag, startPoint x: 1349, startPoint y: 167, endPoint x: 1260, endPoint y: 162, distance: 89.1
click at [1260, 162] on div "# 避 開 食 人 魔 的 視 線 ， 奪 取 寶 石 。 hero . moveRight ( ) hero . moveUp ( ) hero . mov…" at bounding box center [1400, 376] width 287 height 604
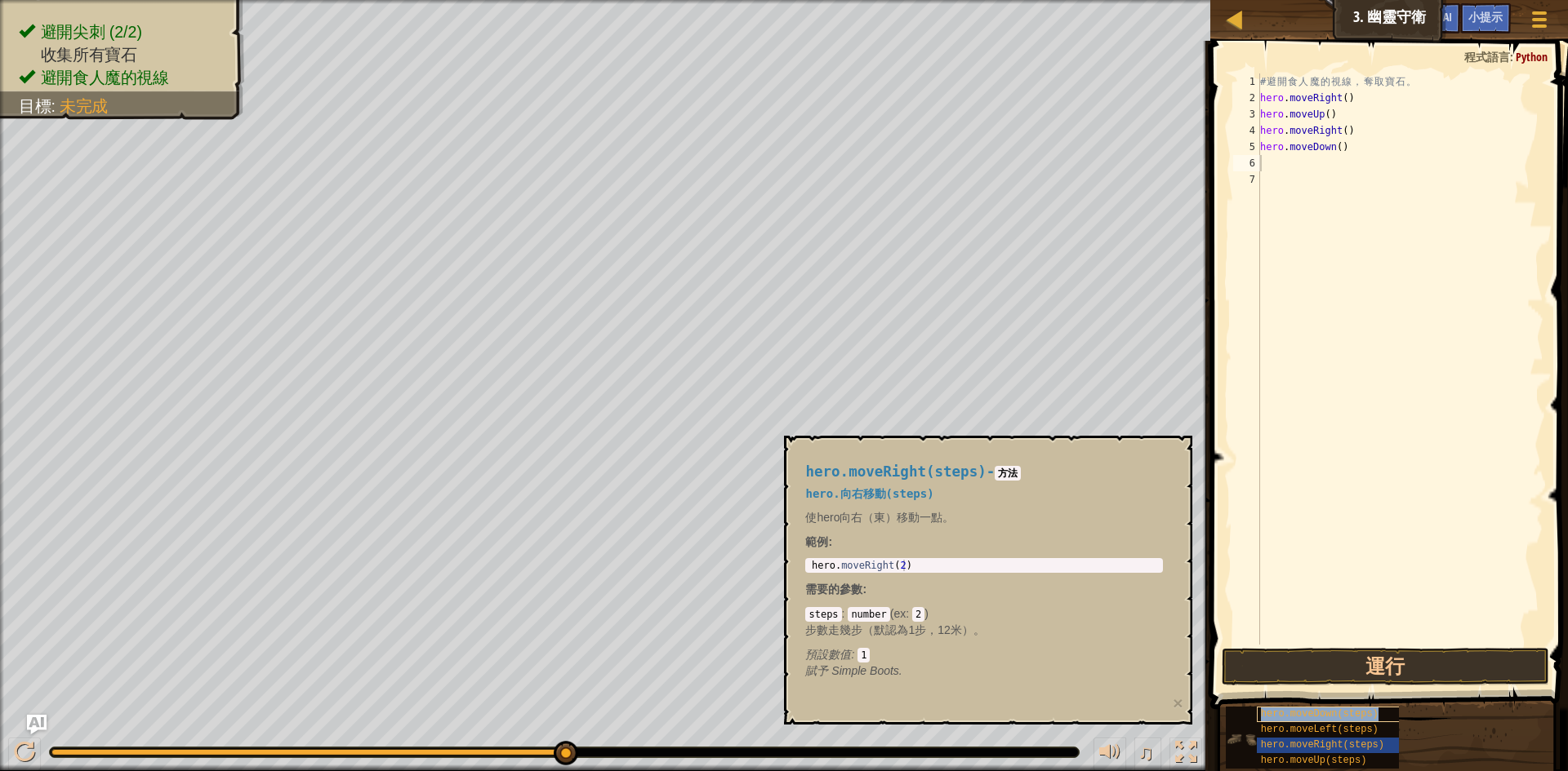
click at [1318, 717] on span "hero.moveDown(steps)" at bounding box center [1320, 714] width 118 height 11
click at [1315, 722] on div "hero.moveDown(steps)" at bounding box center [1335, 715] width 157 height 16
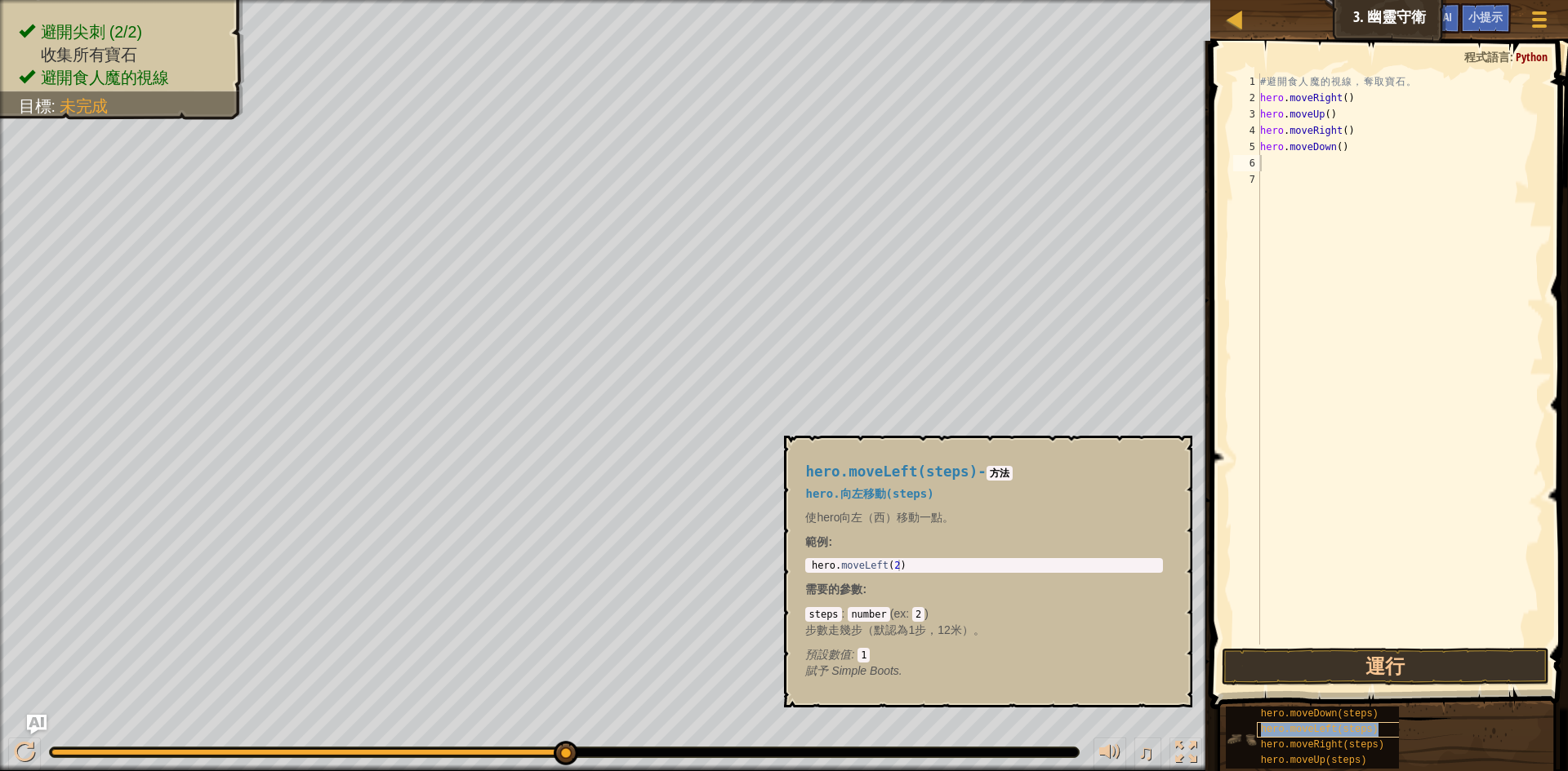
click at [1313, 732] on span "hero.moveLeft(steps)" at bounding box center [1320, 729] width 118 height 11
type textarea "hero.moveLeft(steps)"
click at [1345, 182] on div "# 避 開 食 人 魔 的 視 線 ， 奪 取 寶 石 。 hero . moveRight ( ) hero . moveUp ( ) hero . mov…" at bounding box center [1400, 376] width 287 height 604
drag, startPoint x: 1336, startPoint y: 161, endPoint x: 1365, endPoint y: 167, distance: 29.6
click at [1365, 166] on div "# 避 開 食 人 魔 的 視 線 ， 奪 取 寶 石 。 hero . moveRight ( ) hero . moveUp ( ) hero . mov…" at bounding box center [1400, 376] width 287 height 604
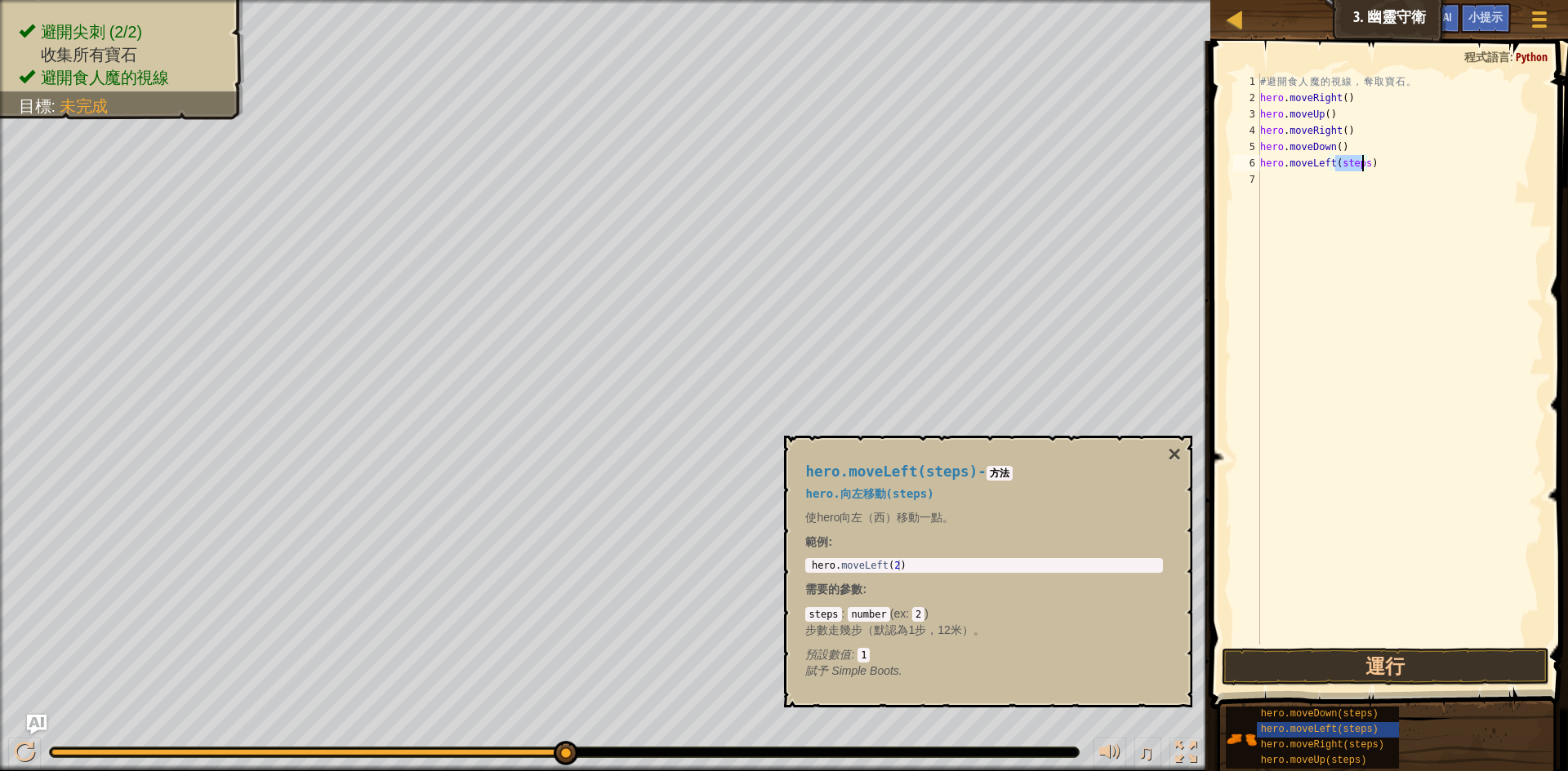
type textarea "hero.moveLeft()"
click at [1322, 667] on button "運行" at bounding box center [1385, 666] width 327 height 37
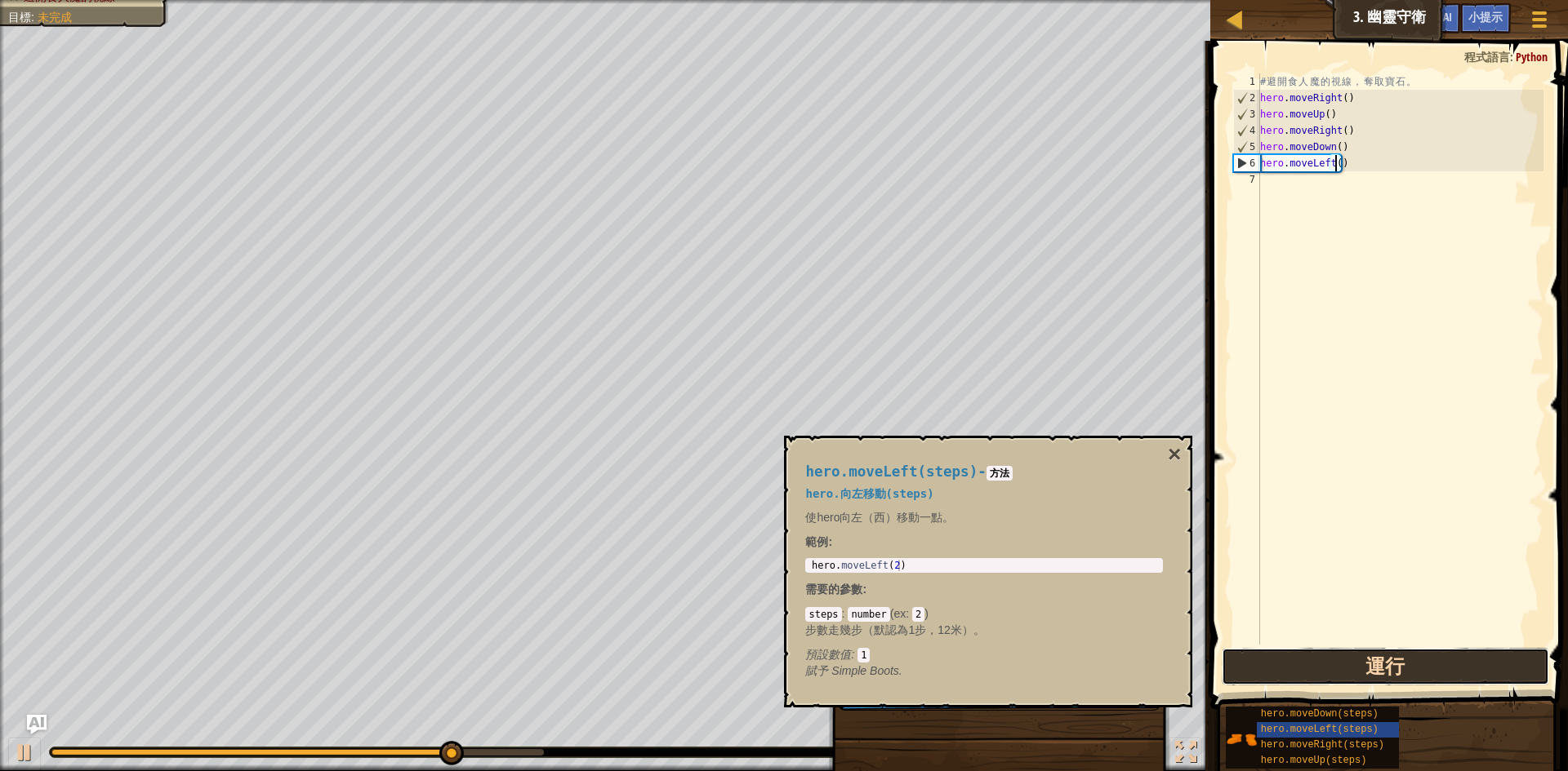
click at [1248, 652] on button "運行" at bounding box center [1385, 666] width 327 height 37
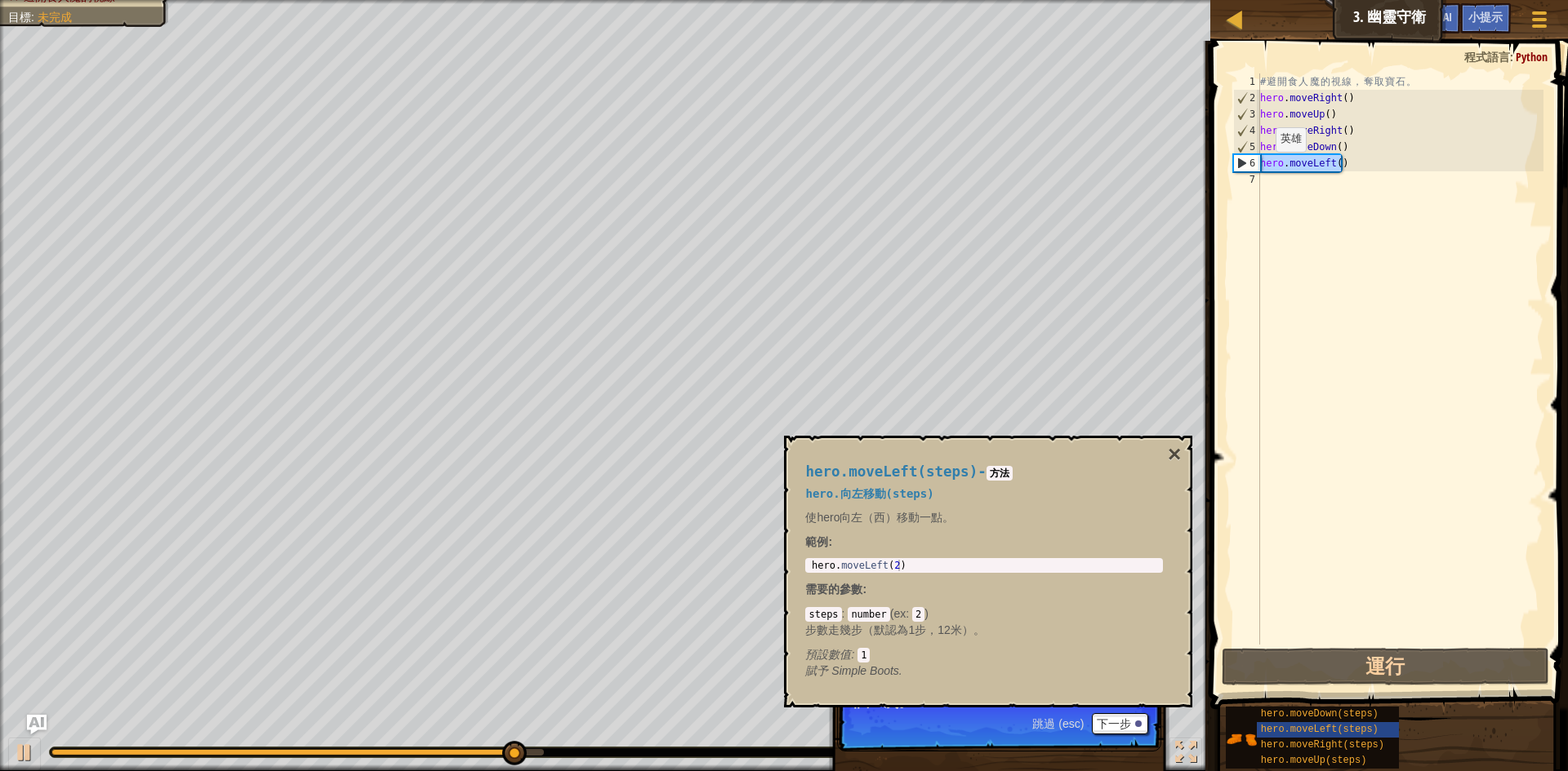
drag, startPoint x: 1360, startPoint y: 168, endPoint x: 1261, endPoint y: 168, distance: 99.0
click at [1261, 168] on div "# 避 開 食 人 魔 的 視 線 ， 奪 取 寶 石 。 hero . moveRight ( ) hero . moveUp ( ) hero . mov…" at bounding box center [1400, 376] width 287 height 604
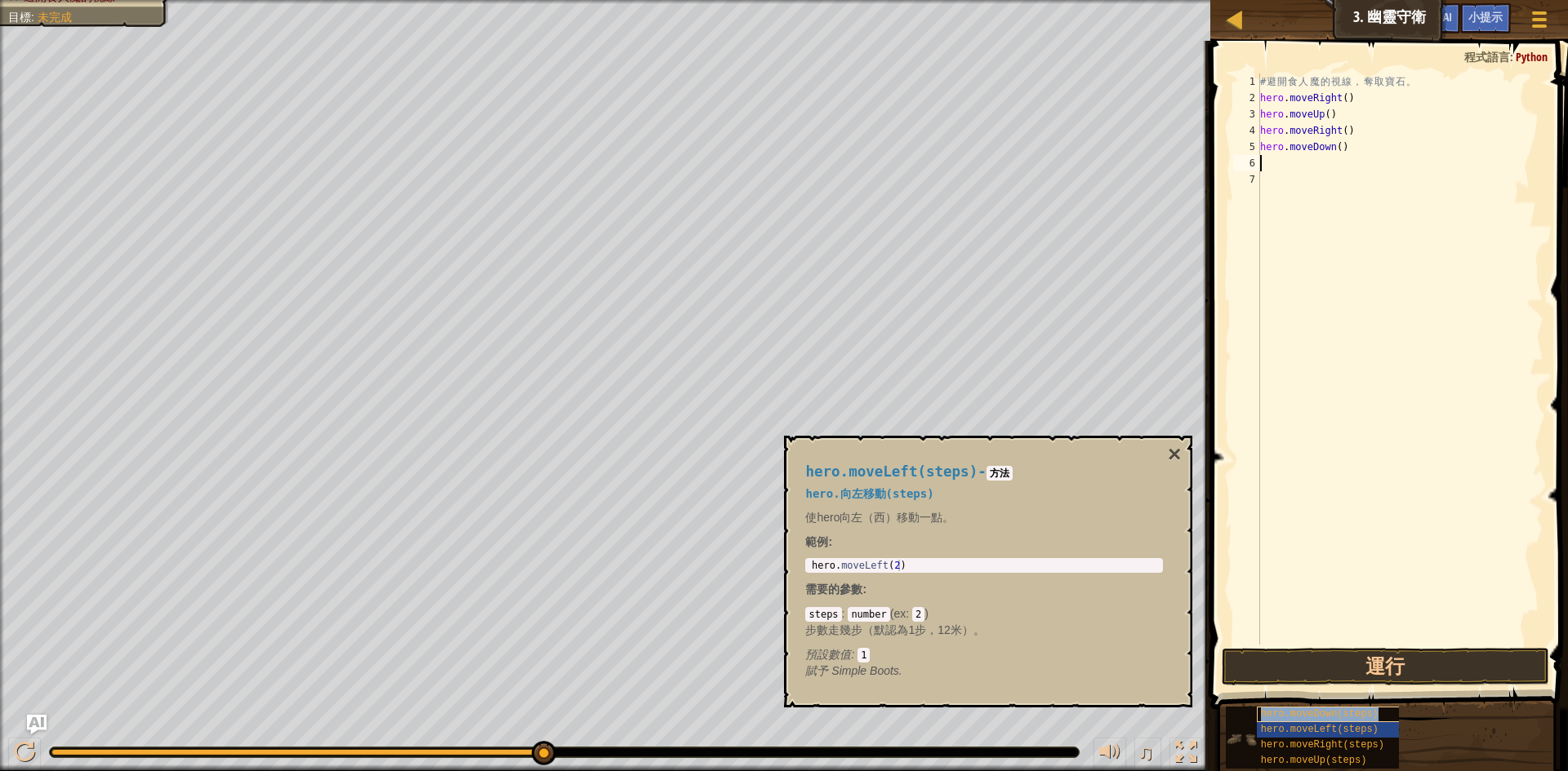
click at [1364, 718] on span "hero.moveDown(steps)" at bounding box center [1320, 714] width 118 height 11
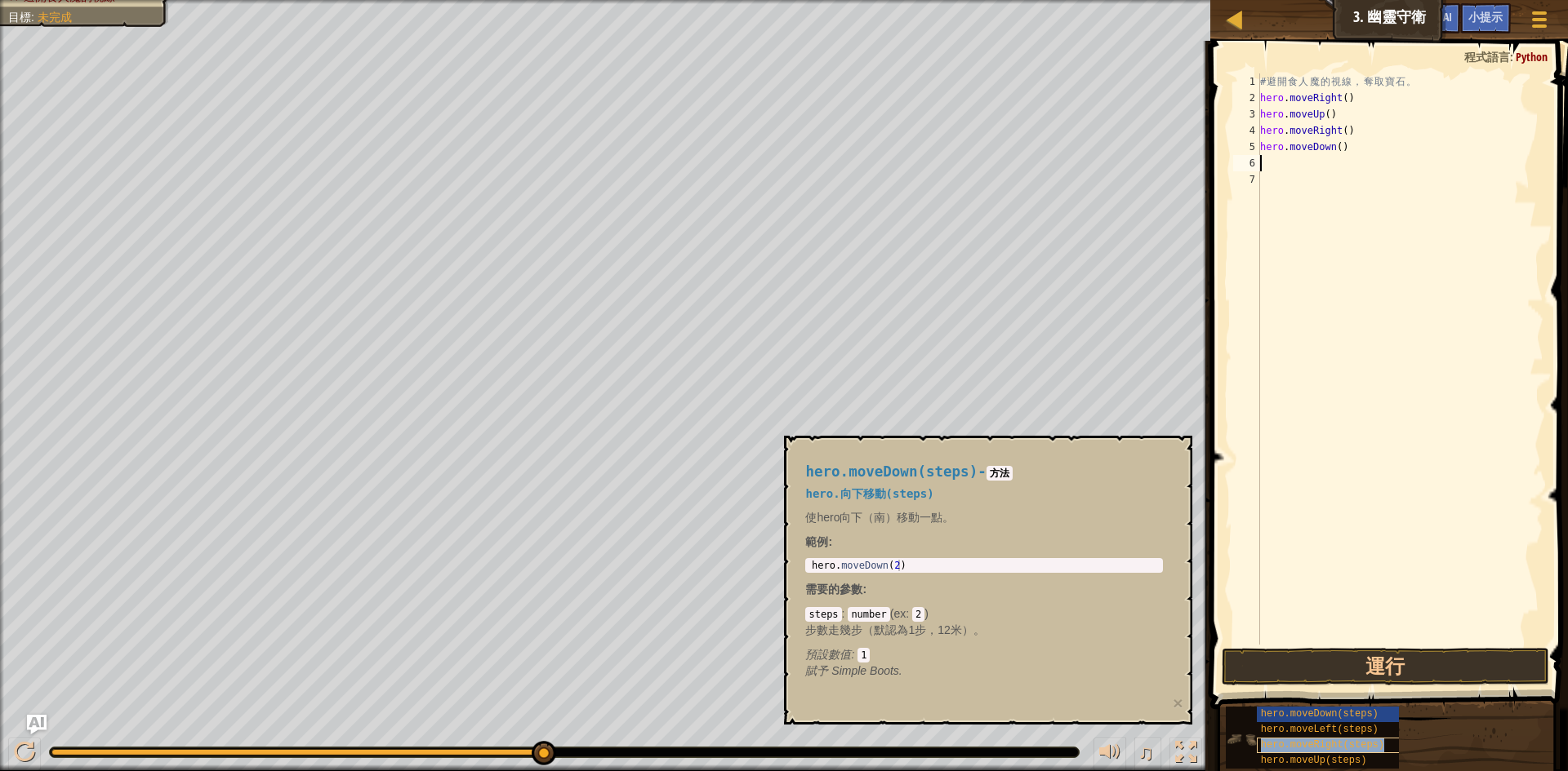
click at [1350, 747] on span "hero.moveRight(steps)" at bounding box center [1322, 745] width 123 height 11
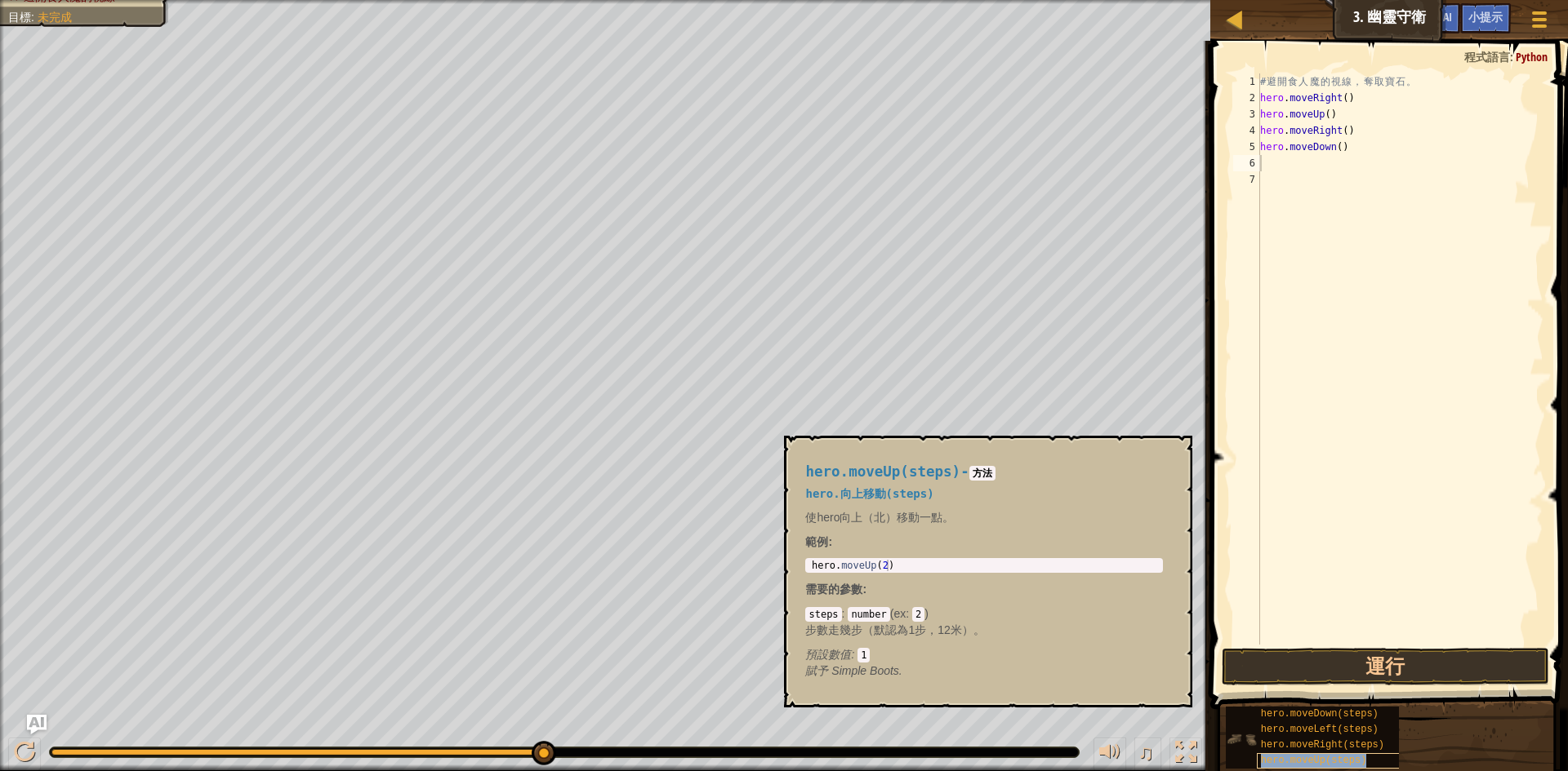
click at [1349, 759] on span "hero.moveUp(steps)" at bounding box center [1313, 760] width 106 height 11
click at [1326, 164] on div "# 避 開 食 人 魔 的 視 線 ， 奪 取 寶 石 。 hero . moveRight ( ) hero . moveUp ( ) hero . mov…" at bounding box center [1400, 359] width 287 height 571
drag, startPoint x: 1326, startPoint y: 164, endPoint x: 1342, endPoint y: 166, distance: 16.1
click at [1342, 166] on div "# 避 開 食 人 魔 的 視 線 ， 奪 取 寶 石 。 hero . moveRight ( ) hero . moveUp ( ) hero . mov…" at bounding box center [1400, 376] width 287 height 604
type textarea "hero.moveUp()"
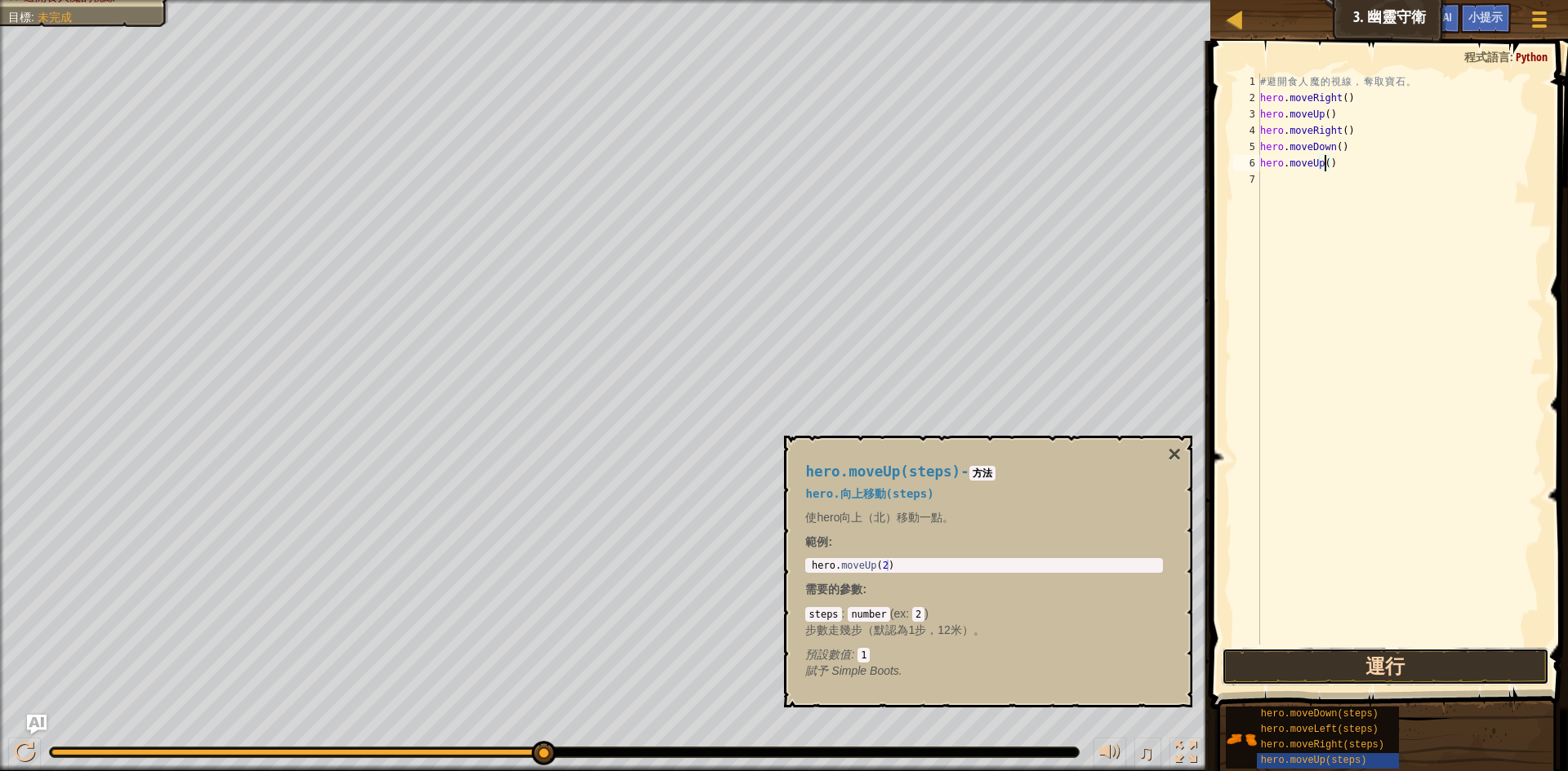
click at [1298, 660] on button "運行" at bounding box center [1385, 666] width 327 height 37
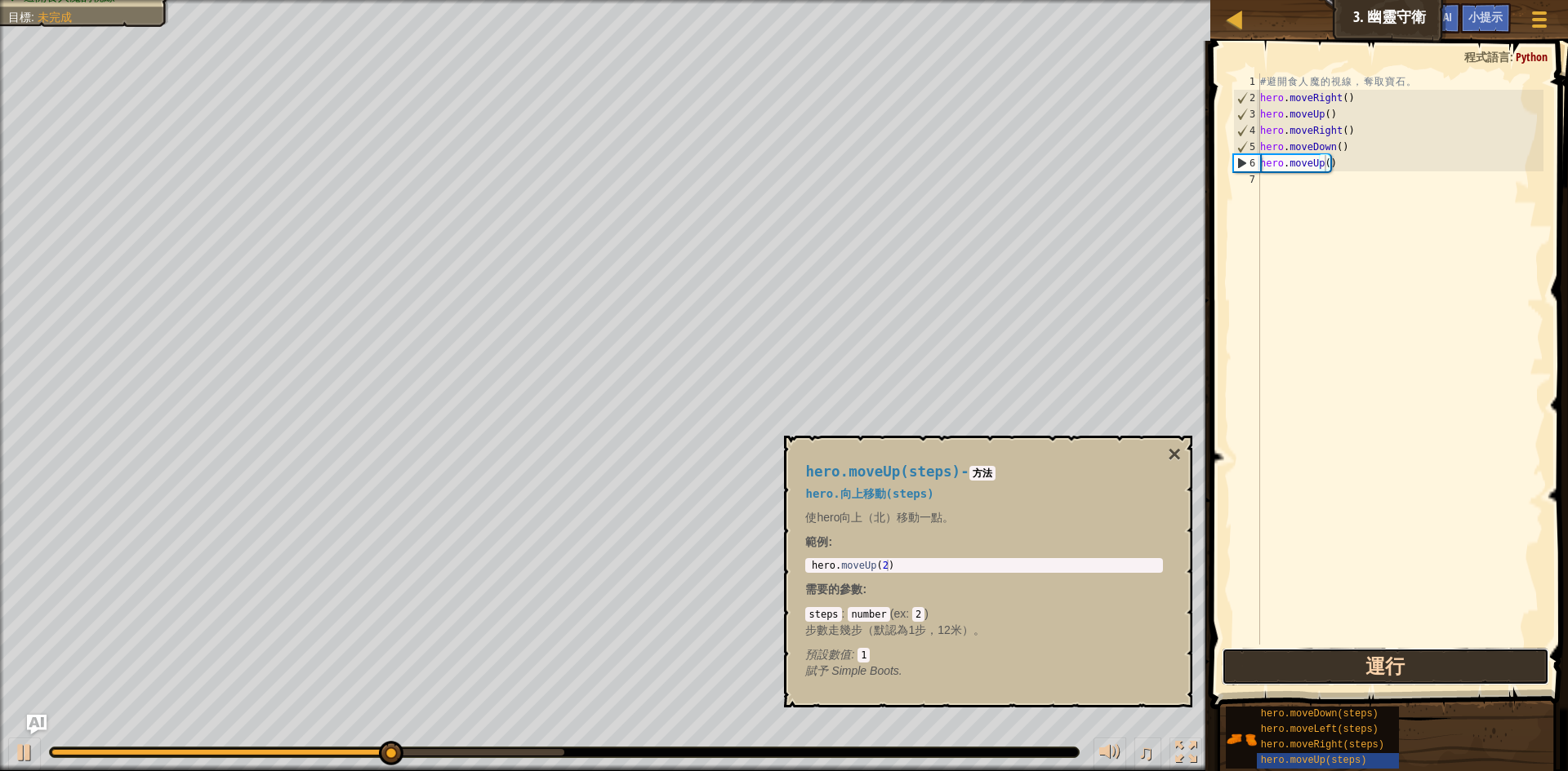
click at [1373, 676] on button "運行" at bounding box center [1385, 666] width 327 height 37
